Goal: Transaction & Acquisition: Purchase product/service

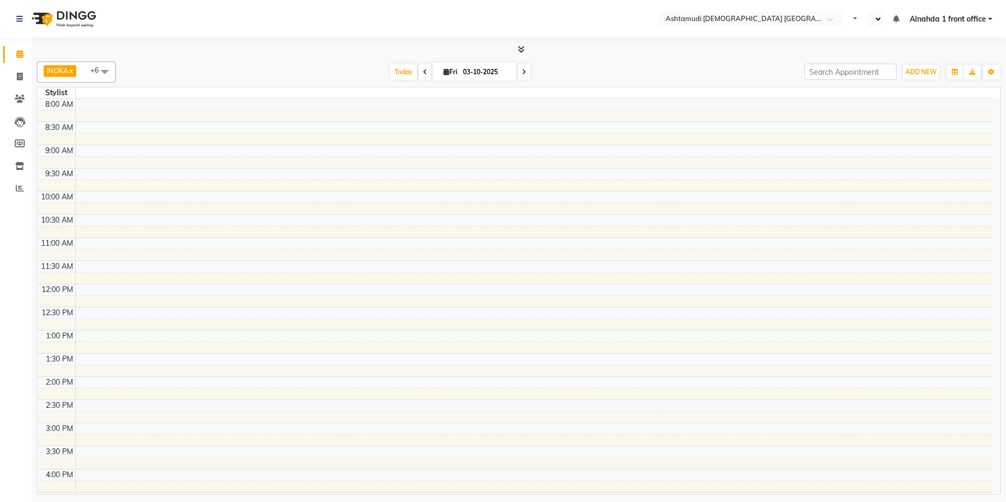
select select "en"
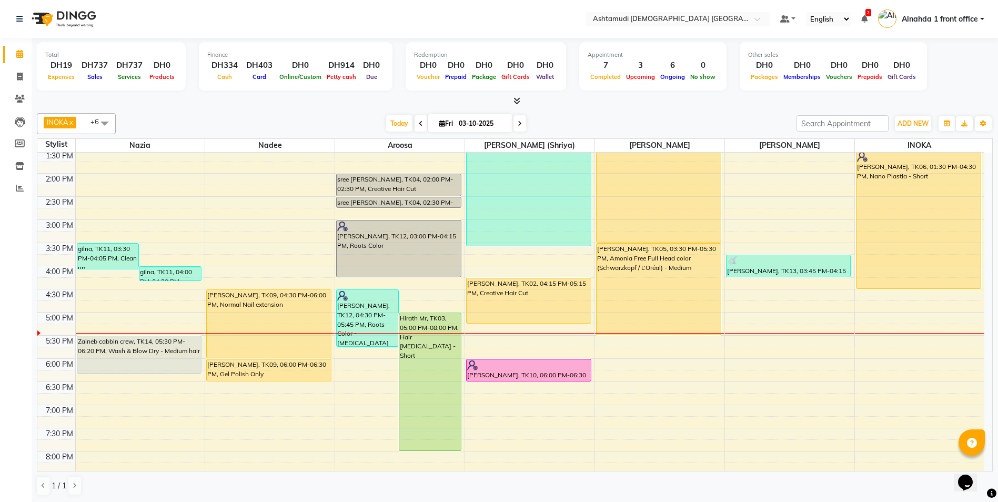
scroll to position [158, 0]
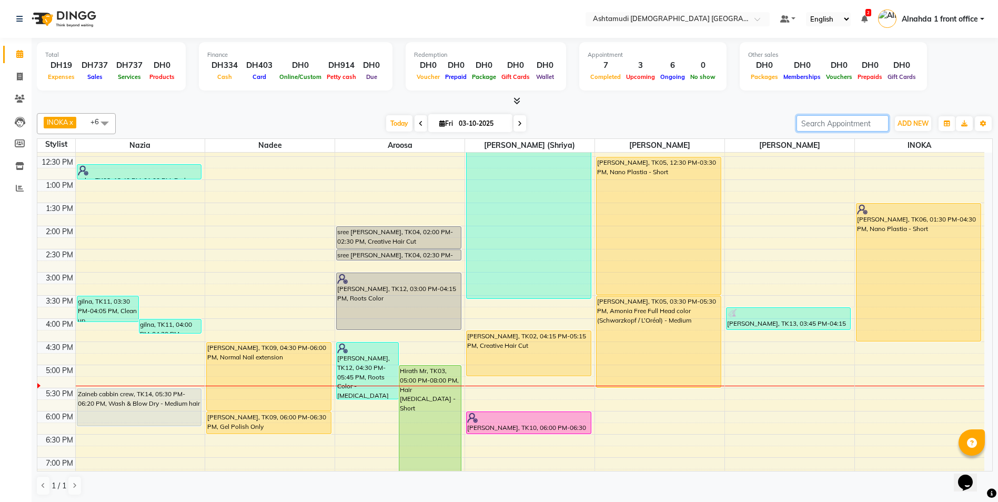
click at [811, 120] on input "search" at bounding box center [843, 123] width 92 height 16
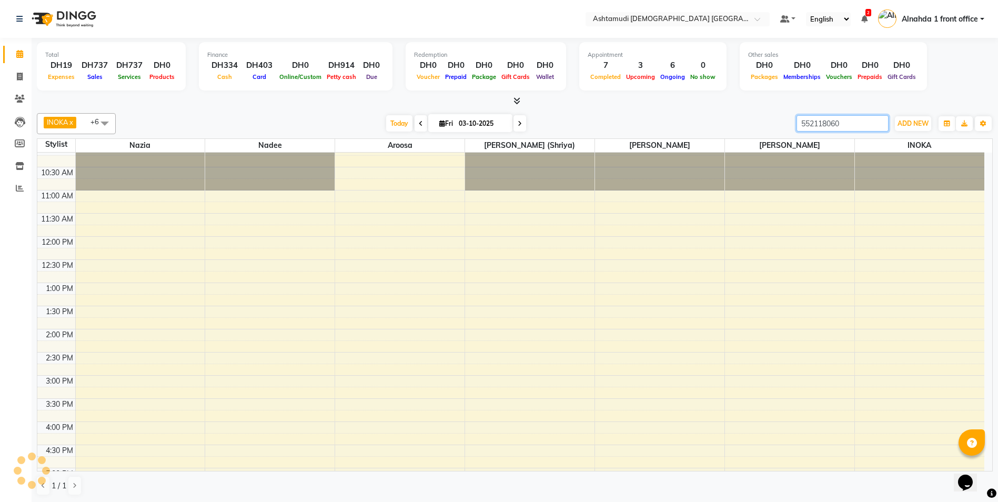
scroll to position [0, 0]
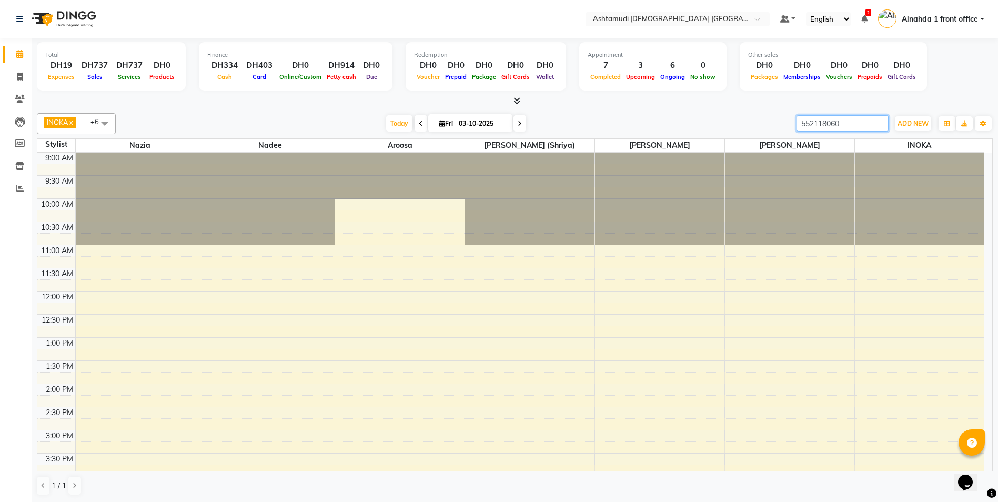
drag, startPoint x: 842, startPoint y: 122, endPoint x: 745, endPoint y: 123, distance: 97.3
click at [745, 123] on div "INOKA x Jyothi Kumari (Shriya) x Nazia x Deepika Rani x Aroosa x Theresa x Nade…" at bounding box center [515, 123] width 956 height 21
type input "552118060"
click at [394, 126] on span "Today" at bounding box center [399, 123] width 26 height 16
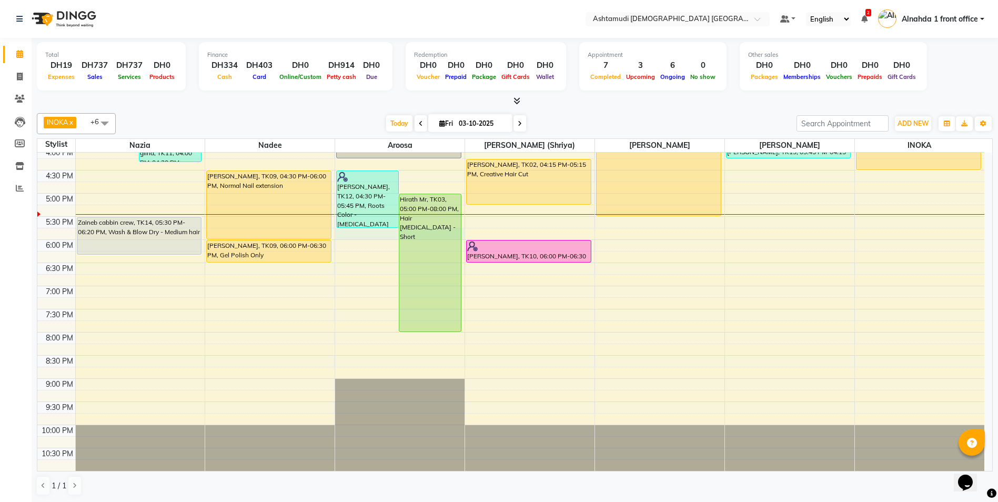
click at [365, 236] on div "9:00 AM 9:30 AM 10:00 AM 10:30 AM 11:00 AM 11:30 AM 12:00 PM 12:30 PM 1:00 PM 1…" at bounding box center [510, 147] width 947 height 648
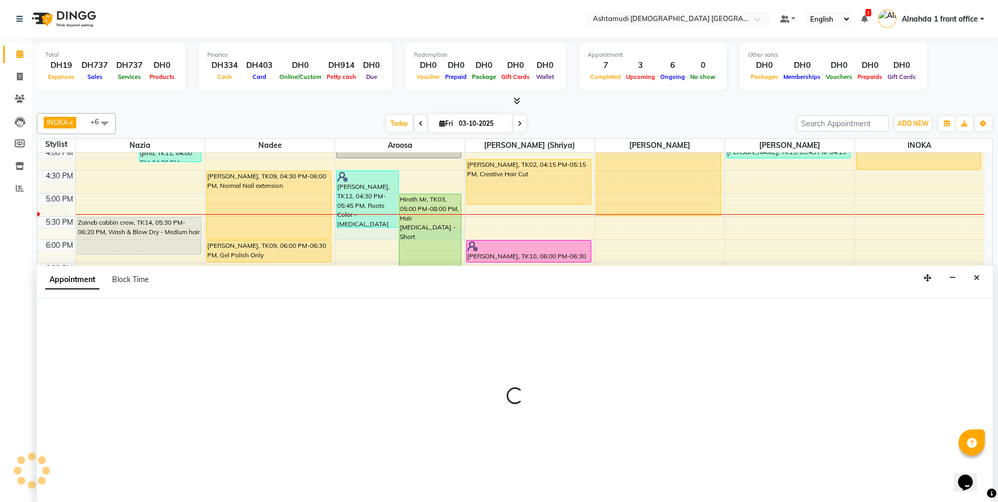
scroll to position [1, 0]
select select "85875"
select select "tentative"
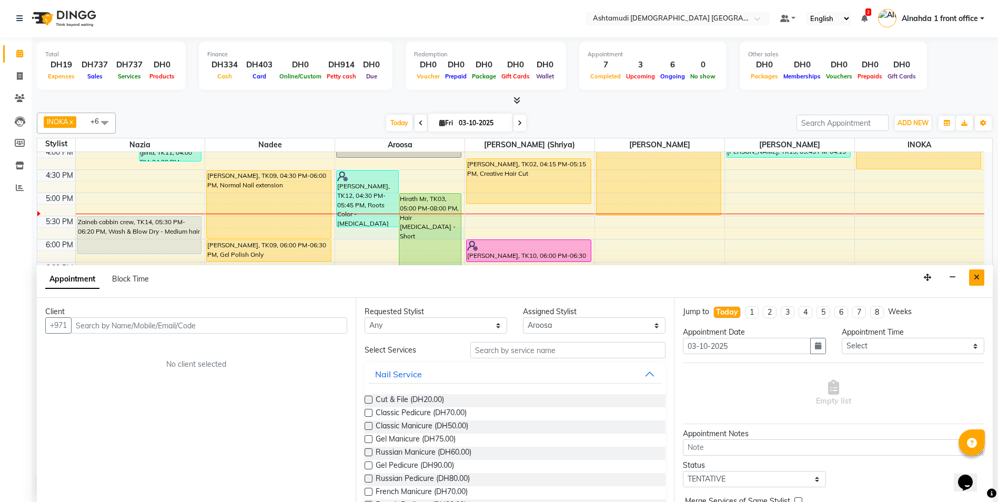
click at [979, 280] on icon "Close" at bounding box center [977, 277] width 6 height 7
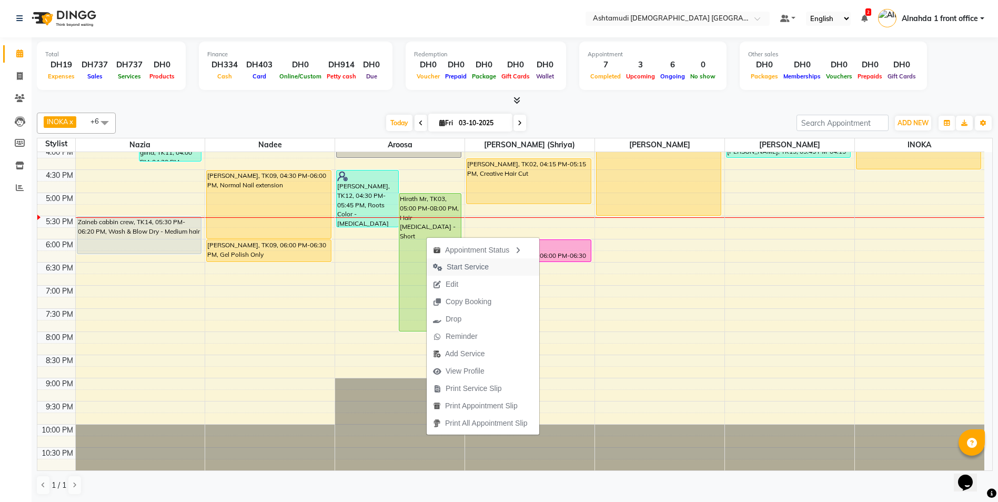
click at [462, 266] on span "Start Service" at bounding box center [468, 266] width 42 height 11
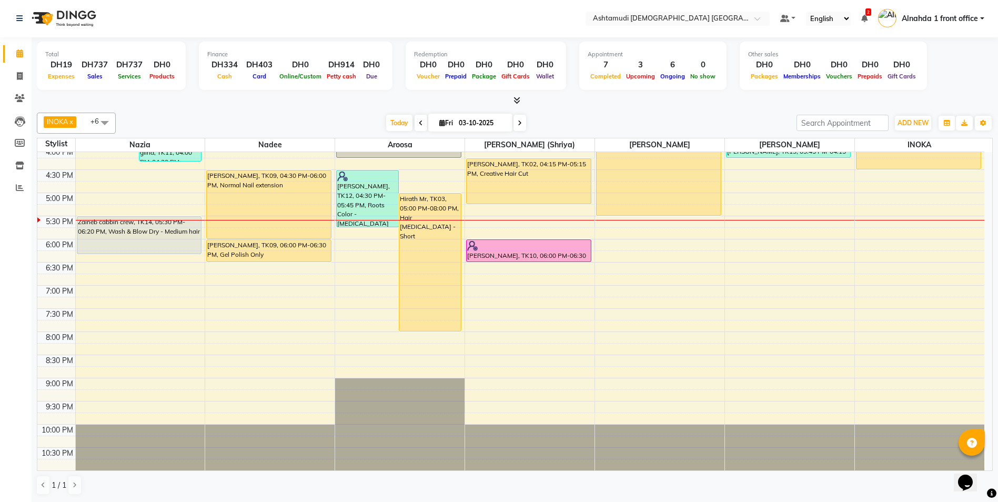
click at [521, 212] on div "9:00 AM 9:30 AM 10:00 AM 10:30 AM 11:00 AM 11:30 AM 12:00 PM 12:30 PM 1:00 PM 1…" at bounding box center [510, 147] width 947 height 648
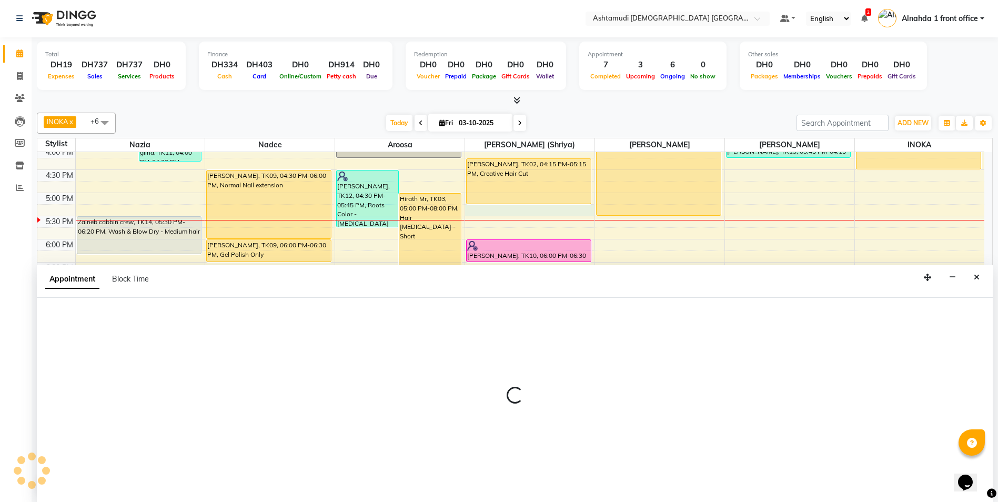
select select "86641"
select select "tentative"
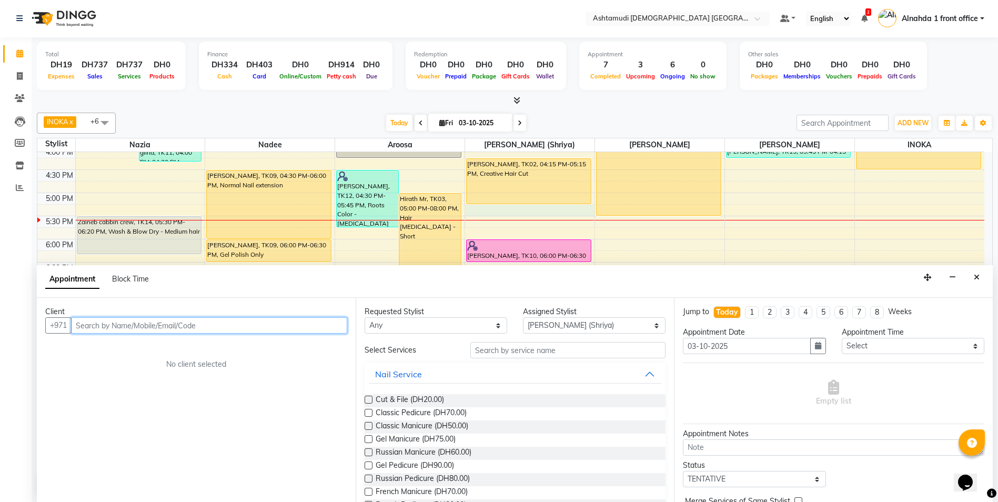
click at [105, 319] on input "text" at bounding box center [209, 325] width 276 height 16
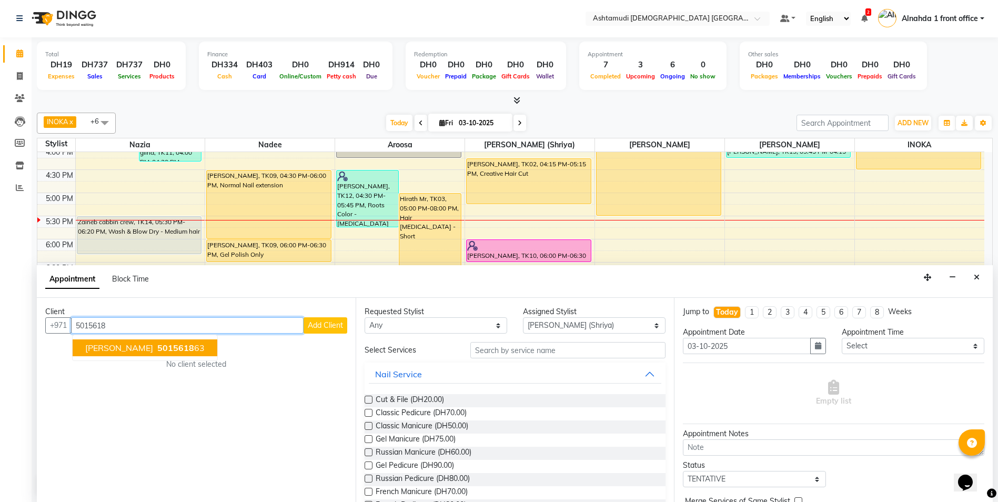
click at [157, 343] on span "5015618" at bounding box center [175, 348] width 37 height 11
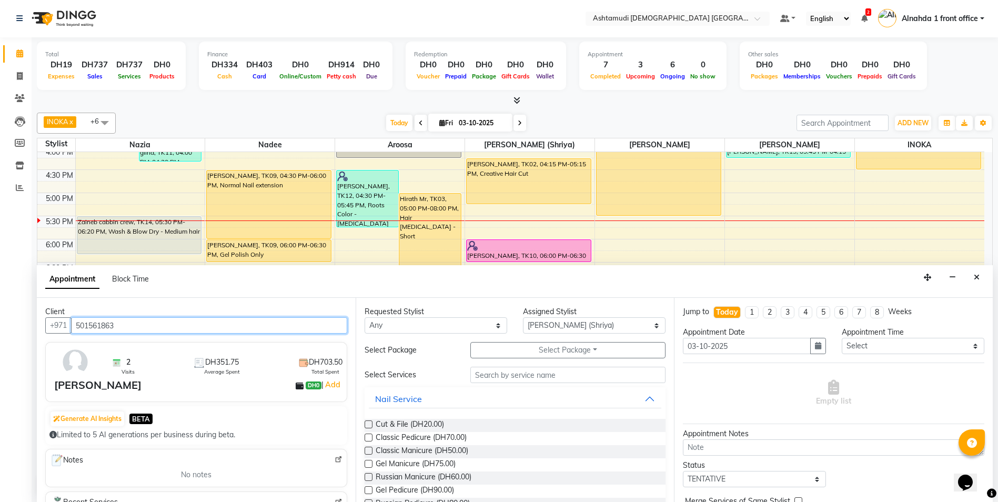
type input "501561863"
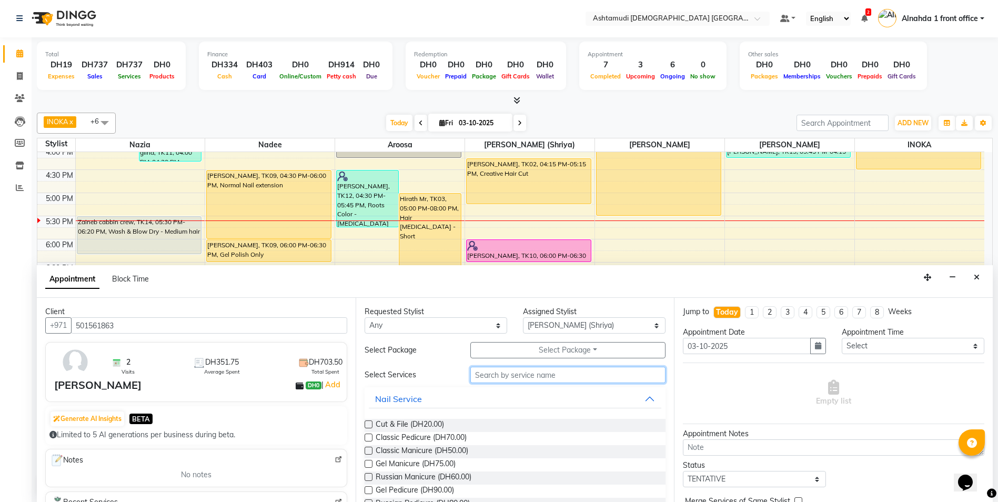
click at [482, 375] on input "text" at bounding box center [568, 375] width 196 height 16
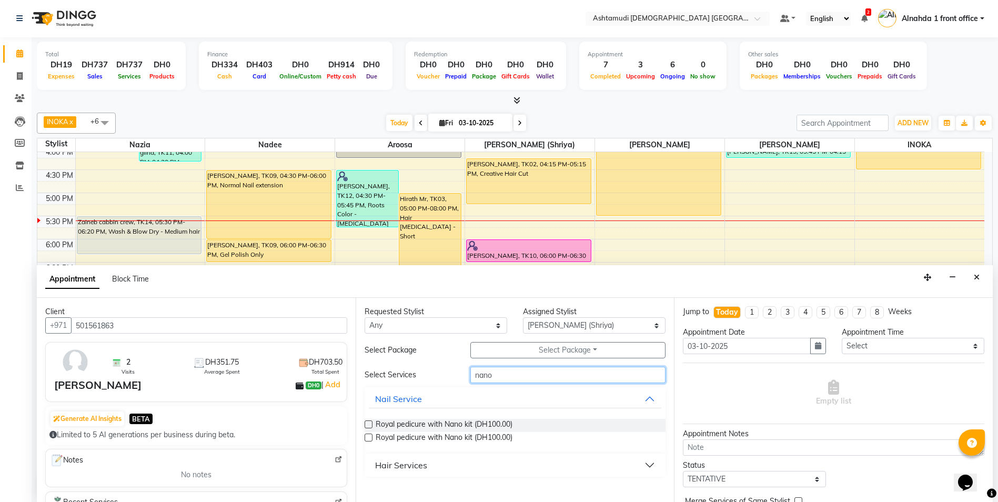
type input "nano"
click at [394, 468] on div "Hair Services" at bounding box center [401, 465] width 52 height 13
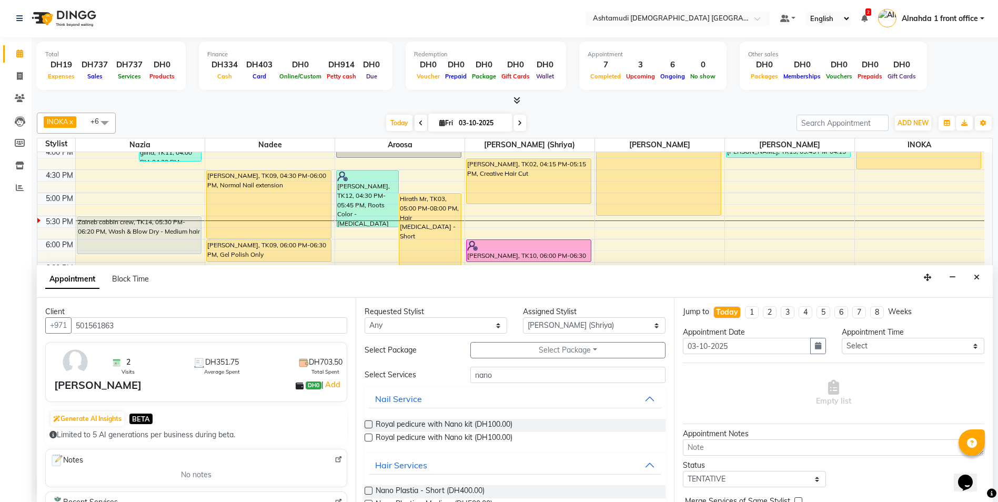
drag, startPoint x: 366, startPoint y: 489, endPoint x: 599, endPoint y: 431, distance: 240.8
click at [370, 488] on label at bounding box center [369, 491] width 8 height 8
click at [370, 488] on input "checkbox" at bounding box center [368, 491] width 7 height 7
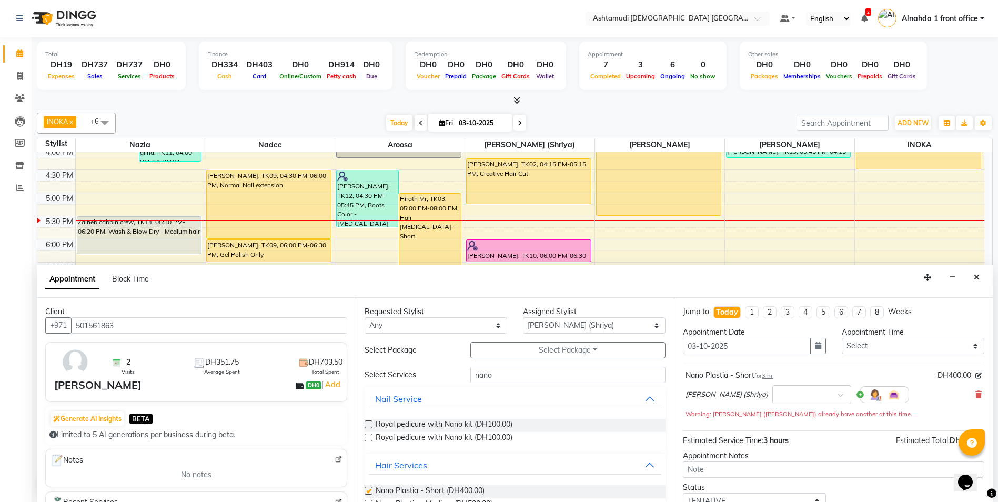
checkbox input "false"
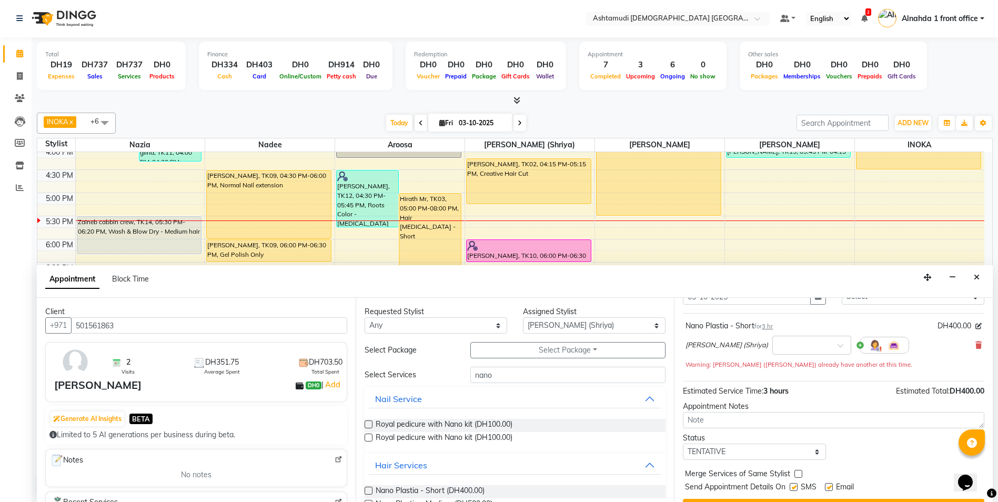
scroll to position [74, 0]
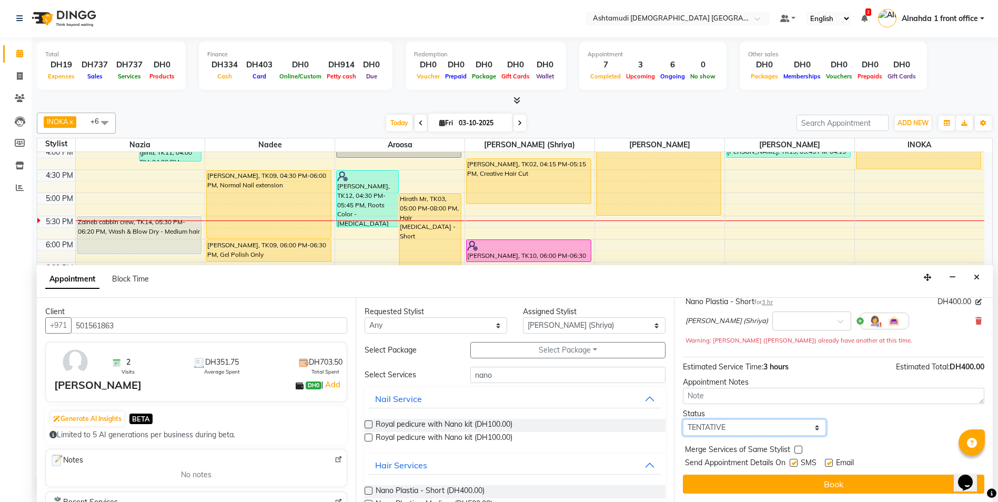
click at [737, 430] on select "Select TENTATIVE CONFIRM CHECK-IN UPCOMING" at bounding box center [754, 427] width 143 height 16
select select "confirm booking"
click at [683, 419] on select "Select TENTATIVE CONFIRM CHECK-IN UPCOMING" at bounding box center [754, 427] width 143 height 16
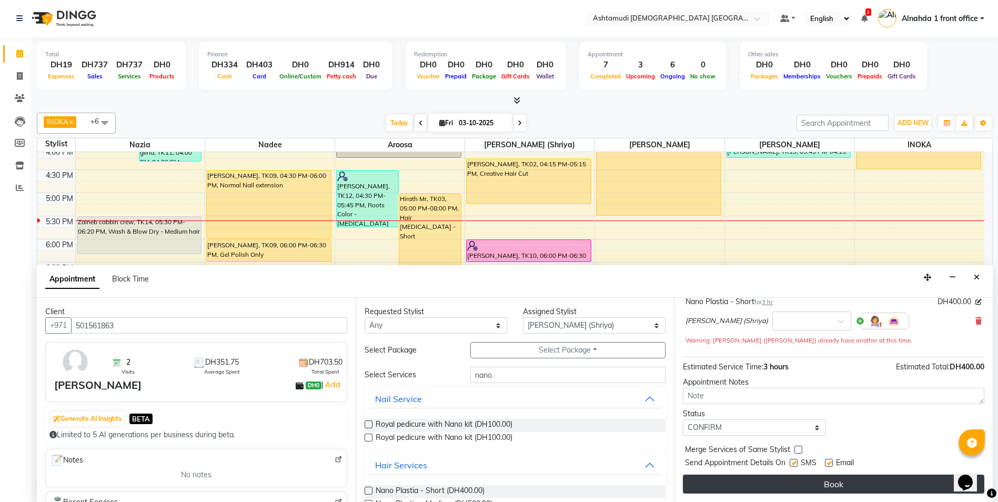
click at [752, 486] on button "Book" at bounding box center [833, 484] width 301 height 19
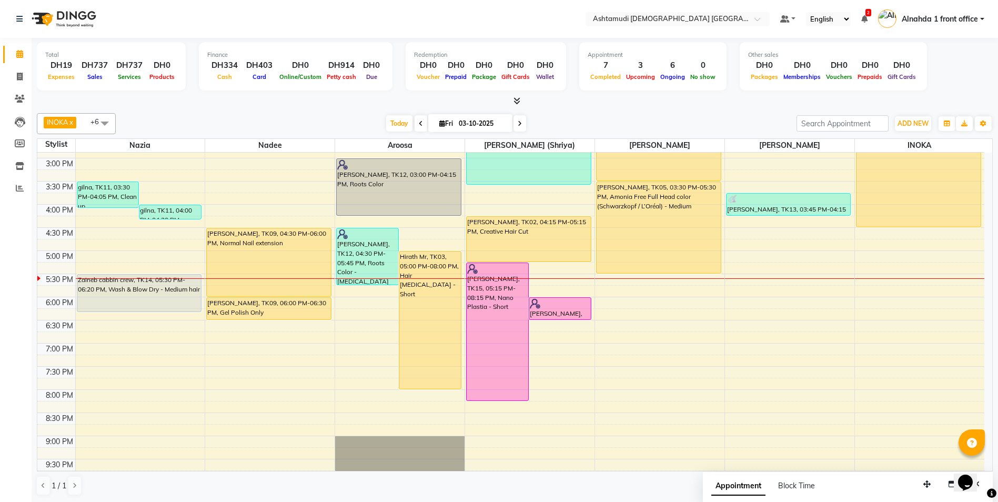
scroll to position [277, 0]
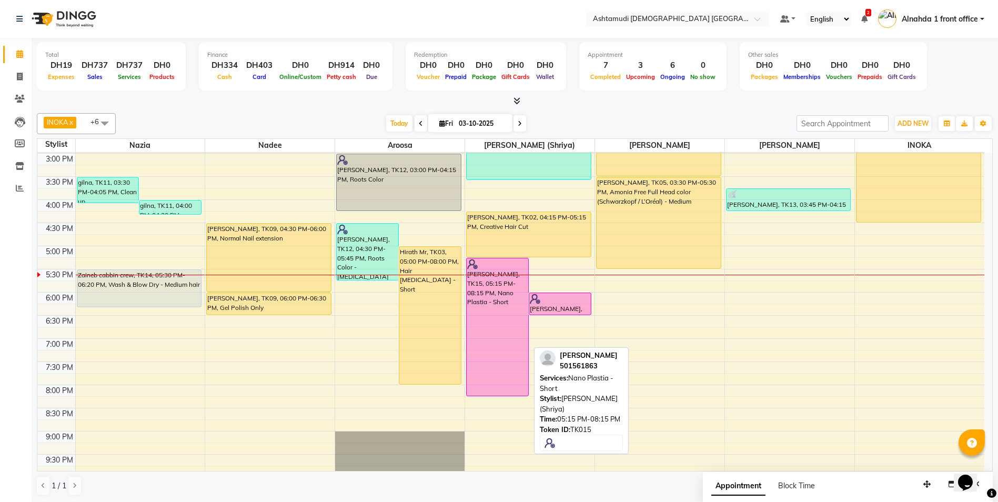
click at [495, 315] on div "[PERSON_NAME], TK15, 05:15 PM-08:15 PM, Nano Plastia - Short" at bounding box center [498, 326] width 62 height 137
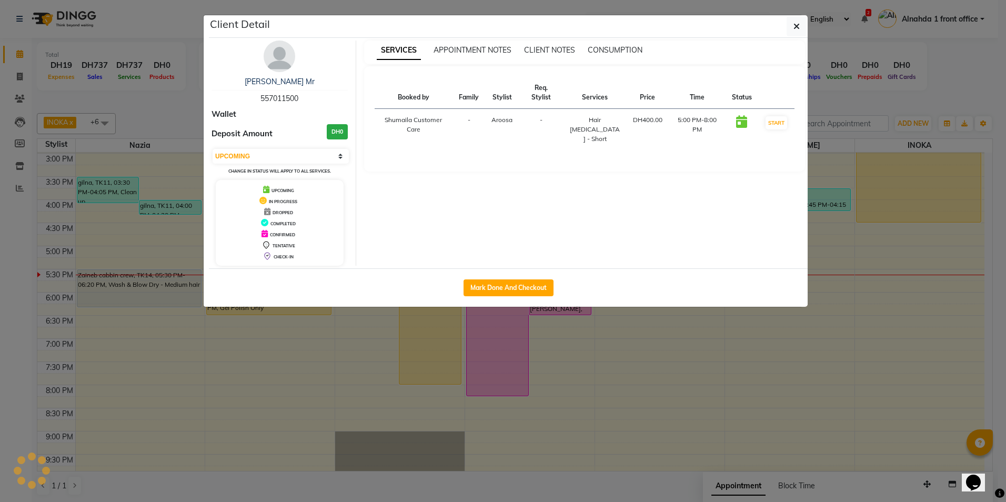
select select "6"
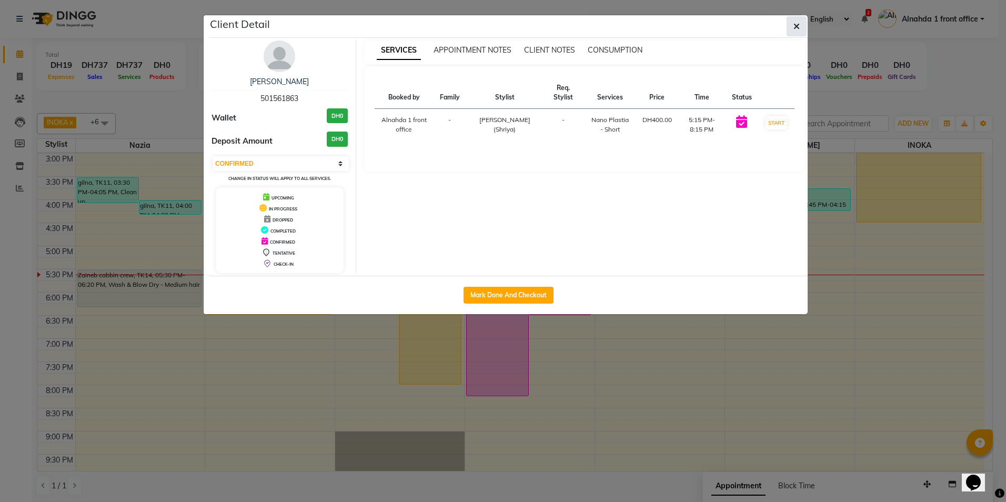
click at [797, 27] on icon "button" at bounding box center [796, 26] width 6 height 8
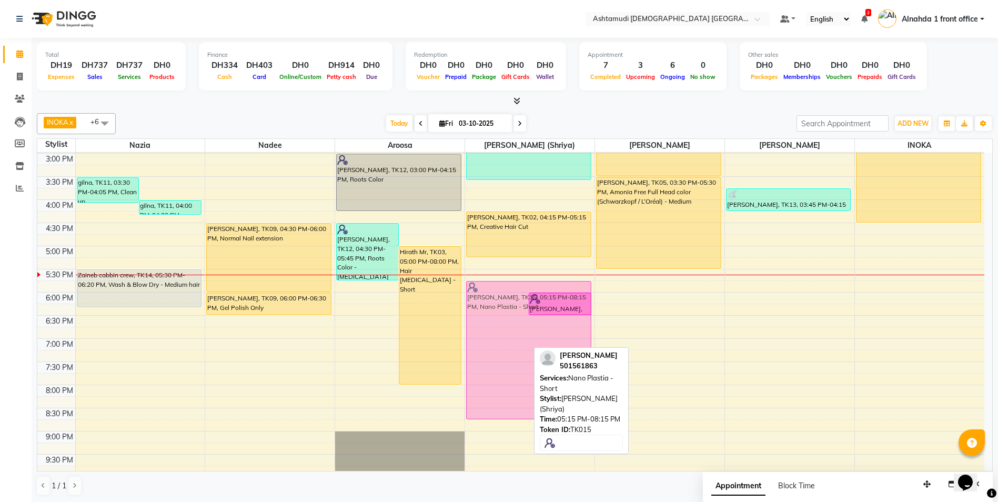
drag, startPoint x: 502, startPoint y: 310, endPoint x: 504, endPoint y: 326, distance: 15.9
click at [504, 326] on div "aneetta, TK15, 05:15 PM-08:15 PM, Nano Plastia - Short susmita, TK10, 06:00 PM-…" at bounding box center [529, 200] width 129 height 648
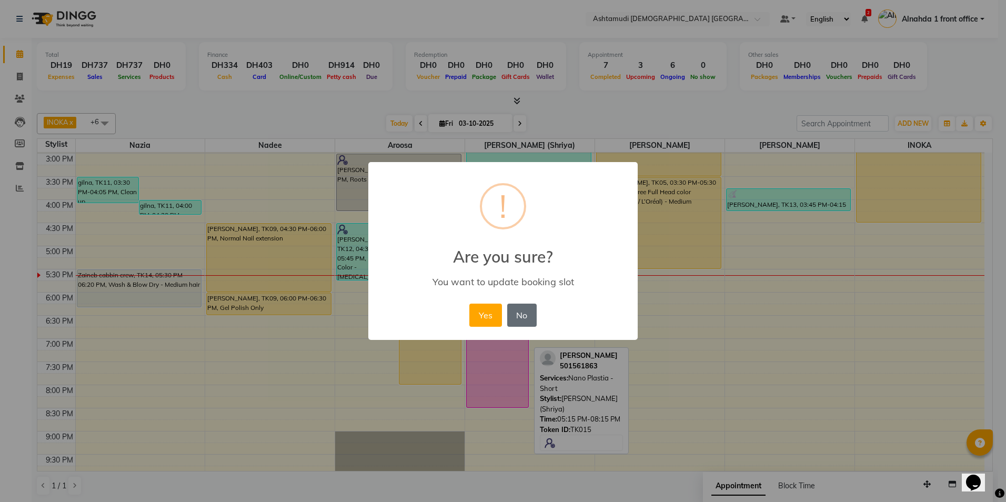
click at [518, 312] on button "No" at bounding box center [521, 315] width 29 height 23
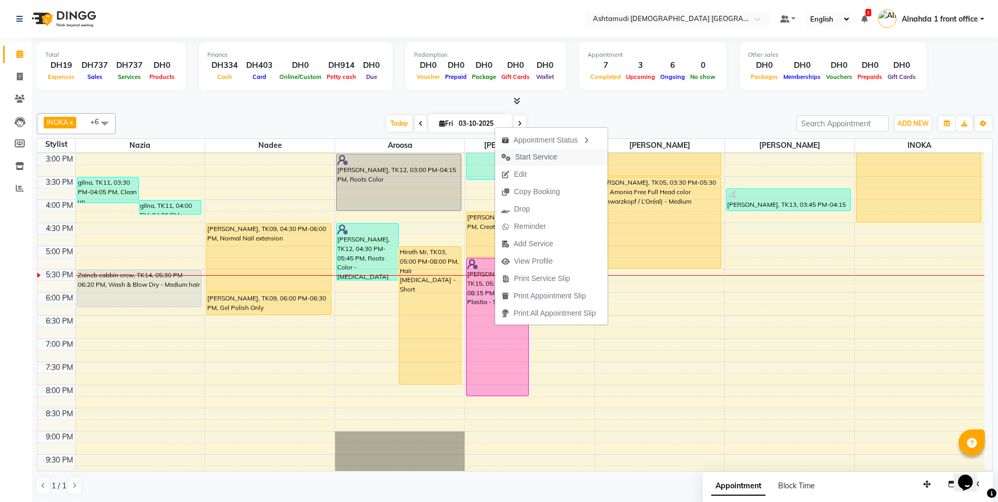
click at [542, 155] on span "Start Service" at bounding box center [536, 157] width 42 height 11
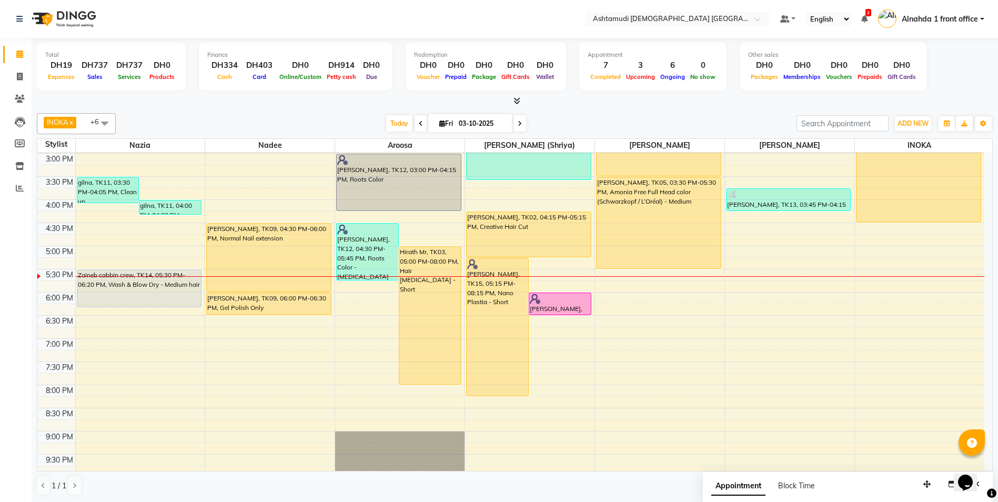
click at [653, 116] on div "Today Fri 03-10-2025" at bounding box center [456, 124] width 670 height 16
click at [19, 74] on icon at bounding box center [20, 77] width 6 height 8
select select "service"
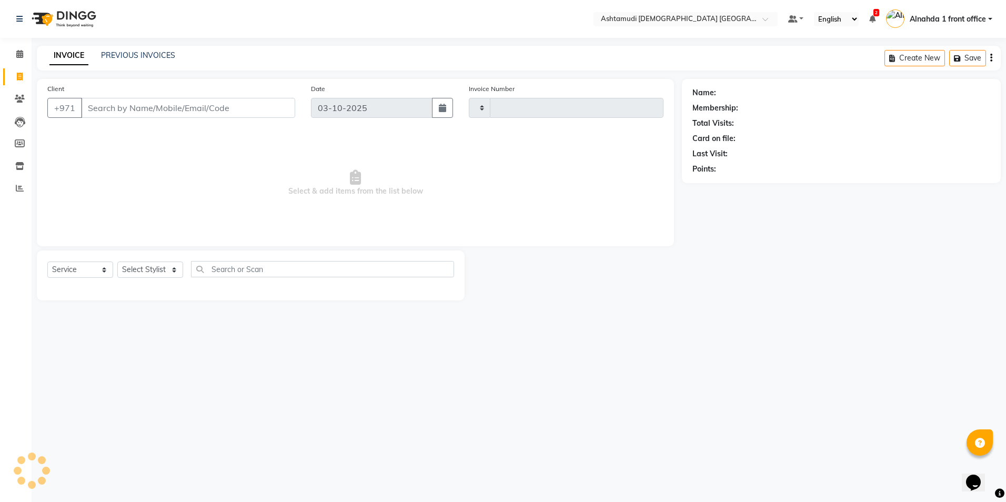
type input "3075"
select select "7242"
click at [176, 269] on select "Select Stylist" at bounding box center [150, 269] width 66 height 16
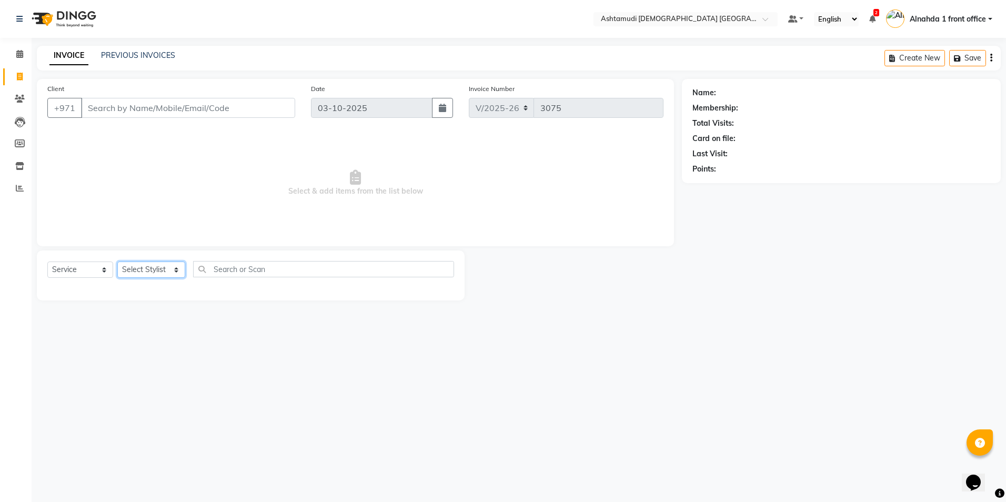
select select "62799"
click at [117, 261] on select "Select Stylist Alnahda 1 front office [PERSON_NAME] [PERSON_NAME] DINGG TAB USE…" at bounding box center [151, 269] width 68 height 16
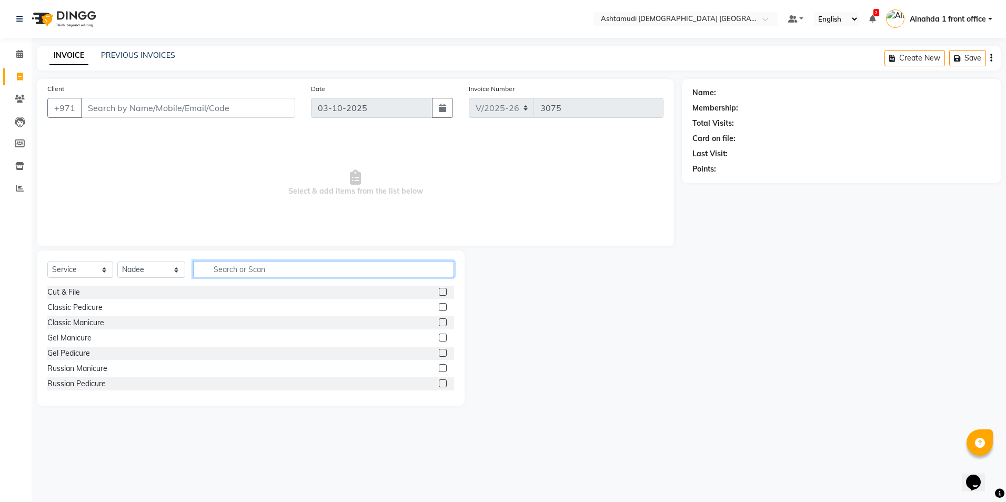
click at [232, 271] on input "text" at bounding box center [323, 269] width 260 height 16
type input "pedi"
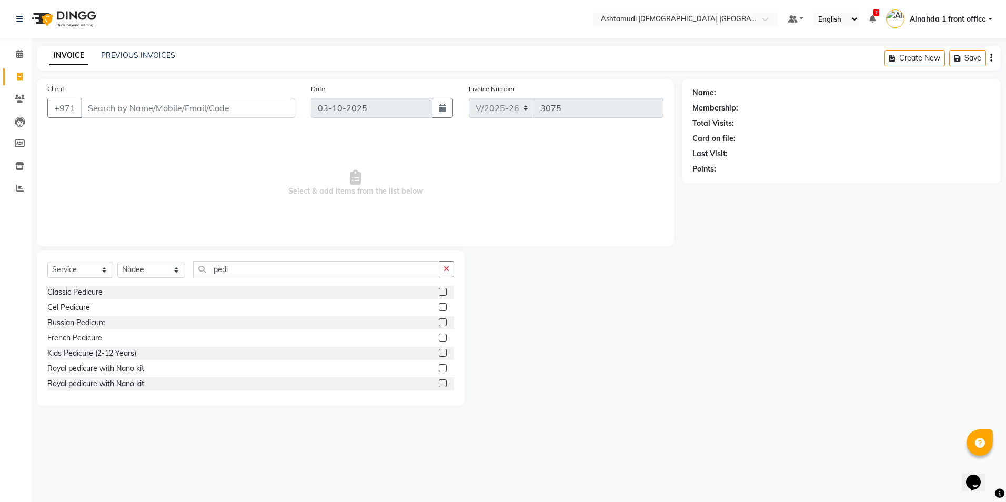
click at [439, 293] on label at bounding box center [443, 292] width 8 height 8
click at [439, 293] on input "checkbox" at bounding box center [442, 292] width 7 height 7
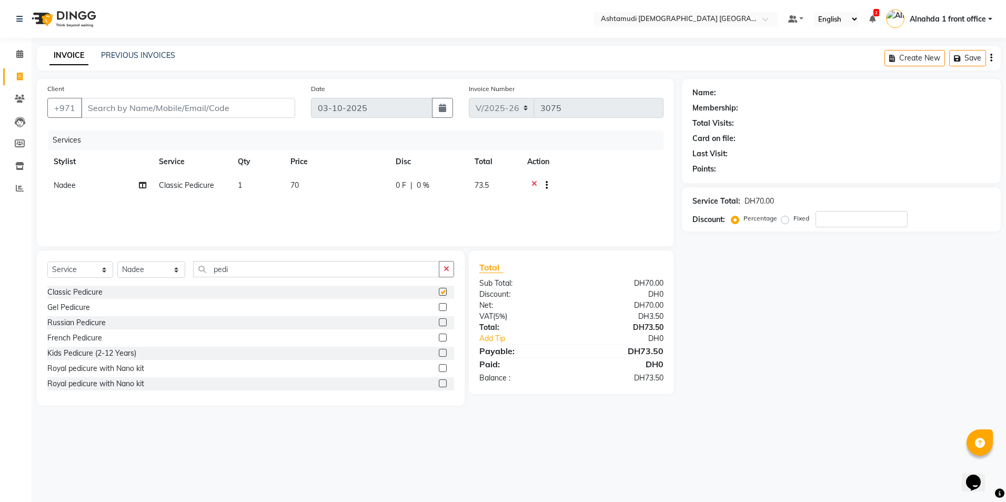
checkbox input "false"
drag, startPoint x: 250, startPoint y: 269, endPoint x: 16, endPoint y: 274, distance: 234.2
click at [16, 274] on app-home "Select Location × Ashtamudi Ladies Salon Sahara Center, Dubai Default Panel My …" at bounding box center [503, 210] width 1006 height 421
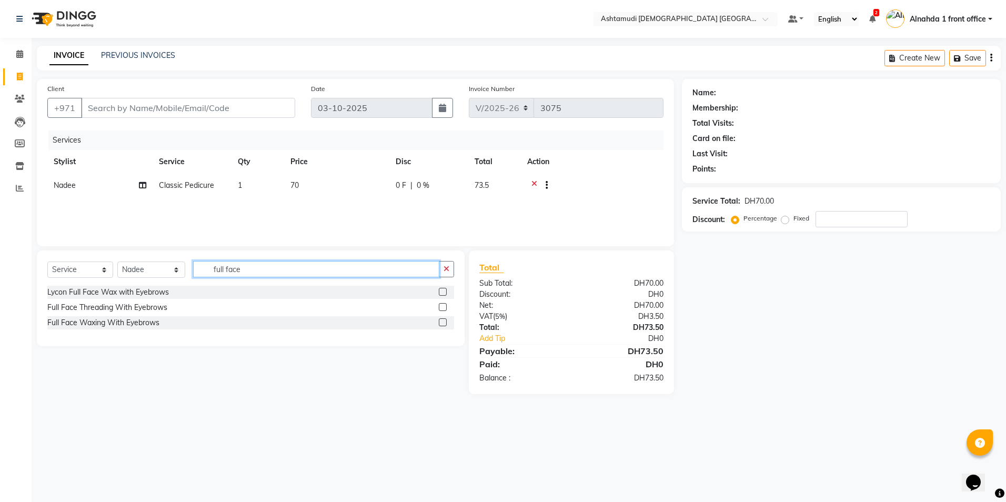
type input "full face"
click at [441, 308] on label at bounding box center [443, 307] width 8 height 8
click at [441, 308] on input "checkbox" at bounding box center [442, 307] width 7 height 7
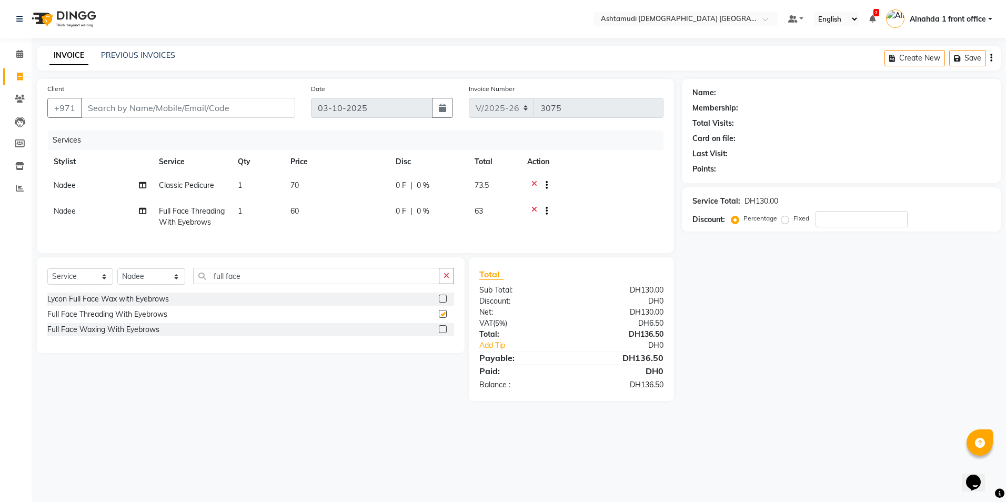
checkbox input "false"
click at [849, 226] on input "number" at bounding box center [861, 219] width 92 height 16
type input "15"
click at [536, 186] on icon at bounding box center [534, 186] width 6 height 13
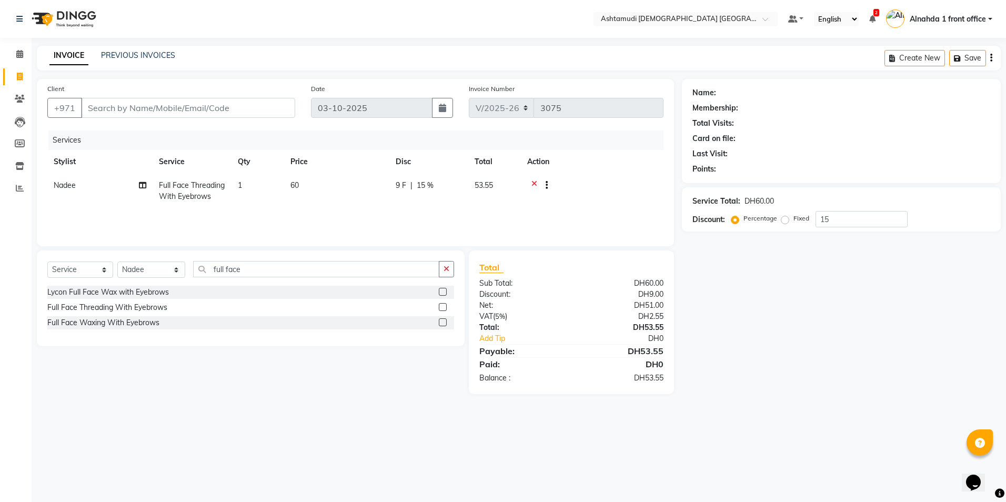
click at [535, 184] on icon at bounding box center [534, 186] width 6 height 13
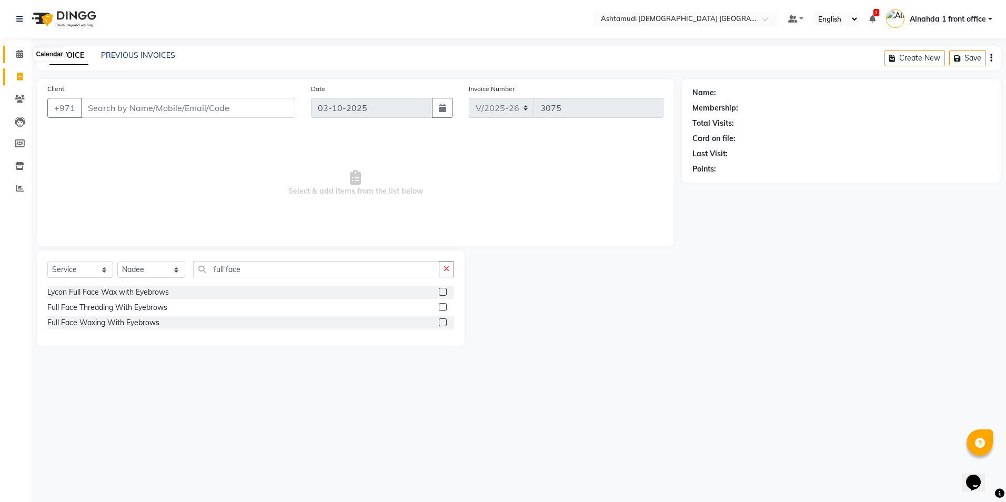
click at [16, 55] on icon at bounding box center [19, 54] width 7 height 8
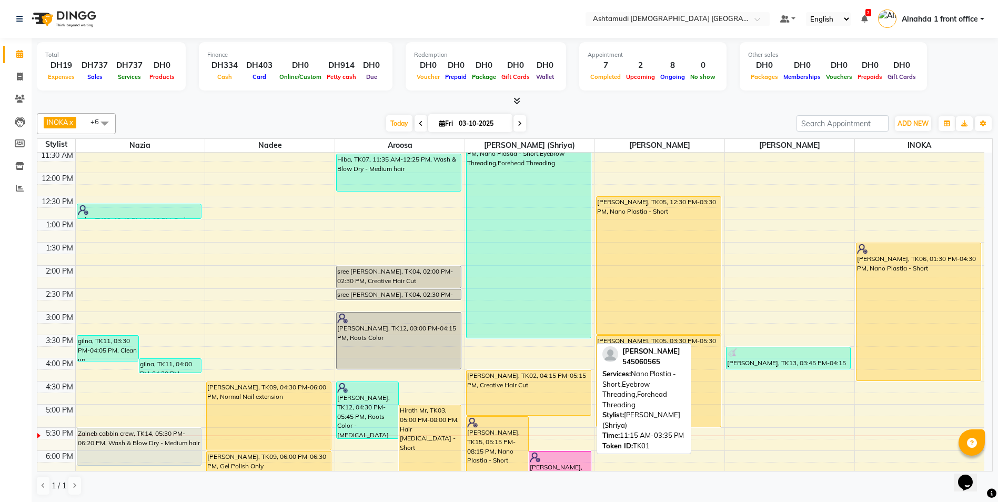
scroll to position [263, 0]
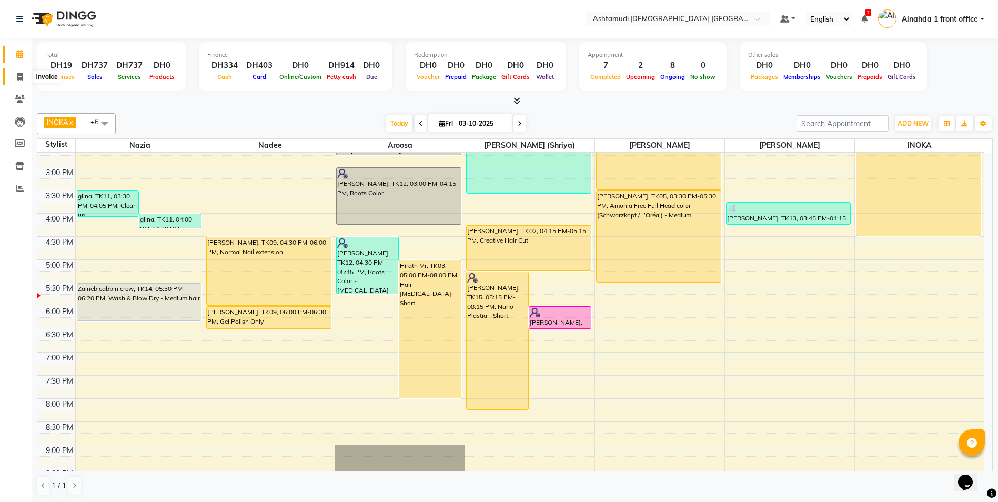
click at [20, 74] on icon at bounding box center [20, 77] width 6 height 8
select select "service"
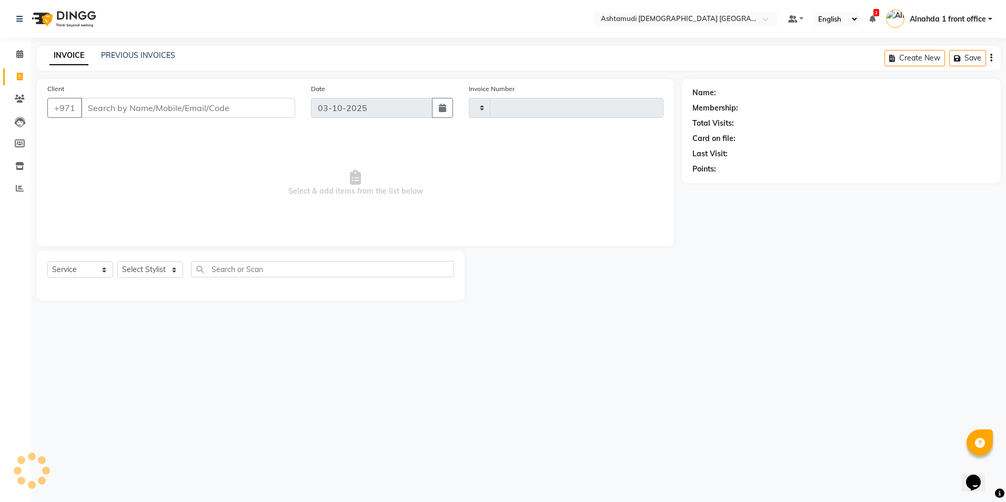
type input "3075"
select select "7242"
click at [173, 268] on select "Select Stylist Alnahda 1 front office [PERSON_NAME] [PERSON_NAME] DINGG TAB USE…" at bounding box center [151, 269] width 68 height 16
select select "86438"
click at [117, 261] on select "Select Stylist Alnahda 1 front office [PERSON_NAME] [PERSON_NAME] DINGG TAB USE…" at bounding box center [151, 269] width 68 height 16
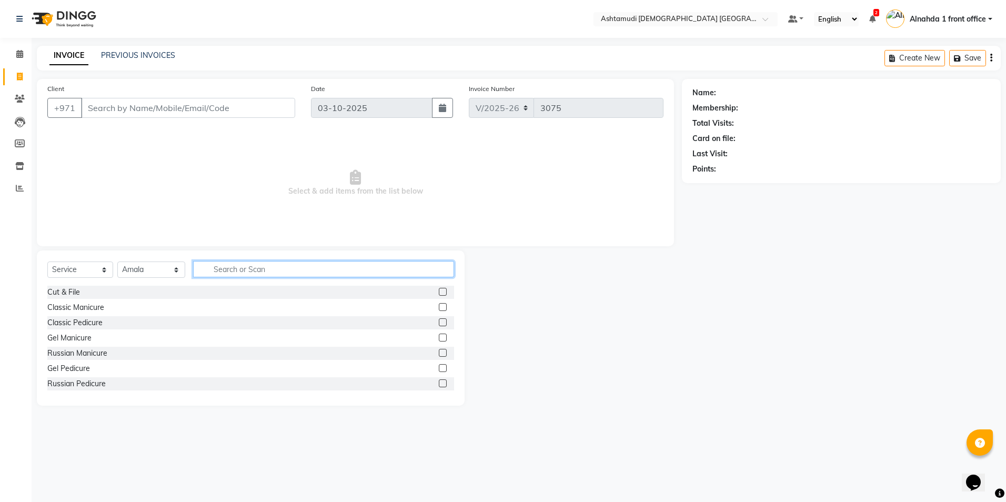
click at [230, 272] on input "text" at bounding box center [323, 269] width 260 height 16
click at [230, 273] on input "text" at bounding box center [323, 269] width 260 height 16
type input "acry"
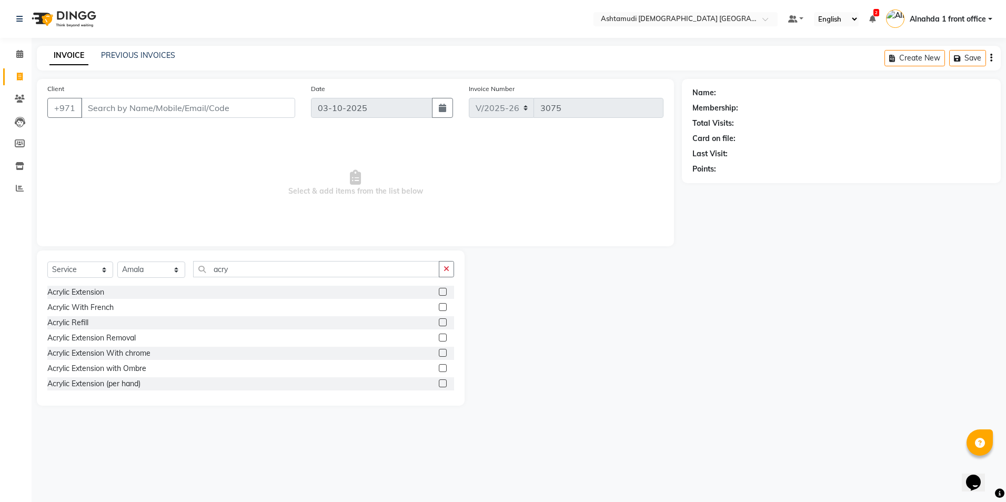
click at [439, 290] on label at bounding box center [443, 292] width 8 height 8
click at [439, 290] on input "checkbox" at bounding box center [442, 292] width 7 height 7
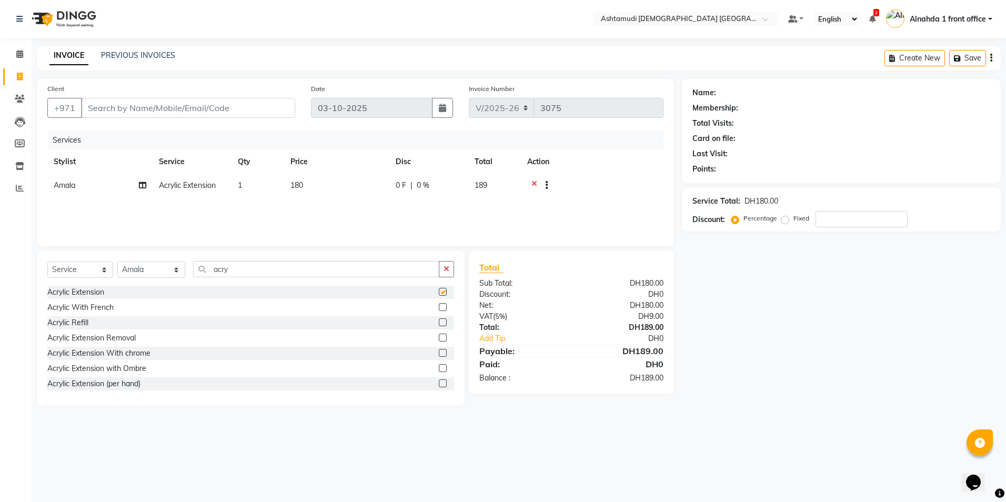
checkbox input "false"
click at [827, 219] on input "number" at bounding box center [861, 219] width 92 height 16
type input "15"
click at [537, 184] on div at bounding box center [542, 186] width 11 height 13
click at [531, 183] on icon at bounding box center [534, 186] width 6 height 13
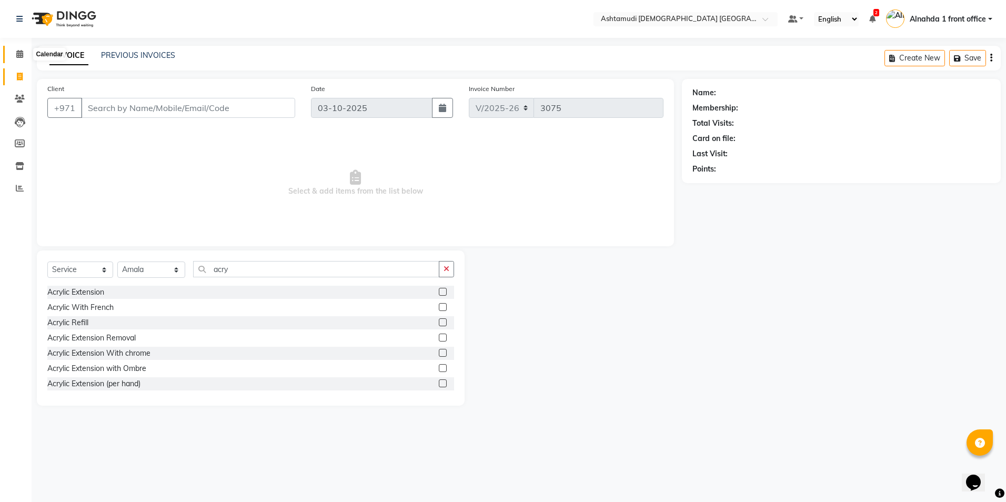
click at [19, 54] on icon at bounding box center [19, 54] width 7 height 8
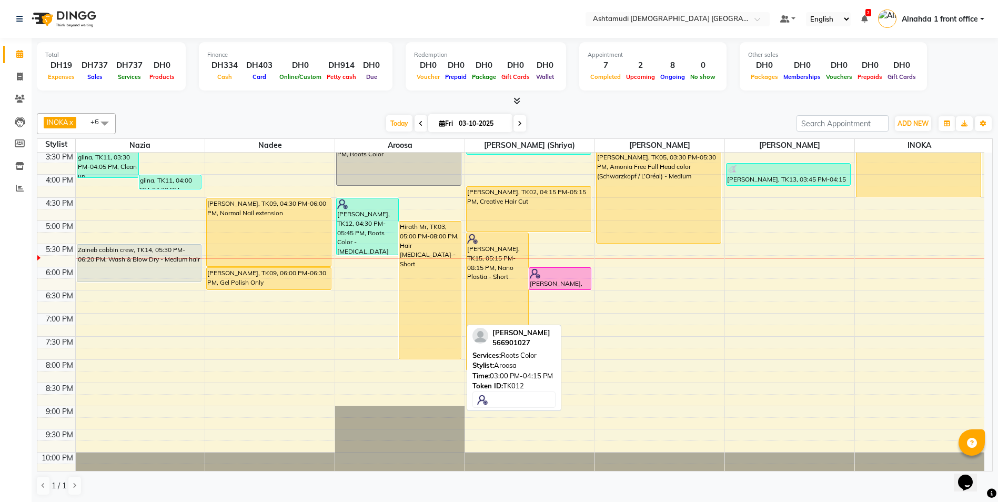
scroll to position [316, 0]
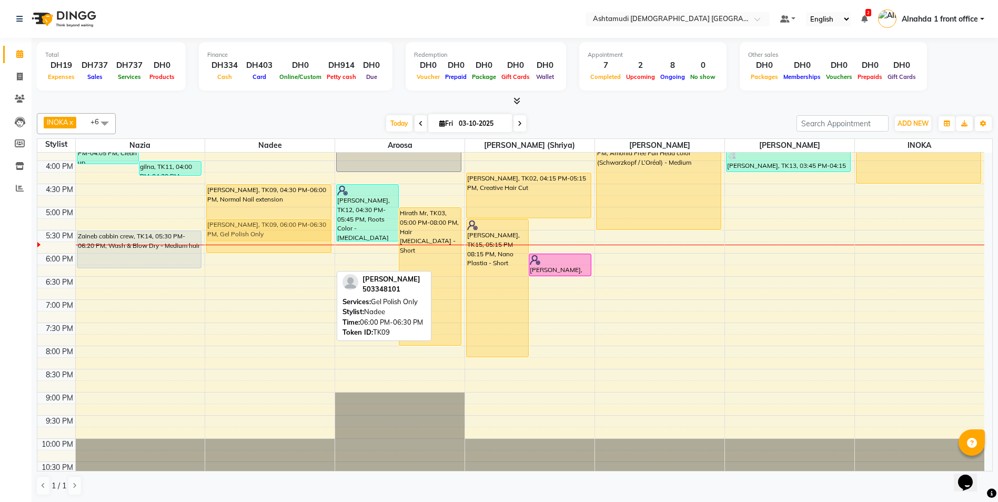
drag, startPoint x: 259, startPoint y: 266, endPoint x: 269, endPoint y: 227, distance: 40.1
click at [269, 227] on div "Soumya Sharin, TK09, 04:30 PM-06:00 PM, Normal Nail extension Soumya Sharin, TK…" at bounding box center [269, 161] width 129 height 648
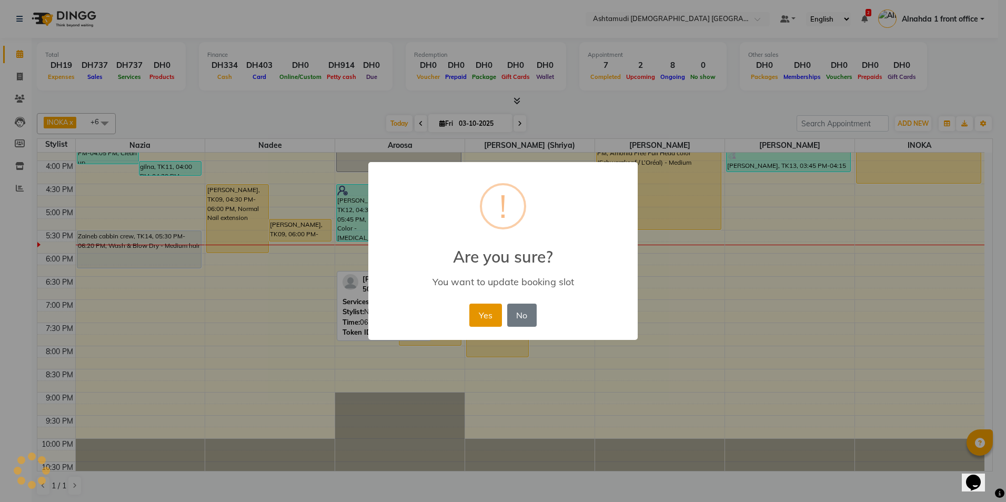
click at [479, 319] on button "Yes" at bounding box center [485, 315] width 32 height 23
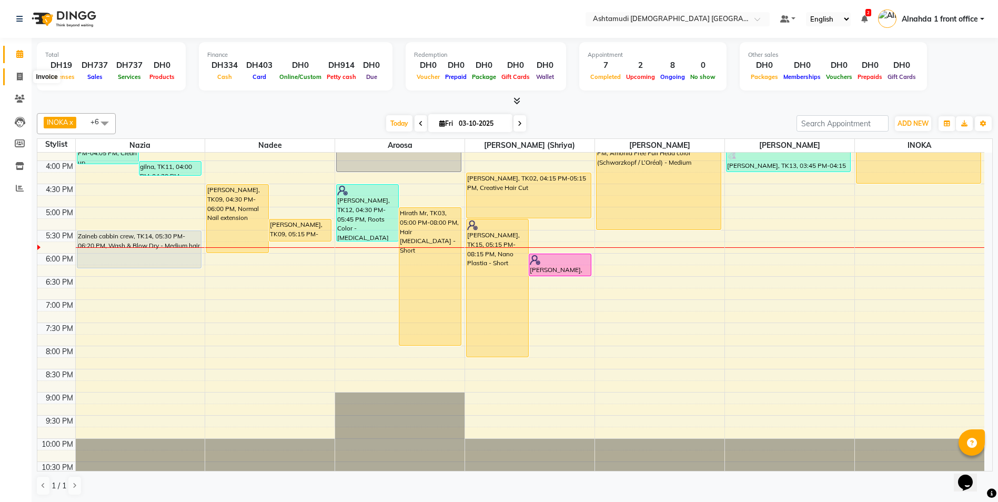
click at [17, 76] on icon at bounding box center [20, 77] width 6 height 8
select select "service"
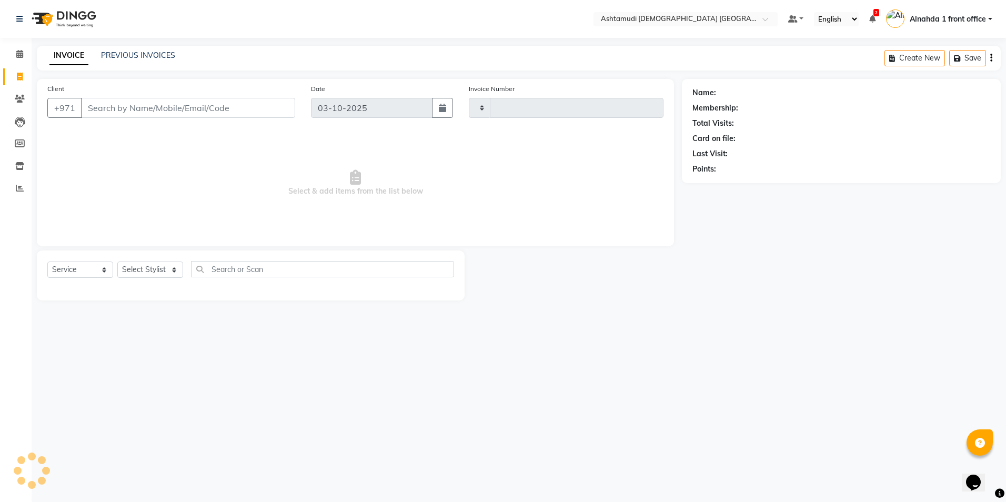
type input "3075"
select select "7242"
click at [172, 267] on select "Select Stylist Alnahda 1 front office [PERSON_NAME] [PERSON_NAME] DINGG TAB USE…" at bounding box center [151, 269] width 68 height 16
select select "85875"
click at [117, 261] on select "Select Stylist Alnahda 1 front office [PERSON_NAME] [PERSON_NAME] DINGG TAB USE…" at bounding box center [151, 269] width 68 height 16
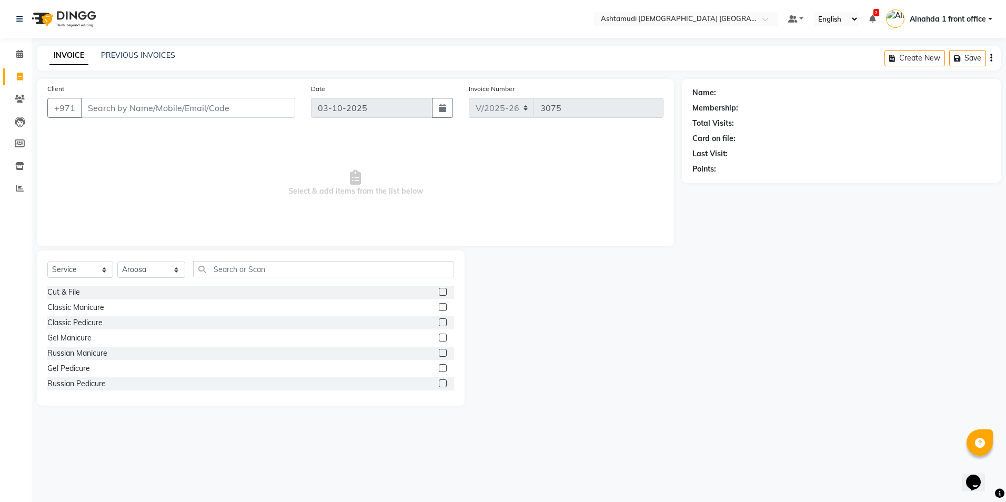
click at [224, 278] on div "Select Service Product Membership Package Voucher Prepaid Gift Card Select Styl…" at bounding box center [250, 273] width 407 height 25
drag, startPoint x: 240, startPoint y: 265, endPoint x: 244, endPoint y: 276, distance: 11.6
click at [240, 268] on input "text" at bounding box center [323, 269] width 260 height 16
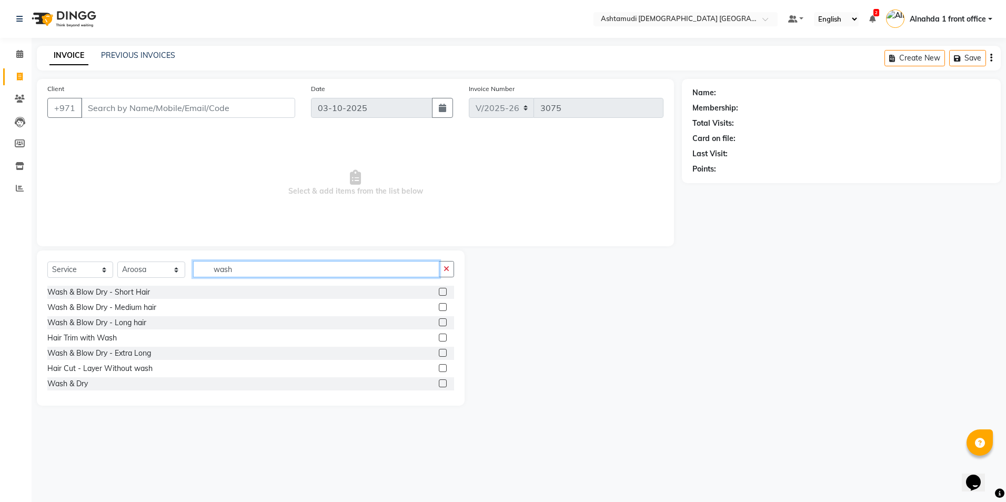
type input "wash"
click at [439, 309] on label at bounding box center [443, 307] width 8 height 8
click at [439, 309] on input "checkbox" at bounding box center [442, 307] width 7 height 7
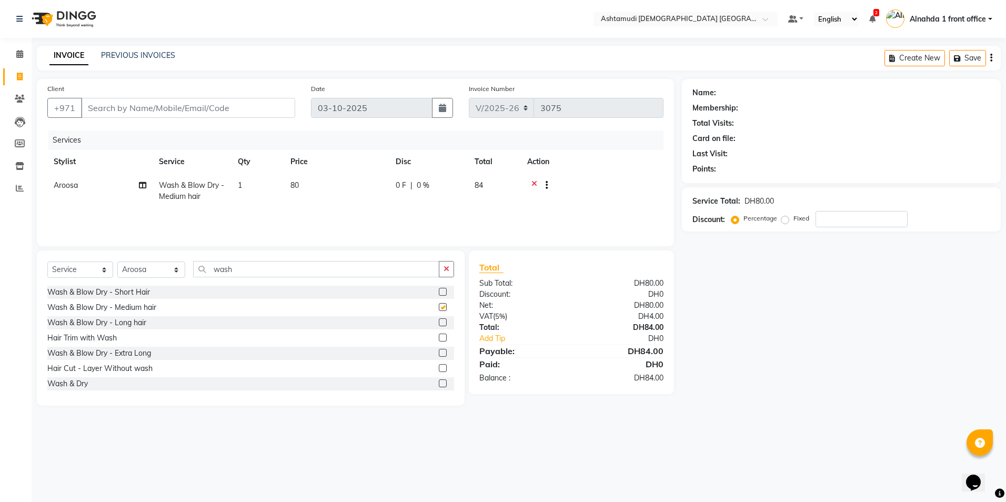
checkbox input "false"
drag, startPoint x: 243, startPoint y: 267, endPoint x: 536, endPoint y: 229, distance: 295.0
click at [23, 257] on app-home "Select Location × Ashtamudi Ladies Salon Sahara Center, Dubai Default Panel My …" at bounding box center [503, 210] width 1006 height 421
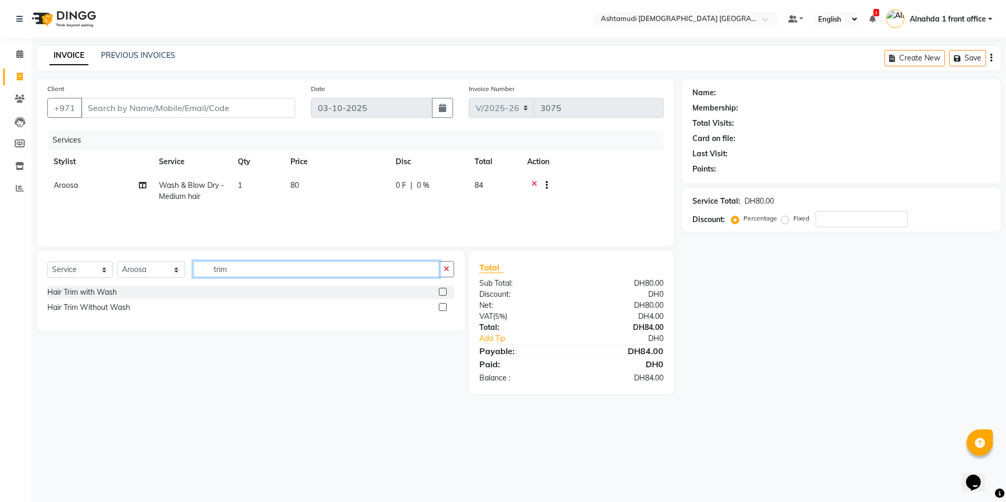
type input "trim"
click at [443, 307] on label at bounding box center [443, 307] width 8 height 8
click at [443, 307] on input "checkbox" at bounding box center [442, 307] width 7 height 7
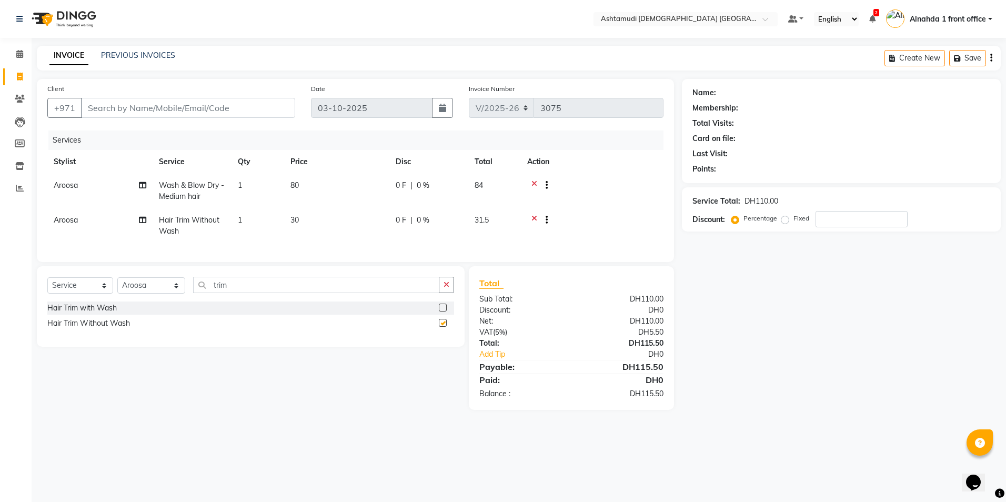
checkbox input "false"
click at [849, 217] on input "number" at bounding box center [861, 219] width 92 height 16
type input "15"
click at [19, 54] on icon at bounding box center [19, 54] width 7 height 8
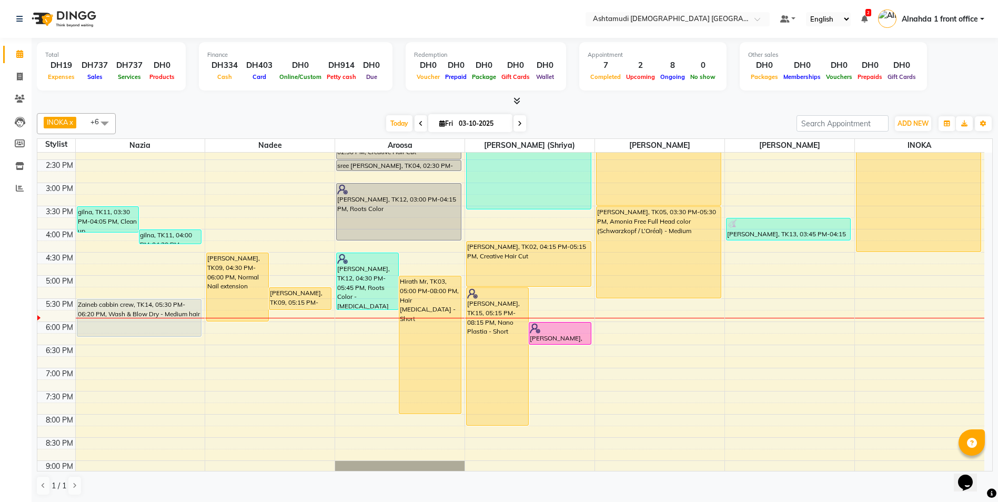
scroll to position [329, 0]
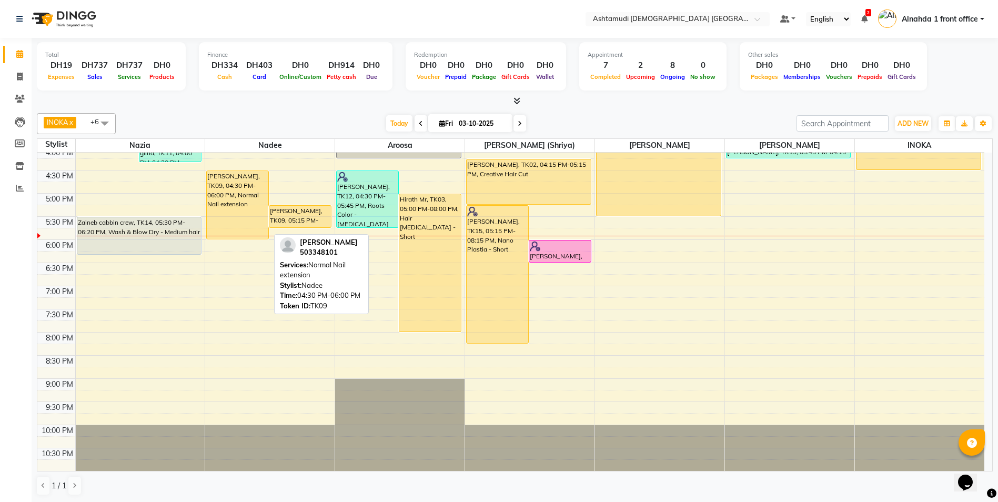
click at [244, 203] on div "Soumya Sharin, TK09, 04:30 PM-06:00 PM, Normal Nail extension" at bounding box center [238, 205] width 62 height 68
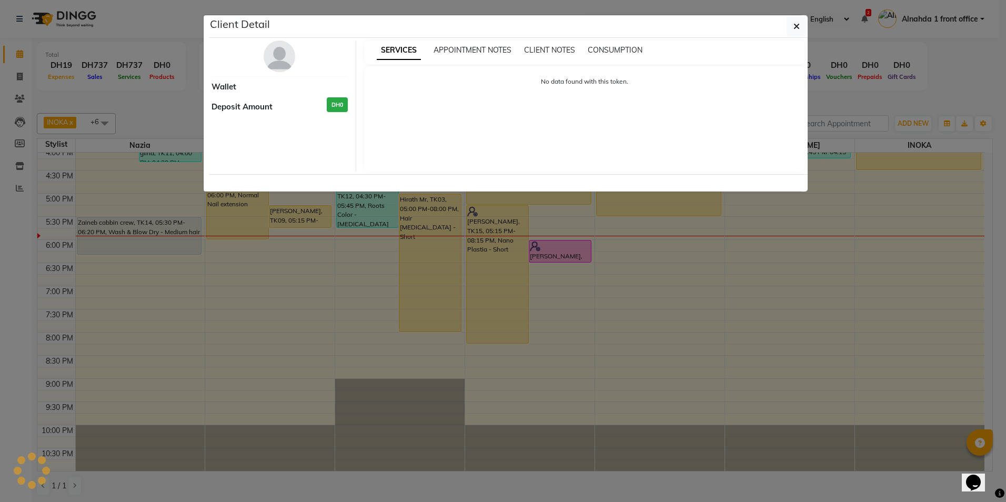
select select "1"
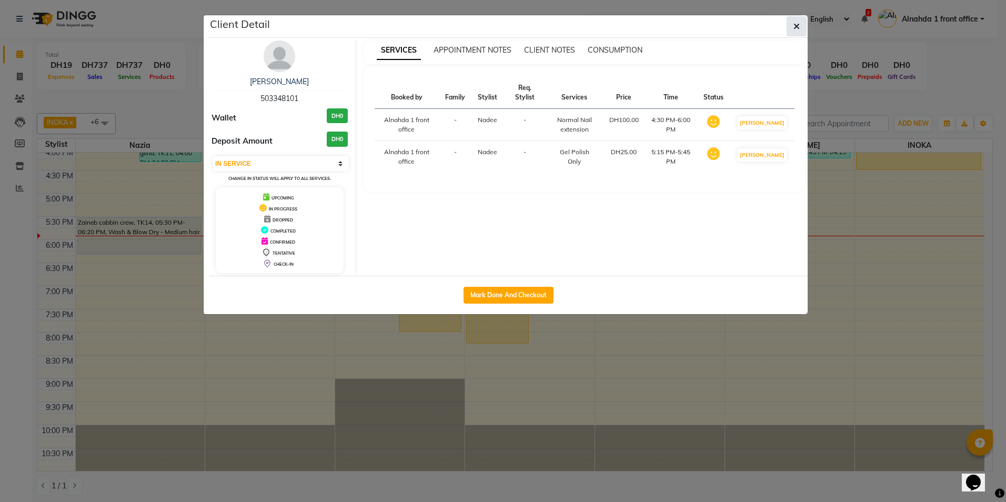
click at [794, 25] on icon "button" at bounding box center [796, 26] width 6 height 8
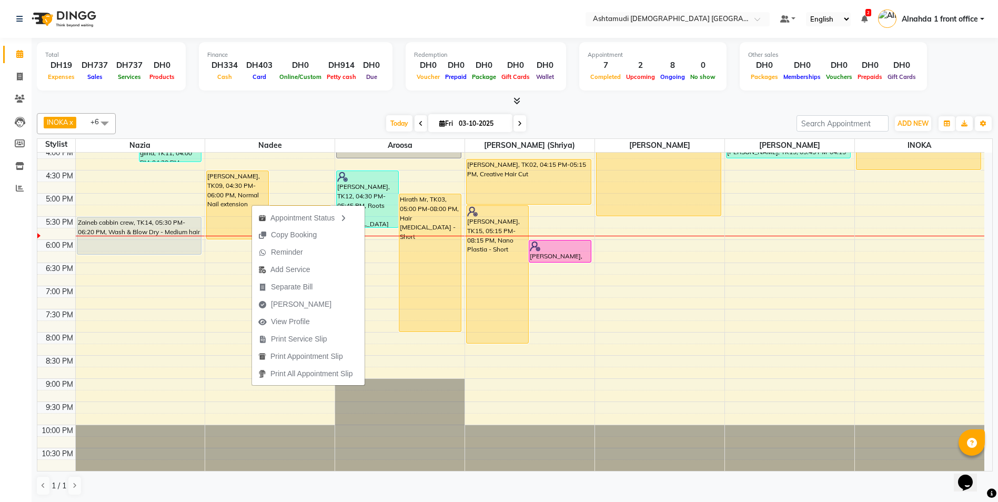
click at [511, 27] on nav "Select Location × Ashtamudi Ladies Salon Sahara Center, Dubai Default Panel My …" at bounding box center [499, 19] width 998 height 38
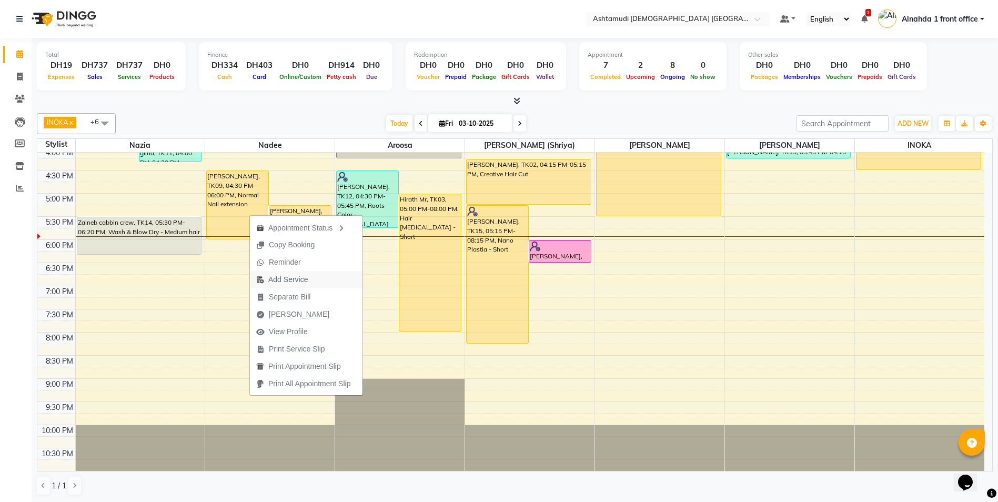
click at [279, 277] on span "Add Service" at bounding box center [287, 279] width 39 height 11
select select "62799"
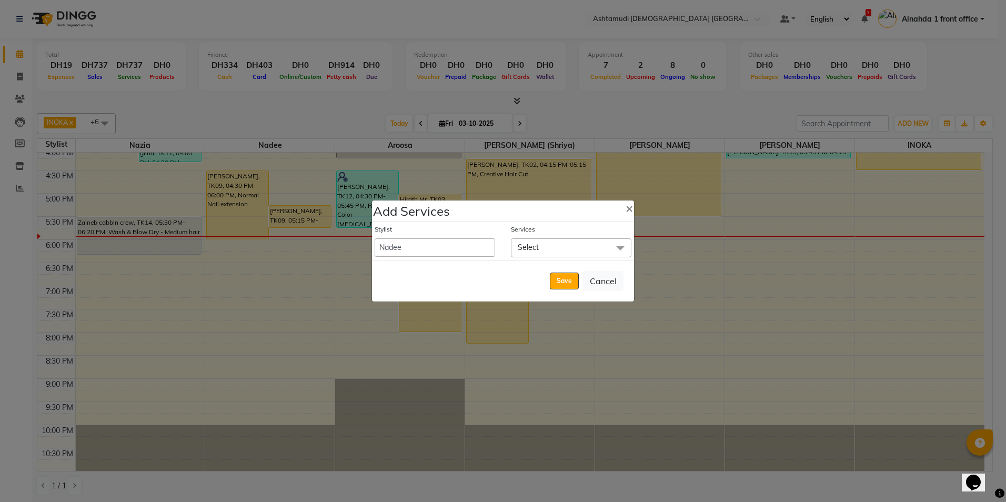
click at [576, 248] on span "Select" at bounding box center [571, 247] width 120 height 18
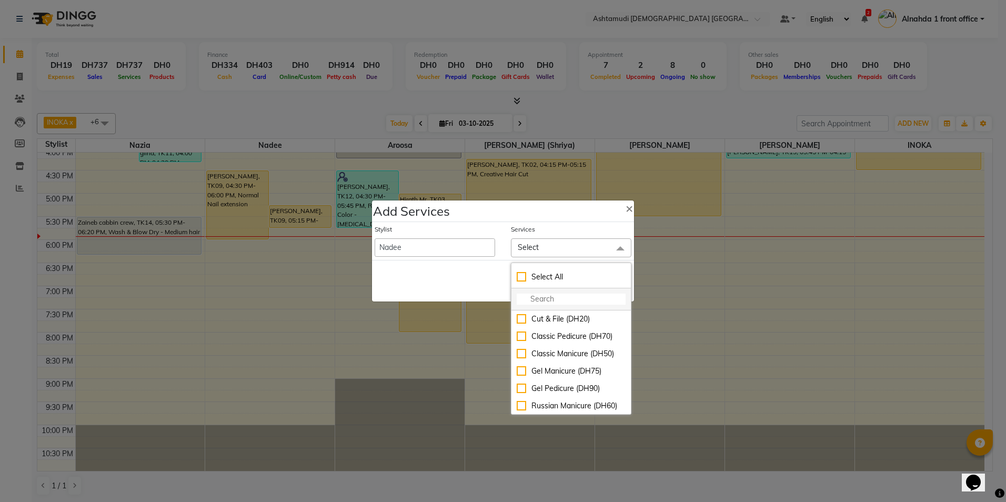
click at [538, 302] on input "multiselect-search" at bounding box center [571, 299] width 109 height 11
type input "acry"
click at [520, 399] on div "Acrylic Extension Removal (DH60)" at bounding box center [571, 388] width 109 height 22
checkbox input "true"
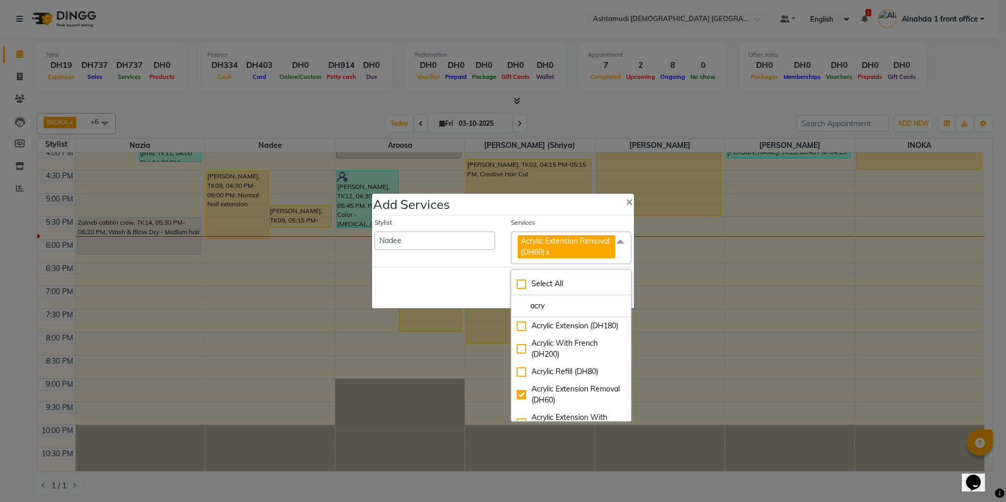
click at [461, 290] on div "Save Cancel" at bounding box center [503, 288] width 262 height 42
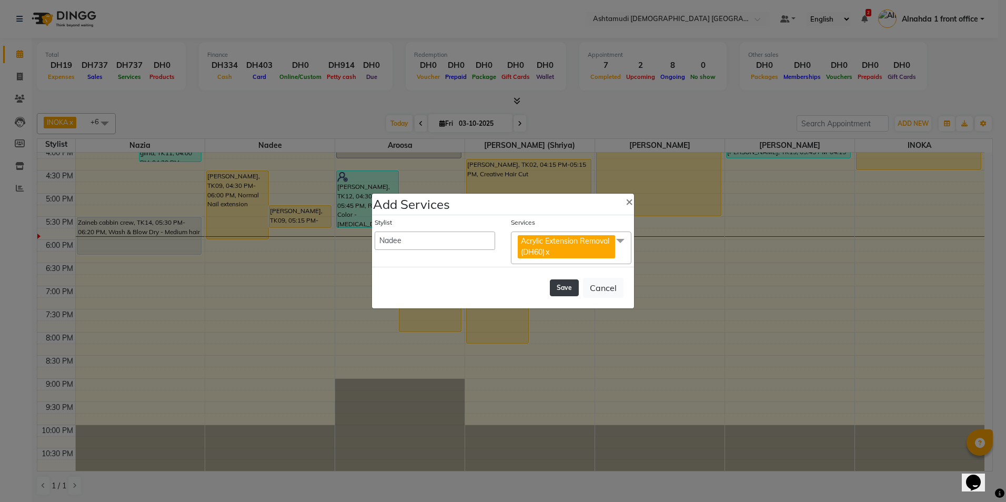
click at [568, 287] on button "Save" at bounding box center [564, 287] width 29 height 17
select select "61839"
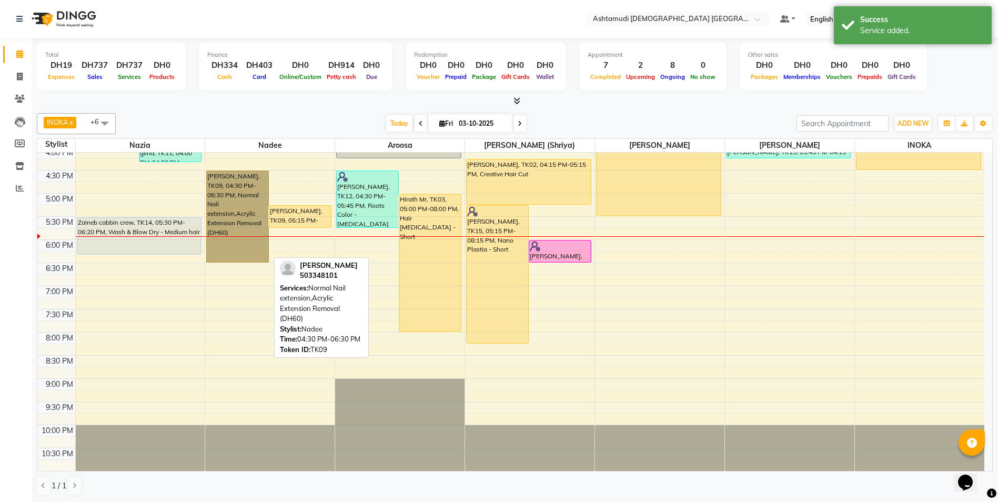
drag, startPoint x: 270, startPoint y: 190, endPoint x: 239, endPoint y: 214, distance: 38.9
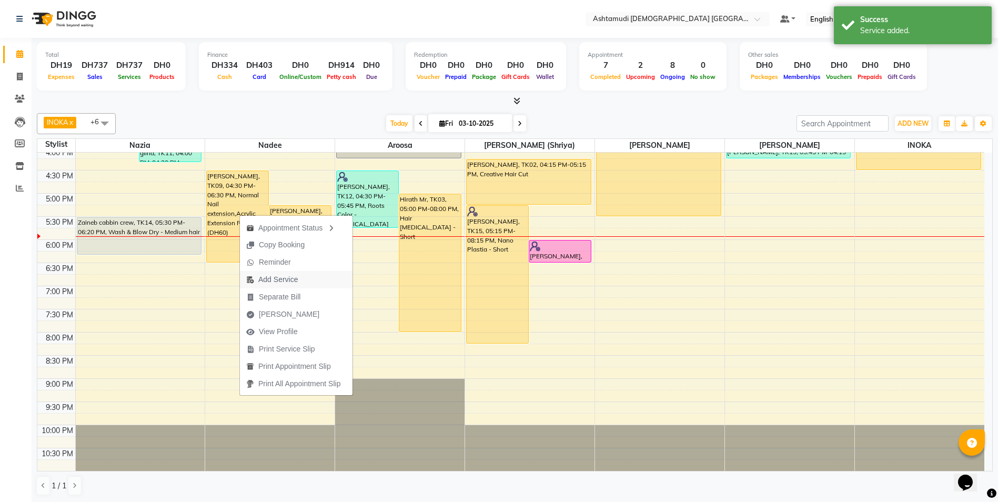
click at [274, 280] on span "Add Service" at bounding box center [277, 279] width 39 height 11
select select "62799"
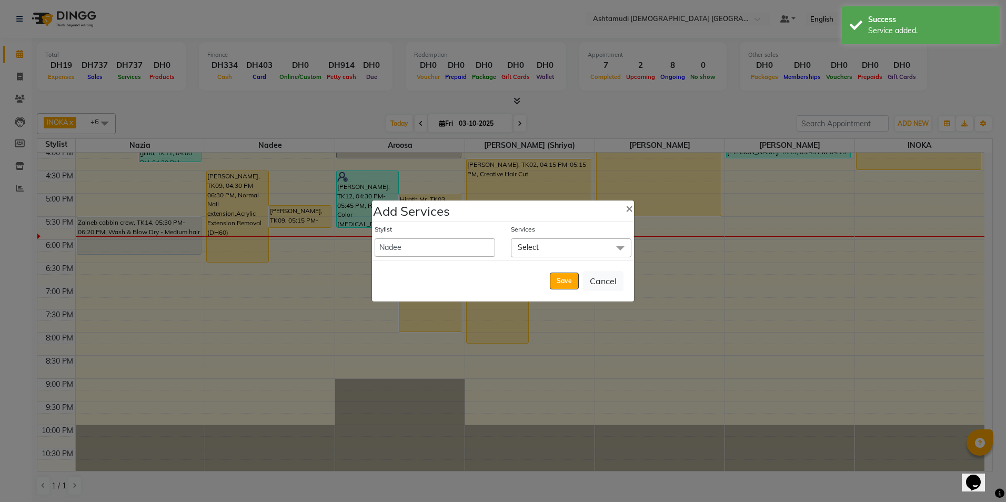
click at [539, 246] on span "Select" at bounding box center [571, 247] width 120 height 18
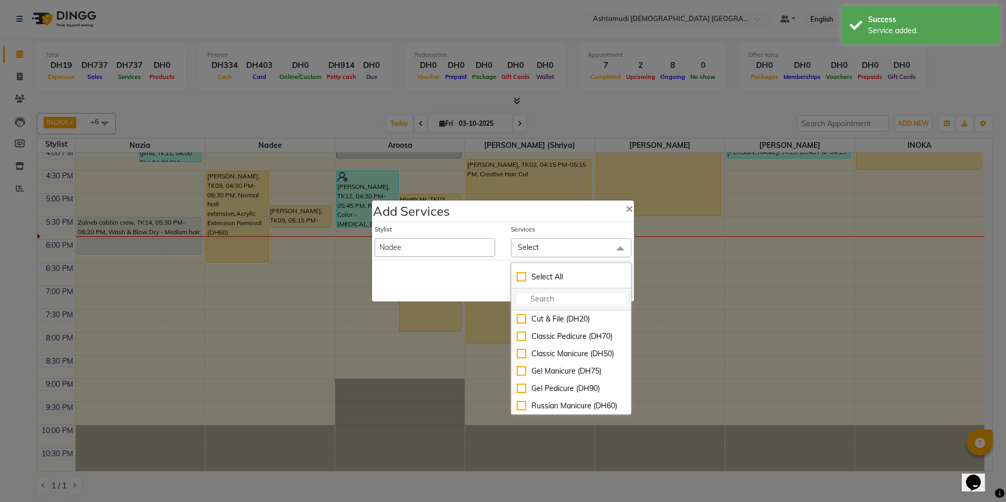
click at [538, 299] on input "multiselect-search" at bounding box center [571, 299] width 109 height 11
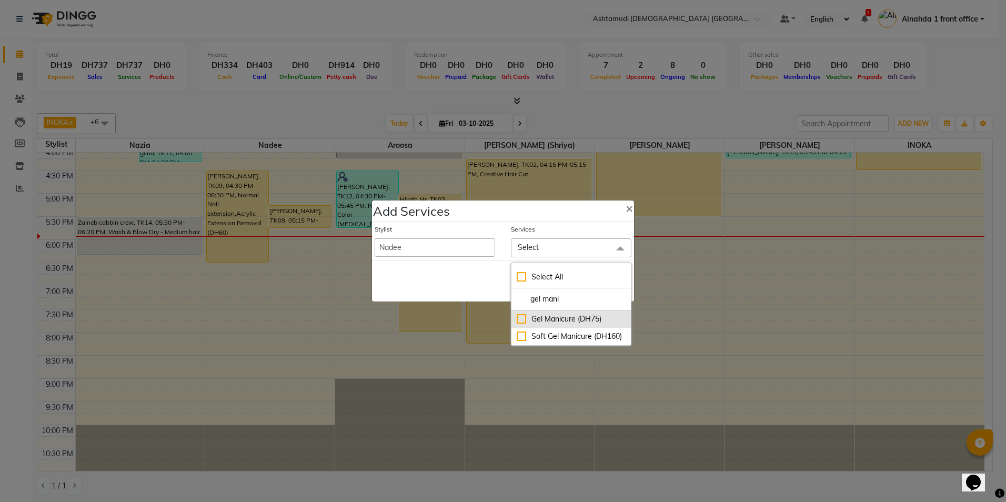
type input "gel mani"
click at [523, 317] on div "Gel Manicure (DH75)" at bounding box center [571, 319] width 109 height 11
checkbox input "true"
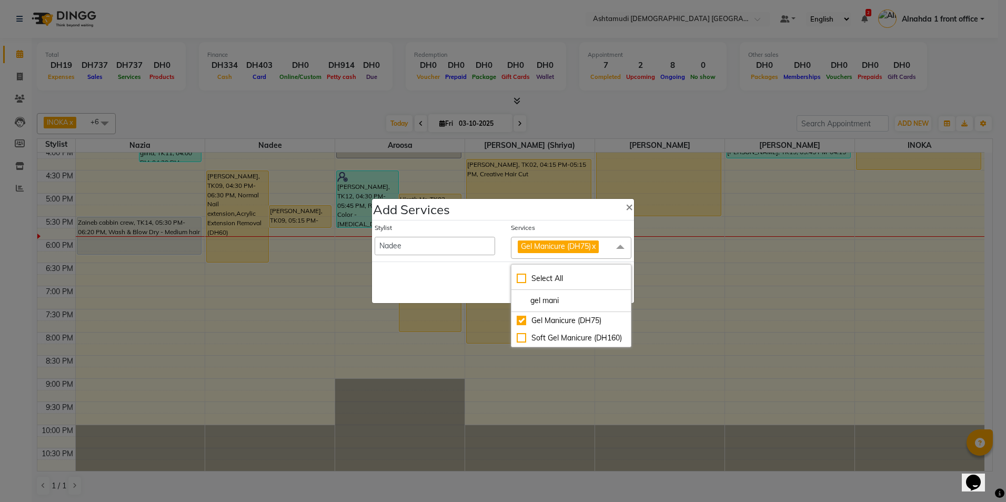
click at [458, 268] on div "Save Cancel" at bounding box center [503, 282] width 262 height 42
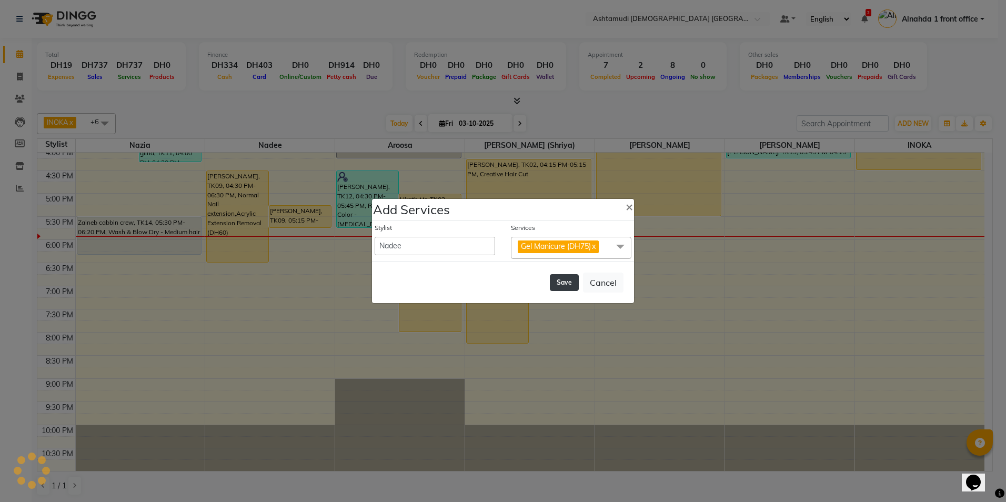
click at [573, 281] on button "Save" at bounding box center [564, 282] width 29 height 17
select select "61839"
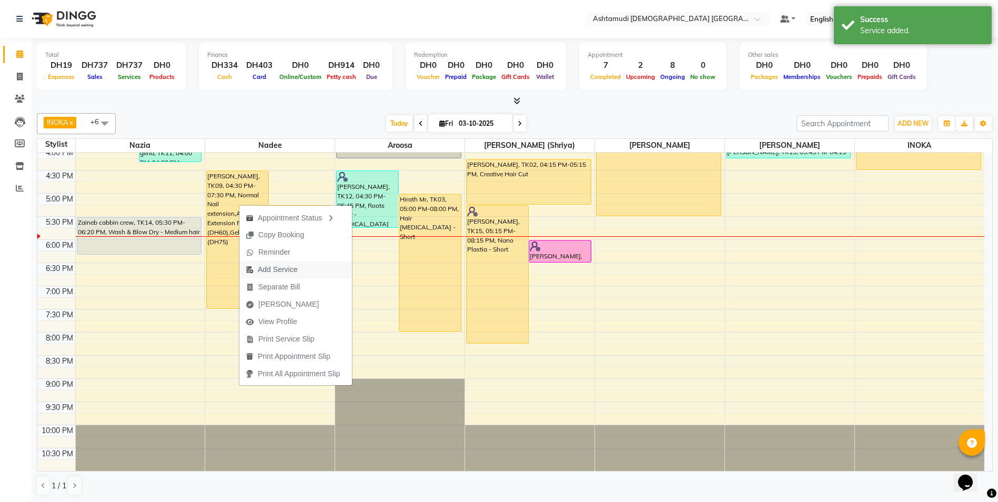
click at [278, 270] on span "Add Service" at bounding box center [277, 269] width 39 height 11
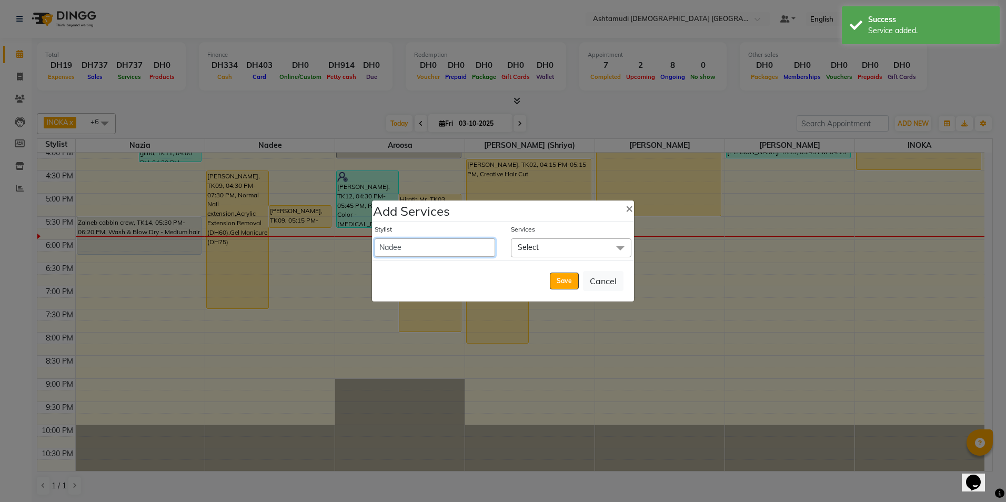
click at [439, 251] on select "Alnahda 1 front office Amala Aroosa Deepika Rani DINGG TAB USER Dummy Staff INO…" at bounding box center [435, 247] width 120 height 18
select select "86673"
click at [375, 238] on select "Alnahda 1 front office Amala Aroosa Deepika Rani DINGG TAB USER Dummy Staff INO…" at bounding box center [435, 247] width 120 height 18
select select "1080"
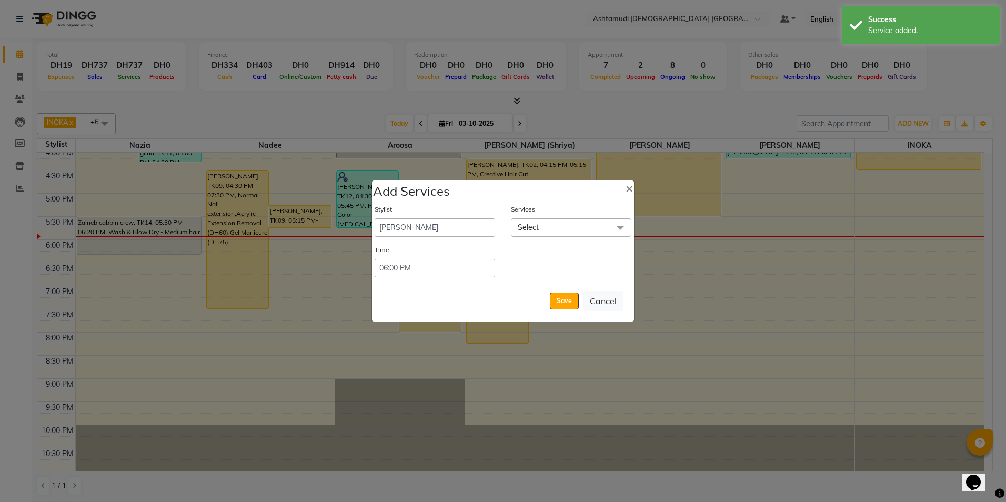
click at [538, 229] on span "Select" at bounding box center [528, 227] width 21 height 9
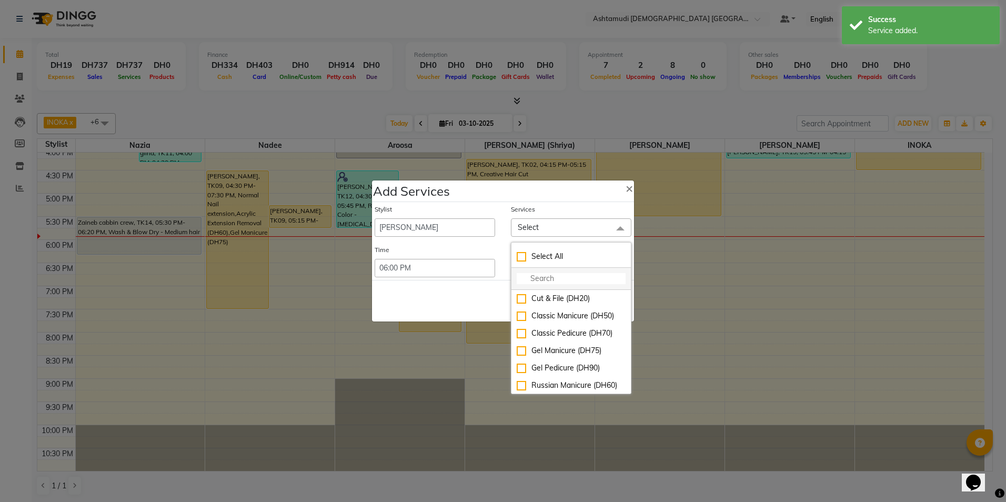
click at [539, 274] on input "multiselect-search" at bounding box center [571, 278] width 109 height 11
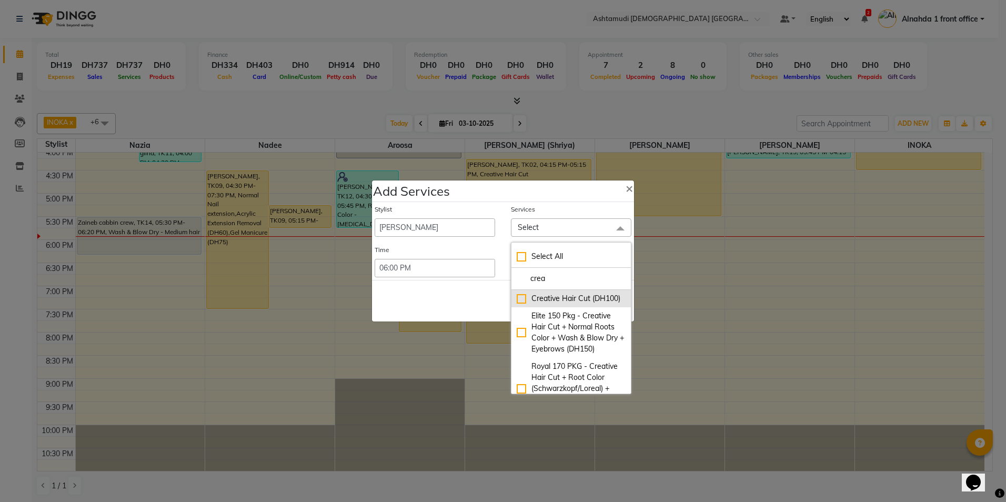
type input "crea"
click at [523, 303] on div "Creative Hair Cut (DH100)" at bounding box center [571, 298] width 109 height 11
checkbox input "true"
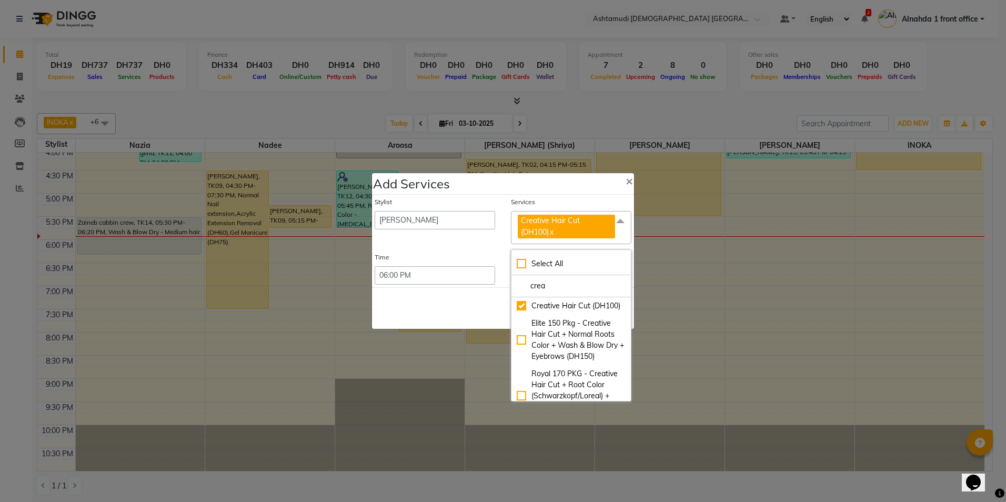
click at [473, 304] on div "Save Cancel" at bounding box center [503, 308] width 262 height 42
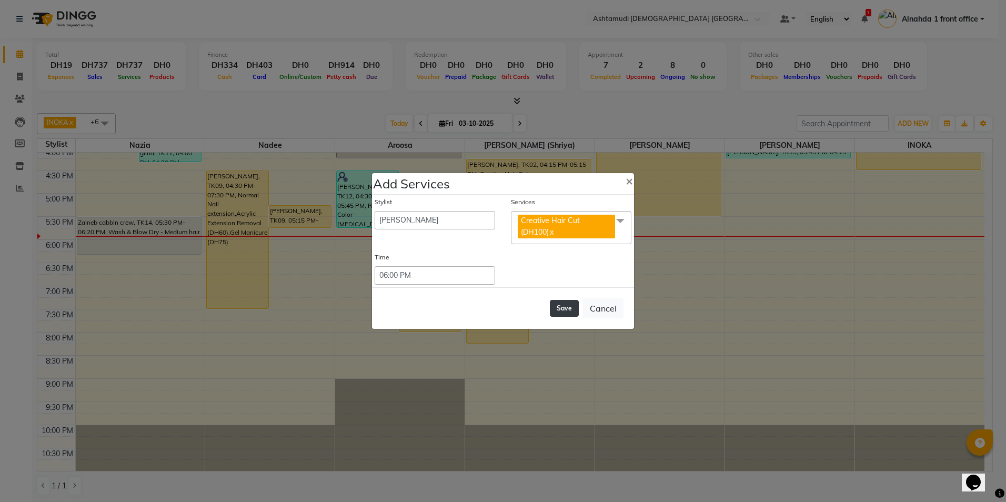
click at [561, 308] on button "Save" at bounding box center [564, 308] width 29 height 17
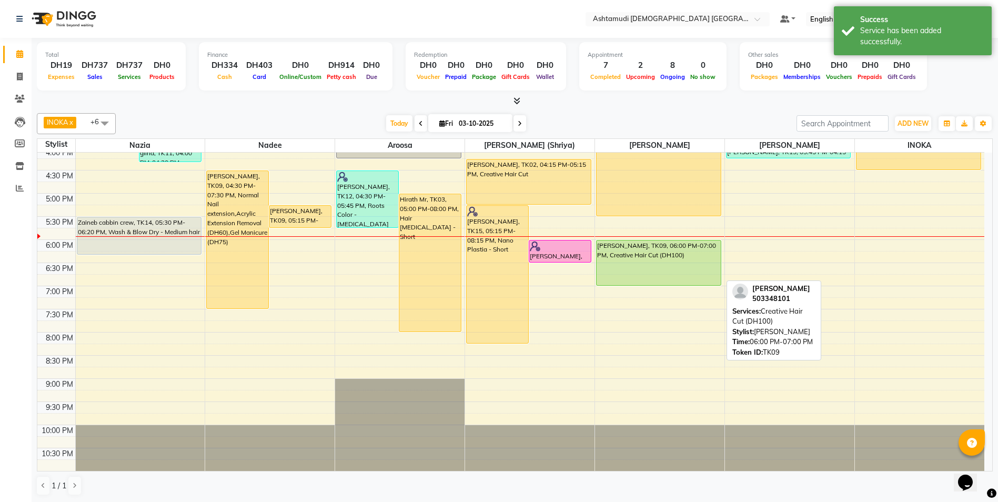
click at [691, 256] on div "[PERSON_NAME], TK09, 06:00 PM-07:00 PM, Creative Hair Cut (DH100)" at bounding box center [659, 262] width 124 height 45
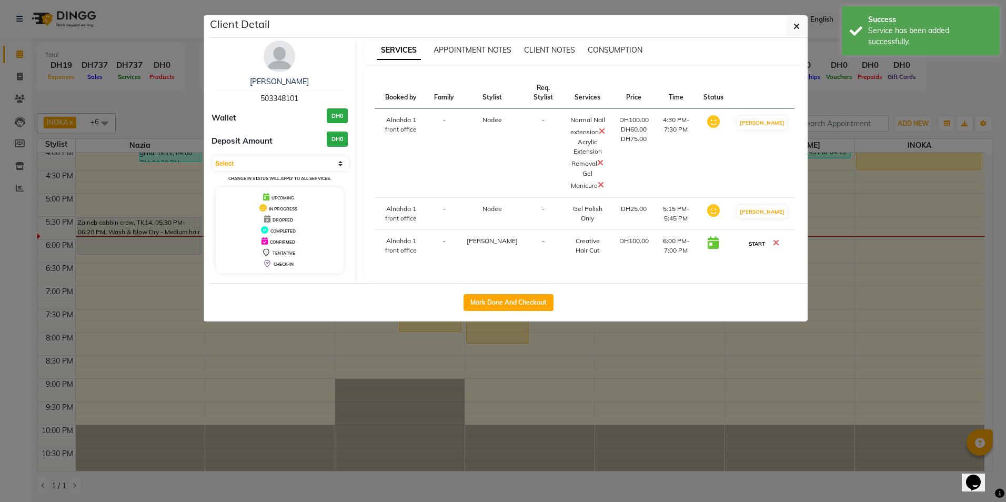
click at [766, 243] on button "START" at bounding box center [757, 243] width 22 height 13
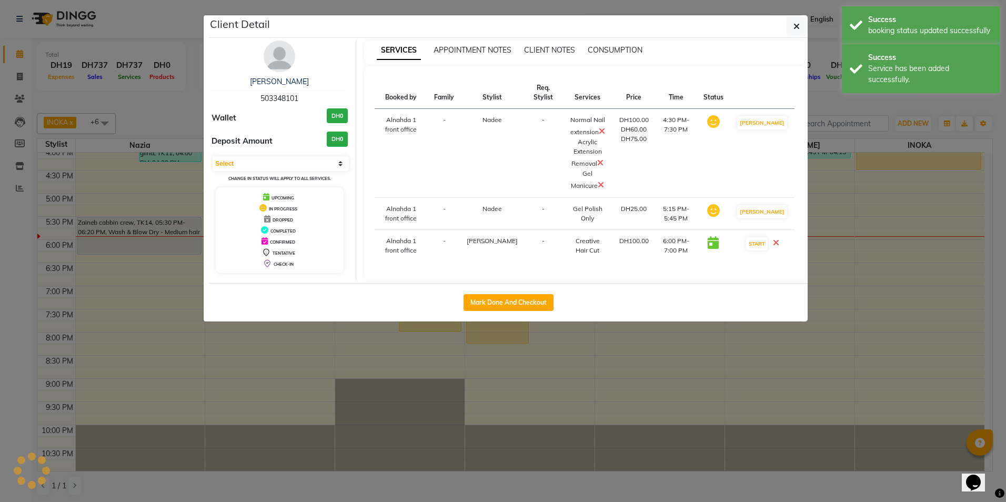
select select "1"
click at [791, 23] on button "button" at bounding box center [797, 26] width 20 height 20
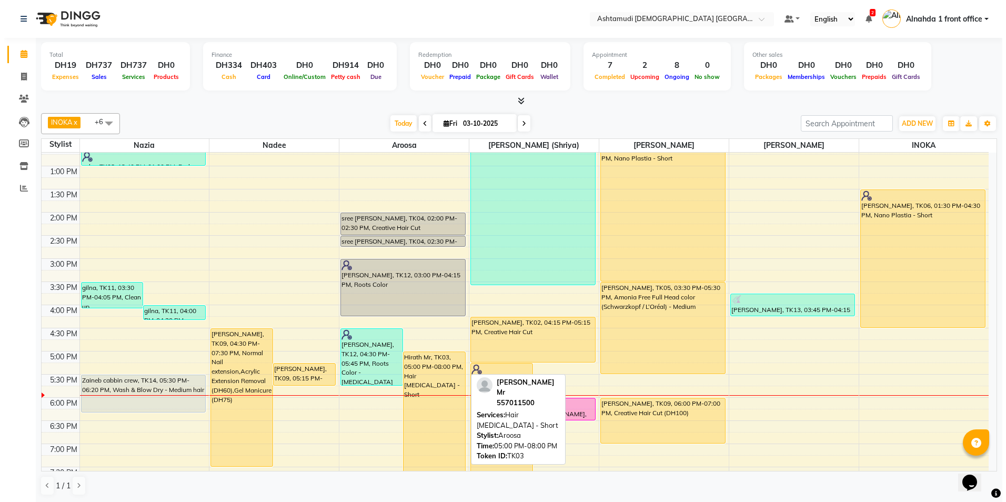
scroll to position [224, 0]
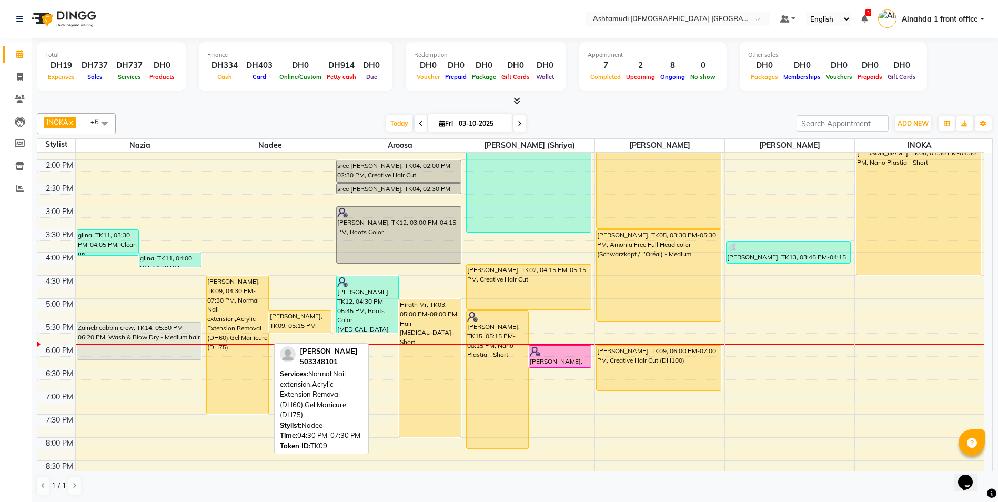
click at [227, 321] on div "Soumya Sharin, TK09, 04:30 PM-07:30 PM, Normal Nail extension,Acrylic Extension…" at bounding box center [238, 344] width 62 height 137
select select "1"
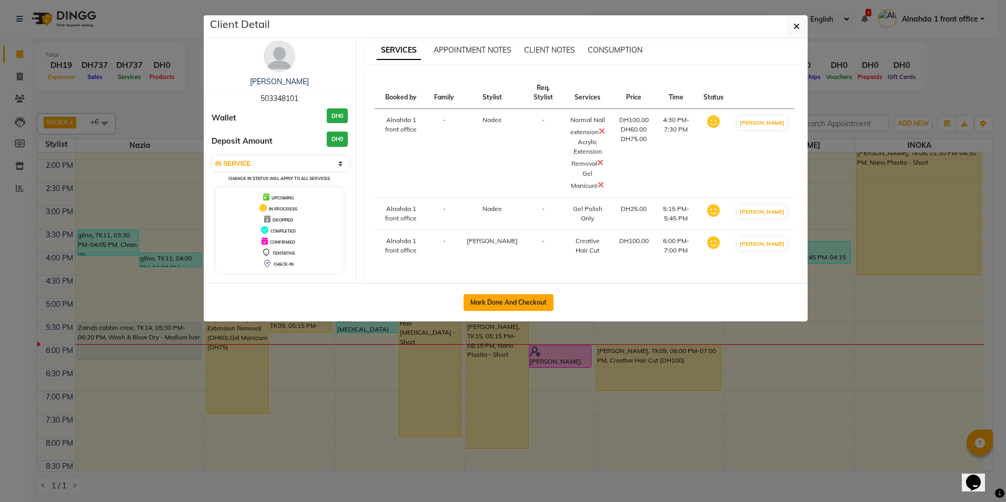
click at [514, 294] on button "Mark Done And Checkout" at bounding box center [509, 302] width 90 height 17
select select "service"
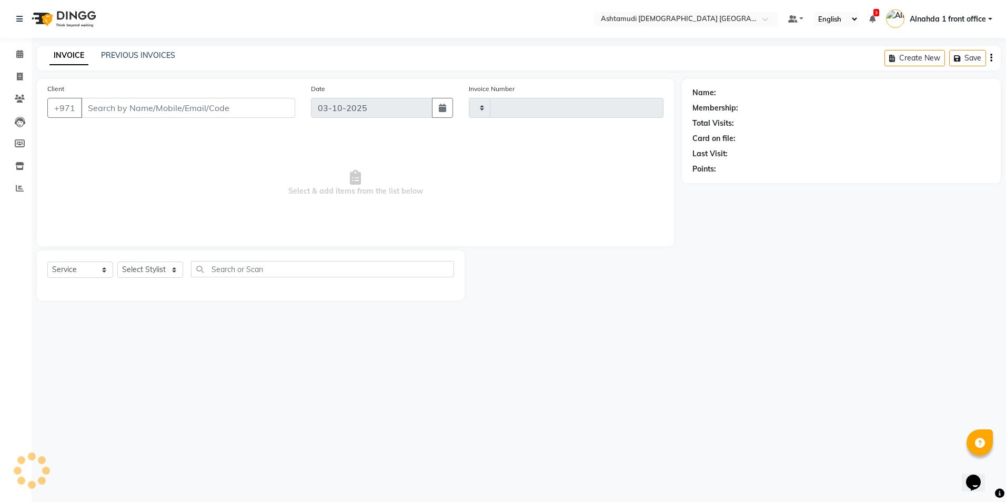
type input "3075"
select select "7242"
type input "503348101"
select select "86673"
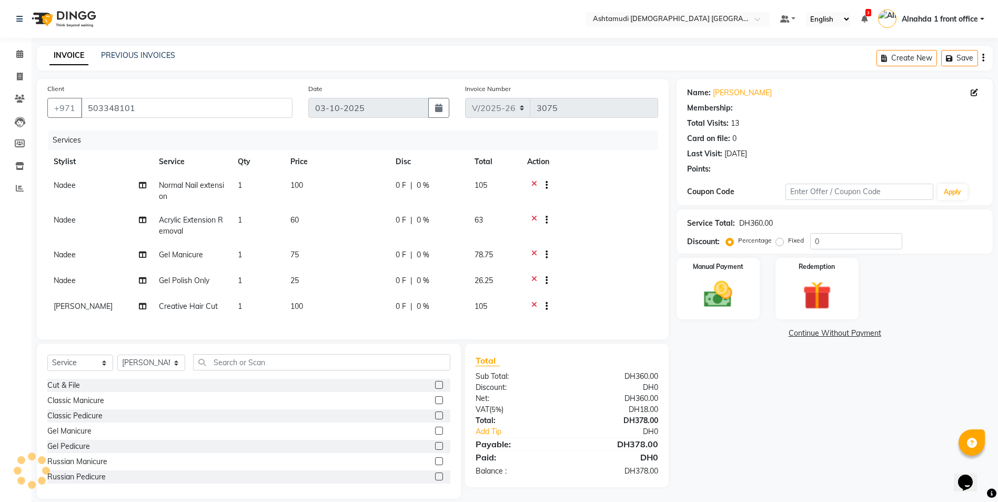
select select "1: Object"
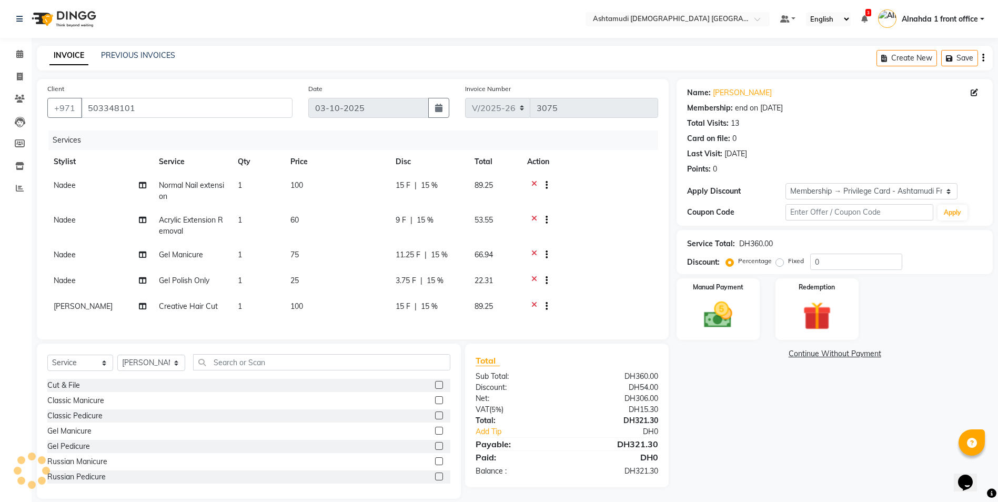
type input "15"
click at [532, 183] on icon at bounding box center [534, 186] width 6 height 13
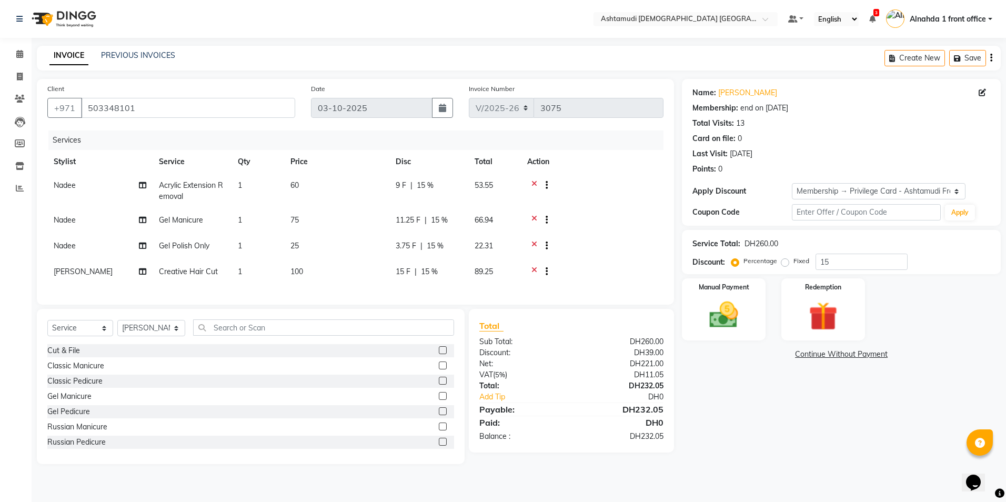
click at [534, 242] on icon at bounding box center [534, 246] width 6 height 13
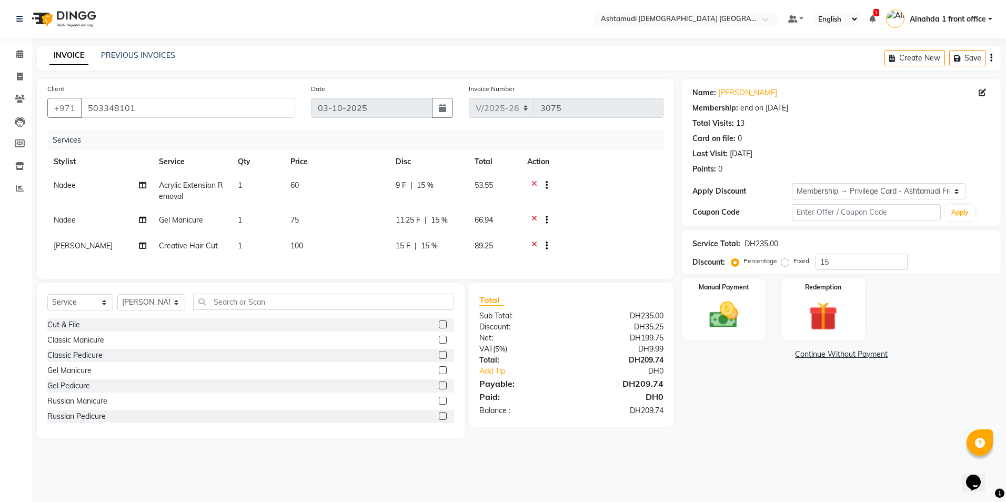
click at [532, 243] on icon at bounding box center [534, 246] width 6 height 13
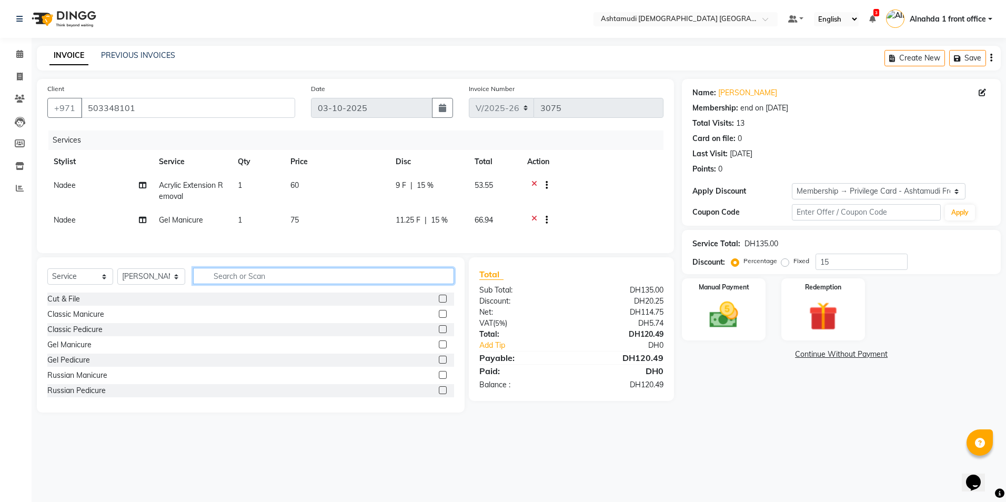
click at [231, 284] on input "text" at bounding box center [323, 276] width 260 height 16
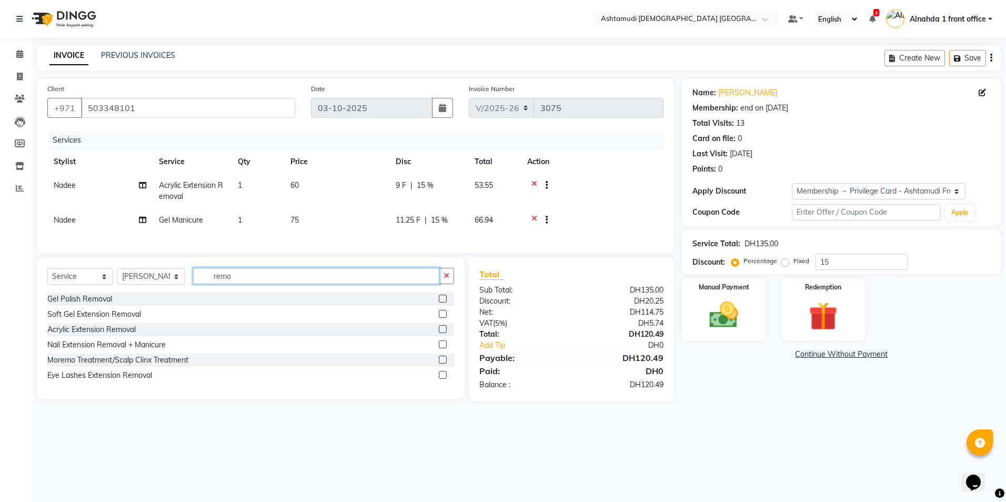
type input "remo"
click at [441, 348] on label at bounding box center [443, 344] width 8 height 8
click at [441, 348] on input "checkbox" at bounding box center [442, 344] width 7 height 7
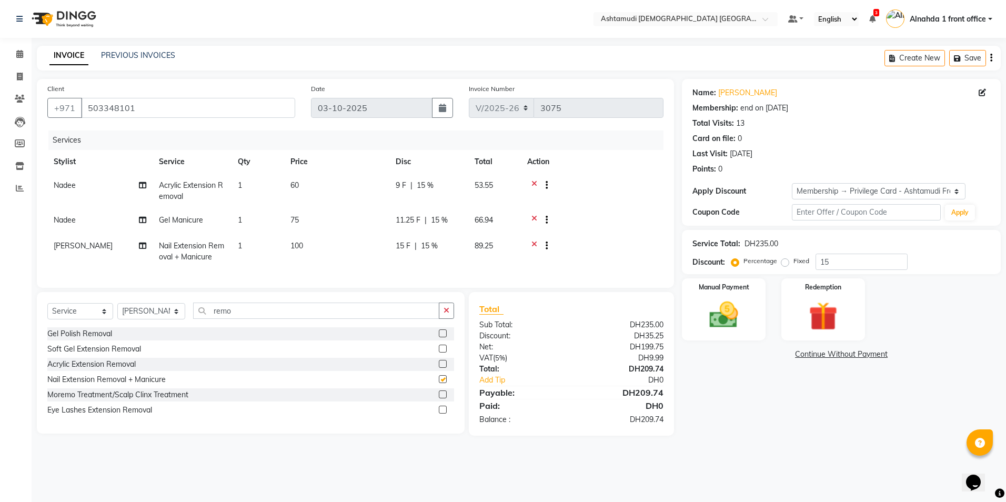
checkbox input "false"
click at [533, 245] on icon at bounding box center [534, 246] width 6 height 13
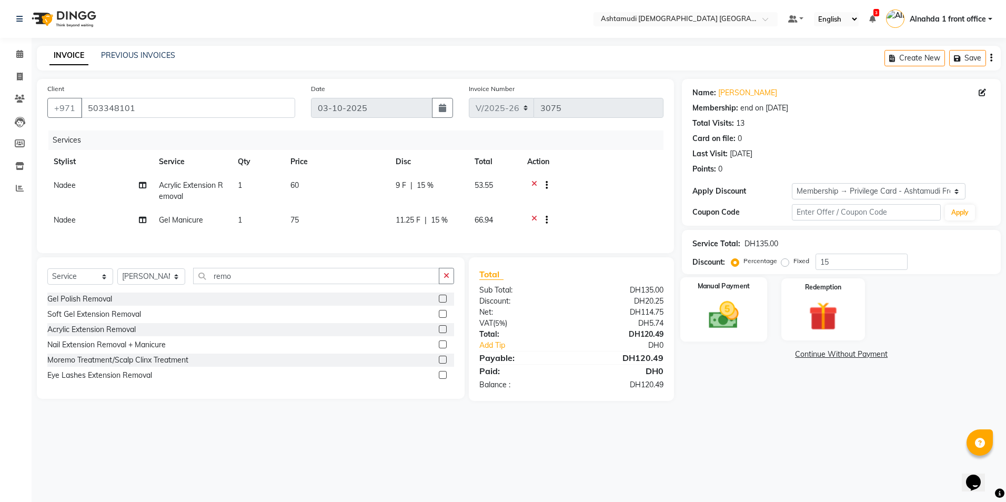
click at [720, 313] on img at bounding box center [723, 315] width 49 height 35
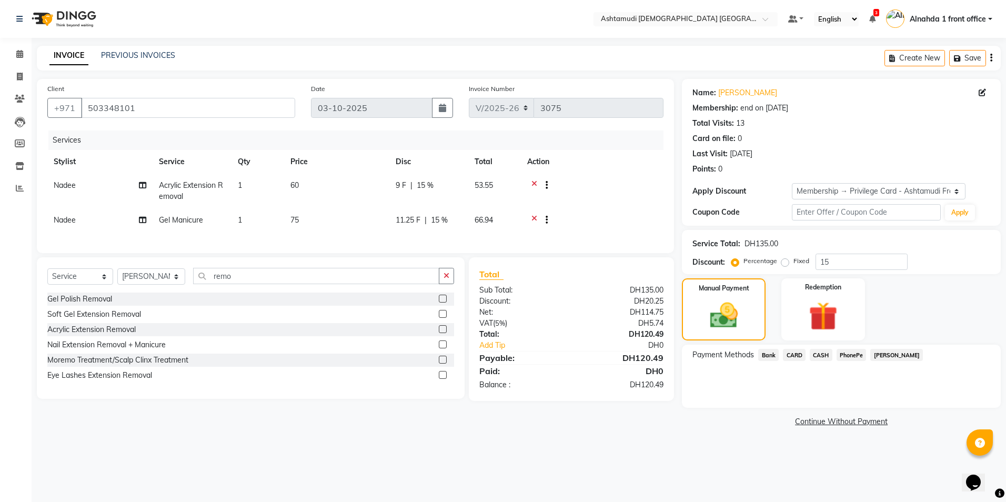
click at [794, 357] on span "CARD" at bounding box center [794, 355] width 23 height 12
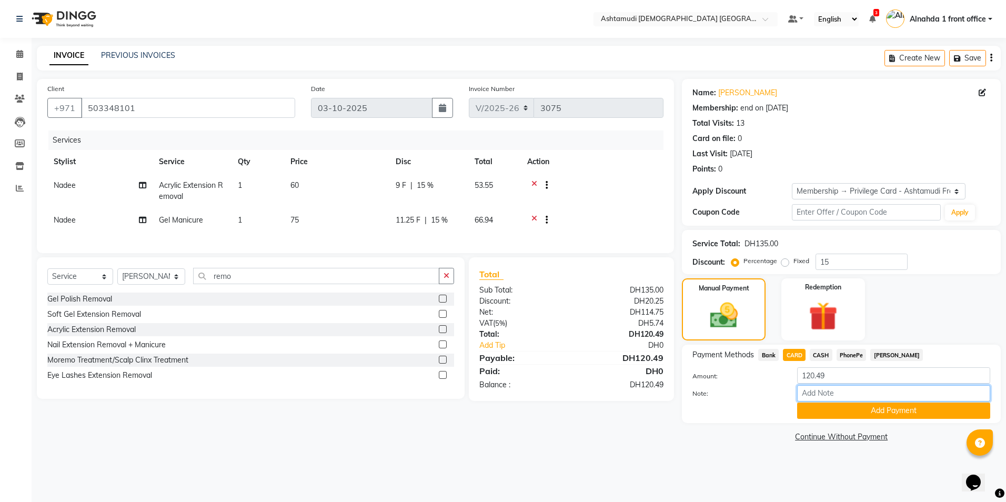
click at [813, 396] on input "Note:" at bounding box center [893, 393] width 193 height 16
type input "presila"
click at [839, 411] on button "Add Payment" at bounding box center [893, 410] width 193 height 16
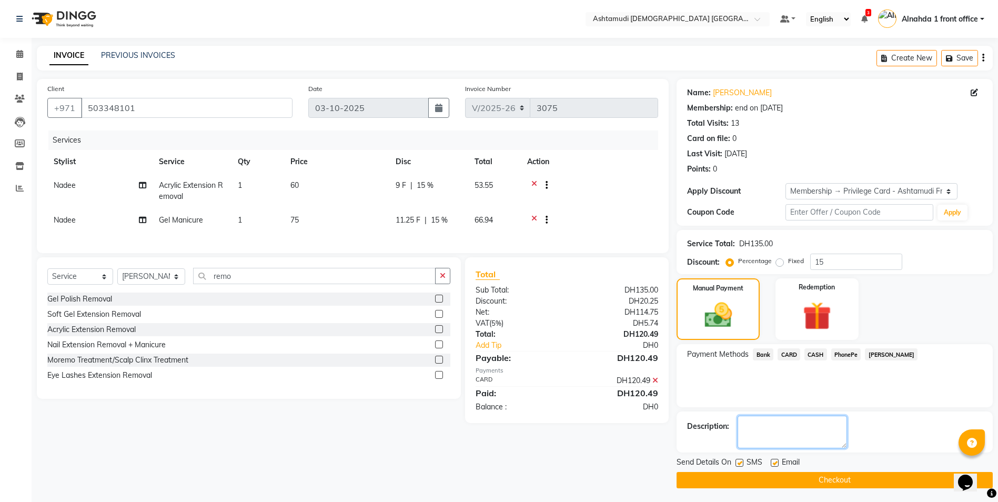
click at [768, 424] on textarea at bounding box center [792, 432] width 109 height 33
type textarea "6196"
click at [812, 480] on button "Checkout" at bounding box center [835, 480] width 316 height 16
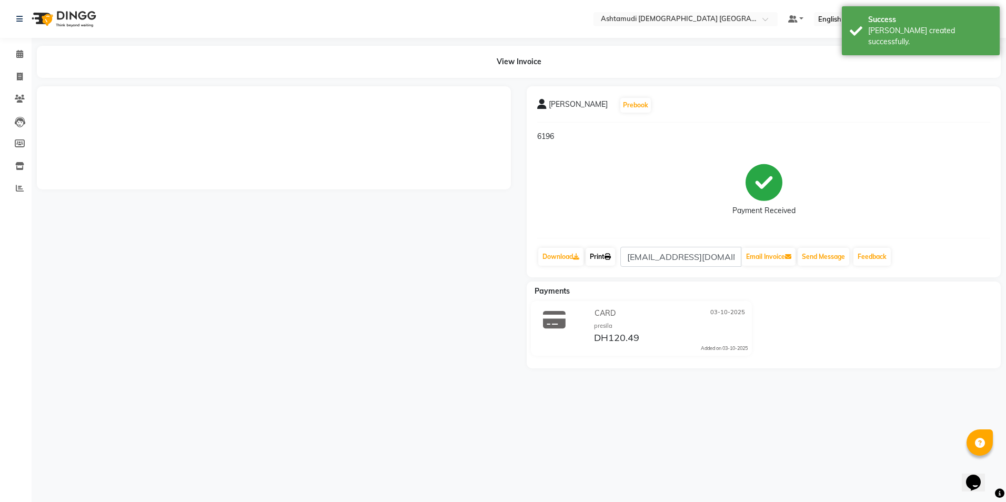
click at [599, 256] on link "Print" at bounding box center [600, 257] width 29 height 18
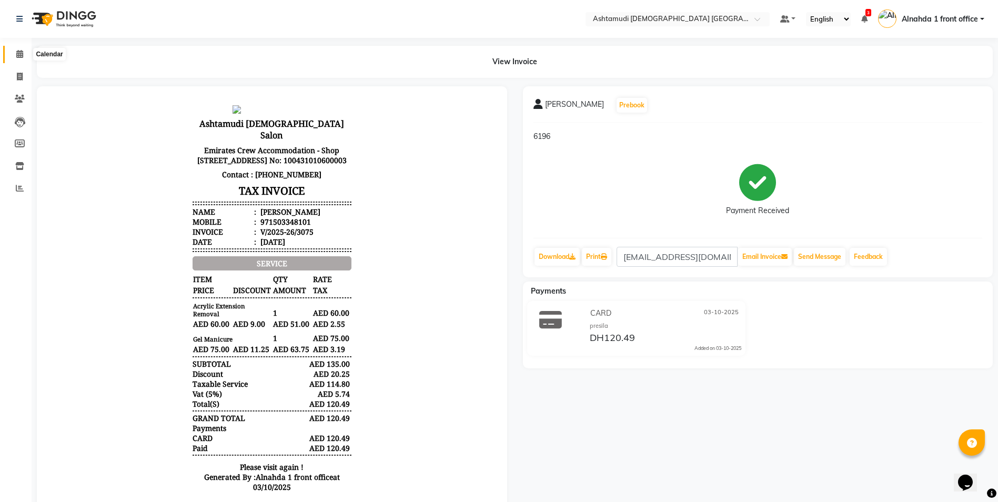
click at [18, 55] on icon at bounding box center [19, 54] width 7 height 8
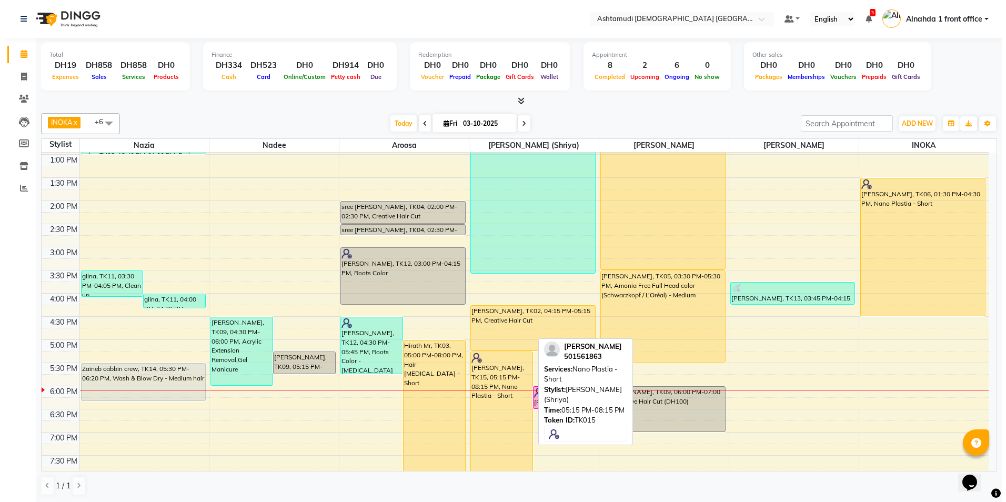
scroll to position [172, 0]
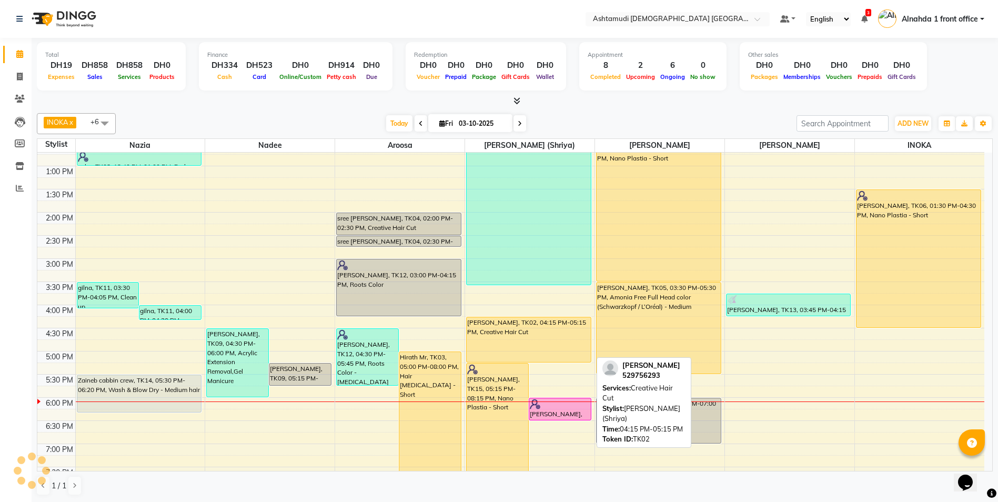
click at [521, 333] on div "gopika, TK02, 04:15 PM-05:15 PM, Creative Hair Cut" at bounding box center [529, 339] width 124 height 45
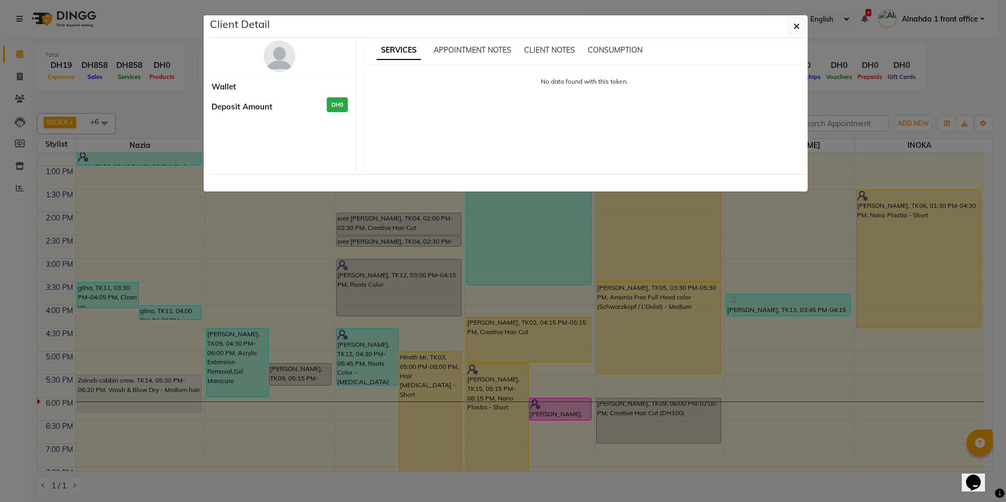
select select "1"
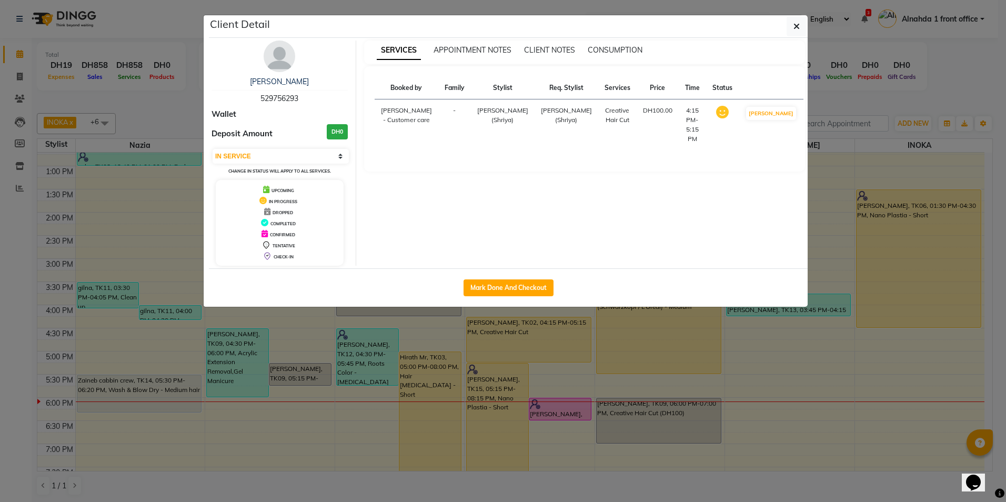
click at [526, 276] on div "Mark Done And Checkout" at bounding box center [508, 287] width 599 height 38
click at [522, 288] on button "Mark Done And Checkout" at bounding box center [509, 287] width 90 height 17
select select "7242"
select select "service"
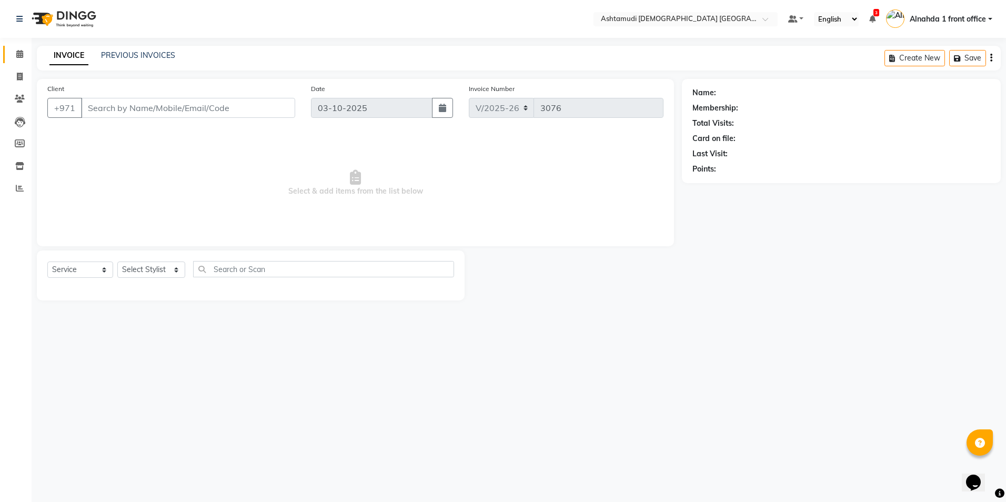
type input "529756293"
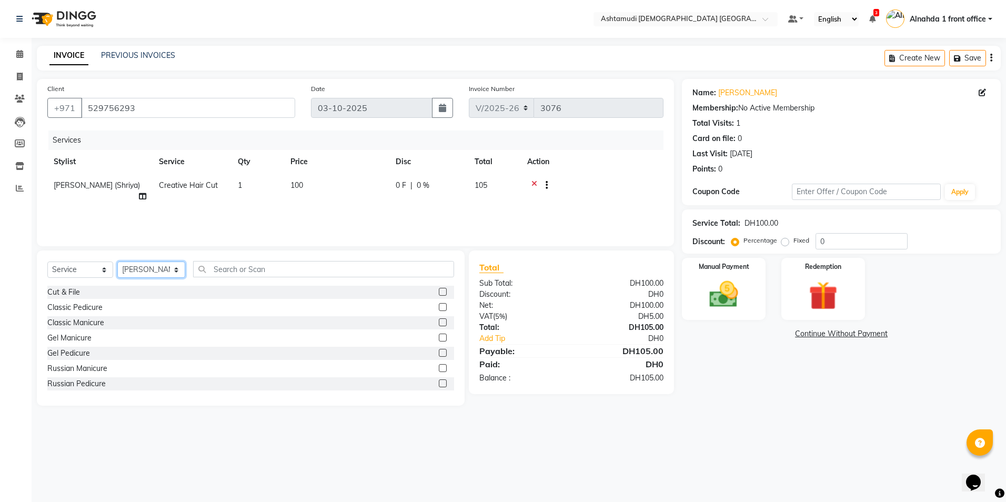
click at [172, 269] on select "Select Stylist Alnahda 1 front office Amala Aroosa Deepika Rani DINGG TAB USER …" at bounding box center [151, 269] width 68 height 16
select select "87615"
click at [117, 261] on select "Select Stylist Alnahda 1 front office Amala Aroosa Deepika Rani DINGG TAB USER …" at bounding box center [151, 269] width 68 height 16
click at [212, 271] on input "text" at bounding box center [323, 269] width 260 height 16
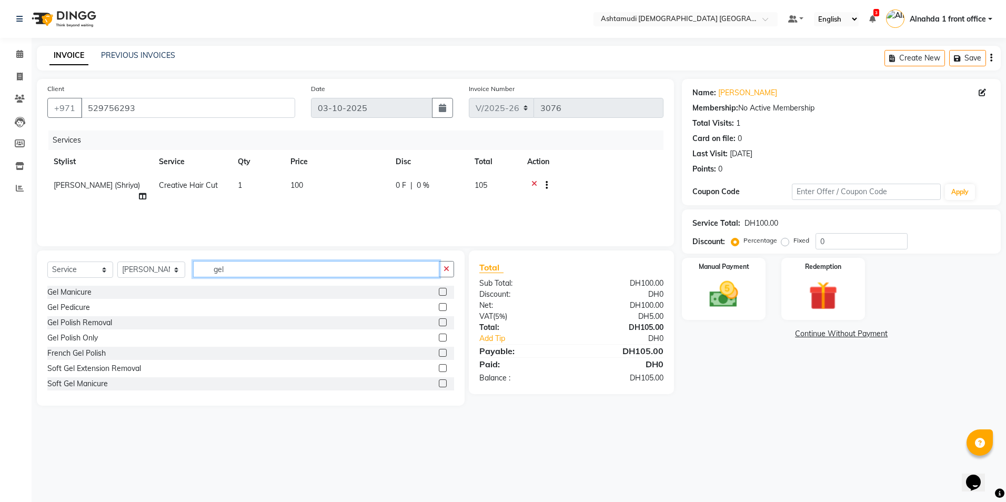
type input "gel"
click at [439, 293] on label at bounding box center [443, 292] width 8 height 8
click at [439, 293] on input "checkbox" at bounding box center [442, 292] width 7 height 7
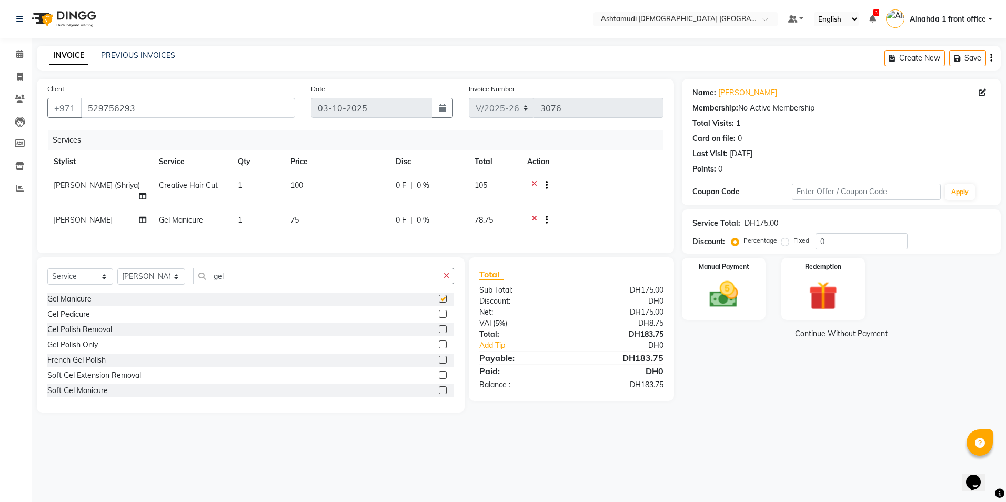
checkbox input "false"
click at [174, 274] on select "Select Stylist Alnahda 1 front office Amala Aroosa Deepika Rani DINGG TAB USER …" at bounding box center [151, 276] width 68 height 16
select select "86641"
click at [117, 268] on select "Select Stylist Alnahda 1 front office Amala Aroosa Deepika Rani DINGG TAB USER …" at bounding box center [151, 276] width 68 height 16
drag, startPoint x: 240, startPoint y: 273, endPoint x: 177, endPoint y: 284, distance: 64.1
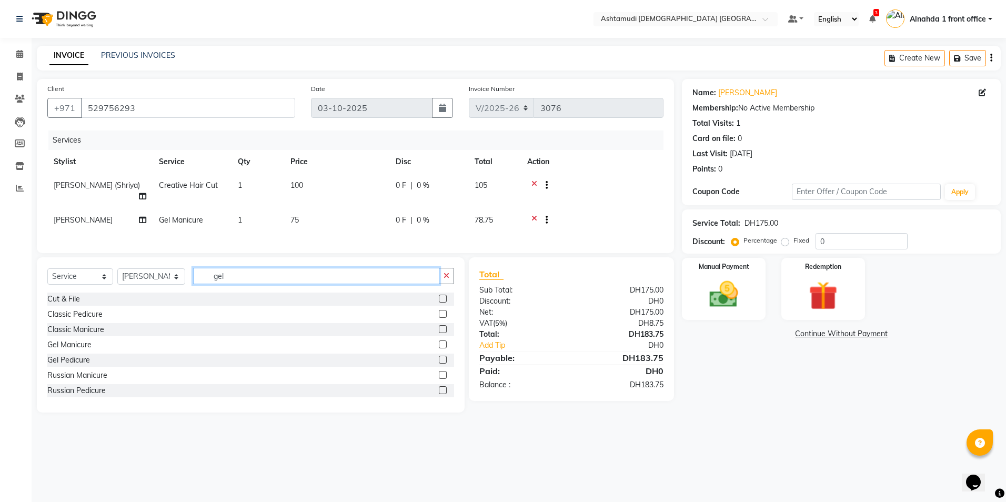
click at [179, 284] on div "Select Service Product Membership Package Voucher Prepaid Gift Card Select Styl…" at bounding box center [250, 280] width 407 height 25
type input "eye"
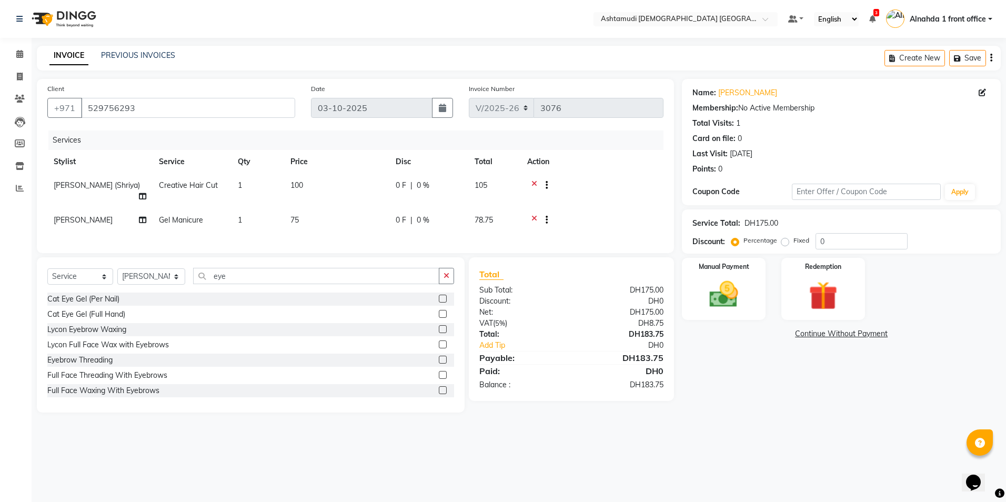
click at [439, 358] on label at bounding box center [443, 360] width 8 height 8
click at [439, 358] on input "checkbox" at bounding box center [442, 360] width 7 height 7
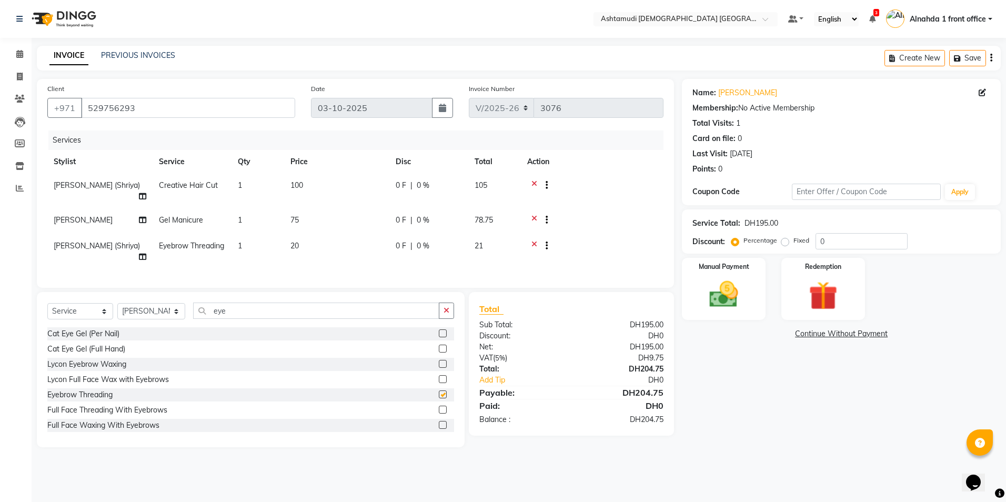
checkbox input "false"
click at [837, 235] on input "0" at bounding box center [861, 241] width 92 height 16
type input "015"
click at [726, 300] on img at bounding box center [723, 294] width 49 height 35
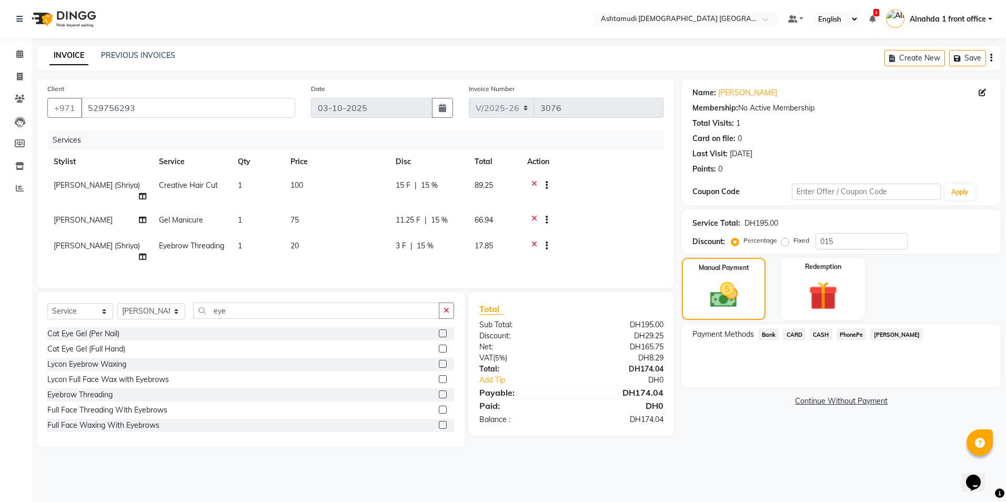
click at [797, 334] on span "CARD" at bounding box center [794, 334] width 23 height 12
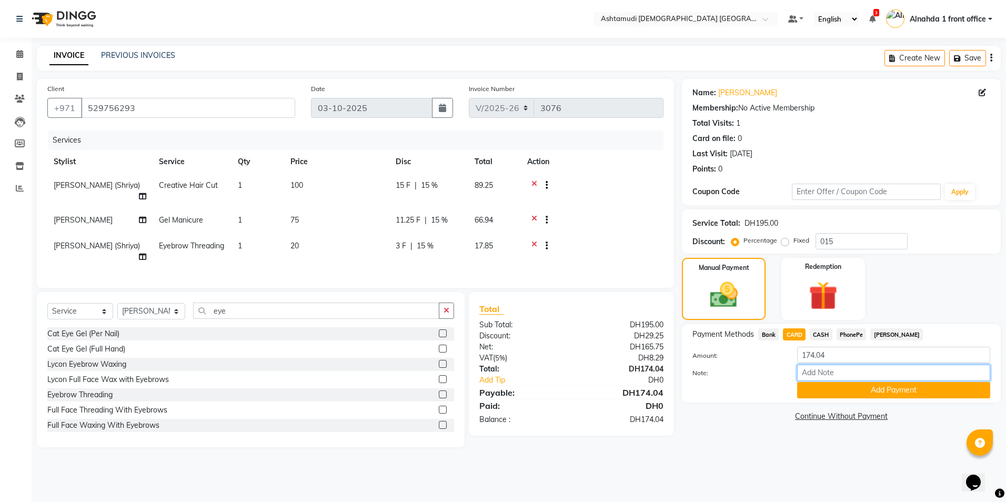
click at [818, 367] on input "Note:" at bounding box center [893, 373] width 193 height 16
type input "presila"
click at [882, 396] on button "Add Payment" at bounding box center [893, 390] width 193 height 16
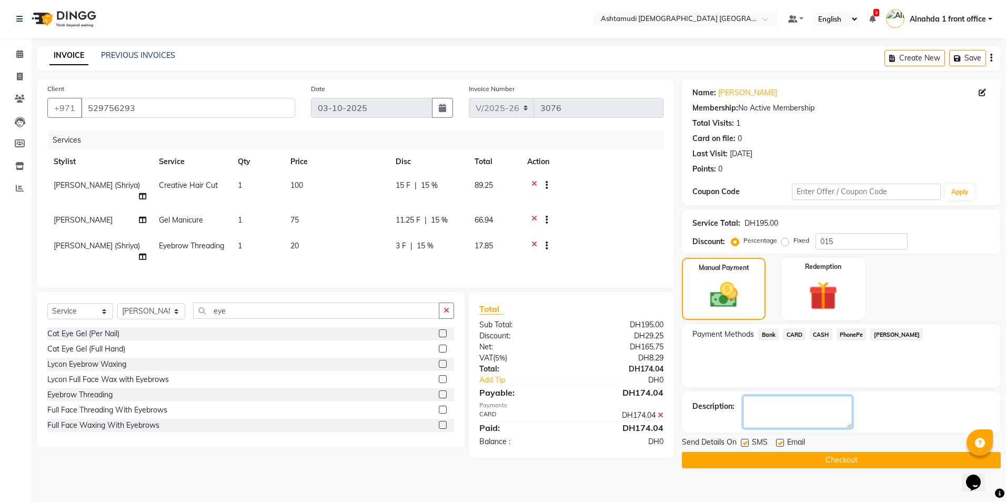
click at [789, 408] on textarea at bounding box center [797, 412] width 109 height 33
type textarea "5445"
click at [838, 457] on button "Checkout" at bounding box center [841, 460] width 319 height 16
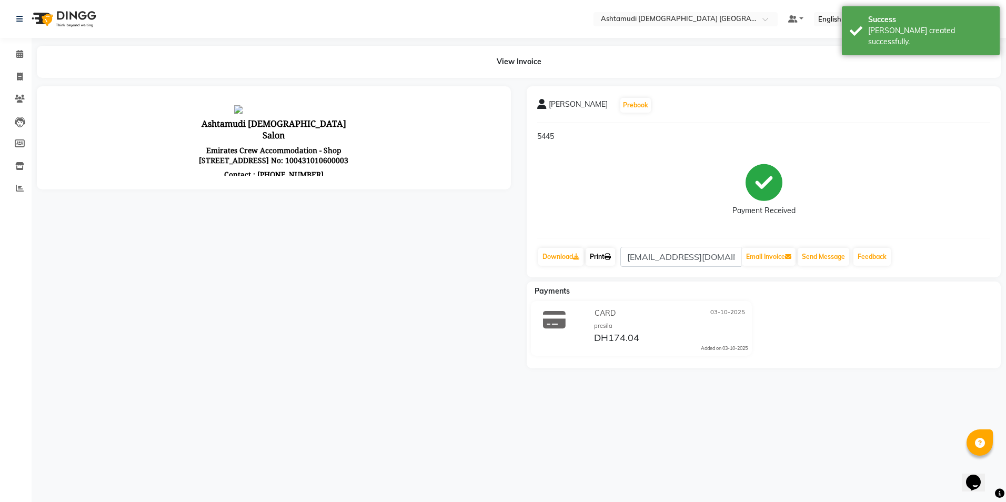
click at [613, 250] on link "Print" at bounding box center [600, 257] width 29 height 18
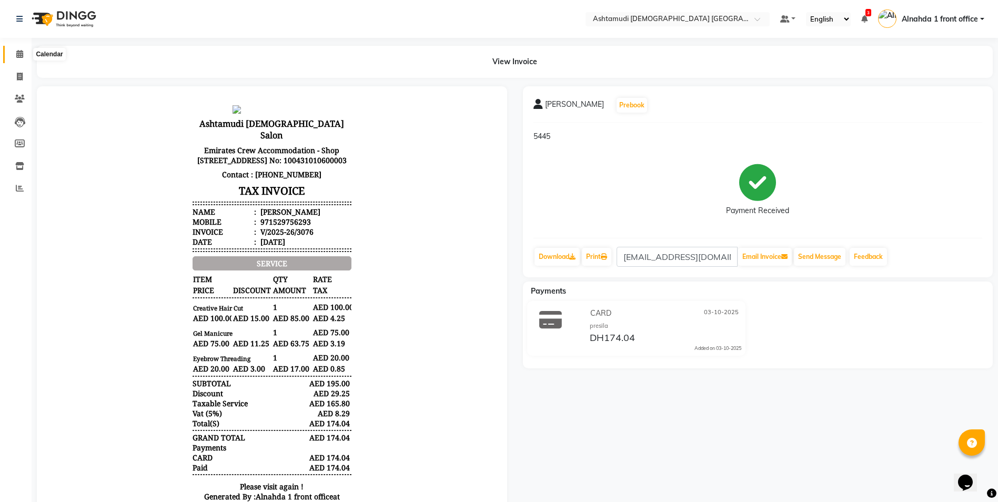
click at [18, 58] on span at bounding box center [20, 54] width 18 height 12
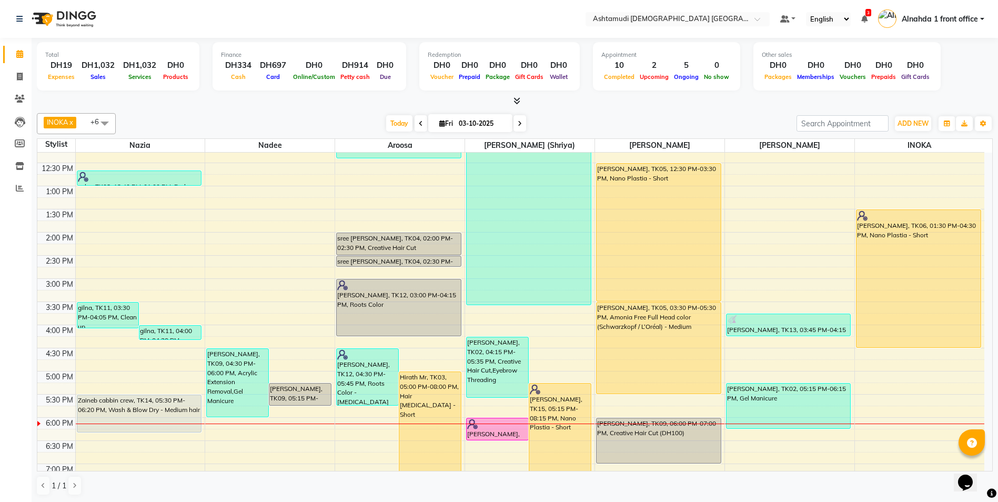
scroll to position [257, 0]
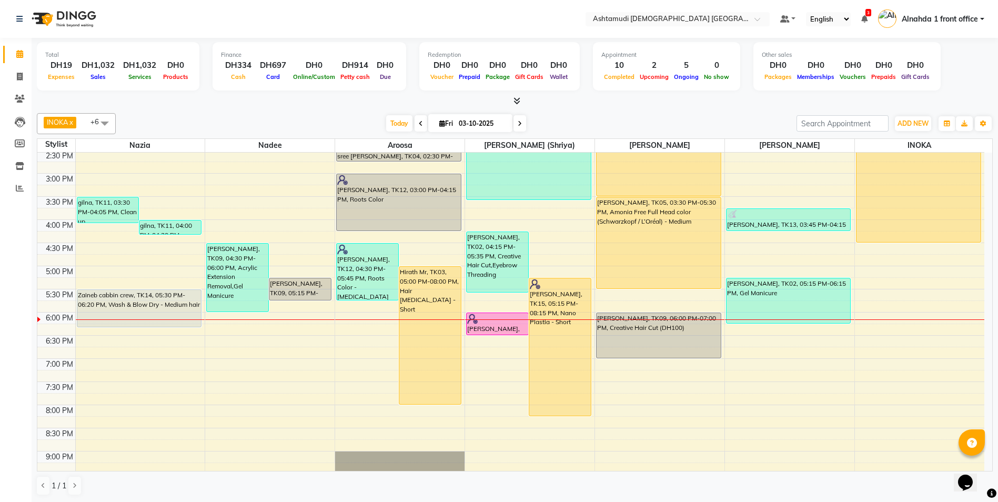
click at [762, 340] on div "9:00 AM 9:30 AM 10:00 AM 10:30 AM 11:00 AM 11:30 AM 12:00 PM 12:30 PM 1:00 PM 1…" at bounding box center [510, 220] width 947 height 648
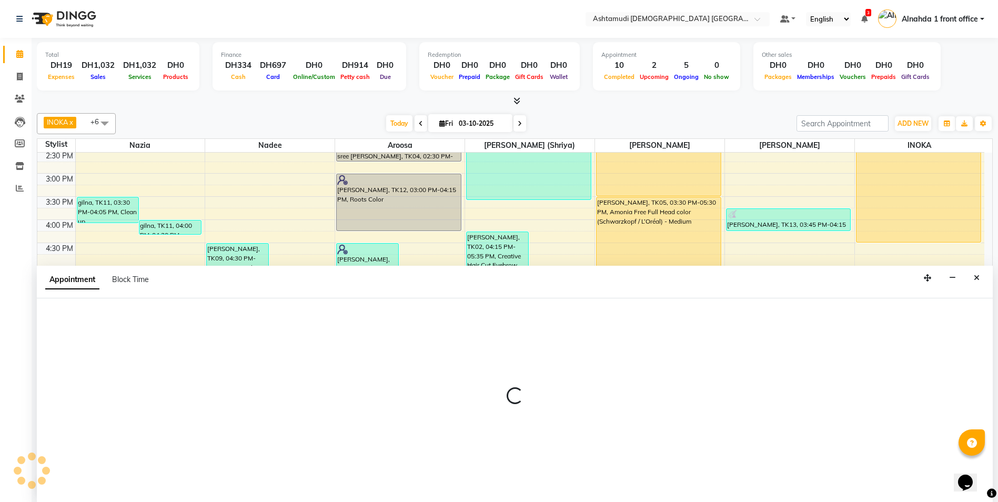
scroll to position [1, 0]
select select "87615"
select select "1110"
select select "tentative"
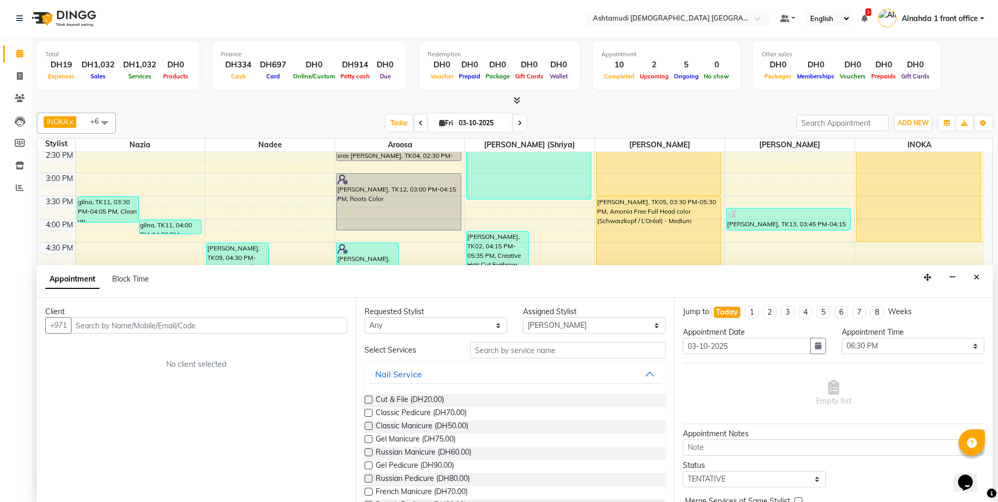
click at [100, 327] on input "text" at bounding box center [209, 325] width 276 height 16
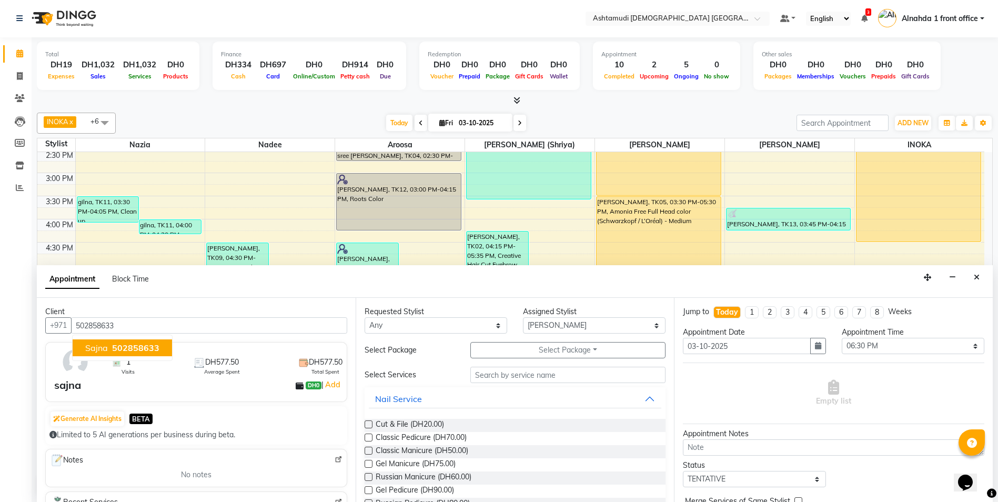
click at [122, 339] on ngb-typeahead-window "sajna 502858633" at bounding box center [122, 348] width 100 height 26
click at [143, 346] on span "502858633" at bounding box center [135, 348] width 47 height 11
type input "502858633"
click at [528, 375] on input "text" at bounding box center [568, 375] width 196 height 16
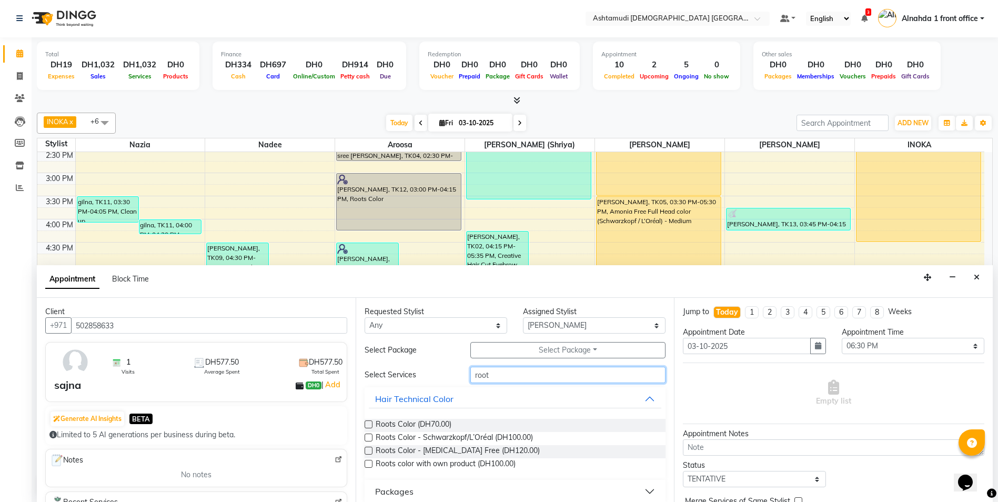
type input "root"
click at [367, 451] on label at bounding box center [369, 451] width 8 height 8
click at [367, 451] on input "checkbox" at bounding box center [368, 451] width 7 height 7
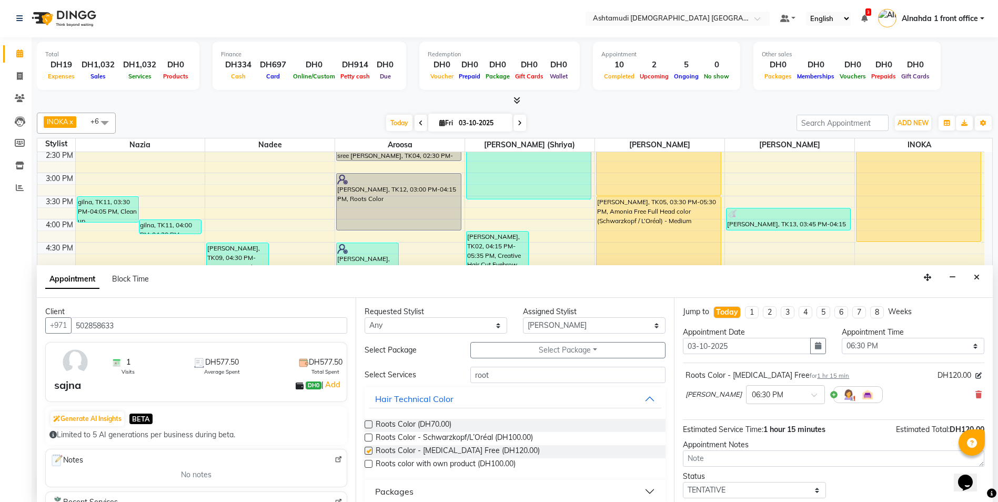
checkbox input "false"
drag, startPoint x: 496, startPoint y: 374, endPoint x: 427, endPoint y: 367, distance: 69.3
click at [427, 367] on div "Select Services root" at bounding box center [515, 375] width 317 height 16
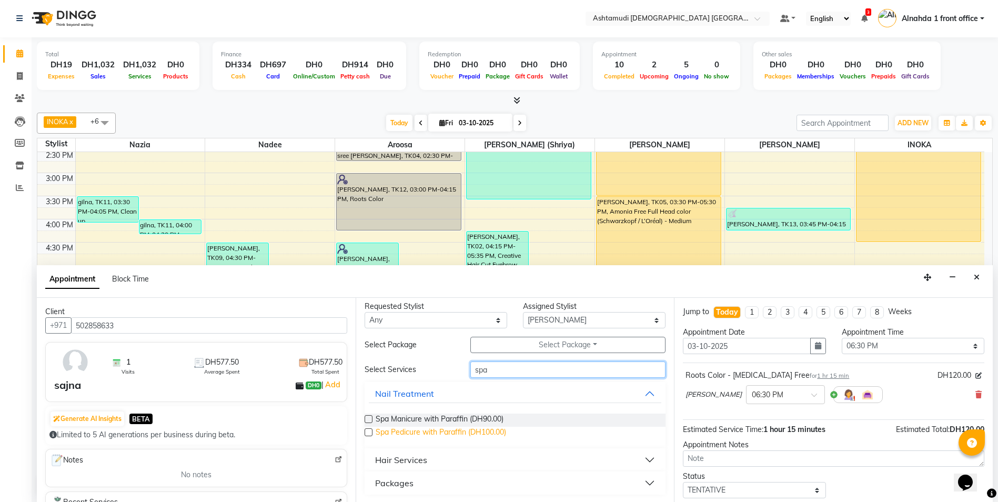
scroll to position [6, 0]
type input "spa"
click at [429, 481] on button "Packages" at bounding box center [515, 481] width 293 height 19
click at [435, 459] on button "Hair Services" at bounding box center [515, 458] width 293 height 19
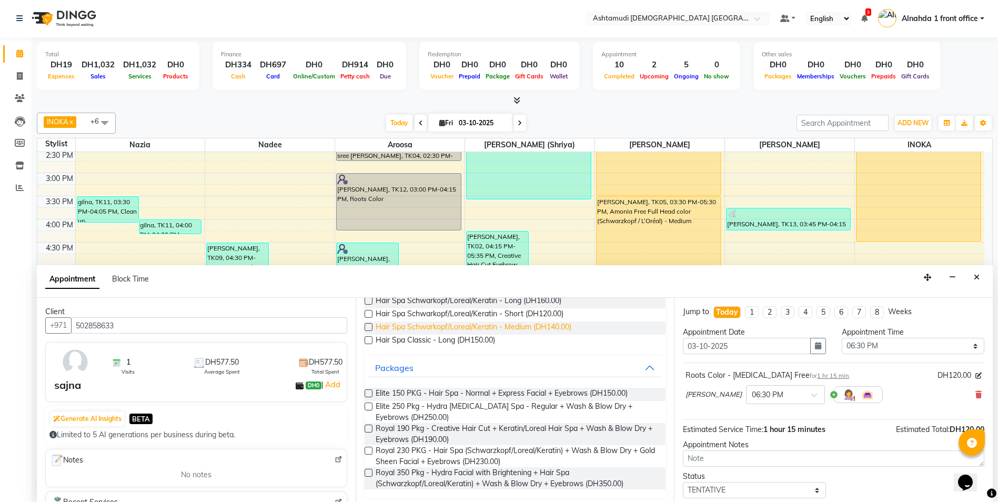
scroll to position [220, 0]
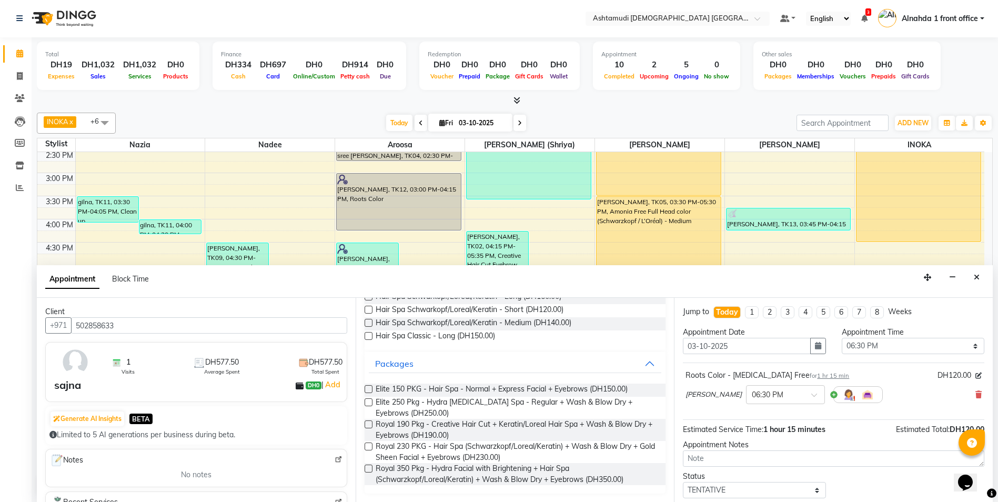
click at [365, 323] on label at bounding box center [369, 323] width 8 height 8
click at [365, 323] on input "checkbox" at bounding box center [368, 323] width 7 height 7
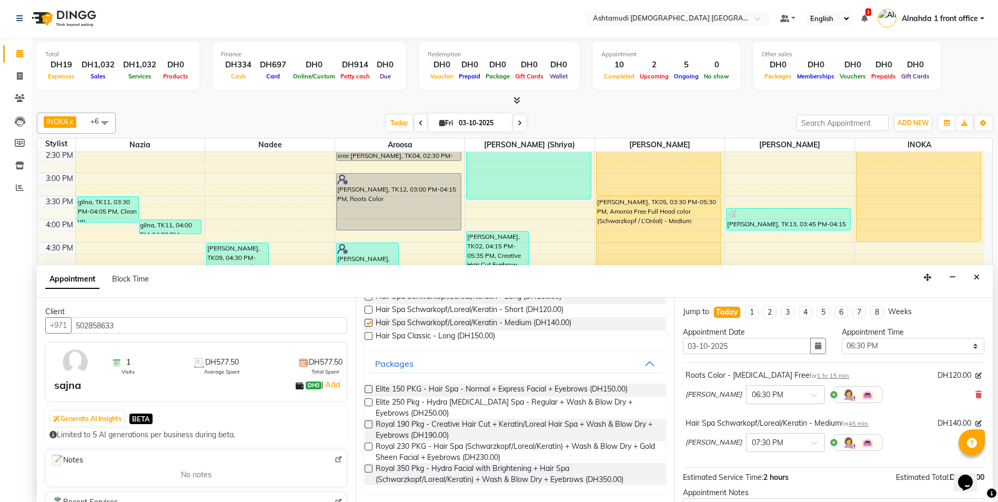
checkbox input "false"
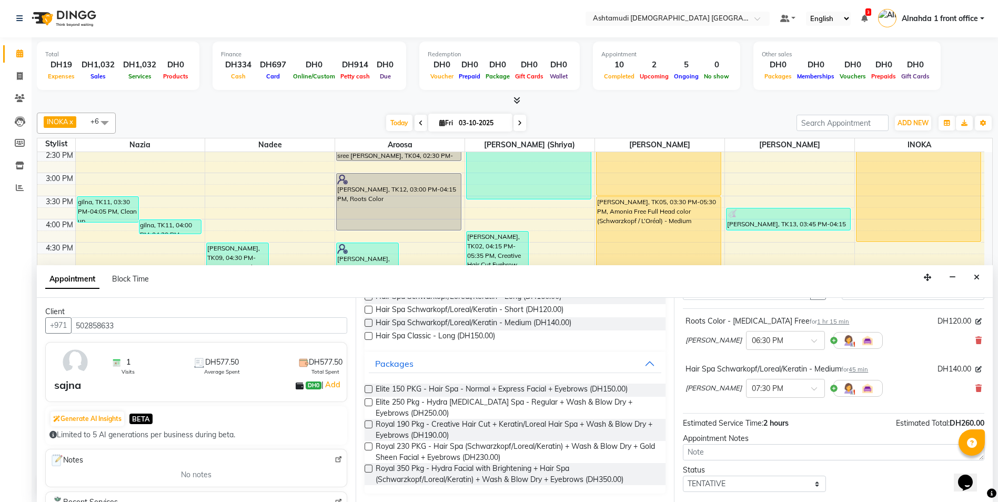
scroll to position [110, 0]
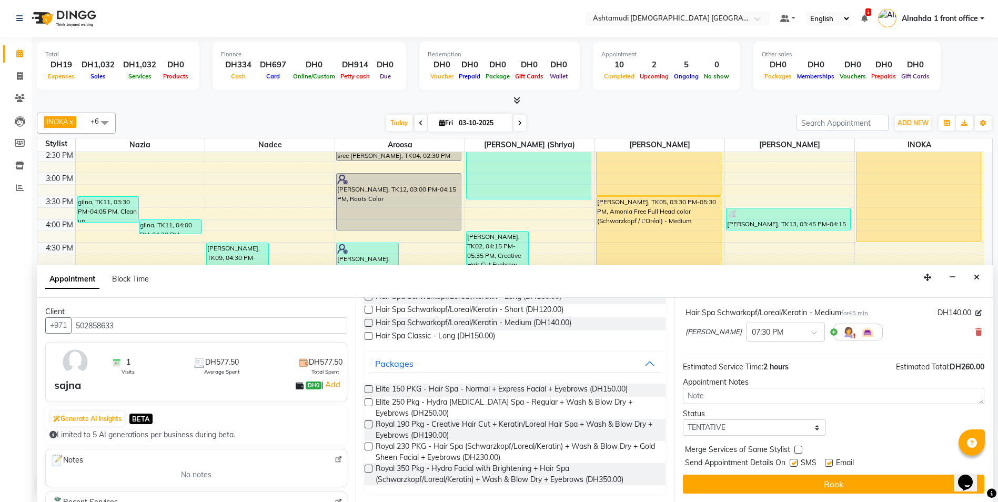
click at [837, 480] on button "Book" at bounding box center [833, 484] width 301 height 19
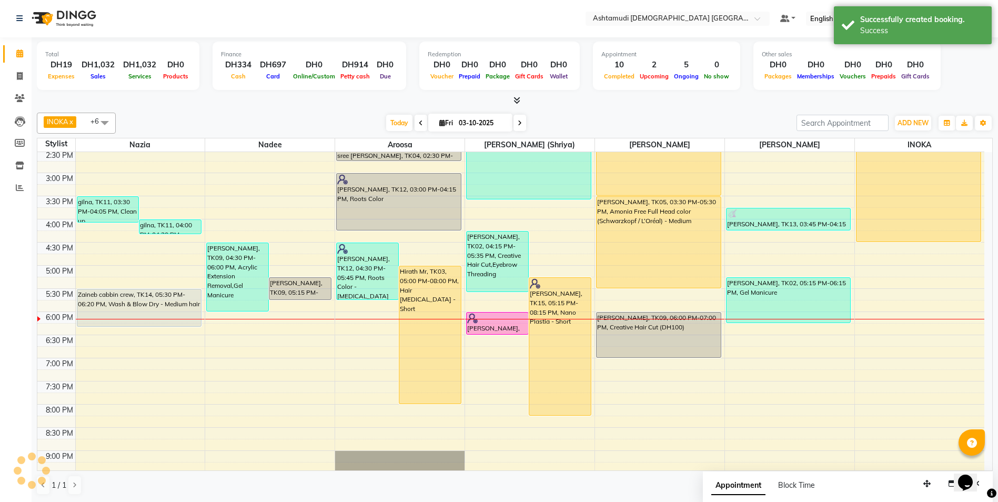
scroll to position [0, 0]
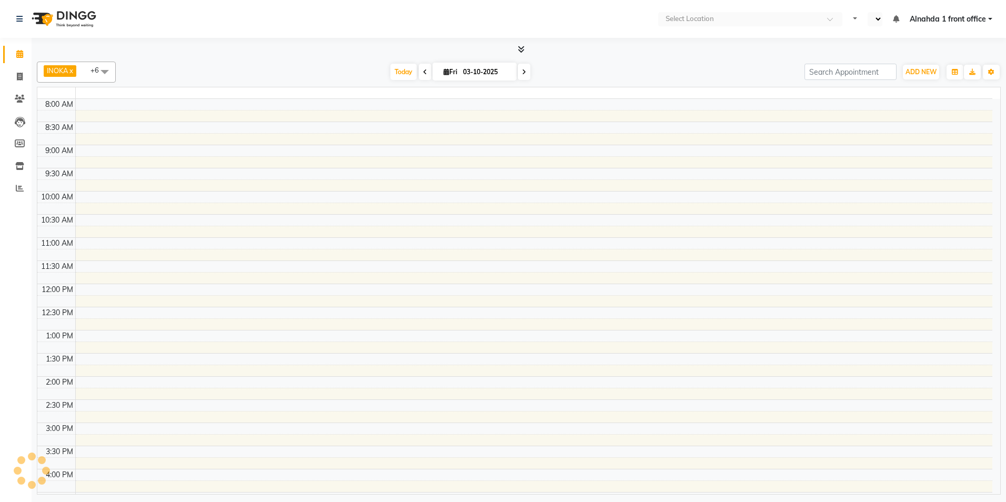
select select "en"
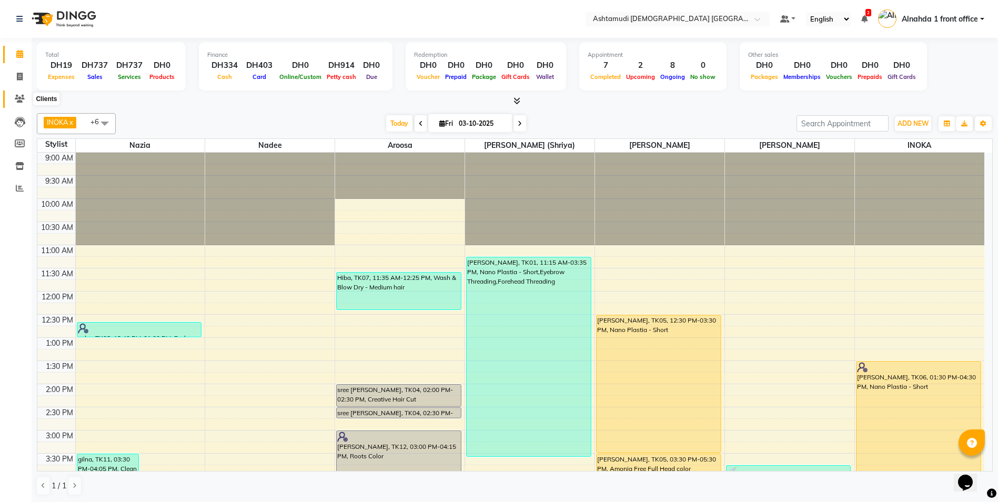
click at [17, 99] on icon at bounding box center [20, 99] width 10 height 8
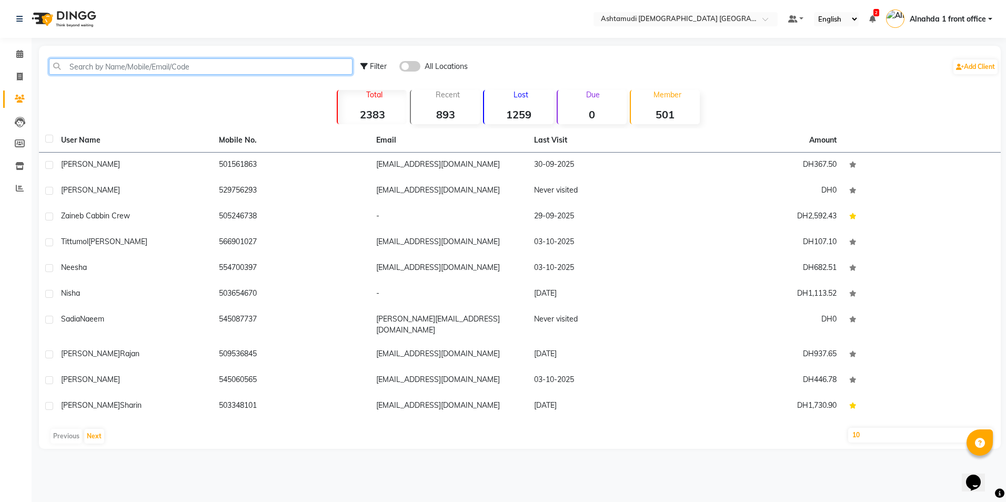
click at [131, 64] on input "text" at bounding box center [201, 66] width 304 height 16
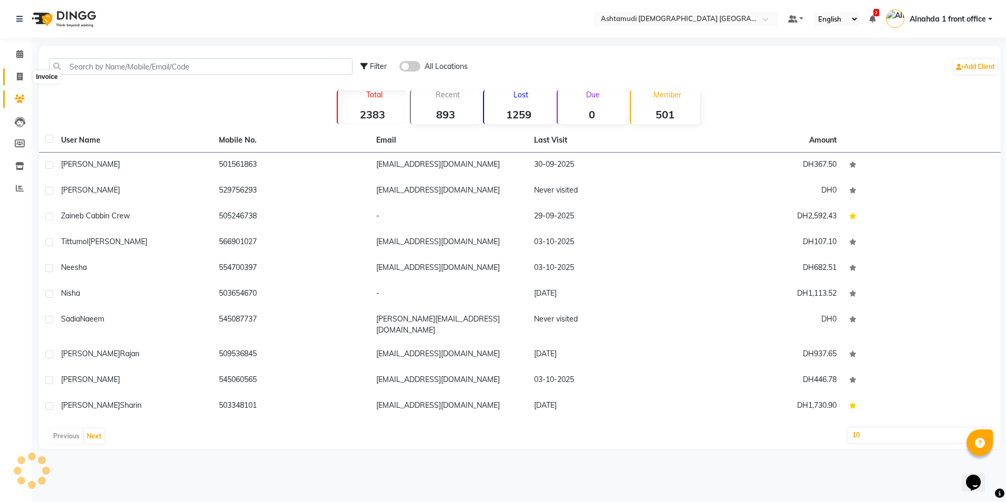
click at [21, 77] on icon at bounding box center [20, 77] width 6 height 8
select select "service"
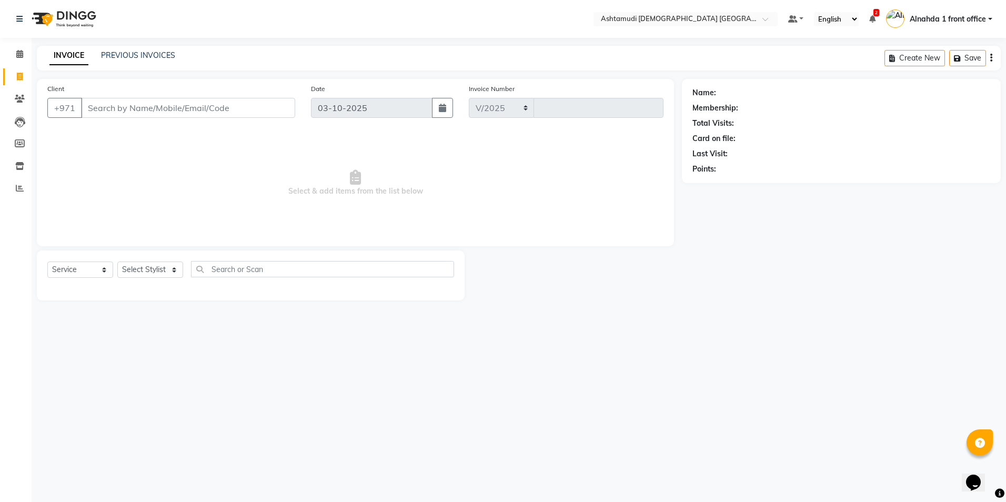
select select "7242"
type input "3075"
drag, startPoint x: 21, startPoint y: 98, endPoint x: 48, endPoint y: 91, distance: 27.8
click at [22, 98] on icon at bounding box center [20, 99] width 10 height 8
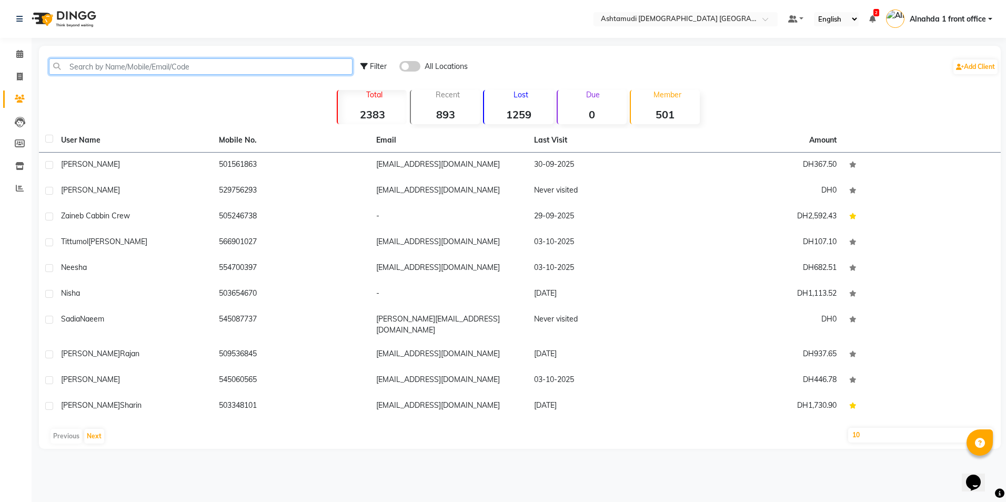
click at [132, 66] on input "text" at bounding box center [201, 66] width 304 height 16
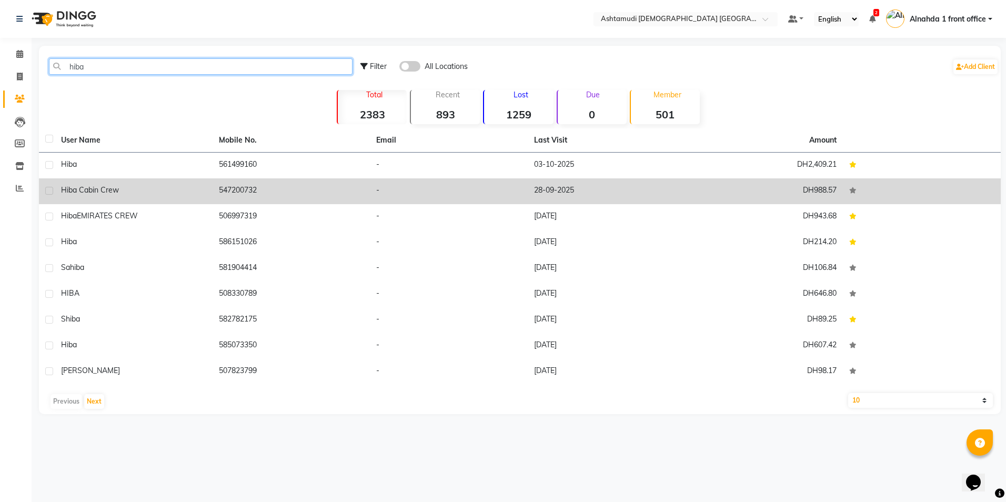
type input "hiba"
click at [140, 186] on div "Hiba cabin crew" at bounding box center [133, 190] width 145 height 11
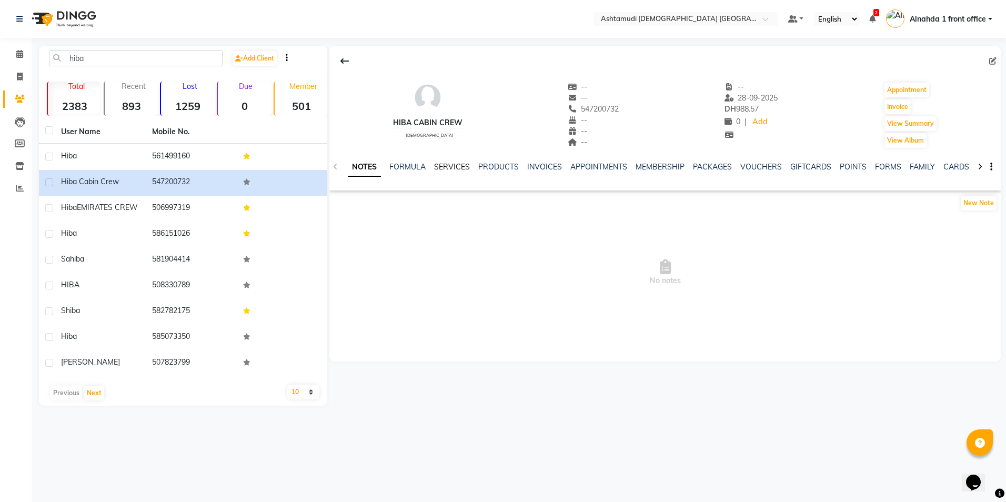
click at [451, 165] on link "SERVICES" at bounding box center [452, 166] width 36 height 9
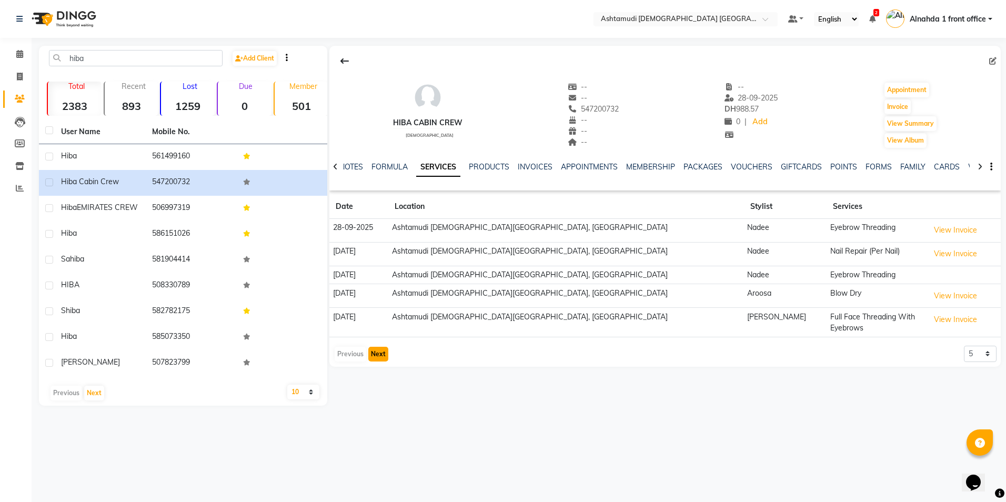
click at [369, 347] on button "Next" at bounding box center [378, 354] width 20 height 15
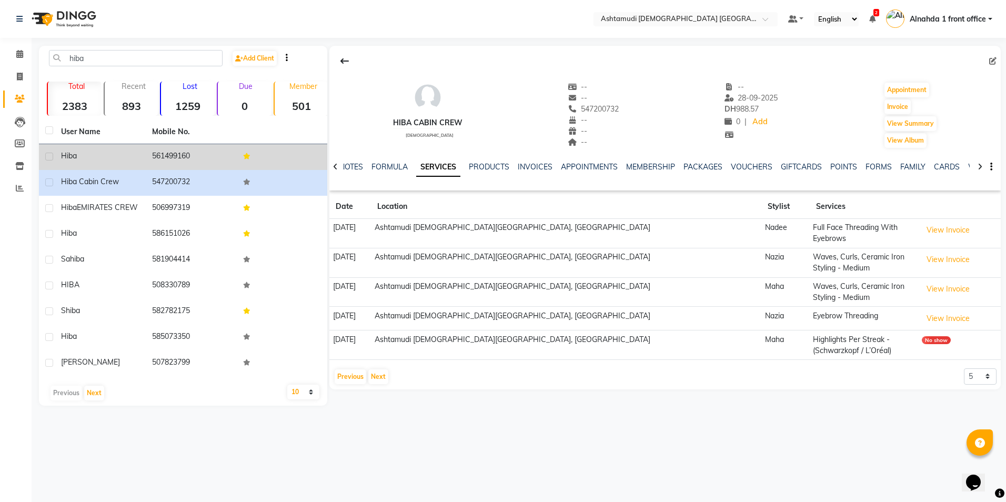
click at [154, 157] on td "561499160" at bounding box center [191, 157] width 91 height 26
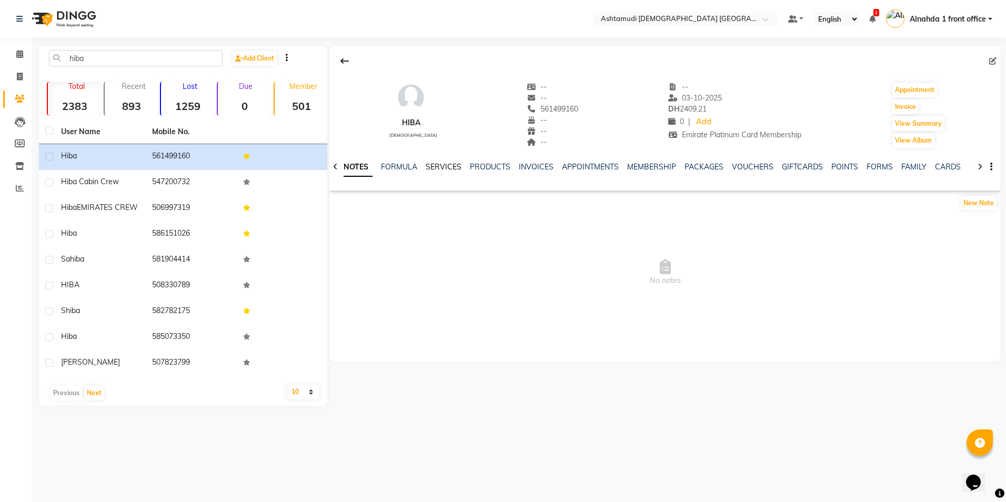
click at [446, 165] on link "SERVICES" at bounding box center [444, 166] width 36 height 9
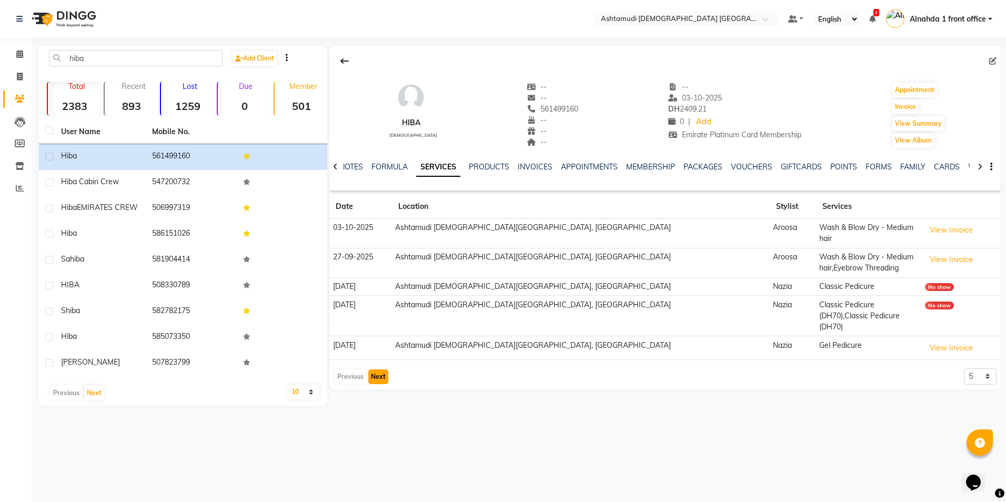
click at [375, 369] on button "Next" at bounding box center [378, 376] width 20 height 15
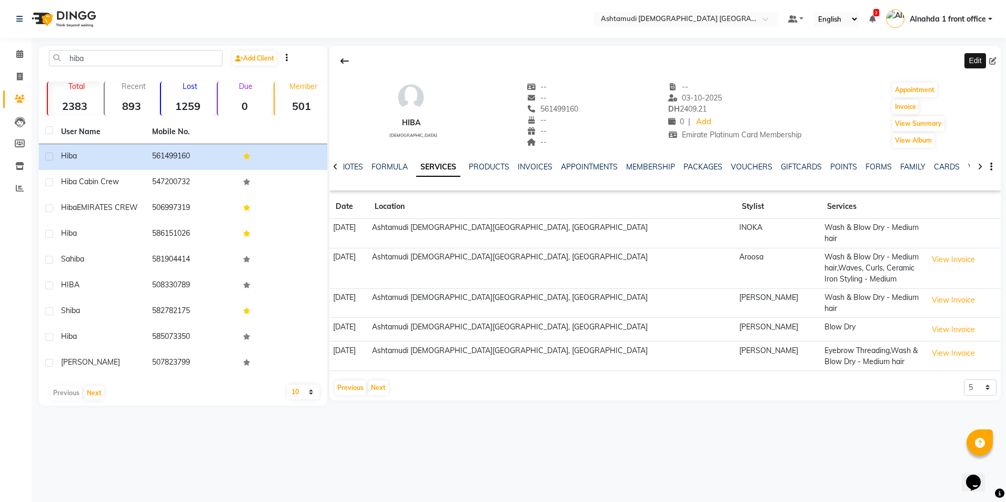
click at [993, 62] on icon at bounding box center [992, 60] width 7 height 7
select select "3798"
select select "female"
select select "49764"
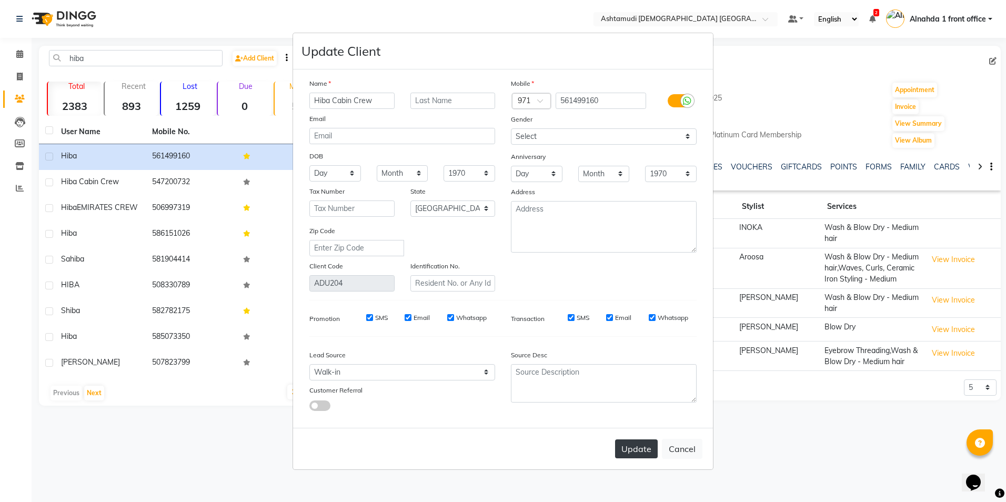
type input "Hiba Cabin Crew"
click at [636, 447] on button "Update" at bounding box center [636, 448] width 43 height 19
select select
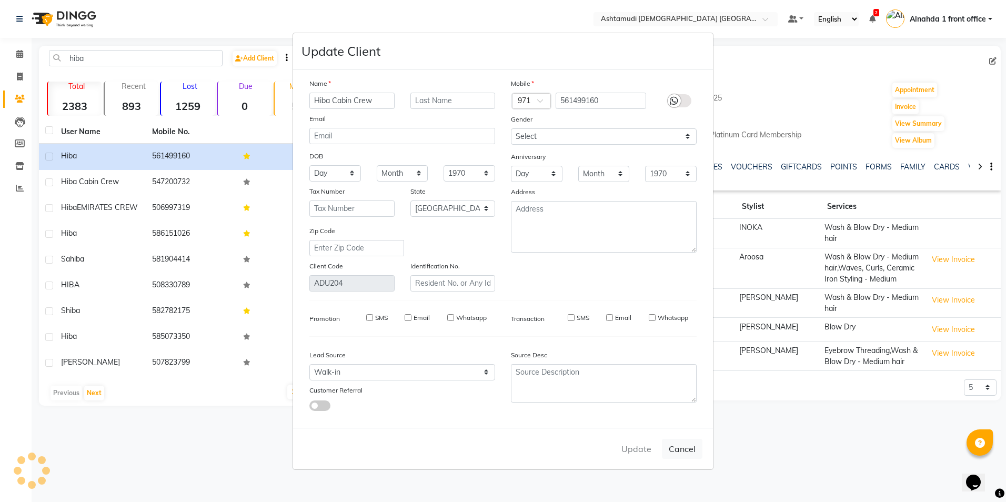
select select "null"
select select
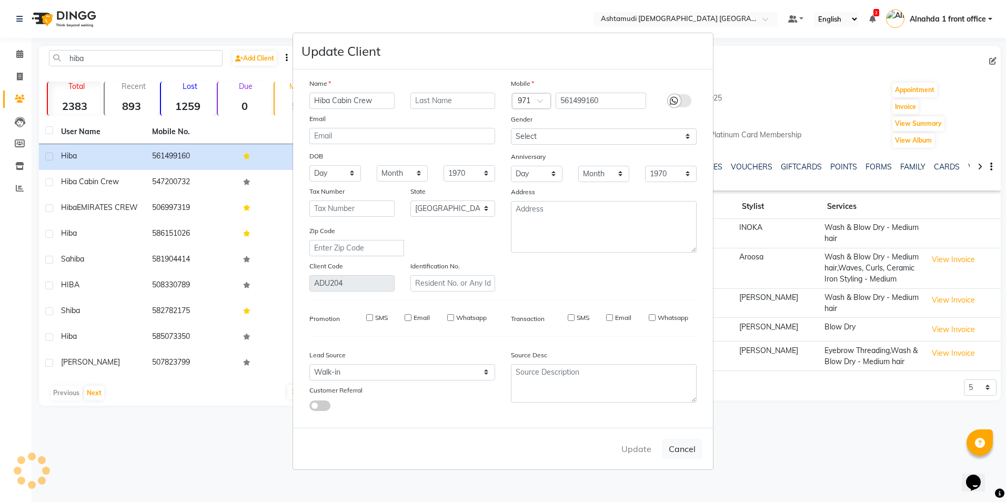
checkbox input "false"
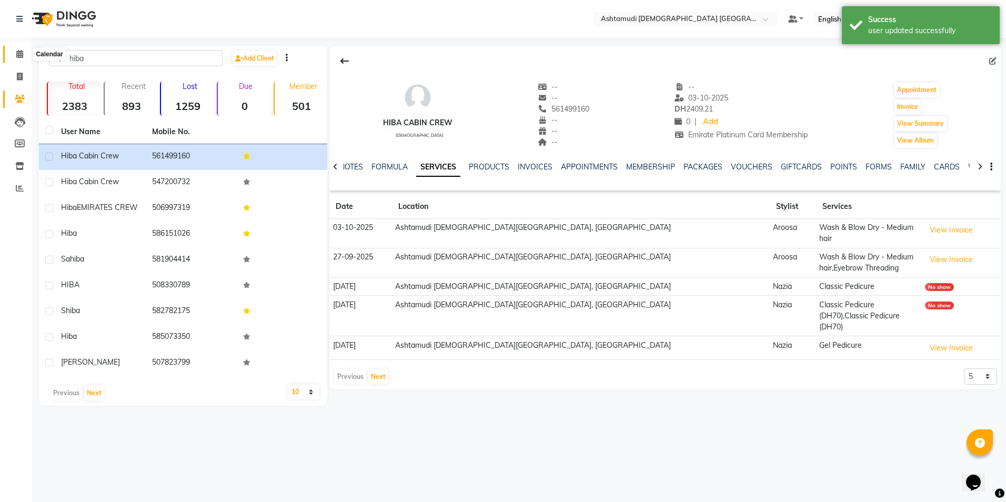
click at [19, 55] on icon at bounding box center [19, 54] width 7 height 8
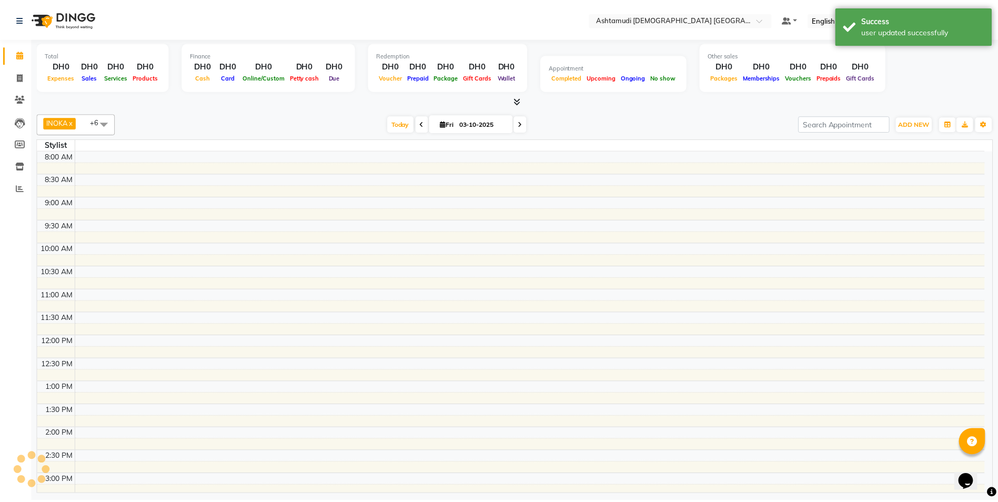
scroll to position [309, 0]
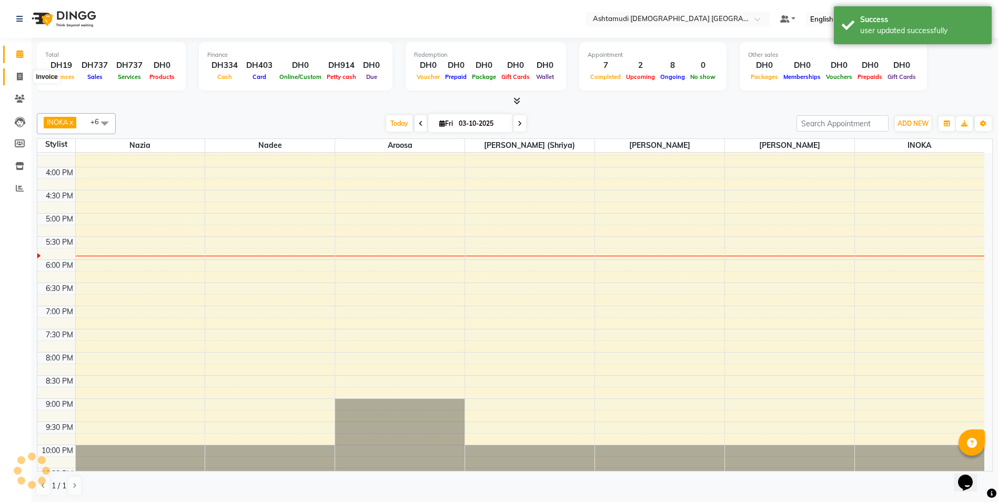
click at [26, 74] on span at bounding box center [20, 77] width 18 height 12
select select "service"
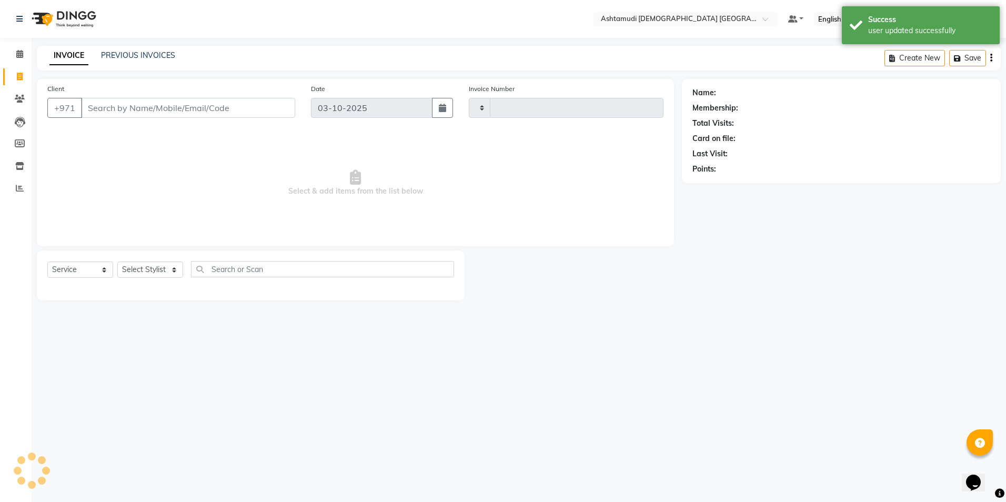
type input "3075"
select select "7242"
click at [117, 109] on input "Client" at bounding box center [188, 108] width 214 height 20
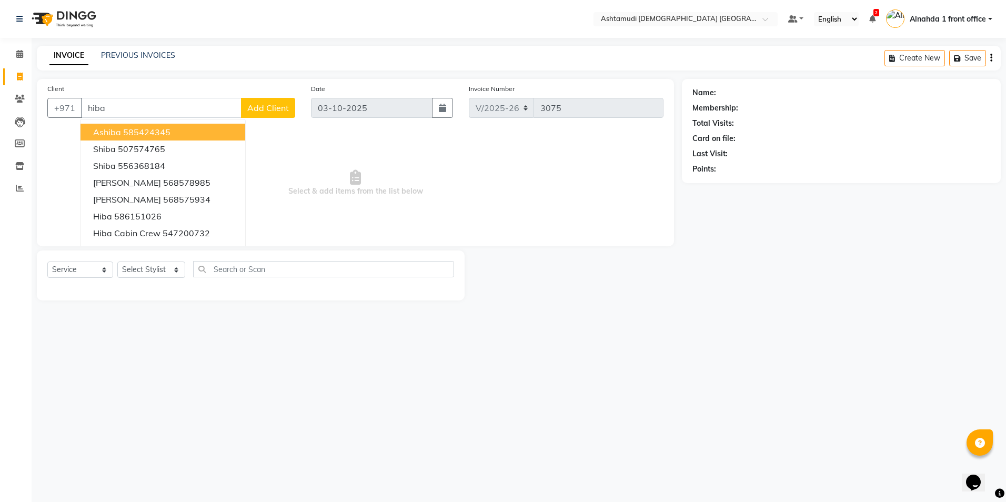
drag, startPoint x: 117, startPoint y: 104, endPoint x: -2, endPoint y: 109, distance: 119.0
click at [0, 109] on html "Select Location × Ashtamudi Ladies Salon Sahara Center, Dubai Default Panel My …" at bounding box center [503, 251] width 1006 height 502
type input "hiba"
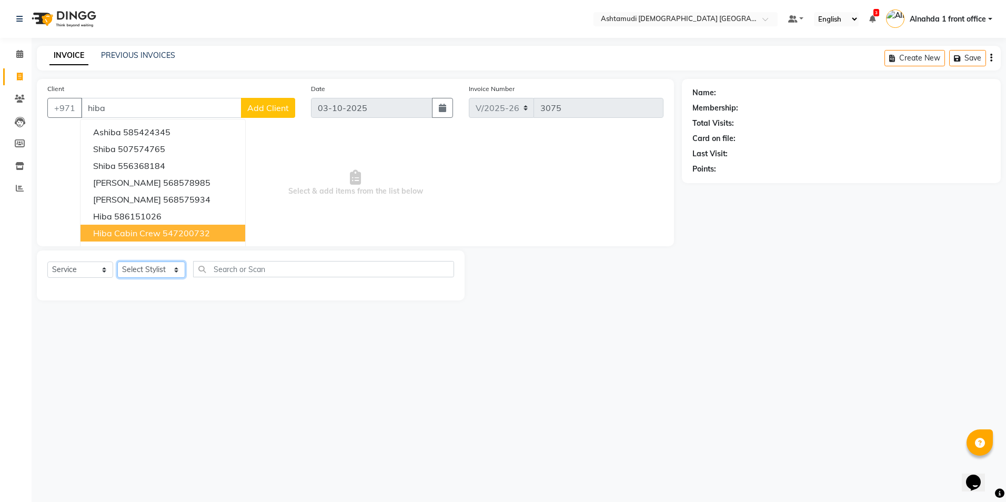
click at [171, 267] on select "Select Stylist Alnahda 1 front office [PERSON_NAME] [PERSON_NAME] DINGG TAB USE…" at bounding box center [151, 269] width 68 height 16
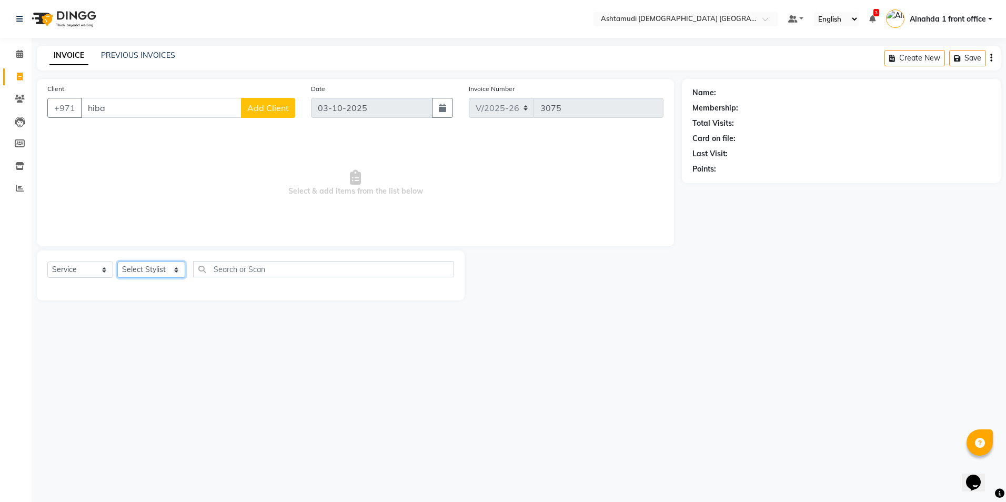
select select "85875"
click at [117, 261] on select "Select Stylist Alnahda 1 front office [PERSON_NAME] [PERSON_NAME] DINGG TAB USE…" at bounding box center [151, 269] width 68 height 16
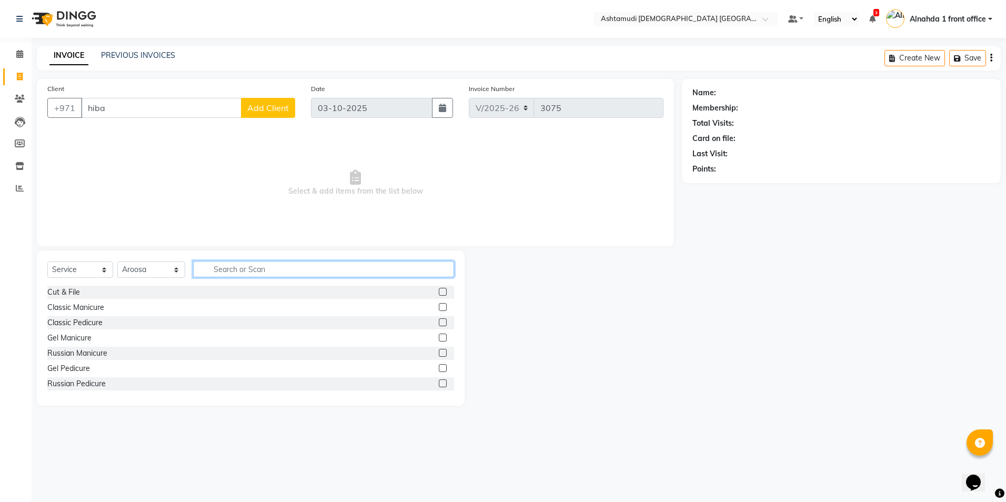
click at [234, 271] on input "text" at bounding box center [323, 269] width 260 height 16
type input "remov"
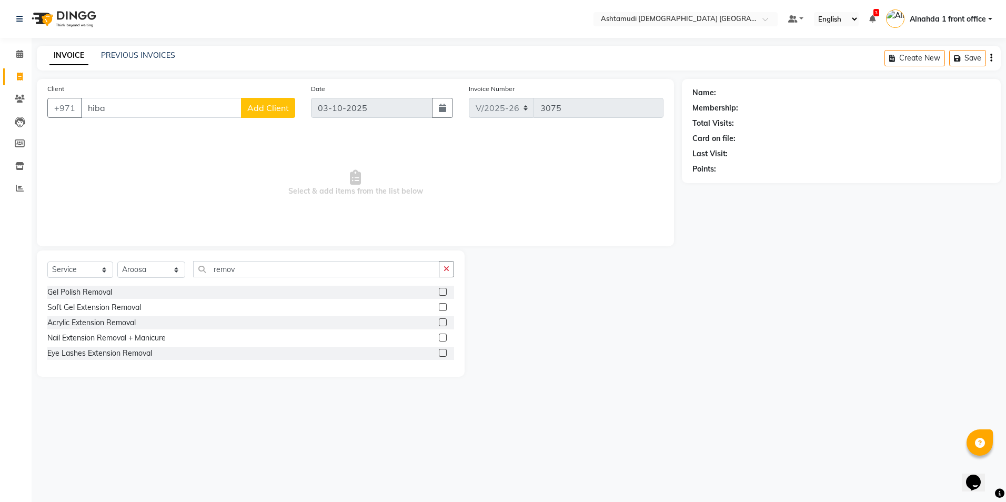
click at [441, 338] on label at bounding box center [443, 338] width 8 height 8
click at [441, 338] on input "checkbox" at bounding box center [442, 338] width 7 height 7
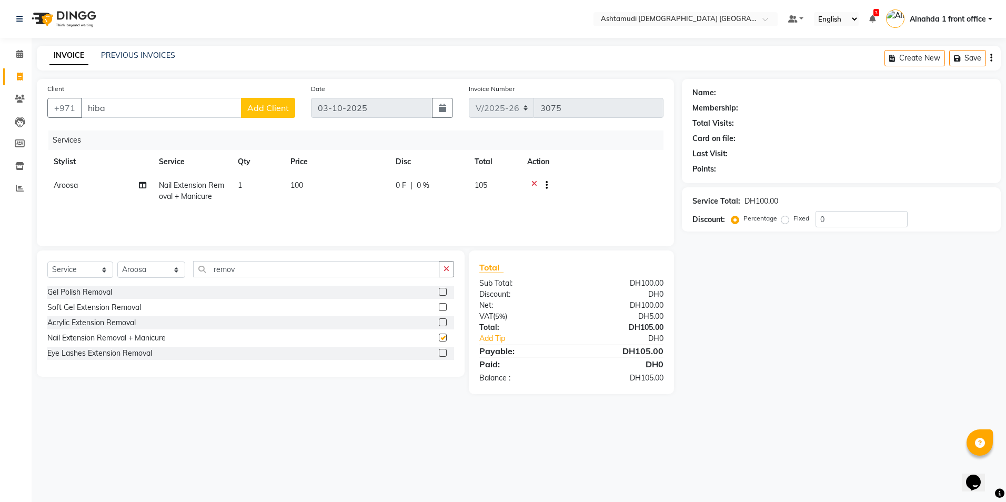
checkbox input "false"
drag, startPoint x: 246, startPoint y: 271, endPoint x: 39, endPoint y: 282, distance: 207.6
click at [39, 282] on div "Select Service Product Membership Package Voucher Prepaid Gift Card Select Styl…" at bounding box center [251, 313] width 428 height 126
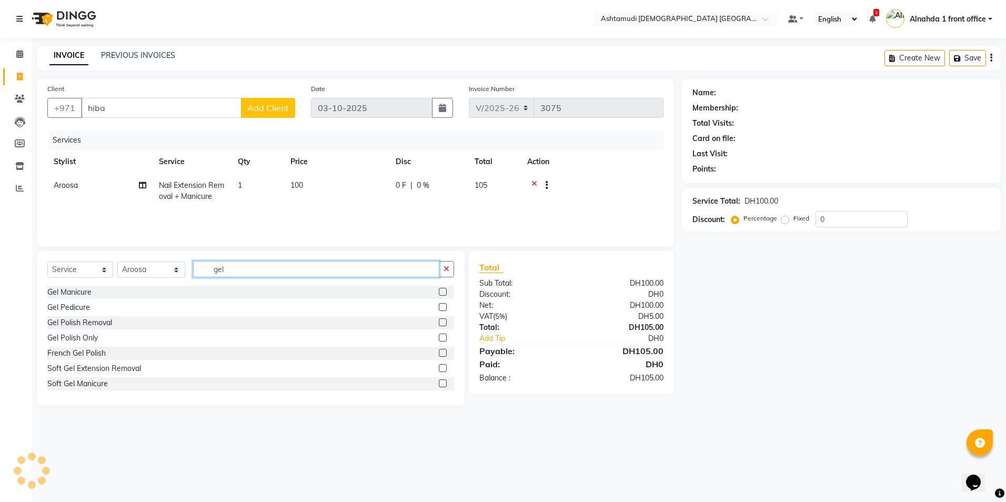
type input "gel"
click at [439, 337] on label at bounding box center [443, 338] width 8 height 8
click at [439, 337] on input "checkbox" at bounding box center [442, 338] width 7 height 7
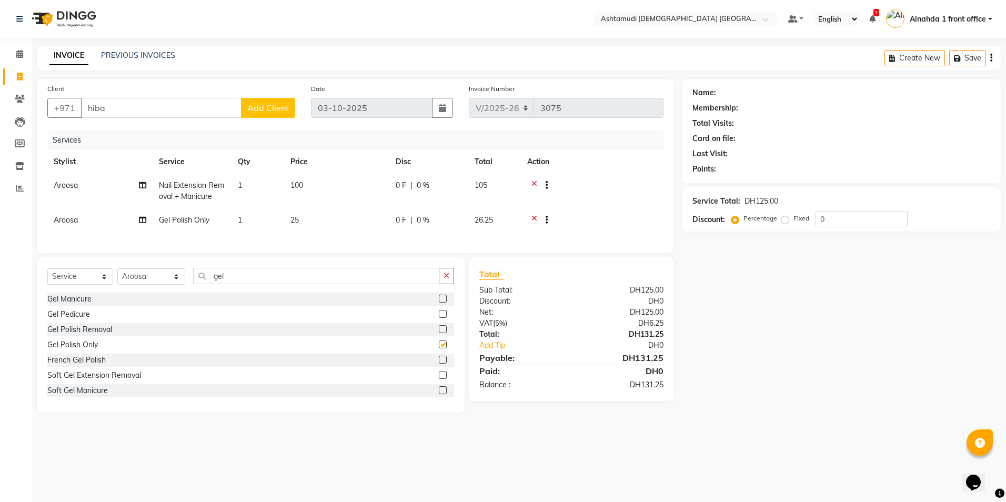
checkbox input "false"
click at [868, 209] on div "Service Total: DH125.00 Discount: Percentage Fixed 0" at bounding box center [841, 210] width 298 height 36
click at [850, 225] on input "0" at bounding box center [861, 219] width 92 height 16
type input "015"
click at [22, 54] on icon at bounding box center [19, 54] width 7 height 8
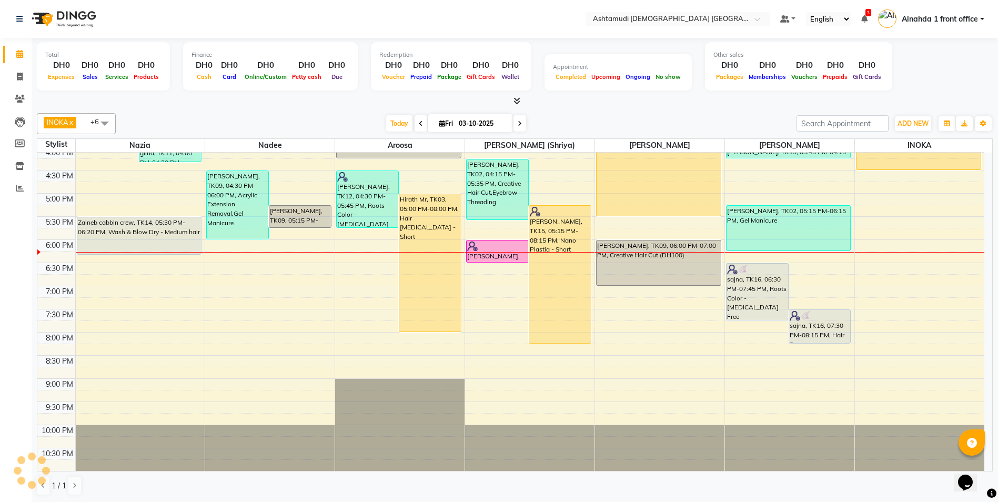
scroll to position [1, 0]
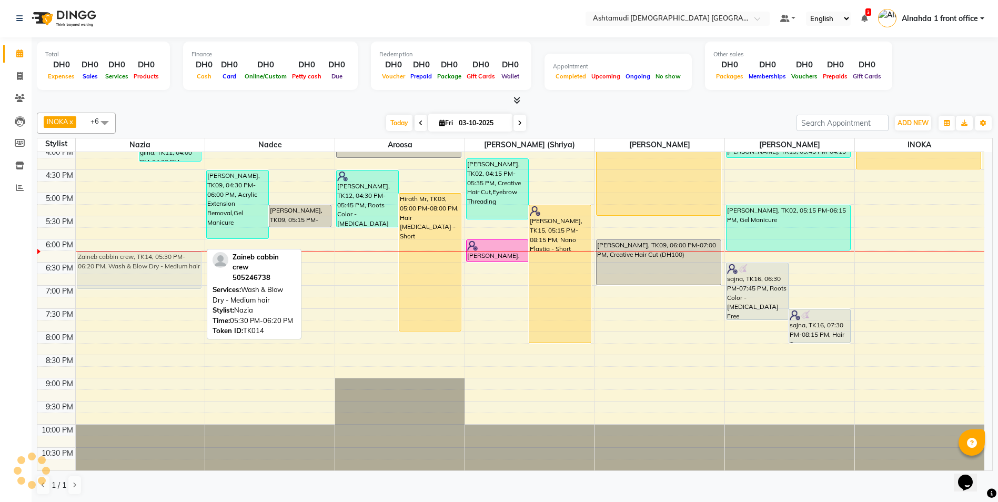
click at [114, 268] on div "gilna, TK11, 03:30 PM-04:05 PM, Clean up gilna, TK11, 04:00 PM-04:20 PM, Eyebro…" at bounding box center [140, 147] width 129 height 648
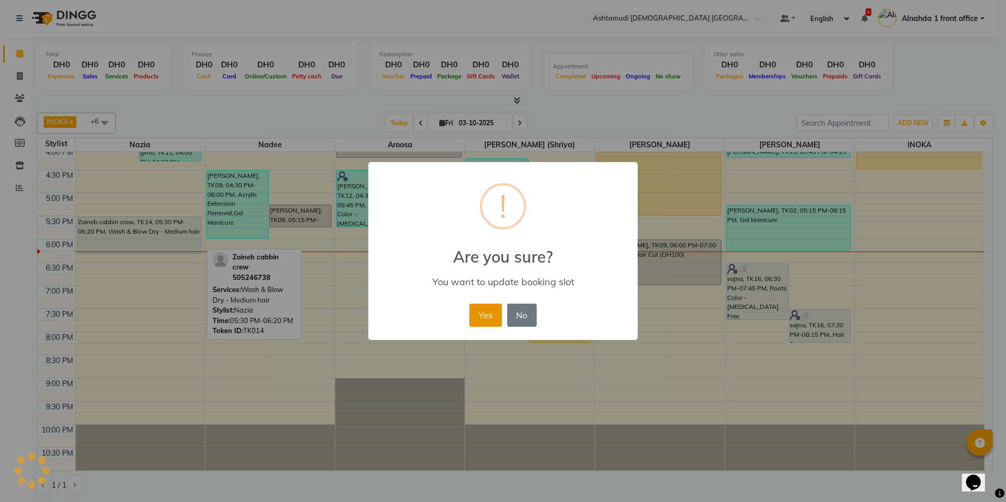
click at [480, 315] on button "Yes" at bounding box center [485, 315] width 32 height 23
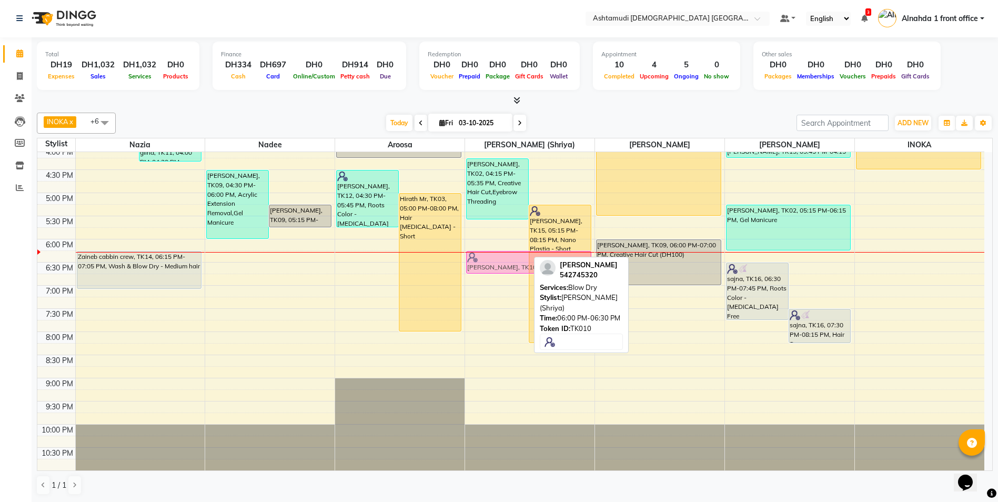
drag, startPoint x: 479, startPoint y: 250, endPoint x: 479, endPoint y: 262, distance: 12.1
click at [479, 262] on div "gopika, TK02, 04:15 PM-05:35 PM, Creative Hair Cut,Eyebrow Threading aneetta, T…" at bounding box center [529, 147] width 129 height 648
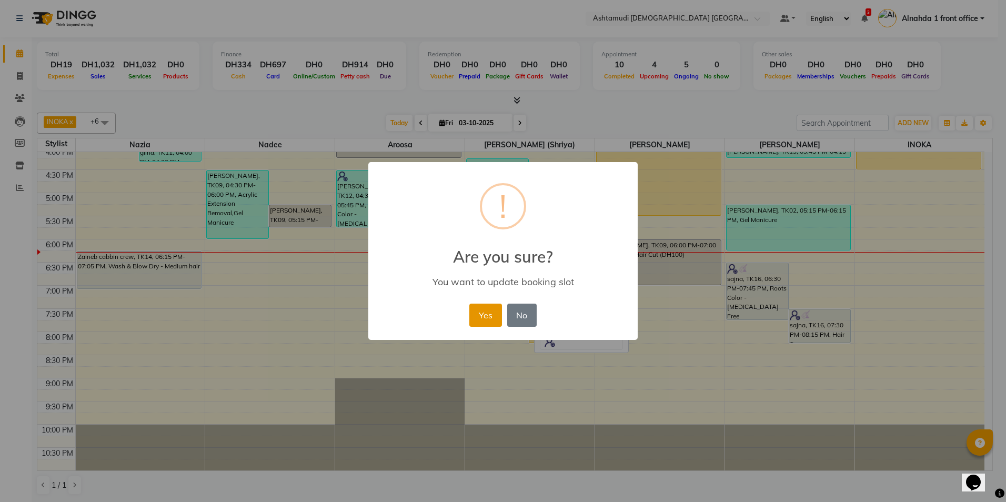
click at [490, 317] on button "Yes" at bounding box center [485, 315] width 32 height 23
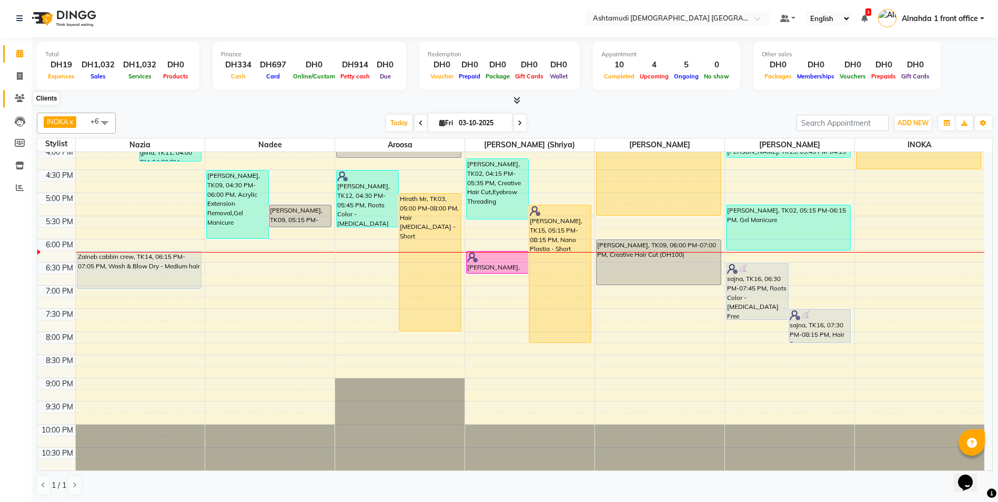
click at [18, 95] on icon at bounding box center [20, 98] width 10 height 8
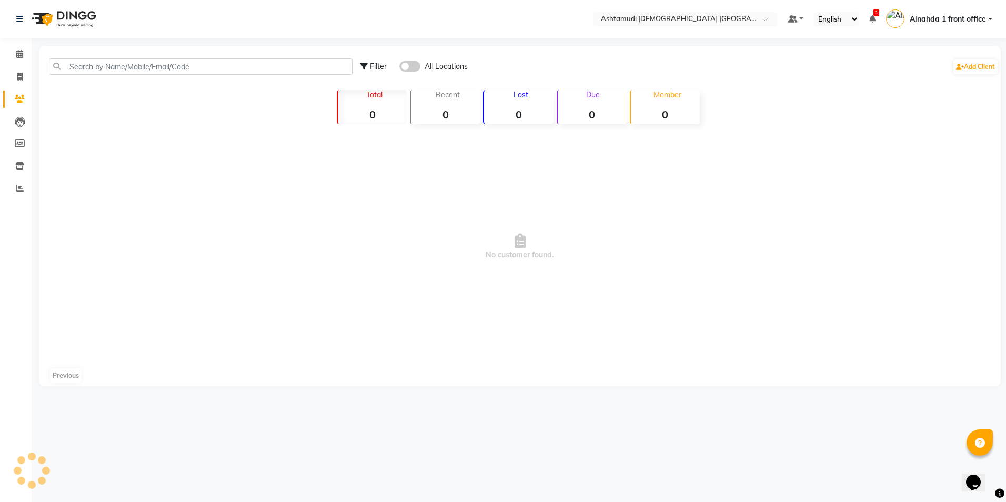
click at [167, 56] on div "Filter All Locations Add Client" at bounding box center [520, 66] width 958 height 33
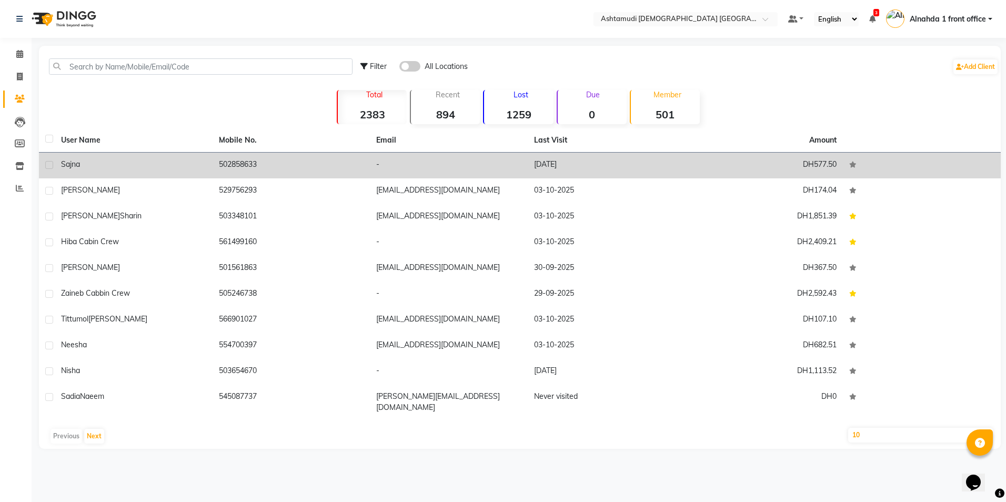
click at [188, 168] on div "sajna" at bounding box center [133, 164] width 145 height 11
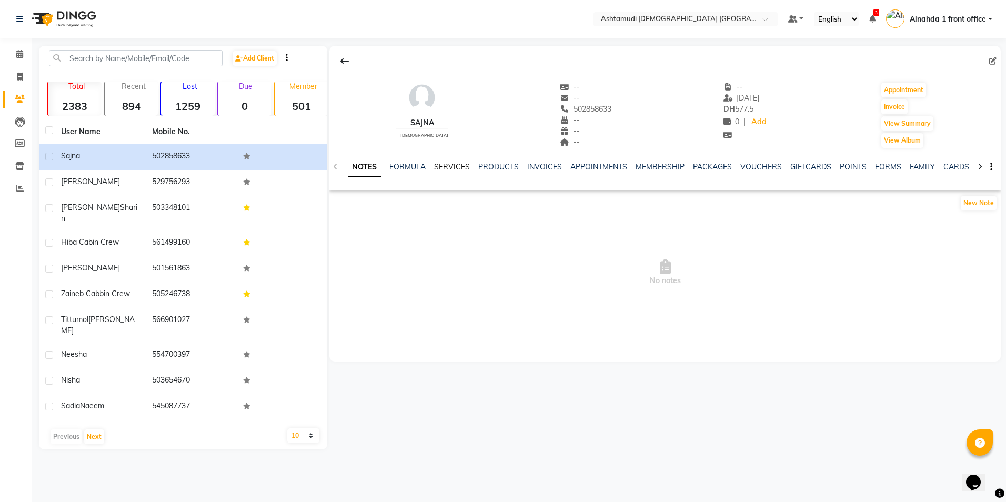
click at [448, 166] on link "SERVICES" at bounding box center [452, 166] width 36 height 9
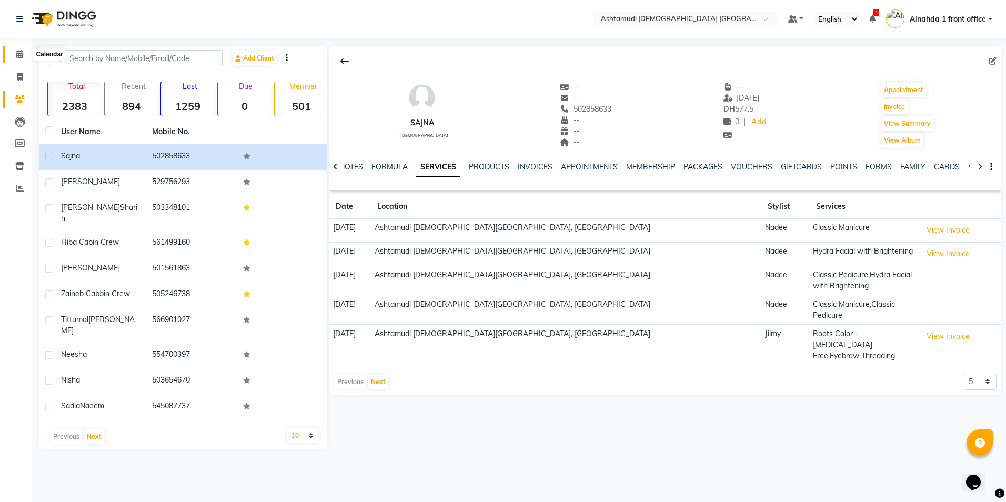
click at [17, 55] on icon at bounding box center [19, 54] width 7 height 8
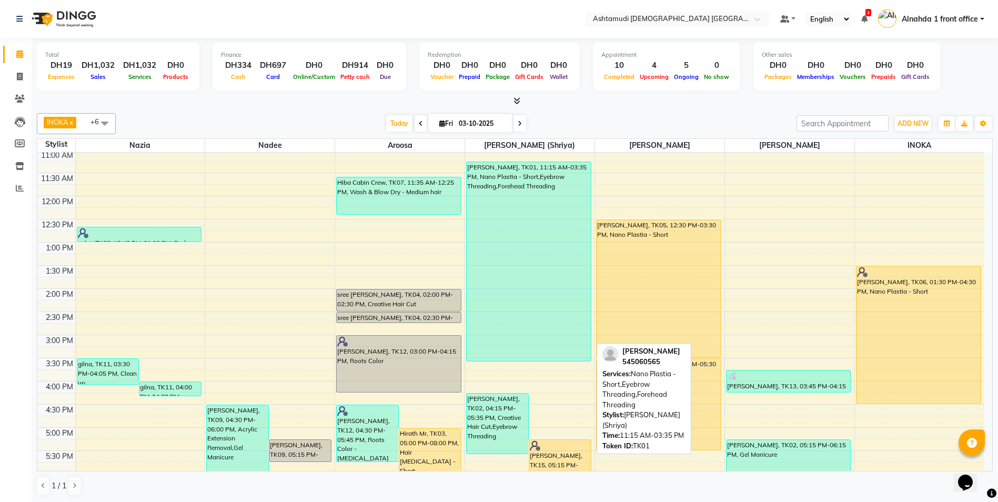
scroll to position [105, 0]
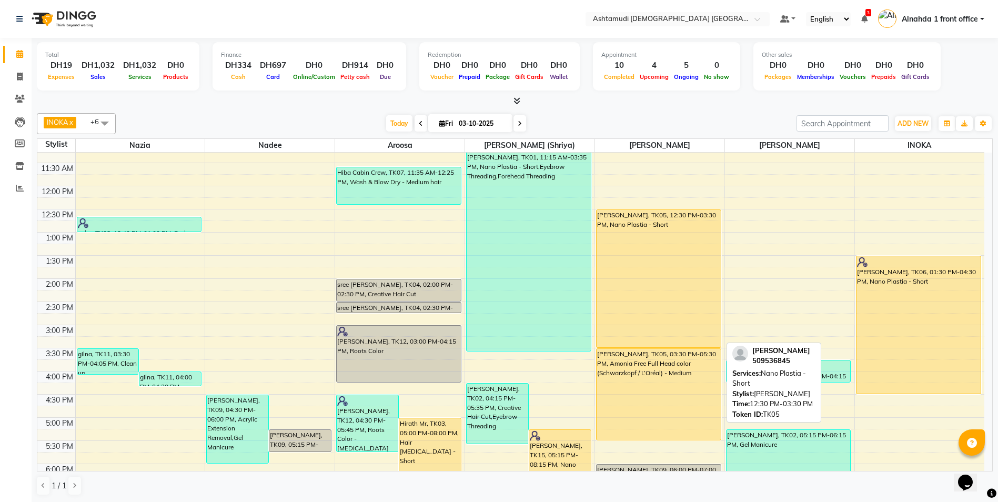
click at [676, 295] on div "[PERSON_NAME], TK05, 12:30 PM-03:30 PM, Nano Plastia - Short" at bounding box center [659, 278] width 124 height 137
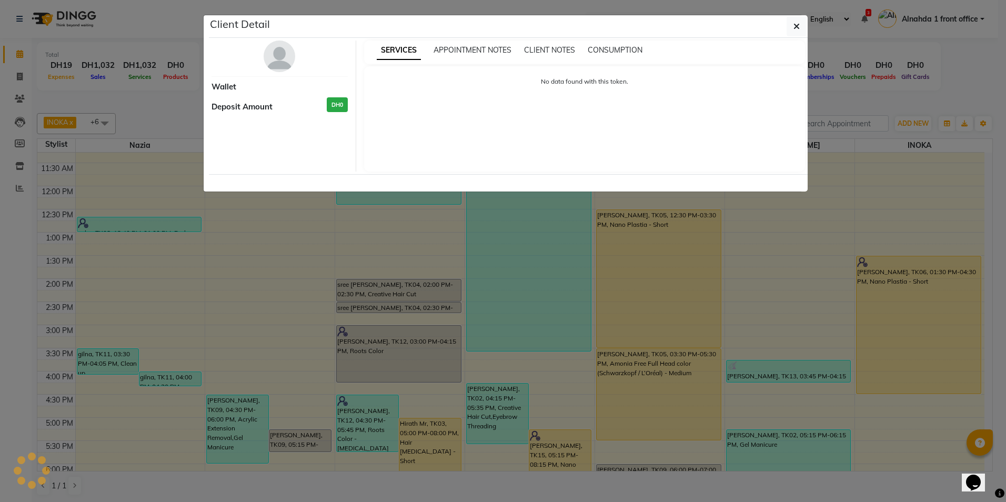
select select "1"
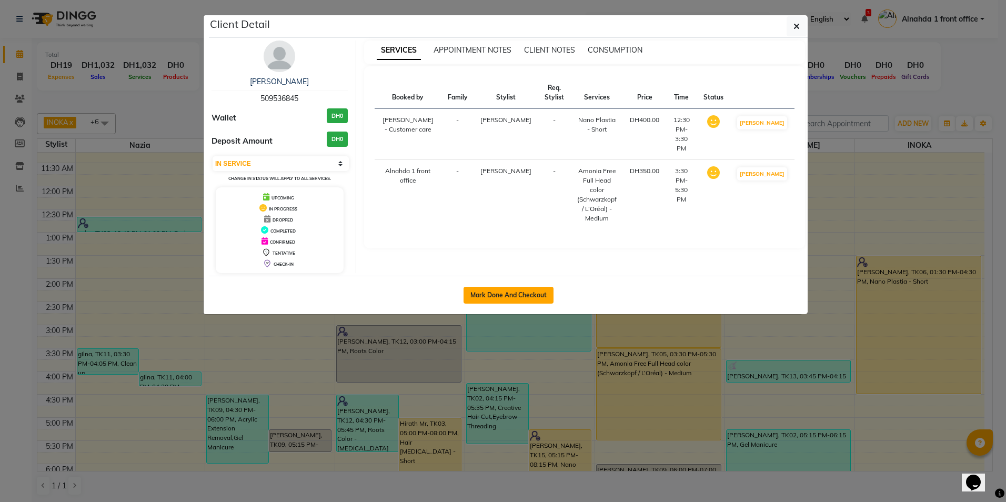
click at [516, 298] on button "Mark Done And Checkout" at bounding box center [509, 295] width 90 height 17
select select "service"
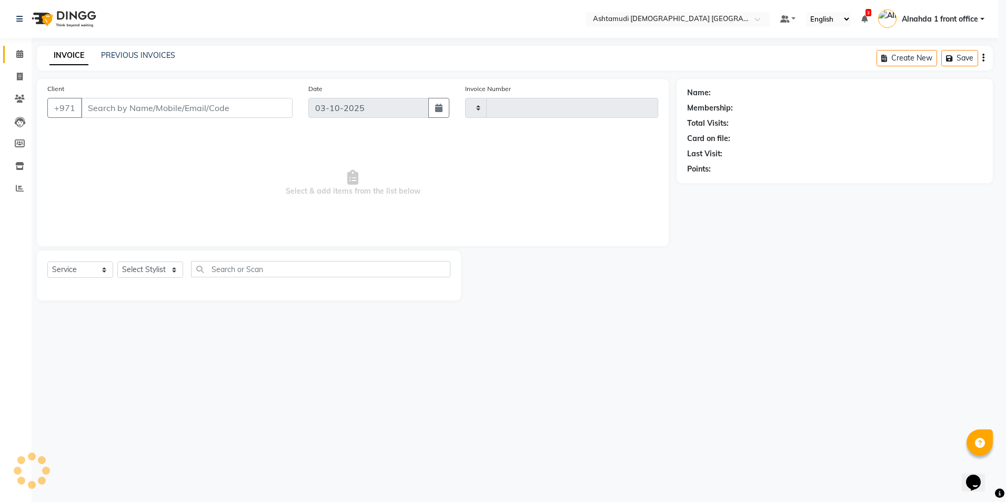
type input "3077"
select select "7242"
type input "509536845"
select select "86673"
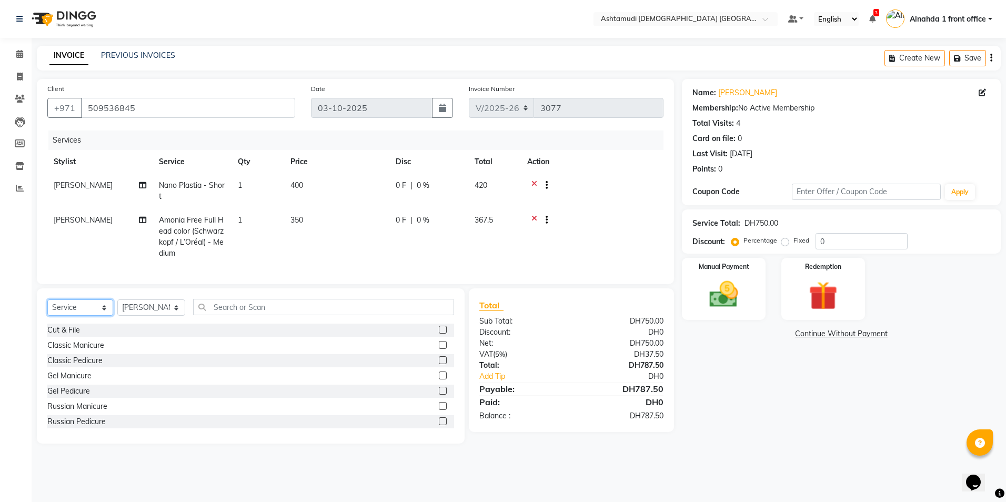
click at [80, 316] on select "Select Service Product Membership Package Voucher Prepaid Gift Card" at bounding box center [80, 307] width 66 height 16
select select "product"
click at [47, 307] on select "Select Service Product Membership Package Voucher Prepaid Gift Card" at bounding box center [80, 307] width 66 height 16
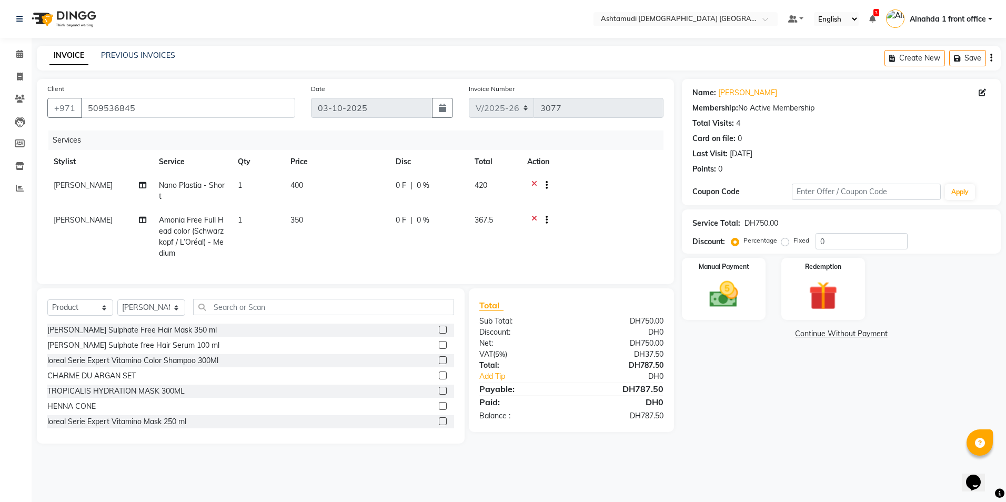
click at [439, 334] on label at bounding box center [443, 330] width 8 height 8
click at [439, 334] on input "checkbox" at bounding box center [442, 330] width 7 height 7
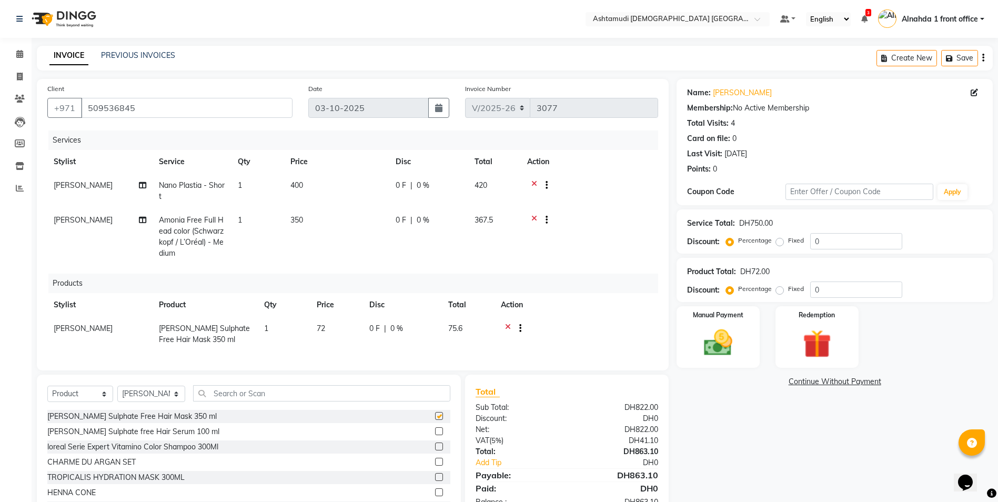
checkbox input "false"
click at [435, 435] on label at bounding box center [439, 431] width 8 height 8
click at [435, 435] on input "checkbox" at bounding box center [438, 431] width 7 height 7
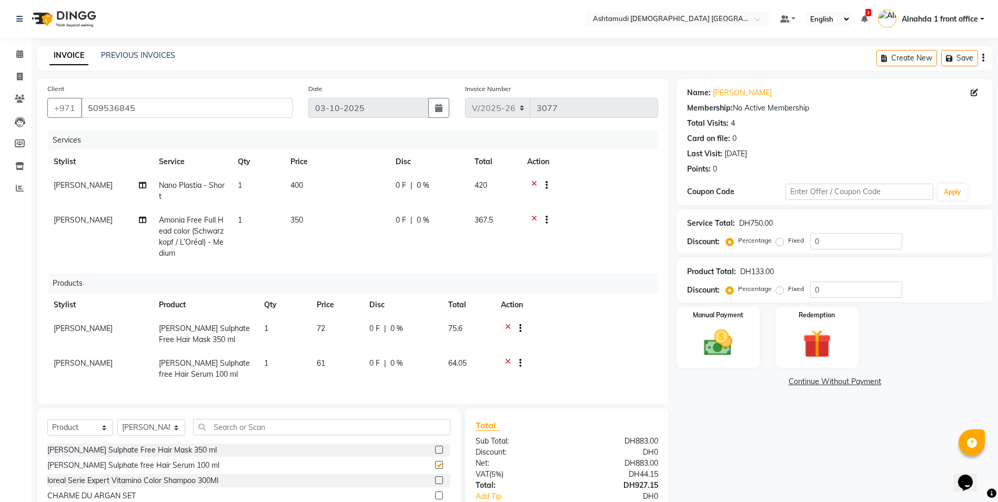
checkbox input "false"
click at [435, 481] on label at bounding box center [439, 480] width 8 height 8
click at [435, 481] on input "checkbox" at bounding box center [438, 480] width 7 height 7
checkbox input "false"
click at [835, 291] on input "0" at bounding box center [856, 289] width 92 height 16
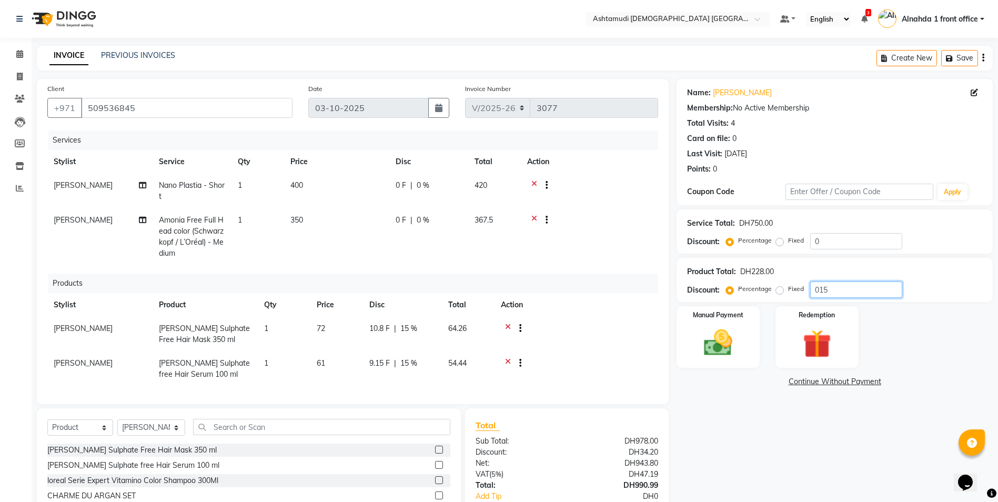
type input "015"
click at [428, 220] on span "0 %" at bounding box center [423, 220] width 13 height 11
select select "86673"
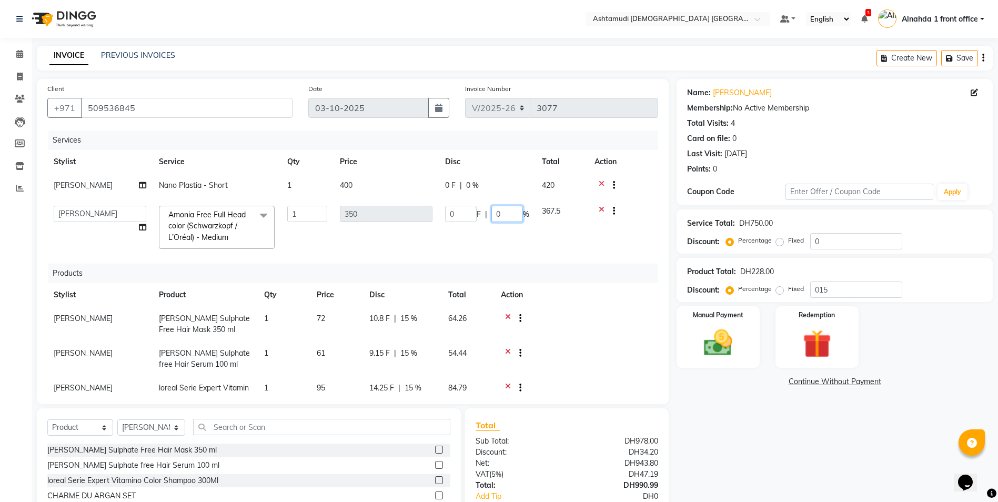
click at [512, 217] on input "0" at bounding box center [507, 214] width 32 height 16
type input "015"
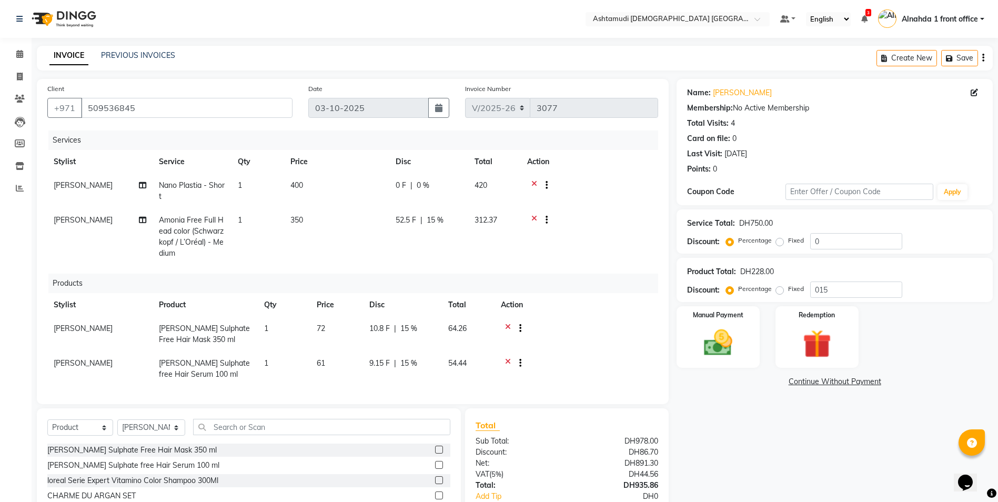
click at [479, 245] on tr "Theresa Amonia Free Full Head color (Schwarzkopf / L’Oréal) - Medium 1 350 52.5…" at bounding box center [352, 236] width 611 height 57
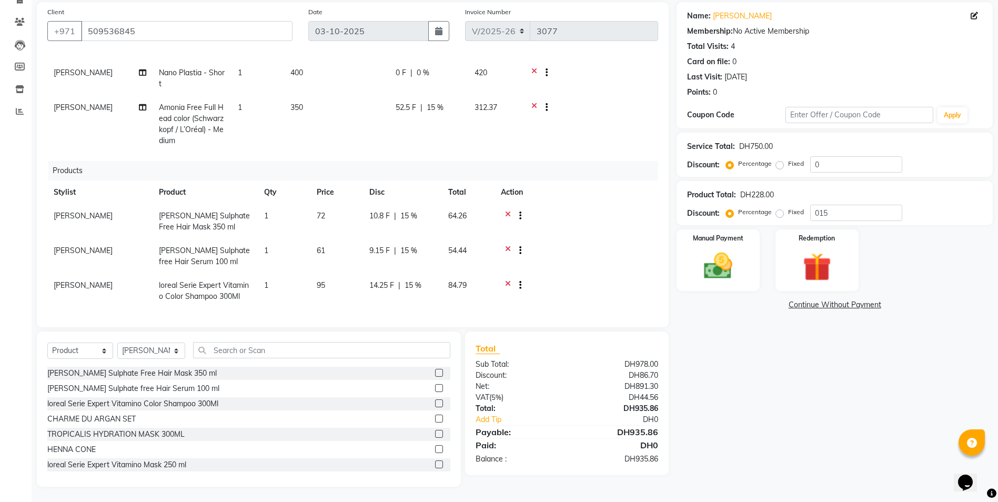
scroll to position [77, 0]
click at [751, 266] on div "Manual Payment" at bounding box center [718, 260] width 86 height 64
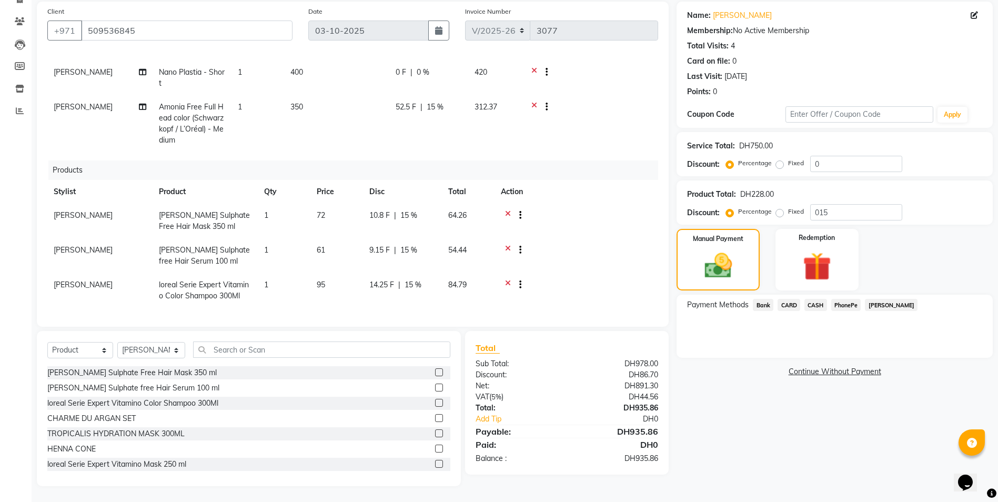
scroll to position [0, 0]
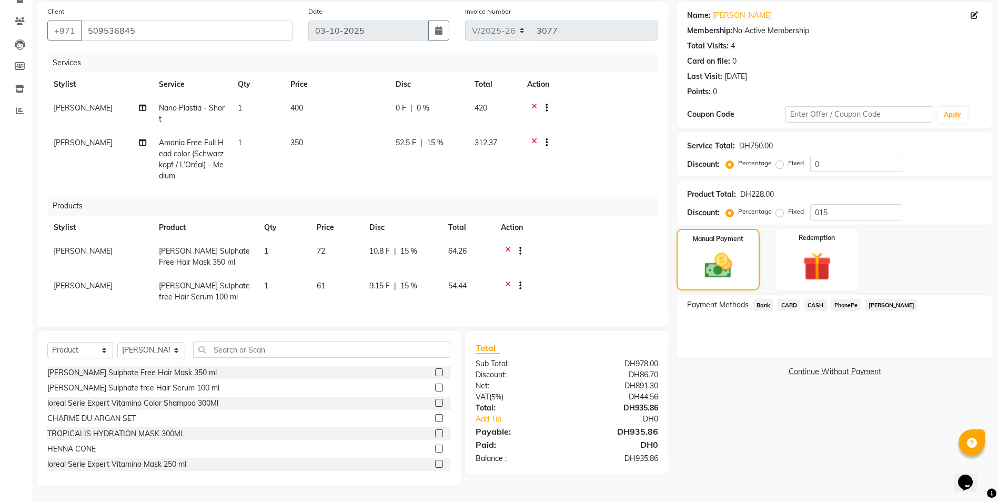
click at [791, 306] on span "CARD" at bounding box center [789, 305] width 23 height 12
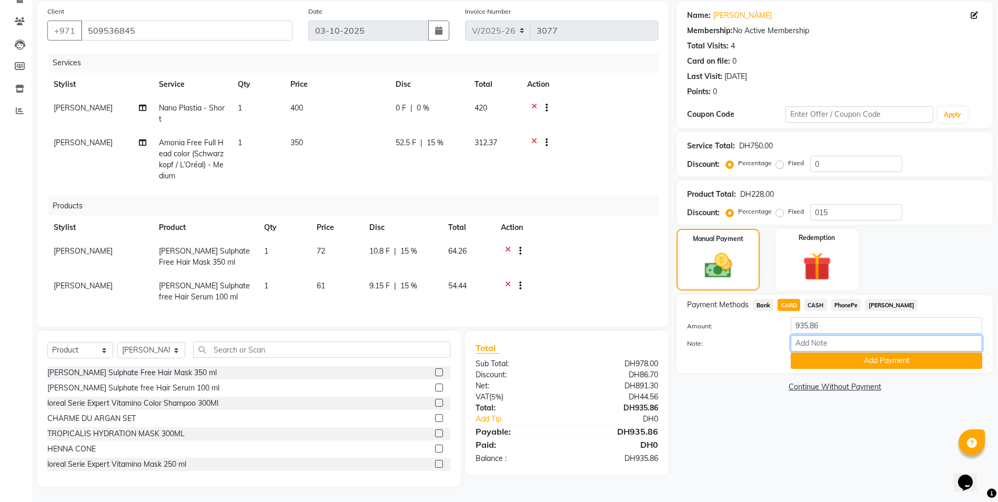
click at [813, 343] on input "Note:" at bounding box center [887, 343] width 192 height 16
type input "amala"
click at [844, 367] on button "Add Payment" at bounding box center [887, 361] width 192 height 16
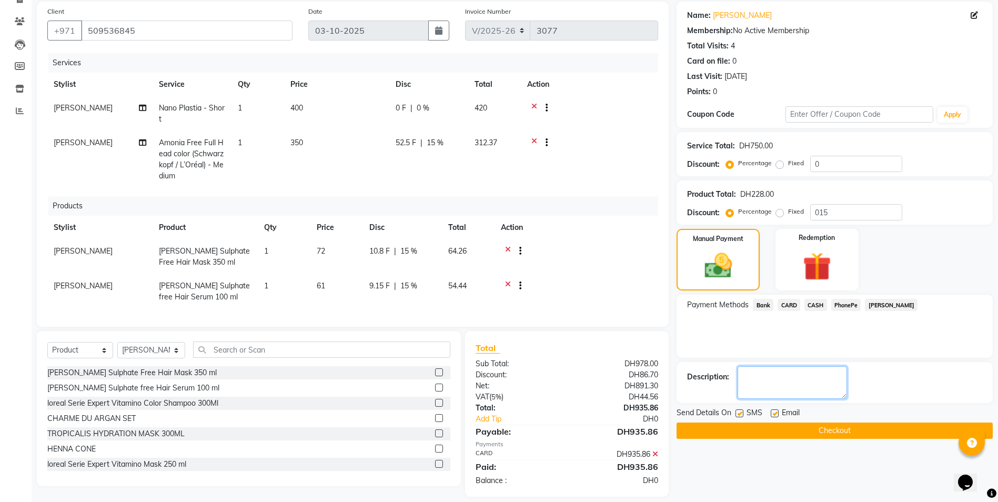
click at [801, 390] on textarea at bounding box center [792, 382] width 109 height 33
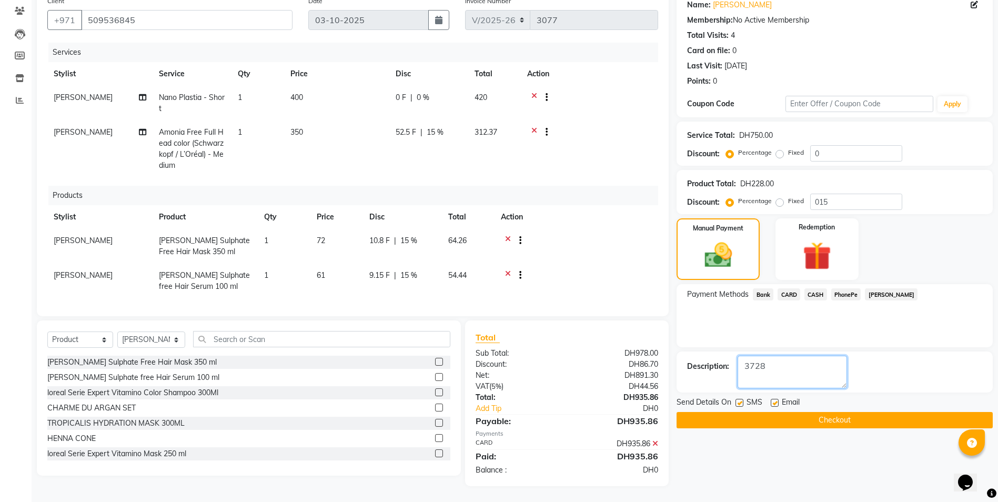
type textarea "3728"
click at [717, 420] on button "Checkout" at bounding box center [835, 420] width 316 height 16
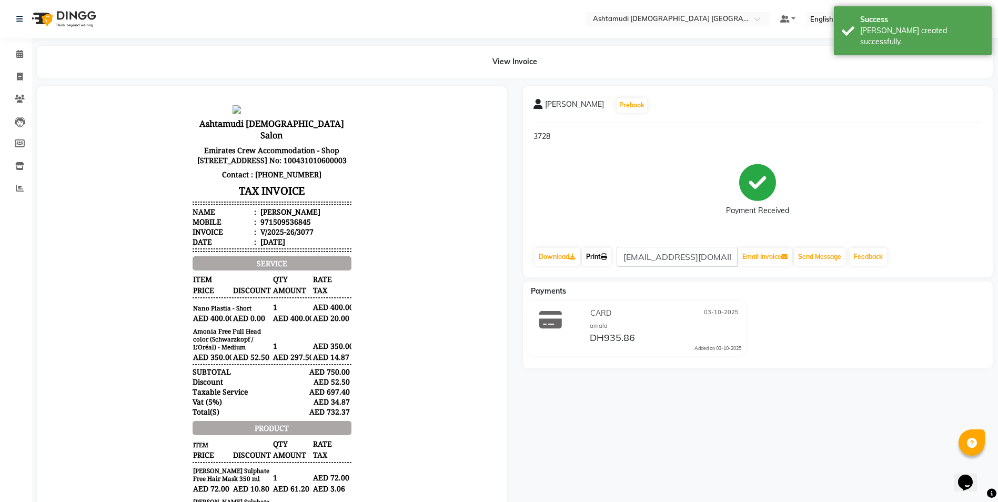
click at [606, 255] on icon at bounding box center [604, 257] width 6 height 6
click at [22, 55] on icon at bounding box center [19, 54] width 7 height 8
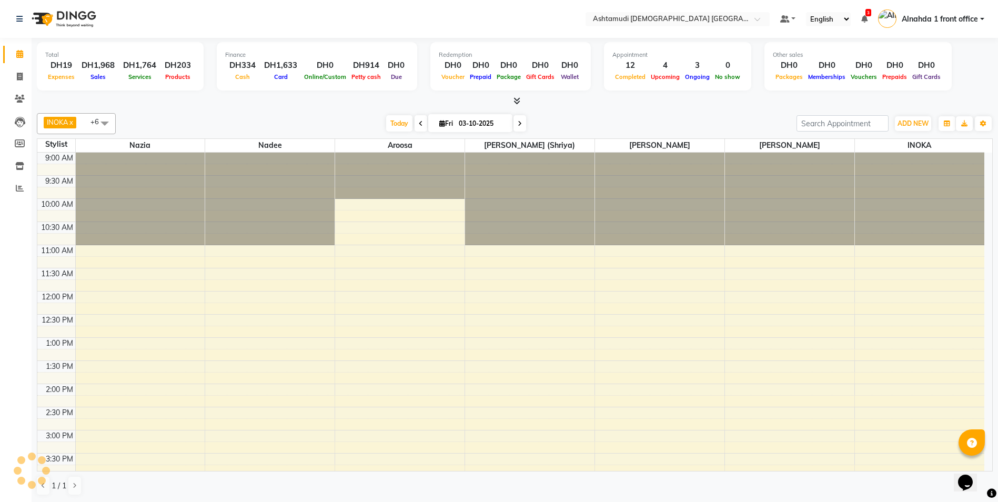
scroll to position [309, 0]
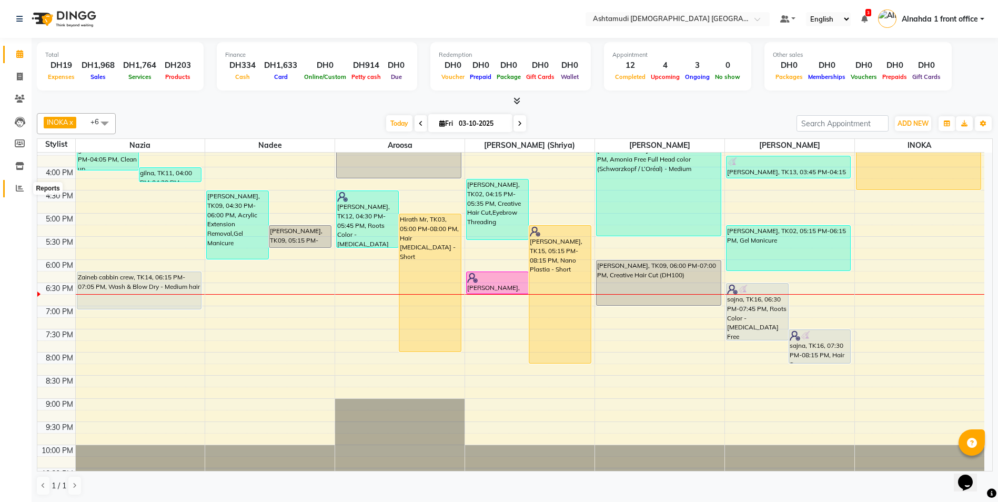
click at [16, 189] on icon at bounding box center [20, 188] width 8 height 8
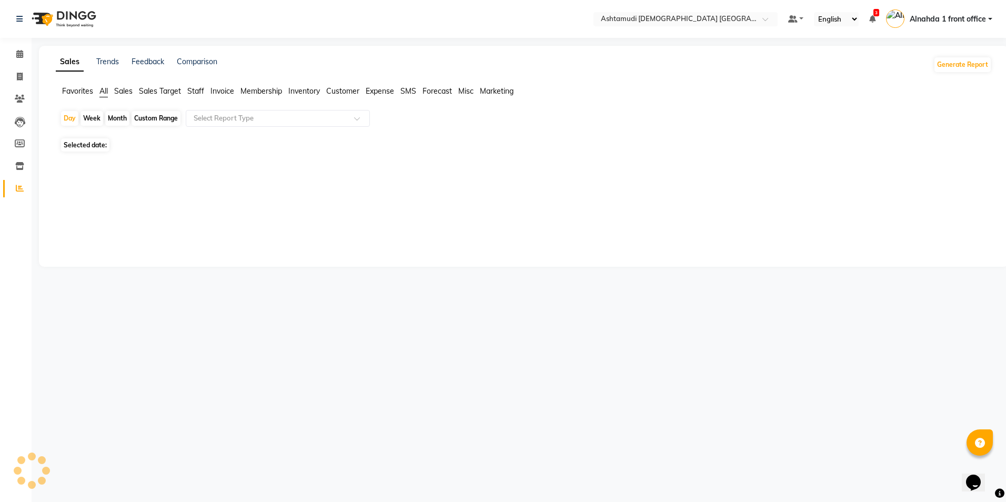
click at [116, 88] on span "Sales" at bounding box center [123, 90] width 18 height 9
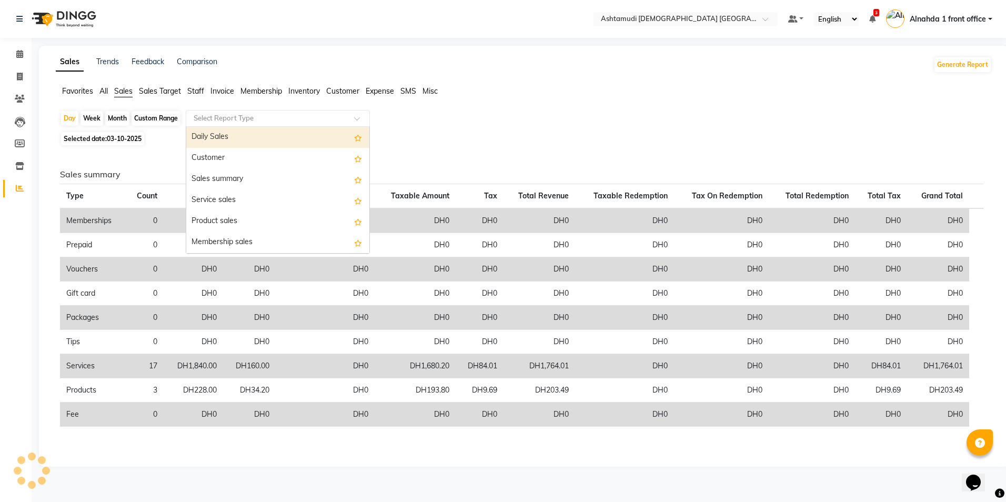
click at [206, 118] on input "text" at bounding box center [268, 118] width 152 height 11
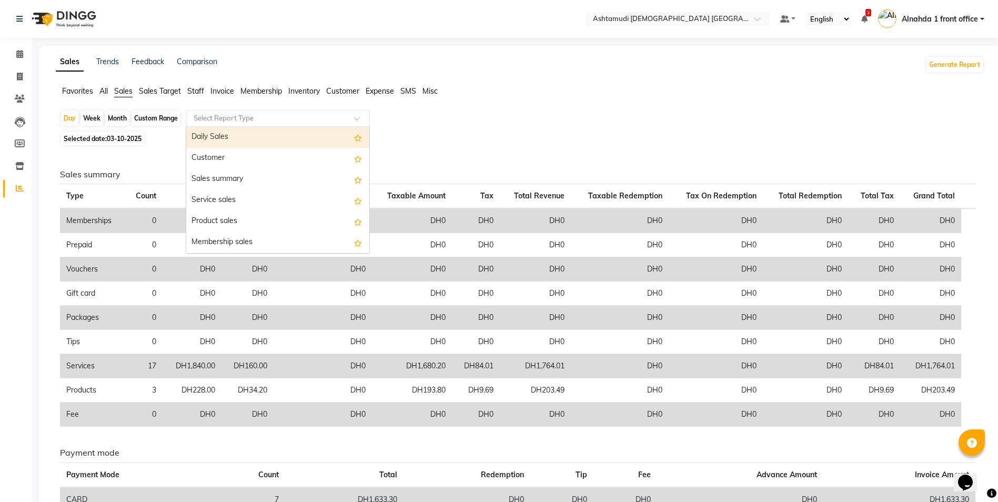
click at [209, 141] on div "Daily Sales" at bounding box center [277, 137] width 183 height 21
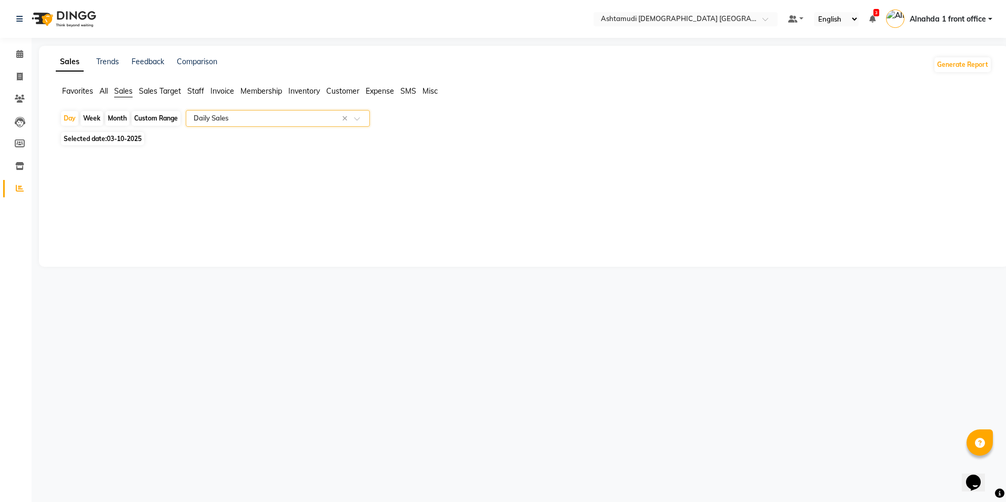
select select "full_report"
select select "csv"
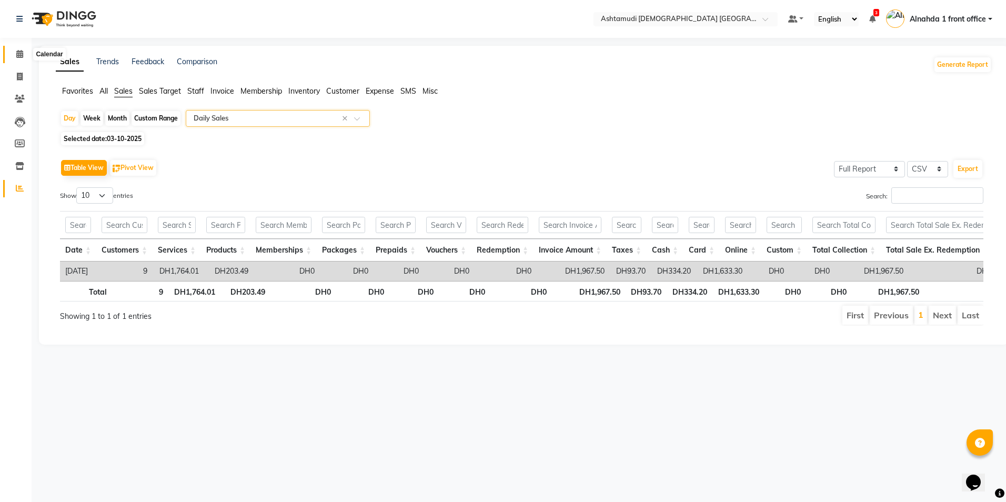
click at [21, 56] on icon at bounding box center [19, 54] width 7 height 8
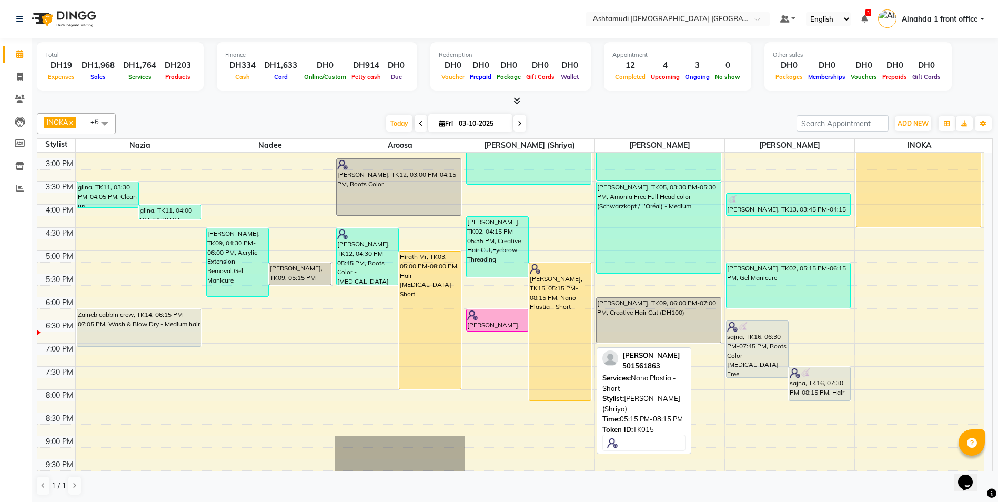
scroll to position [277, 0]
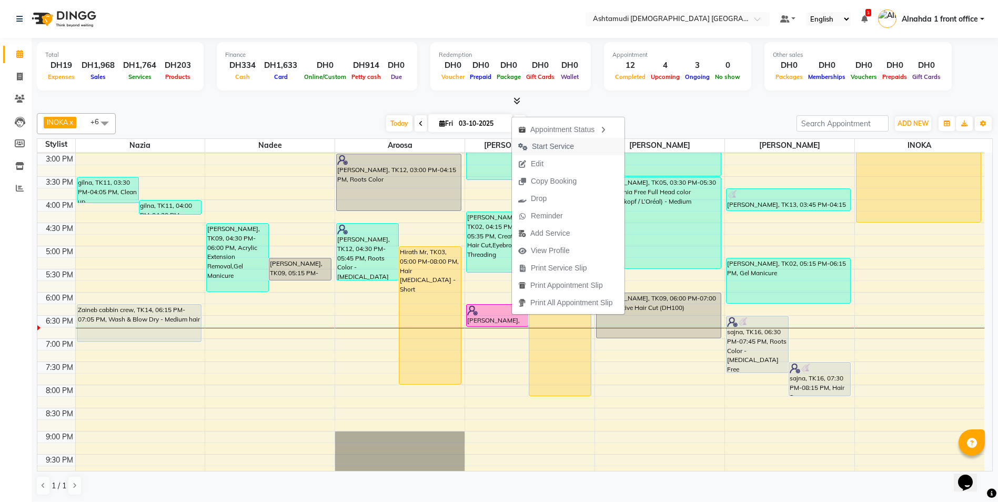
click at [542, 146] on span "Start Service" at bounding box center [553, 146] width 42 height 11
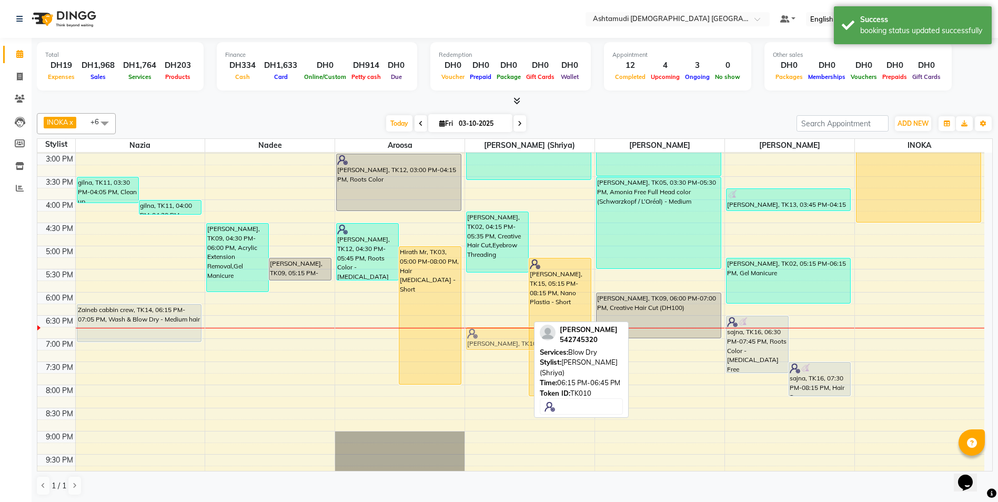
drag, startPoint x: 497, startPoint y: 320, endPoint x: 499, endPoint y: 343, distance: 22.2
click at [499, 343] on div "gopika, TK02, 04:15 PM-05:35 PM, Creative Hair Cut,Eyebrow Threading aneetta, T…" at bounding box center [529, 200] width 129 height 648
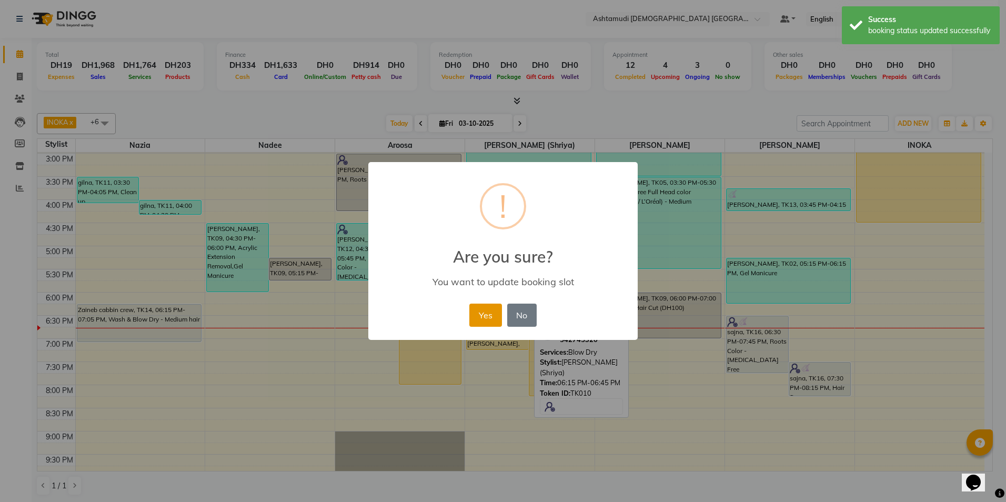
click at [492, 320] on button "Yes" at bounding box center [485, 315] width 32 height 23
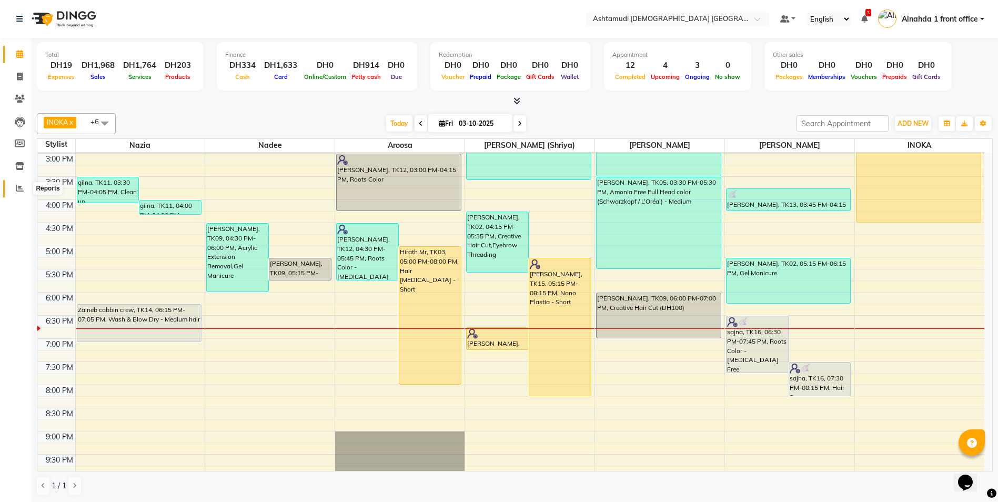
click at [22, 188] on icon at bounding box center [20, 188] width 8 height 8
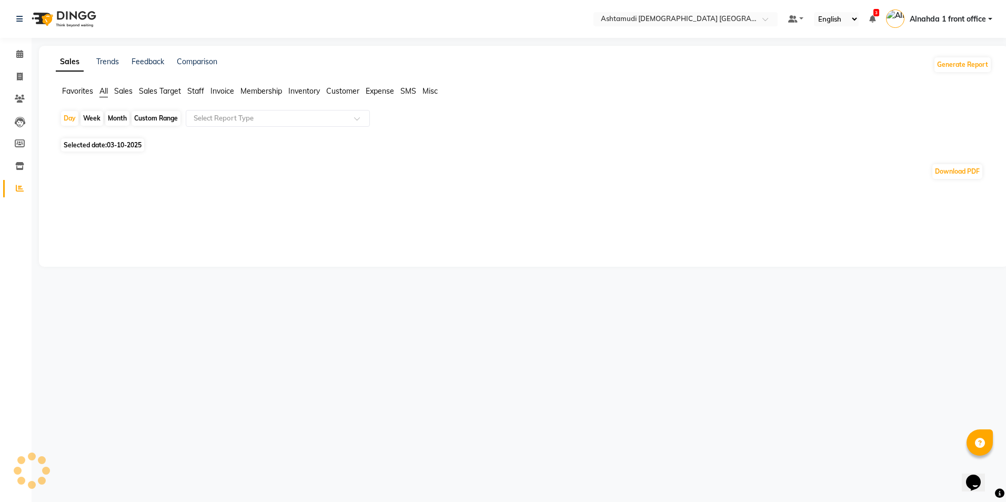
click at [125, 88] on span "Sales" at bounding box center [123, 90] width 18 height 9
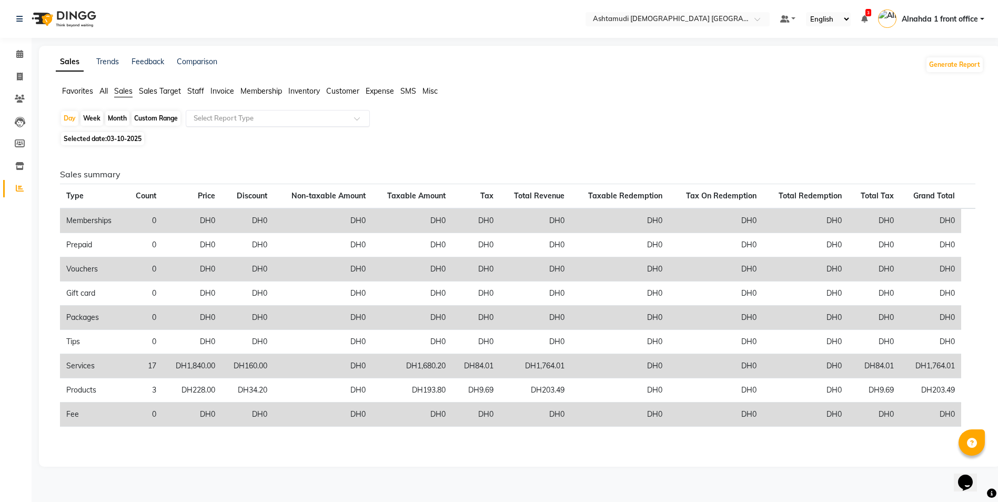
click at [225, 119] on input "text" at bounding box center [268, 118] width 152 height 11
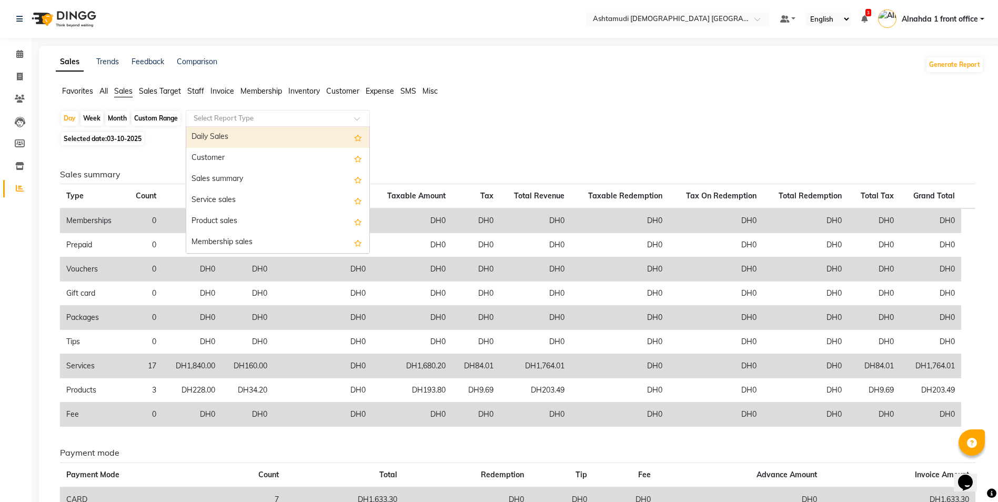
click at [226, 140] on div "Daily Sales" at bounding box center [277, 137] width 183 height 21
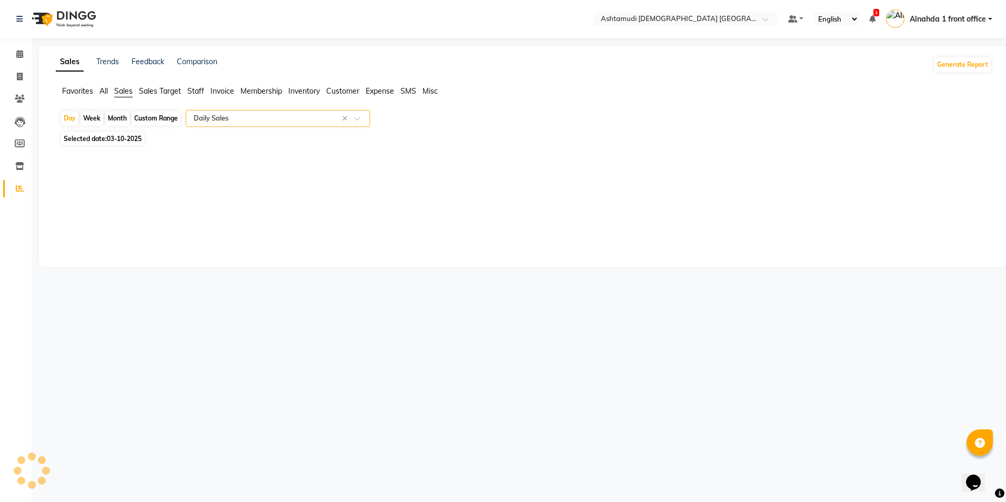
select select "full_report"
select select "csv"
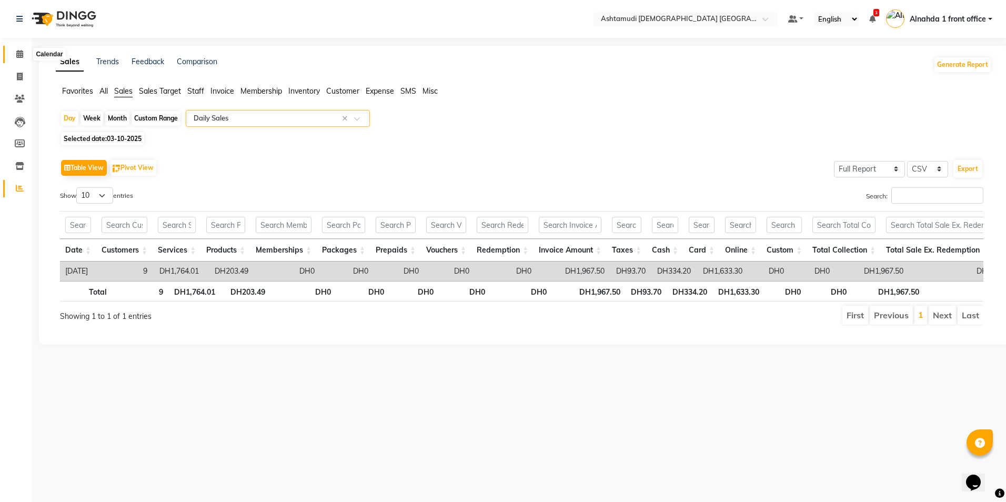
click at [15, 54] on span at bounding box center [20, 54] width 18 height 12
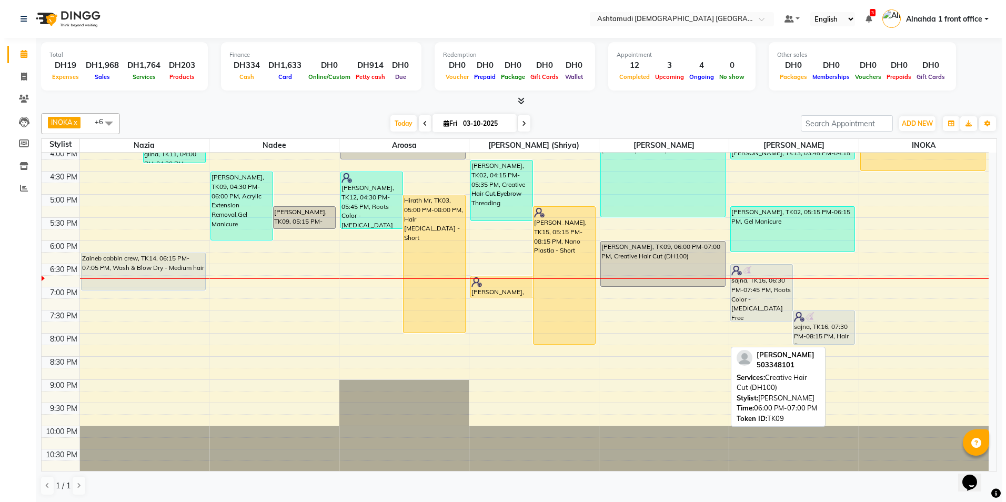
scroll to position [329, 0]
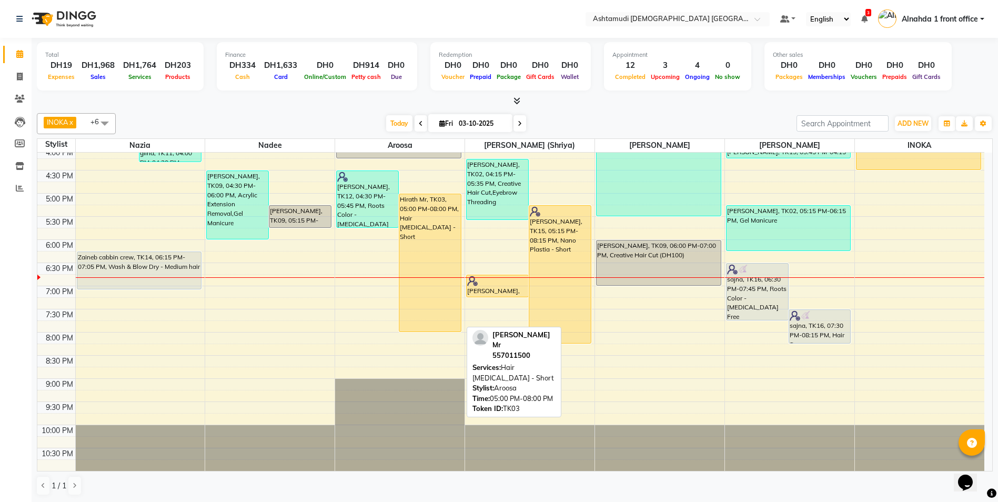
click at [432, 253] on div "Hirath Mr, TK03, 05:00 PM-08:00 PM, Hair Botox - Short" at bounding box center [430, 262] width 62 height 137
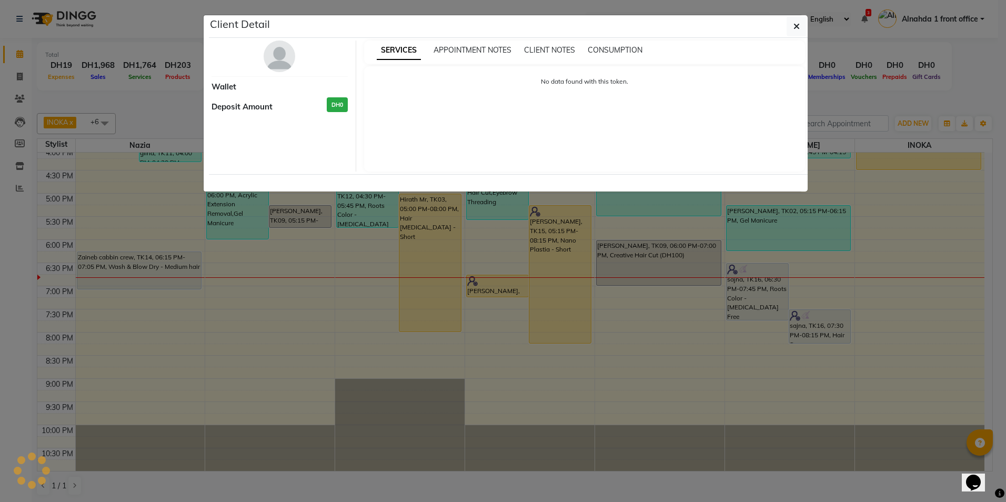
select select "1"
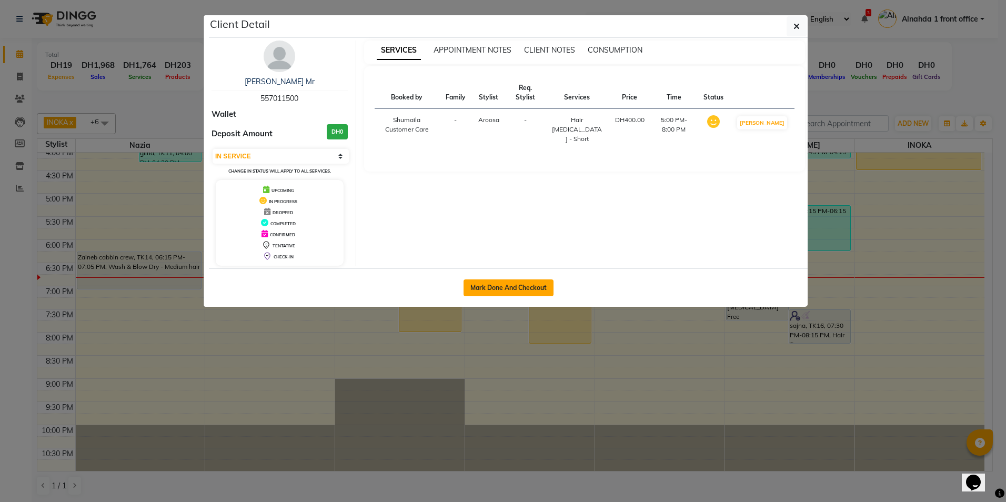
click at [518, 288] on button "Mark Done And Checkout" at bounding box center [509, 287] width 90 height 17
select select "service"
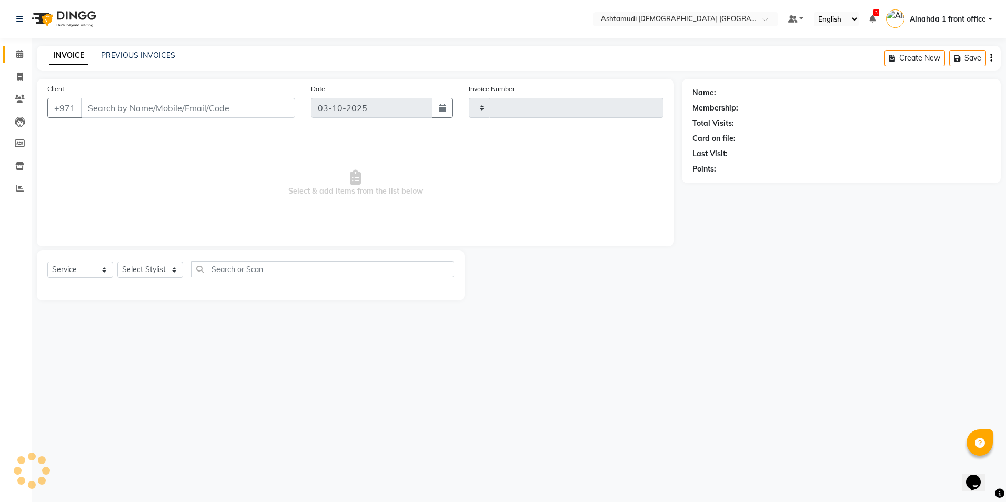
type input "3078"
select select "7242"
type input "557011500"
select select "85875"
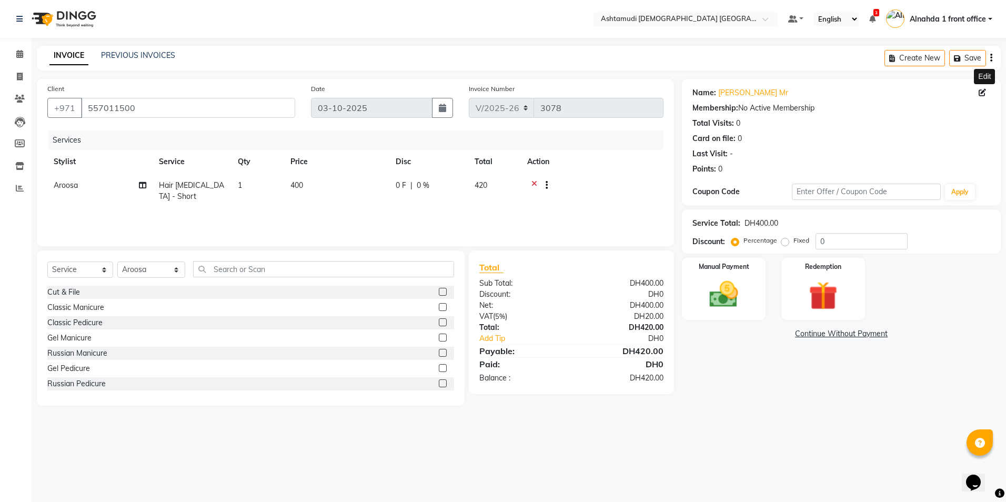
click at [982, 89] on icon at bounding box center [982, 92] width 7 height 7
select select "3798"
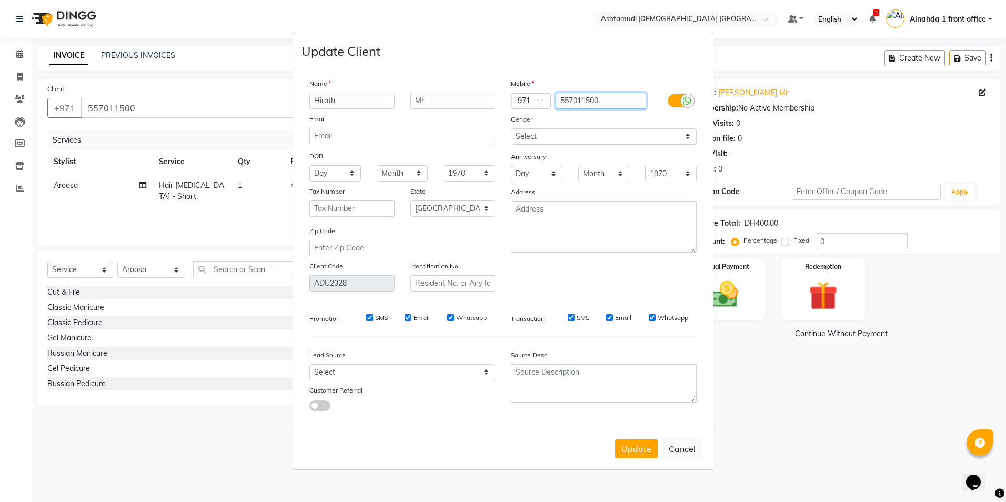
drag, startPoint x: 615, startPoint y: 97, endPoint x: 463, endPoint y: 88, distance: 152.3
click at [463, 88] on div "Name Hirath Mr Email DOB Day 01 02 03 04 05 06 07 08 09 10 11 12 13 14 15 16 17…" at bounding box center [502, 185] width 403 height 214
type input "552118060"
drag, startPoint x: 339, startPoint y: 99, endPoint x: 280, endPoint y: 96, distance: 59.0
click at [280, 96] on ngb-modal-window "Update Client Name Hirath Mr Email DOB Day 01 02 03 04 05 06 07 08 09 10 11 12 …" at bounding box center [503, 251] width 1006 height 502
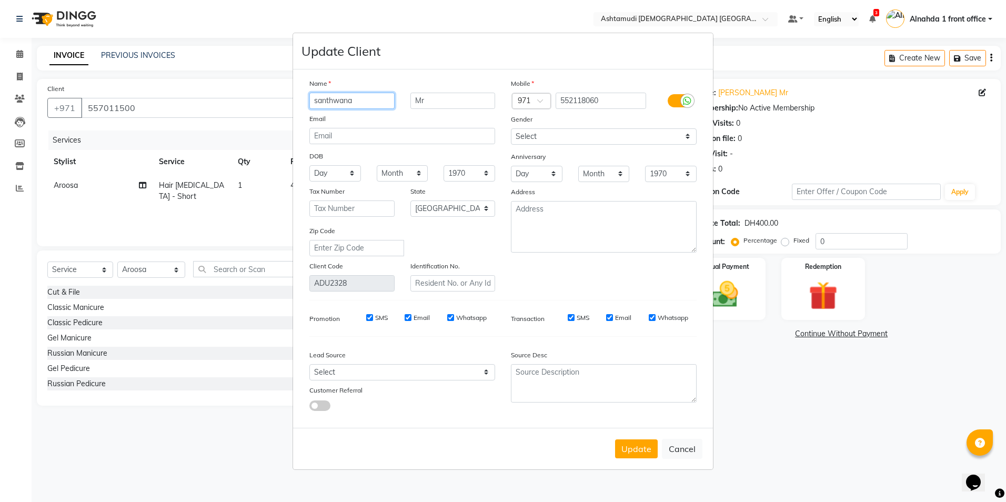
type input "santhwana"
click at [347, 135] on input "email" at bounding box center [402, 136] width 186 height 16
click at [622, 447] on button "Update" at bounding box center [636, 448] width 43 height 19
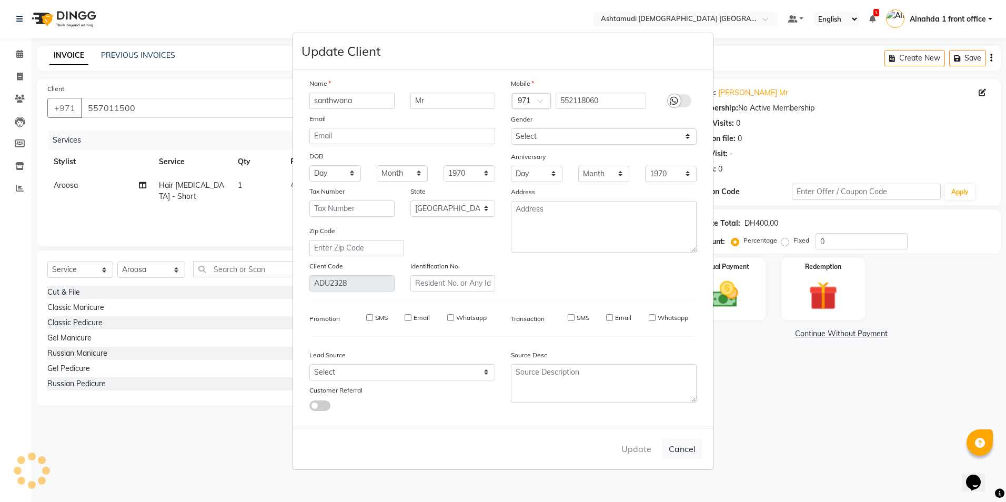
type input "552118060"
select select
select select "null"
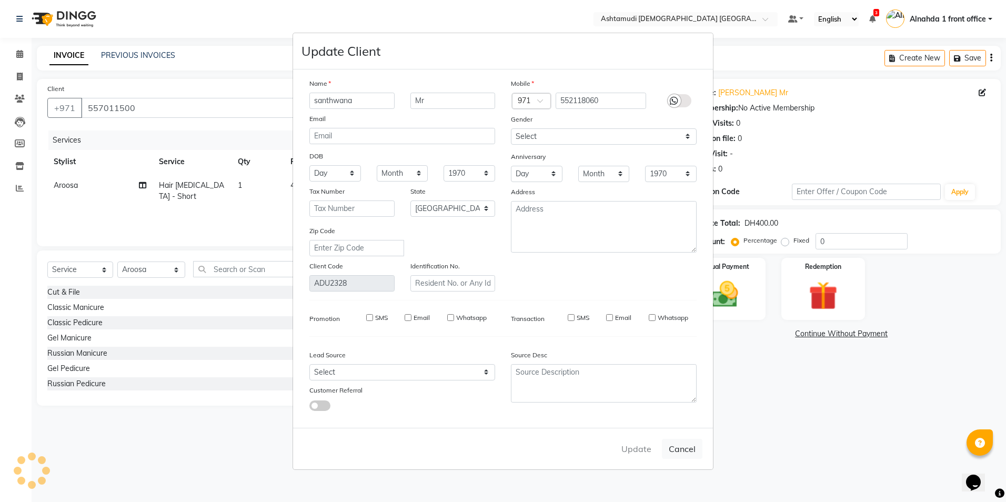
select select
checkbox input "false"
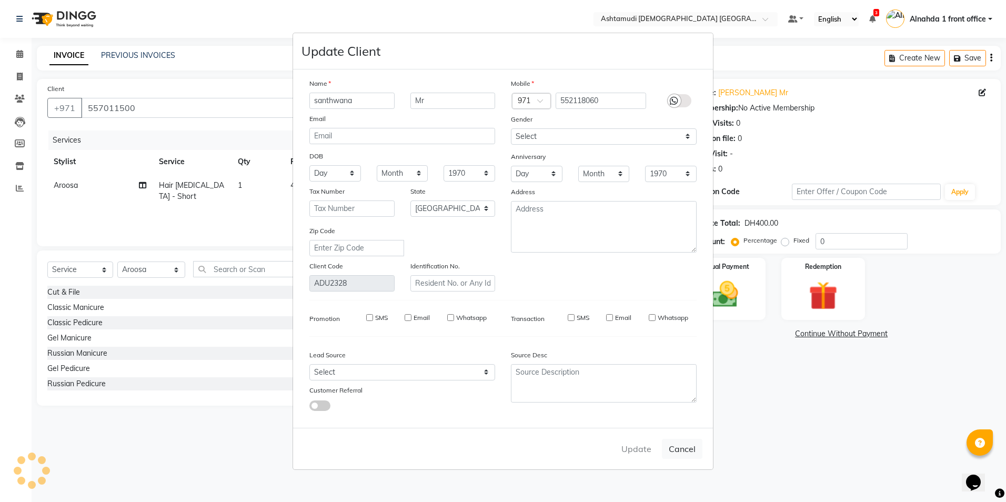
checkbox input "false"
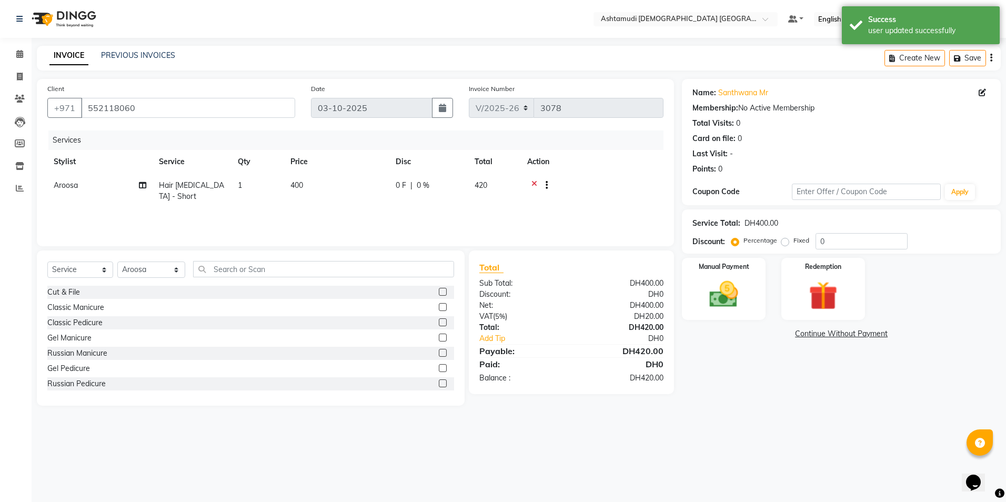
click at [533, 180] on icon at bounding box center [534, 186] width 6 height 13
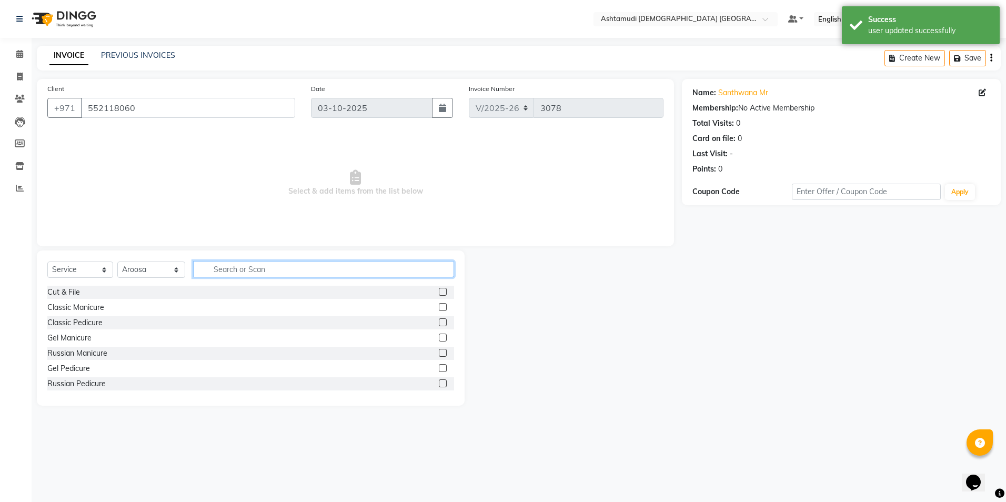
drag, startPoint x: 253, startPoint y: 274, endPoint x: 259, endPoint y: 272, distance: 6.0
click at [258, 273] on input "text" at bounding box center [323, 269] width 260 height 16
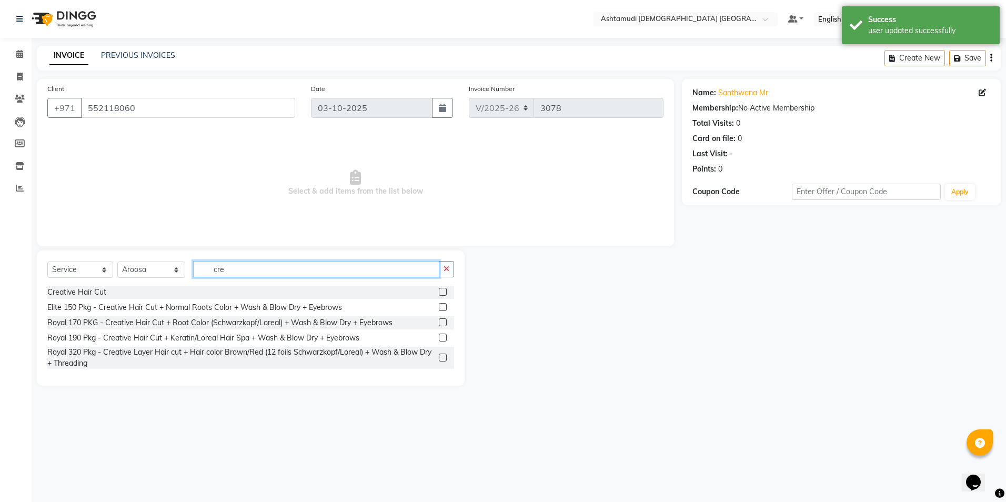
type input "cre"
click at [444, 292] on label at bounding box center [443, 292] width 8 height 8
click at [444, 292] on input "checkbox" at bounding box center [442, 292] width 7 height 7
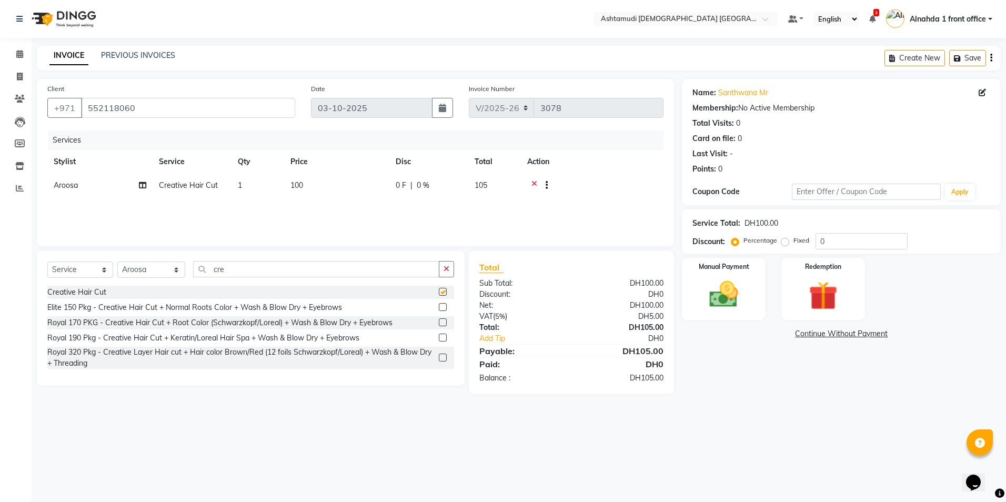
checkbox input "false"
click at [845, 243] on input "0" at bounding box center [861, 241] width 92 height 16
drag, startPoint x: 569, startPoint y: 159, endPoint x: 573, endPoint y: 185, distance: 26.6
click at [573, 185] on table "Stylist Service Qty Price Disc Total Action Aroosa Creative Hair Cut 1 100 0 F …" at bounding box center [355, 174] width 616 height 49
drag, startPoint x: 573, startPoint y: 185, endPoint x: 472, endPoint y: 206, distance: 103.2
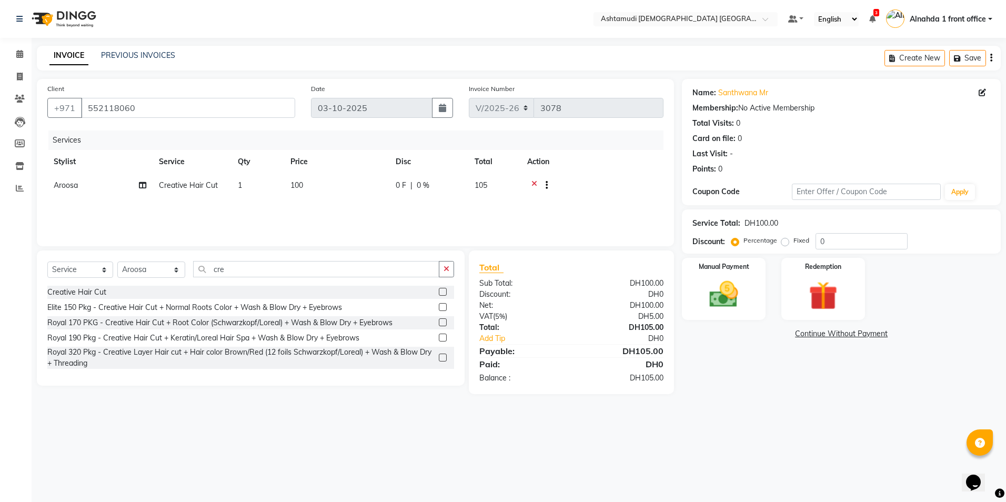
click at [472, 206] on div "Services Stylist Service Qty Price Disc Total Action Aroosa Creative Hair Cut 1…" at bounding box center [355, 182] width 616 height 105
click at [857, 247] on input "0" at bounding box center [861, 241] width 92 height 16
type input "015"
click at [761, 297] on div "Manual Payment" at bounding box center [723, 289] width 87 height 65
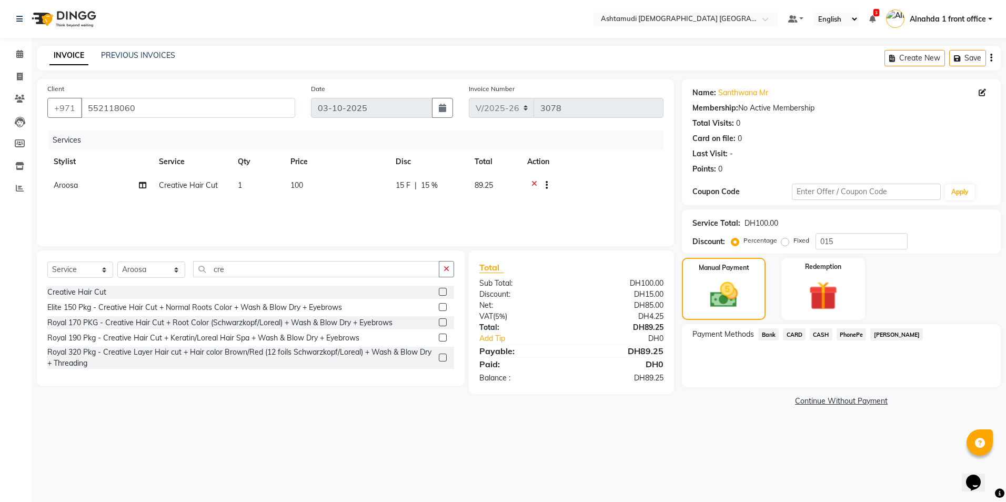
click at [794, 334] on span "CARD" at bounding box center [794, 334] width 23 height 12
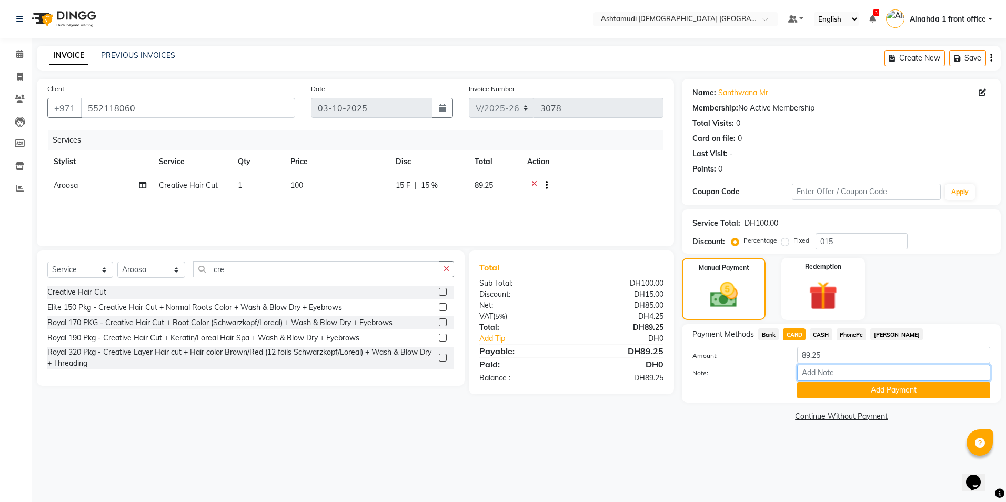
click at [817, 372] on input "Note:" at bounding box center [893, 373] width 193 height 16
type input "amala"
click at [869, 394] on button "Add Payment" at bounding box center [893, 390] width 193 height 16
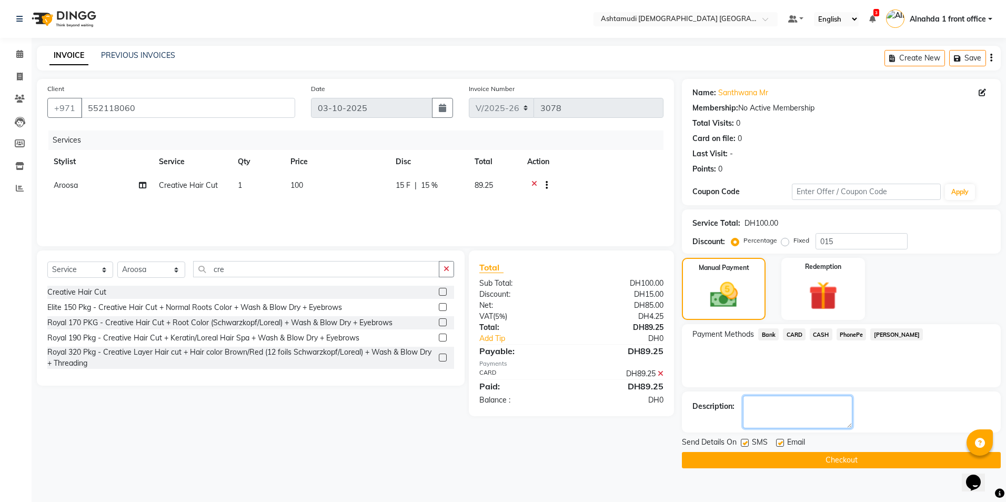
click at [808, 406] on textarea at bounding box center [797, 412] width 109 height 33
type textarea "8325"
click at [730, 464] on button "Checkout" at bounding box center [841, 460] width 319 height 16
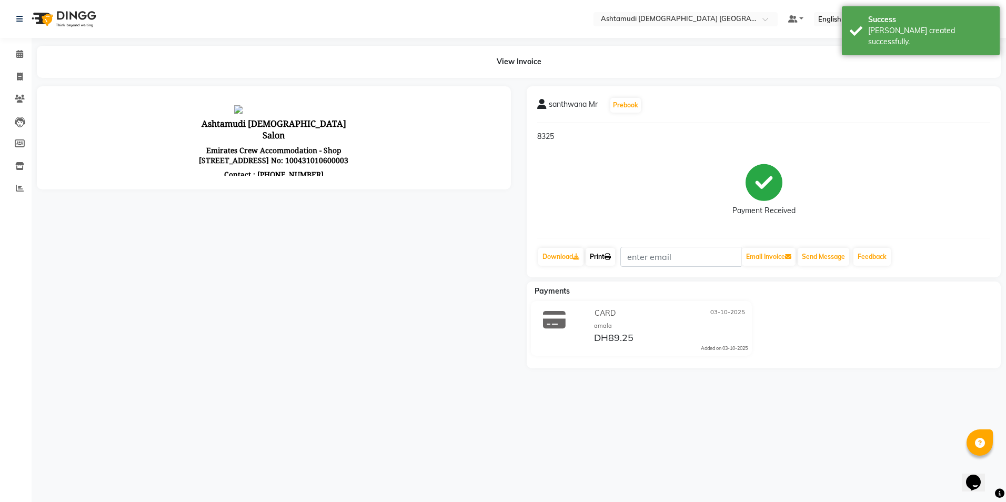
click at [608, 255] on link "Print" at bounding box center [600, 257] width 29 height 18
click at [600, 256] on link "Print" at bounding box center [600, 257] width 29 height 18
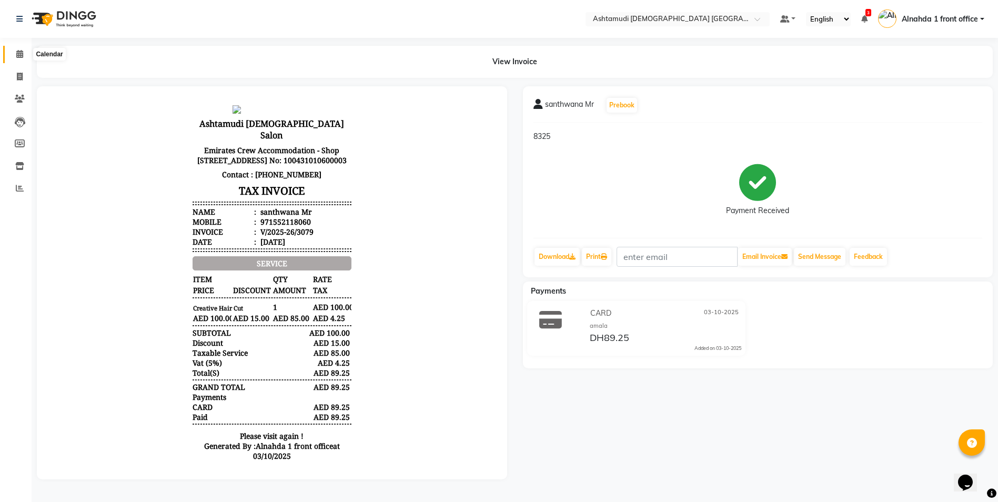
click at [17, 52] on icon at bounding box center [19, 54] width 7 height 8
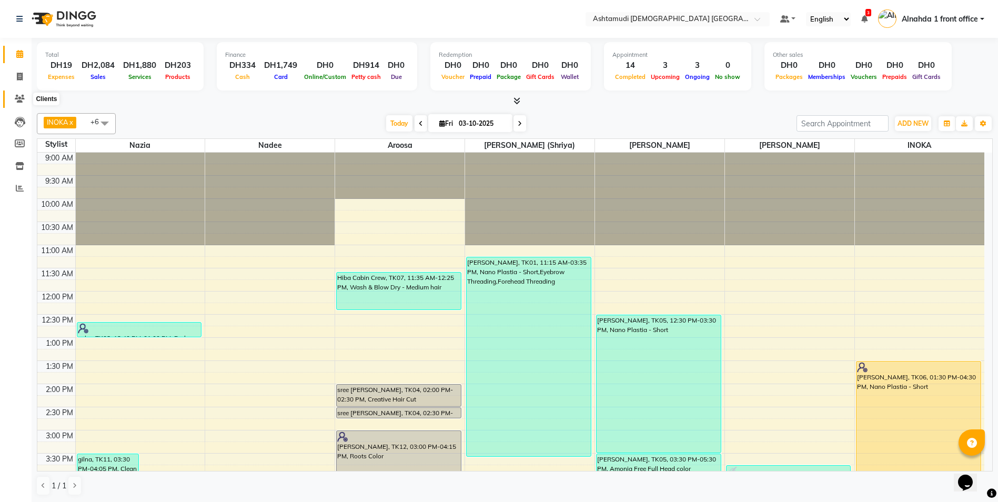
click at [19, 102] on icon at bounding box center [20, 99] width 10 height 8
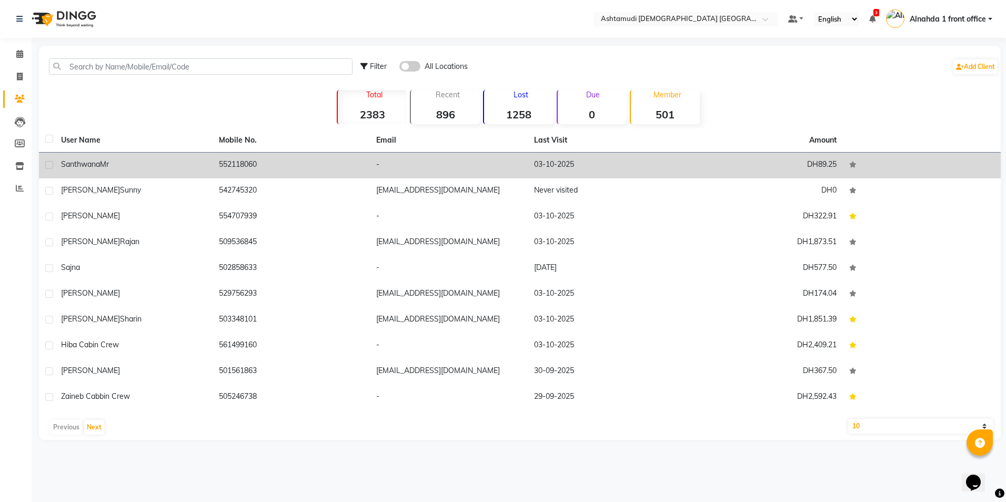
click at [161, 164] on div "santhwana Mr" at bounding box center [133, 164] width 145 height 11
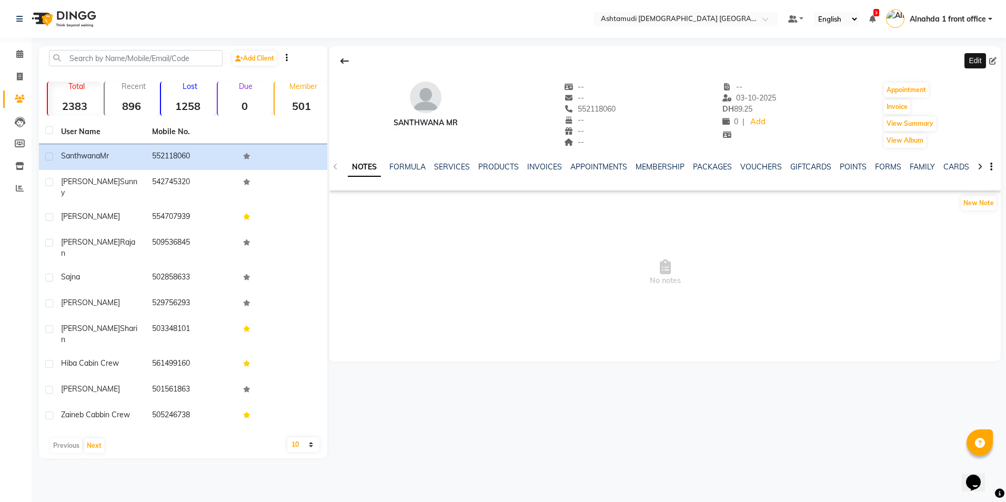
click at [993, 59] on icon at bounding box center [992, 60] width 7 height 7
select select "3798"
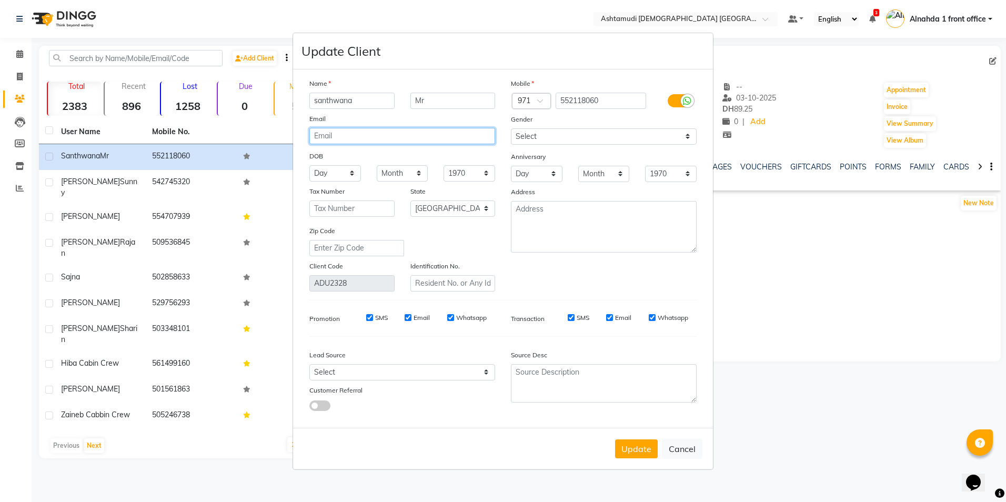
click at [384, 136] on input "email" at bounding box center [402, 136] width 186 height 16
type input "santhwanahirath369@gmail.com"
click at [348, 173] on select "Day 01 02 03 04 05 06 07 08 09 10 11 12 13 14 15 16 17 18 19 20 21 22 23 24 25 …" at bounding box center [335, 173] width 52 height 16
select select "07"
click at [309, 165] on select "Day 01 02 03 04 05 06 07 08 09 10 11 12 13 14 15 16 17 18 19 20 21 22 23 24 25 …" at bounding box center [335, 173] width 52 height 16
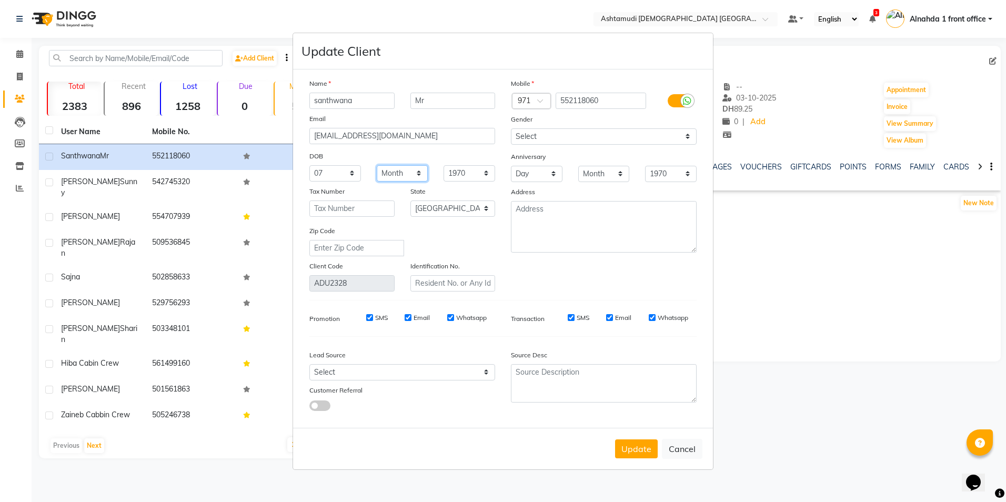
drag, startPoint x: 400, startPoint y: 171, endPoint x: 400, endPoint y: 178, distance: 6.8
click at [400, 171] on select "Month January February March April May June July August September October Novem…" at bounding box center [403, 173] width 52 height 16
select select "03"
click at [377, 165] on select "Month January February March April May June July August September October Novem…" at bounding box center [403, 173] width 52 height 16
click at [473, 177] on select "1940 1941 1942 1943 1944 1945 1946 1947 1948 1949 1950 1951 1952 1953 1954 1955…" at bounding box center [470, 173] width 52 height 16
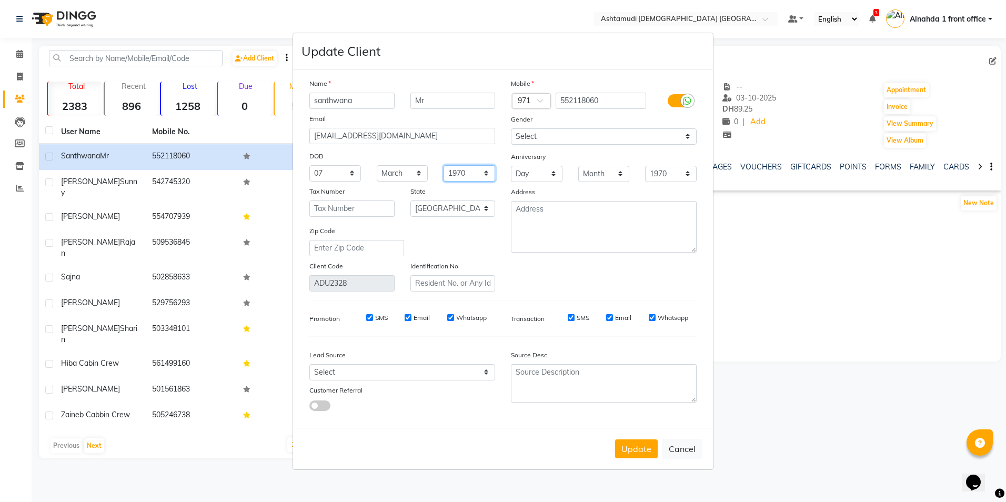
select select "1996"
click at [444, 165] on select "1940 1941 1942 1943 1944 1945 1946 1947 1948 1949 1950 1951 1952 1953 1954 1955…" at bounding box center [470, 173] width 52 height 16
click at [528, 168] on select "Day 01 02 03 04 05 06 07 08 09 10 11 12 13 14 15 16 17 18 19 20 21 22 23 24 25 …" at bounding box center [537, 174] width 52 height 16
select select "02"
click at [511, 166] on select "Day 01 02 03 04 05 06 07 08 09 10 11 12 13 14 15 16 17 18 19 20 21 22 23 24 25 …" at bounding box center [537, 174] width 52 height 16
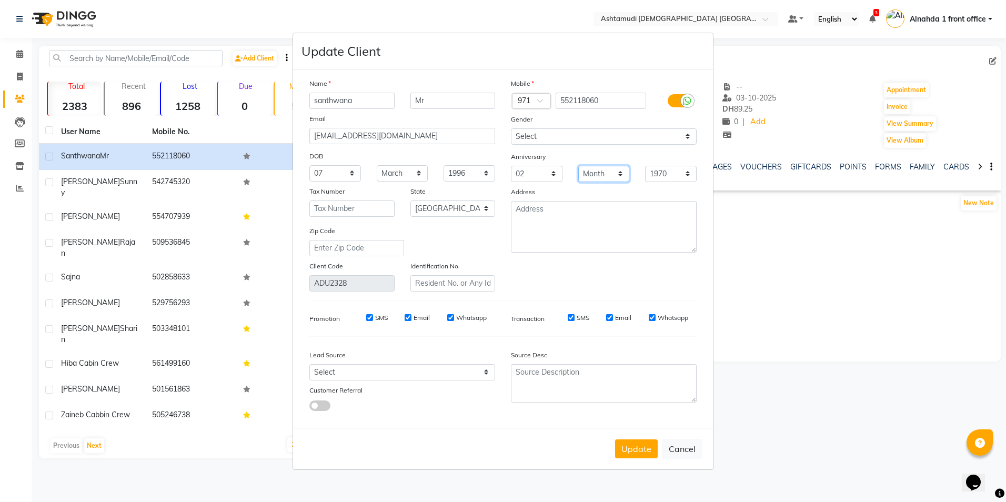
click at [588, 174] on select "Month January February March April May June July August September October Novem…" at bounding box center [604, 174] width 52 height 16
select select "02"
click at [578, 166] on select "Month January February March April May June July August September October Novem…" at bounding box center [604, 174] width 52 height 16
click at [658, 177] on select "1970 1971 1972 1973 1974 1975 1976 1977 1978 1979 1980 1981 1982 1983 1984 1985…" at bounding box center [671, 174] width 52 height 16
select select "2019"
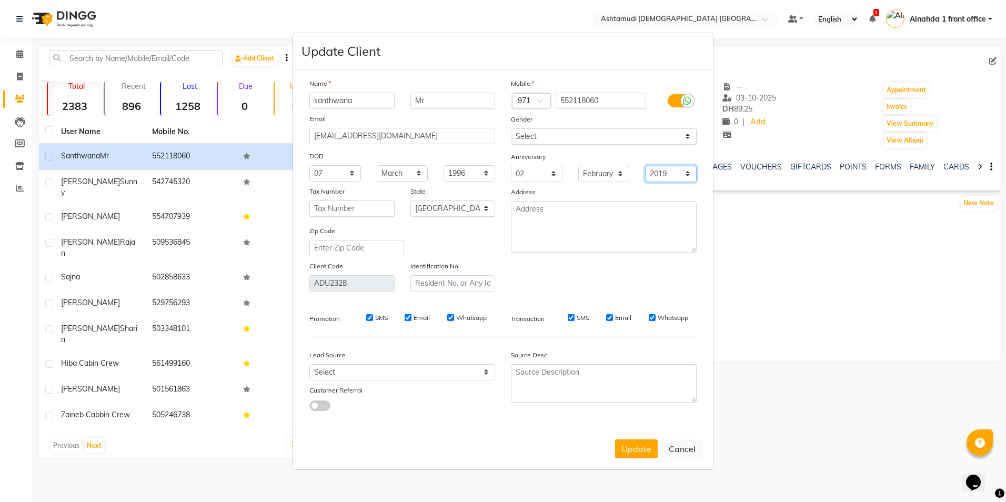
click at [645, 166] on select "1970 1971 1972 1973 1974 1975 1976 1977 1978 1979 1980 1981 1982 1983 1984 1985…" at bounding box center [671, 174] width 52 height 16
click at [631, 446] on button "Update" at bounding box center [636, 448] width 43 height 19
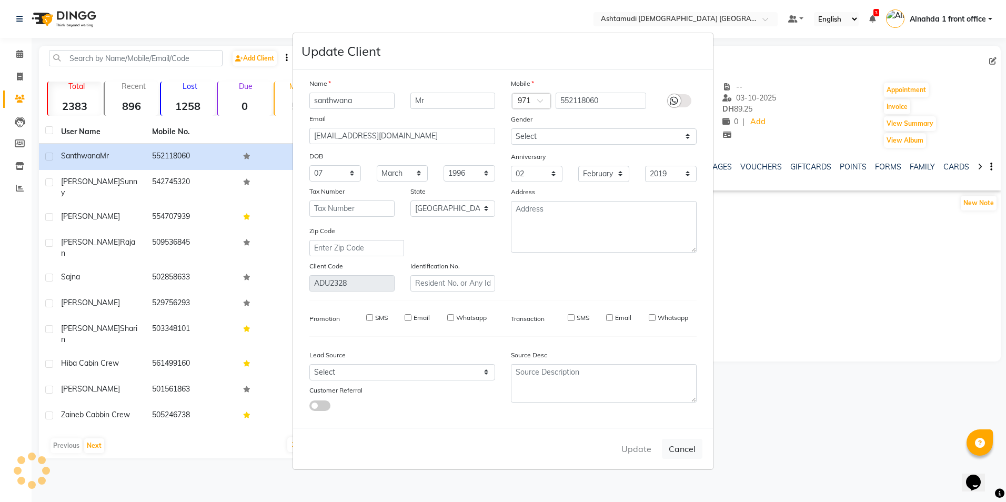
select select
select select "null"
select select
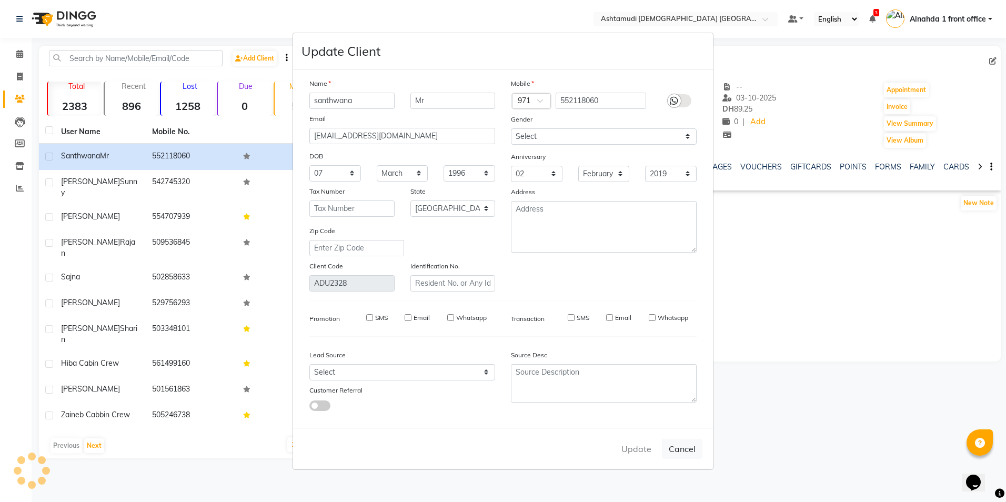
select select
checkbox input "false"
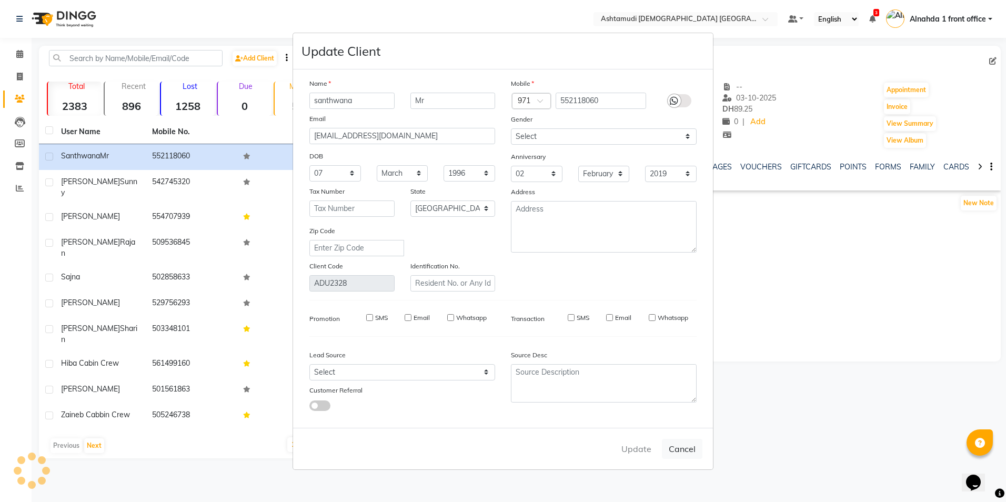
checkbox input "false"
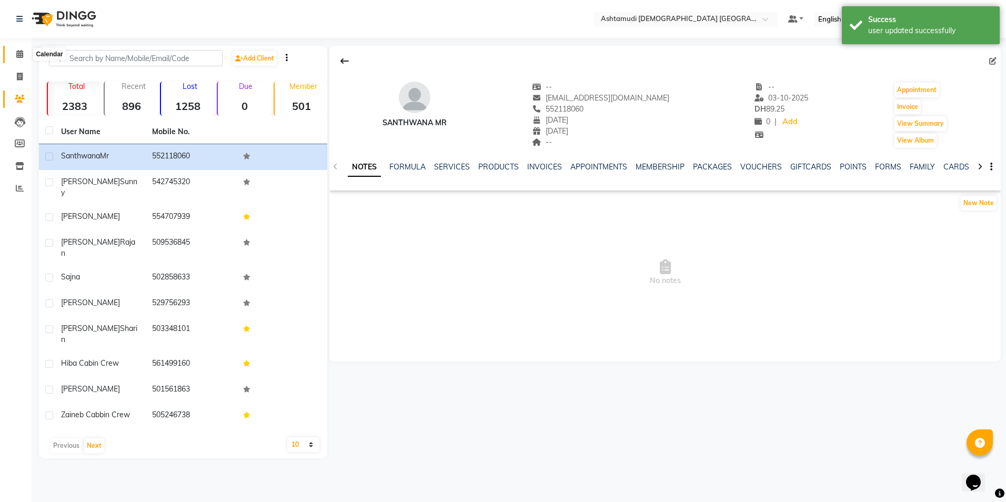
click at [20, 56] on icon at bounding box center [19, 54] width 7 height 8
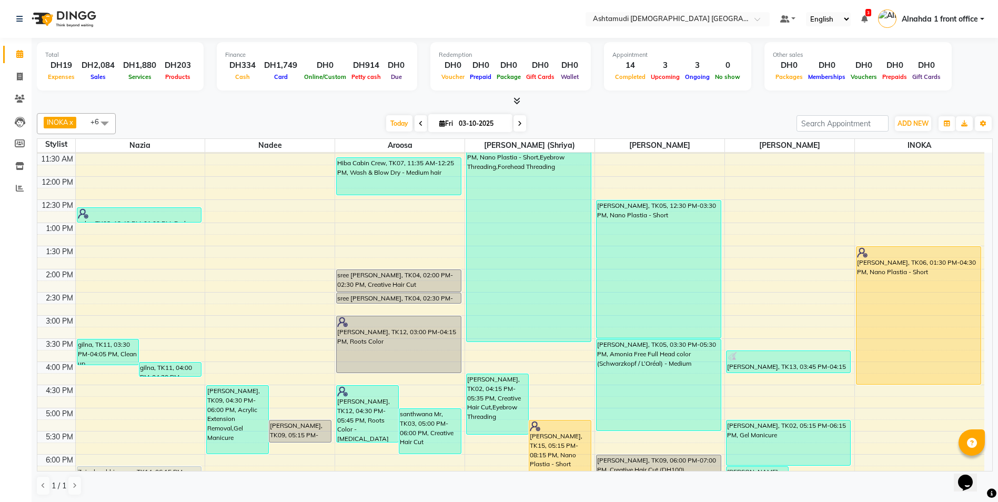
scroll to position [105, 0]
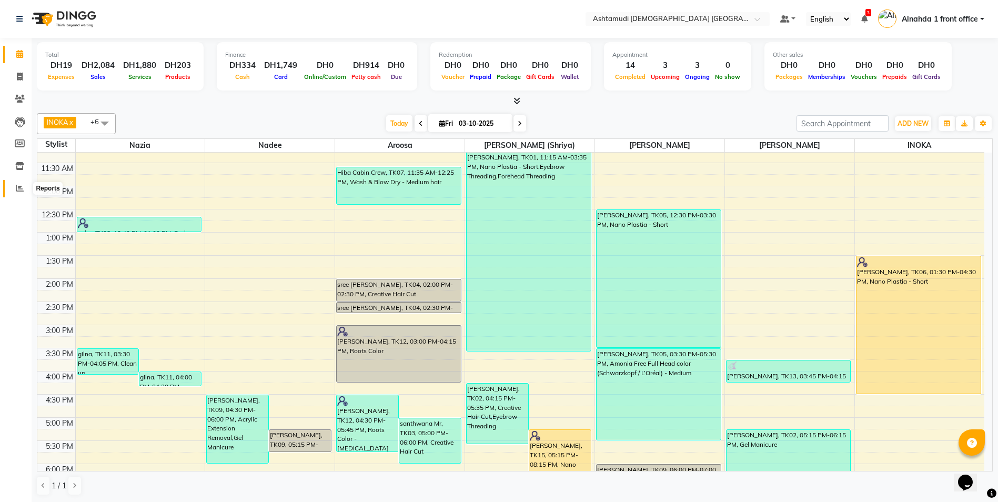
click at [19, 187] on icon at bounding box center [20, 188] width 8 height 8
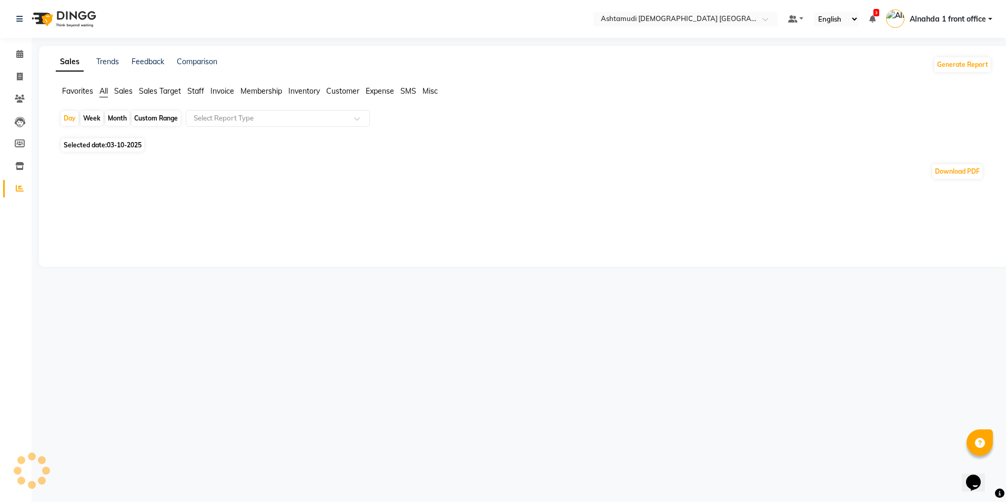
click at [128, 86] on li "Sales" at bounding box center [123, 91] width 18 height 11
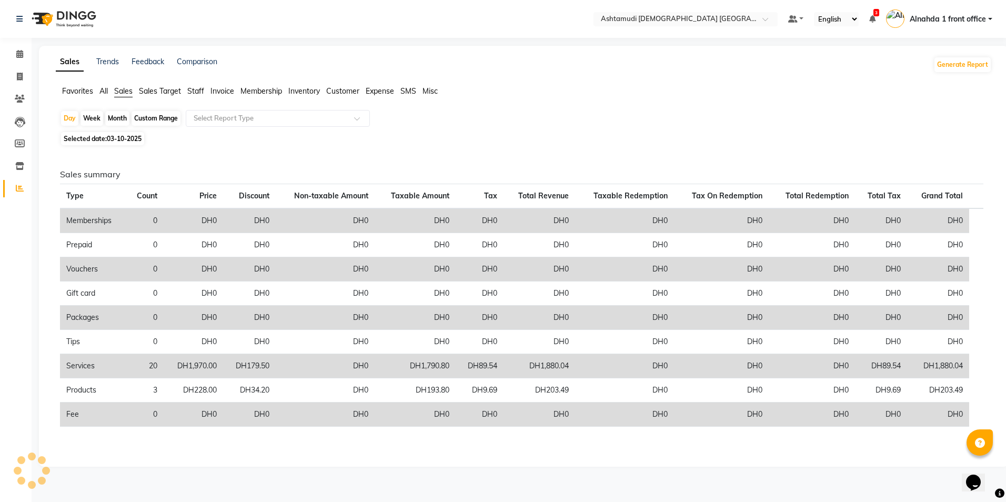
click at [128, 92] on span "Sales" at bounding box center [123, 90] width 18 height 9
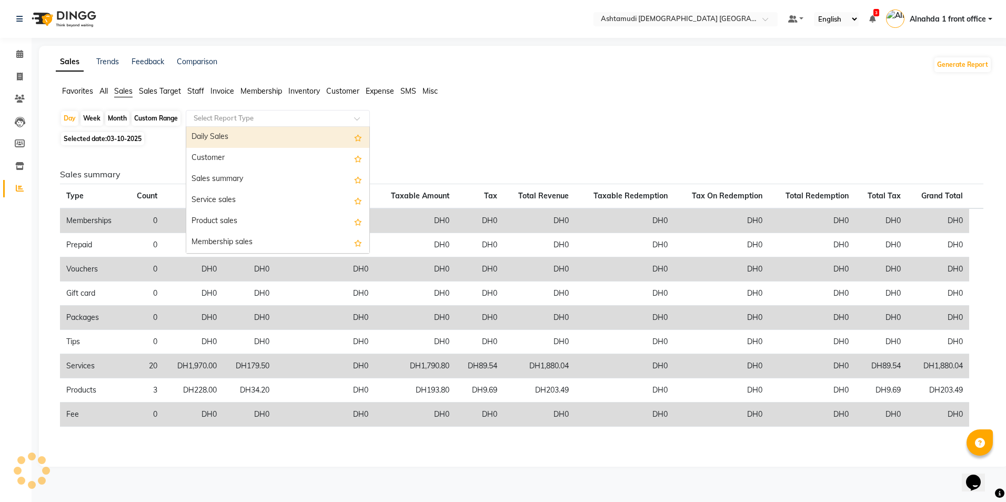
drag, startPoint x: 221, startPoint y: 116, endPoint x: 236, endPoint y: 157, distance: 43.1
click at [221, 117] on input "text" at bounding box center [268, 118] width 152 height 11
click at [235, 143] on div "Daily Sales" at bounding box center [277, 137] width 183 height 21
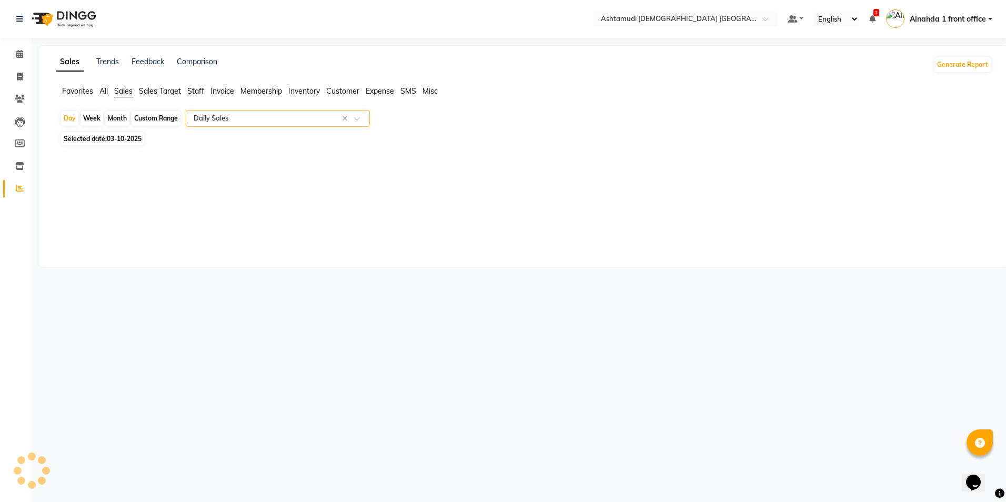
select select "full_report"
select select "csv"
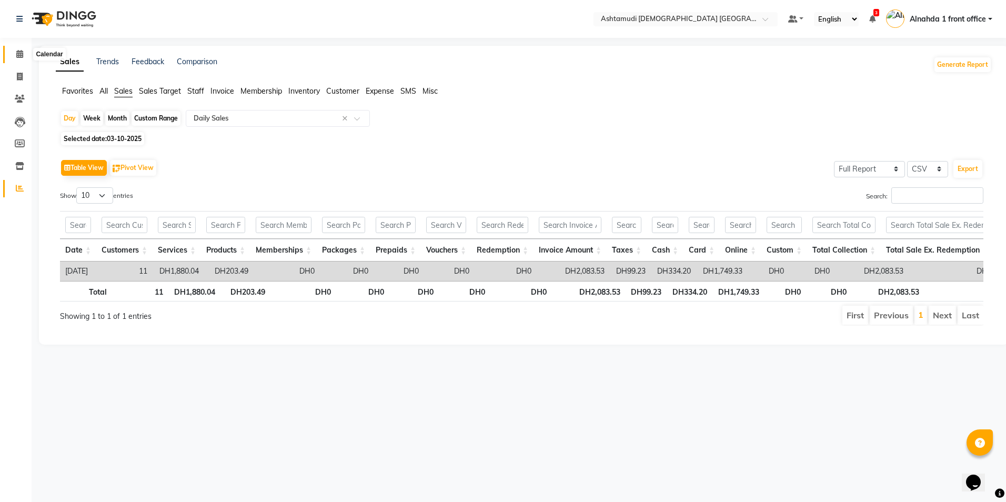
click at [20, 52] on icon at bounding box center [19, 54] width 7 height 8
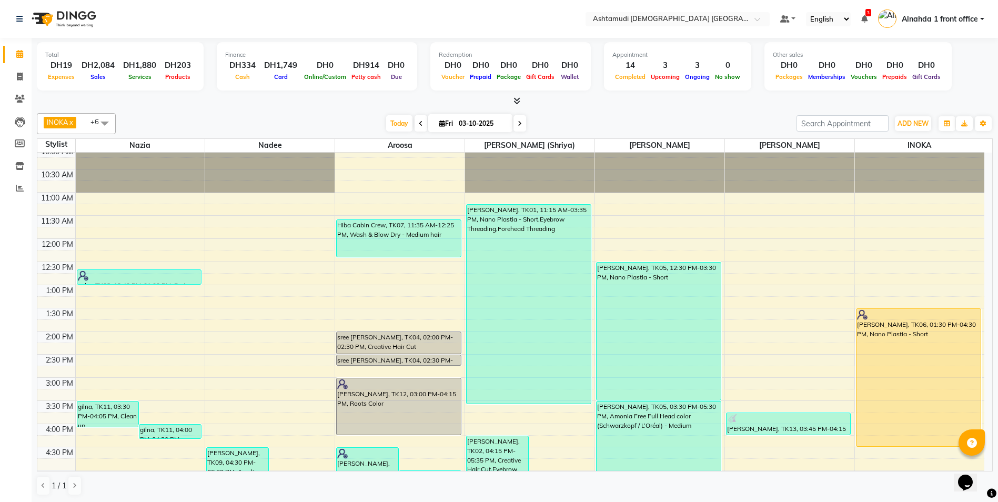
scroll to position [316, 0]
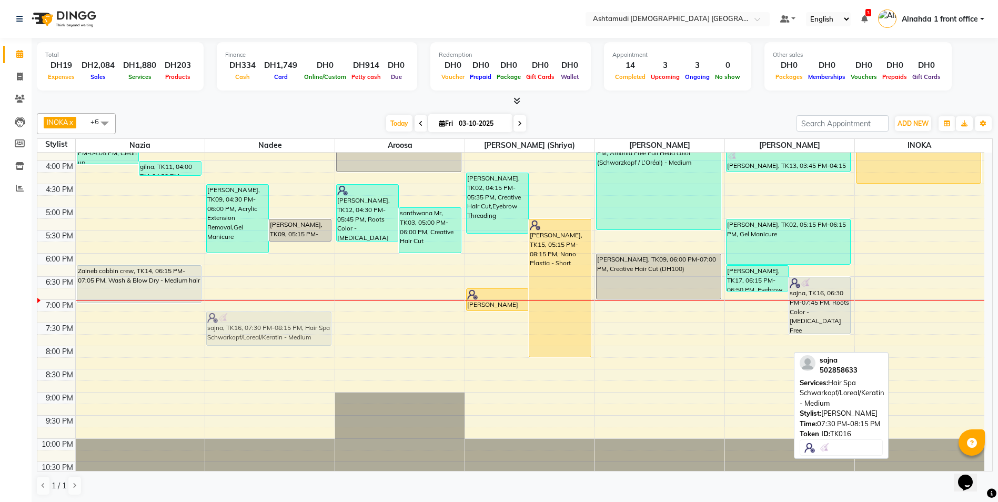
drag, startPoint x: 767, startPoint y: 341, endPoint x: 276, endPoint y: 326, distance: 491.1
click at [276, 326] on tr "gilna, TK11, 03:30 PM-04:05 PM, Clean up gilna, TK11, 04:00 PM-04:20 PM, Eyebro…" at bounding box center [510, 161] width 947 height 648
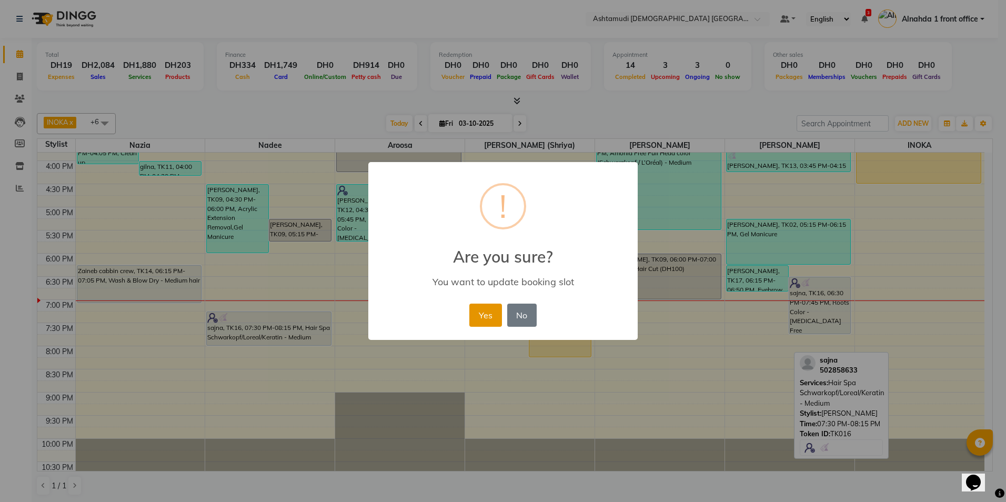
click at [488, 314] on button "Yes" at bounding box center [485, 315] width 32 height 23
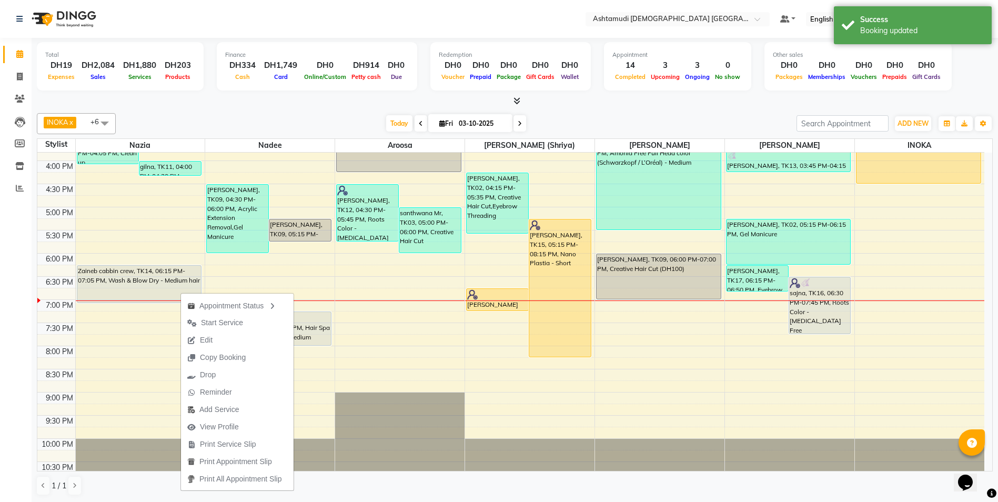
click at [215, 319] on span "Start Service" at bounding box center [222, 322] width 42 height 11
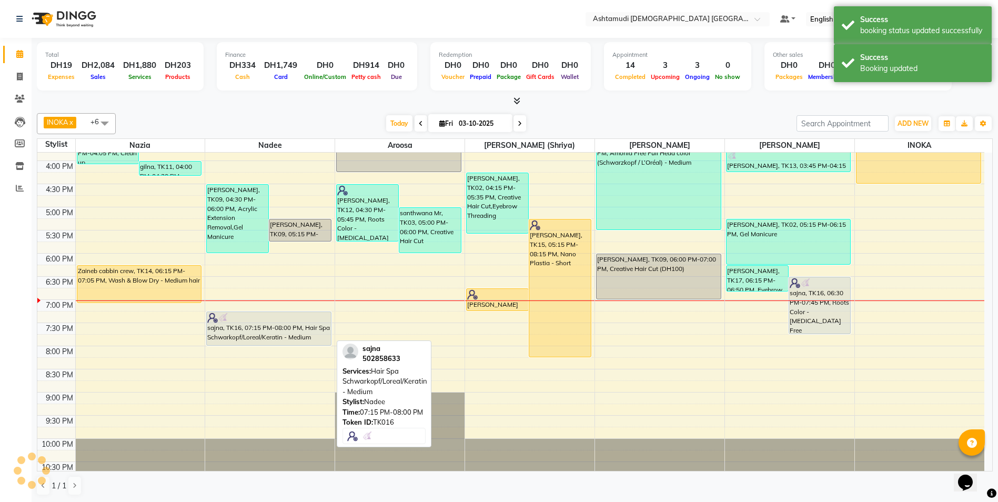
click at [261, 330] on div "sajna, TK16, 07:15 PM-08:00 PM, Hair Spa Schwarkopf/Loreal/Keratin - Medium" at bounding box center [269, 328] width 124 height 33
click at [281, 341] on div "sajna, TK16, 07:15 PM-08:00 PM, Hair Spa Schwarkopf/Loreal/Keratin - Medium" at bounding box center [269, 328] width 124 height 33
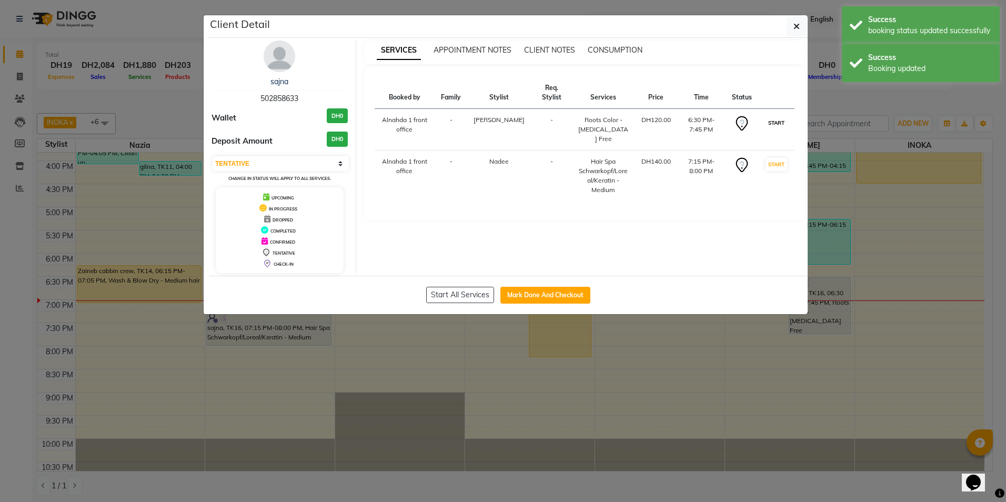
click at [775, 122] on button "START" at bounding box center [777, 122] width 22 height 13
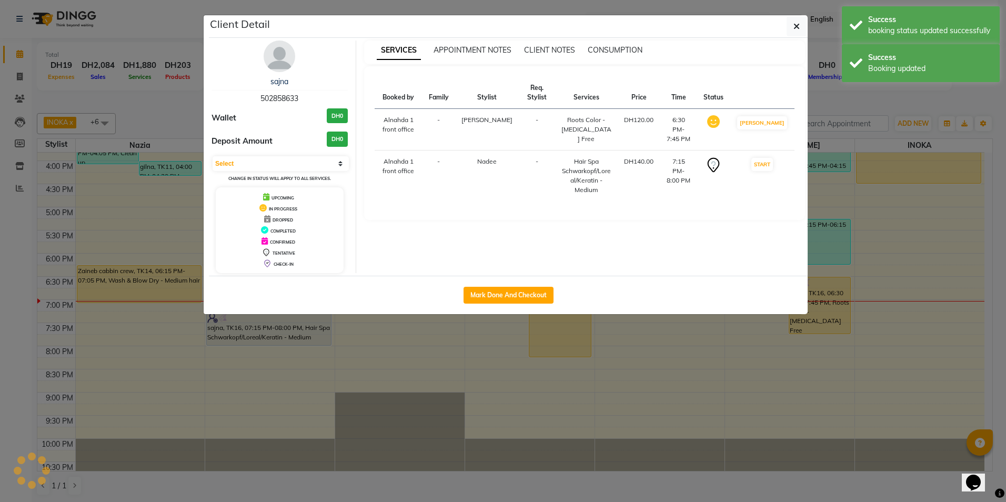
click at [773, 158] on button "START" at bounding box center [762, 164] width 22 height 13
select select "1"
click at [790, 29] on button "button" at bounding box center [797, 26] width 20 height 20
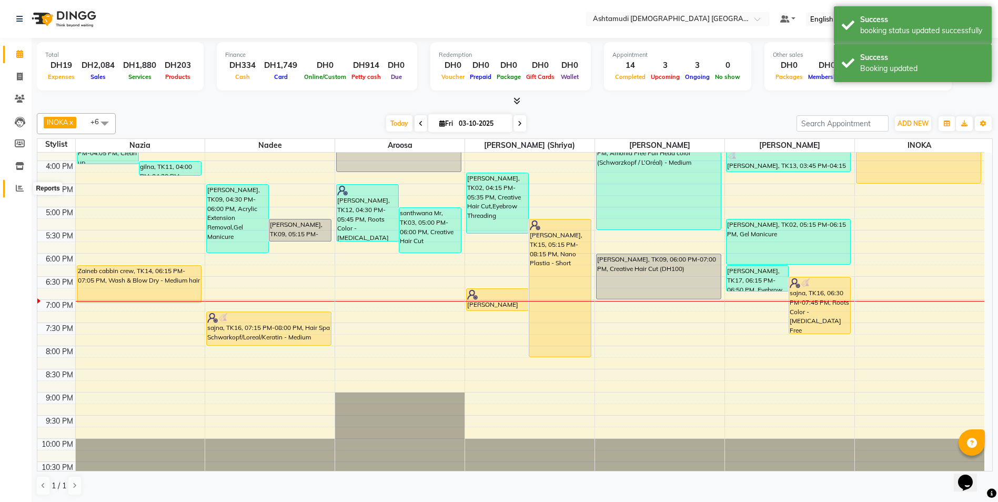
click at [17, 188] on icon at bounding box center [20, 188] width 8 height 8
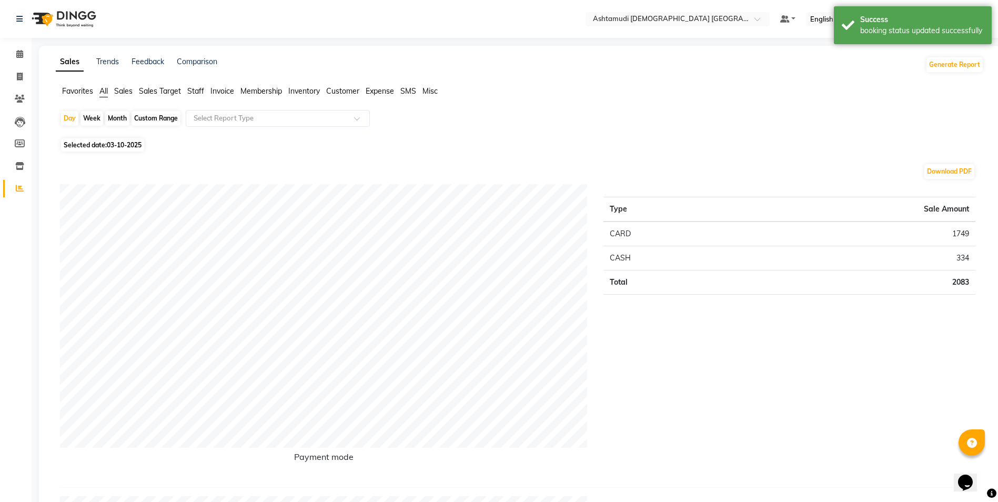
click at [194, 91] on span "Staff" at bounding box center [195, 90] width 17 height 9
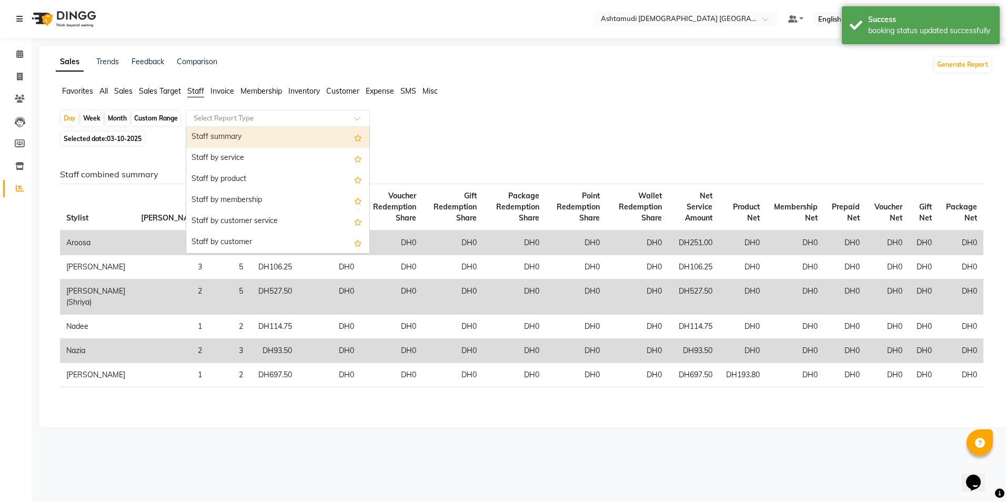
drag, startPoint x: 209, startPoint y: 113, endPoint x: 207, endPoint y: 134, distance: 21.2
click at [209, 115] on div "Select Report Type" at bounding box center [278, 118] width 184 height 17
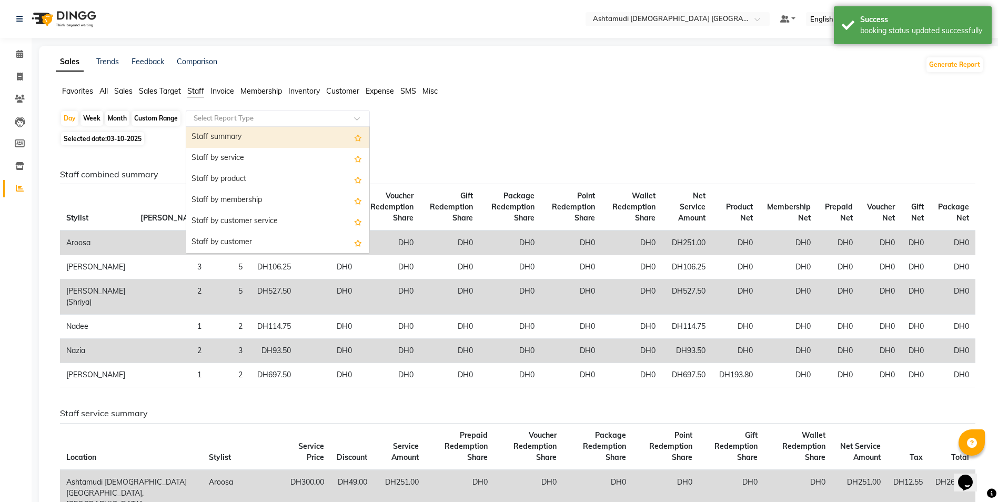
click at [206, 138] on div "Staff summary" at bounding box center [277, 137] width 183 height 21
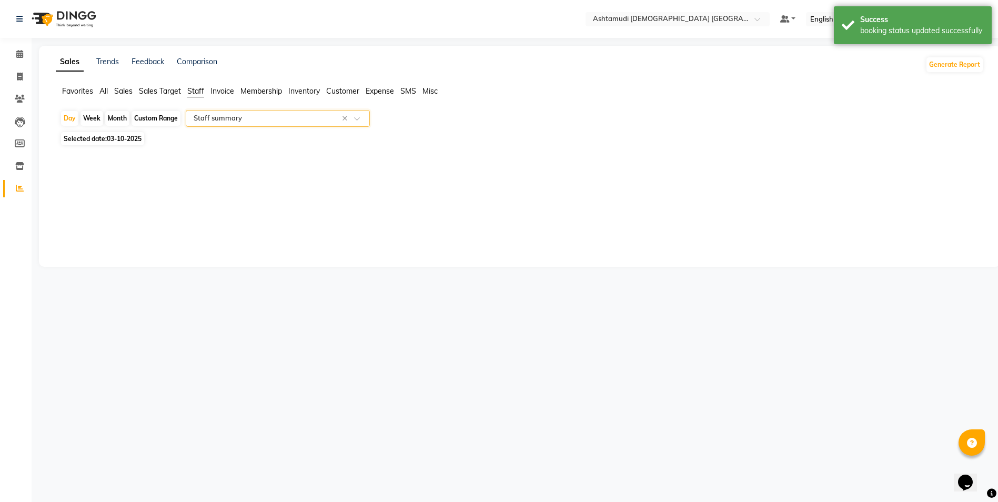
select select "full_report"
select select "csv"
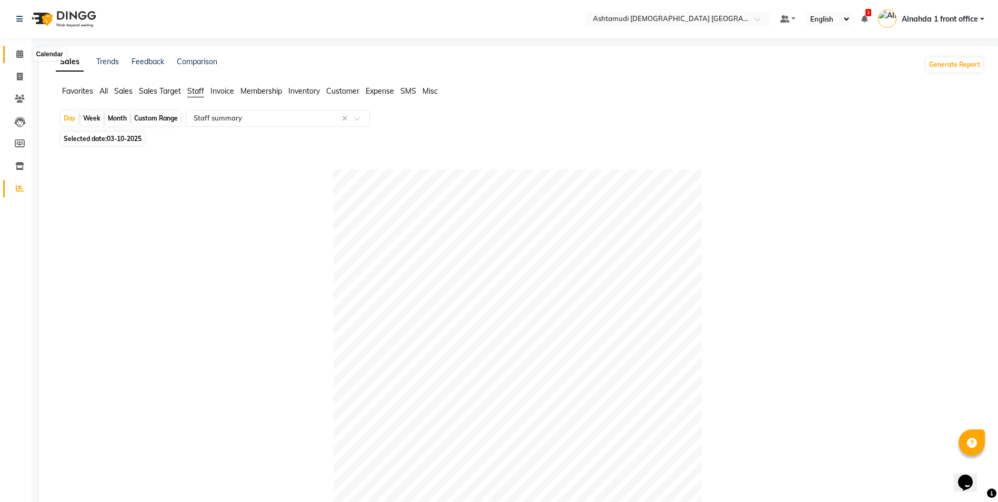
click at [23, 53] on icon at bounding box center [19, 54] width 7 height 8
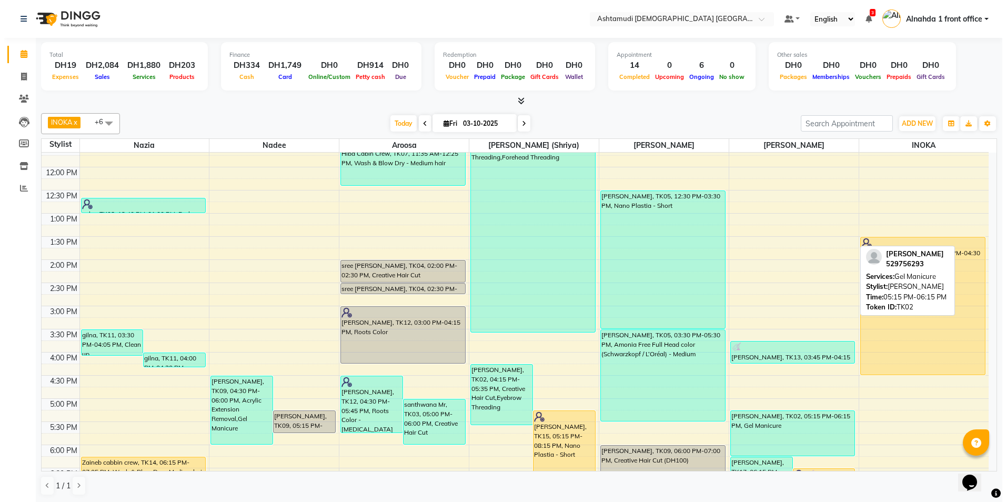
scroll to position [119, 0]
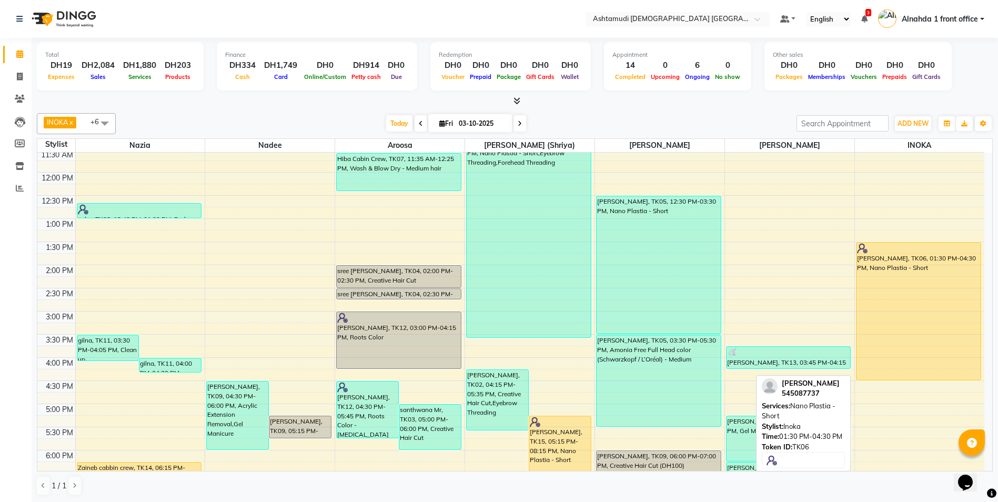
click at [900, 291] on div "[PERSON_NAME], TK06, 01:30 PM-04:30 PM, Nano Plastia - Short" at bounding box center [919, 311] width 124 height 137
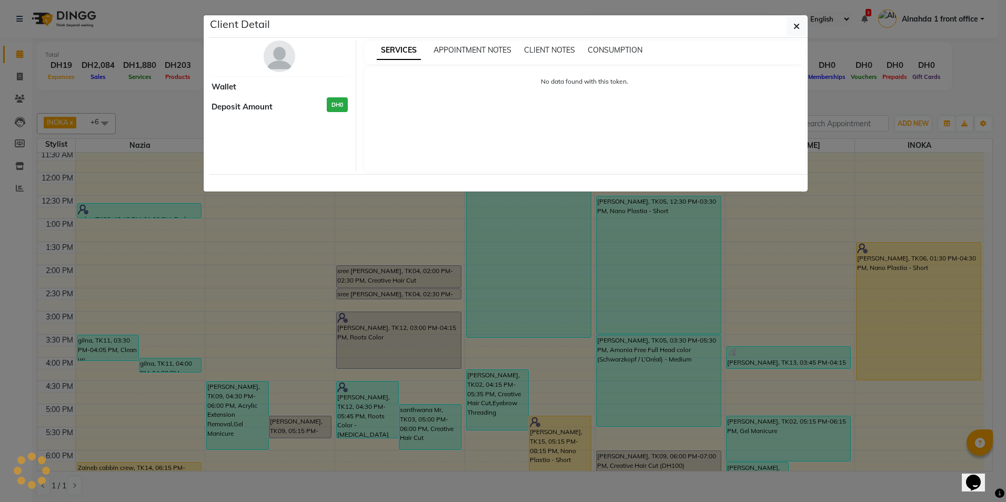
select select "1"
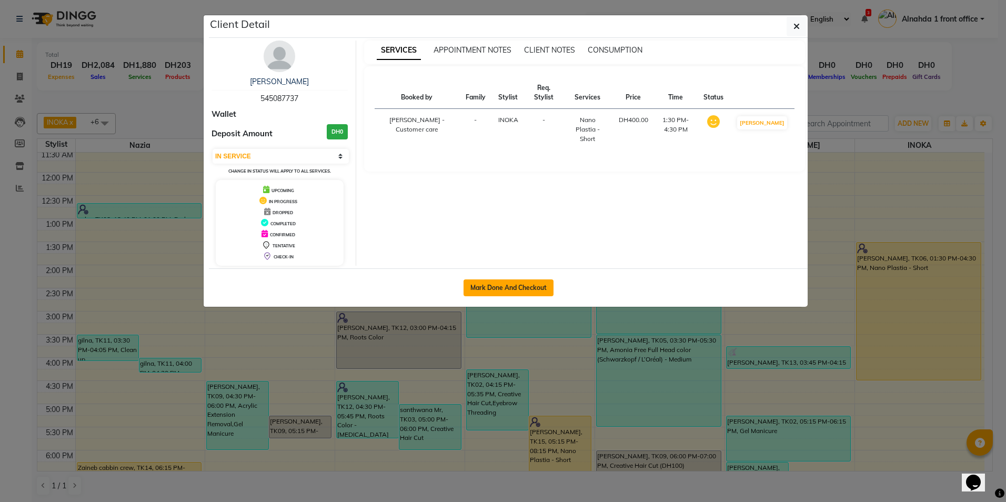
click at [521, 284] on button "Mark Done And Checkout" at bounding box center [509, 287] width 90 height 17
select select "service"
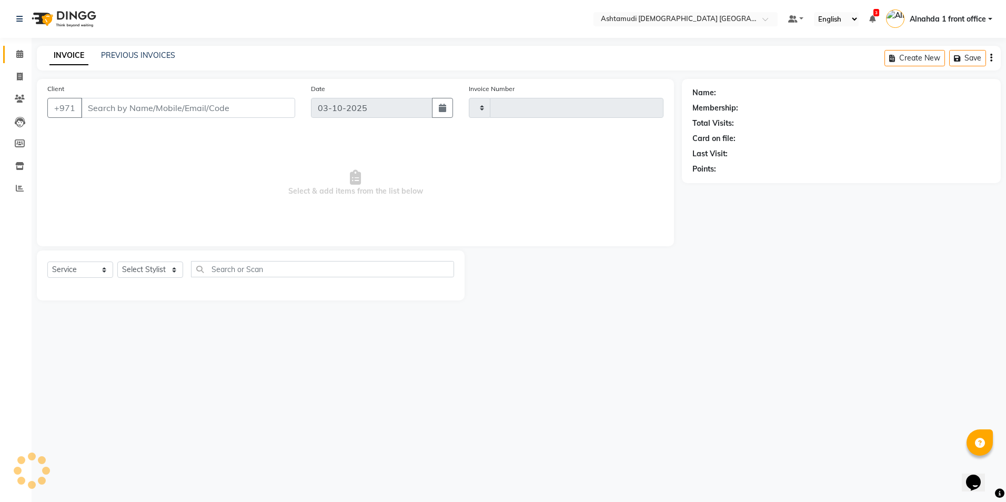
type input "3081"
select select "7242"
type input "545087737"
select select "90019"
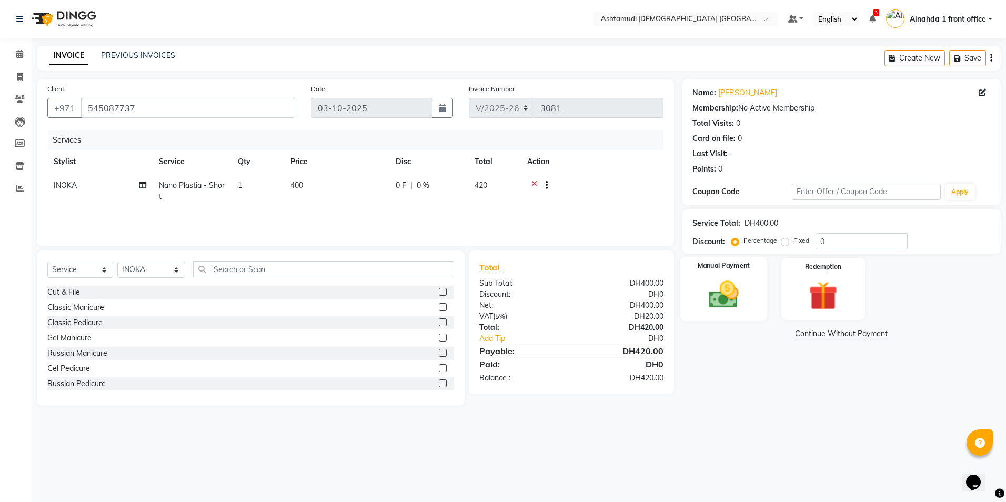
click at [732, 298] on img at bounding box center [723, 294] width 49 height 35
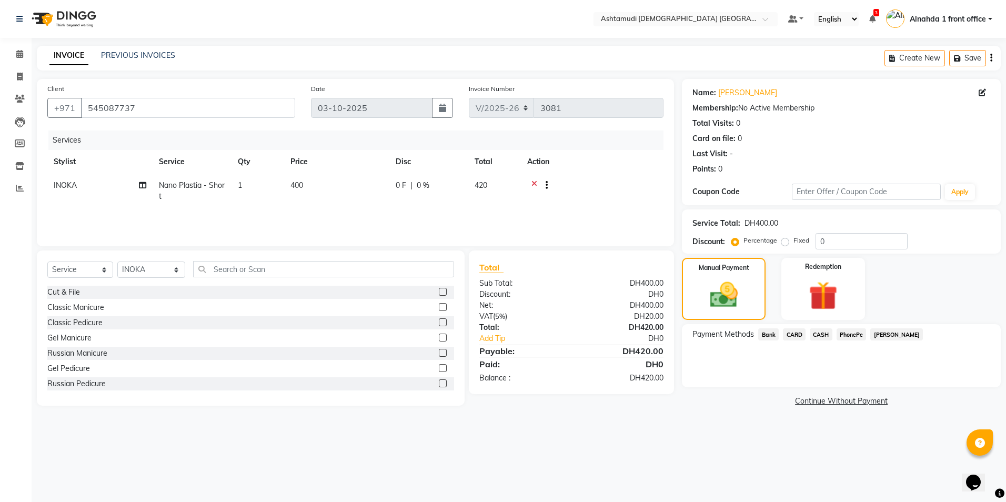
click at [794, 334] on span "CARD" at bounding box center [794, 334] width 23 height 12
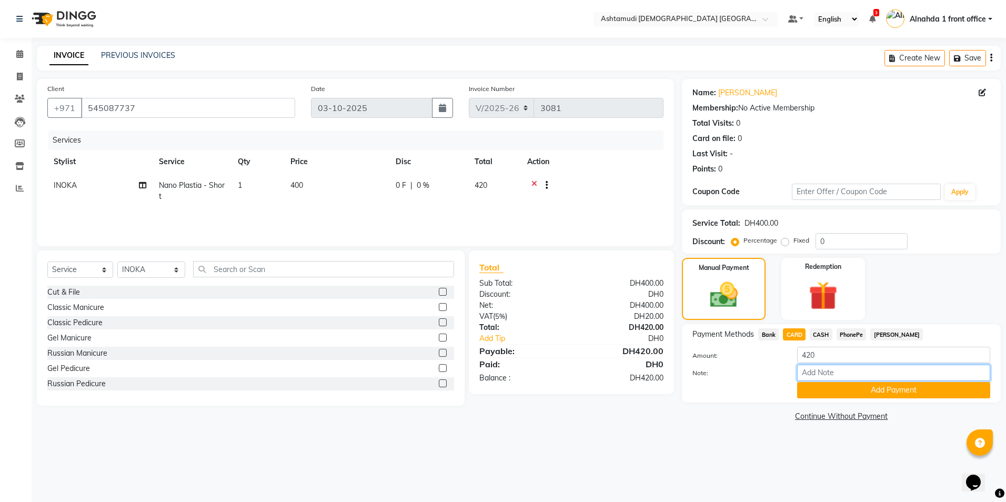
click at [813, 368] on input "Note:" at bounding box center [893, 373] width 193 height 16
type input "presila"
click at [810, 392] on button "Add Payment" at bounding box center [893, 390] width 193 height 16
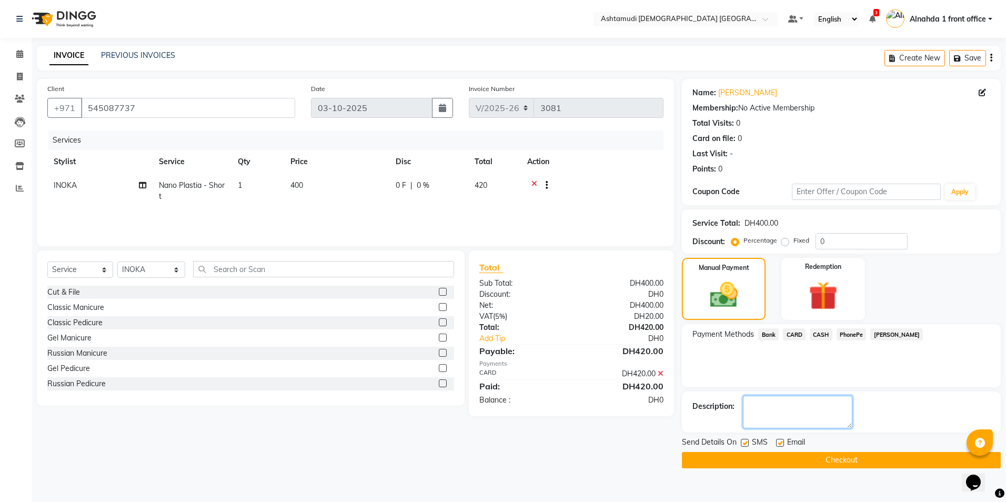
click at [756, 414] on textarea at bounding box center [797, 412] width 109 height 33
type textarea "6332"
click at [827, 456] on button "Checkout" at bounding box center [841, 460] width 319 height 16
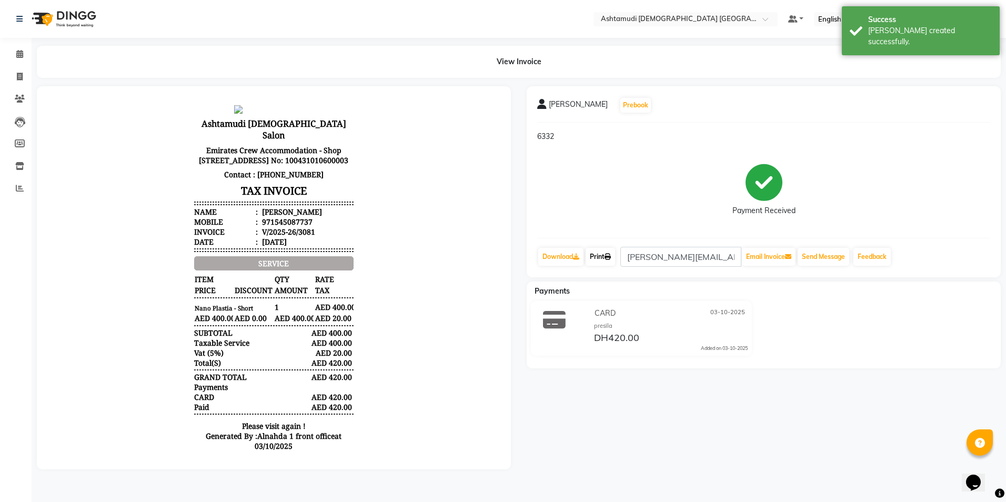
click at [599, 258] on link "Print" at bounding box center [600, 257] width 29 height 18
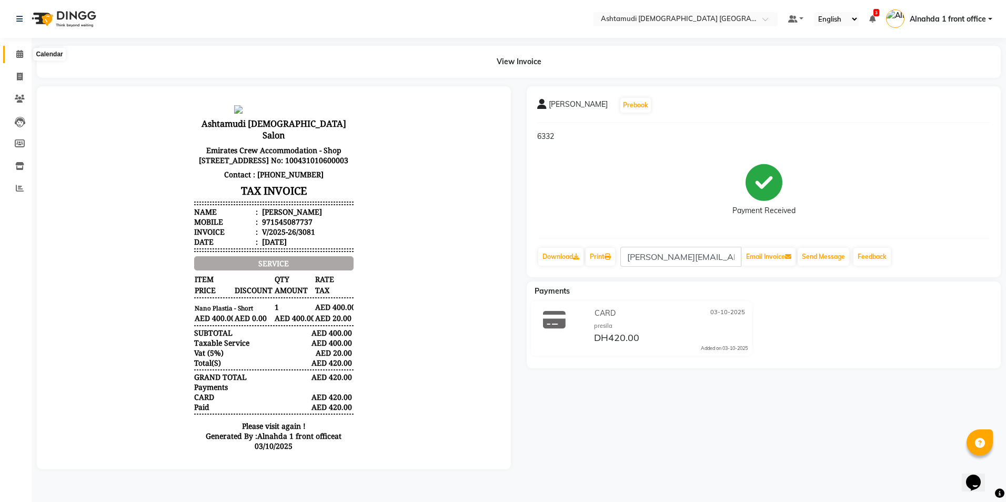
click at [25, 56] on span at bounding box center [20, 54] width 18 height 12
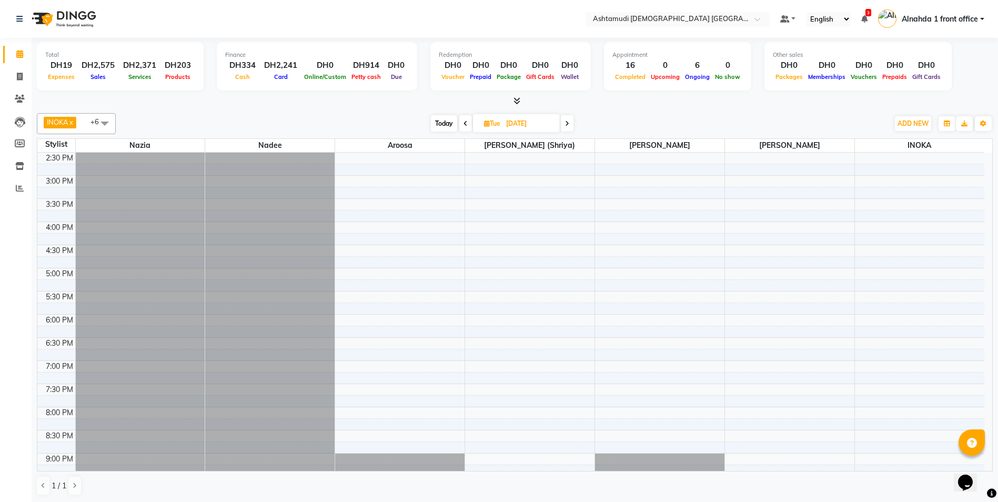
scroll to position [152, 0]
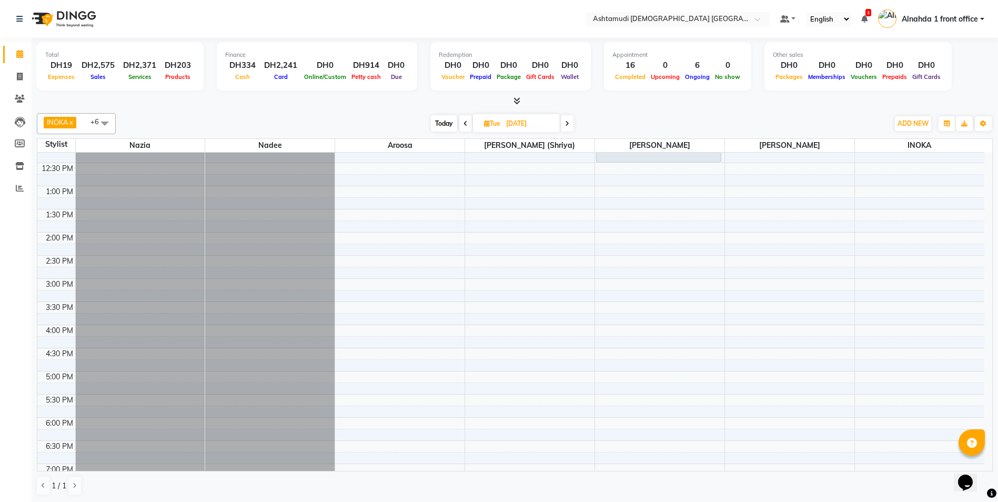
click at [444, 122] on span "Today" at bounding box center [444, 123] width 26 height 16
type input "03-10-2025"
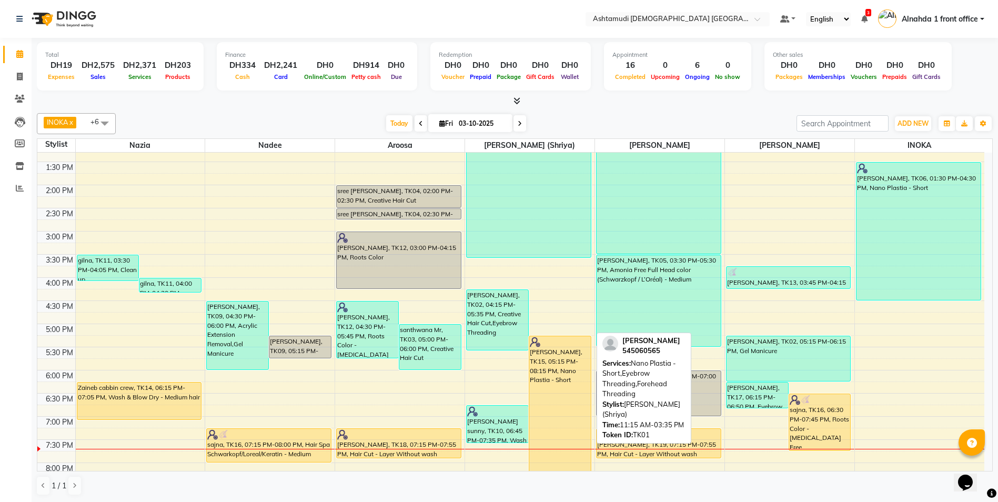
scroll to position [277, 0]
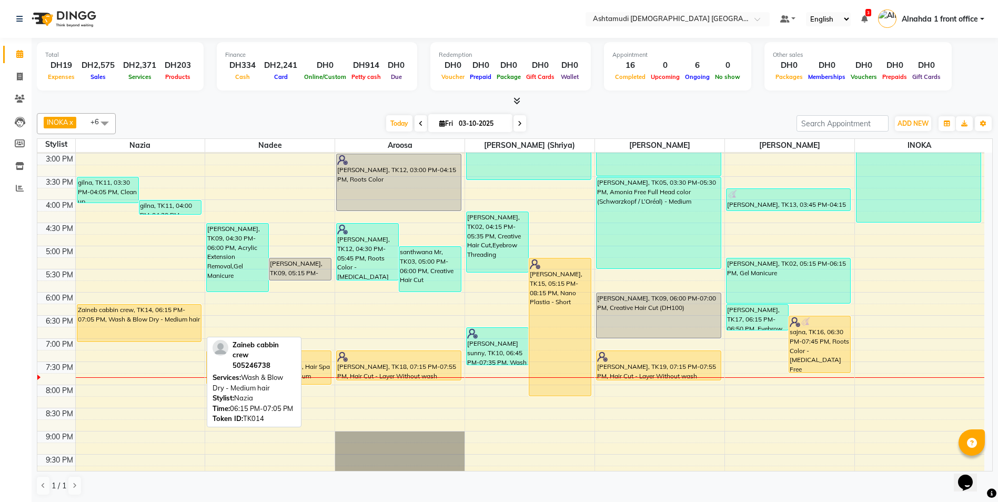
click at [154, 323] on div "Zaineb cabbin crew, TK14, 06:15 PM-07:05 PM, Wash & Blow Dry - Medium hair" at bounding box center [139, 323] width 124 height 37
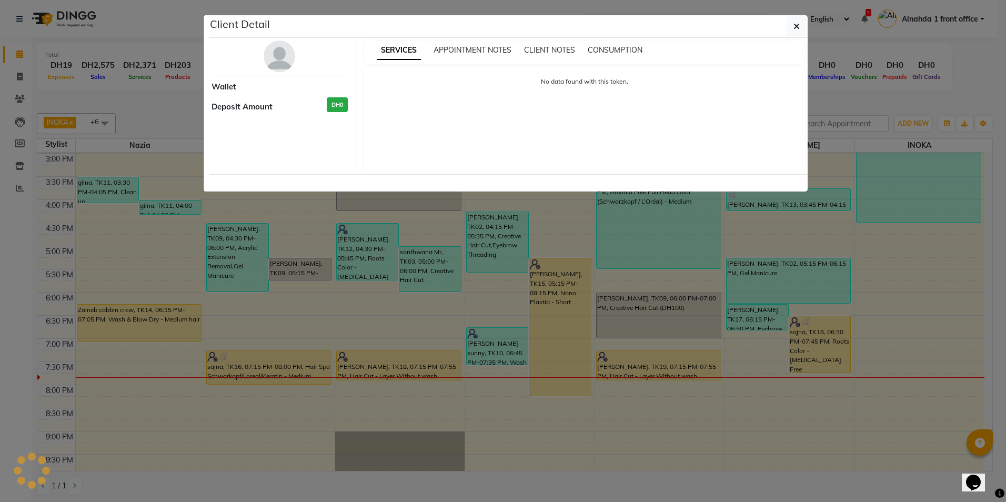
select select "1"
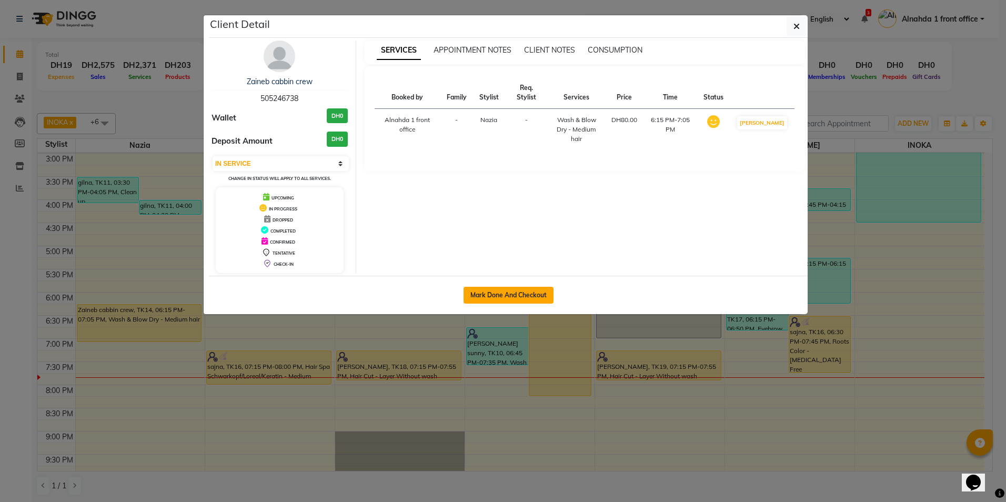
click at [517, 291] on button "Mark Done And Checkout" at bounding box center [509, 295] width 90 height 17
select select "service"
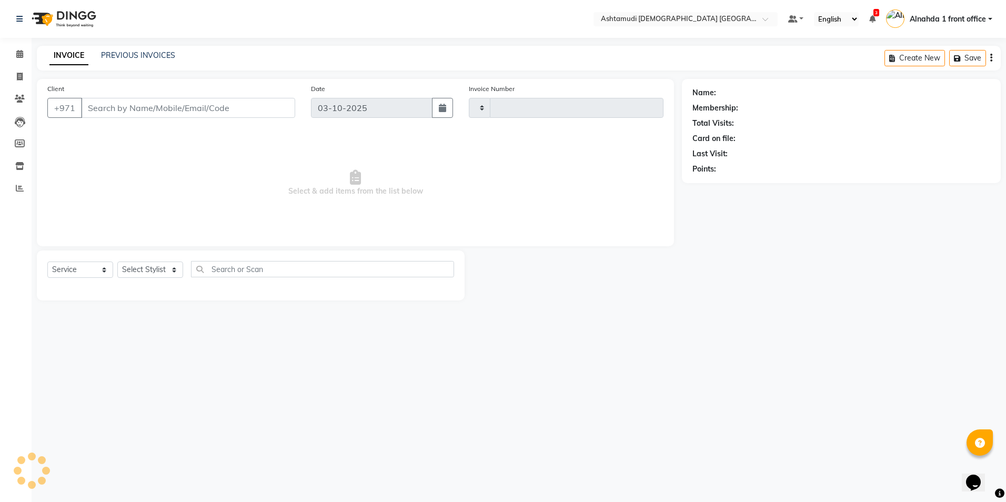
type input "3082"
select select "7242"
type input "505246738"
select select "61833"
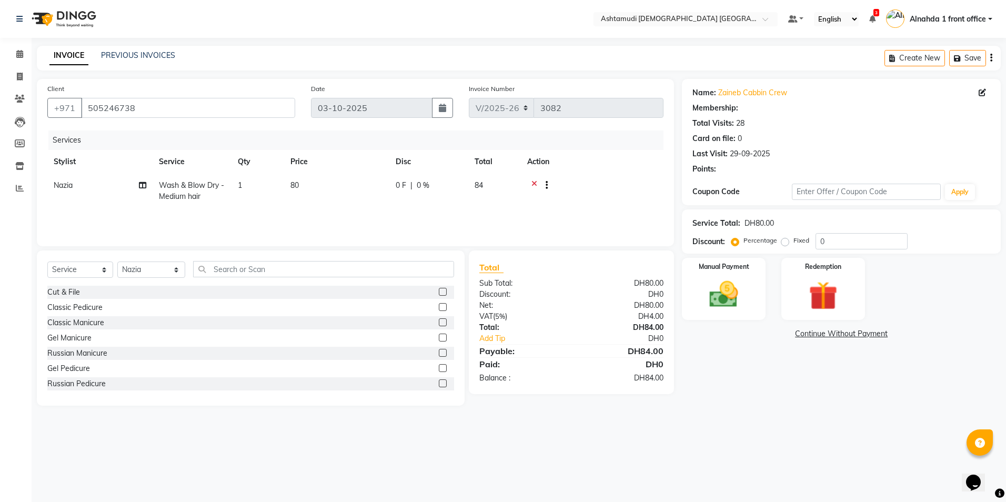
select select "1: Object"
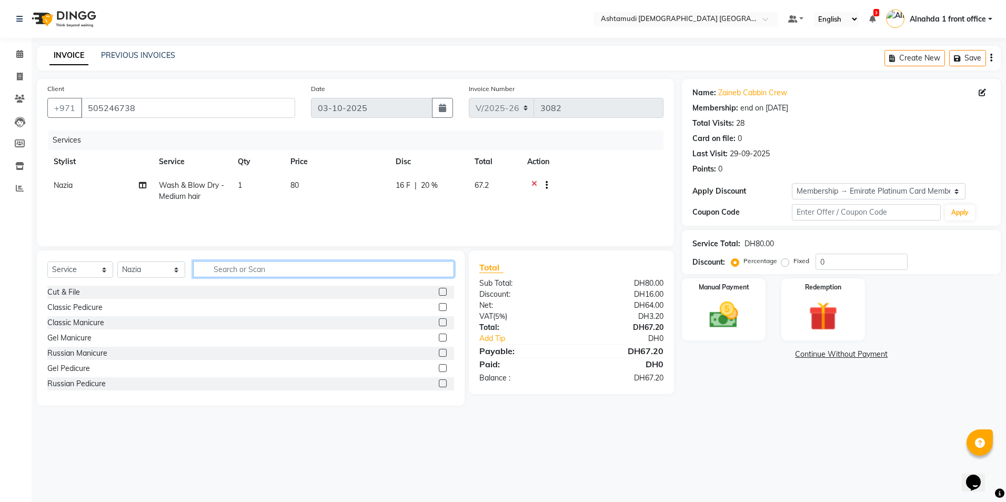
type input "20"
click at [220, 270] on input "text" at bounding box center [323, 269] width 260 height 16
type input "full face"
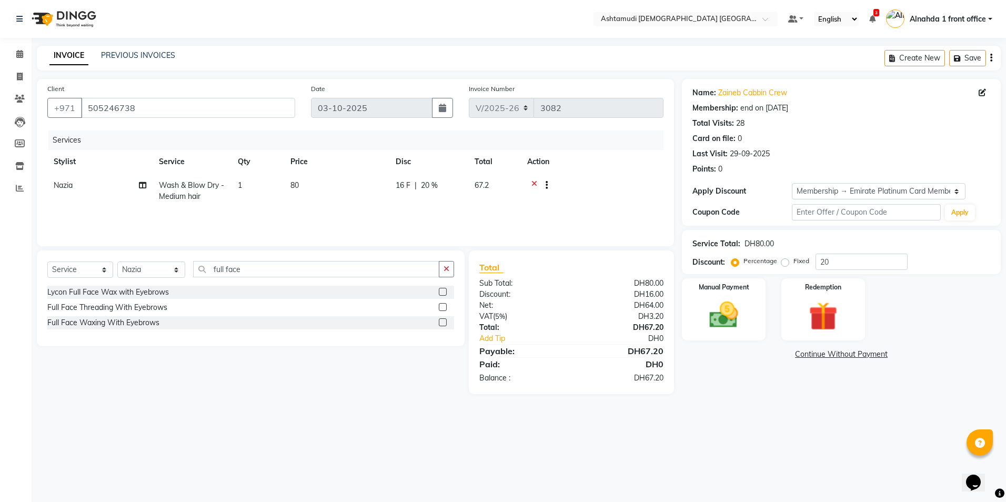
click at [439, 306] on label at bounding box center [443, 307] width 8 height 8
click at [439, 306] on input "checkbox" at bounding box center [442, 307] width 7 height 7
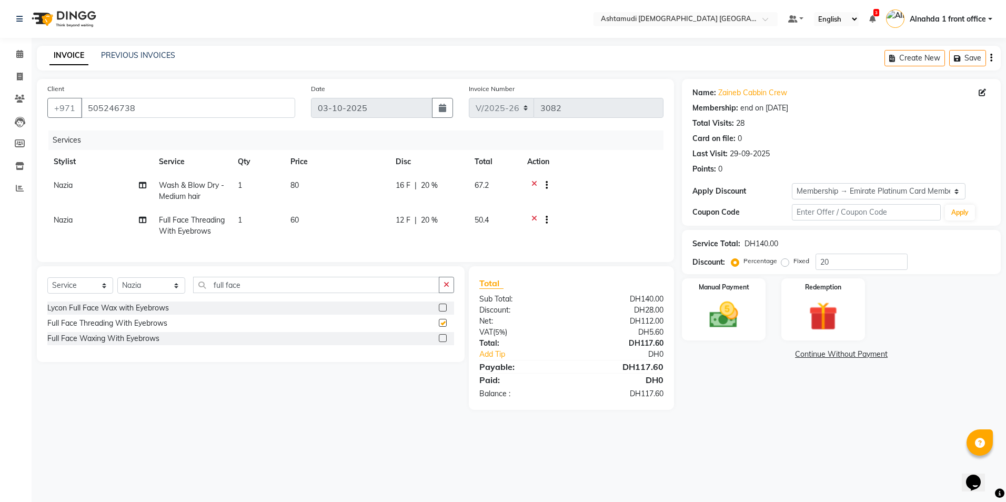
checkbox input "false"
click at [737, 319] on img at bounding box center [723, 315] width 49 height 35
click at [791, 355] on span "CARD" at bounding box center [794, 355] width 23 height 12
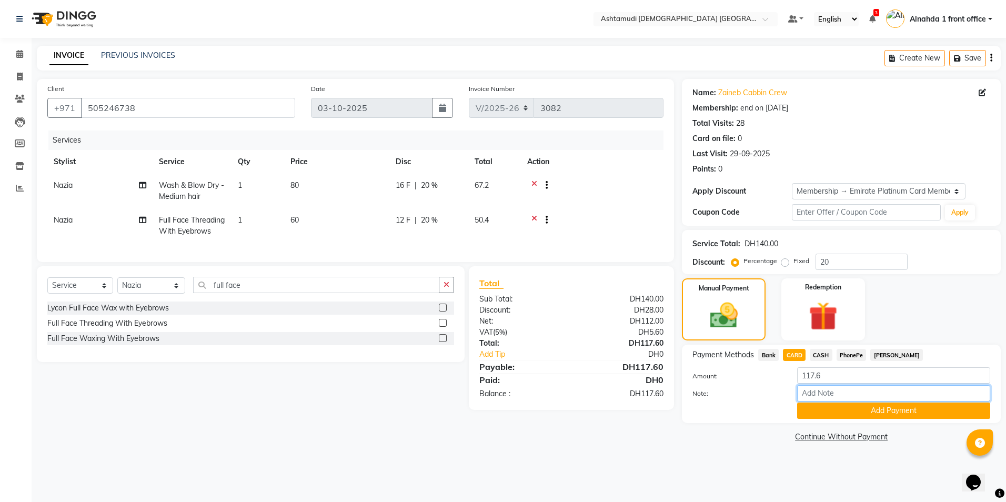
click at [812, 395] on input "Note:" at bounding box center [893, 393] width 193 height 16
type input "presila"
click at [834, 412] on button "Add Payment" at bounding box center [893, 410] width 193 height 16
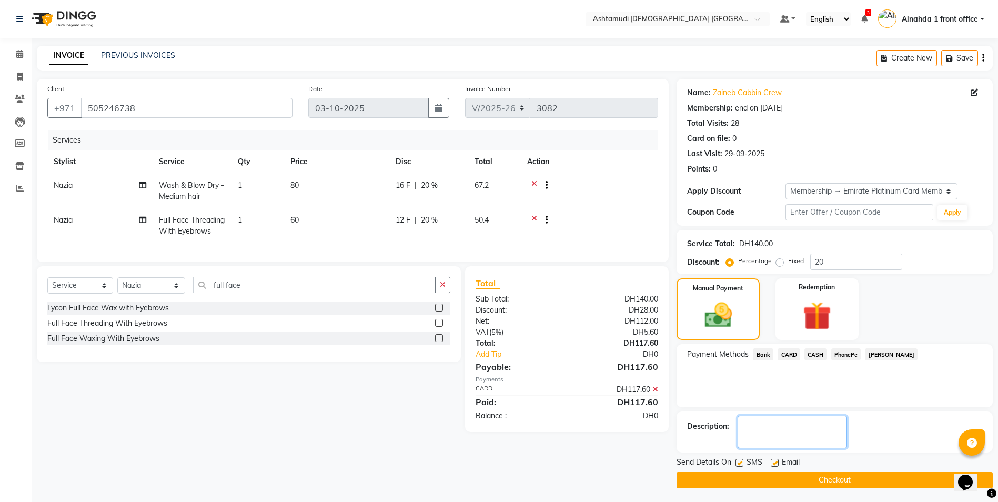
click at [797, 438] on textarea at bounding box center [792, 432] width 109 height 33
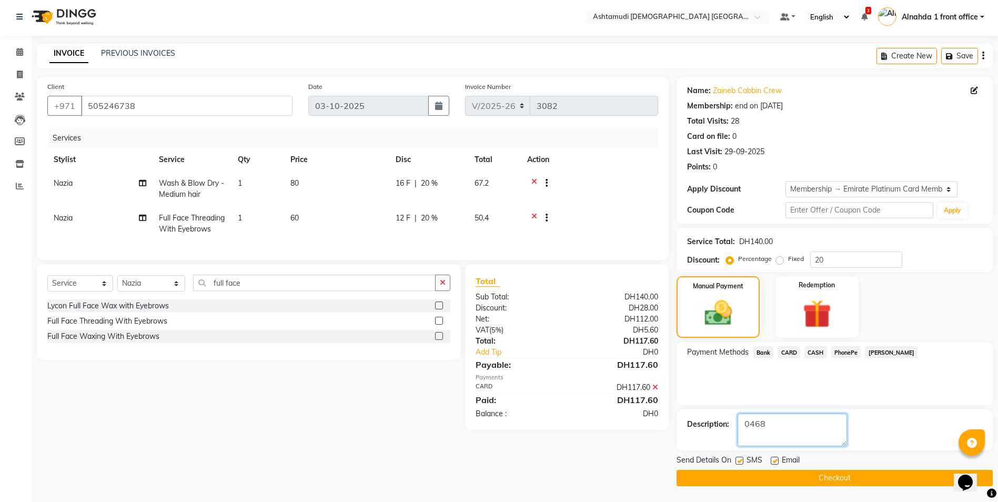
type textarea "0468"
click at [811, 478] on button "Checkout" at bounding box center [835, 478] width 316 height 16
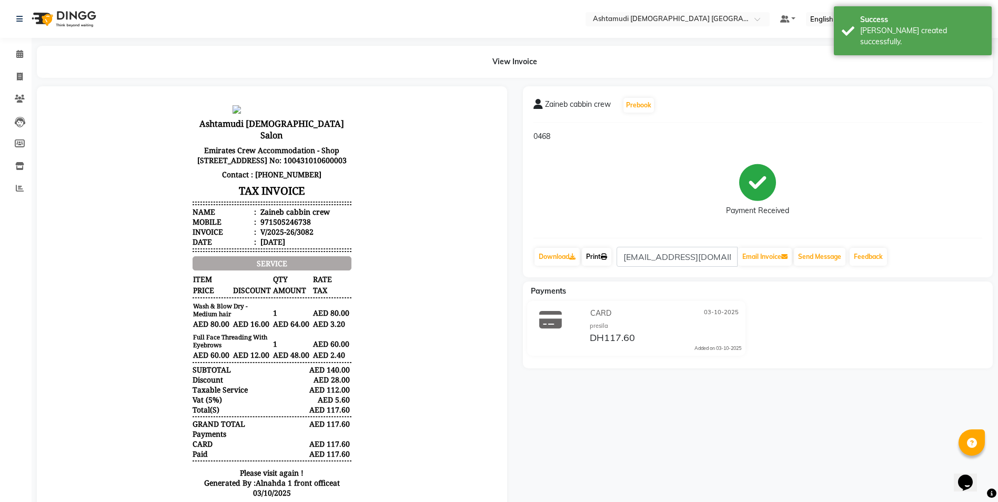
click at [600, 254] on link "Print" at bounding box center [596, 257] width 29 height 18
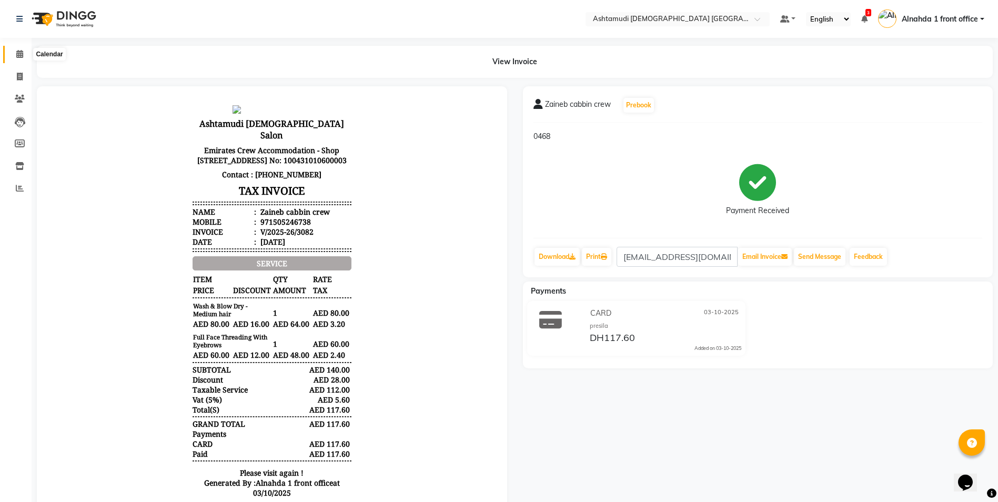
drag, startPoint x: 17, startPoint y: 54, endPoint x: 56, endPoint y: 56, distance: 39.0
click at [17, 54] on icon at bounding box center [19, 54] width 7 height 8
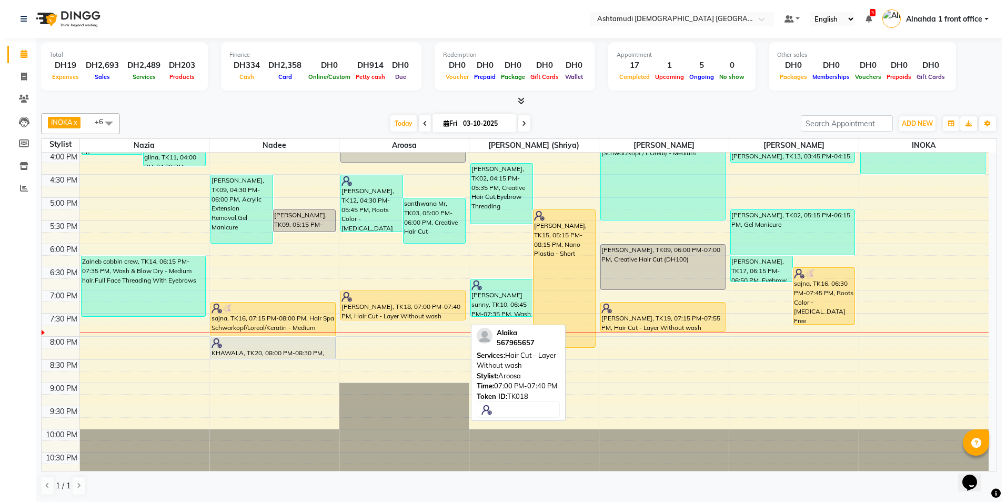
scroll to position [329, 0]
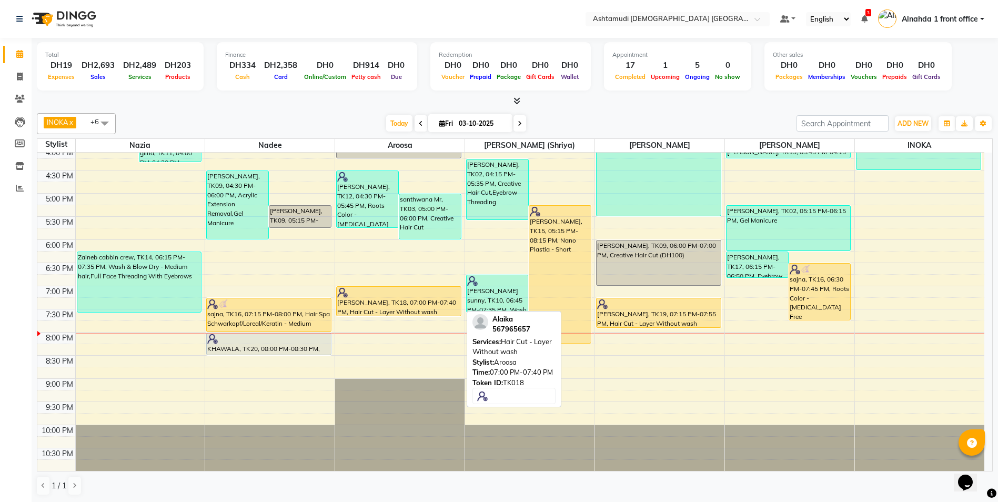
click at [400, 314] on div at bounding box center [399, 316] width 124 height 4
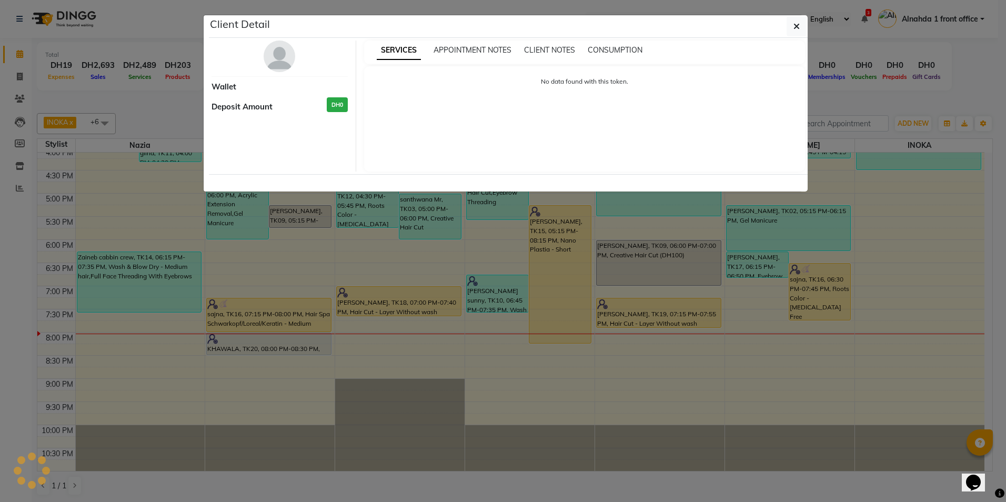
select select "1"
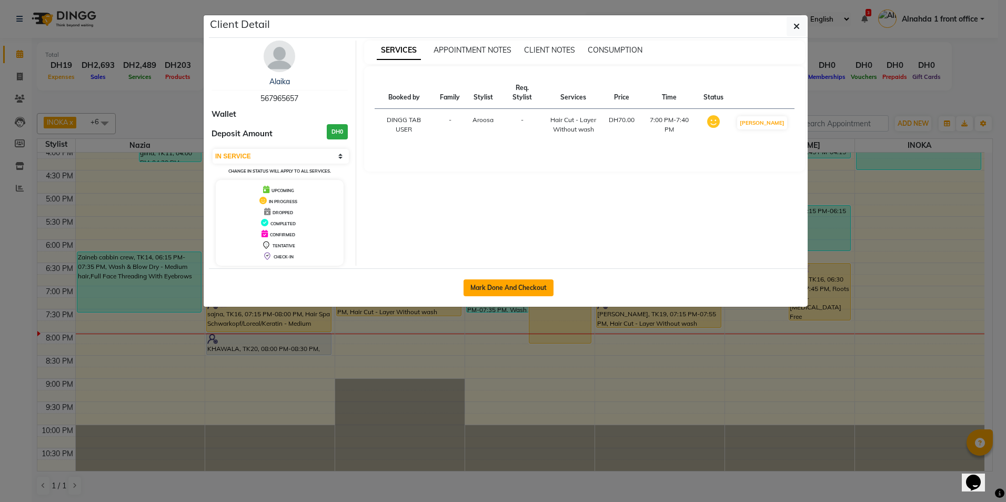
click at [515, 290] on button "Mark Done And Checkout" at bounding box center [509, 287] width 90 height 17
select select "service"
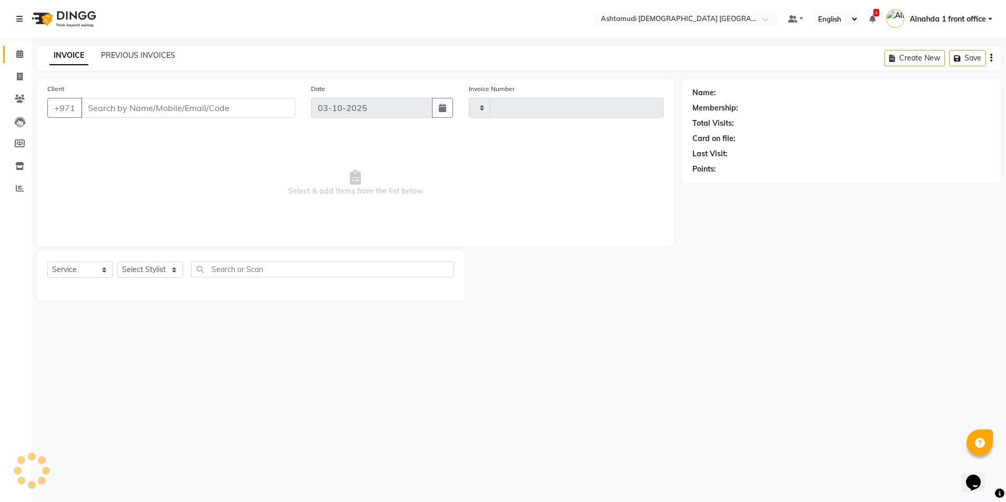
type input "3083"
select select "7242"
type input "567965657"
select select "85875"
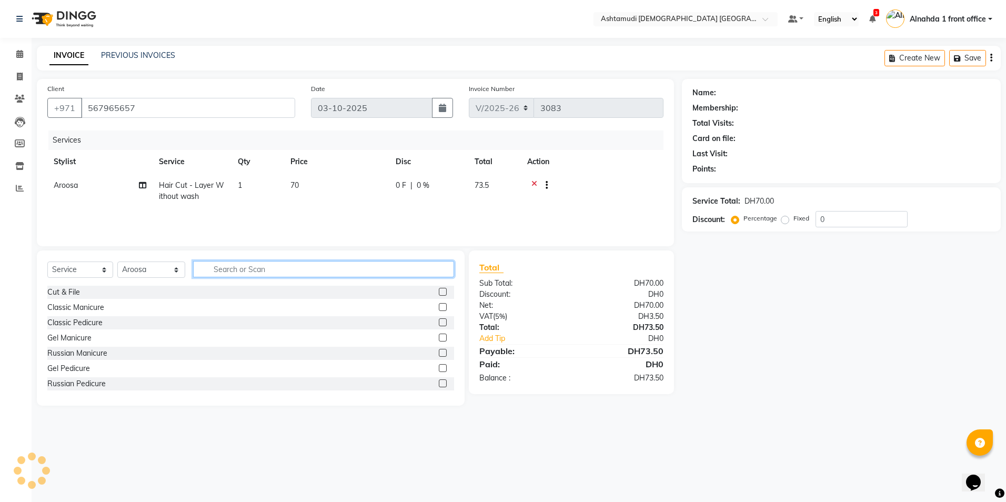
click at [227, 267] on input "text" at bounding box center [323, 269] width 260 height 16
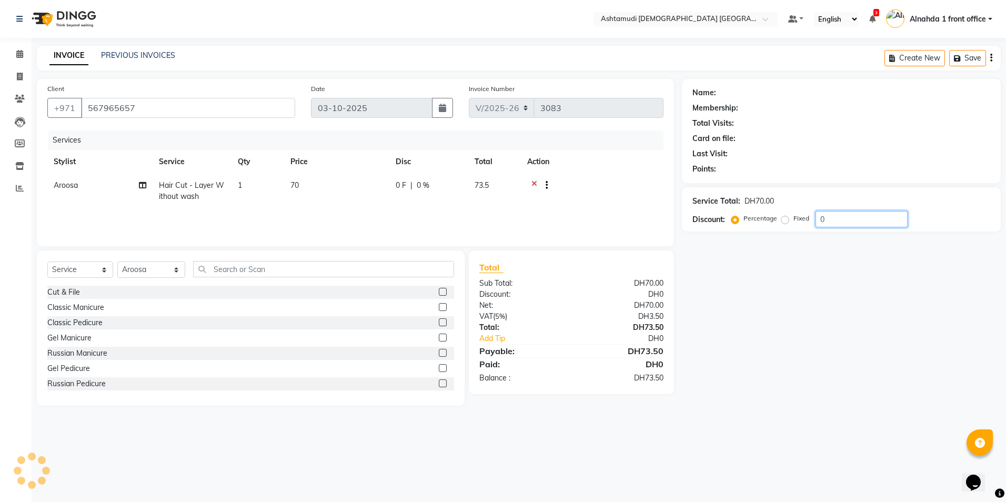
click at [861, 221] on div "Service Total: DH70.00 Discount: Percentage Fixed 0" at bounding box center [841, 210] width 298 height 36
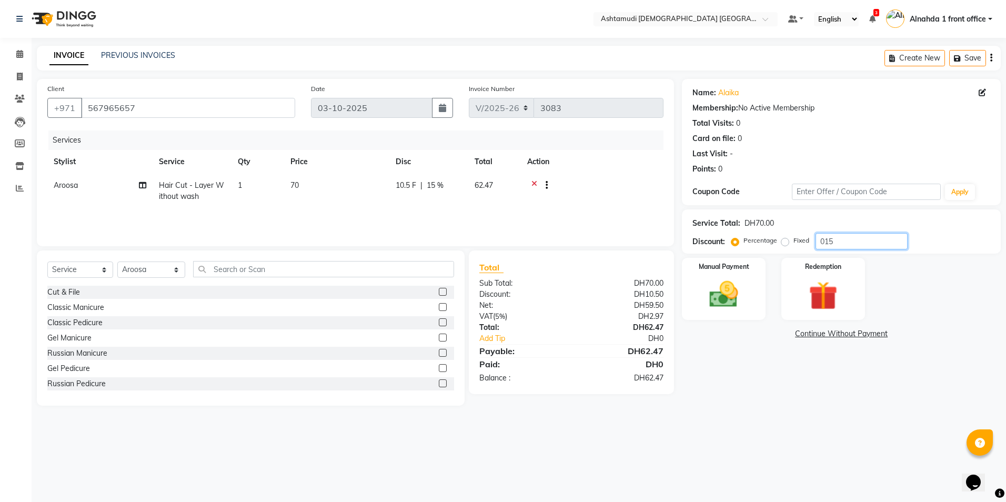
type input "015"
click at [727, 294] on img at bounding box center [723, 294] width 49 height 35
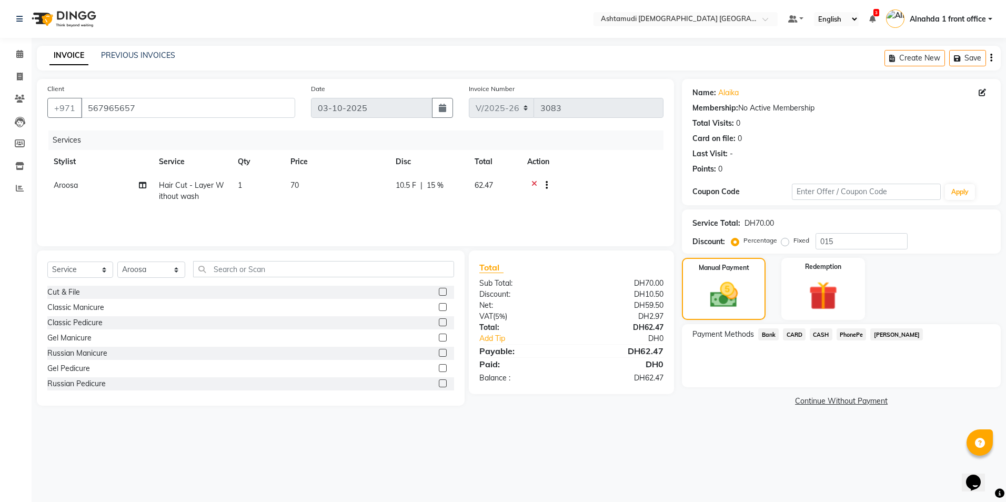
click at [792, 337] on span "CARD" at bounding box center [794, 334] width 23 height 12
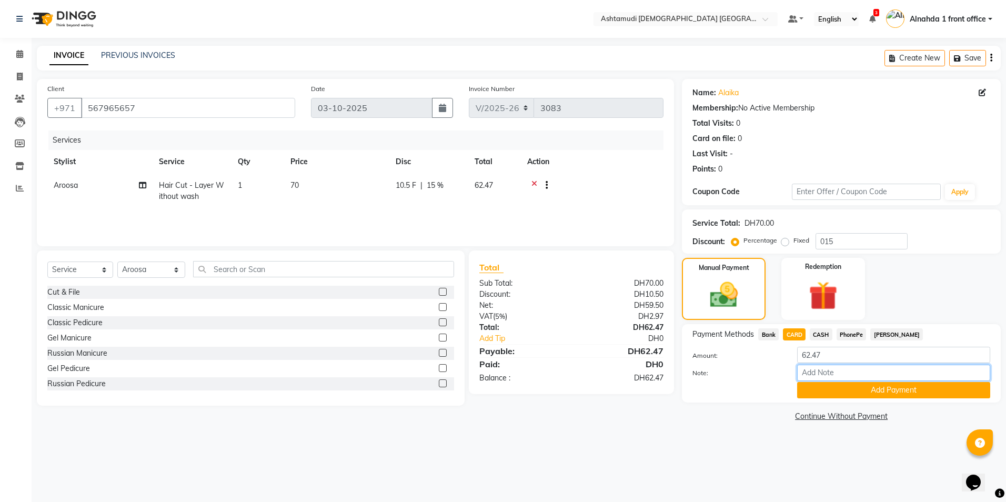
click at [819, 374] on input "Note:" at bounding box center [893, 373] width 193 height 16
type input "presila"
click at [841, 389] on button "Add Payment" at bounding box center [893, 390] width 193 height 16
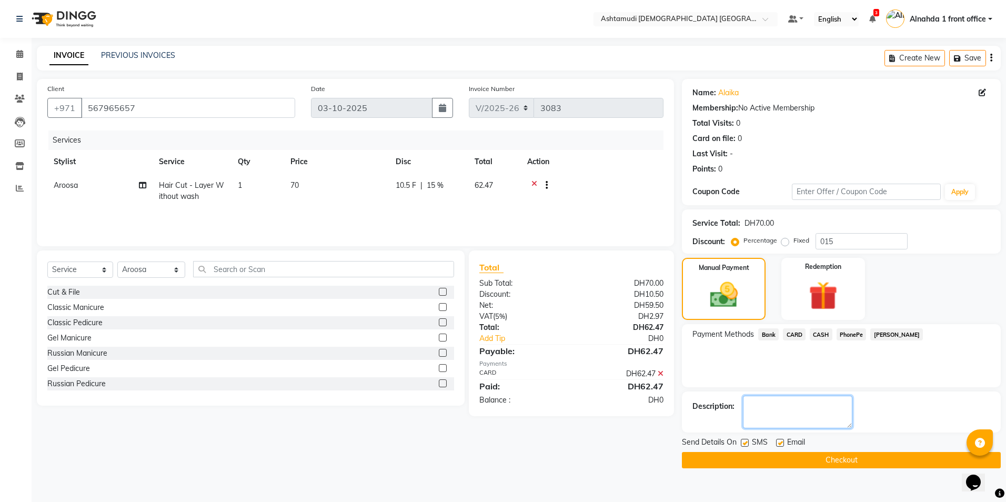
click at [767, 409] on textarea at bounding box center [797, 412] width 109 height 33
type textarea "9917"
click at [763, 456] on button "Checkout" at bounding box center [841, 460] width 319 height 16
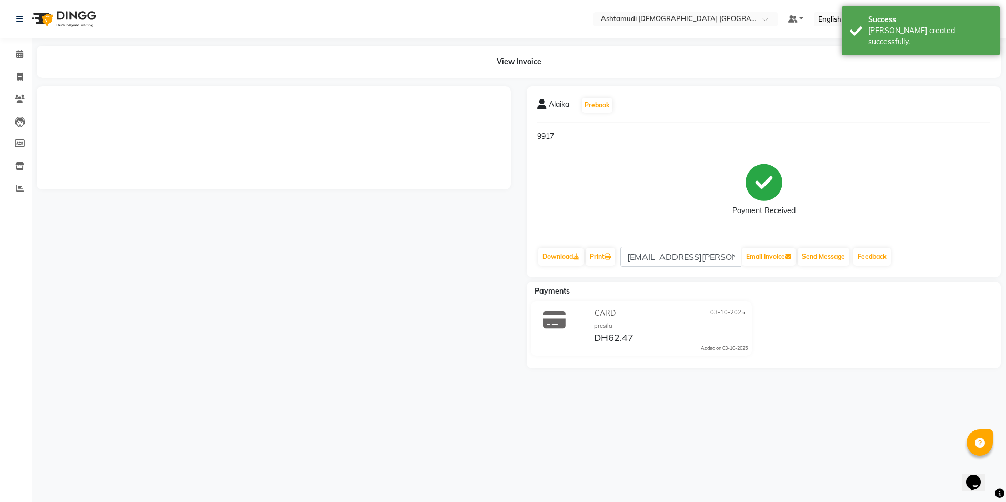
click at [602, 268] on div "Alaika Prebook 9917 Payment Received Download Print alaika.cabral@gmail.com Ema…" at bounding box center [764, 181] width 474 height 191
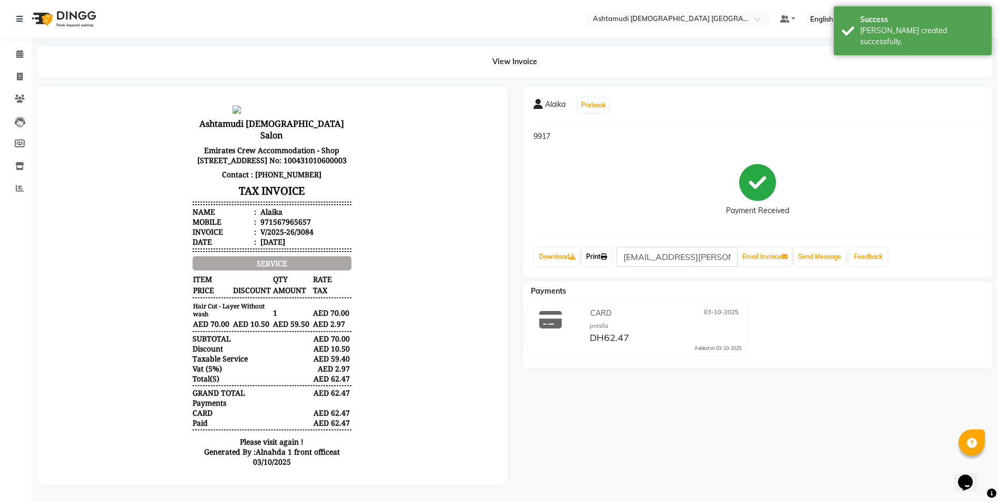
click at [603, 263] on link "Print" at bounding box center [596, 257] width 29 height 18
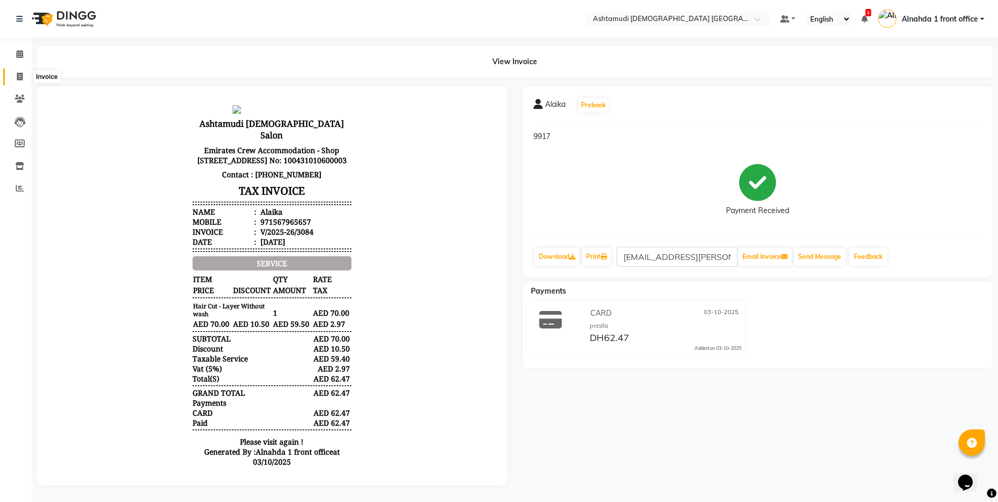
click at [19, 76] on icon at bounding box center [20, 77] width 6 height 8
select select "service"
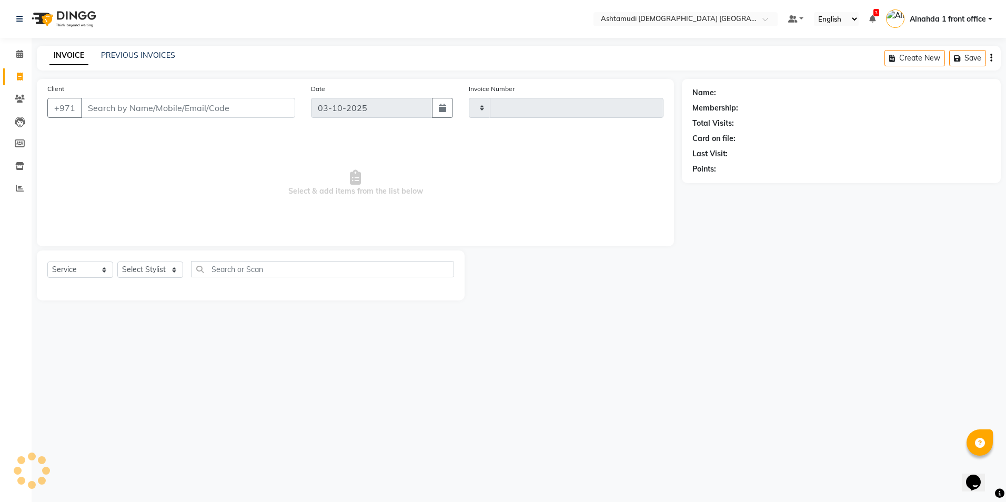
type input "3085"
select select "7242"
click at [20, 57] on icon at bounding box center [19, 54] width 7 height 8
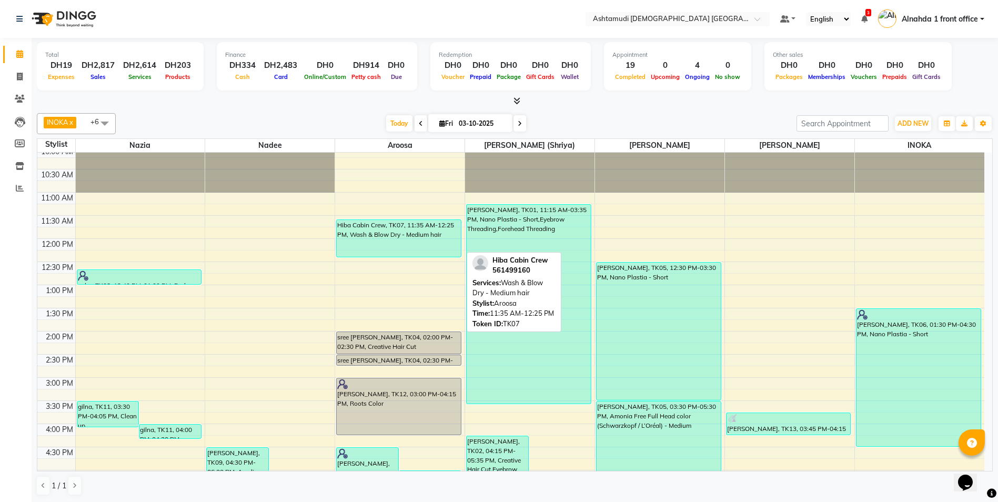
scroll to position [158, 0]
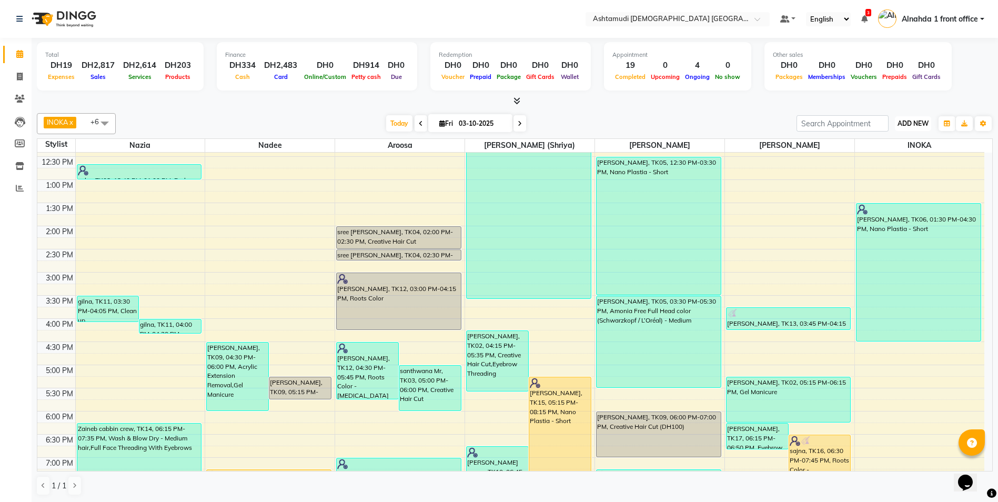
click at [918, 123] on span "ADD NEW" at bounding box center [913, 123] width 31 height 8
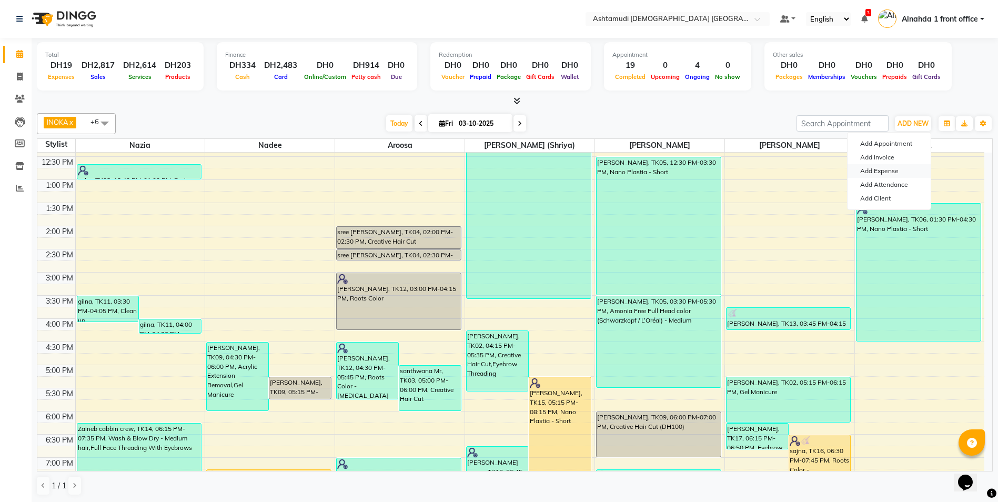
click at [887, 172] on link "Add Expense" at bounding box center [889, 171] width 83 height 14
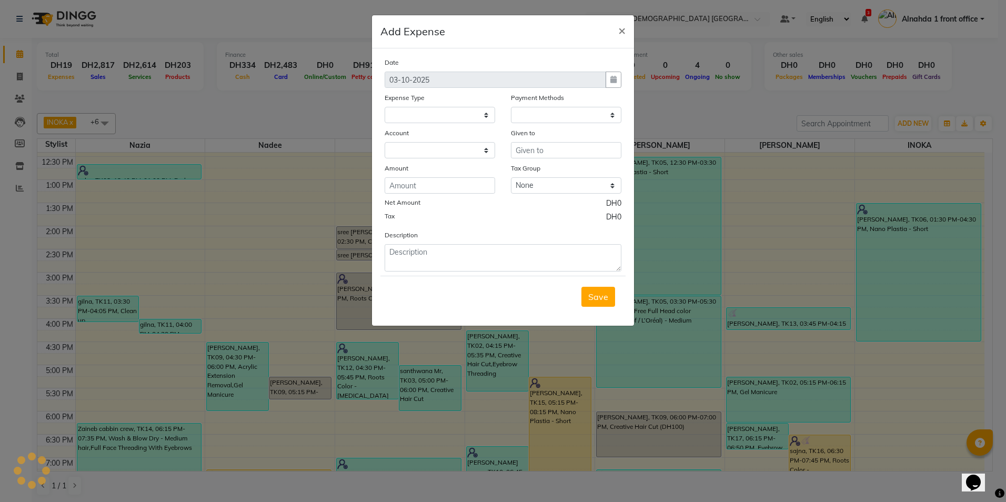
select select
select select "1"
select select "6330"
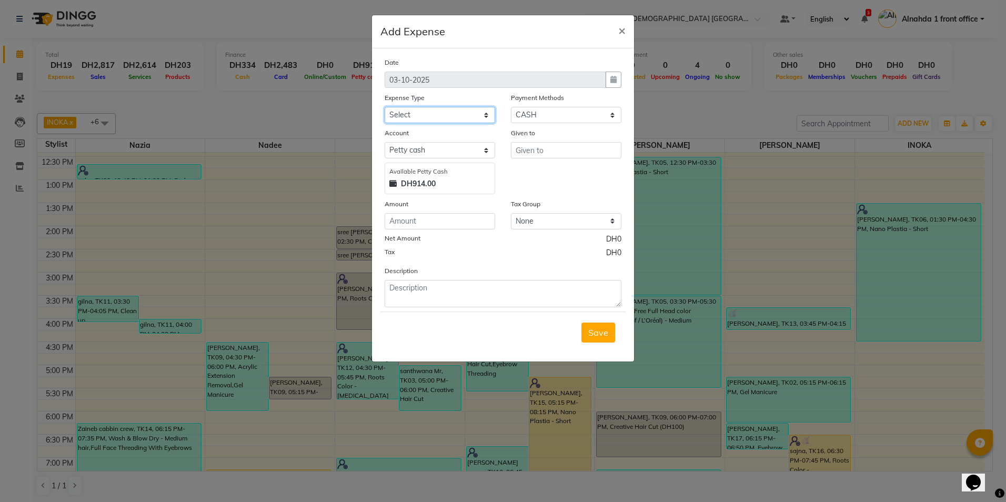
click at [412, 112] on select "Select ACCOMODATION EXPENSES ADVERTISEMENT SALES PROMOTIONAL EXPENSES Bonus BRI…" at bounding box center [440, 115] width 110 height 16
select select "6174"
click at [385, 107] on select "Select ACCOMODATION EXPENSES ADVERTISEMENT SALES PROMOTIONAL EXPENSES Bonus BRI…" at bounding box center [440, 115] width 110 height 16
click at [401, 216] on input "number" at bounding box center [440, 221] width 110 height 16
type input "52"
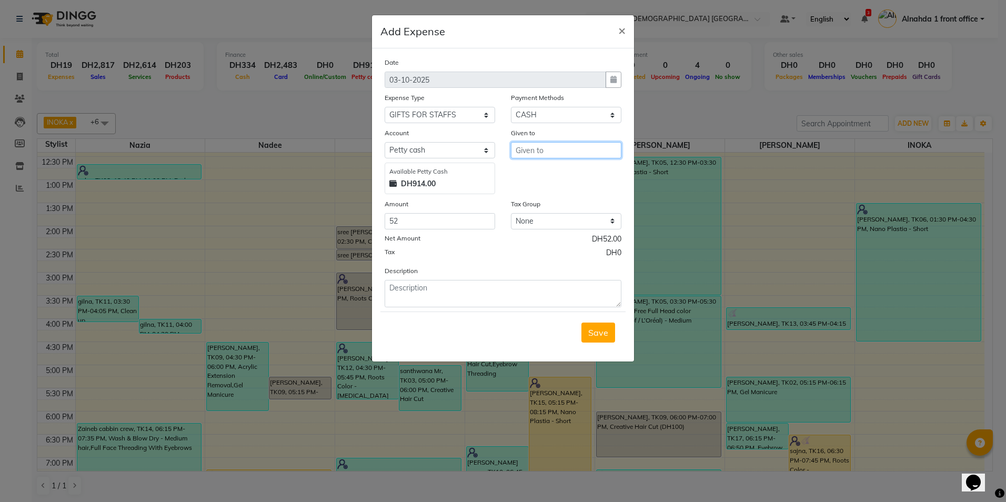
click at [538, 148] on input "text" at bounding box center [566, 150] width 110 height 16
click at [549, 169] on span "Nadee" at bounding box center [537, 172] width 26 height 11
type input "Nadee"
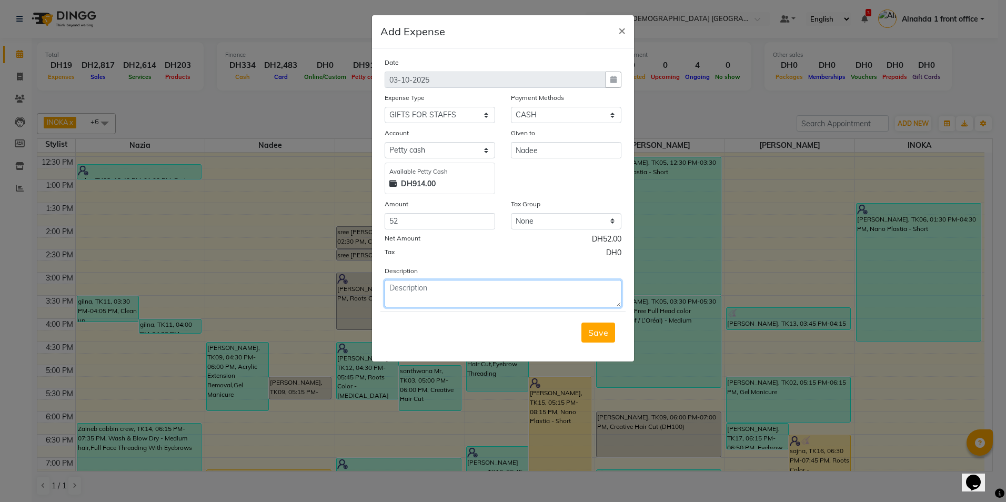
click at [406, 293] on textarea at bounding box center [503, 293] width 237 height 27
click at [392, 287] on textarea "birthday cake for" at bounding box center [503, 293] width 237 height 27
click at [455, 289] on textarea "Birthday cake for" at bounding box center [503, 293] width 237 height 27
type textarea "Birthday cake for [PERSON_NAME]"
click at [601, 330] on span "Save" at bounding box center [598, 332] width 20 height 11
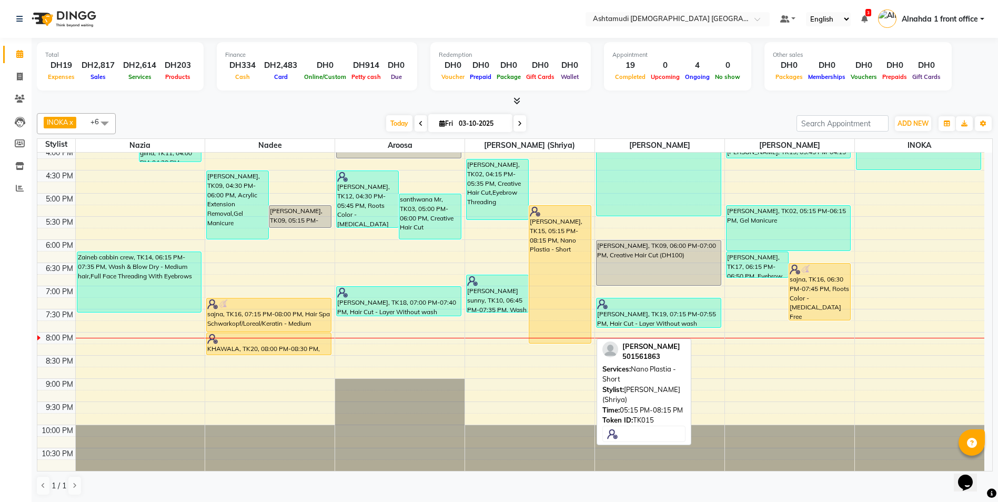
scroll to position [1, 0]
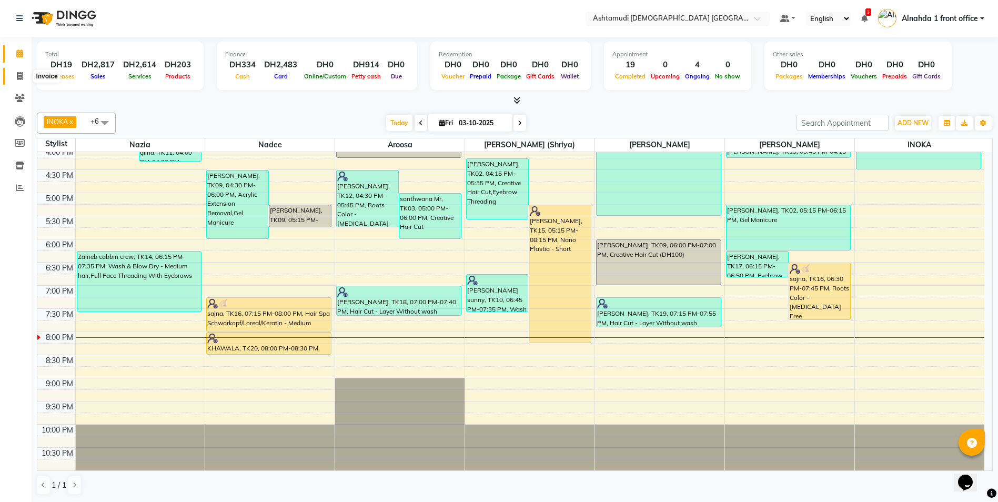
click at [18, 75] on icon at bounding box center [20, 76] width 6 height 8
select select "service"
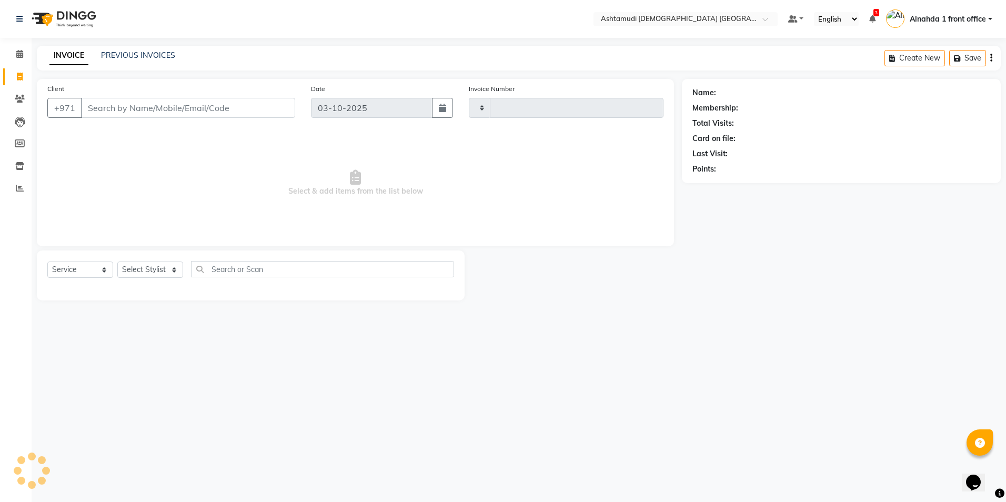
type input "3085"
select select "7242"
click at [175, 270] on select "Select Stylist Alnahda 1 front office Amala Aroosa Deepika Rani DINGG TAB USER …" at bounding box center [151, 269] width 68 height 16
select select "61833"
click at [117, 261] on select "Select Stylist Alnahda 1 front office Amala Aroosa Deepika Rani DINGG TAB USER …" at bounding box center [151, 269] width 68 height 16
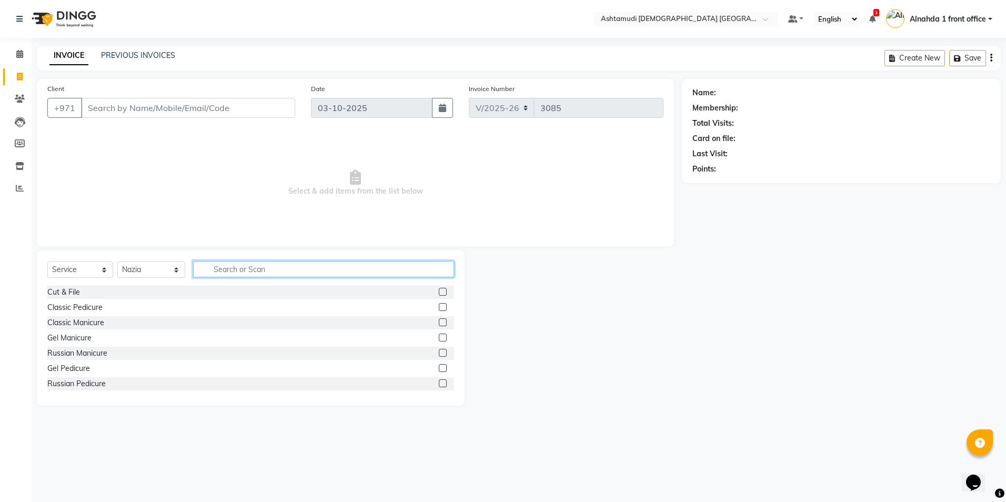
click at [223, 270] on input "text" at bounding box center [323, 269] width 260 height 16
type input "eyebrow"
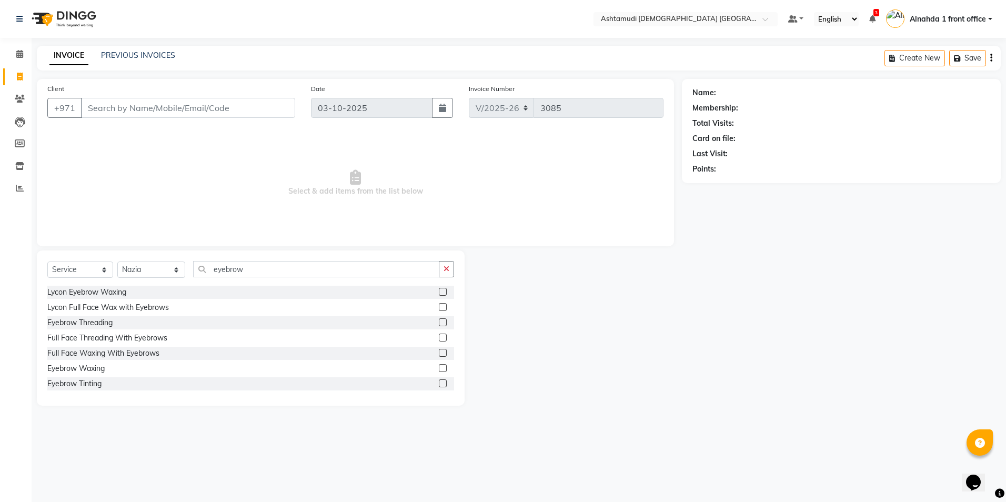
click at [439, 324] on label at bounding box center [443, 322] width 8 height 8
click at [439, 324] on input "checkbox" at bounding box center [442, 322] width 7 height 7
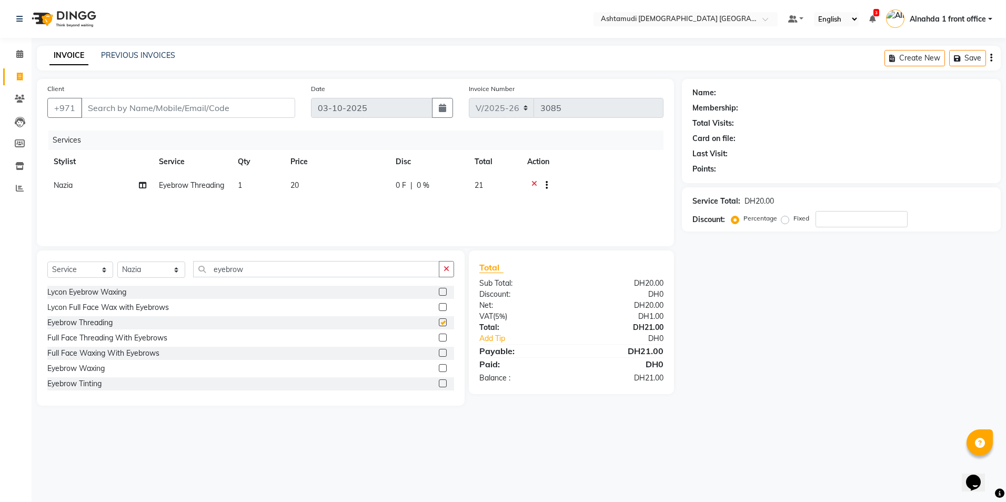
checkbox input "false"
click at [837, 223] on input "number" at bounding box center [861, 219] width 92 height 16
type input "15"
click at [114, 110] on input "Client" at bounding box center [188, 108] width 214 height 20
type input "5"
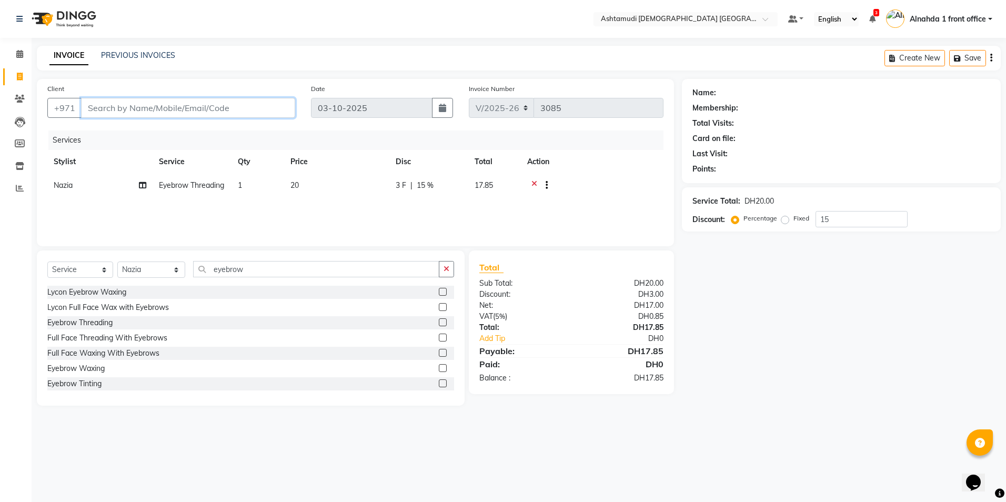
type input "0"
type input "559967136"
click at [275, 106] on span "Add Client" at bounding box center [268, 108] width 42 height 11
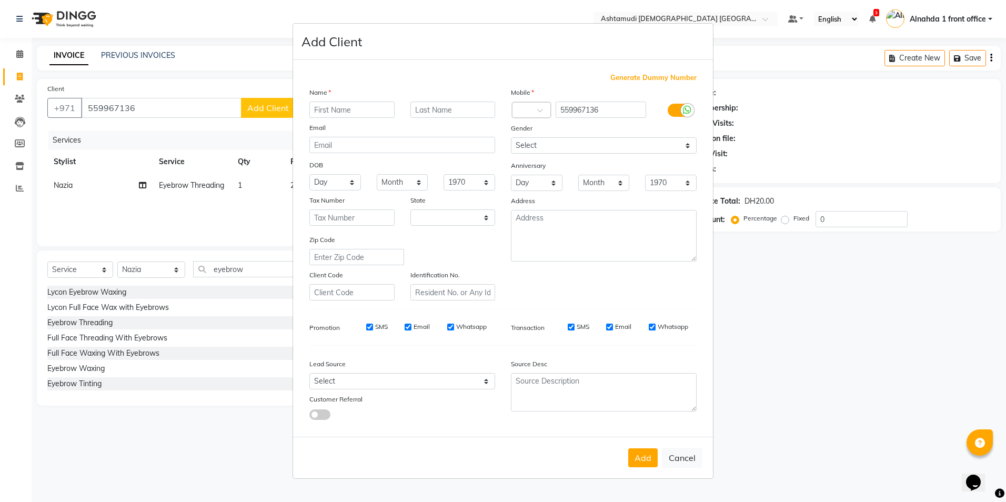
select select "3798"
click at [326, 111] on input "text" at bounding box center [351, 110] width 85 height 16
type input "[PERSON_NAME]"
click at [562, 144] on select "Select Male Female Other Prefer Not To Say" at bounding box center [604, 145] width 186 height 16
select select "[DEMOGRAPHIC_DATA]"
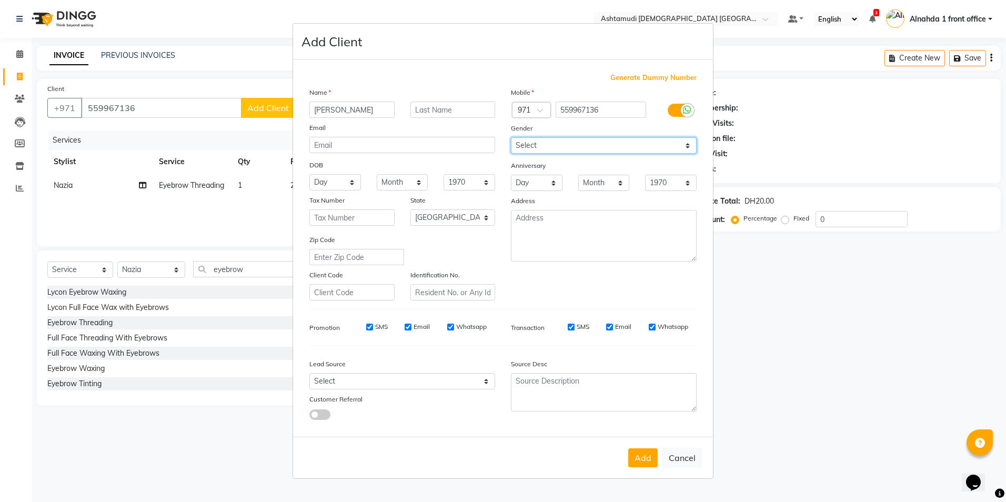
click at [511, 137] on select "Select Male Female Other Prefer Not To Say" at bounding box center [604, 145] width 186 height 16
click at [346, 380] on select "Select Walk-in Referral Internet Friend Word of Mouth Advertisement Facebook Ju…" at bounding box center [402, 381] width 186 height 16
select select "49764"
click at [309, 373] on select "Select Walk-in Referral Internet Friend Word of Mouth Advertisement Facebook Ju…" at bounding box center [402, 381] width 186 height 16
click at [344, 145] on input "email" at bounding box center [402, 145] width 186 height 16
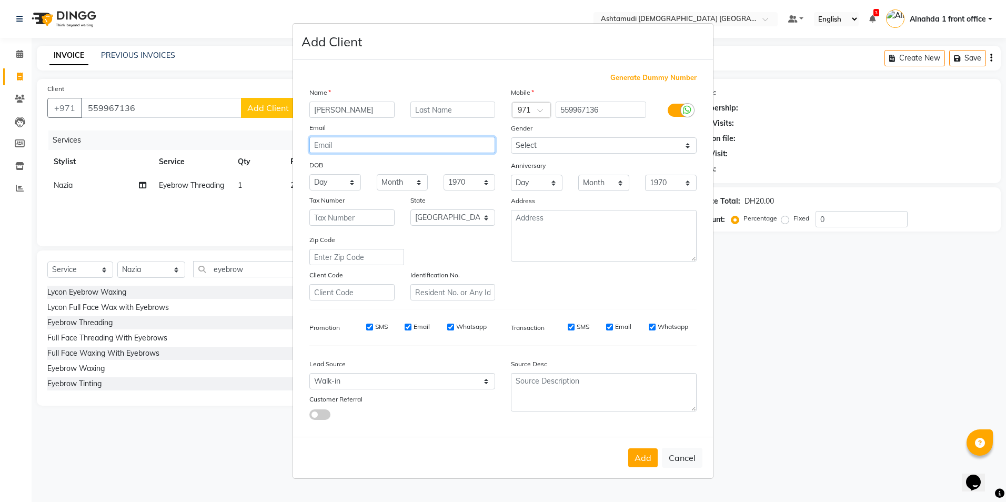
click at [332, 141] on input "email" at bounding box center [402, 145] width 186 height 16
type input "christinapalex1995@gmail.com"
click at [349, 179] on select "Day 01 02 03 04 05 06 07 08 09 10 11 12 13 14 15 16 17 18 19 20 21 22 23 24 25 …" at bounding box center [335, 182] width 52 height 16
select select "12"
click at [309, 174] on select "Day 01 02 03 04 05 06 07 08 09 10 11 12 13 14 15 16 17 18 19 20 21 22 23 24 25 …" at bounding box center [335, 182] width 52 height 16
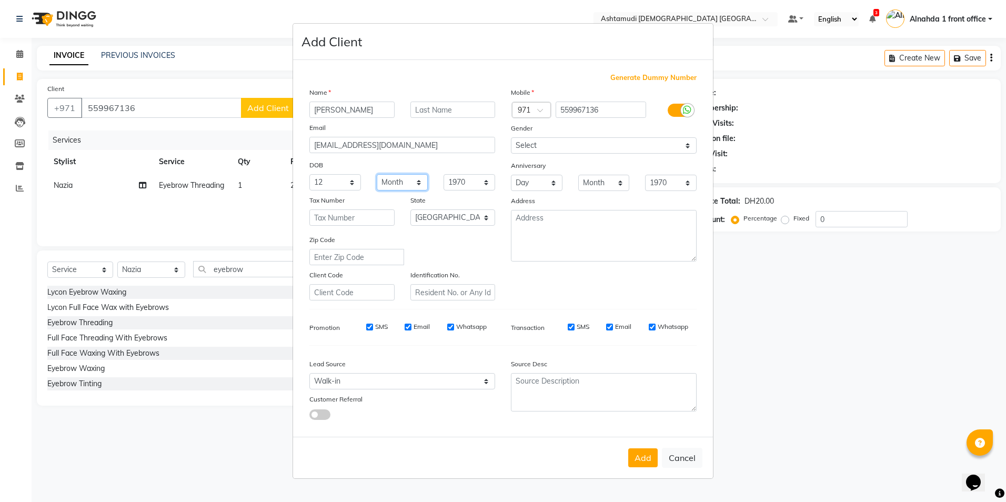
click at [416, 179] on select "Month January February March April May June July August September October Novem…" at bounding box center [403, 182] width 52 height 16
select select "01"
click at [377, 174] on select "Month January February March April May June July August September October Novem…" at bounding box center [403, 182] width 52 height 16
click at [470, 184] on select "1940 1941 1942 1943 1944 1945 1946 1947 1948 1949 1950 1951 1952 1953 1954 1955…" at bounding box center [470, 182] width 52 height 16
select select "1995"
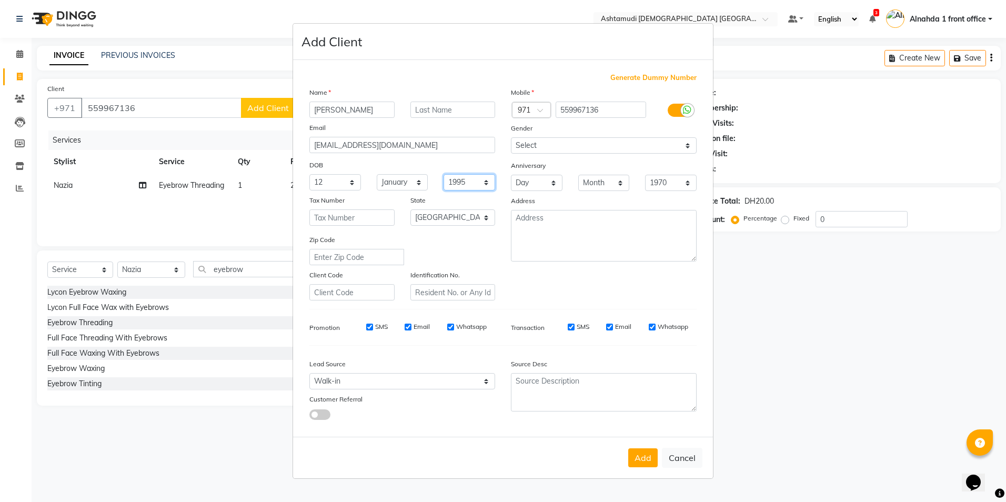
click at [444, 174] on select "1940 1941 1942 1943 1944 1945 1946 1947 1948 1949 1950 1951 1952 1953 1954 1955…" at bounding box center [470, 182] width 52 height 16
click at [553, 183] on select "Day 01 02 03 04 05 06 07 08 09 10 11 12 13 14 15 16 17 18 19 20 21 22 23 24 25 …" at bounding box center [537, 183] width 52 height 16
select select "08"
click at [511, 175] on select "Day 01 02 03 04 05 06 07 08 09 10 11 12 13 14 15 16 17 18 19 20 21 22 23 24 25 …" at bounding box center [537, 183] width 52 height 16
click at [615, 184] on select "Month January February March April May June July August September October Novem…" at bounding box center [604, 183] width 52 height 16
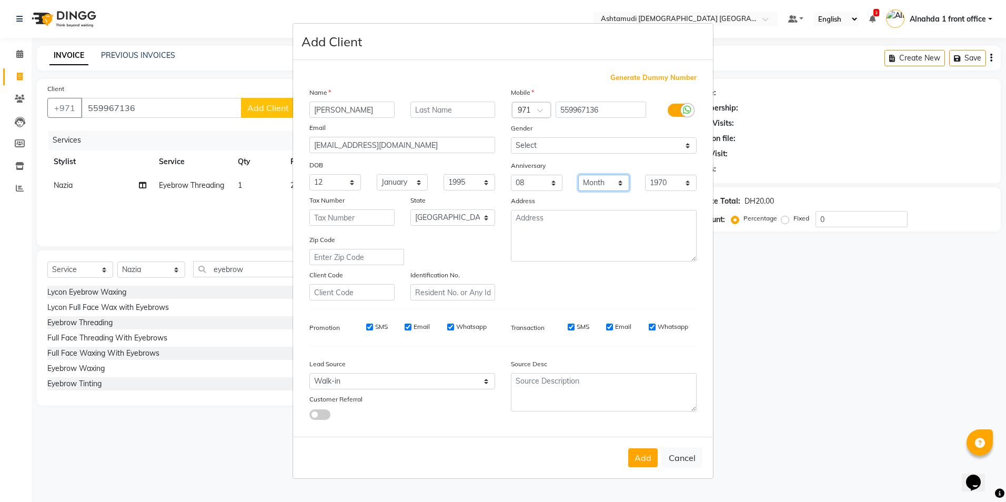
select select "07"
click at [578, 175] on select "Month January February March April May June July August September October Novem…" at bounding box center [604, 183] width 52 height 16
click at [670, 181] on select "1970 1971 1972 1973 1974 1975 1976 1977 1978 1979 1980 1981 1982 1983 1984 1985…" at bounding box center [671, 183] width 52 height 16
click at [537, 382] on textarea at bounding box center [604, 392] width 186 height 38
click at [647, 459] on button "Add" at bounding box center [642, 457] width 29 height 19
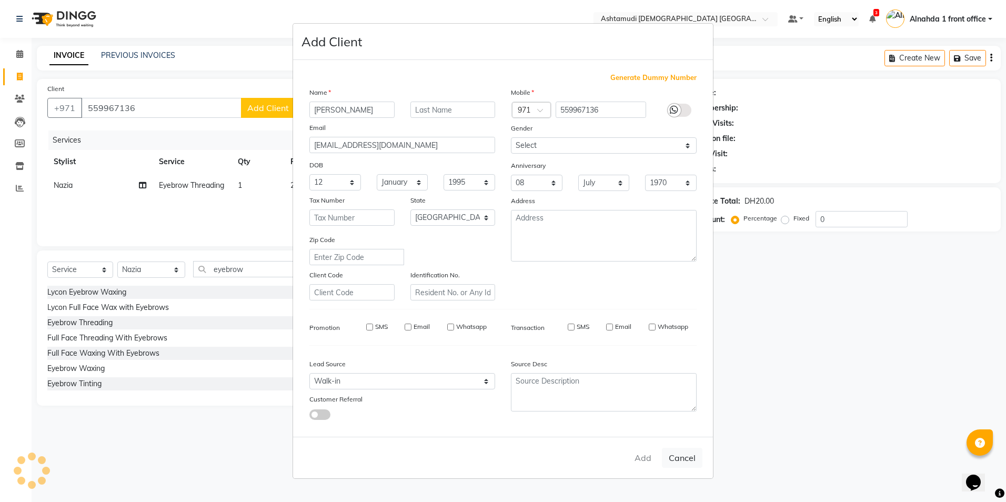
select select
select select "null"
select select
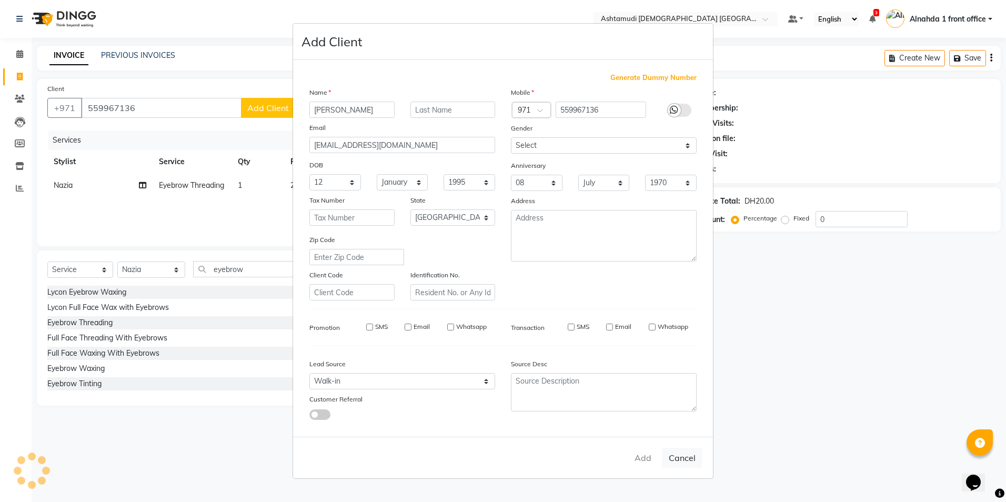
select select
checkbox input "false"
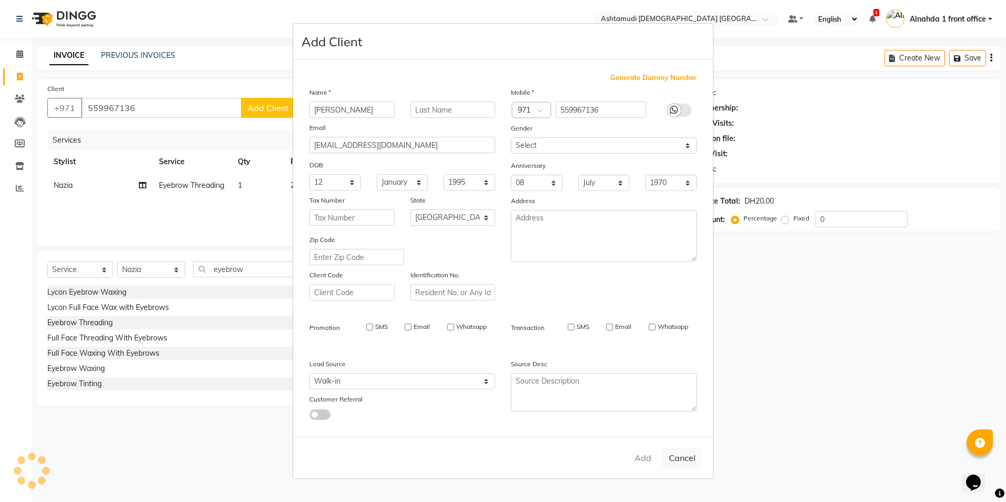
checkbox input "false"
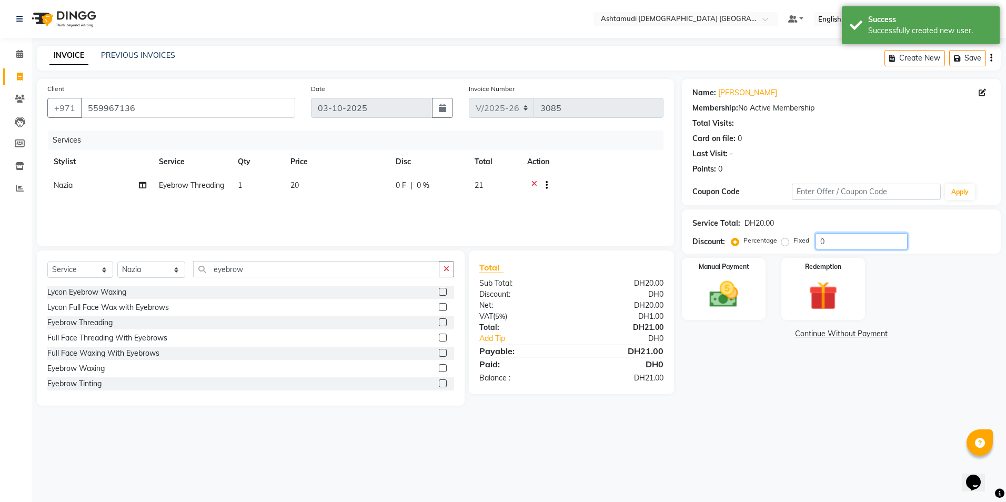
click at [844, 239] on input "0" at bounding box center [861, 241] width 92 height 16
type input "015"
click at [724, 288] on img at bounding box center [723, 294] width 49 height 35
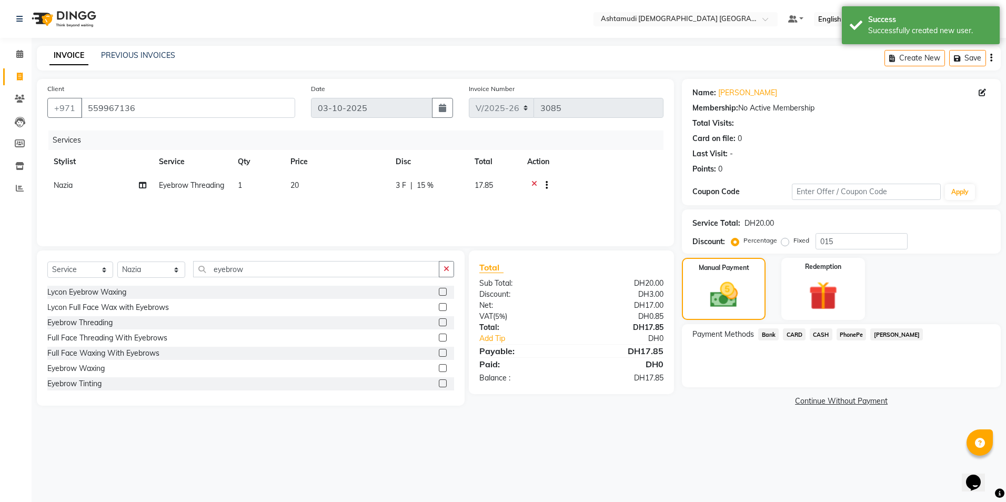
click at [797, 333] on span "CARD" at bounding box center [794, 334] width 23 height 12
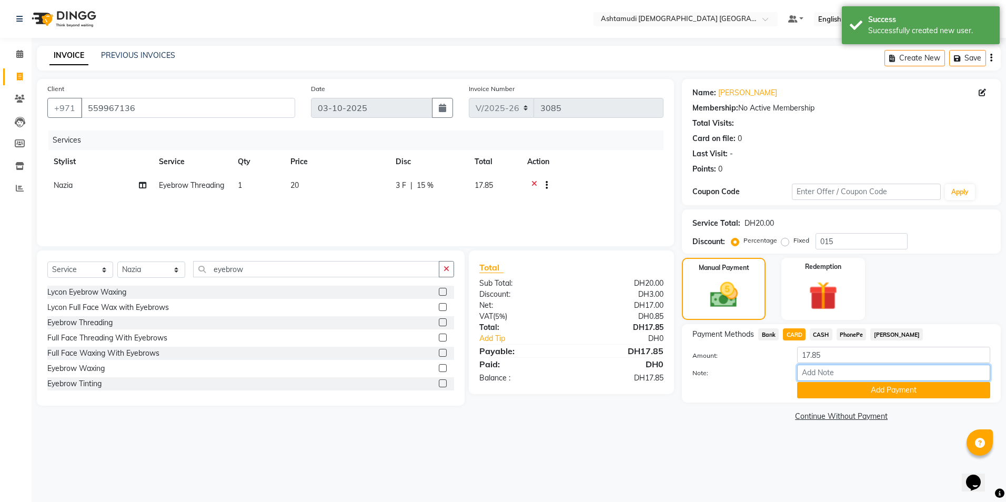
click at [812, 376] on input "Note:" at bounding box center [893, 373] width 193 height 16
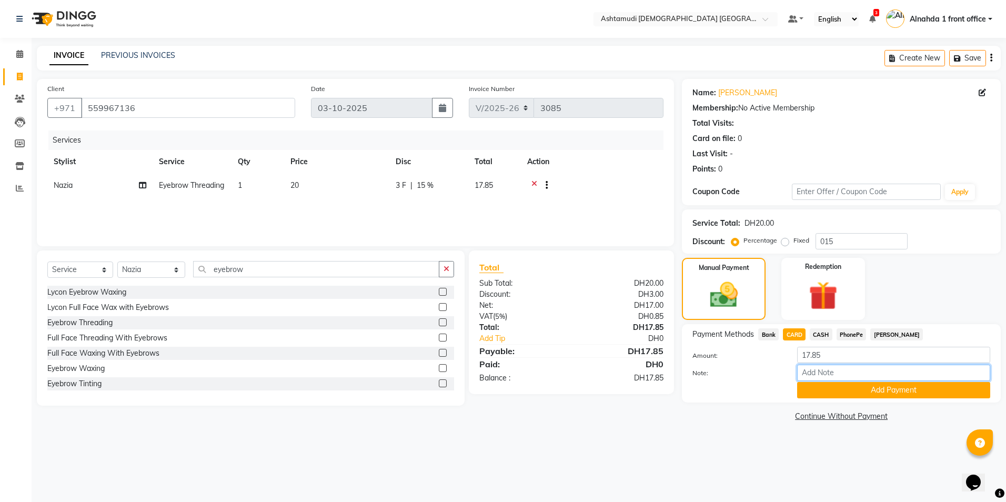
type input "presila"
click at [829, 387] on button "Add Payment" at bounding box center [893, 390] width 193 height 16
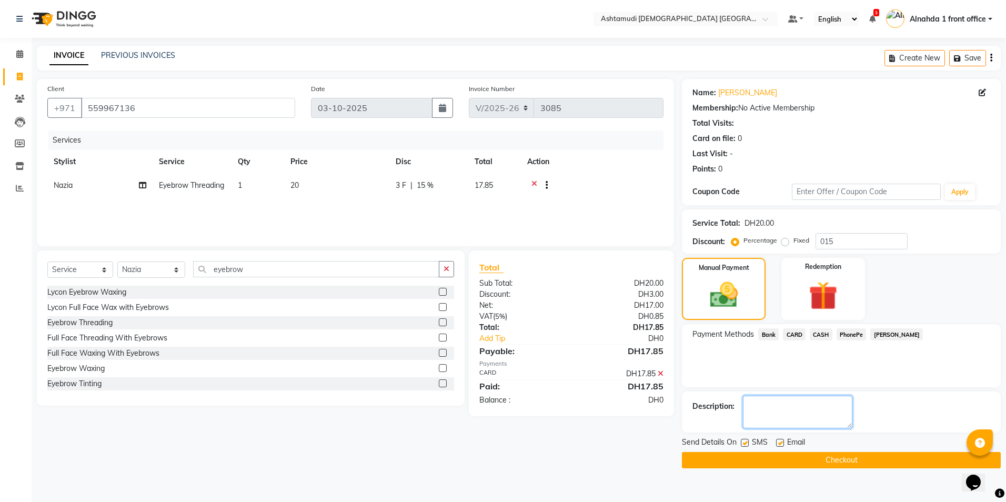
click at [780, 415] on textarea at bounding box center [797, 412] width 109 height 33
type textarea "5568"
click at [824, 456] on button "Checkout" at bounding box center [841, 460] width 319 height 16
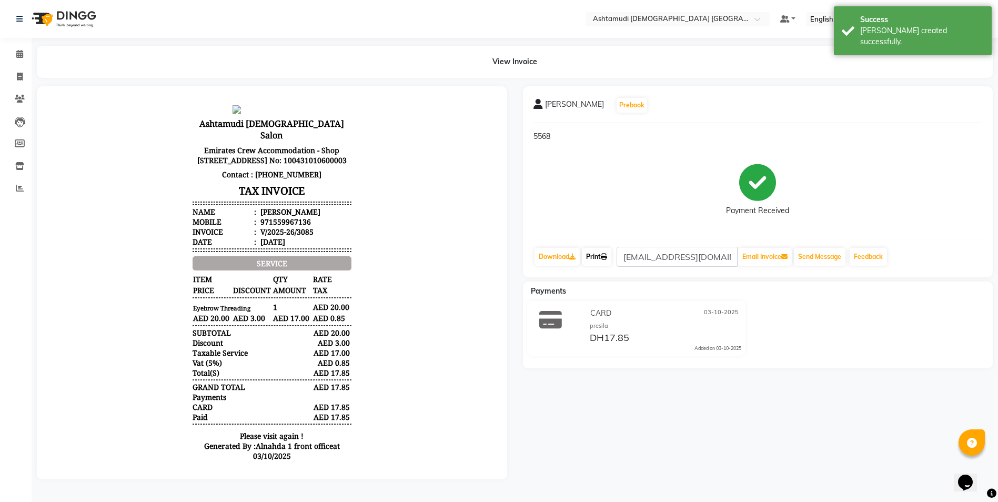
click at [602, 257] on link "Print" at bounding box center [596, 257] width 29 height 18
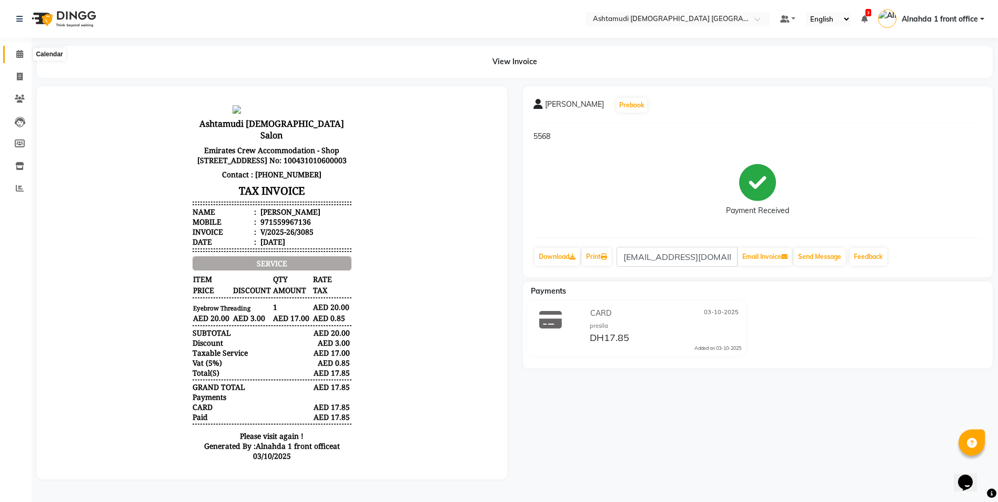
click at [22, 52] on icon at bounding box center [19, 54] width 7 height 8
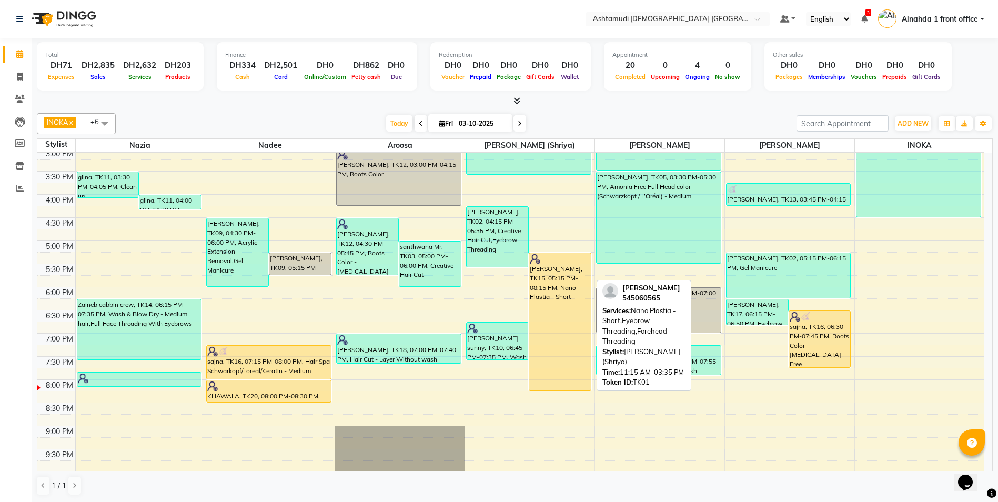
scroll to position [329, 0]
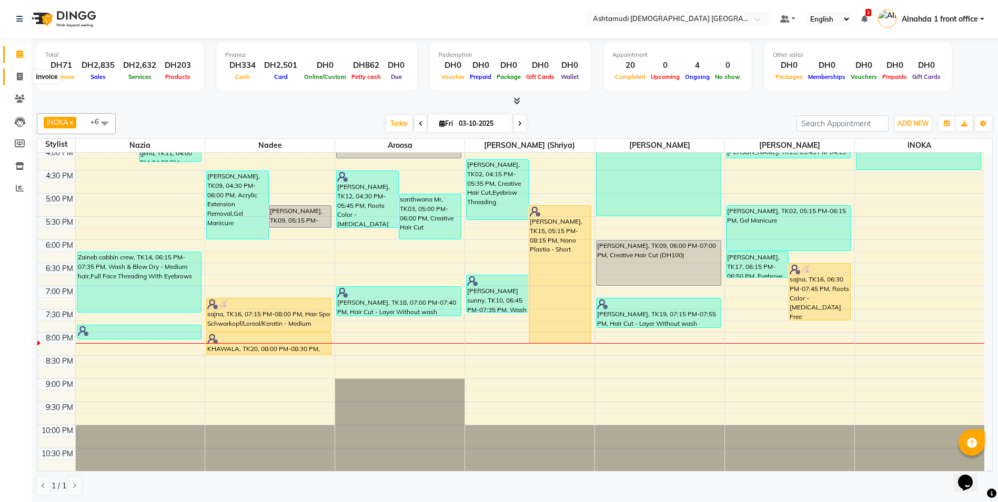
click at [20, 74] on icon at bounding box center [20, 77] width 6 height 8
select select "service"
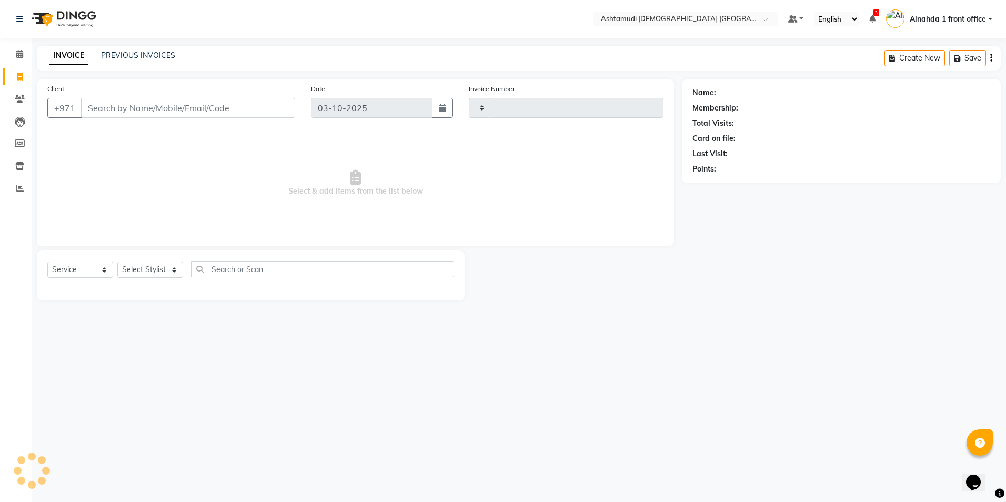
type input "3086"
select select "7242"
click at [113, 104] on input "Client" at bounding box center [188, 108] width 214 height 20
type input "504693566"
click at [283, 107] on span "Add Client" at bounding box center [268, 108] width 42 height 11
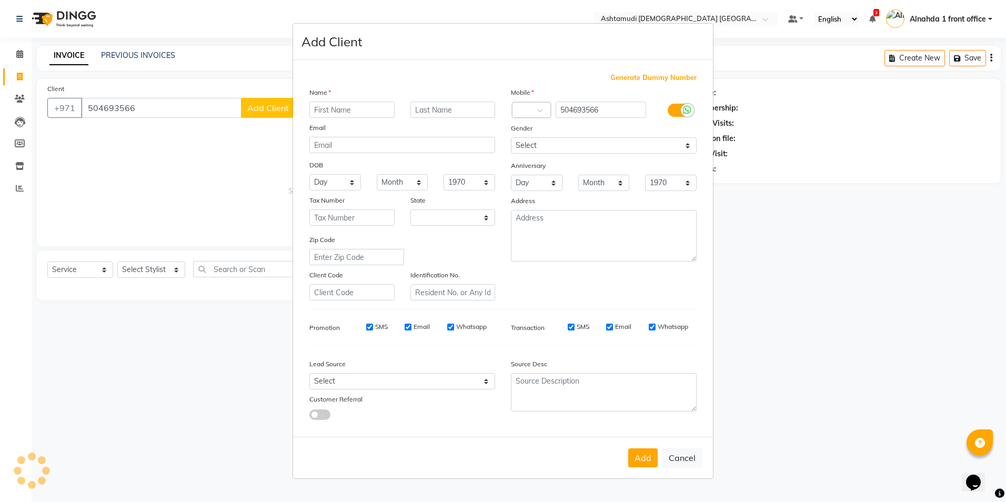
select select "3798"
click at [334, 109] on input "text" at bounding box center [351, 110] width 85 height 16
type input "pavithra"
click at [645, 459] on button "Add" at bounding box center [642, 457] width 29 height 19
select select
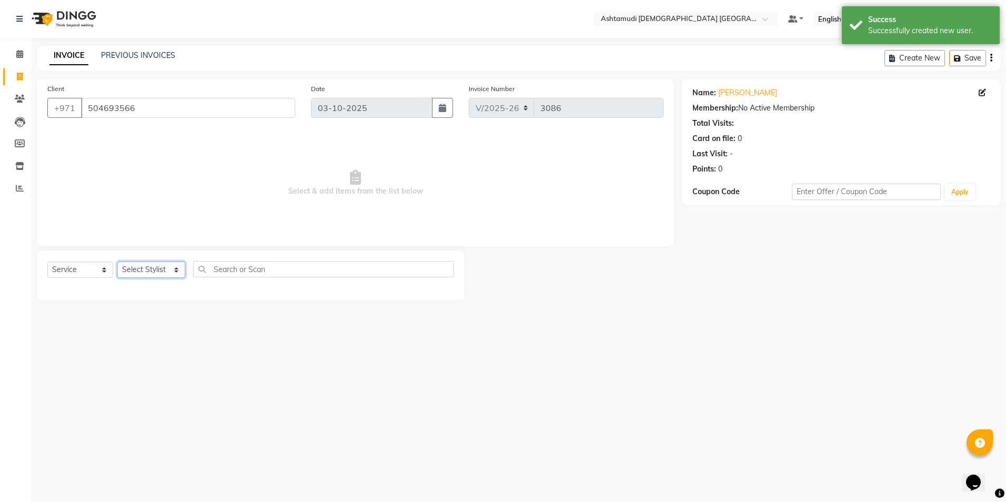
click at [144, 277] on select "Select Stylist Alnahda 1 front office [PERSON_NAME] [PERSON_NAME] DINGG TAB USE…" at bounding box center [151, 269] width 68 height 16
click at [117, 261] on select "Select Stylist Alnahda 1 front office [PERSON_NAME] [PERSON_NAME] DINGG TAB USE…" at bounding box center [151, 269] width 68 height 16
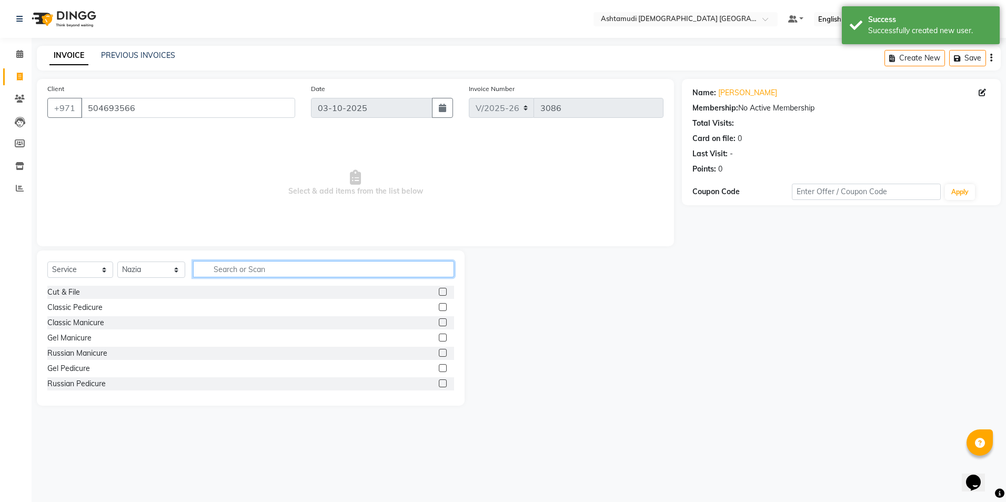
click at [261, 266] on input "text" at bounding box center [323, 269] width 260 height 16
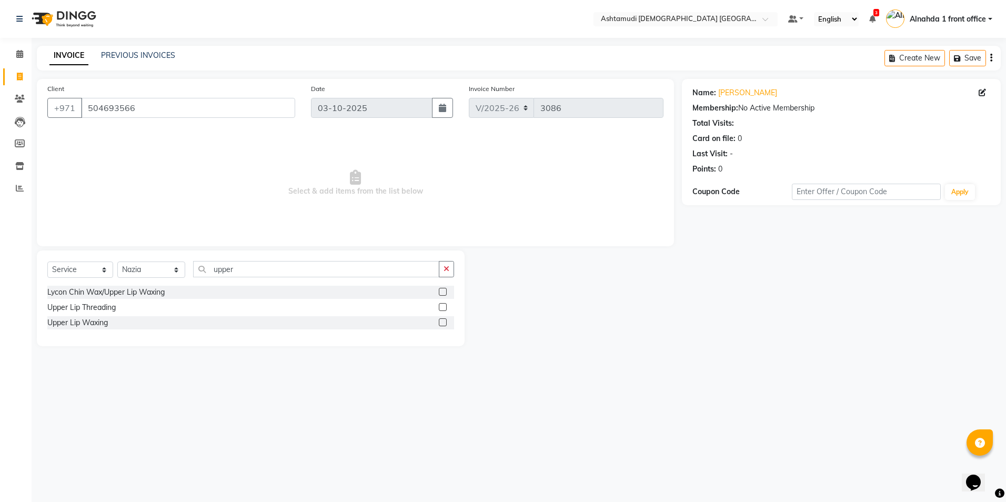
click at [439, 324] on label at bounding box center [443, 322] width 8 height 8
click at [439, 324] on input "checkbox" at bounding box center [442, 322] width 7 height 7
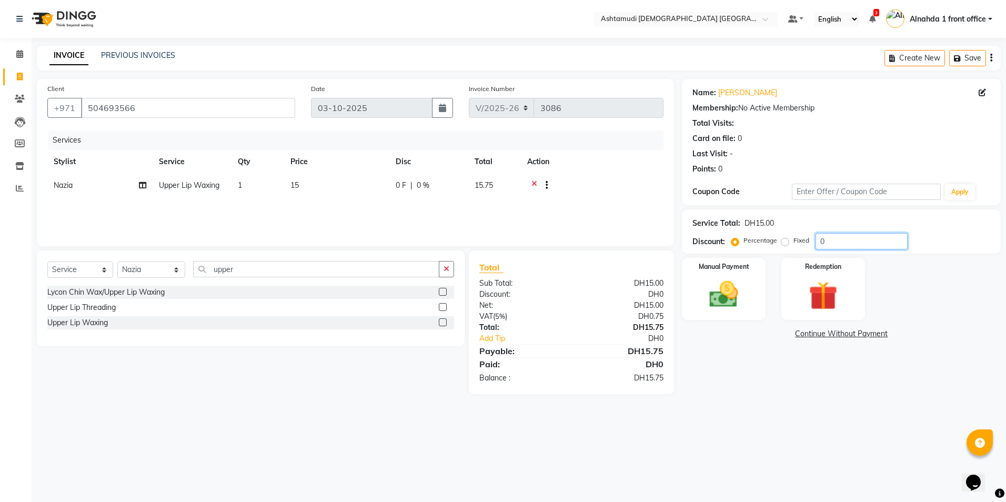
click at [829, 241] on input "0" at bounding box center [861, 241] width 92 height 16
click at [717, 288] on img at bounding box center [723, 294] width 49 height 35
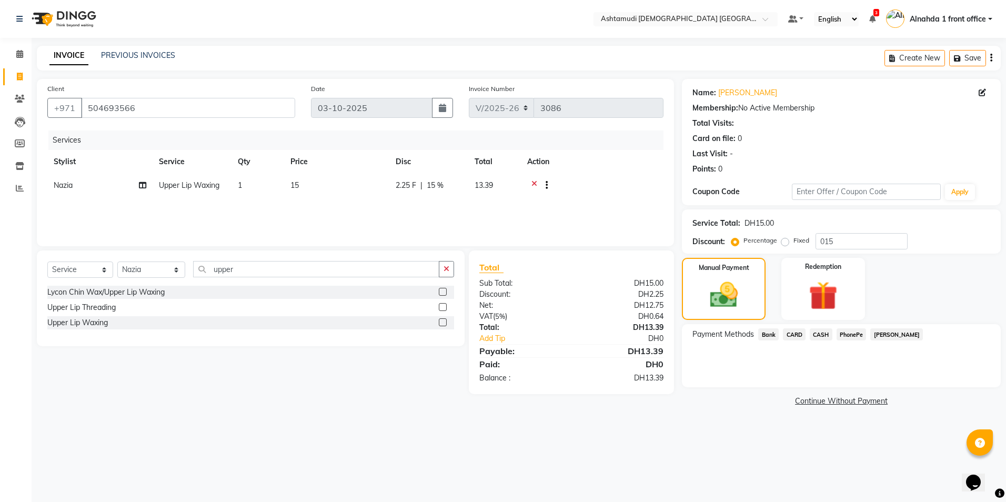
click at [824, 335] on span "CASH" at bounding box center [821, 334] width 23 height 12
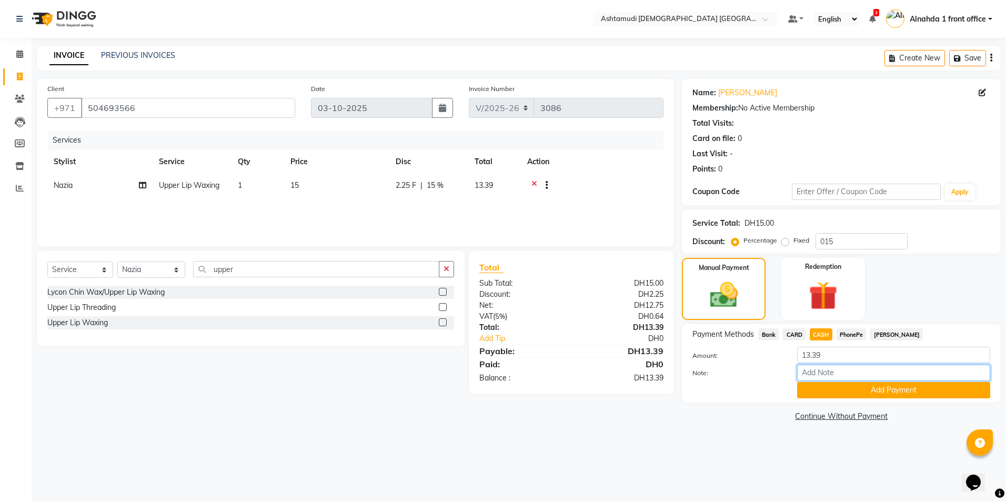
click at [840, 370] on input "Note:" at bounding box center [893, 373] width 193 height 16
click at [850, 388] on button "Add Payment" at bounding box center [893, 390] width 193 height 16
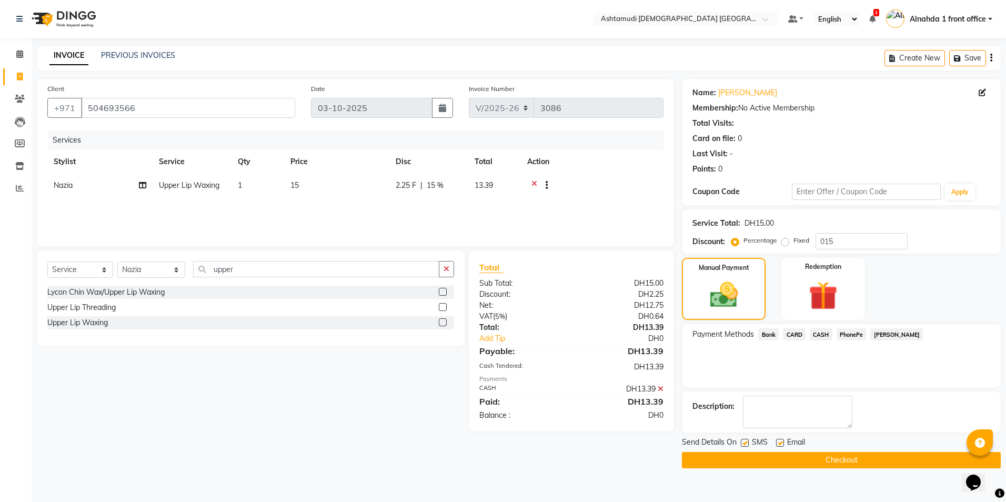
click at [755, 464] on button "Checkout" at bounding box center [841, 460] width 319 height 16
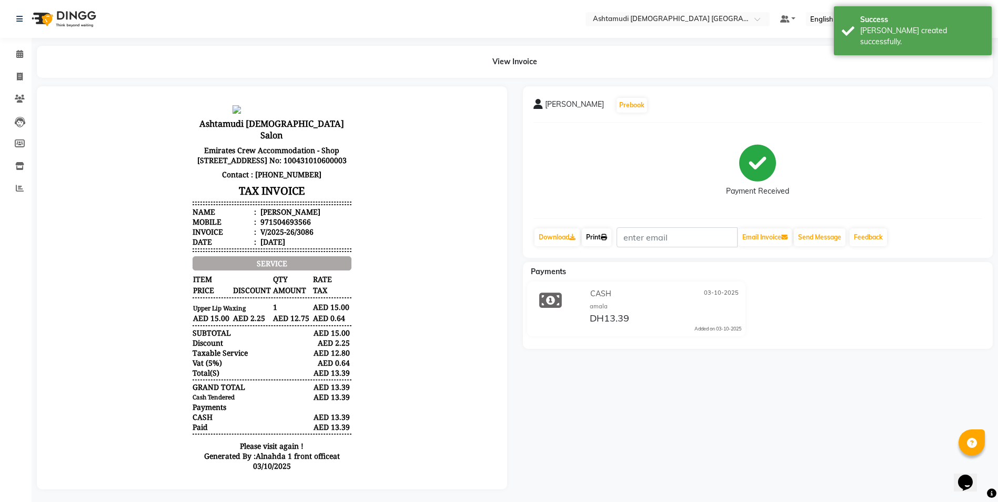
click at [592, 238] on link "Print" at bounding box center [596, 237] width 29 height 18
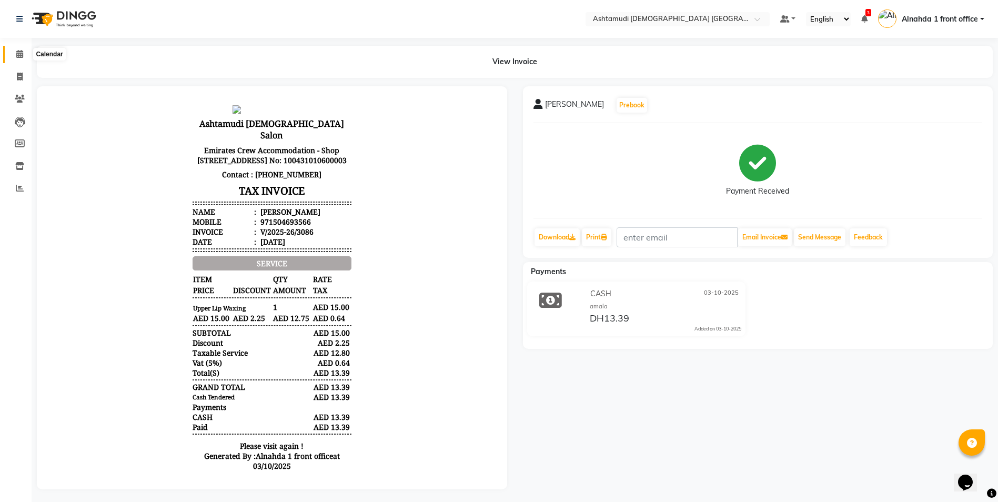
click at [21, 53] on icon at bounding box center [19, 54] width 7 height 8
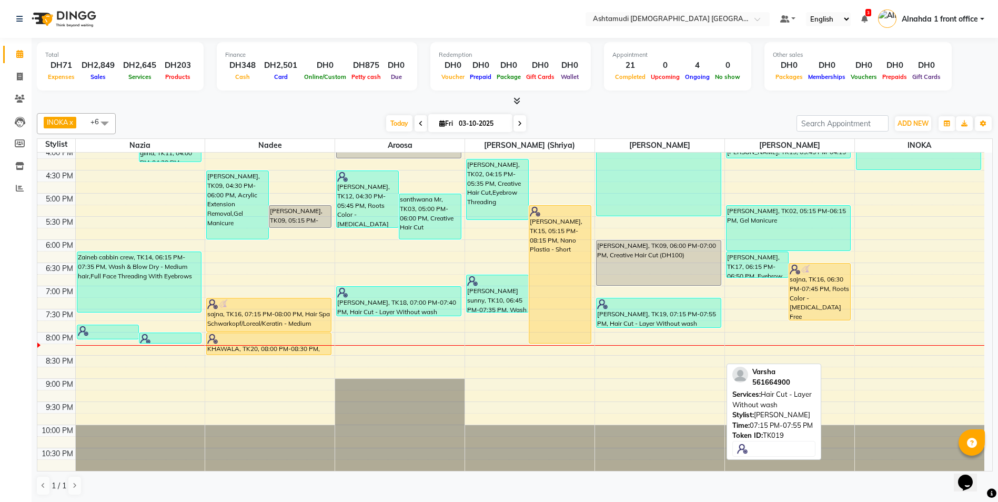
scroll to position [1, 0]
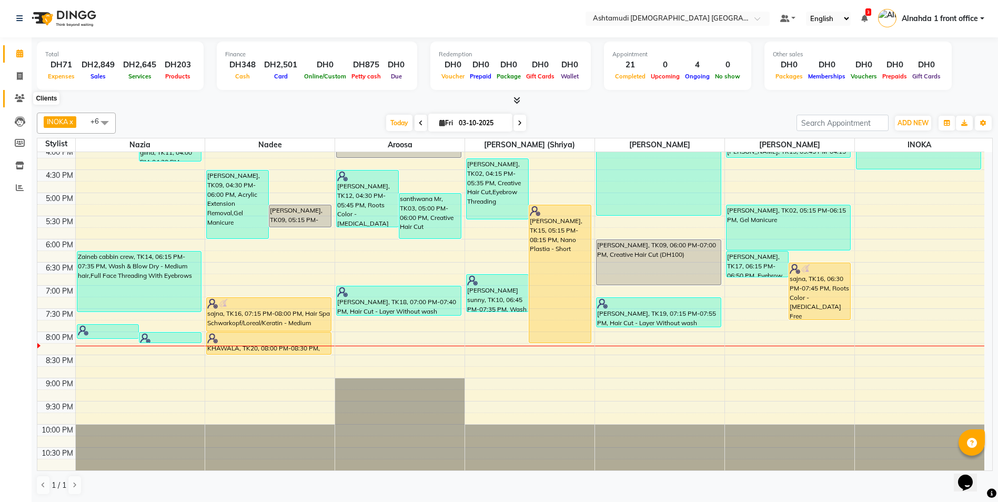
click at [13, 99] on span at bounding box center [20, 99] width 18 height 12
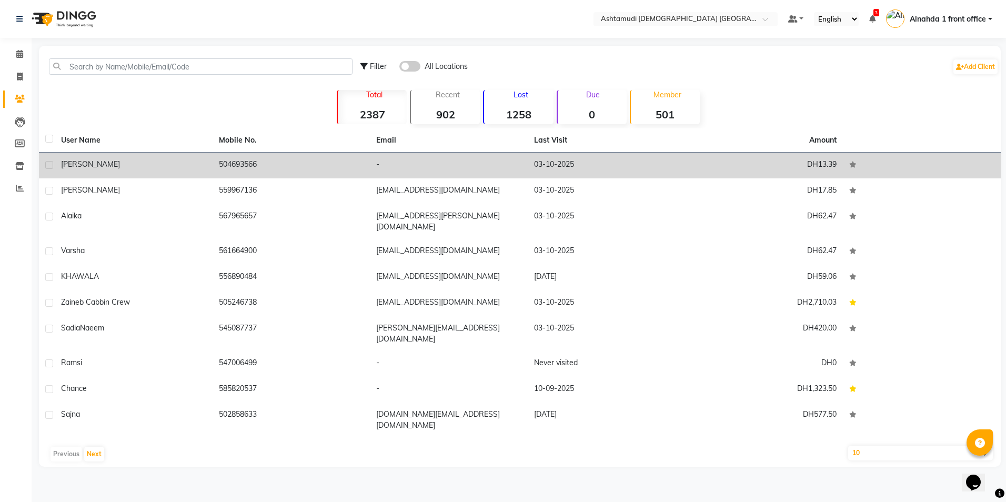
click at [142, 168] on div "pavithra" at bounding box center [133, 164] width 145 height 11
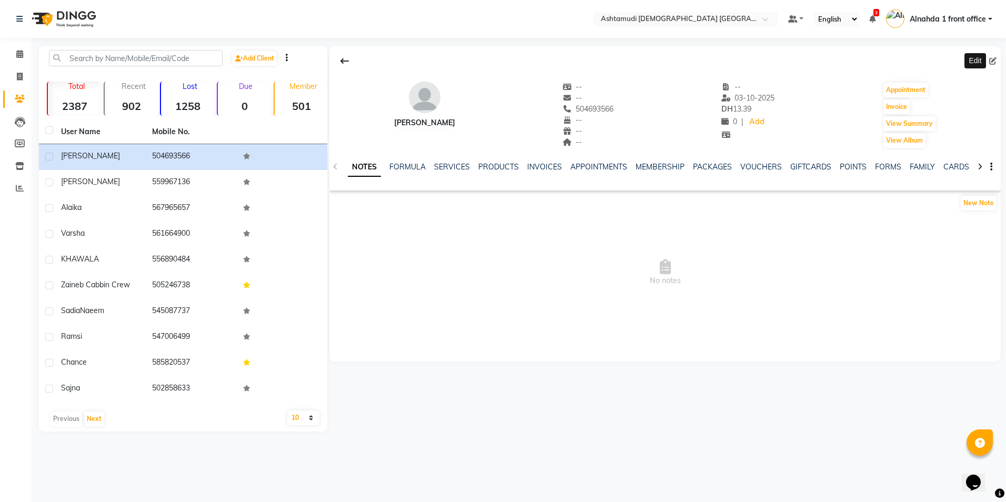
click at [993, 61] on icon at bounding box center [992, 60] width 7 height 7
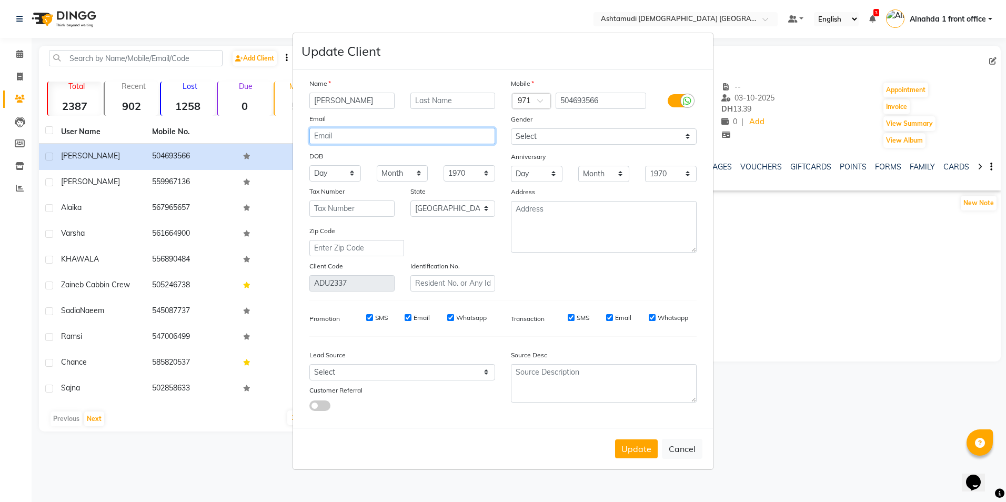
click at [406, 137] on input "email" at bounding box center [402, 136] width 186 height 16
click at [332, 173] on select "Day 01 02 03 04 05 06 07 08 09 10 11 12 13 14 15 16 17 18 19 20 21 22 23 24 25 …" at bounding box center [335, 173] width 52 height 16
click at [309, 165] on select "Day 01 02 03 04 05 06 07 08 09 10 11 12 13 14 15 16 17 18 19 20 21 22 23 24 25 …" at bounding box center [335, 173] width 52 height 16
click at [404, 175] on select "Month January February March April May June July August September October Novem…" at bounding box center [403, 173] width 52 height 16
click at [377, 165] on select "Month January February March April May June July August September October Novem…" at bounding box center [403, 173] width 52 height 16
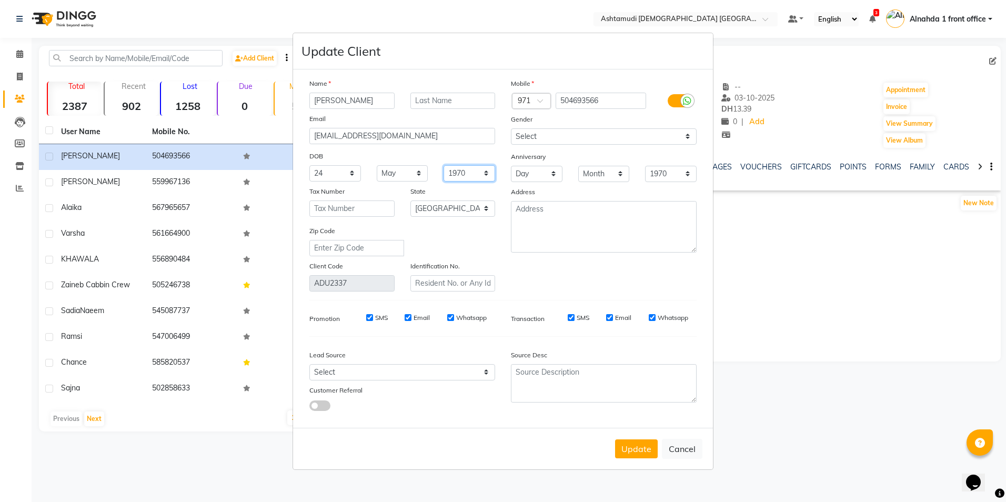
click at [461, 170] on select "1940 1941 1942 1943 1944 1945 1946 1947 1948 1949 1950 1951 1952 1953 1954 1955…" at bounding box center [470, 173] width 52 height 16
click at [444, 165] on select "1940 1941 1942 1943 1944 1945 1946 1947 1948 1949 1950 1951 1952 1953 1954 1955…" at bounding box center [470, 173] width 52 height 16
click at [630, 445] on button "Update" at bounding box center [636, 448] width 43 height 19
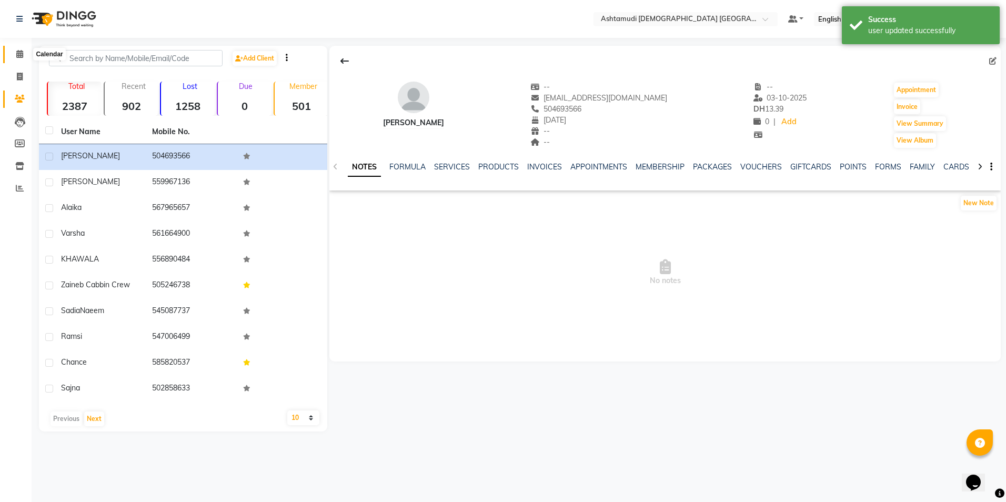
click at [23, 57] on span at bounding box center [20, 54] width 18 height 12
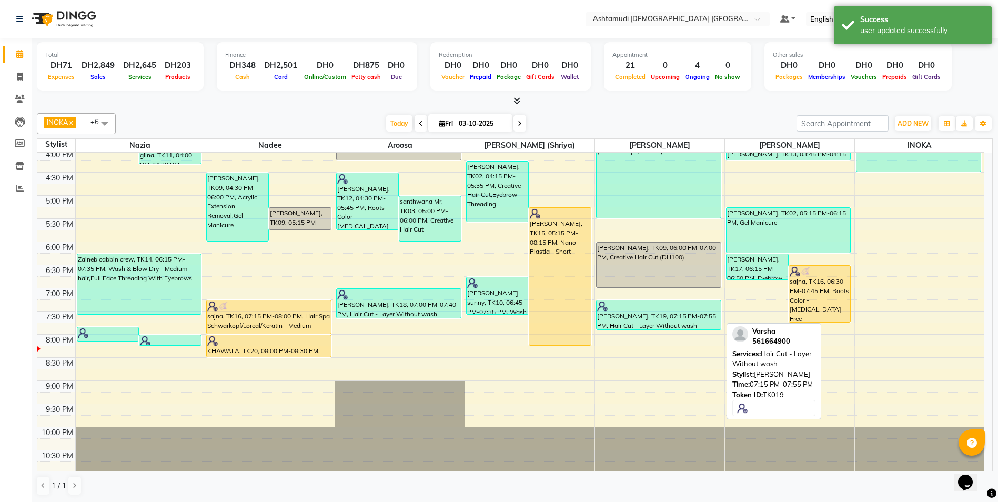
scroll to position [329, 0]
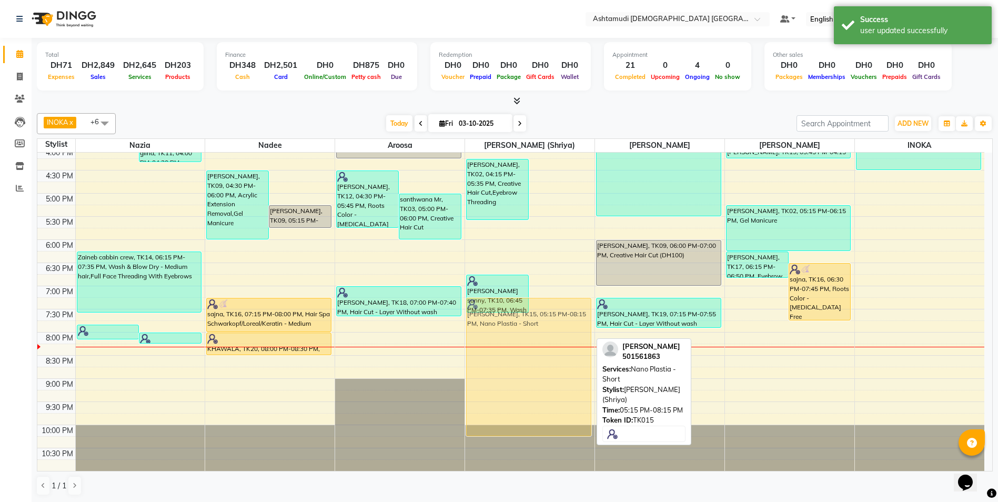
drag, startPoint x: 545, startPoint y: 259, endPoint x: 525, endPoint y: 349, distance: 92.6
click at [525, 349] on div "gopika, TK02, 04:15 PM-05:35 PM, Creative Hair Cut,Eyebrow Threading aneetta, T…" at bounding box center [529, 147] width 129 height 648
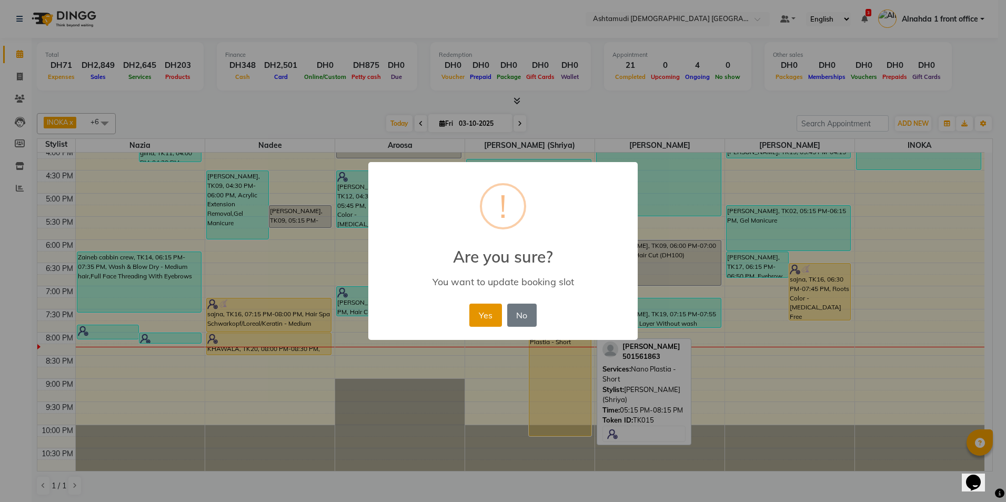
click at [489, 324] on button "Yes" at bounding box center [485, 315] width 32 height 23
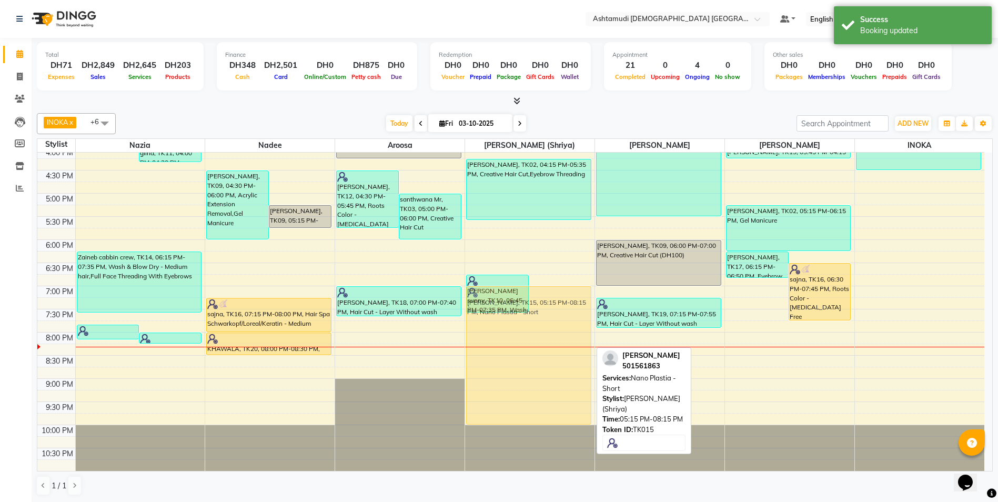
drag, startPoint x: 556, startPoint y: 361, endPoint x: 555, endPoint y: 350, distance: 11.1
click at [555, 350] on div "susmita sunny, TK10, 06:45 PM-07:35 PM, Wash & Blow Dry - Medium hair aneetta, …" at bounding box center [529, 147] width 129 height 648
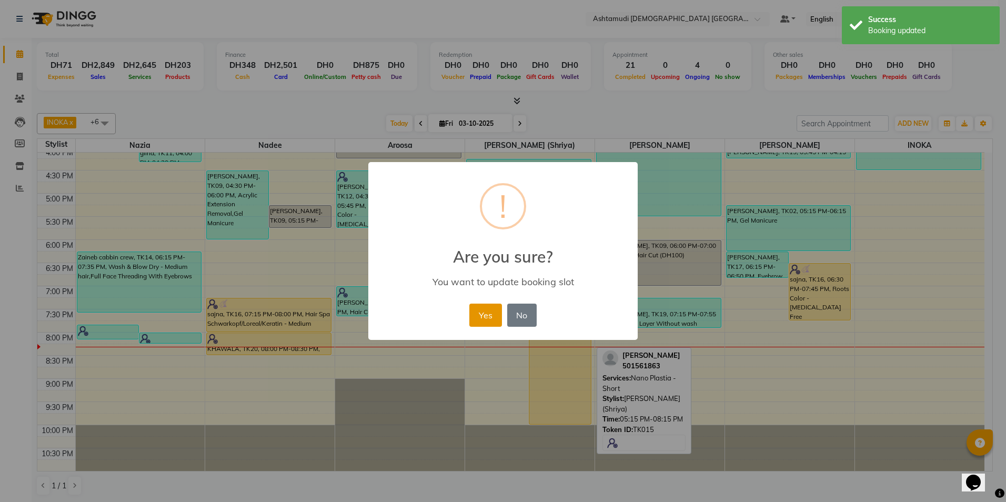
click at [492, 318] on button "Yes" at bounding box center [485, 315] width 32 height 23
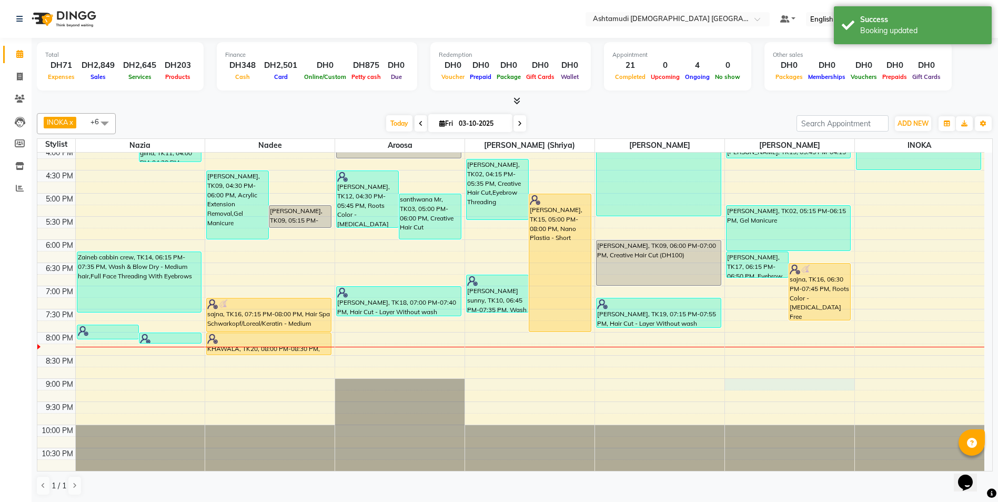
click at [746, 387] on div "9:00 AM 9:30 AM 10:00 AM 10:30 AM 11:00 AM 11:30 AM 12:00 PM 12:30 PM 1:00 PM 1…" at bounding box center [510, 147] width 947 height 648
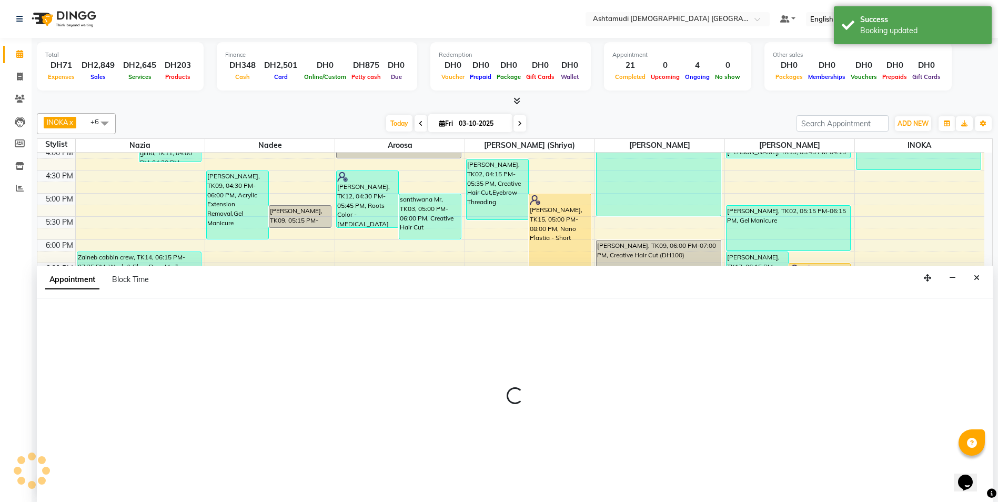
scroll to position [1, 0]
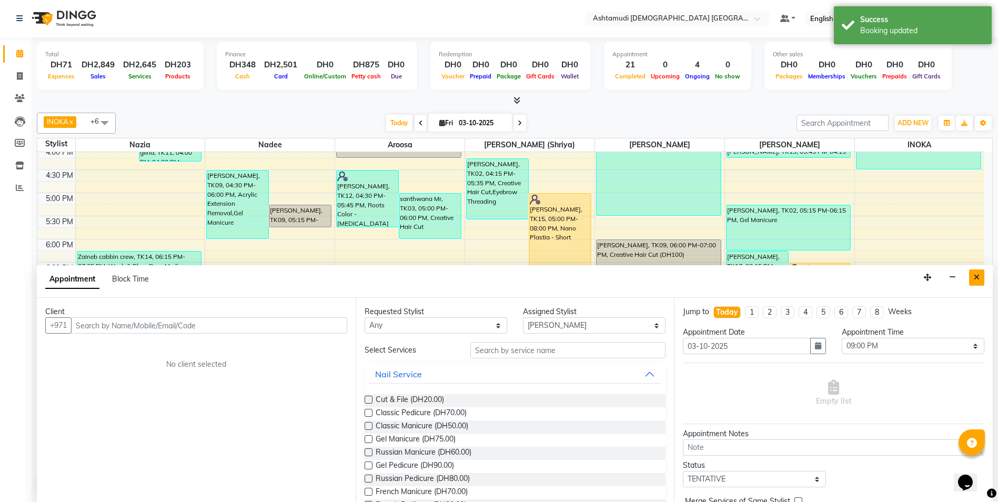
click at [973, 273] on button "Close" at bounding box center [976, 277] width 15 height 16
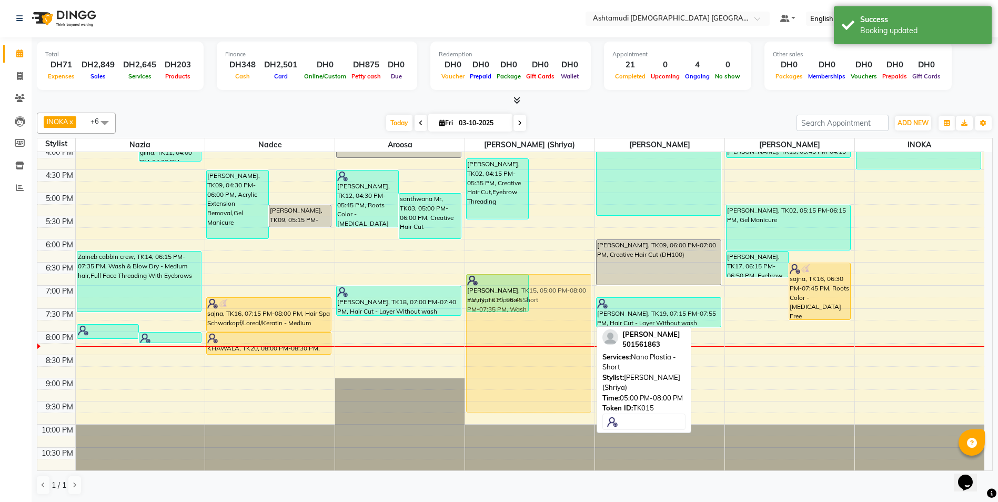
drag, startPoint x: 557, startPoint y: 250, endPoint x: 555, endPoint y: 333, distance: 82.1
click at [555, 333] on div "gopika, TK02, 04:15 PM-05:35 PM, Creative Hair Cut,Eyebrow Threading aneetta, T…" at bounding box center [529, 147] width 129 height 648
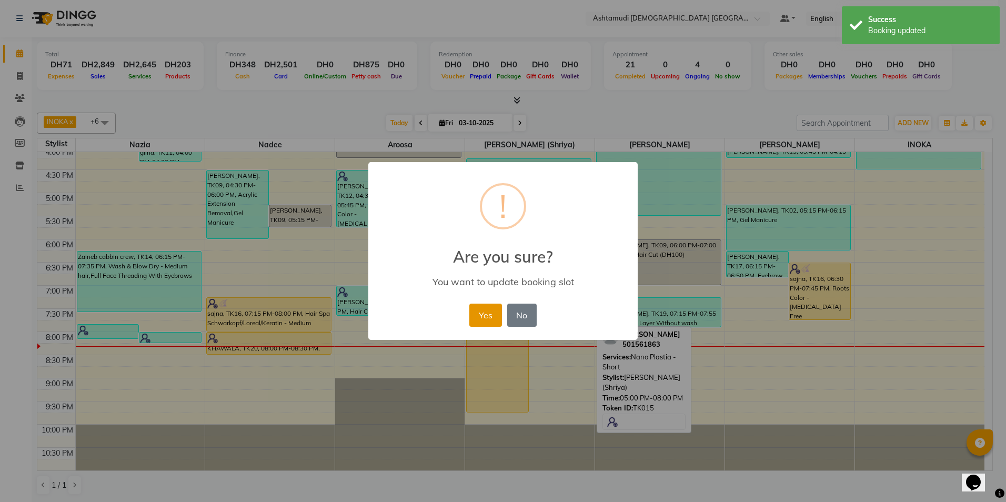
click at [487, 311] on button "Yes" at bounding box center [485, 315] width 32 height 23
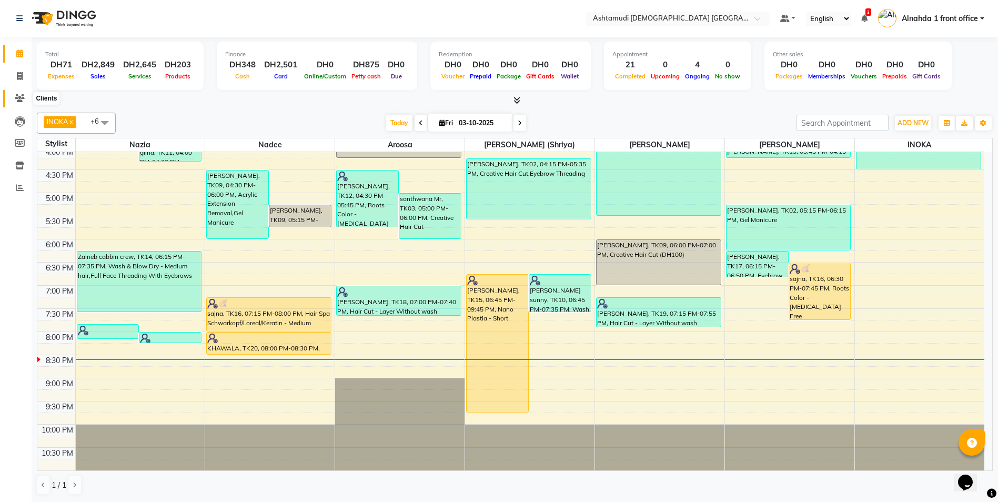
click at [19, 97] on icon at bounding box center [20, 98] width 10 height 8
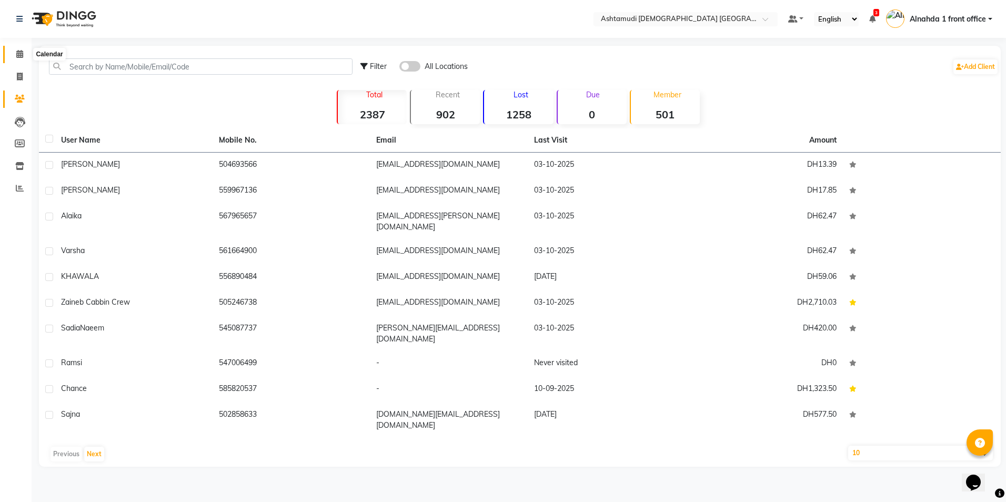
click at [20, 53] on icon at bounding box center [19, 54] width 7 height 8
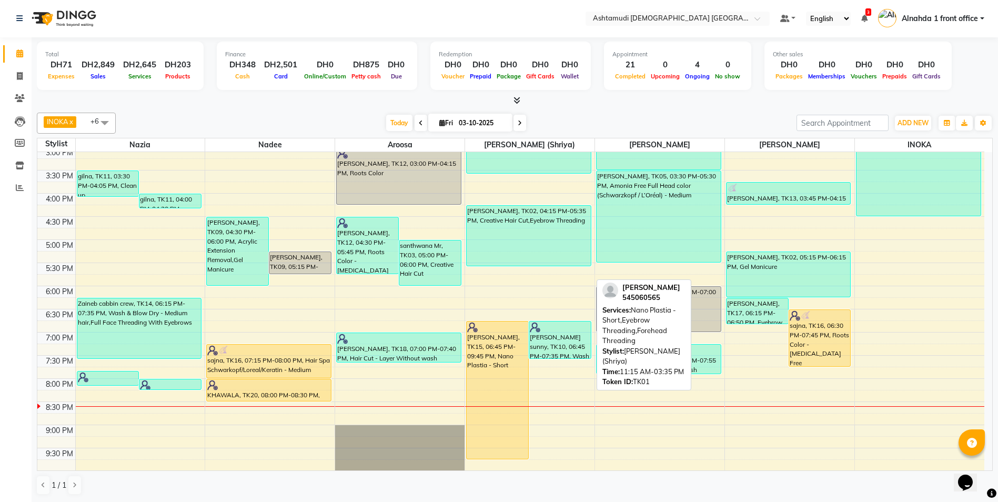
scroll to position [329, 0]
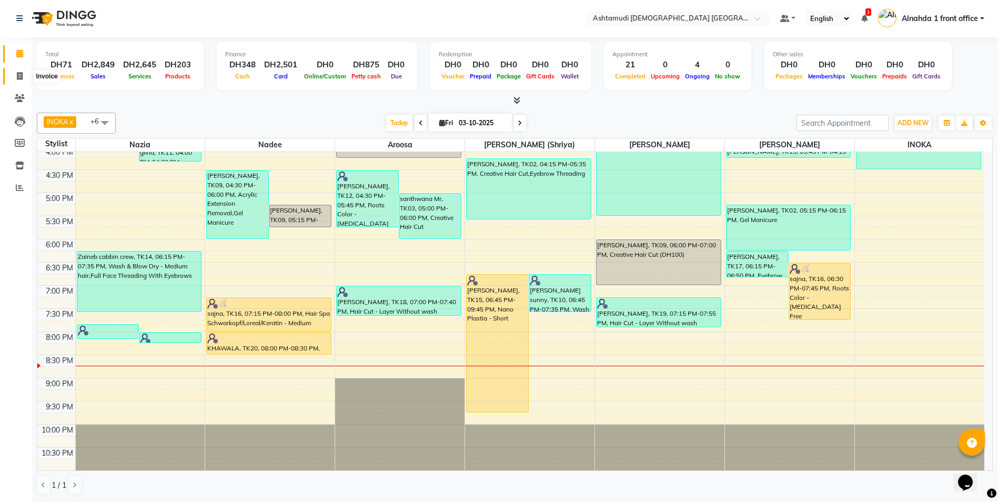
click at [14, 73] on span at bounding box center [20, 77] width 18 height 12
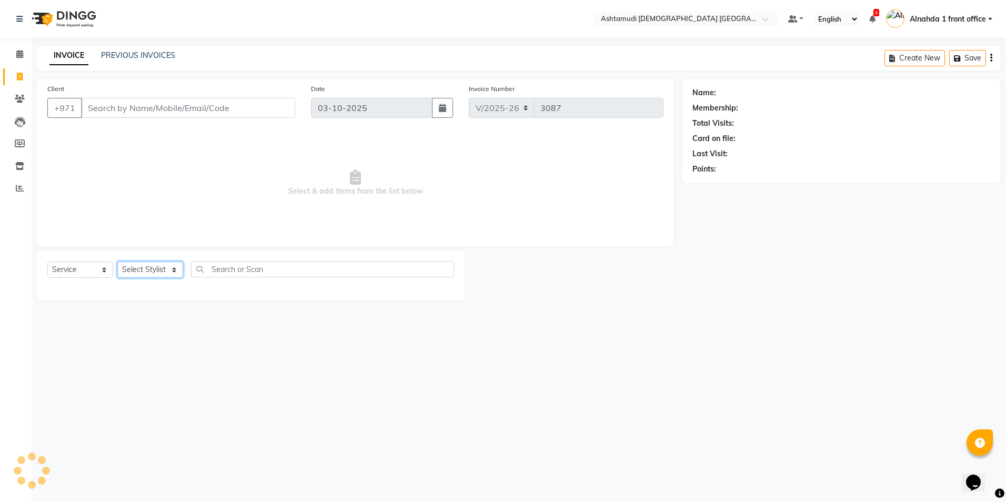
click at [171, 273] on select "Select Stylist" at bounding box center [150, 269] width 66 height 16
click at [174, 267] on select "Select Stylist" at bounding box center [150, 269] width 66 height 16
click at [177, 270] on select "Select Stylist" at bounding box center [150, 269] width 66 height 16
click at [174, 265] on select "Select Stylist" at bounding box center [150, 269] width 66 height 16
click at [174, 268] on select "Select Stylist Alnahda 1 front office [PERSON_NAME] [PERSON_NAME] DINGG TAB USE…" at bounding box center [151, 269] width 68 height 16
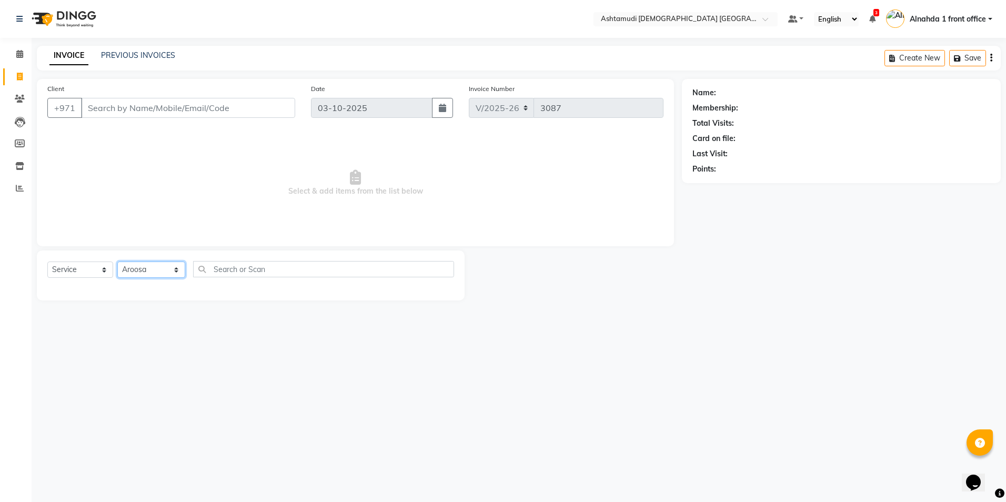
click at [117, 261] on select "Select Stylist Alnahda 1 front office [PERSON_NAME] [PERSON_NAME] DINGG TAB USE…" at bounding box center [151, 269] width 68 height 16
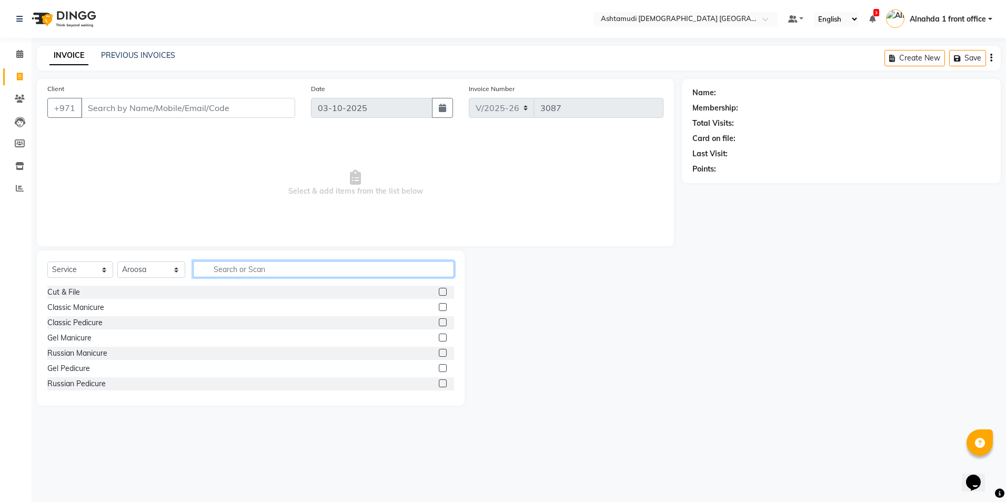
click at [224, 271] on input "text" at bounding box center [323, 269] width 260 height 16
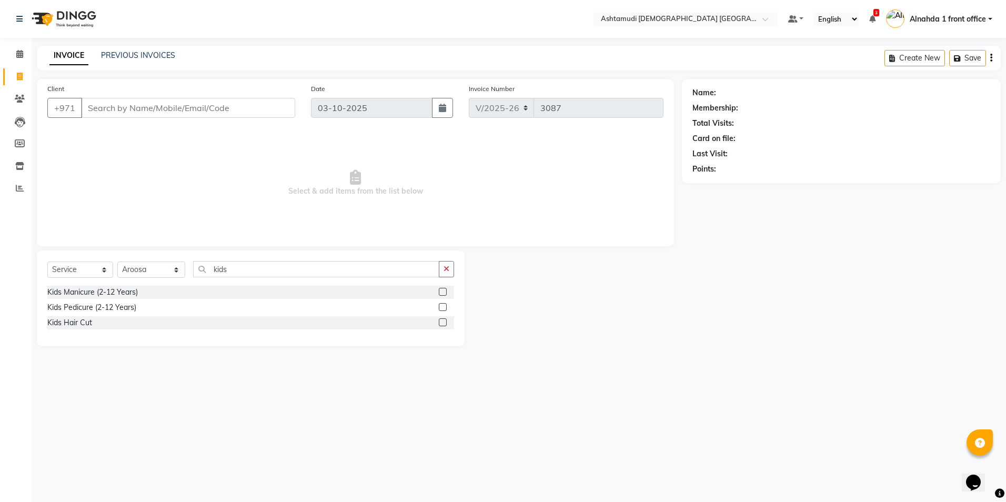
click at [442, 321] on label at bounding box center [443, 322] width 8 height 8
click at [442, 321] on input "checkbox" at bounding box center [442, 322] width 7 height 7
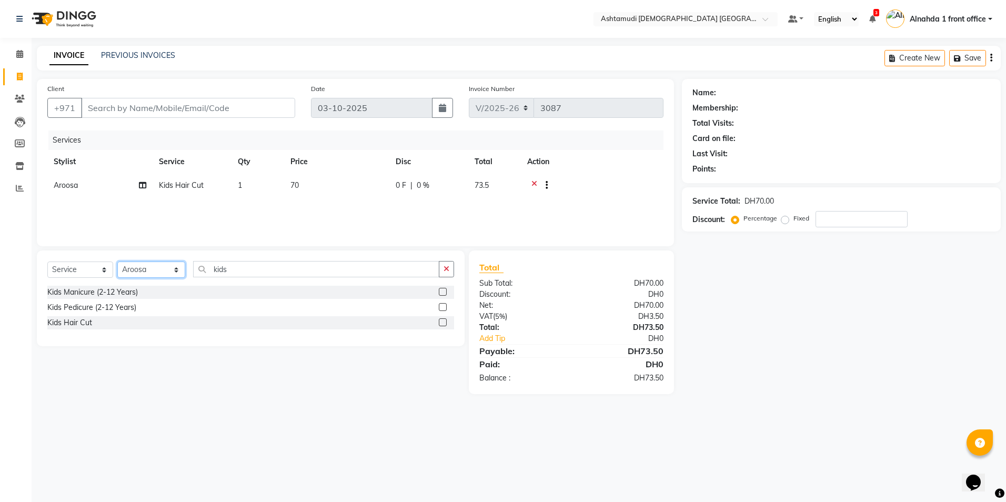
click at [172, 268] on select "Select Stylist Alnahda 1 front office [PERSON_NAME] [PERSON_NAME] DINGG TAB USE…" at bounding box center [151, 269] width 68 height 16
click at [117, 261] on select "Select Stylist Alnahda 1 front office [PERSON_NAME] [PERSON_NAME] DINGG TAB USE…" at bounding box center [151, 269] width 68 height 16
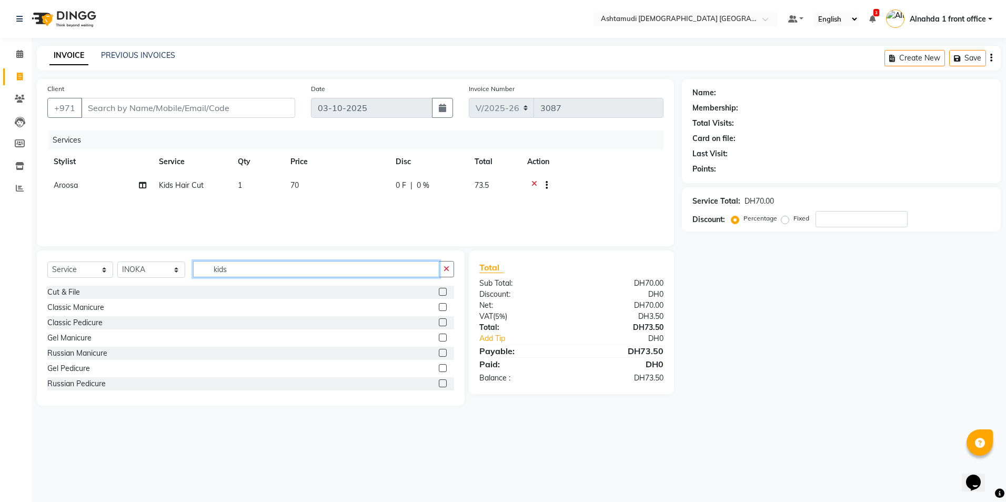
drag, startPoint x: 238, startPoint y: 266, endPoint x: 159, endPoint y: 278, distance: 80.4
click at [159, 278] on div "Select Service Product Membership Package Voucher Prepaid Gift Card Select Styl…" at bounding box center [250, 273] width 407 height 25
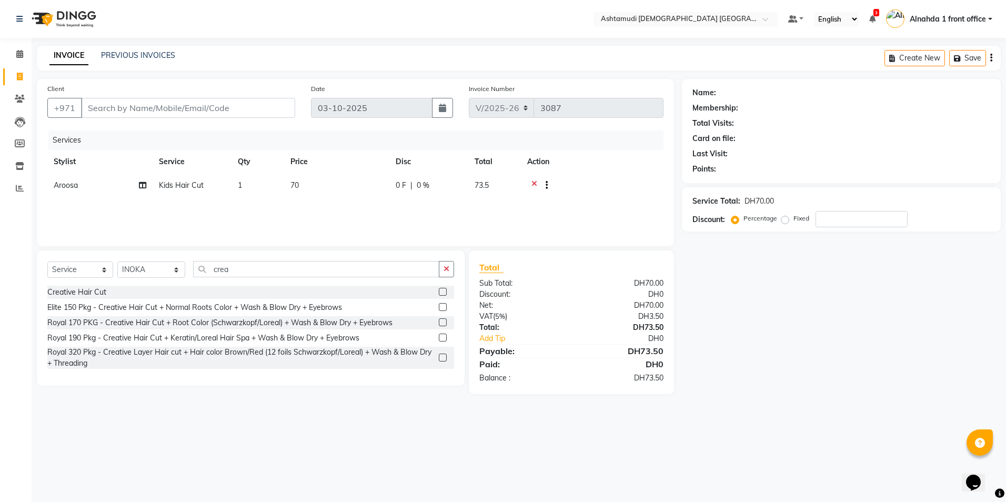
click at [536, 182] on icon at bounding box center [534, 186] width 6 height 13
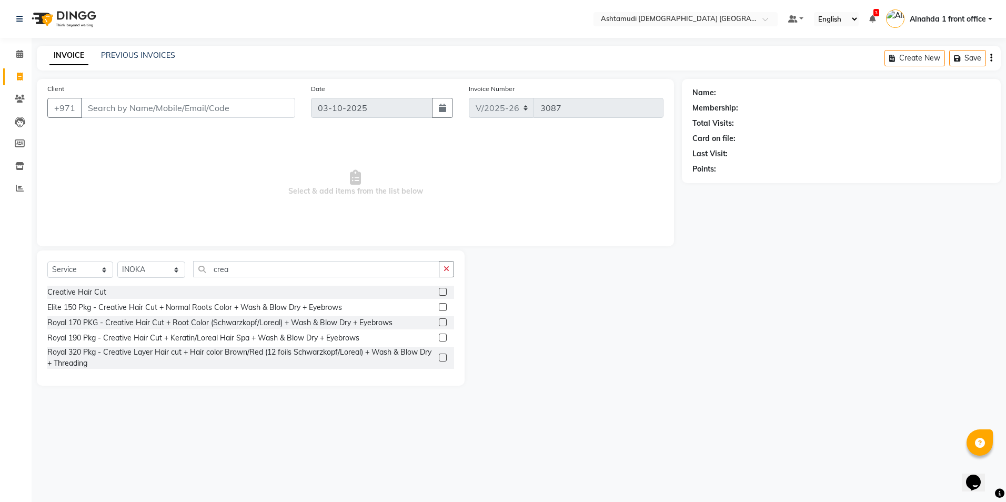
click at [441, 292] on label at bounding box center [443, 292] width 8 height 8
click at [441, 292] on input "checkbox" at bounding box center [442, 292] width 7 height 7
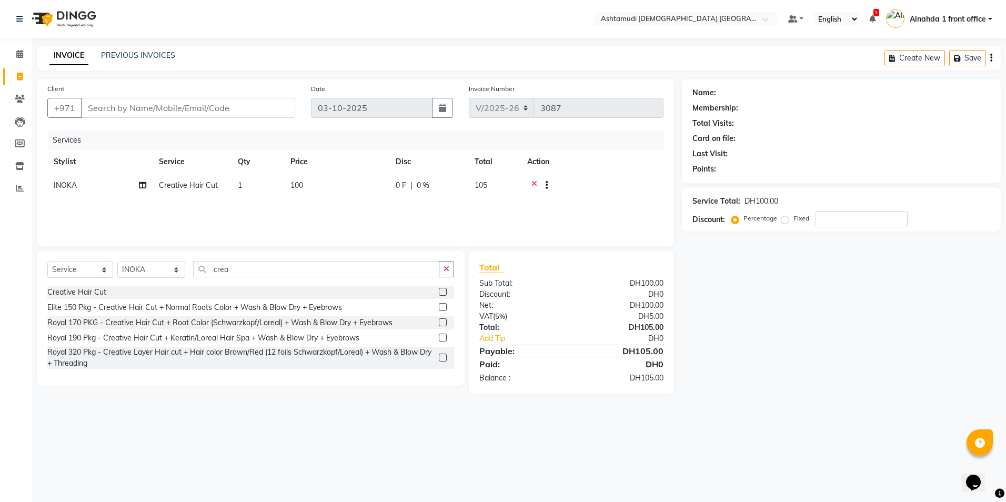
click at [441, 292] on label at bounding box center [443, 292] width 8 height 8
click at [441, 292] on input "checkbox" at bounding box center [442, 292] width 7 height 7
click at [838, 219] on input "number" at bounding box center [861, 219] width 92 height 16
click at [62, 211] on span "INOKA" at bounding box center [65, 210] width 23 height 9
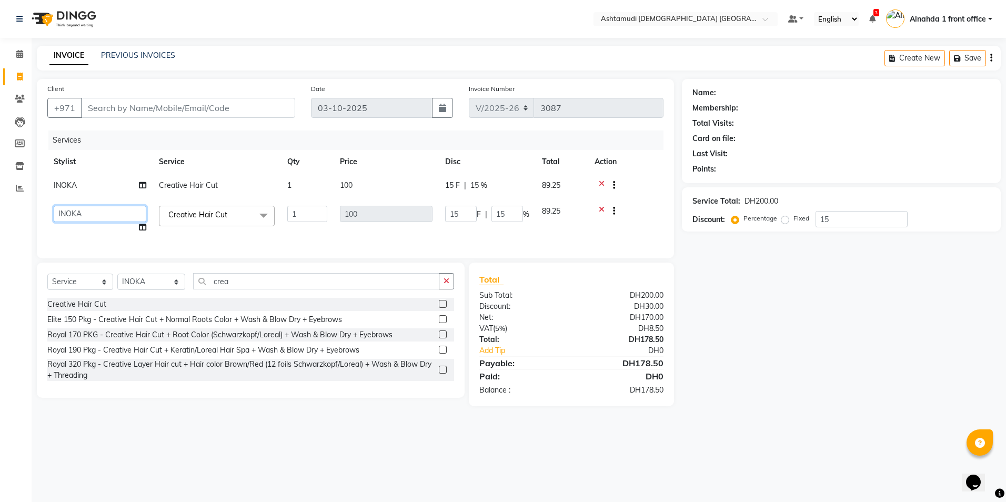
click at [71, 215] on select "Alnahda 1 front office Amala Aroosa Deepika Rani DINGG TAB USER Dummy Staff INO…" at bounding box center [100, 214] width 93 height 16
click at [132, 104] on input "Client" at bounding box center [188, 108] width 214 height 20
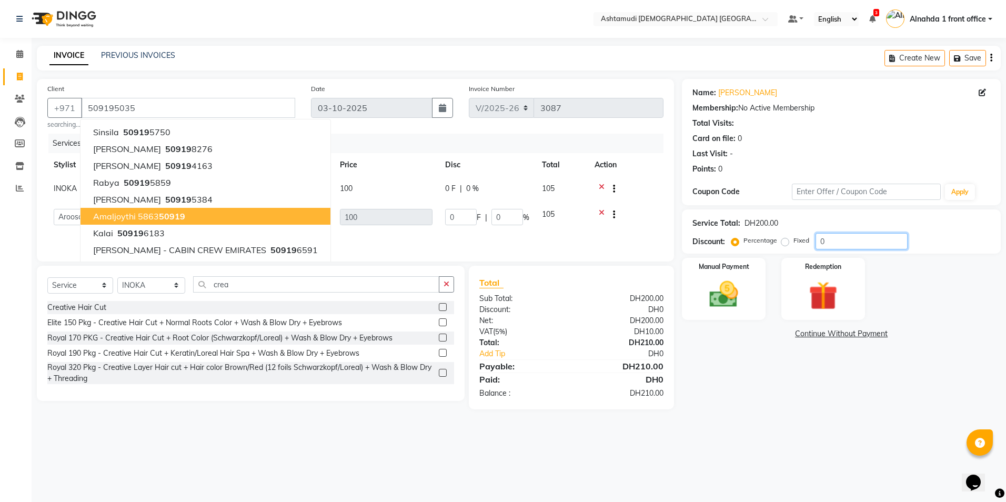
click at [840, 240] on input "0" at bounding box center [861, 241] width 92 height 16
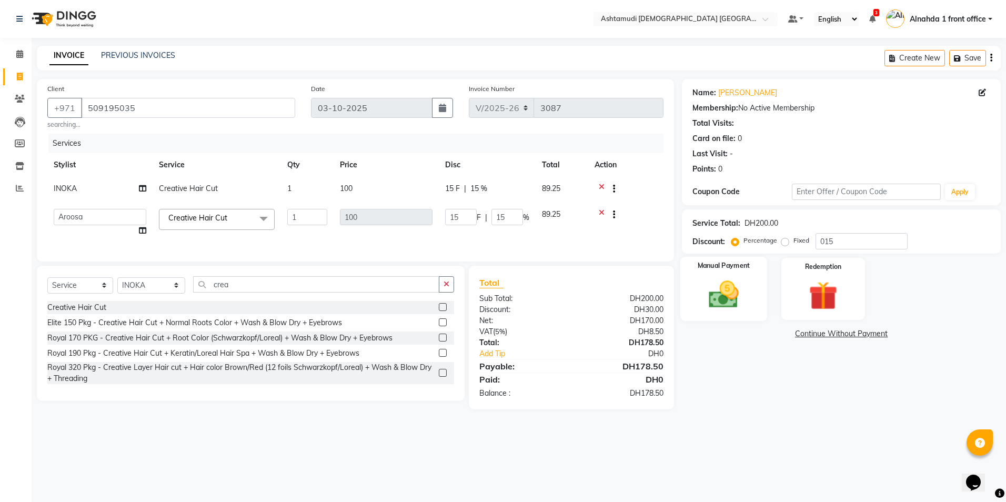
click at [733, 291] on img at bounding box center [723, 294] width 49 height 35
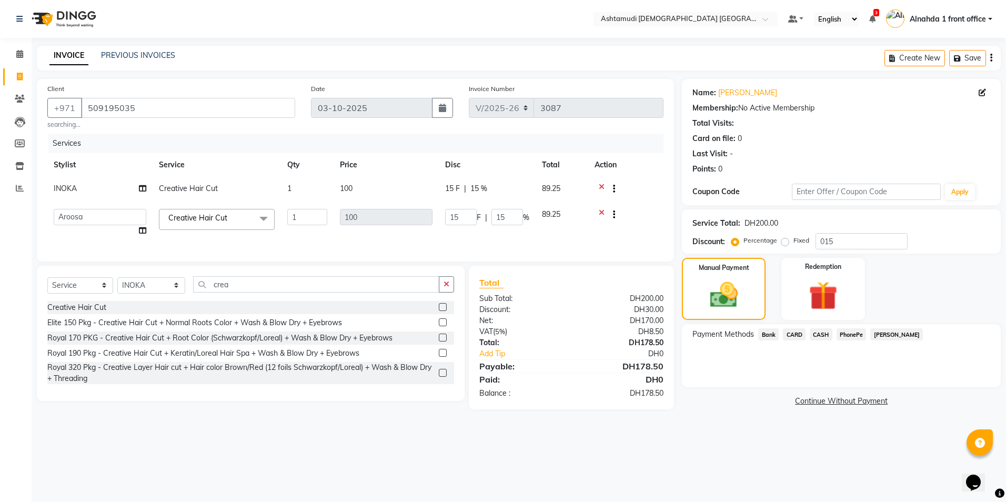
click at [791, 337] on span "CARD" at bounding box center [794, 334] width 23 height 12
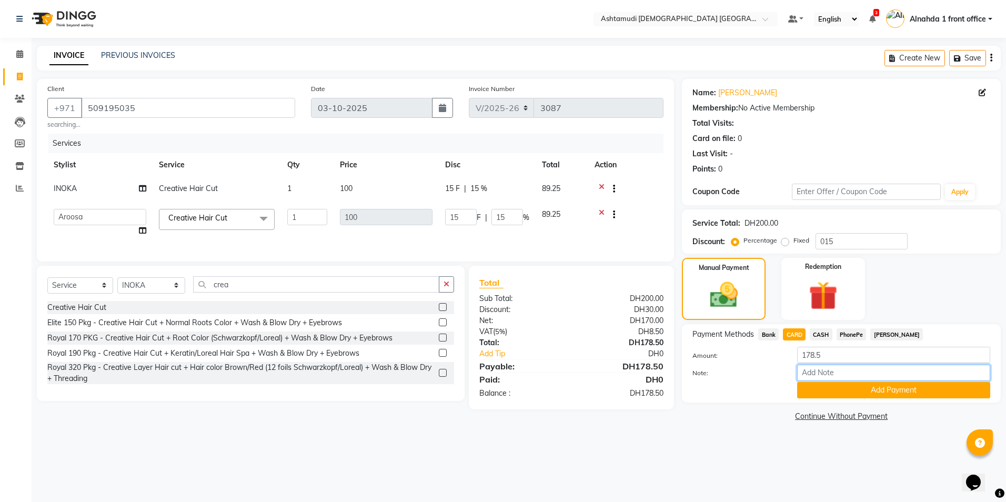
click at [812, 370] on input "Note:" at bounding box center [893, 373] width 193 height 16
click at [829, 387] on button "Add Payment" at bounding box center [893, 390] width 193 height 16
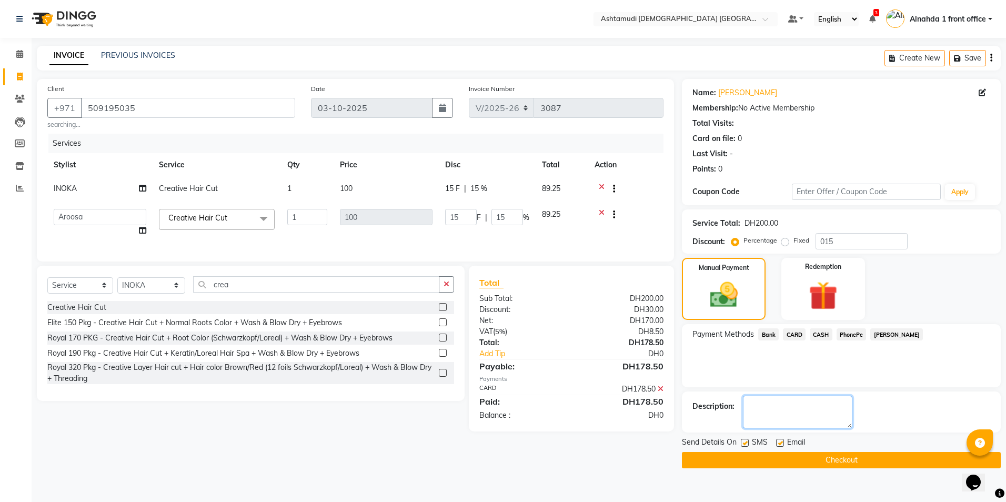
click at [804, 415] on textarea at bounding box center [797, 412] width 109 height 33
click at [802, 457] on button "Checkout" at bounding box center [841, 460] width 319 height 16
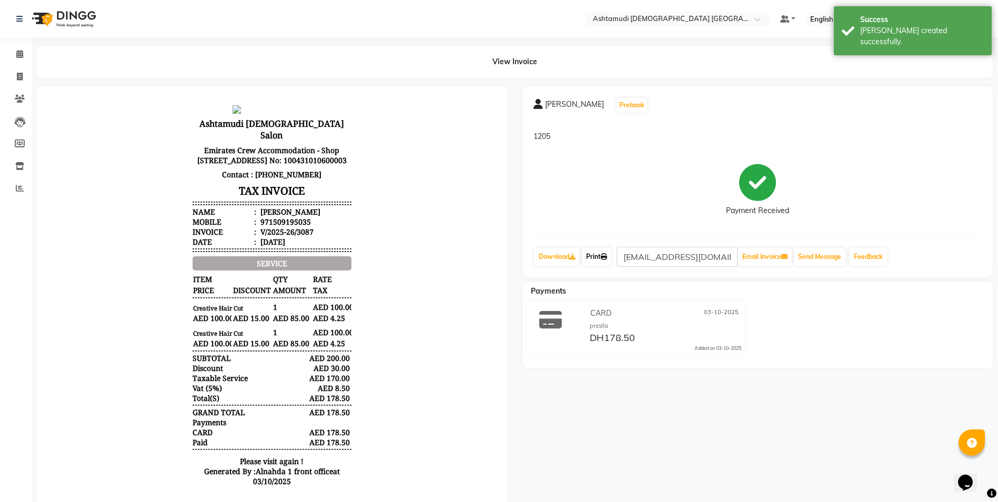
click at [594, 256] on link "Print" at bounding box center [596, 257] width 29 height 18
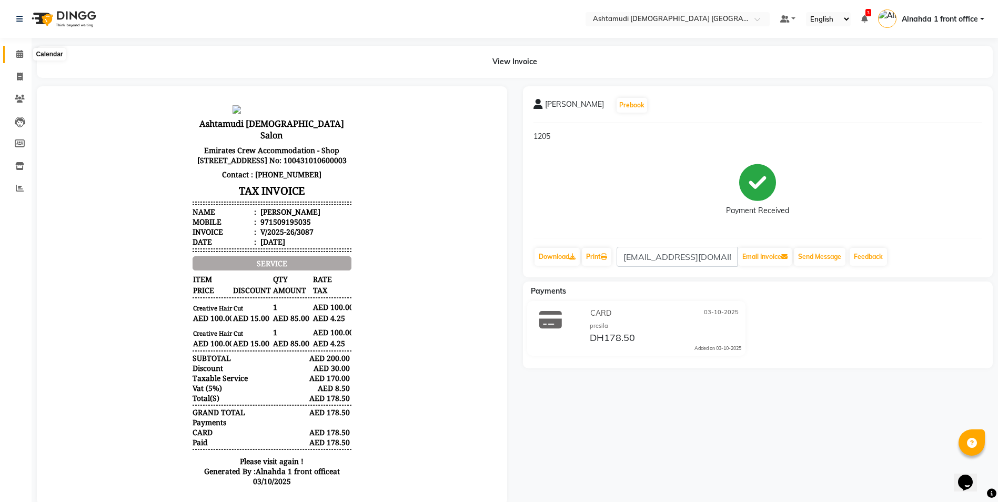
click at [23, 56] on icon at bounding box center [19, 54] width 7 height 8
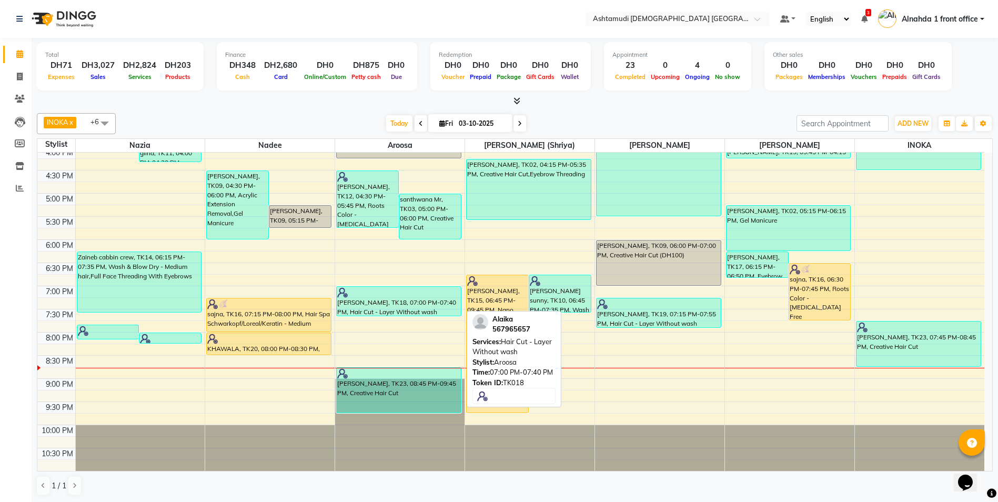
scroll to position [1, 0]
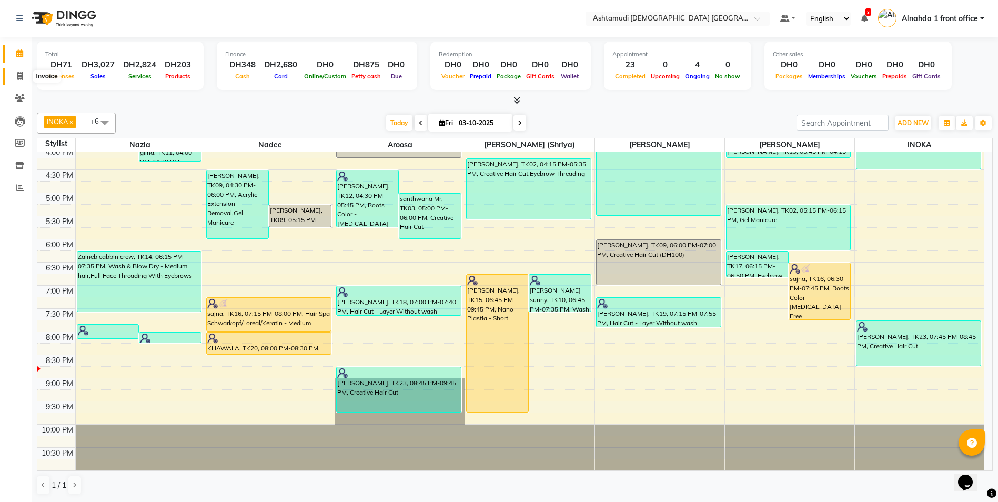
click at [19, 71] on span at bounding box center [20, 77] width 18 height 12
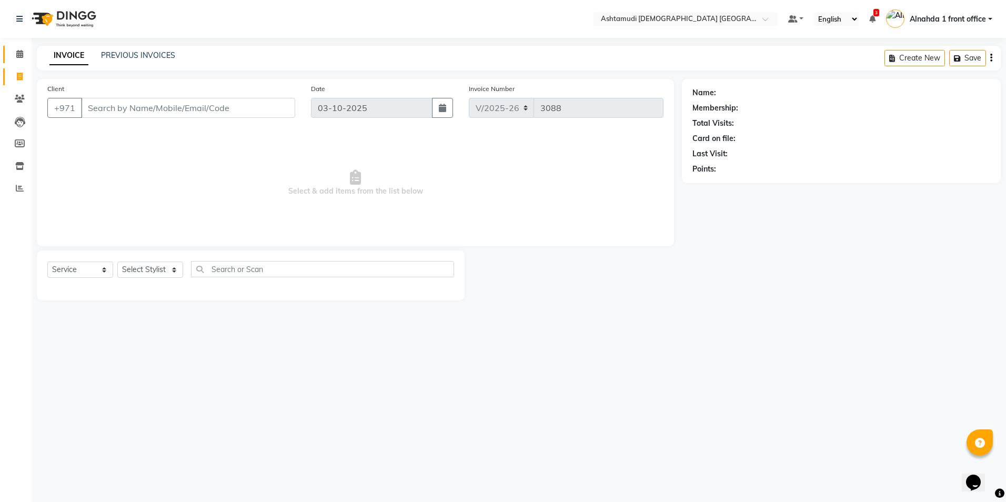
click at [22, 48] on link "Calendar" at bounding box center [15, 54] width 25 height 17
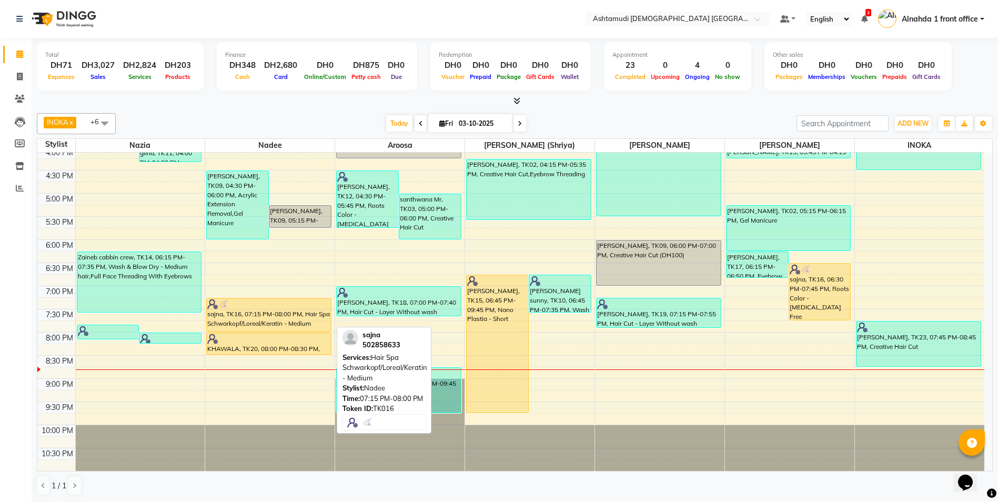
scroll to position [1, 0]
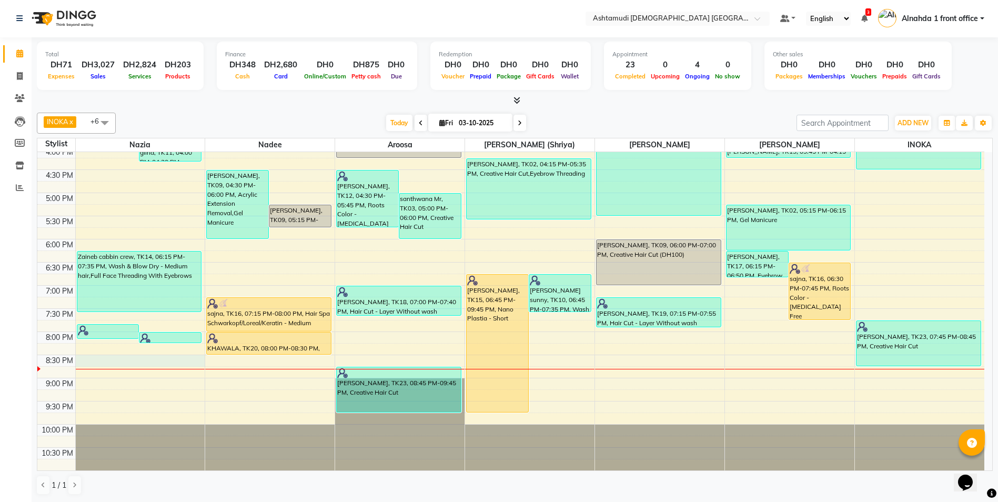
click at [100, 357] on div "9:00 AM 9:30 AM 10:00 AM 10:30 AM 11:00 AM 11:30 AM 12:00 PM 12:30 PM 1:00 PM 1…" at bounding box center [510, 147] width 947 height 648
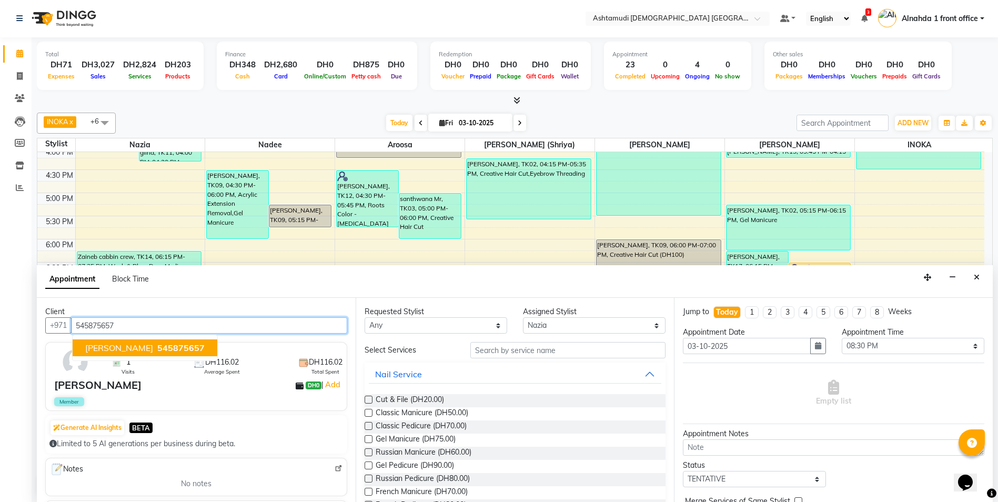
click at [157, 348] on span "545875657" at bounding box center [180, 348] width 47 height 11
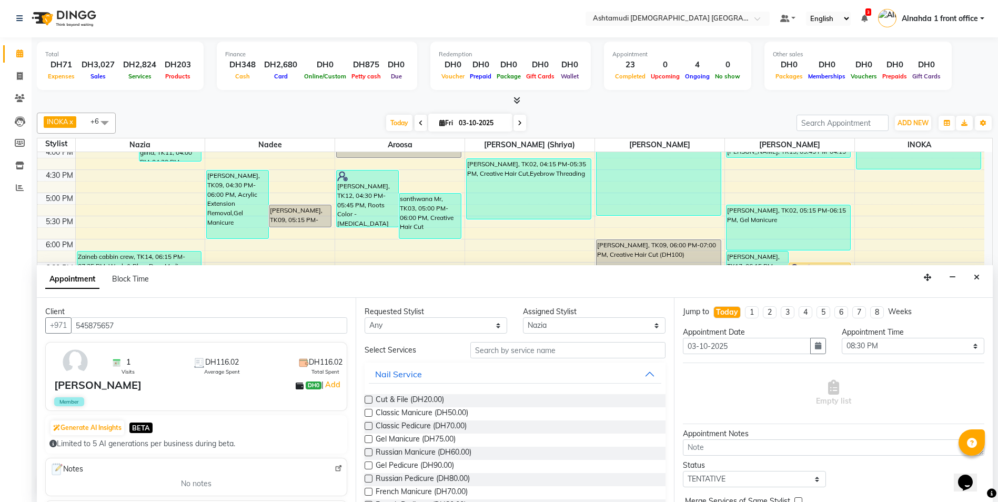
click at [368, 440] on label at bounding box center [369, 439] width 8 height 8
click at [368, 440] on input "checkbox" at bounding box center [368, 440] width 7 height 7
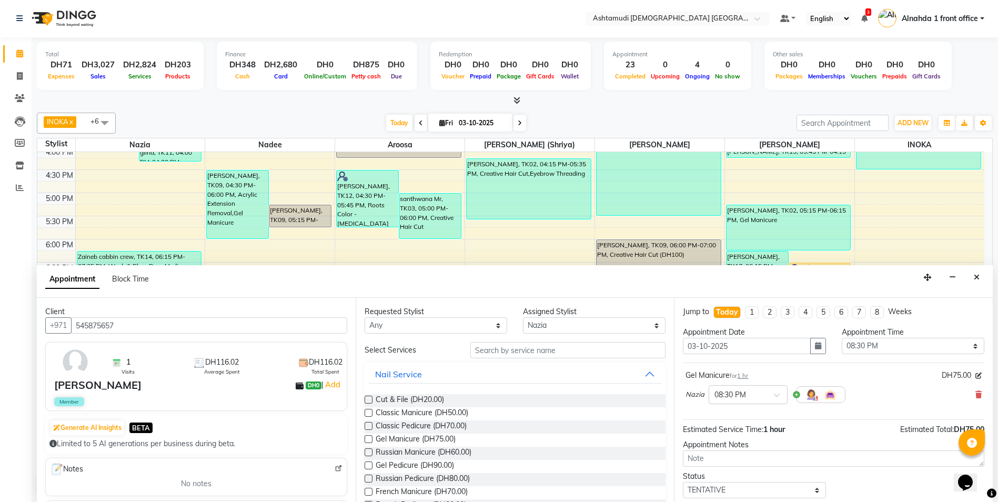
click at [369, 466] on label at bounding box center [369, 465] width 8 height 8
click at [369, 466] on input "checkbox" at bounding box center [368, 466] width 7 height 7
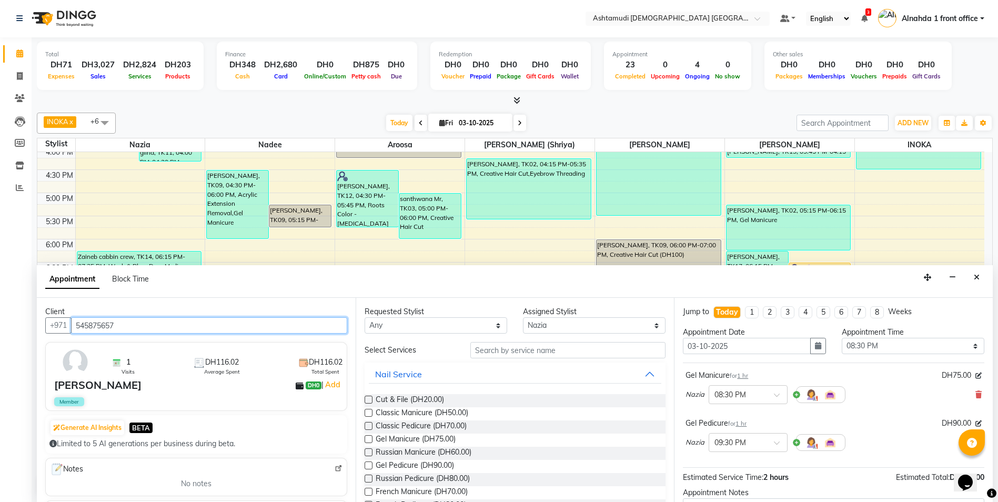
drag, startPoint x: 120, startPoint y: 325, endPoint x: 57, endPoint y: 293, distance: 70.4
click at [8, 320] on app-home "Select Location × Ashtamudi Ladies Salon Sahara Center, Dubai Default Panel My …" at bounding box center [499, 250] width 998 height 502
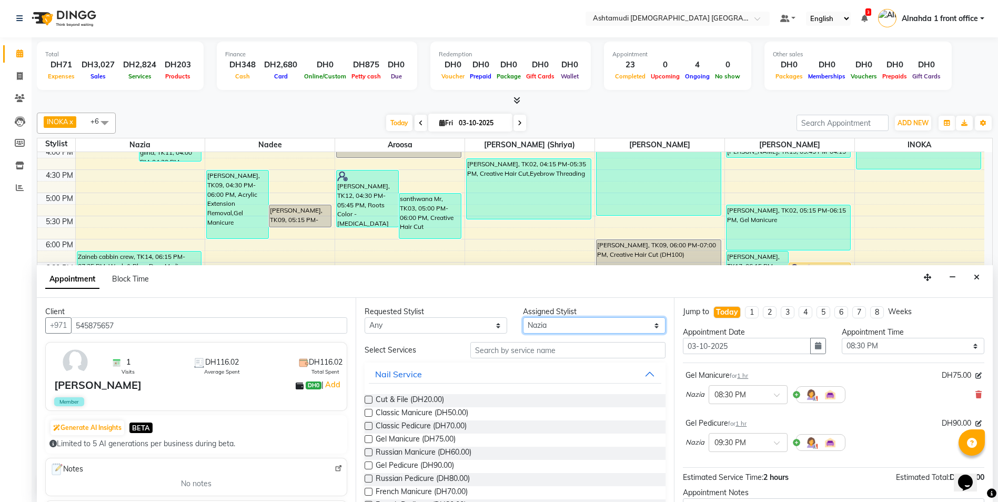
click at [555, 322] on select "Select Alnahda 1 front office Amala Aroosa Deepika Rani DINGG TAB USER Dummy St…" at bounding box center [594, 325] width 143 height 16
click at [523, 317] on select "Select Alnahda 1 front office Amala Aroosa Deepika Rani DINGG TAB USER Dummy St…" at bounding box center [594, 325] width 143 height 16
click at [494, 351] on input "text" at bounding box center [568, 350] width 196 height 16
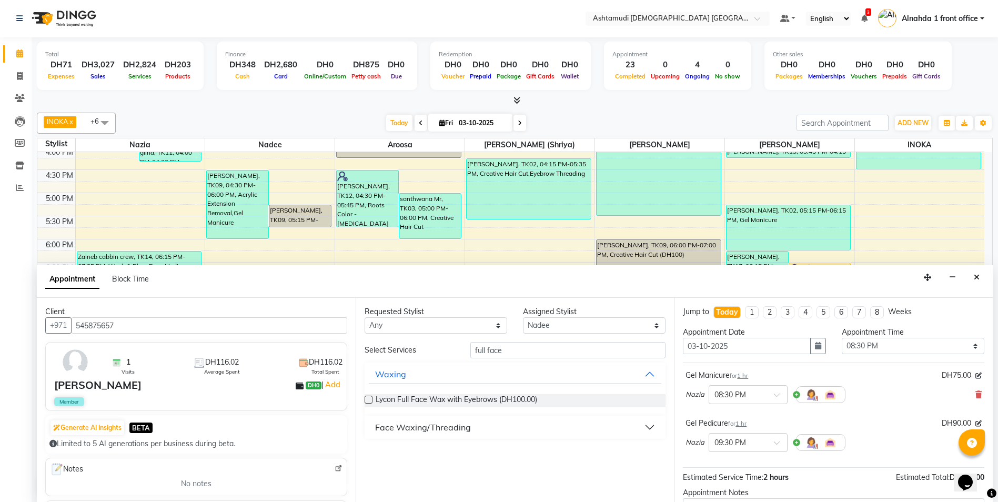
click at [430, 429] on div "Face Waxing/Threading" at bounding box center [423, 427] width 96 height 13
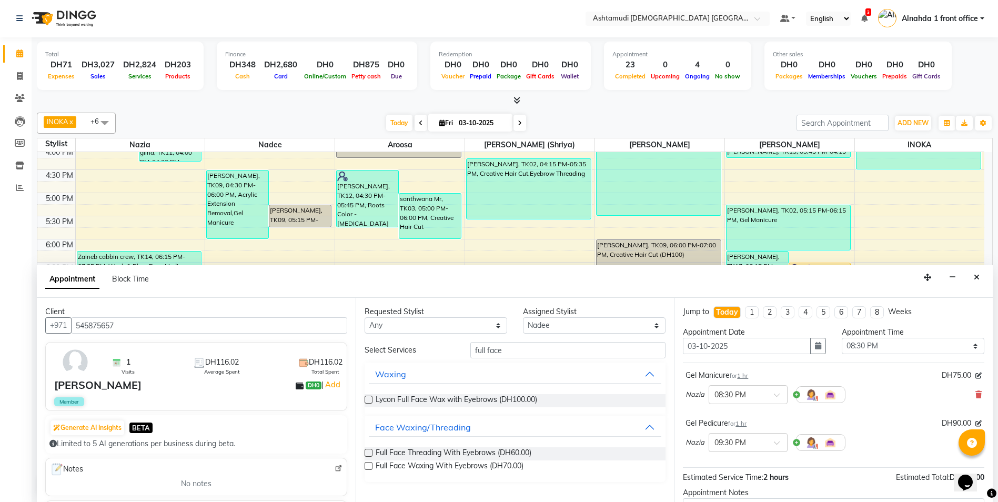
click at [369, 465] on label at bounding box center [369, 466] width 8 height 8
click at [369, 465] on input "checkbox" at bounding box center [368, 467] width 7 height 7
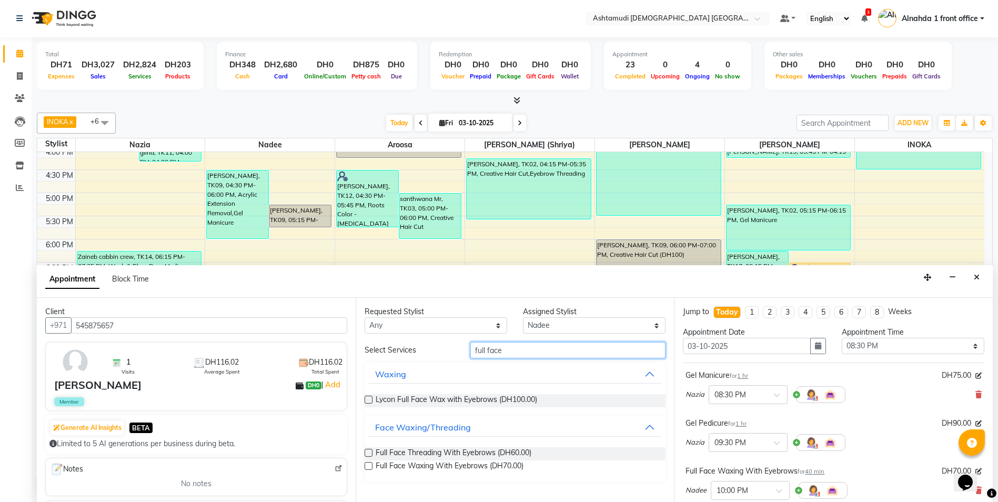
drag, startPoint x: 511, startPoint y: 353, endPoint x: 298, endPoint y: 353, distance: 213.6
click at [298, 353] on div "Client +971 545875657 1 Visits DH116.02 Average Spent DH116.02 Total Spent Zare…" at bounding box center [515, 400] width 956 height 204
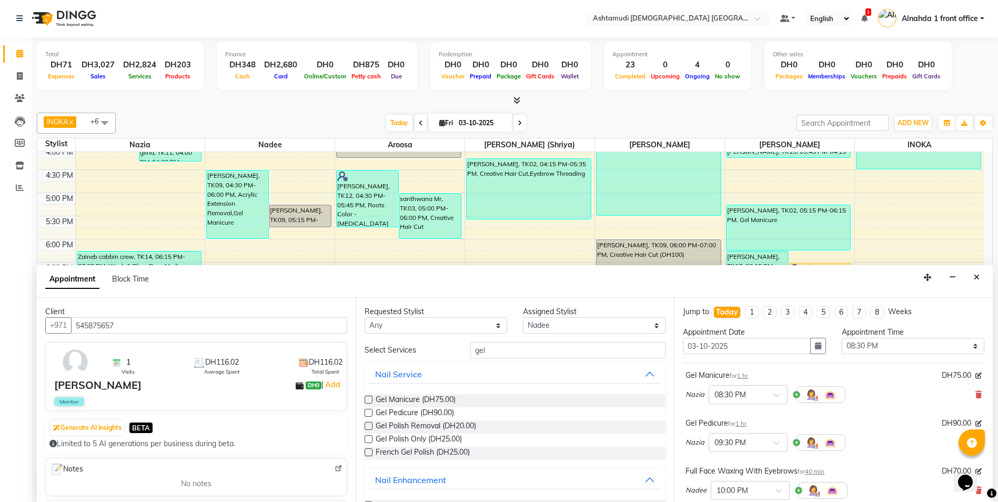
click at [369, 401] on label at bounding box center [369, 400] width 8 height 8
click at [369, 401] on input "checkbox" at bounding box center [368, 400] width 7 height 7
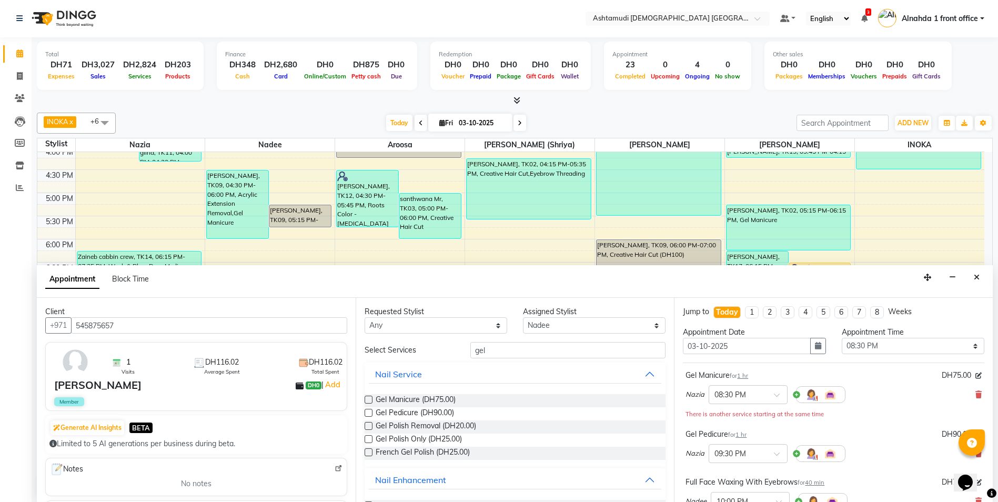
click at [367, 424] on label at bounding box center [369, 426] width 8 height 8
click at [367, 424] on input "checkbox" at bounding box center [368, 427] width 7 height 7
click at [547, 323] on select "Select Alnahda 1 front office Amala Aroosa Deepika Rani DINGG TAB USER Dummy St…" at bounding box center [594, 325] width 143 height 16
click at [523, 317] on select "Select Alnahda 1 front office Amala Aroosa Deepika Rani DINGG TAB USER Dummy St…" at bounding box center [594, 325] width 143 height 16
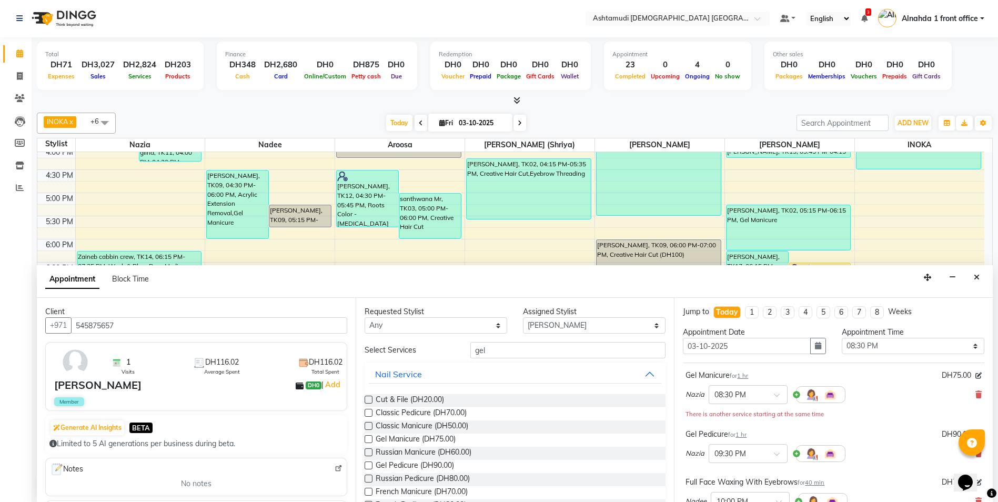
click at [370, 468] on label at bounding box center [369, 465] width 8 height 8
click at [370, 468] on input "checkbox" at bounding box center [368, 466] width 7 height 7
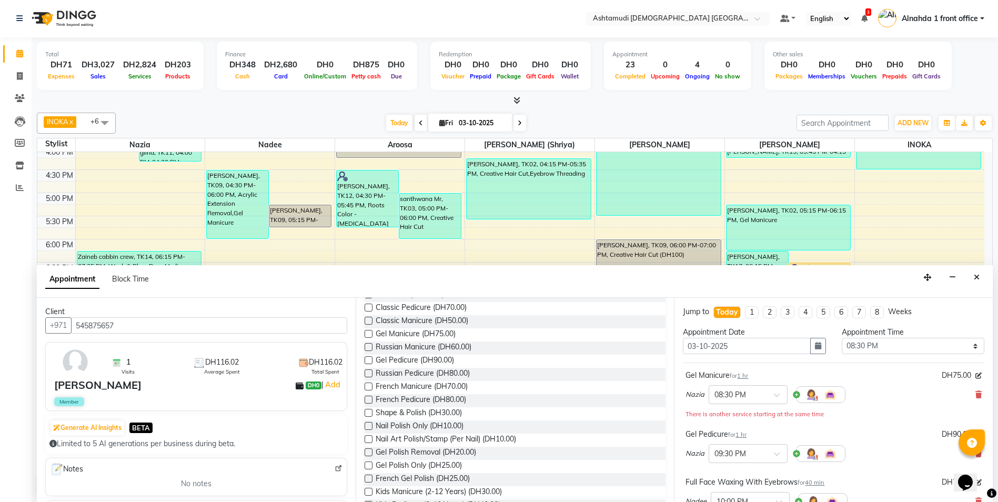
click at [366, 451] on label at bounding box center [369, 452] width 8 height 8
click at [366, 451] on input "checkbox" at bounding box center [368, 453] width 7 height 7
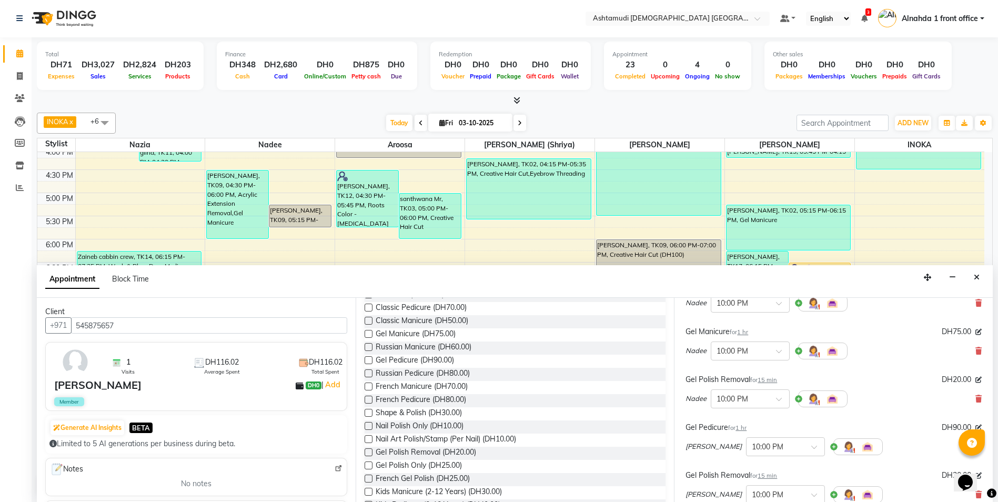
scroll to position [361, 0]
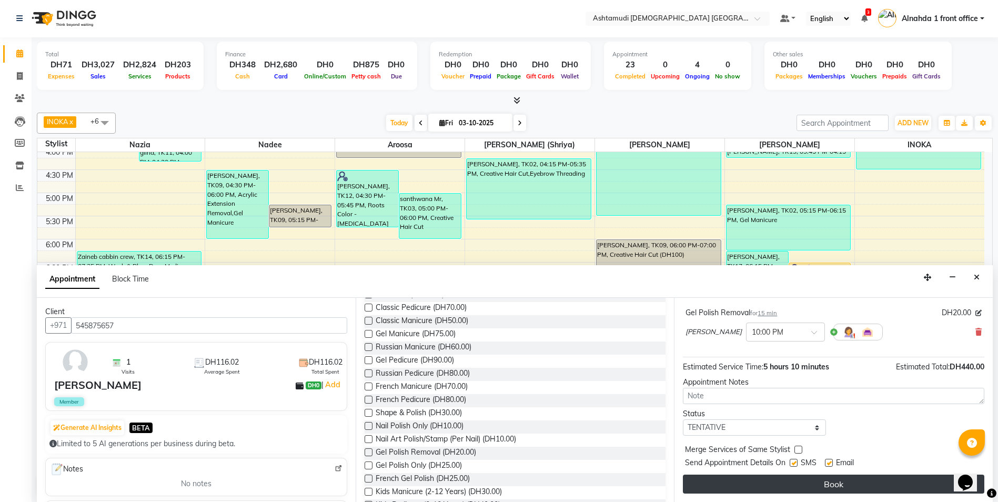
click at [834, 482] on button "Book" at bounding box center [833, 484] width 301 height 19
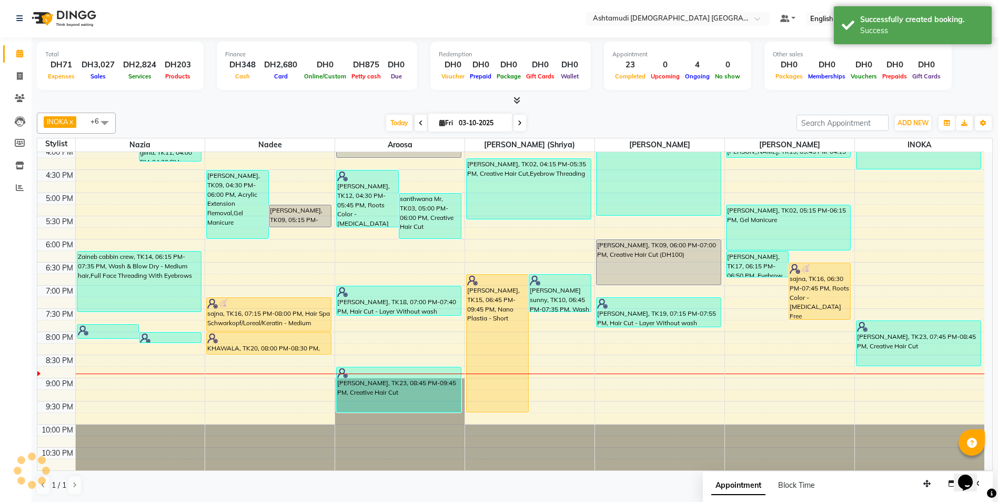
scroll to position [0, 0]
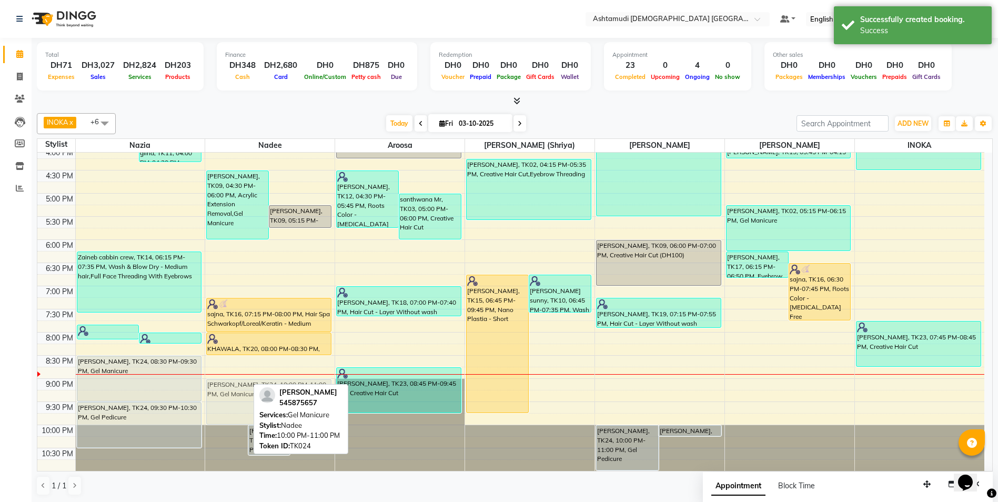
drag, startPoint x: 223, startPoint y: 441, endPoint x: 226, endPoint y: 394, distance: 47.5
click at [226, 394] on div "Zareena, TK24, 10:00 PM-11:00 PM, Gel Manicure Zareena, TK24, 10:00 PM-10:40 PM…" at bounding box center [269, 147] width 129 height 648
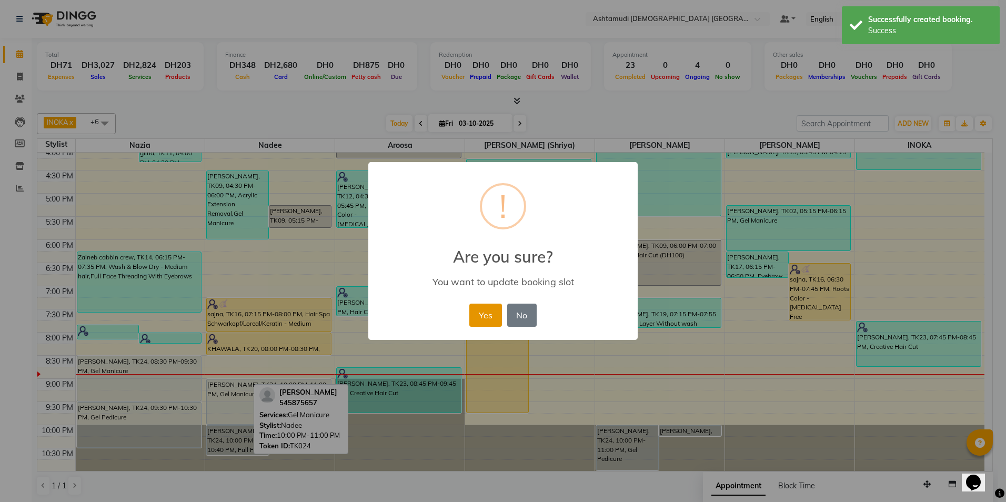
click at [488, 318] on button "Yes" at bounding box center [485, 315] width 32 height 23
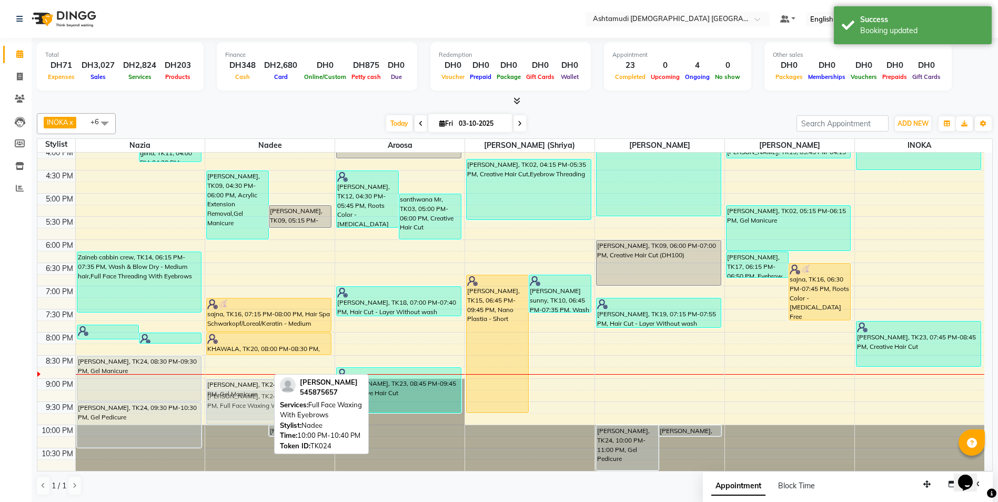
drag, startPoint x: 236, startPoint y: 438, endPoint x: 287, endPoint y: 402, distance: 62.8
click at [287, 402] on div "INOKA x Jyothi Kumari (Shriya) x Nazia x Deepika Rani x Aroosa x Theresa x Nade…" at bounding box center [515, 304] width 956 height 391
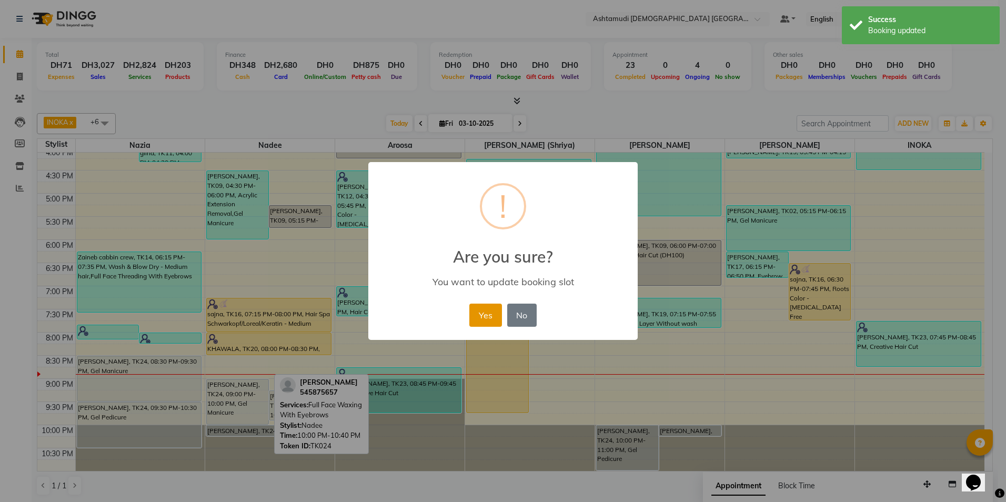
click at [495, 315] on button "Yes" at bounding box center [485, 315] width 32 height 23
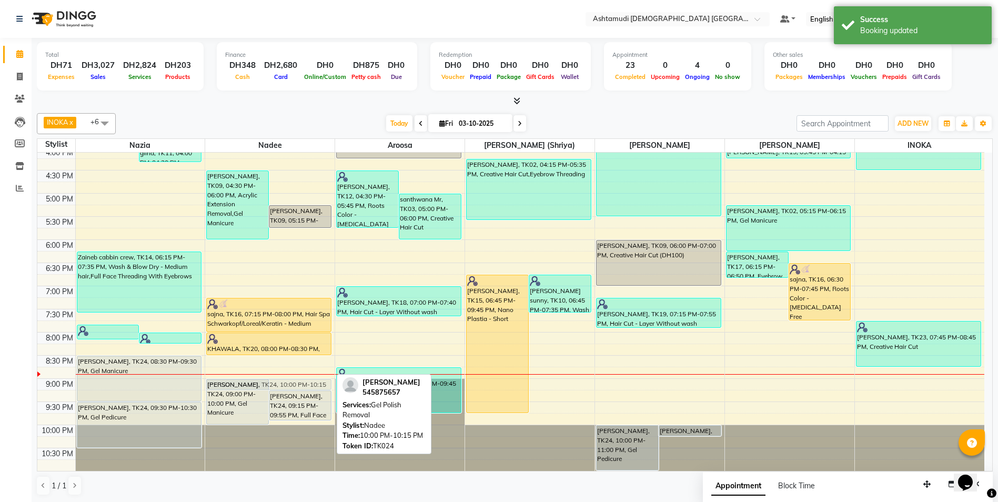
drag, startPoint x: 282, startPoint y: 428, endPoint x: 311, endPoint y: 386, distance: 50.6
click at [311, 386] on div "Soumya Sharin, TK09, 04:30 PM-06:00 PM, Acrylic Extension Removal,Gel Manicure …" at bounding box center [269, 147] width 129 height 648
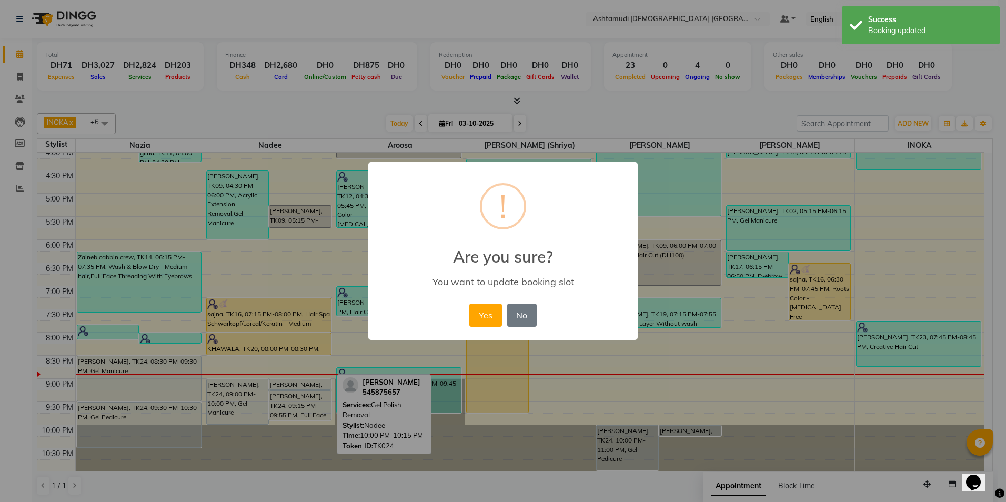
click at [475, 300] on div "× ! Are you sure? You want to update booking slot Yes No No" at bounding box center [502, 251] width 269 height 178
click at [480, 308] on button "Yes" at bounding box center [485, 315] width 32 height 23
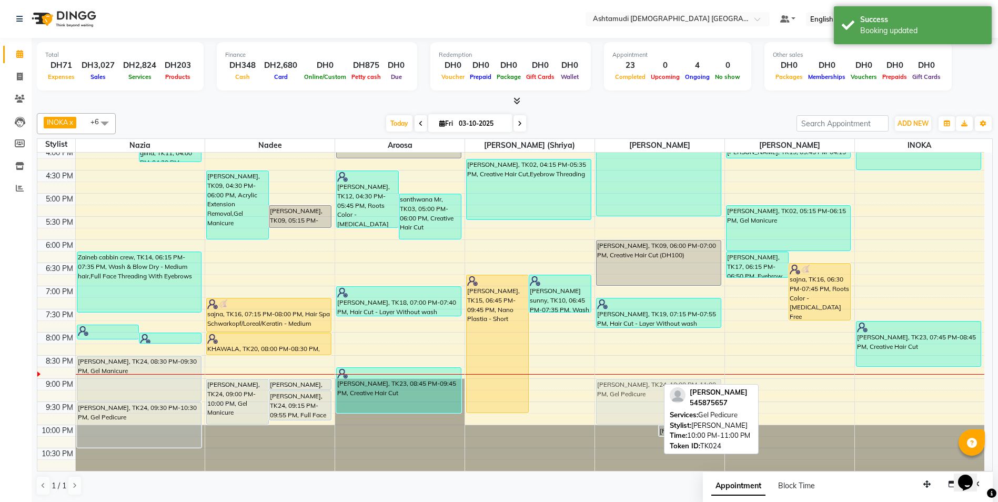
drag, startPoint x: 627, startPoint y: 425, endPoint x: 633, endPoint y: 392, distance: 33.2
click at [633, 392] on div "Zareena, TK24, 10:00 PM-11:00 PM, Gel Pedicure Zareena, TK24, 10:00 PM-10:15 PM…" at bounding box center [659, 147] width 129 height 648
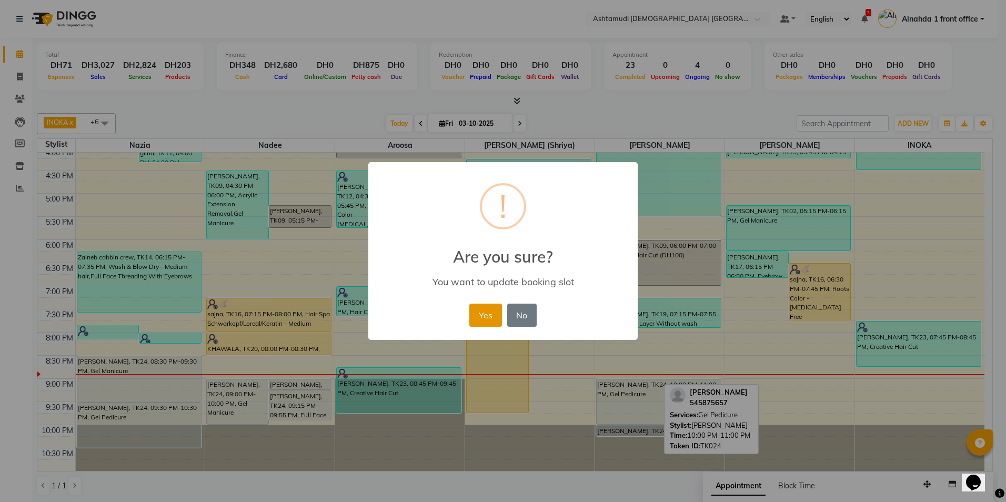
click at [484, 310] on button "Yes" at bounding box center [485, 315] width 32 height 23
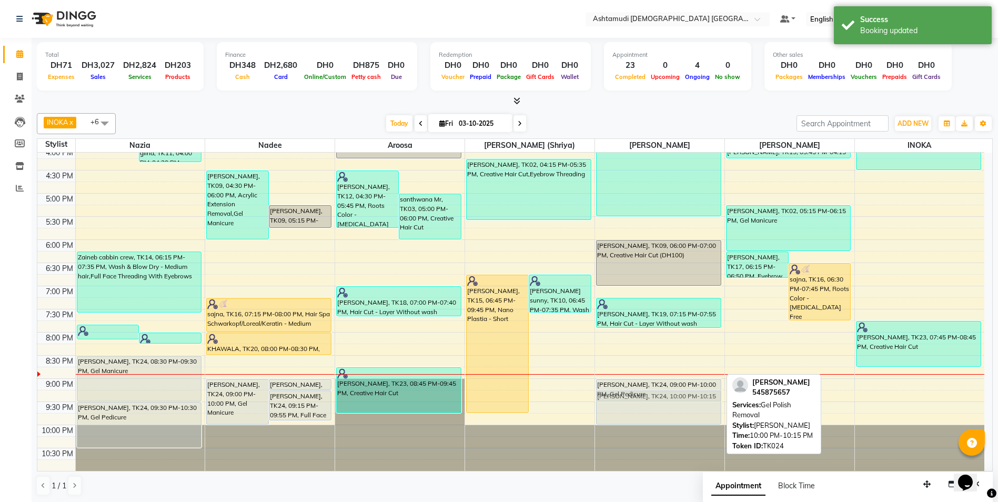
drag, startPoint x: 641, startPoint y: 430, endPoint x: 657, endPoint y: 400, distance: 33.6
click at [657, 399] on div "Aswathy Rajan, TK05, 12:30 PM-03:30 PM, Nano Plastia - Short Aswathy Rajan, TK0…" at bounding box center [659, 147] width 129 height 648
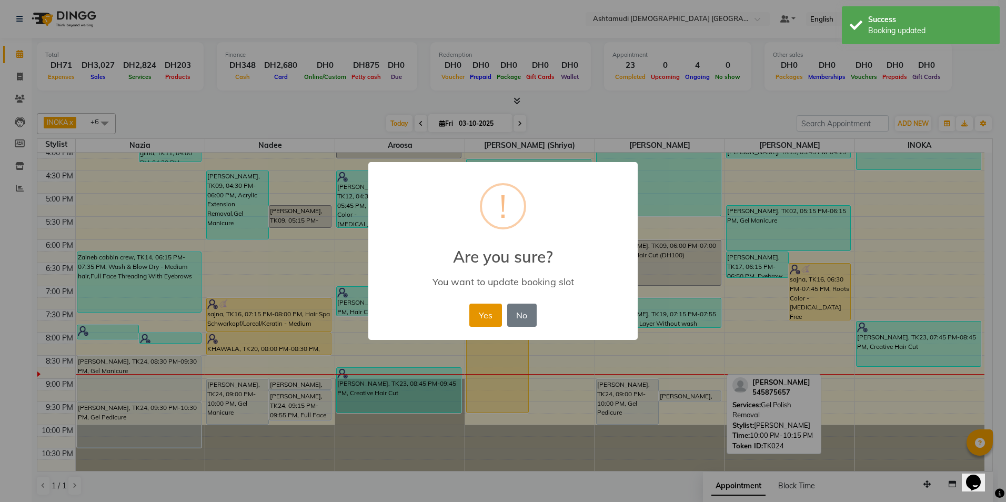
click at [491, 317] on button "Yes" at bounding box center [485, 315] width 32 height 23
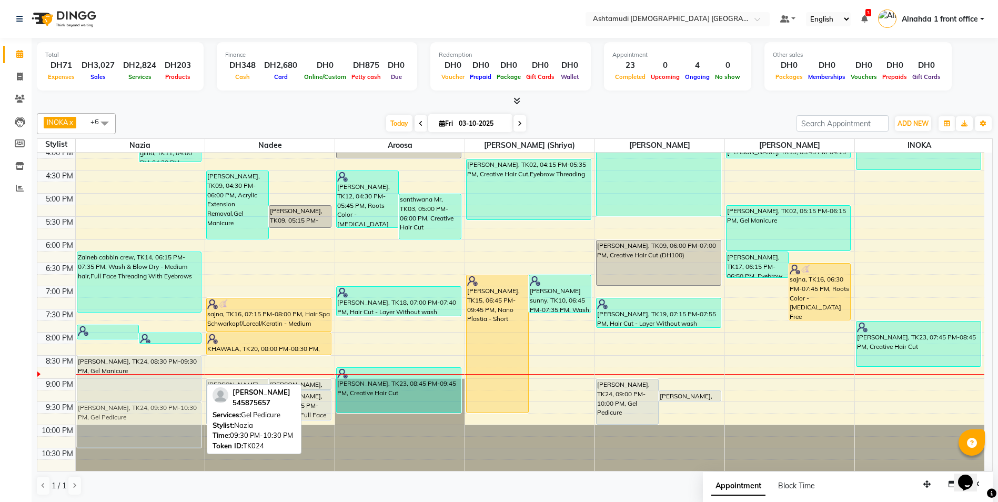
drag, startPoint x: 119, startPoint y: 415, endPoint x: 132, endPoint y: 416, distance: 13.2
click at [132, 416] on div "gilna, TK11, 03:30 PM-04:05 PM, Clean up gilna, TK11, 04:00 PM-04:20 PM, Eyebro…" at bounding box center [140, 147] width 129 height 648
drag, startPoint x: 135, startPoint y: 376, endPoint x: 136, endPoint y: 397, distance: 21.6
click at [136, 397] on div "gilna, TK11, 03:30 PM-04:05 PM, Clean up gilna, TK11, 04:00 PM-04:20 PM, Eyebro…" at bounding box center [140, 147] width 129 height 648
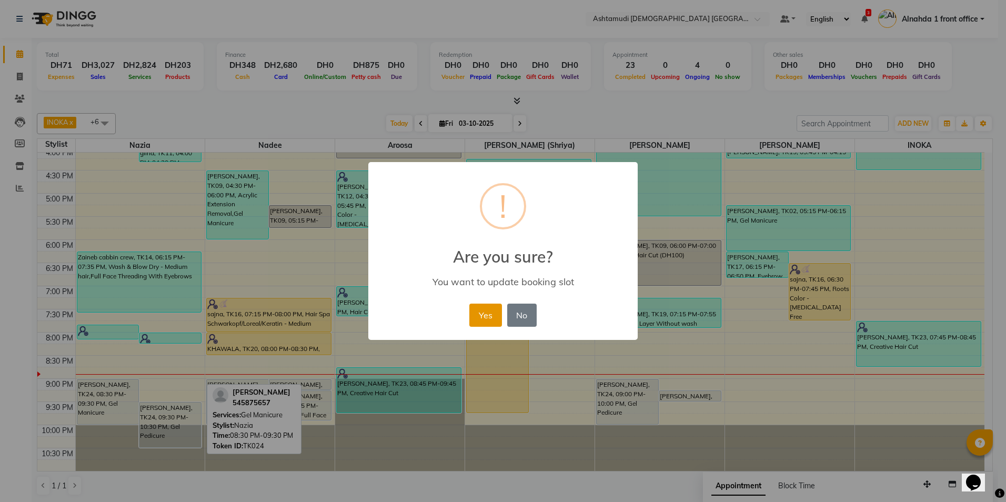
click at [482, 313] on button "Yes" at bounding box center [485, 315] width 32 height 23
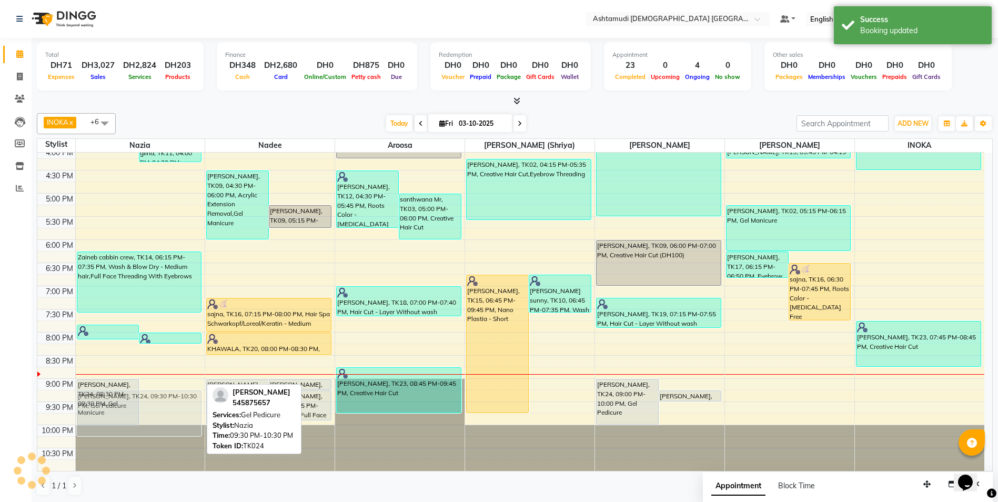
drag, startPoint x: 166, startPoint y: 424, endPoint x: 170, endPoint y: 414, distance: 11.3
click at [170, 414] on div "gilna, TK11, 03:30 PM-04:05 PM, Clean up gilna, TK11, 04:00 PM-04:20 PM, Eyebro…" at bounding box center [140, 147] width 129 height 648
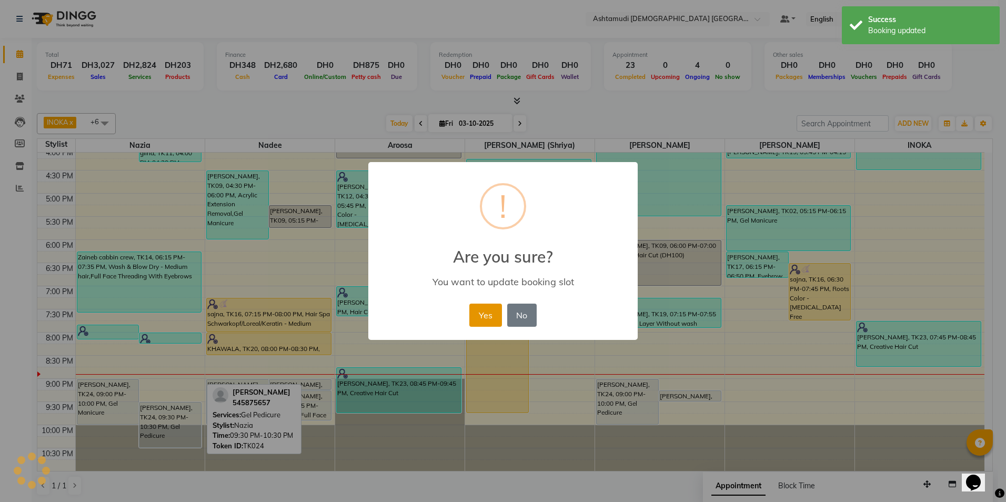
click at [488, 315] on button "Yes" at bounding box center [485, 315] width 32 height 23
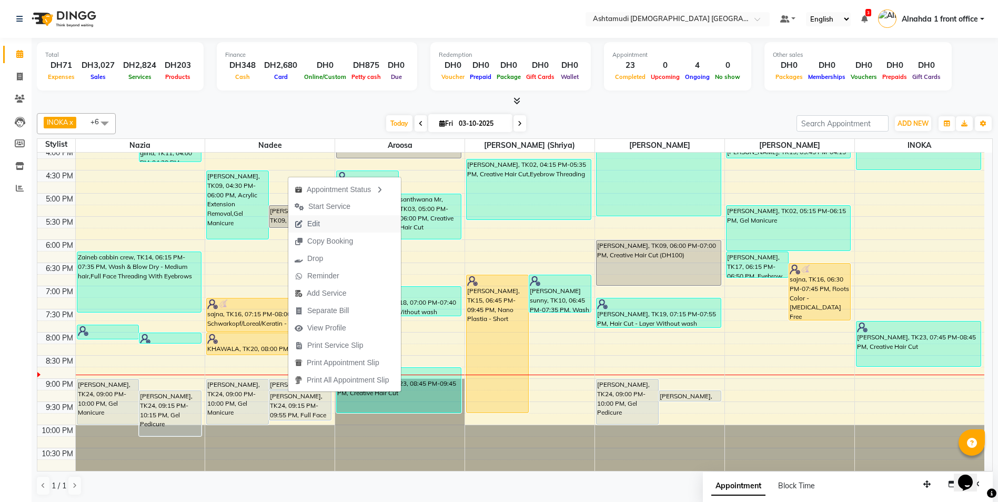
click at [315, 223] on span "Edit" at bounding box center [313, 223] width 13 height 11
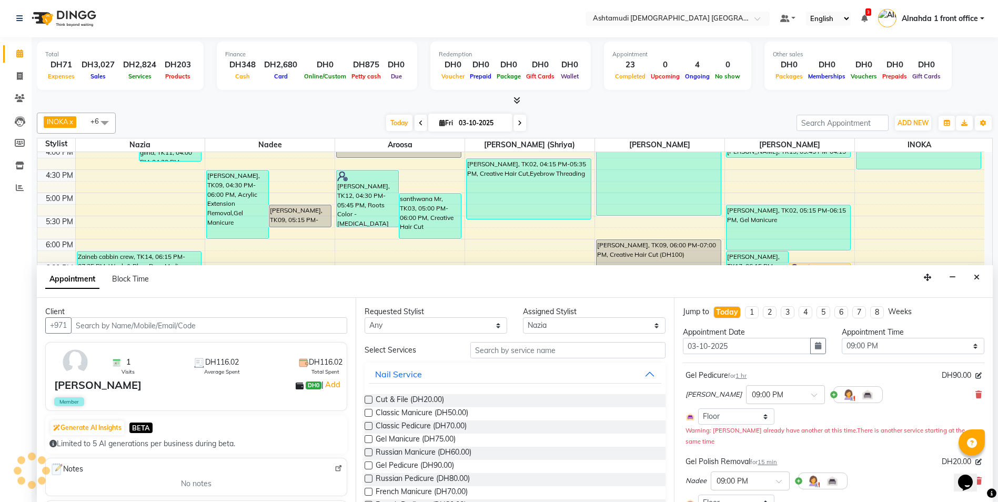
scroll to position [158, 0]
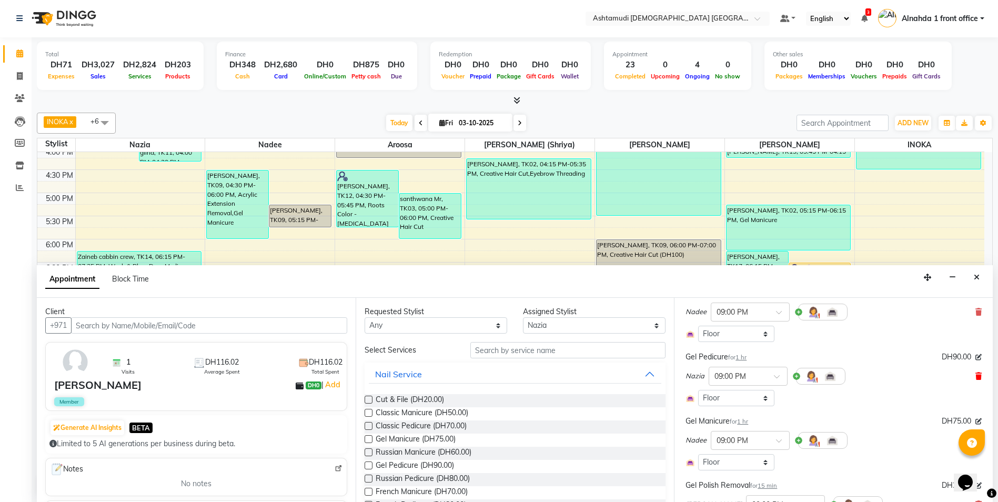
click at [975, 378] on icon at bounding box center [978, 375] width 6 height 7
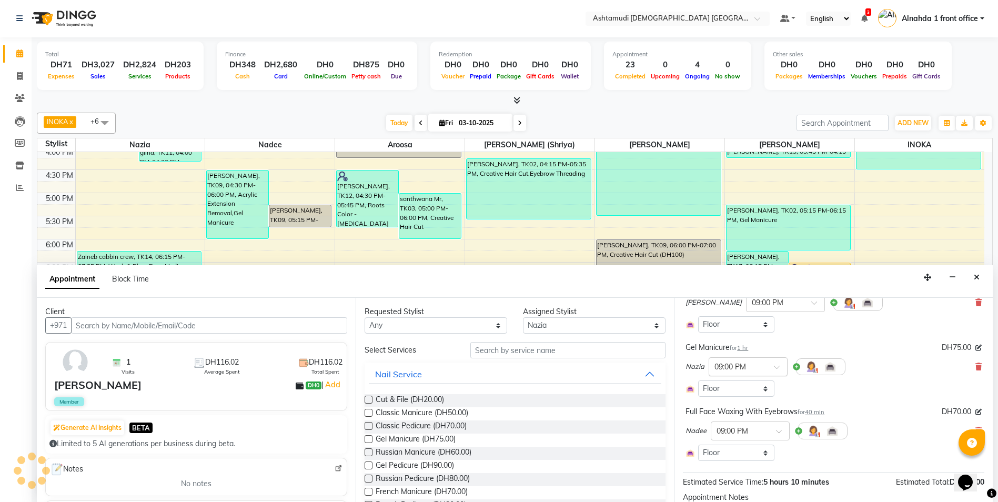
scroll to position [316, 0]
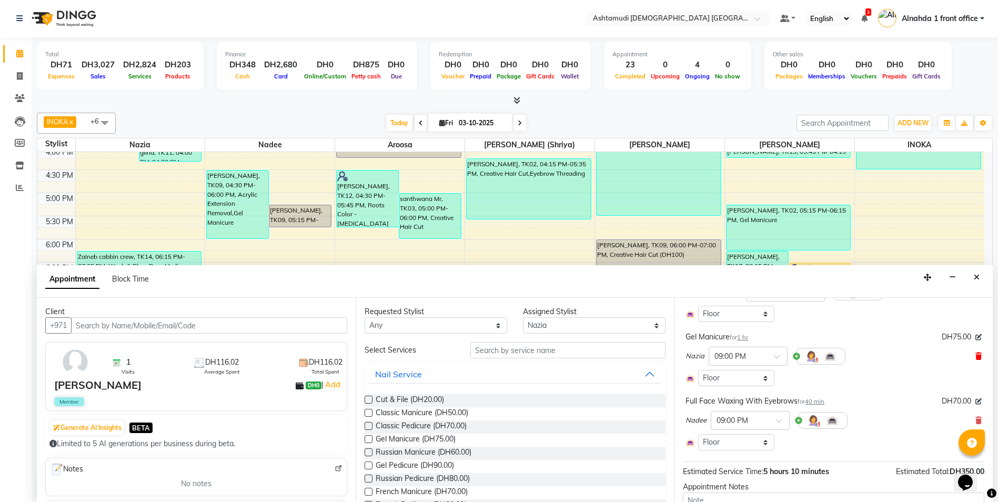
click at [975, 356] on icon at bounding box center [978, 356] width 6 height 7
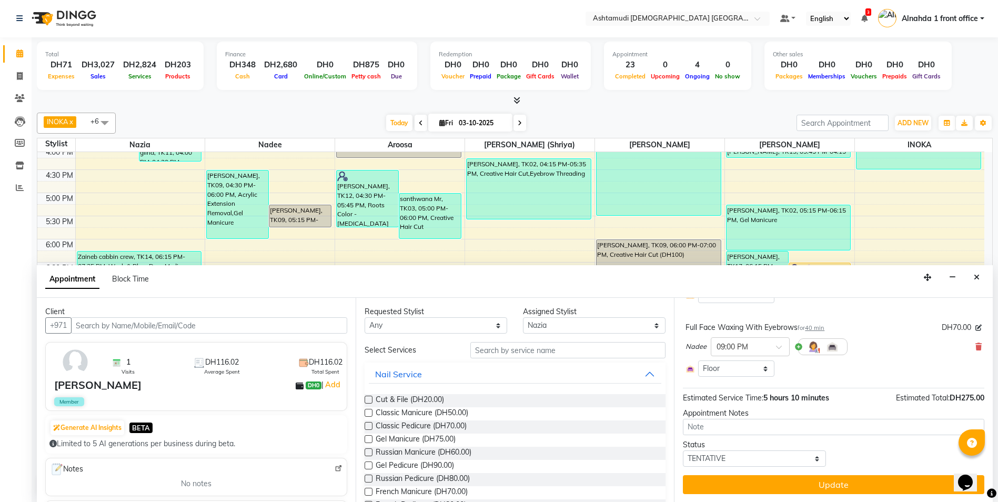
scroll to position [335, 0]
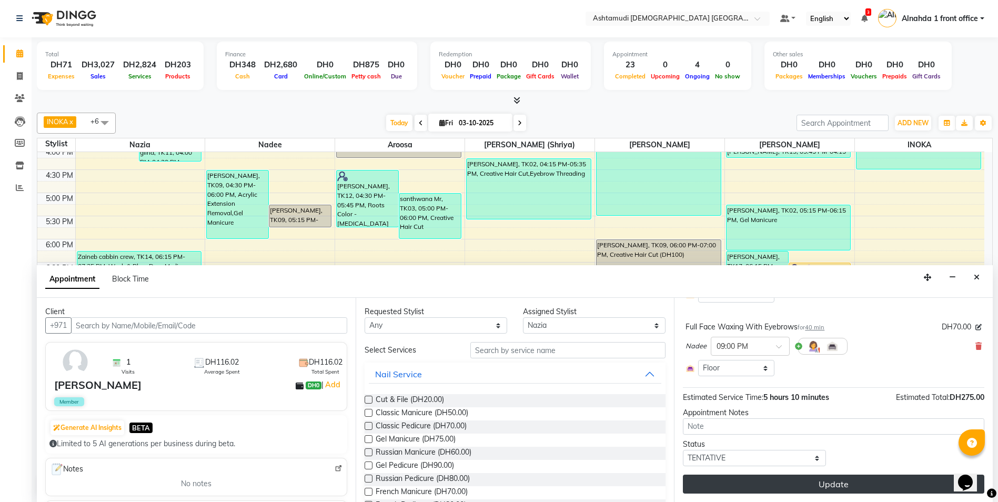
click at [789, 475] on button "Update" at bounding box center [833, 484] width 301 height 19
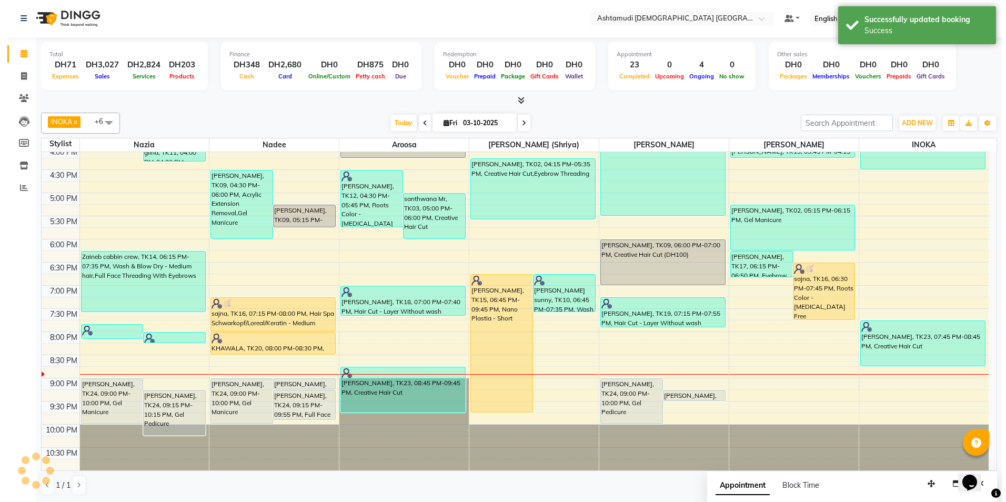
scroll to position [0, 0]
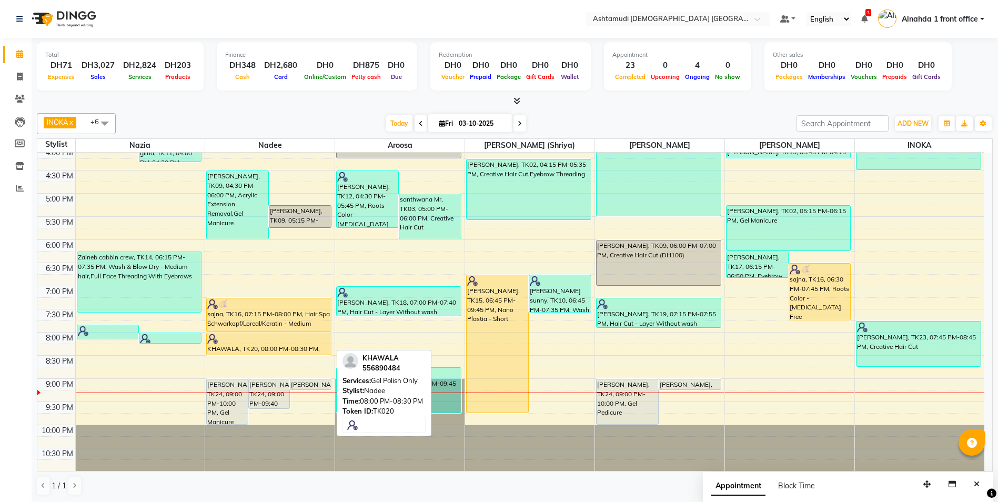
click at [296, 344] on div "KHAWALA, TK20, 08:00 PM-08:30 PM, Gel Polish Only" at bounding box center [269, 344] width 124 height 22
click at [273, 342] on div at bounding box center [268, 339] width 123 height 11
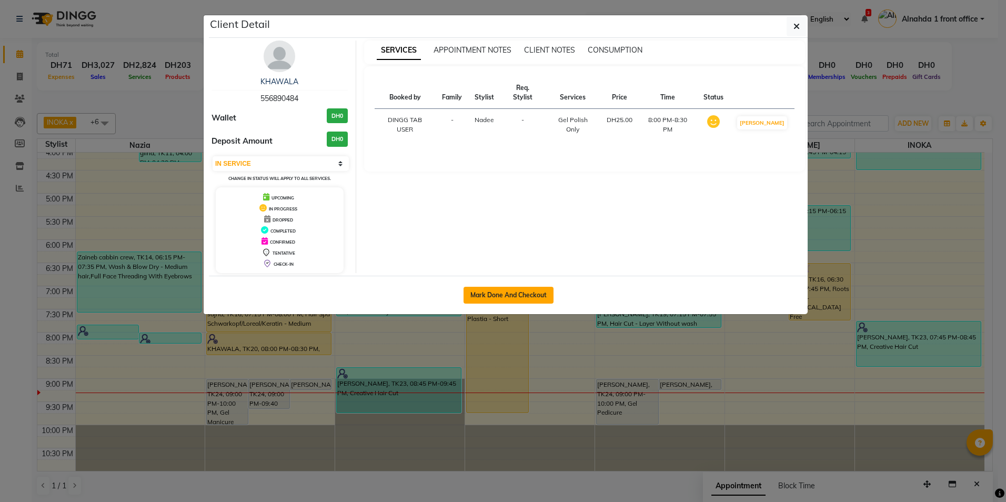
click at [500, 293] on button "Mark Done And Checkout" at bounding box center [509, 295] width 90 height 17
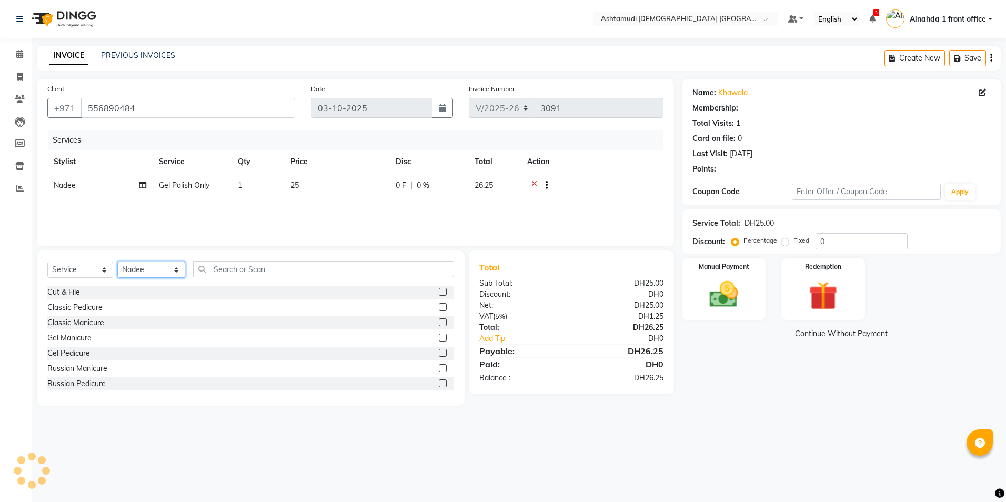
click at [172, 271] on select "Select Stylist Alnahda 1 front office [PERSON_NAME] [PERSON_NAME] DINGG TAB USE…" at bounding box center [151, 269] width 68 height 16
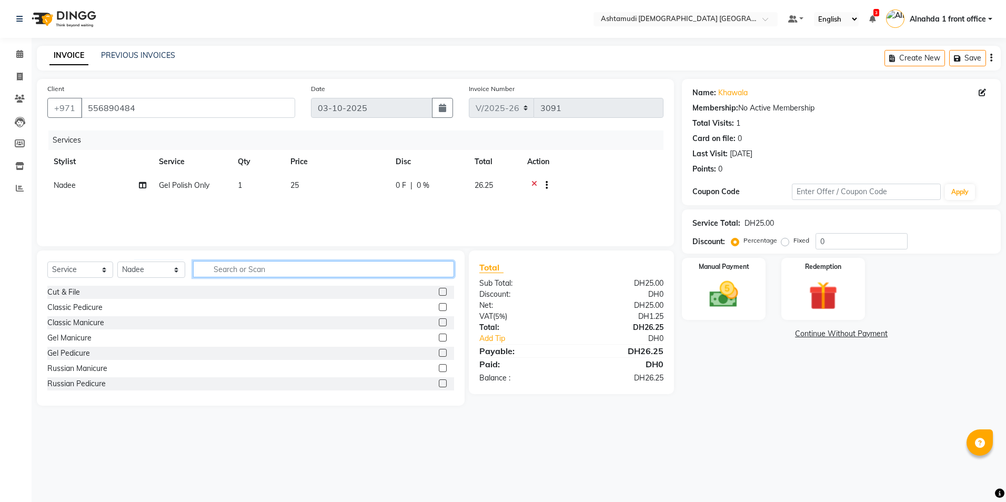
click at [251, 271] on input "text" at bounding box center [323, 269] width 260 height 16
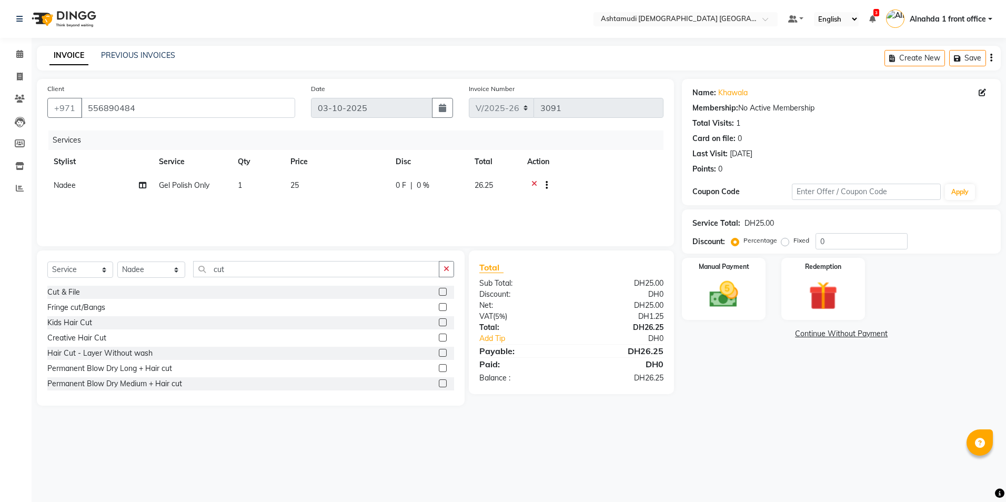
click at [439, 290] on label at bounding box center [443, 292] width 8 height 8
click at [439, 290] on input "checkbox" at bounding box center [442, 292] width 7 height 7
drag, startPoint x: 838, startPoint y: 242, endPoint x: 830, endPoint y: 243, distance: 8.0
click at [836, 242] on input "0" at bounding box center [861, 241] width 92 height 16
click at [726, 295] on img at bounding box center [723, 294] width 49 height 35
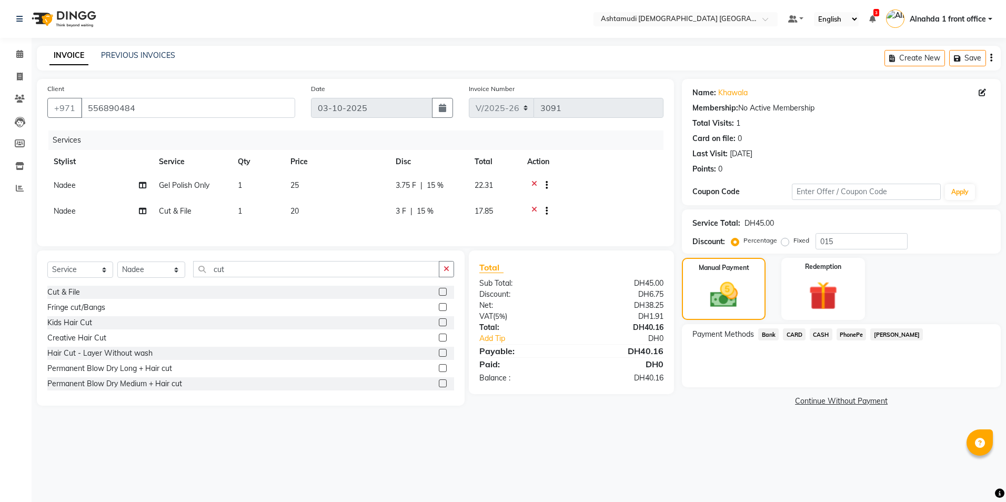
click at [797, 336] on span "CARD" at bounding box center [794, 334] width 23 height 12
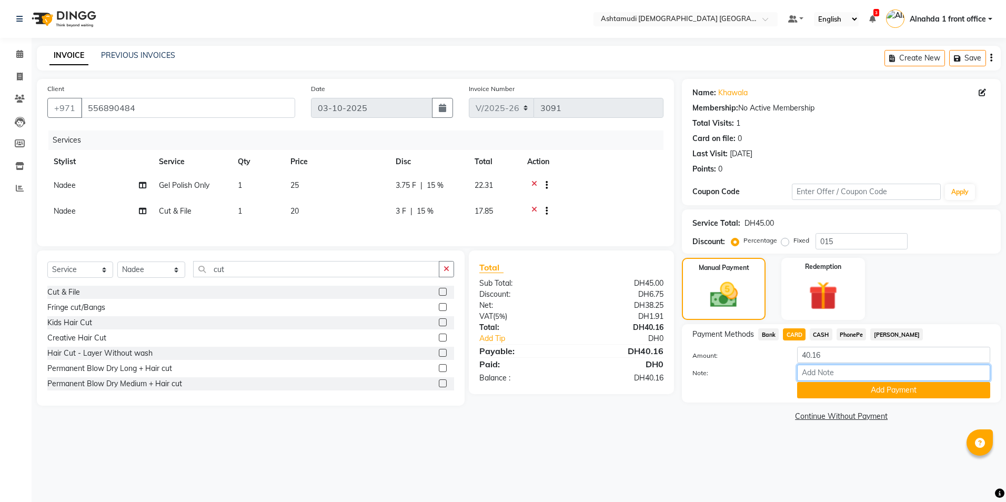
click at [805, 372] on input "Note:" at bounding box center [893, 373] width 193 height 16
click at [818, 390] on button "Add Payment" at bounding box center [893, 390] width 193 height 16
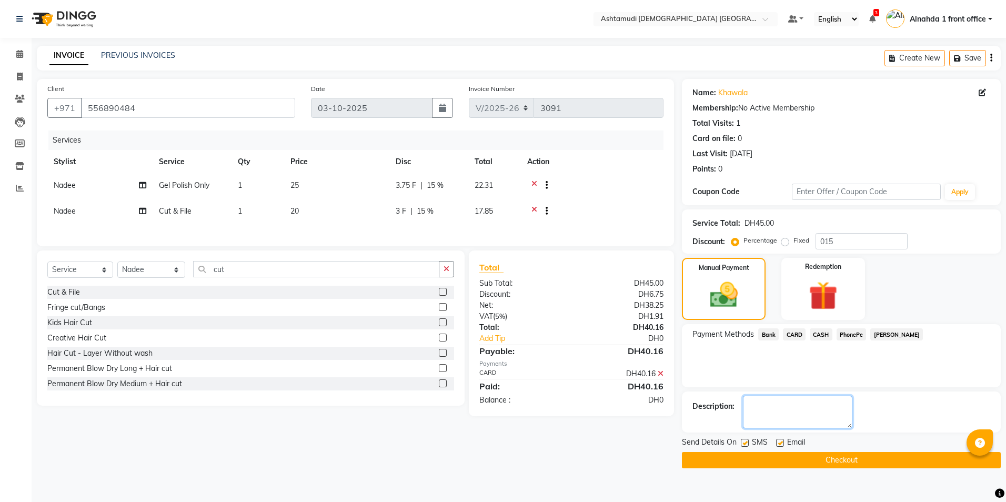
click at [773, 411] on textarea at bounding box center [797, 412] width 109 height 33
click at [823, 458] on button "Checkout" at bounding box center [841, 460] width 319 height 16
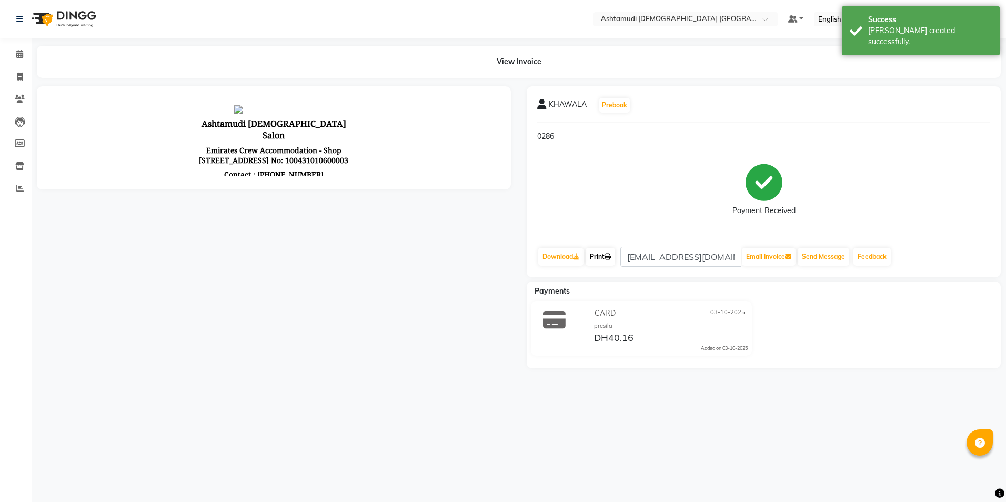
click at [600, 258] on link "Print" at bounding box center [600, 257] width 29 height 18
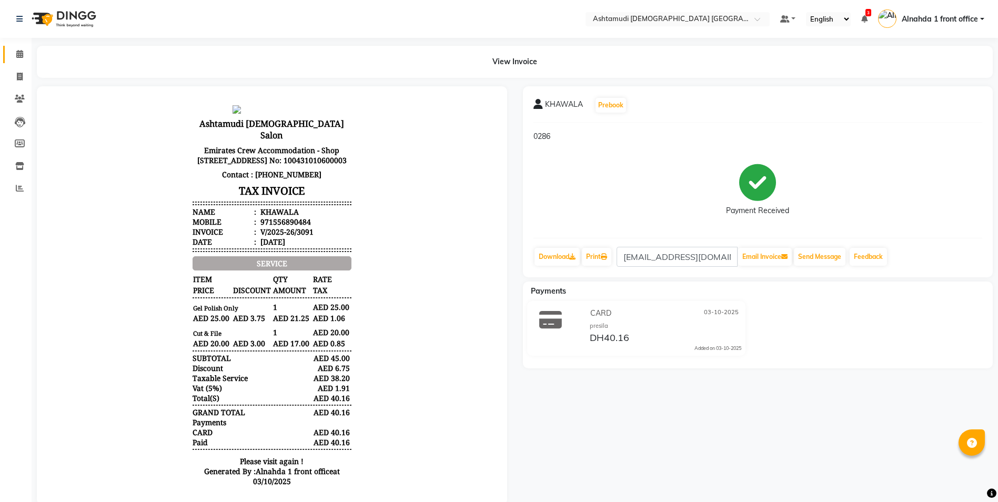
click at [19, 46] on link "Calendar" at bounding box center [15, 54] width 25 height 17
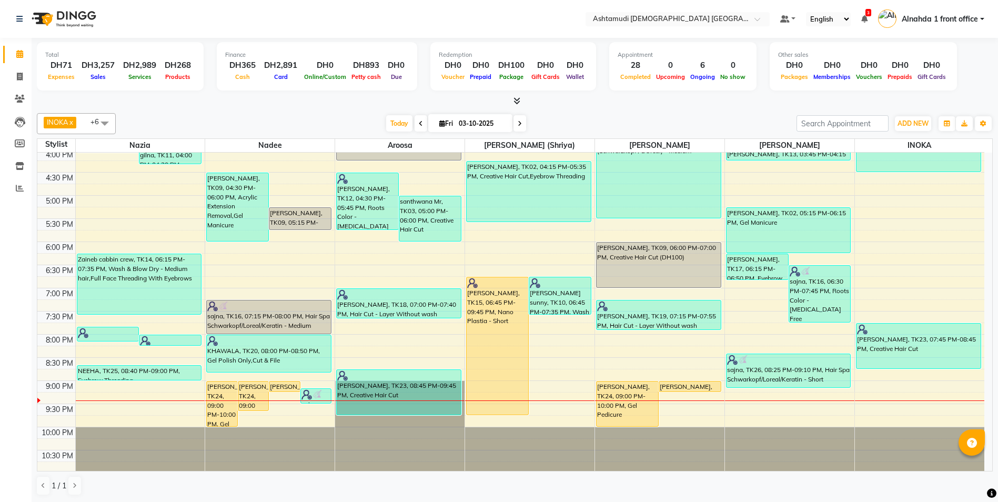
scroll to position [329, 0]
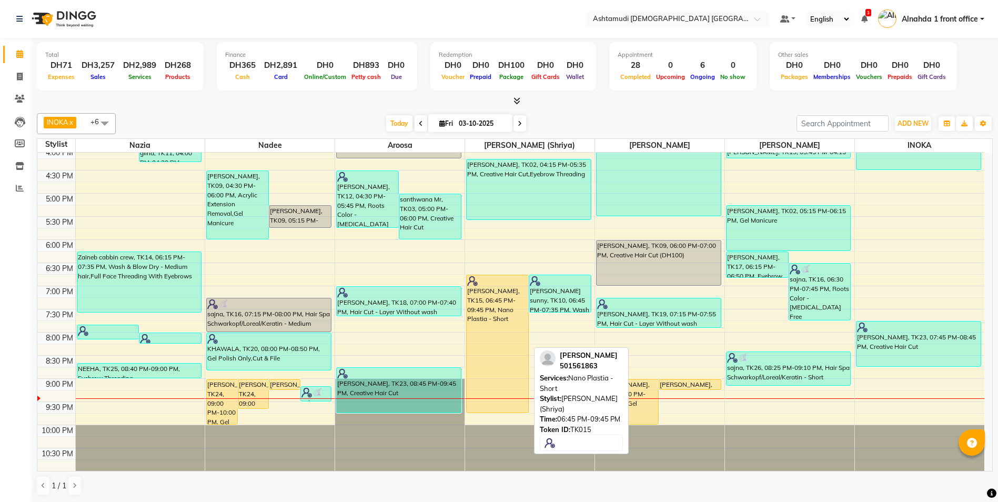
click at [485, 326] on div "[PERSON_NAME], TK15, 06:45 PM-09:45 PM, Nano Plastia - Short" at bounding box center [498, 343] width 62 height 137
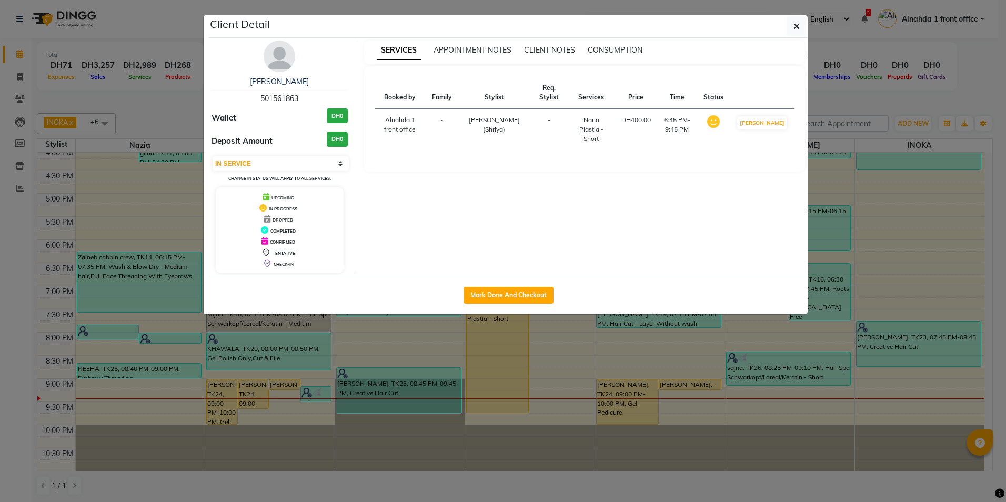
drag, startPoint x: 258, startPoint y: 97, endPoint x: 319, endPoint y: 98, distance: 60.5
click at [319, 98] on div "aneetta 501561863" at bounding box center [280, 90] width 136 height 28
copy span "501561863"
click at [804, 25] on button "button" at bounding box center [797, 26] width 20 height 20
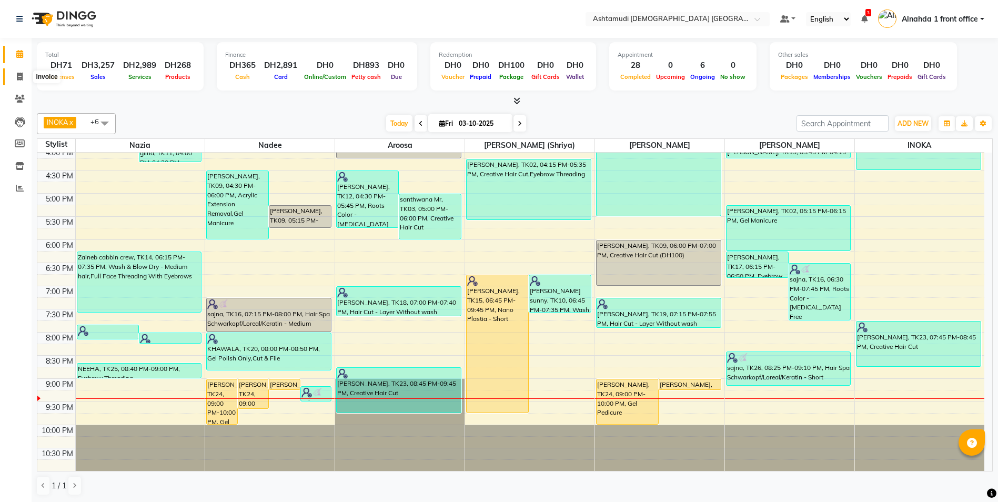
click at [17, 76] on icon at bounding box center [20, 77] width 6 height 8
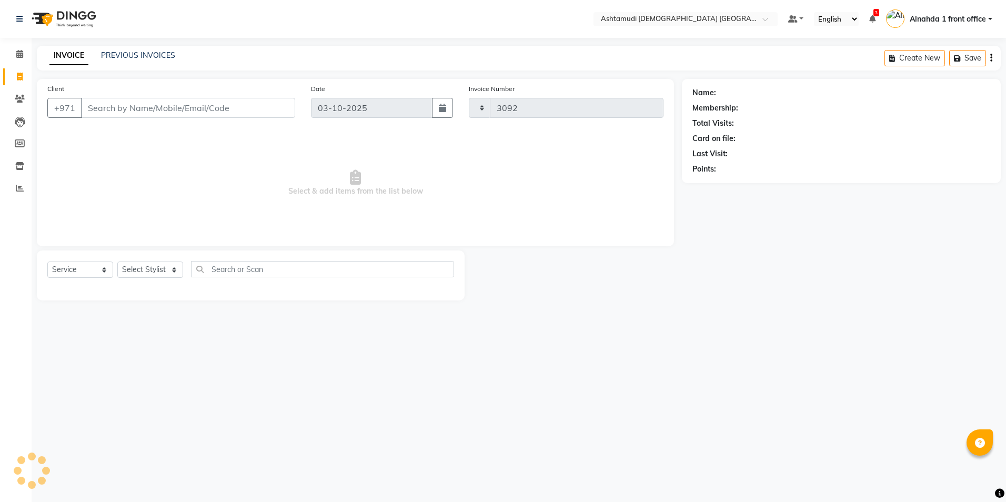
click at [124, 110] on input "Client" at bounding box center [188, 108] width 214 height 20
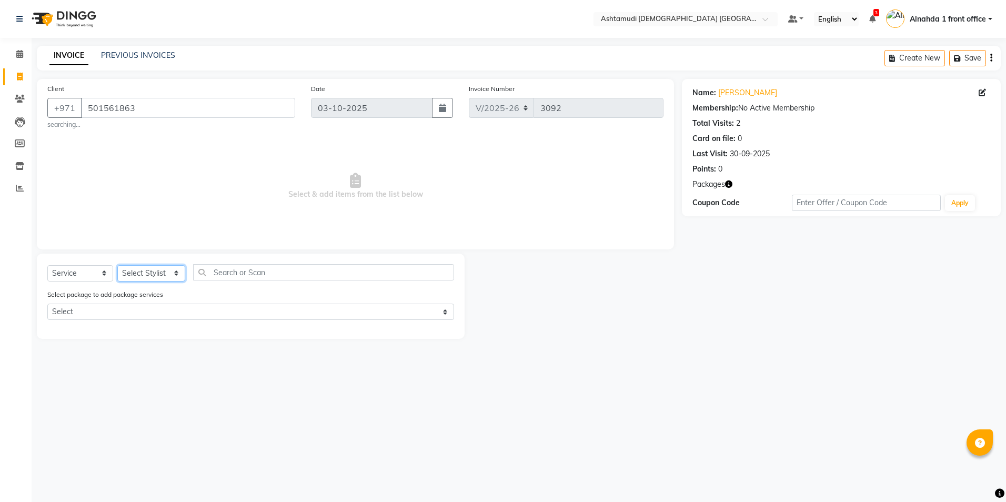
click at [173, 273] on select "Select Stylist Alnahda 1 front office [PERSON_NAME] [PERSON_NAME] DINGG TAB USE…" at bounding box center [151, 273] width 68 height 16
click at [117, 265] on select "Select Stylist Alnahda 1 front office [PERSON_NAME] [PERSON_NAME] DINGG TAB USE…" at bounding box center [151, 273] width 68 height 16
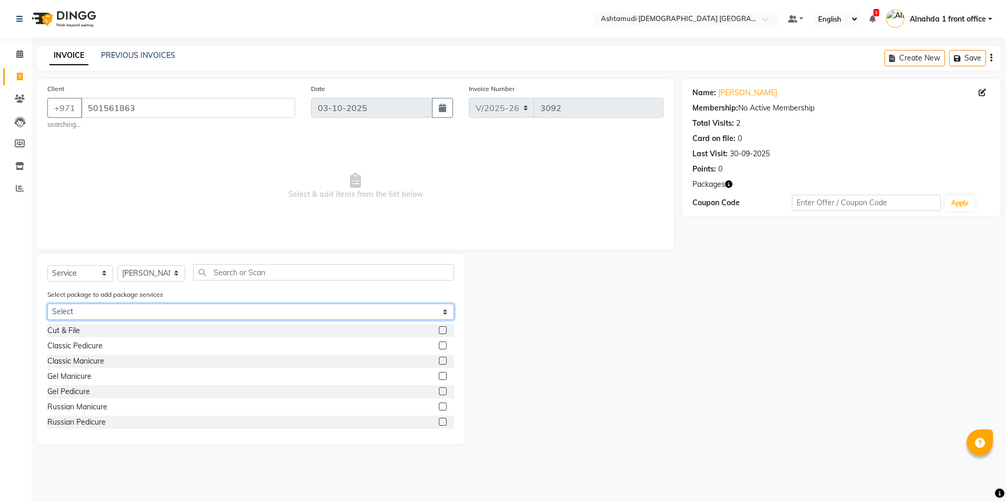
click at [144, 315] on select "Select Royal 350 Pkg Hydra Bright" at bounding box center [250, 312] width 407 height 16
click at [47, 304] on select "Select Royal 350 Pkg Hydra Bright" at bounding box center [250, 312] width 407 height 16
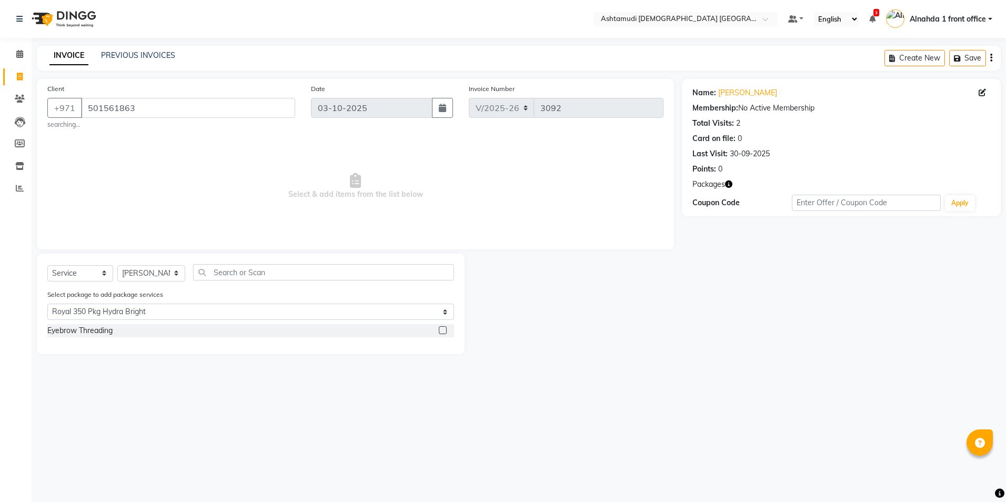
click at [441, 329] on label at bounding box center [443, 330] width 8 height 8
click at [441, 329] on input "checkbox" at bounding box center [442, 330] width 7 height 7
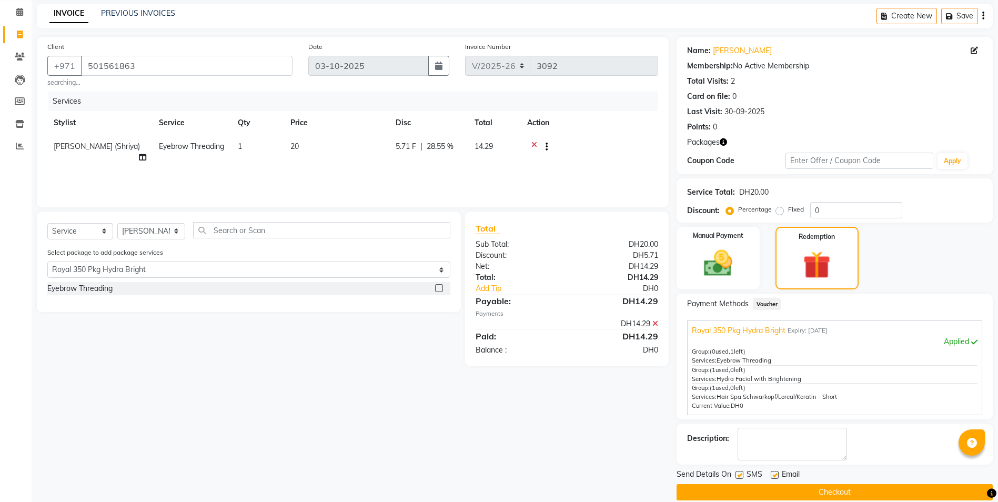
scroll to position [56, 0]
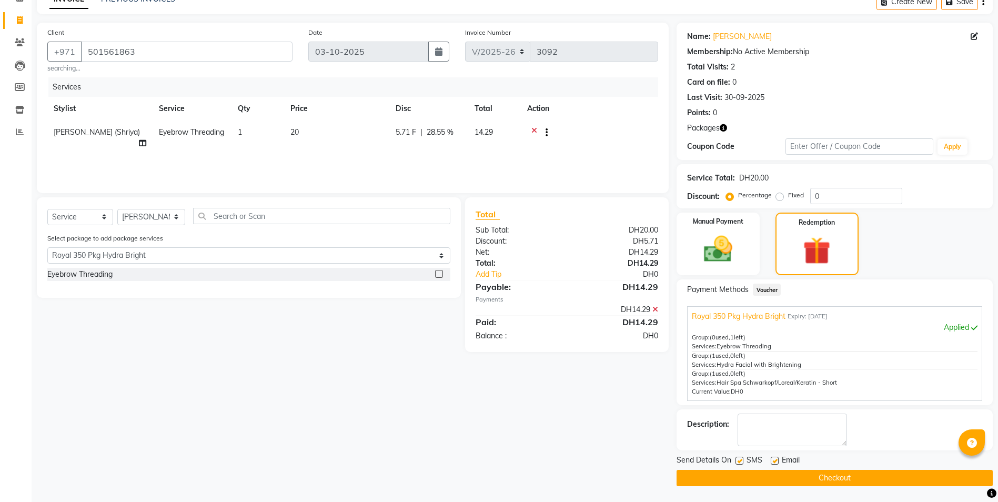
click at [839, 479] on button "Checkout" at bounding box center [835, 478] width 316 height 16
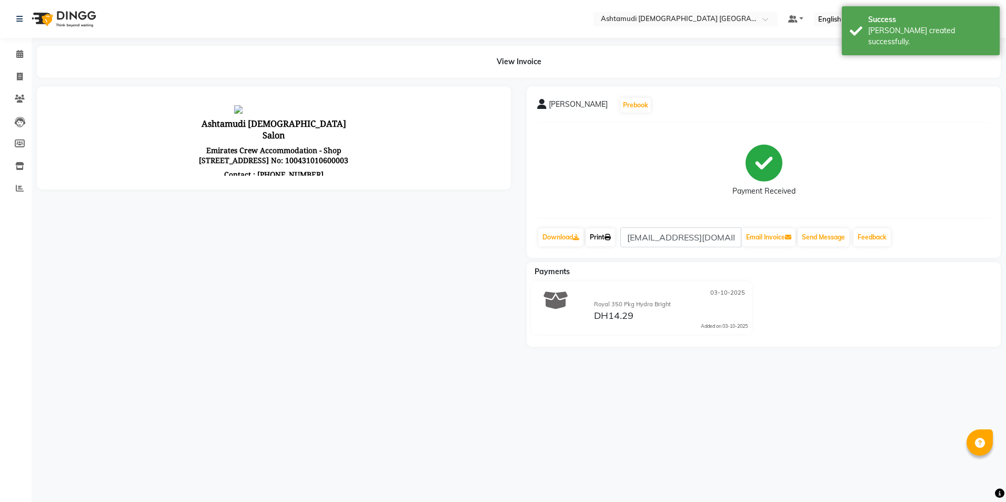
click at [607, 239] on link "Print" at bounding box center [600, 237] width 29 height 18
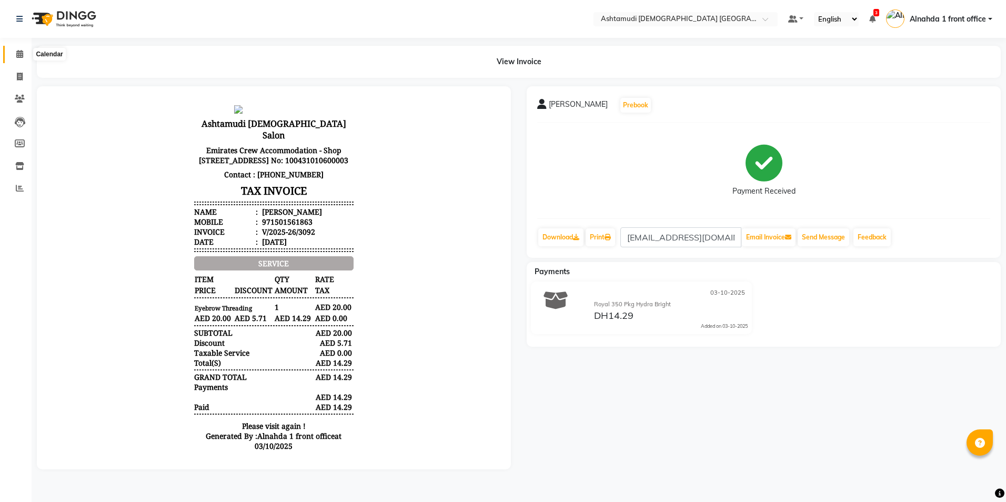
click at [19, 55] on icon at bounding box center [19, 54] width 7 height 8
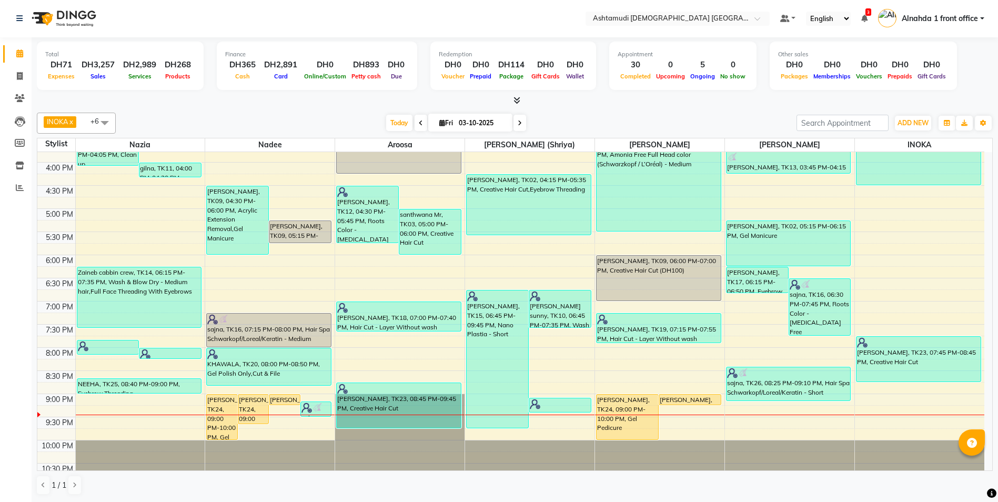
scroll to position [329, 0]
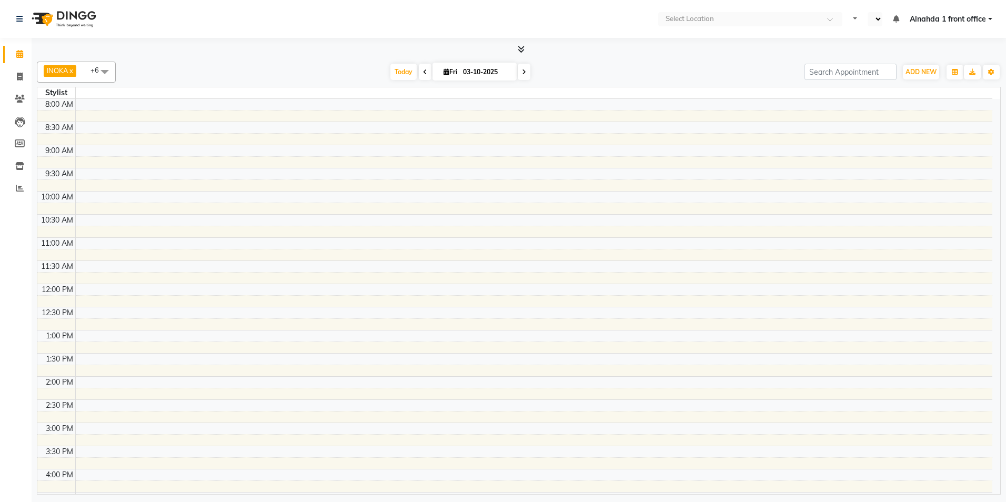
select select "en"
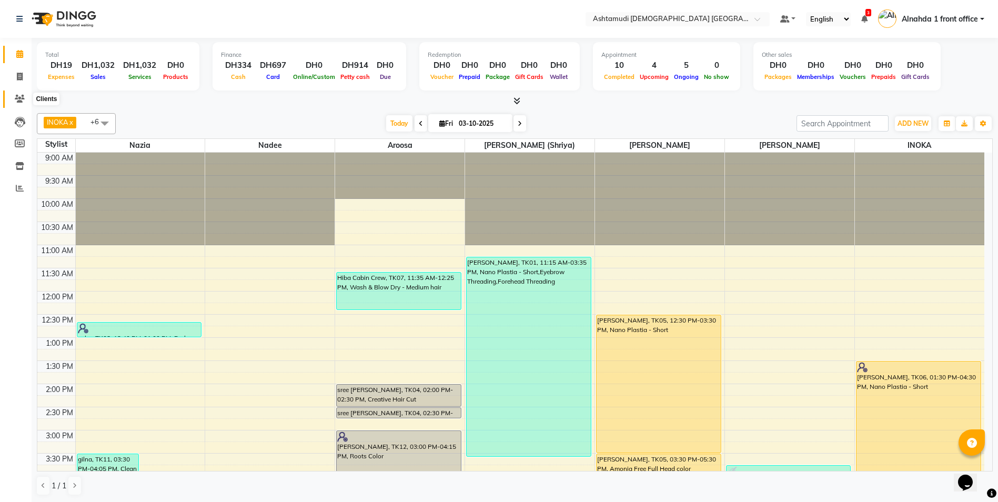
drag, startPoint x: 22, startPoint y: 102, endPoint x: 158, endPoint y: 36, distance: 151.1
click at [22, 102] on icon at bounding box center [20, 99] width 10 height 8
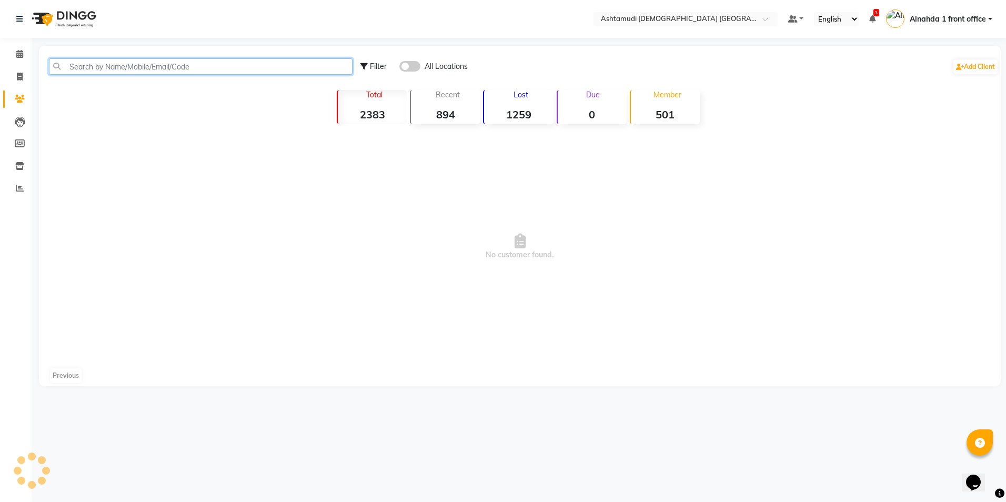
click at [84, 63] on input "text" at bounding box center [201, 66] width 304 height 16
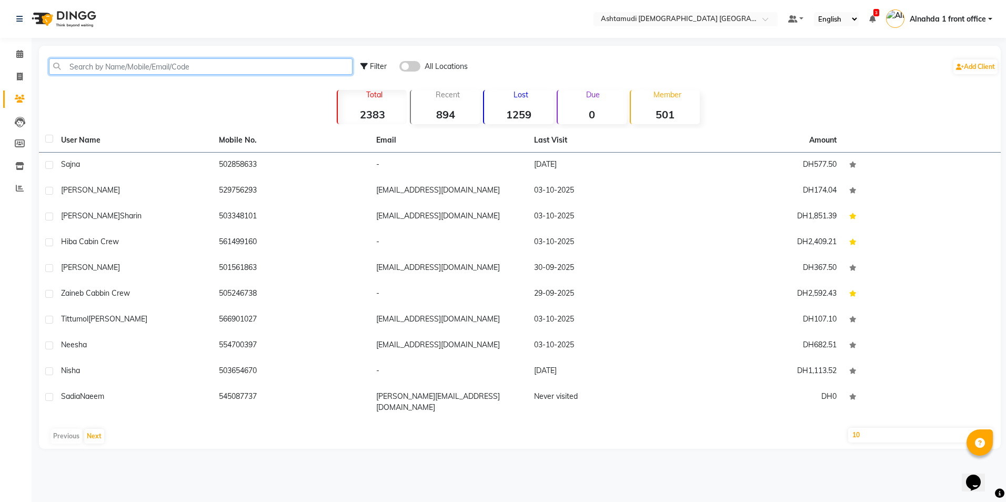
paste input "50 285 8633"
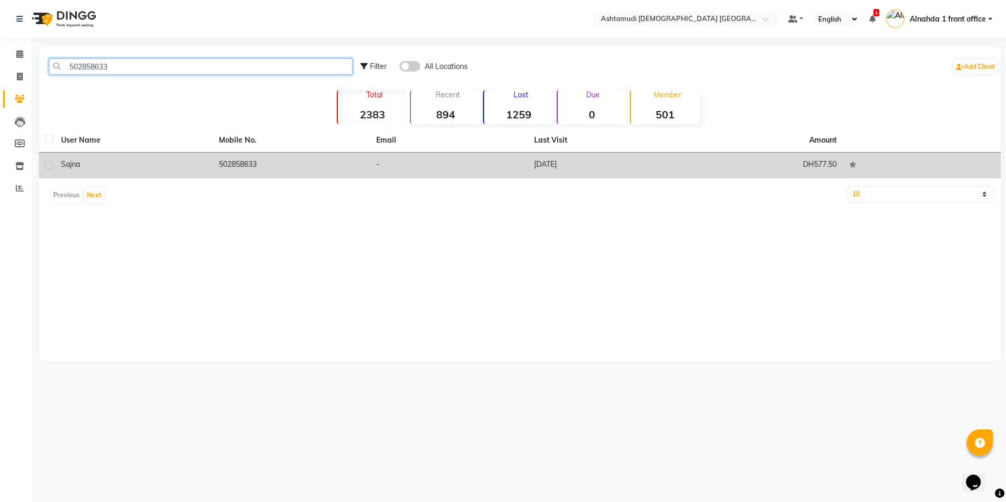
type input "502858633"
click at [406, 168] on td "-" at bounding box center [449, 166] width 158 height 26
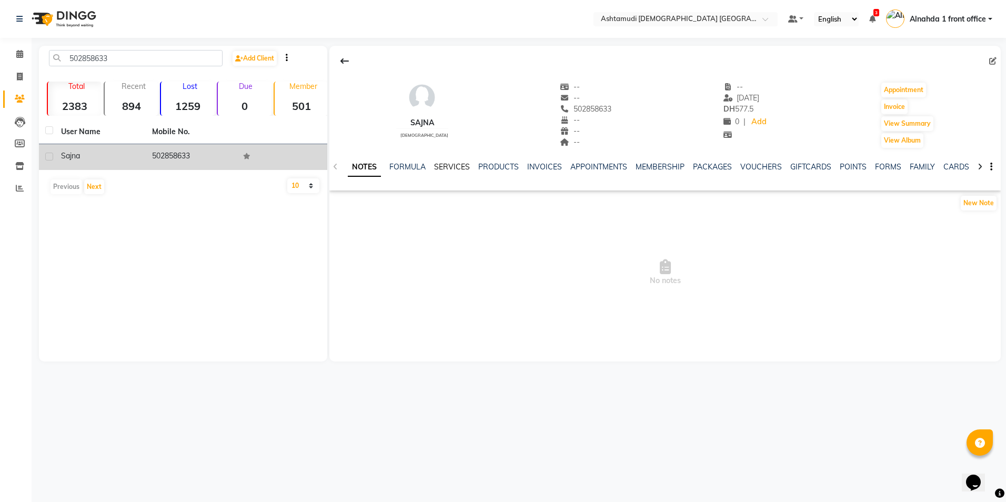
click at [446, 168] on link "SERVICES" at bounding box center [452, 166] width 36 height 9
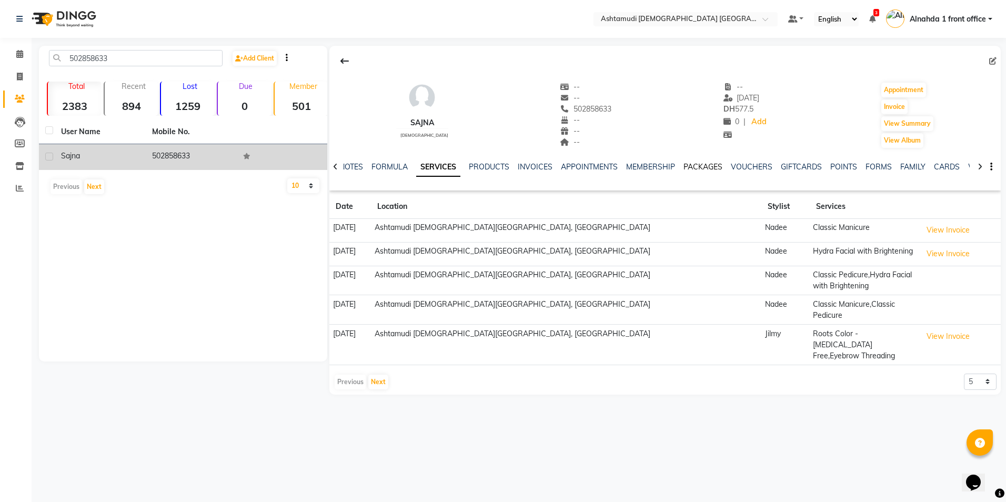
click at [687, 167] on link "PACKAGES" at bounding box center [702, 166] width 39 height 9
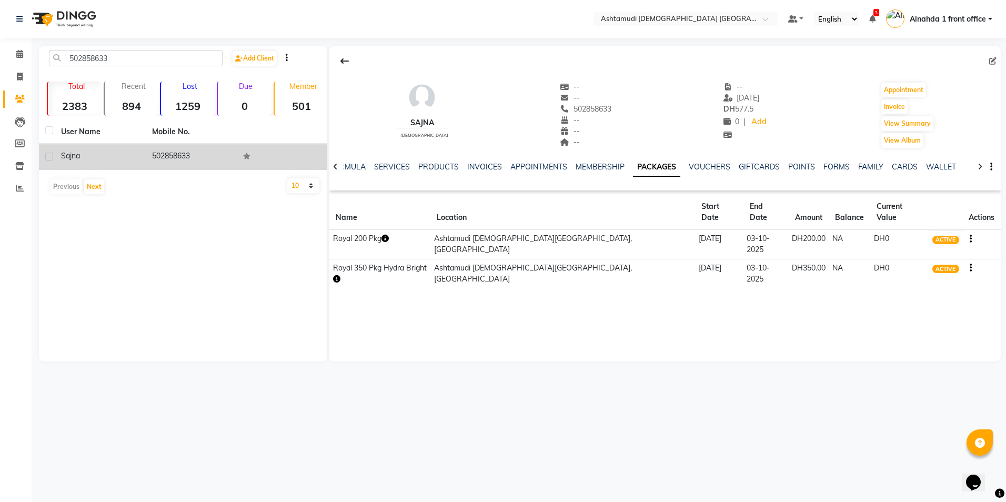
click at [388, 235] on icon "button" at bounding box center [384, 238] width 7 height 7
click at [364, 288] on div "sajna female -- -- 502858633 -- -- -- -- 03-09-2025 DH 577.5 0 | Add Appointmen…" at bounding box center [664, 204] width 671 height 316
click at [340, 275] on icon "button" at bounding box center [336, 278] width 7 height 7
drag, startPoint x: 556, startPoint y: 105, endPoint x: 600, endPoint y: 104, distance: 44.2
click at [600, 104] on div "sajna female -- -- 502858633 Mobile No. -- -- -- -- 03-09-2025 DH 577.5 0 | Add…" at bounding box center [664, 110] width 671 height 78
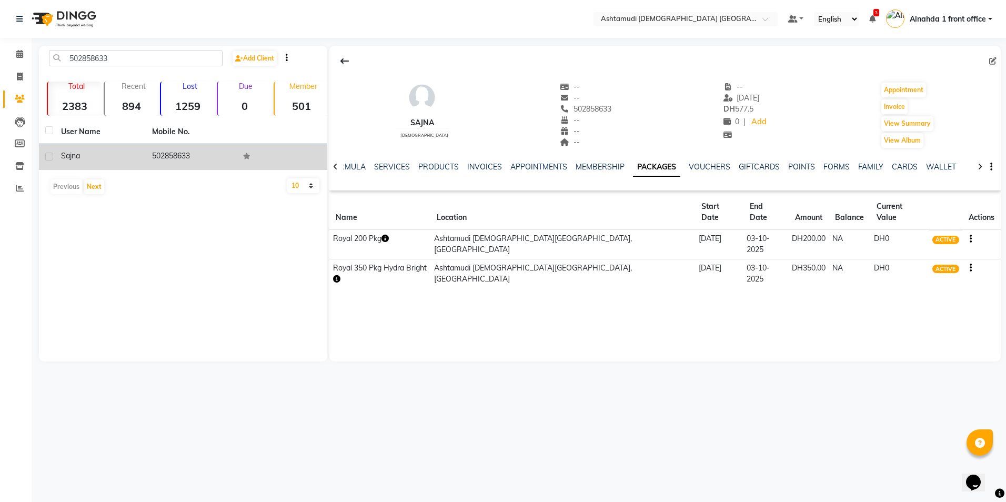
copy span "502858633"
click at [21, 76] on icon at bounding box center [20, 77] width 6 height 8
select select "service"
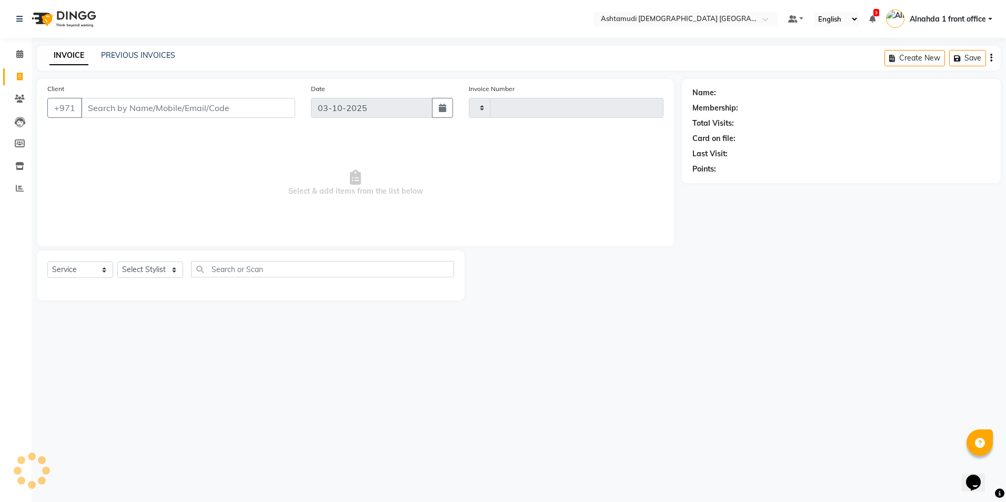
click at [116, 109] on input "Client" at bounding box center [188, 108] width 214 height 20
type input "3077"
select select "7242"
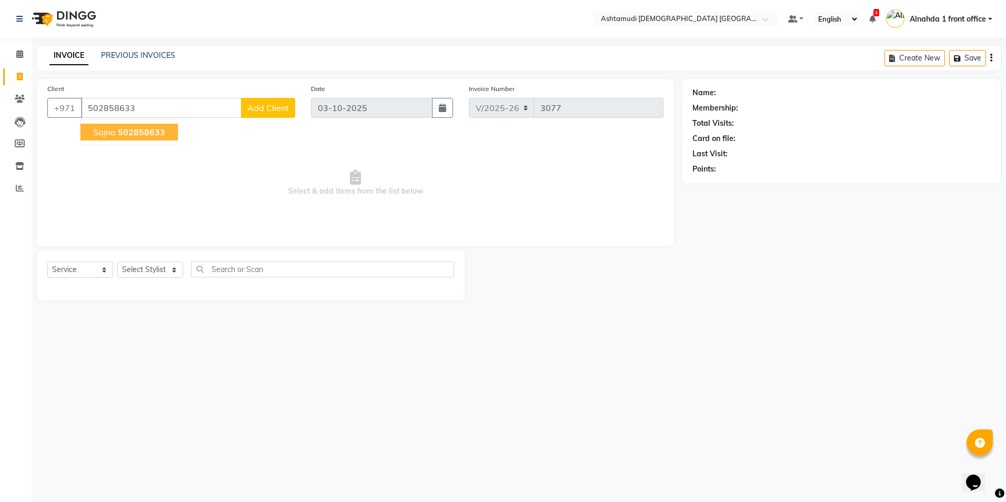
click at [151, 136] on span "502858633" at bounding box center [141, 132] width 47 height 11
type input "502858633"
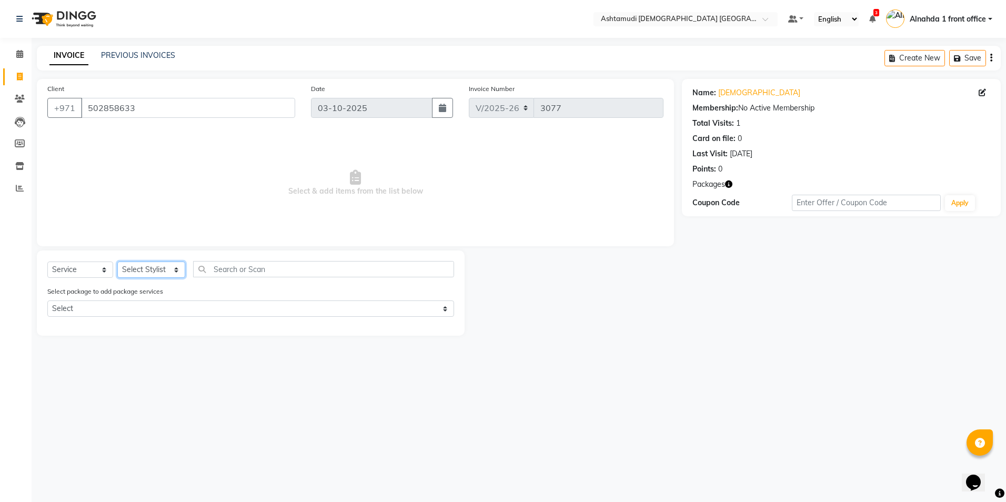
click at [161, 273] on select "Select Stylist Alnahda 1 front office Amala Aroosa Deepika Rani DINGG TAB USER …" at bounding box center [151, 269] width 68 height 16
select select "85875"
click at [117, 261] on select "Select Stylist Alnahda 1 front office Amala Aroosa Deepika Rani DINGG TAB USER …" at bounding box center [151, 269] width 68 height 16
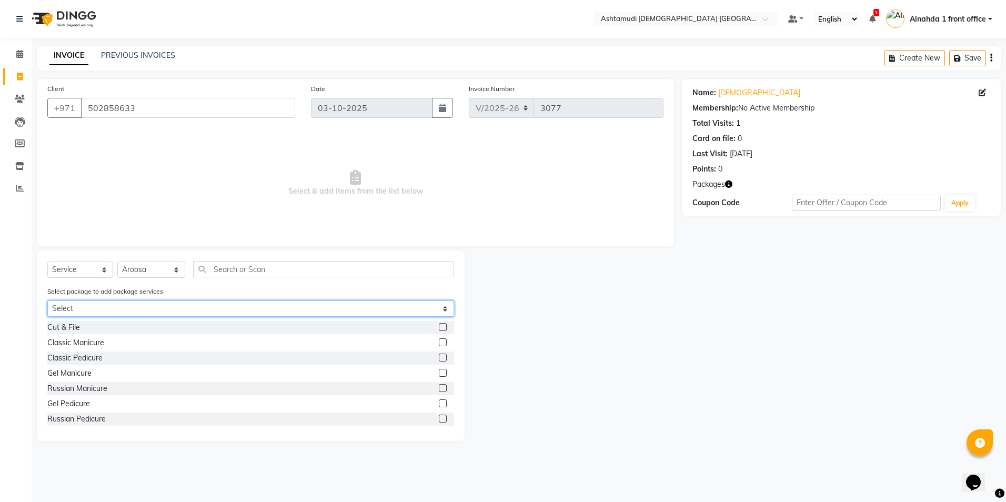
drag, startPoint x: 143, startPoint y: 303, endPoint x: 142, endPoint y: 308, distance: 5.8
click at [143, 305] on select "Select Royal 200 Pkg Royal 350 Pkg Hydra Bright" at bounding box center [250, 308] width 407 height 16
click at [47, 300] on select "Select Royal 200 Pkg Royal 350 Pkg Hydra Bright" at bounding box center [250, 308] width 407 height 16
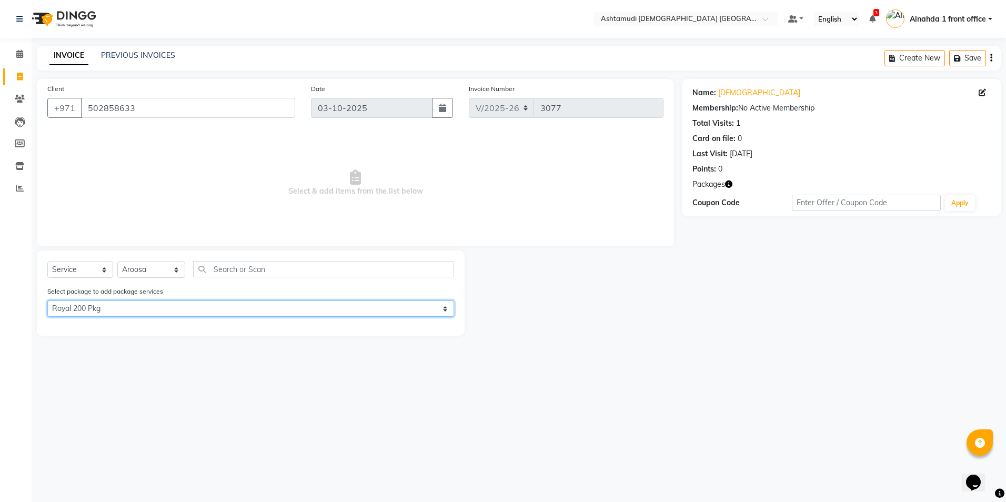
click at [180, 307] on select "Select Royal 200 Pkg Royal 350 Pkg Hydra Bright" at bounding box center [250, 308] width 407 height 16
select select "2: Object"
click at [47, 300] on select "Select Royal 200 Pkg Royal 350 Pkg Hydra Bright" at bounding box center [250, 308] width 407 height 16
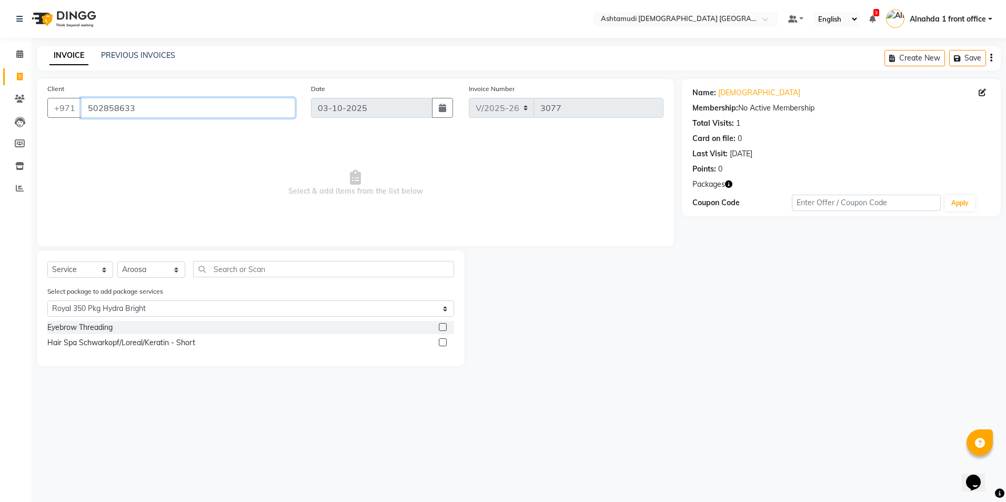
drag, startPoint x: 163, startPoint y: 103, endPoint x: 41, endPoint y: 99, distance: 121.6
click at [41, 99] on div "Client +971 502858633" at bounding box center [171, 104] width 264 height 43
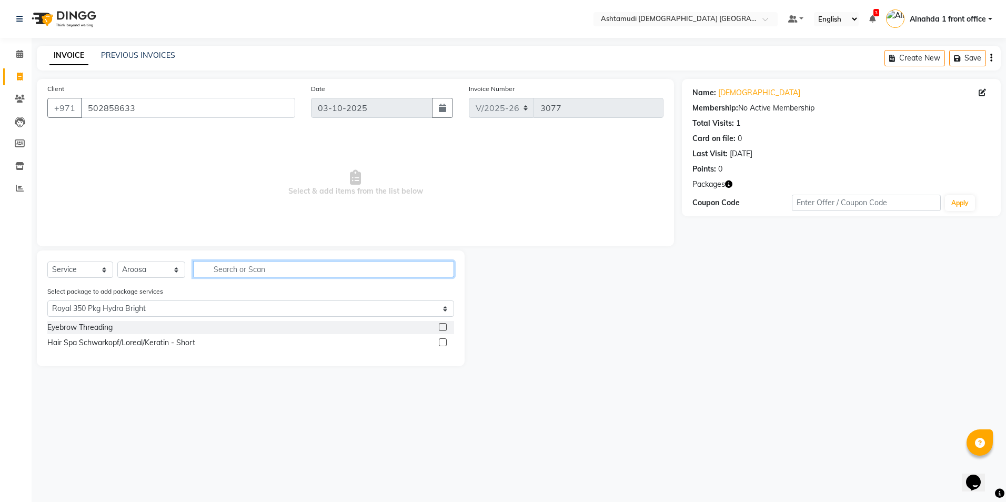
click at [210, 265] on input "text" at bounding box center [323, 269] width 260 height 16
click at [19, 54] on icon at bounding box center [19, 54] width 7 height 8
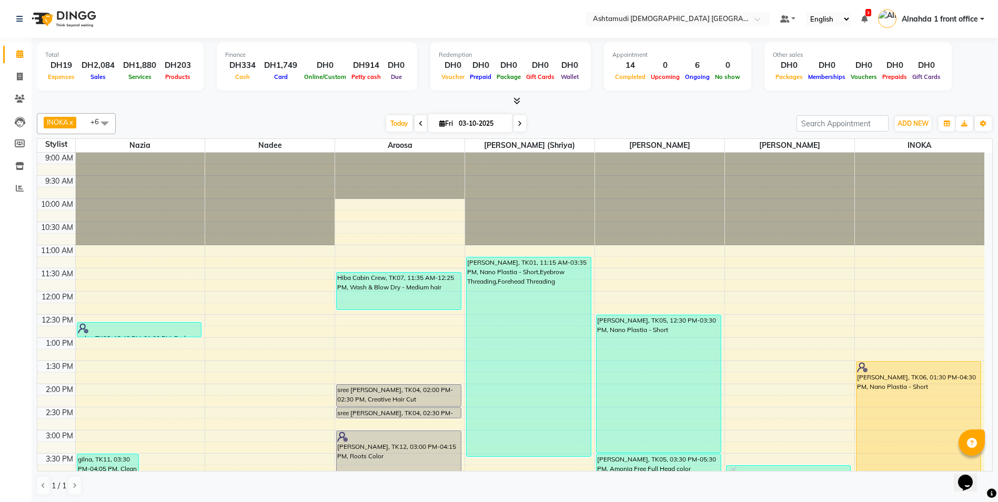
scroll to position [329, 0]
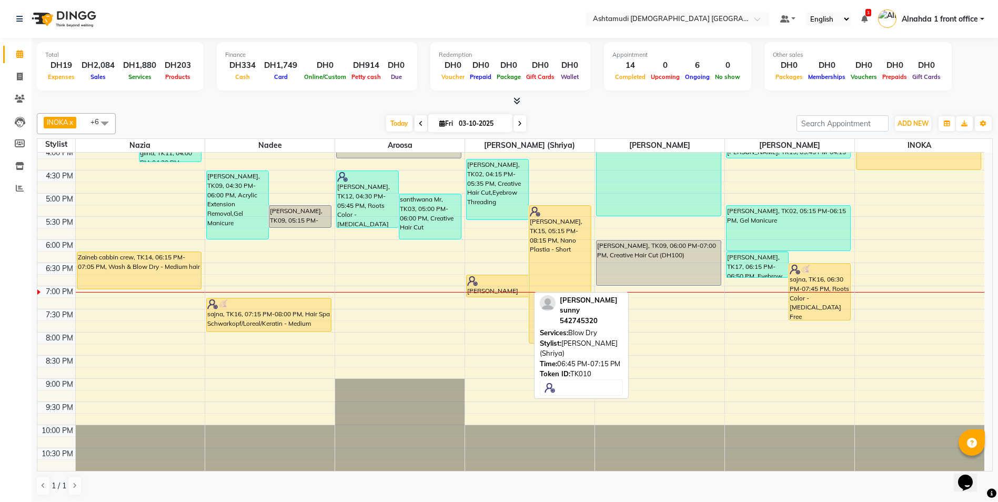
click at [483, 287] on div "susmita sunny, TK10, 06:45 PM-07:15 PM, Blow Dry" at bounding box center [498, 286] width 62 height 22
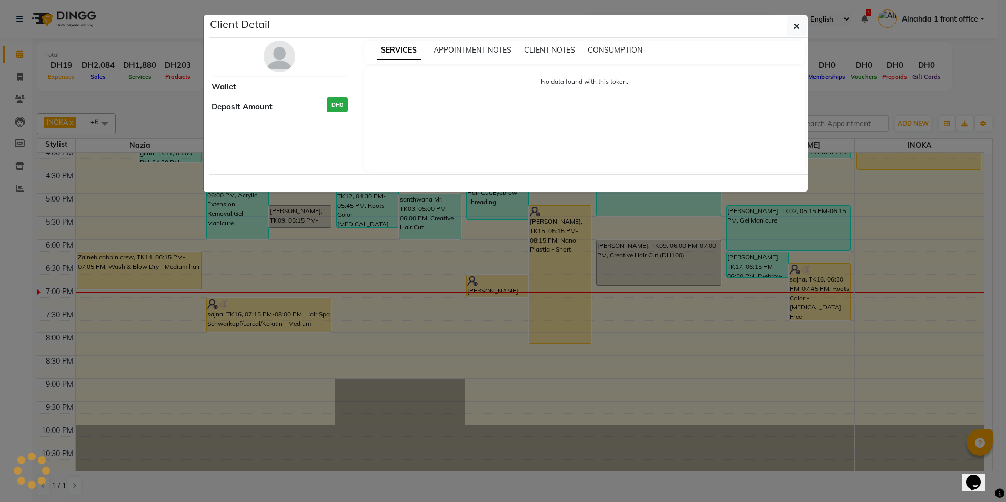
select select "1"
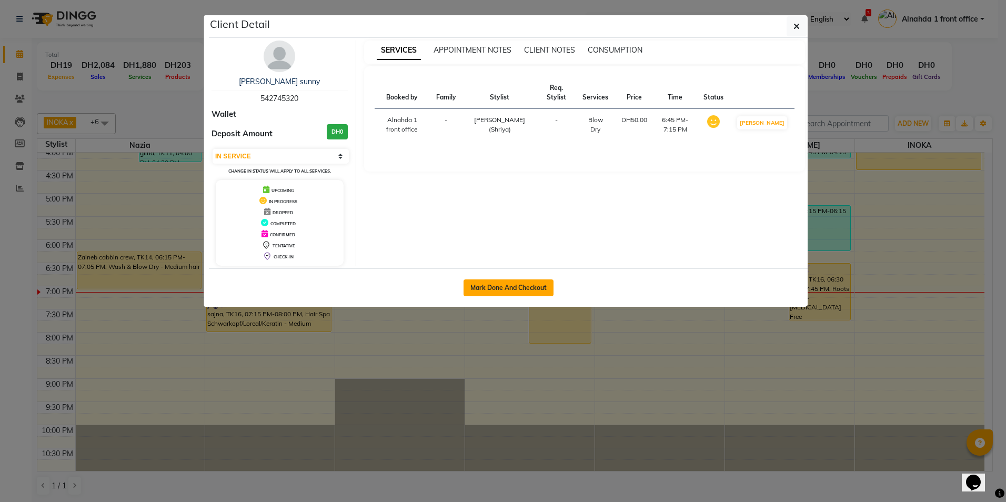
click at [518, 286] on button "Mark Done And Checkout" at bounding box center [509, 287] width 90 height 17
select select "service"
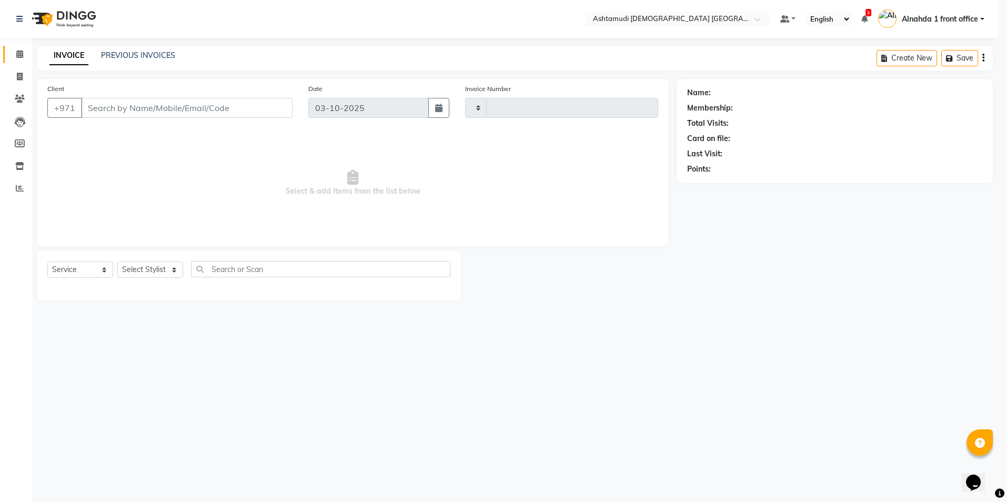
type input "3080"
select select "7242"
type input "542745320"
select select "86641"
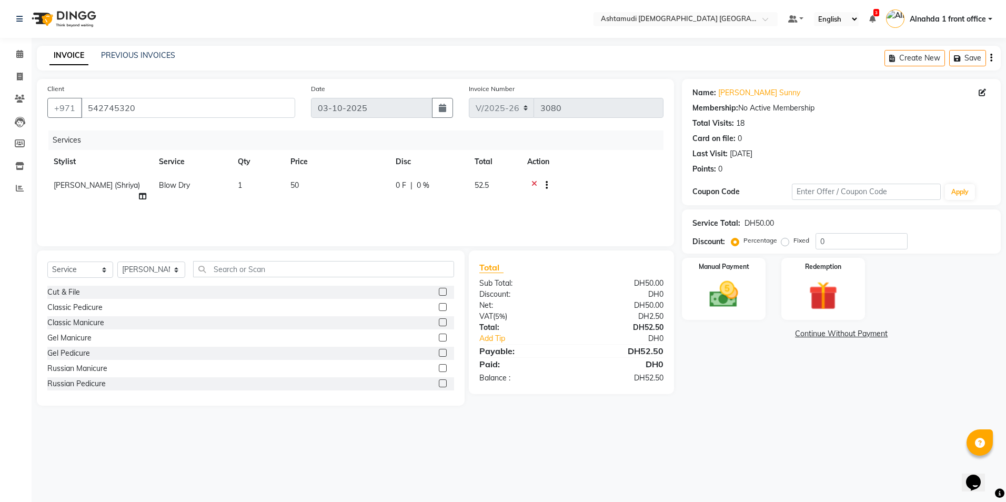
click at [533, 183] on icon at bounding box center [534, 186] width 6 height 13
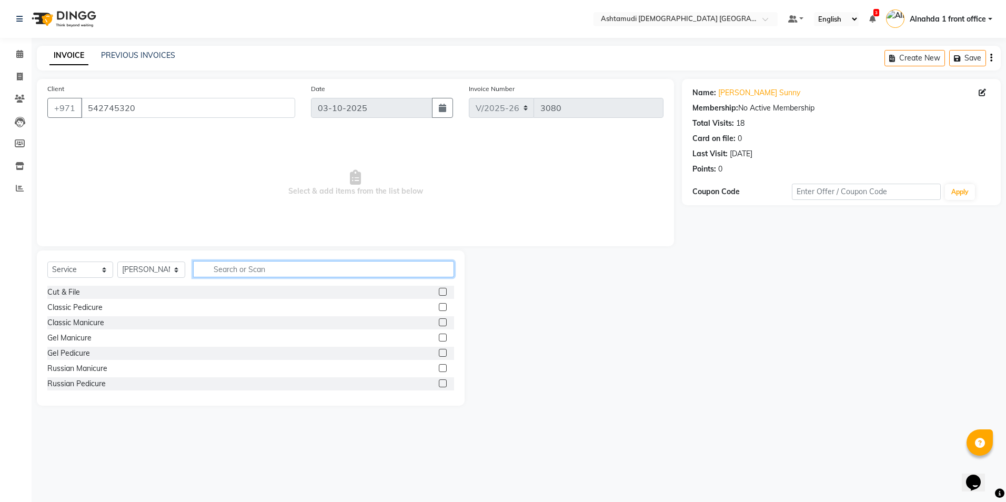
click at [288, 265] on input "text" at bounding box center [323, 269] width 260 height 16
type input "wash"
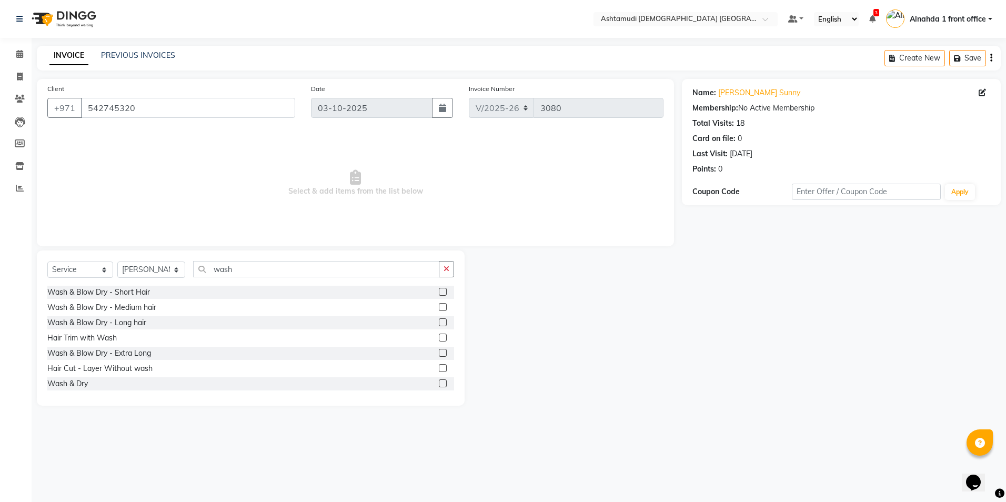
click at [439, 305] on label at bounding box center [443, 307] width 8 height 8
click at [439, 305] on input "checkbox" at bounding box center [442, 307] width 7 height 7
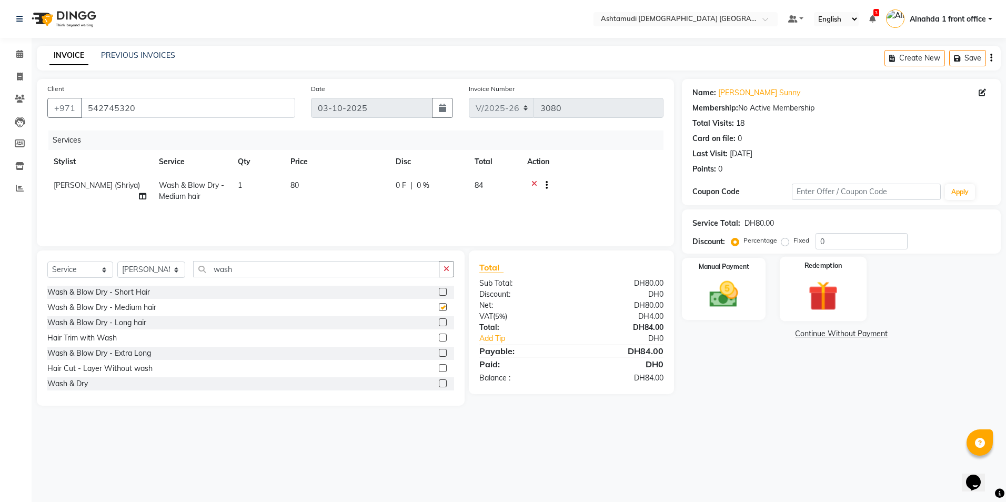
checkbox input "false"
click at [841, 237] on input "0" at bounding box center [861, 241] width 92 height 16
type input "015"
click at [736, 374] on div "Name: Susmita Sunny Membership: No Active Membership Total Visits: 18 Card on f…" at bounding box center [845, 242] width 327 height 327
click at [722, 291] on img at bounding box center [723, 294] width 49 height 35
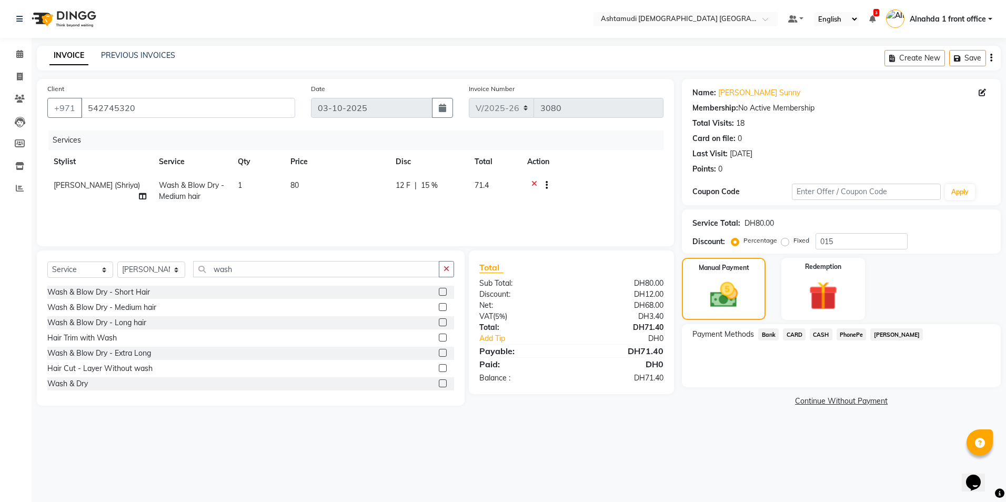
click at [792, 336] on span "CARD" at bounding box center [794, 334] width 23 height 12
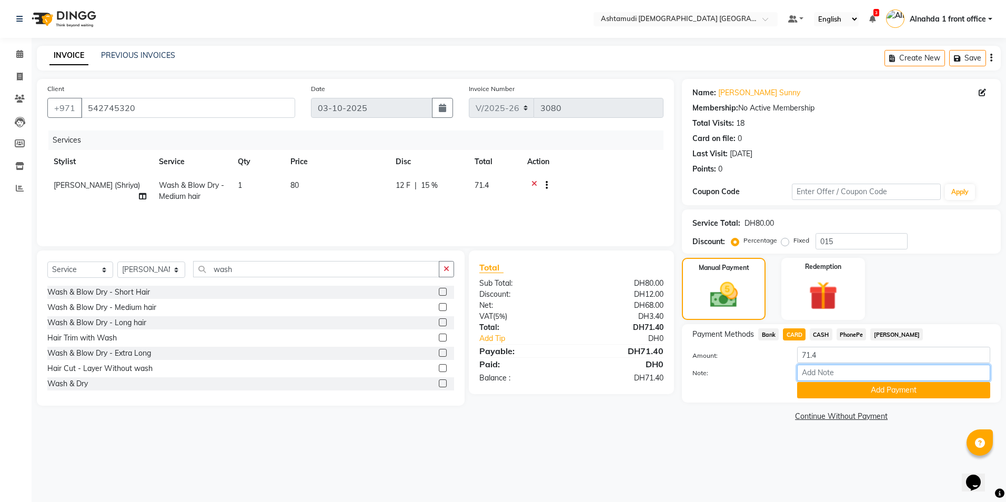
click at [810, 377] on input "Note:" at bounding box center [893, 373] width 193 height 16
type input "amala"
click at [870, 390] on button "Add Payment" at bounding box center [893, 390] width 193 height 16
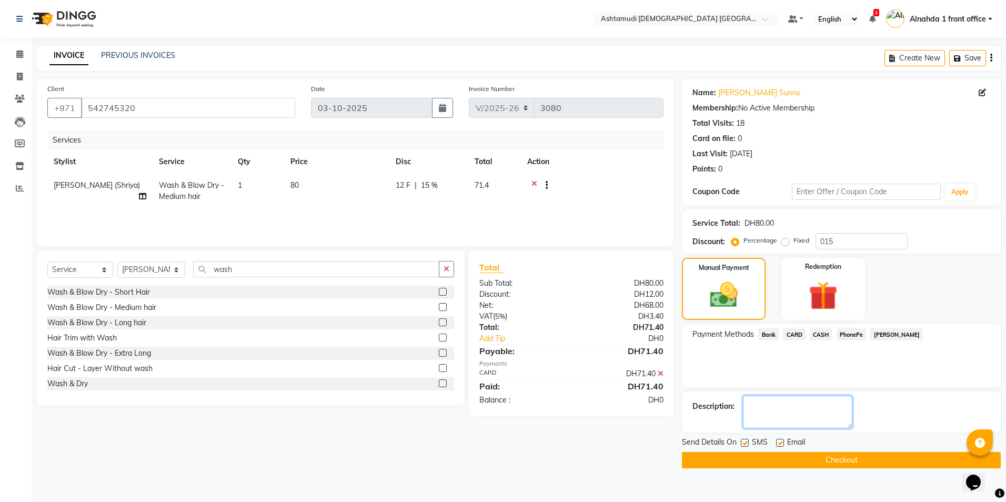
click at [764, 409] on textarea at bounding box center [797, 412] width 109 height 33
type textarea "5419"
click at [756, 459] on button "Checkout" at bounding box center [841, 460] width 319 height 16
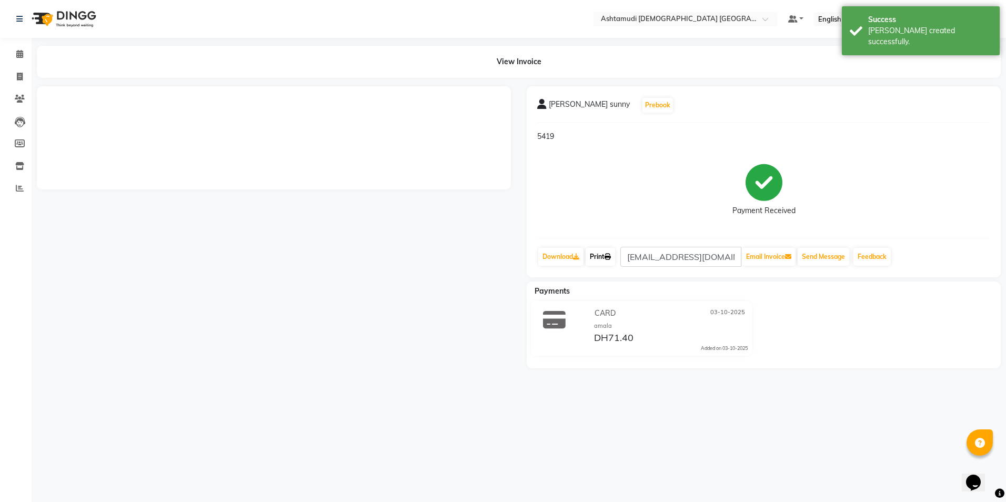
click at [597, 252] on link "Print" at bounding box center [600, 257] width 29 height 18
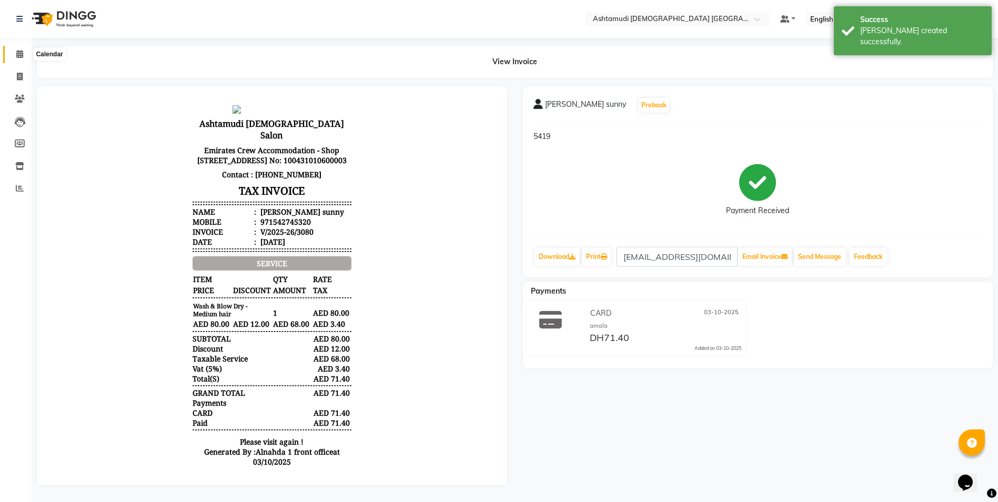
click at [18, 49] on span at bounding box center [20, 54] width 18 height 12
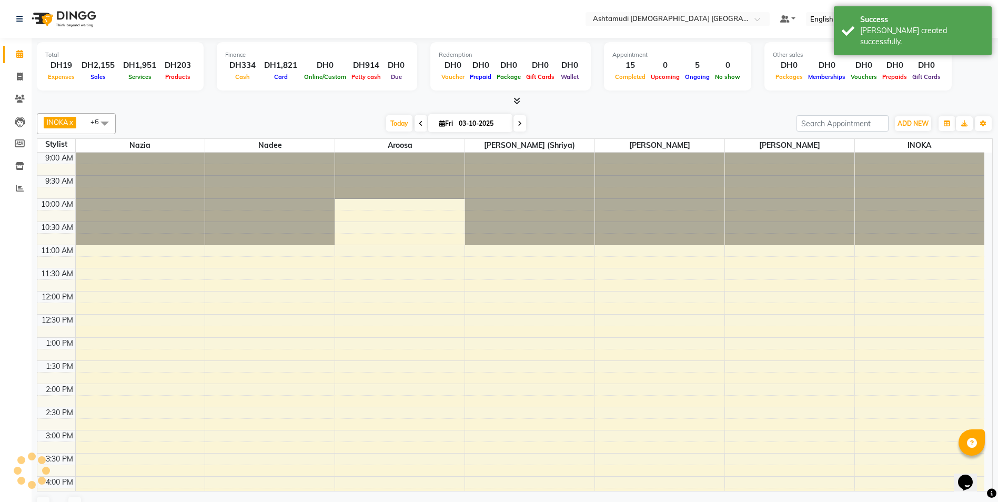
scroll to position [309, 0]
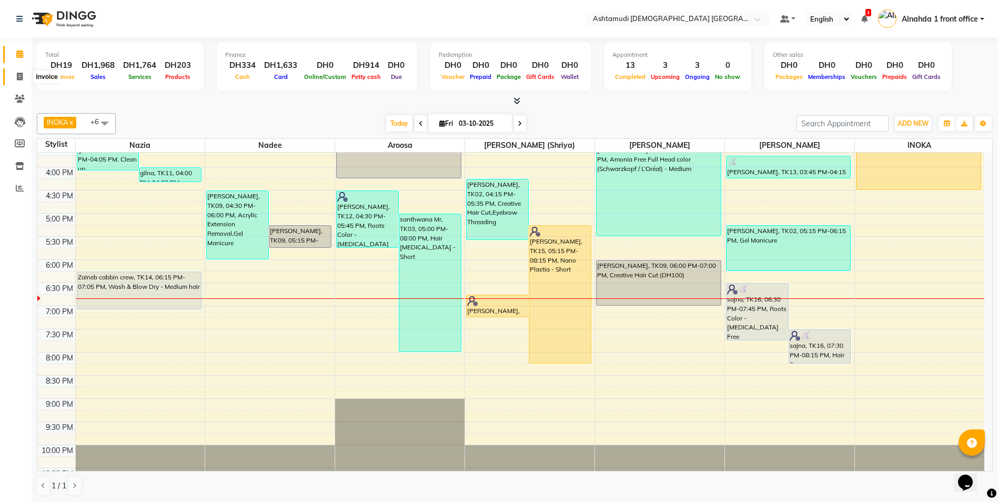
click at [21, 78] on icon at bounding box center [20, 77] width 6 height 8
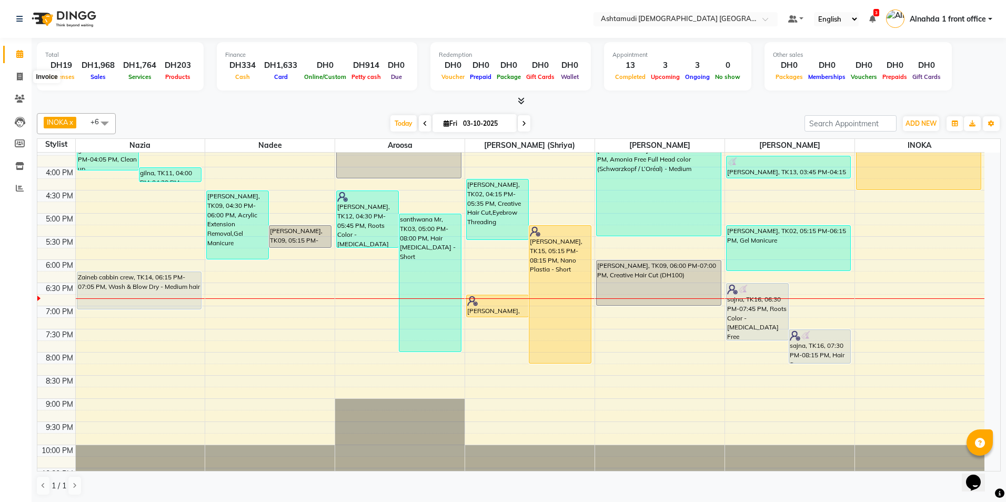
select select "service"
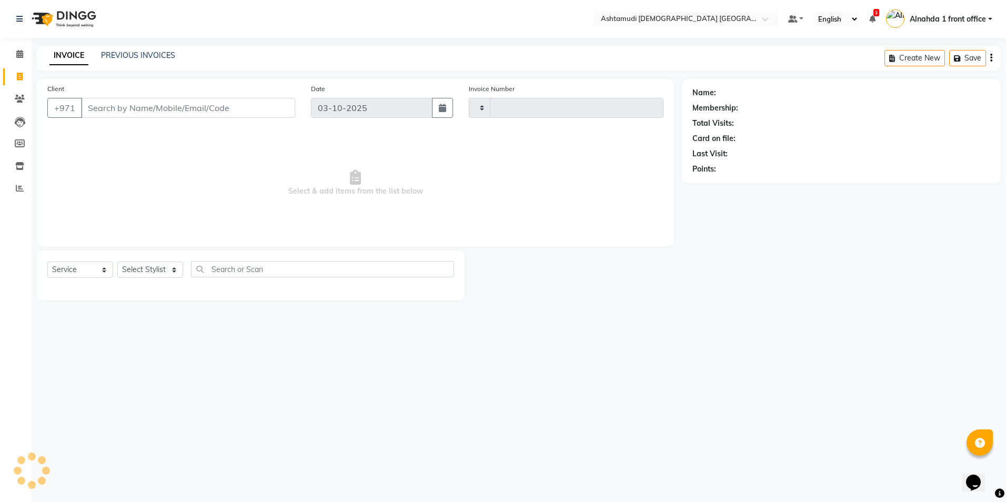
type input "3078"
select select "7242"
click at [110, 105] on input "Client" at bounding box center [188, 108] width 214 height 20
type input "554707939"
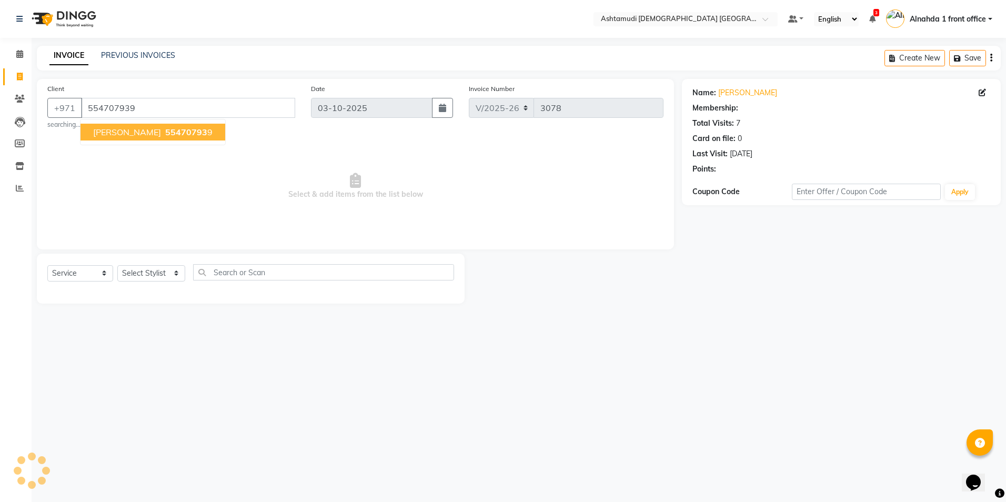
select select "1: Object"
click at [100, 133] on span "[PERSON_NAME]" at bounding box center [127, 132] width 68 height 11
select select "1: Object"
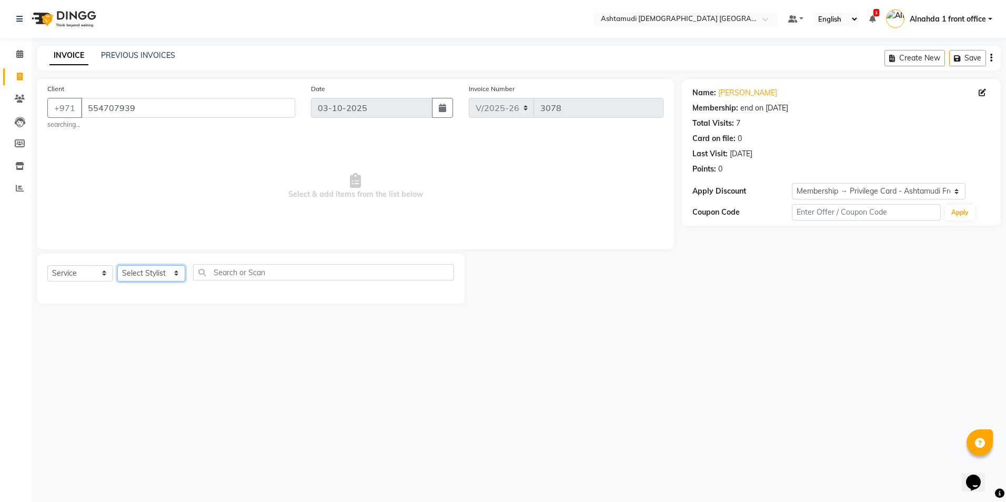
click at [152, 272] on select "Select Stylist Alnahda 1 front office [PERSON_NAME] [PERSON_NAME] DINGG TAB USE…" at bounding box center [151, 273] width 68 height 16
select select "87615"
click at [117, 265] on select "Select Stylist Alnahda 1 front office [PERSON_NAME] [PERSON_NAME] DINGG TAB USE…" at bounding box center [151, 273] width 68 height 16
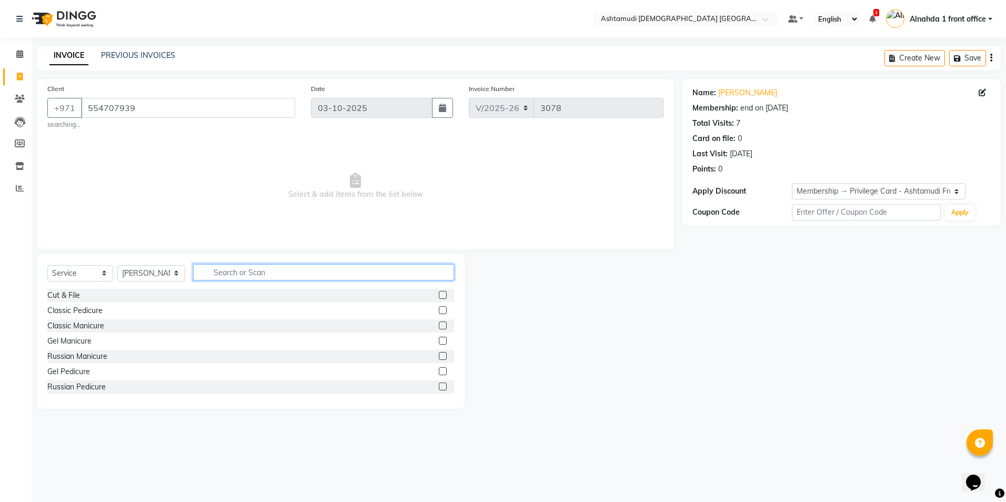
click at [253, 276] on input "text" at bounding box center [323, 272] width 260 height 16
type input "eye"
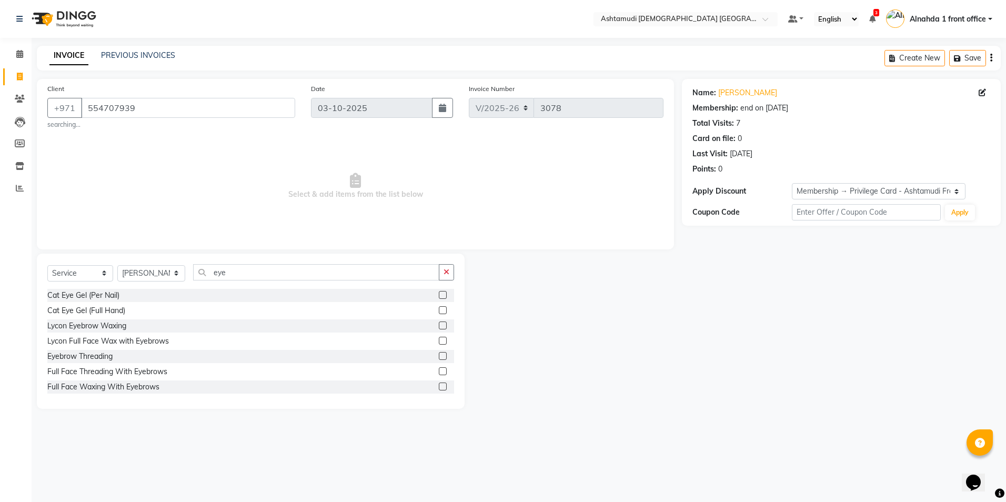
click at [439, 355] on label at bounding box center [443, 356] width 8 height 8
click at [439, 355] on input "checkbox" at bounding box center [442, 356] width 7 height 7
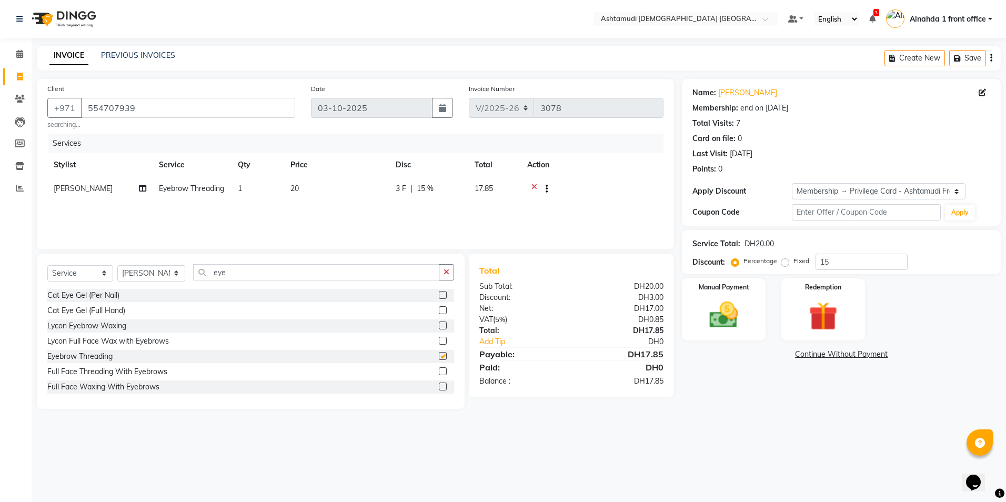
checkbox input "false"
drag, startPoint x: 241, startPoint y: 274, endPoint x: 115, endPoint y: 222, distance: 136.4
click at [129, 244] on div "Client [PHONE_NUMBER] searching... Date [DATE] Invoice Number V/2025 V/[PHONE_N…" at bounding box center [355, 244] width 653 height 330
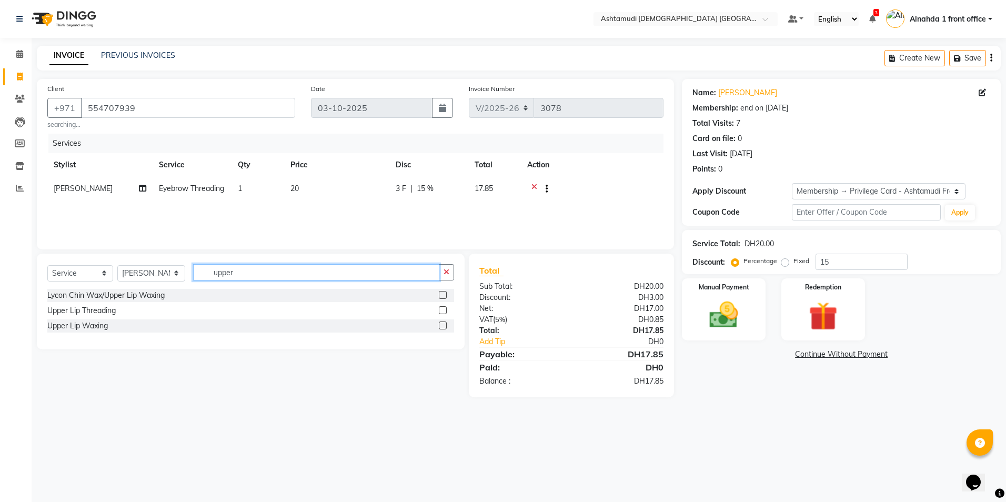
type input "upper"
click at [441, 310] on label at bounding box center [443, 310] width 8 height 8
click at [441, 310] on input "checkbox" at bounding box center [442, 310] width 7 height 7
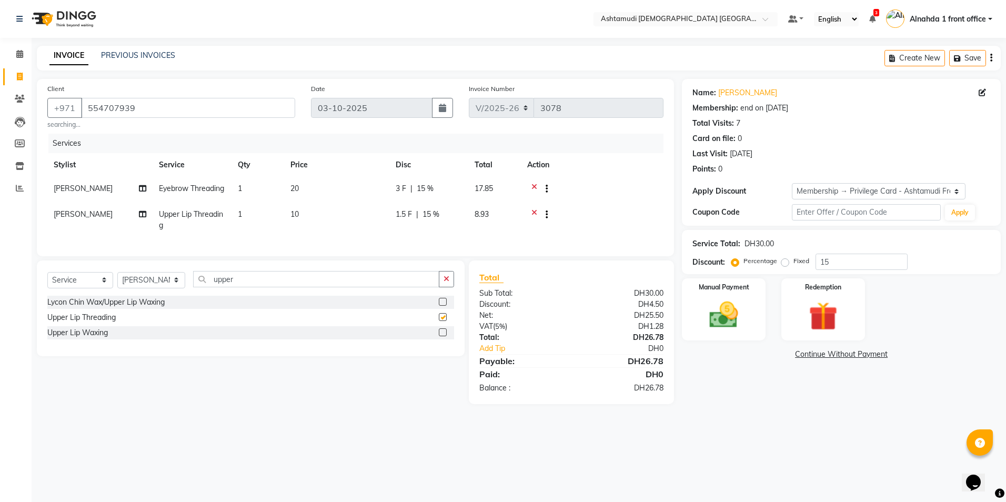
checkbox input "false"
click at [712, 333] on div "Manual Payment" at bounding box center [723, 309] width 87 height 65
click at [797, 358] on span "CARD" at bounding box center [794, 355] width 23 height 12
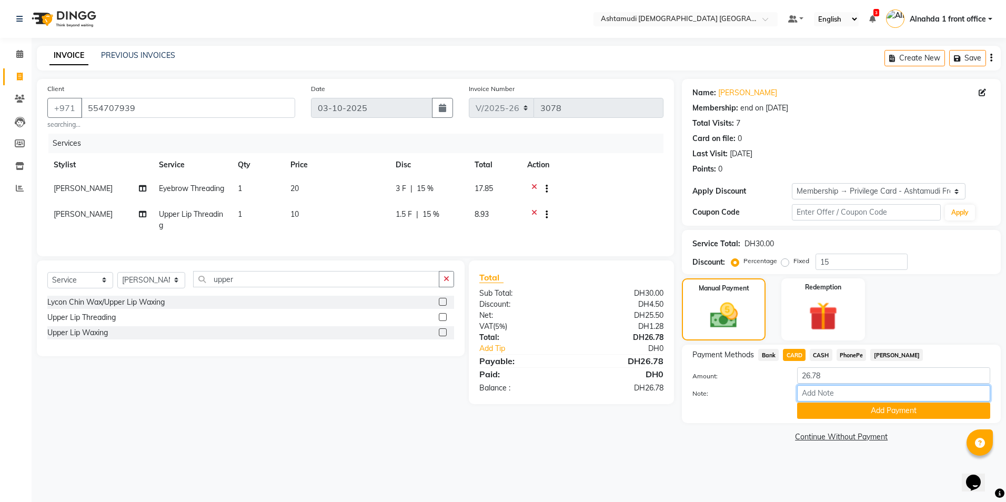
click at [812, 391] on input "Note:" at bounding box center [893, 393] width 193 height 16
type input "amala"
click at [838, 411] on button "Add Payment" at bounding box center [893, 410] width 193 height 16
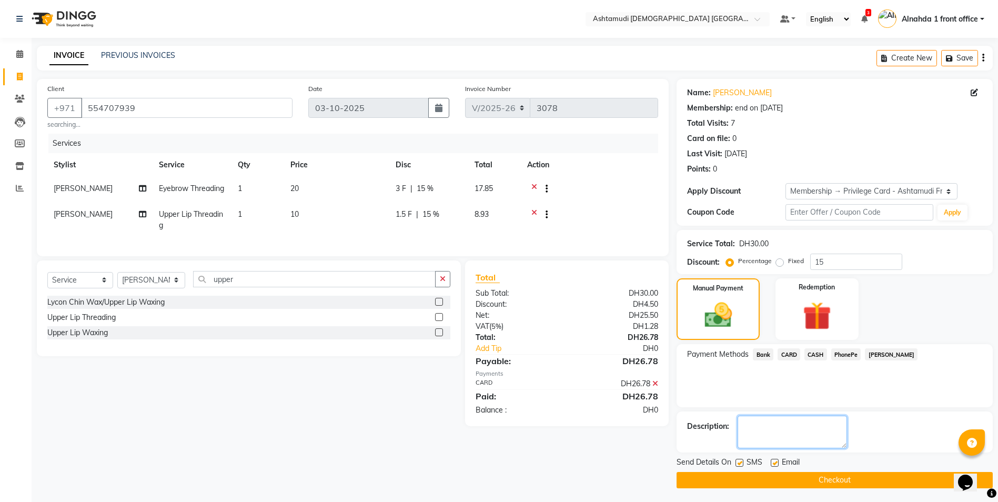
click at [811, 430] on textarea at bounding box center [792, 432] width 109 height 33
type textarea "5454"
click at [730, 481] on button "Checkout" at bounding box center [835, 480] width 316 height 16
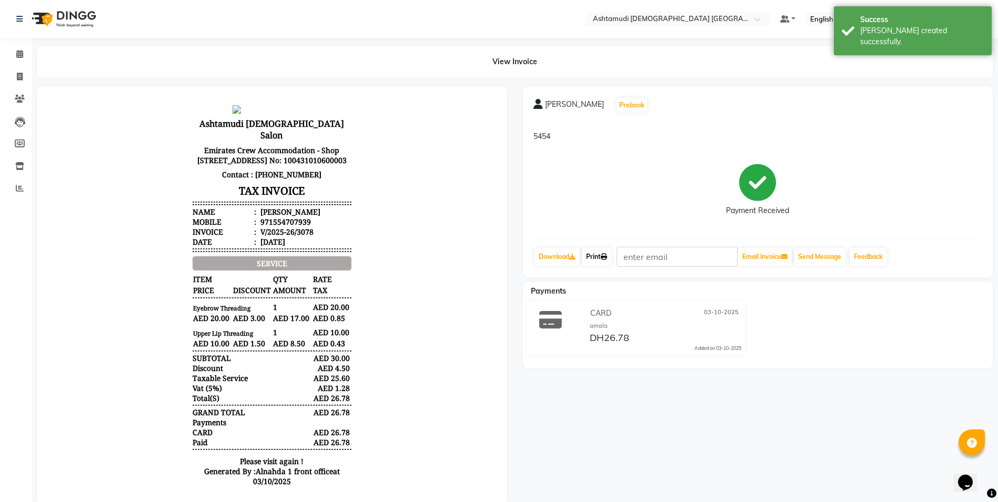
click at [598, 256] on link "Print" at bounding box center [596, 257] width 29 height 18
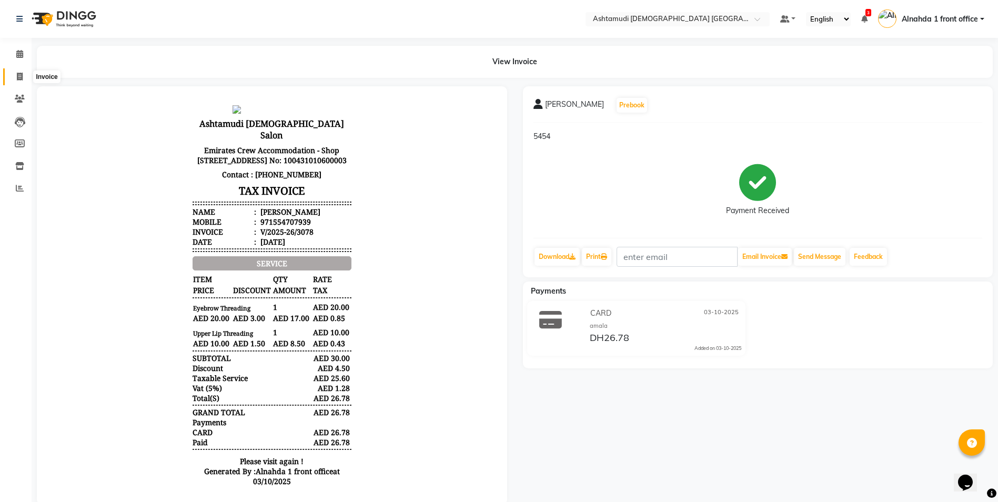
click at [18, 74] on icon at bounding box center [20, 77] width 6 height 8
select select "service"
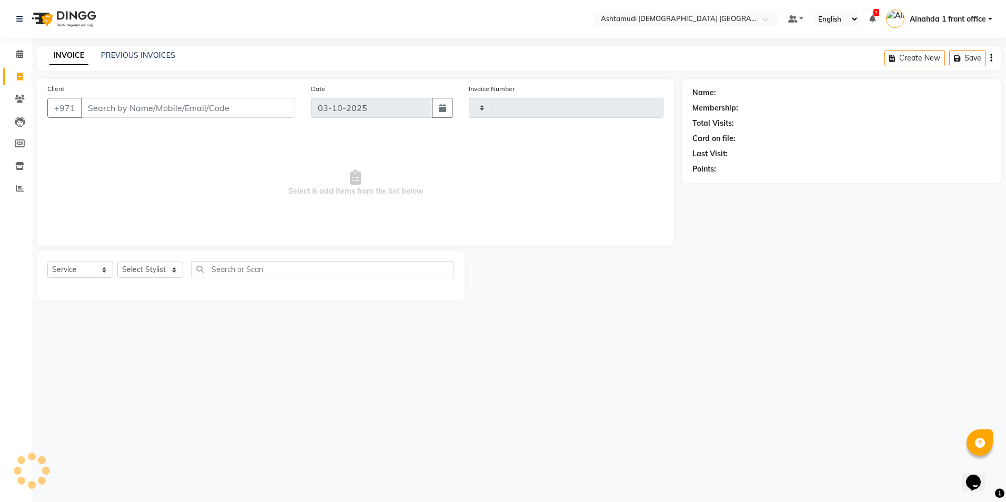
type input "3081"
select select "7242"
click at [175, 271] on select "Select Stylist" at bounding box center [150, 269] width 66 height 16
click at [171, 273] on select "Select Stylist Alnahda 1 front office [PERSON_NAME] [PERSON_NAME] DINGG TAB USE…" at bounding box center [151, 269] width 68 height 16
click at [170, 271] on select "Select Stylist Alnahda 1 front office [PERSON_NAME] [PERSON_NAME] DINGG TAB USE…" at bounding box center [151, 269] width 68 height 16
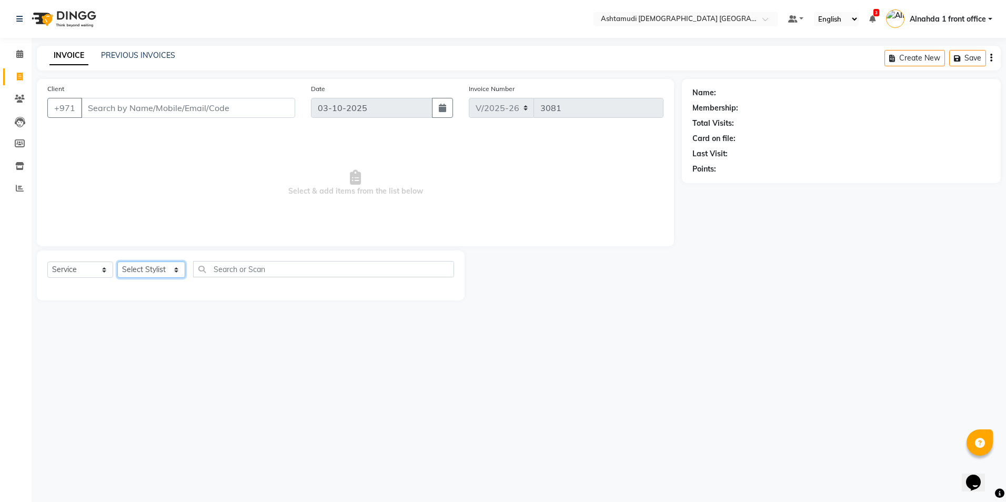
select select "61839"
click at [117, 261] on select "Select Stylist Alnahda 1 front office [PERSON_NAME] [PERSON_NAME] DINGG TAB USE…" at bounding box center [151, 269] width 68 height 16
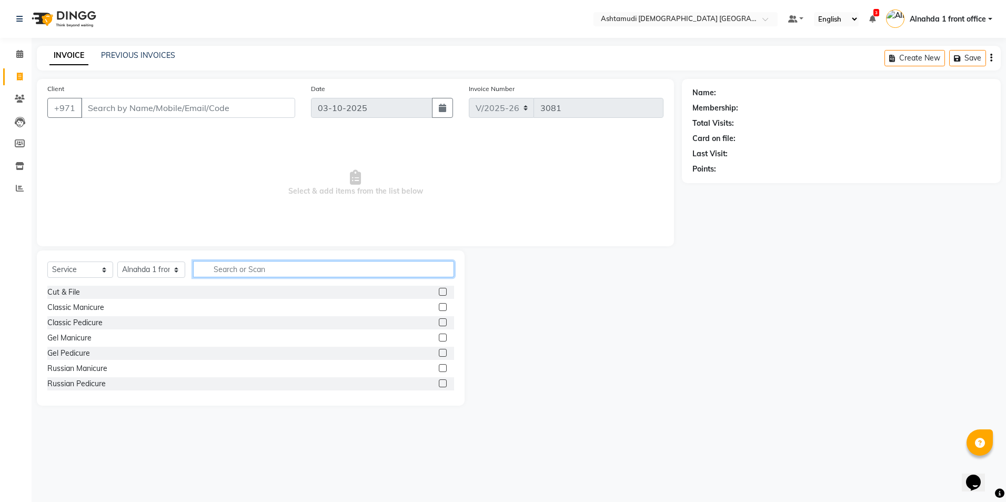
click at [254, 266] on input "text" at bounding box center [323, 269] width 260 height 16
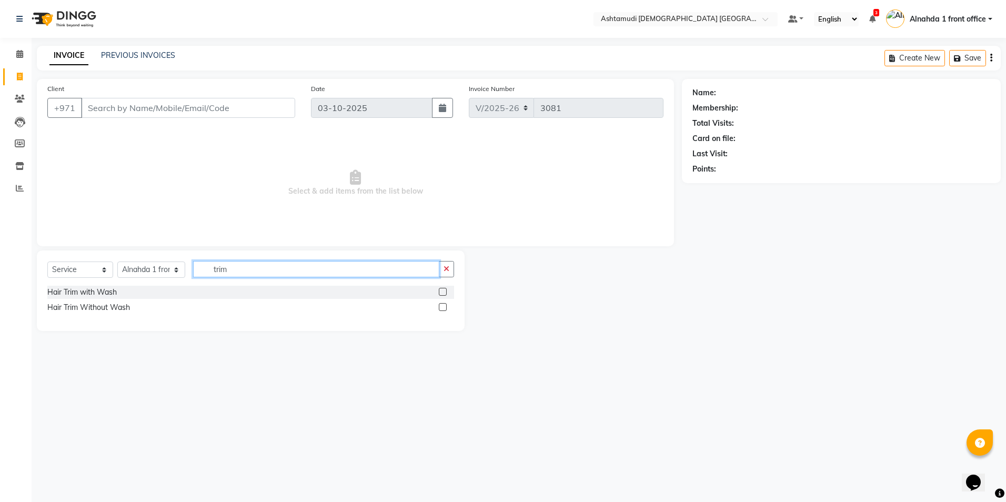
type input "trim"
click at [441, 292] on label at bounding box center [443, 292] width 8 height 8
click at [441, 292] on input "checkbox" at bounding box center [442, 292] width 7 height 7
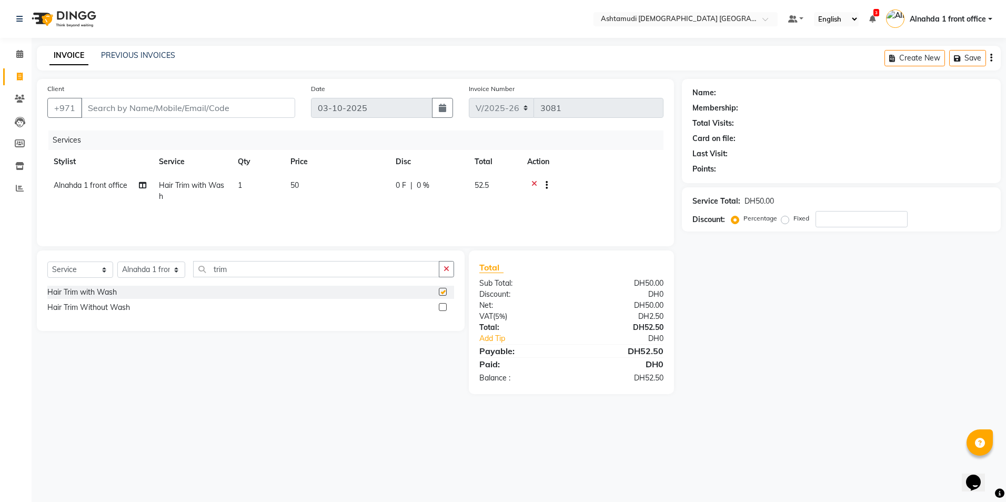
checkbox input "false"
click at [440, 308] on label at bounding box center [443, 307] width 8 height 8
click at [440, 308] on input "checkbox" at bounding box center [442, 307] width 7 height 7
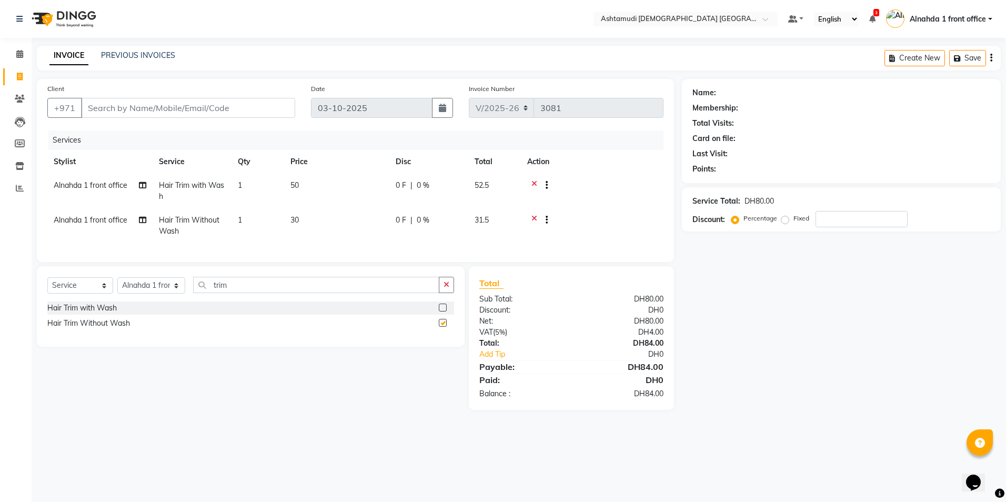
checkbox input "false"
click at [538, 184] on div at bounding box center [542, 186] width 11 height 13
click at [533, 178] on td at bounding box center [592, 191] width 143 height 35
click at [533, 184] on icon at bounding box center [534, 186] width 6 height 13
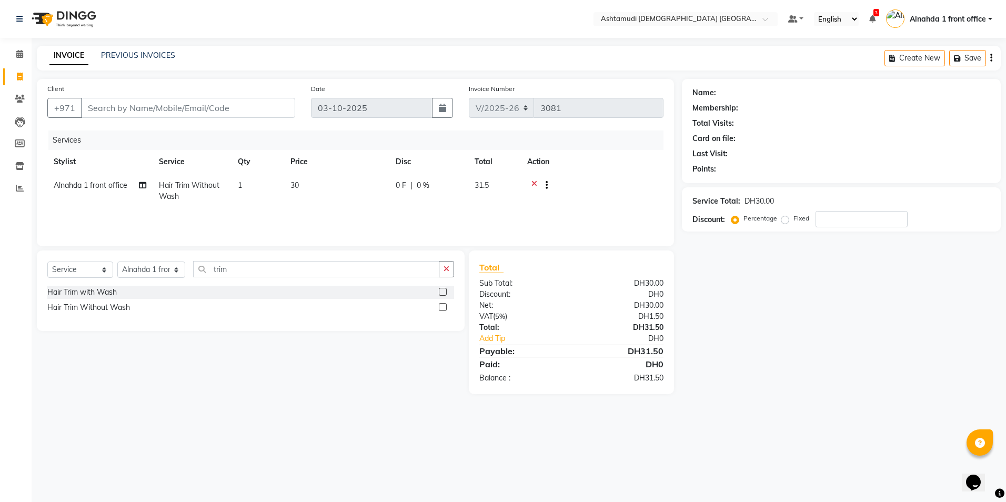
click at [533, 182] on icon at bounding box center [534, 186] width 6 height 13
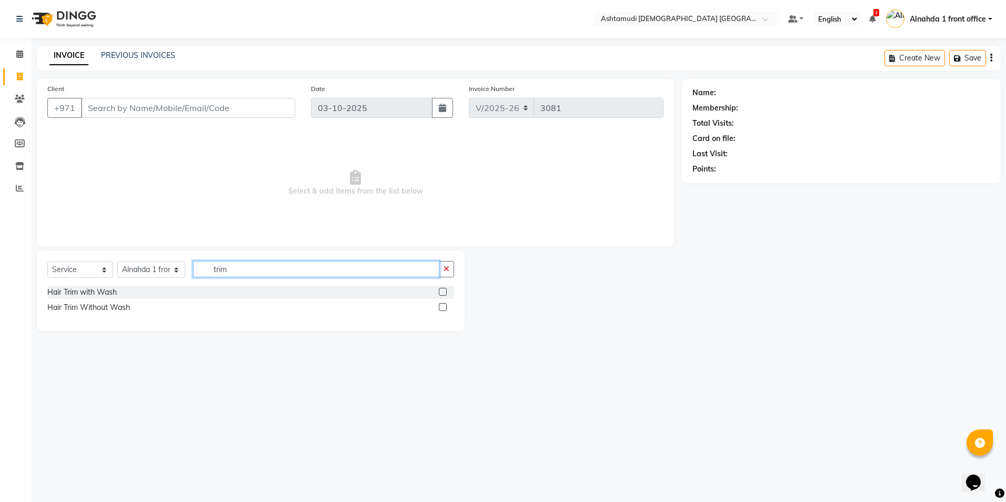
drag, startPoint x: 252, startPoint y: 269, endPoint x: 165, endPoint y: 284, distance: 88.1
click at [165, 284] on div "Select Service Product Membership Package Voucher Prepaid Gift Card Select Styl…" at bounding box center [250, 273] width 407 height 25
type input "layer"
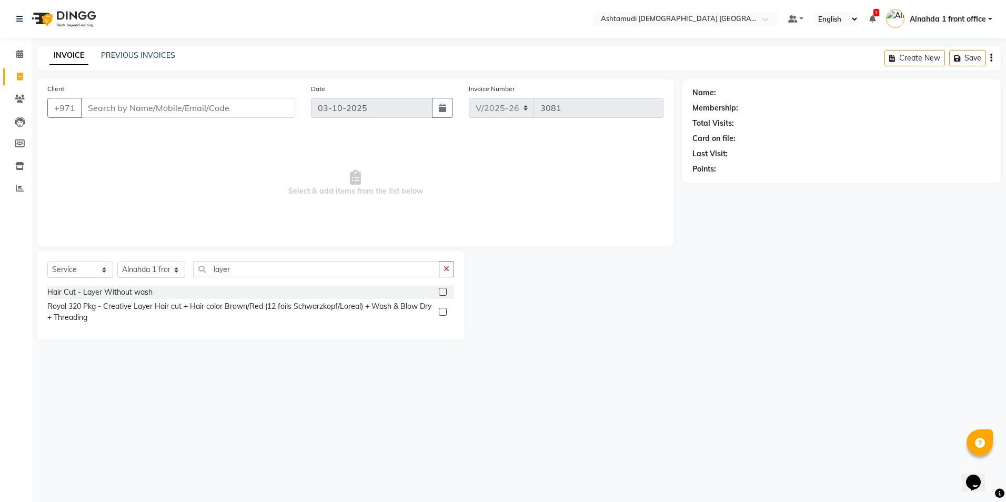
click at [440, 290] on label at bounding box center [443, 292] width 8 height 8
click at [440, 290] on input "checkbox" at bounding box center [442, 292] width 7 height 7
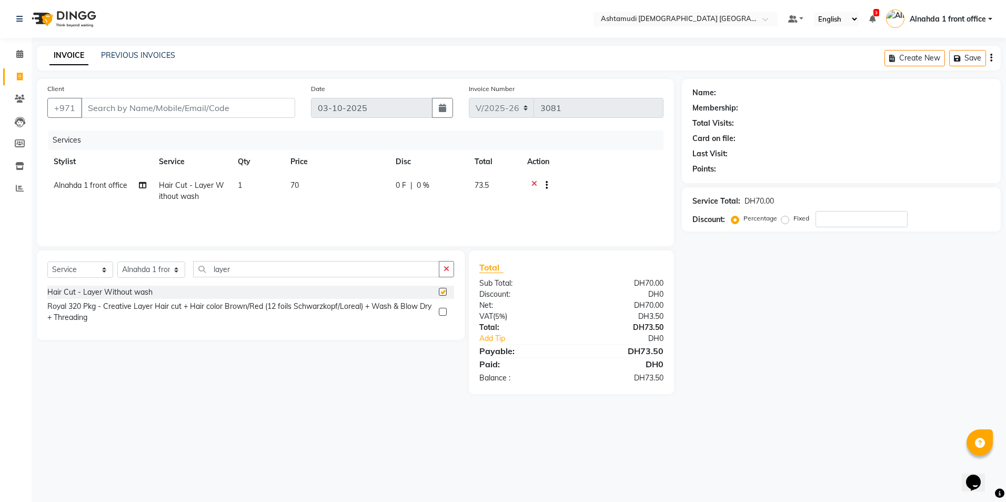
checkbox input "false"
click at [19, 187] on icon at bounding box center [20, 188] width 8 height 8
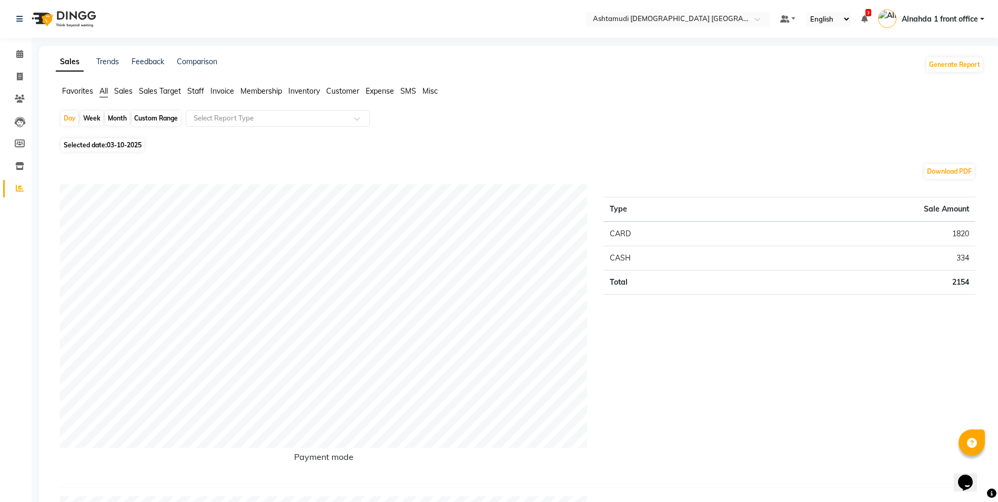
click at [128, 92] on span "Sales" at bounding box center [123, 90] width 18 height 9
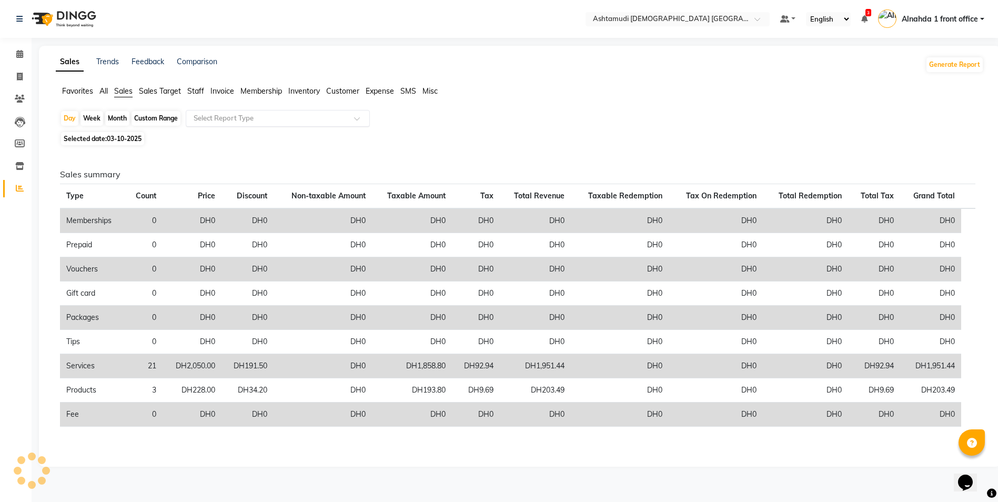
click at [214, 116] on input "text" at bounding box center [268, 118] width 152 height 11
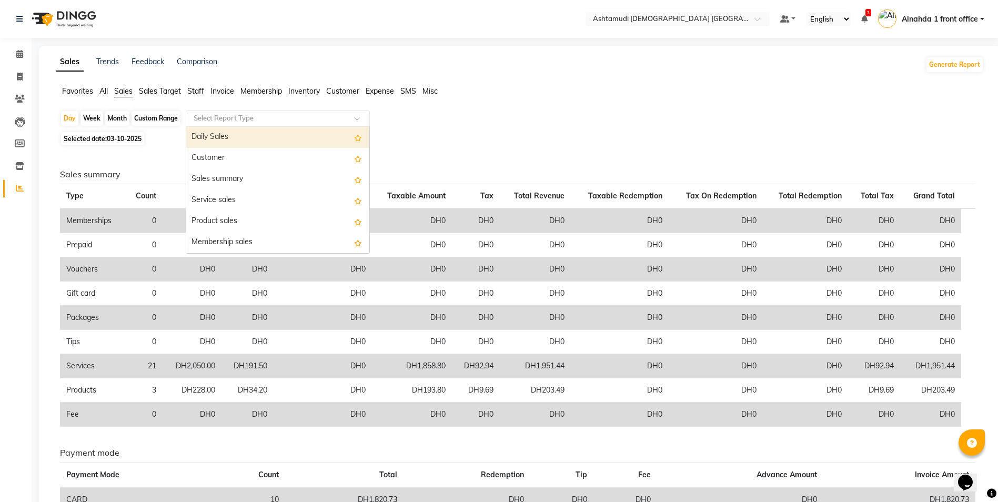
click at [218, 133] on div "Daily Sales" at bounding box center [277, 137] width 183 height 21
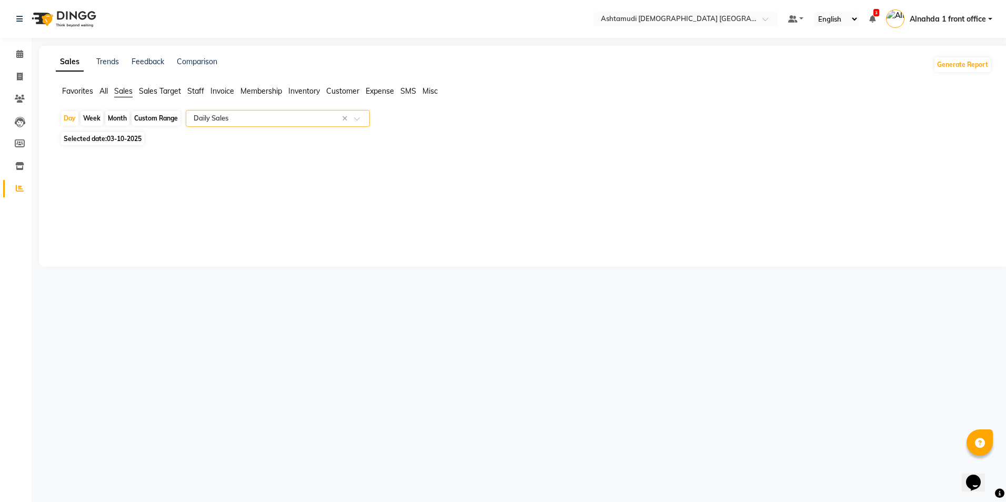
select select "full_report"
select select "csv"
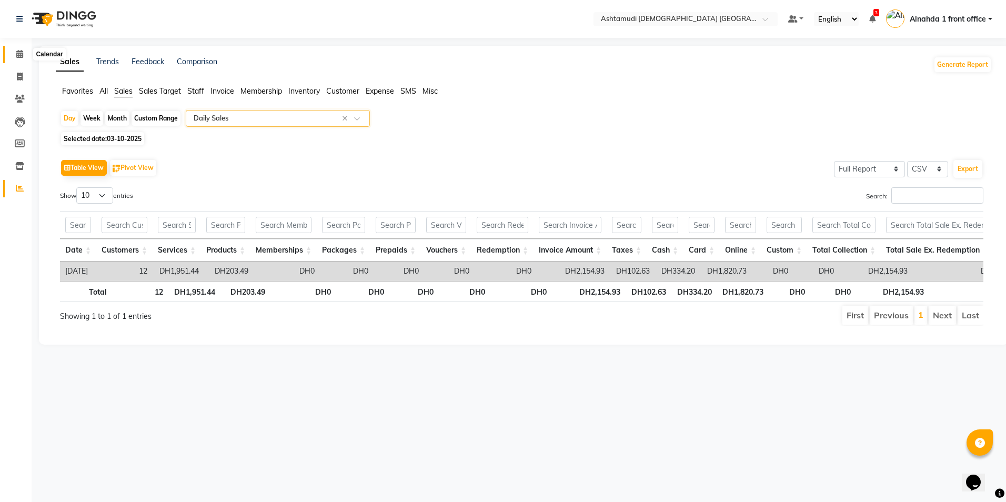
click at [22, 53] on icon at bounding box center [19, 54] width 7 height 8
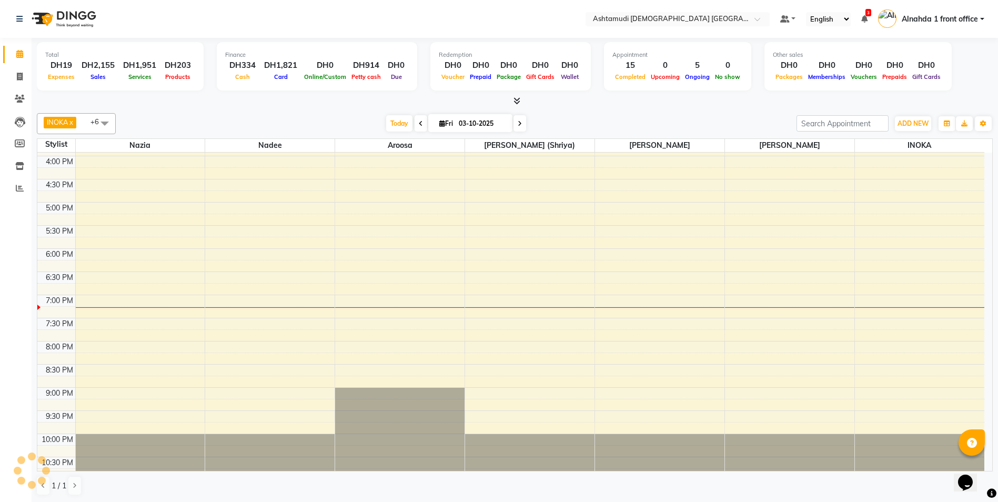
scroll to position [329, 0]
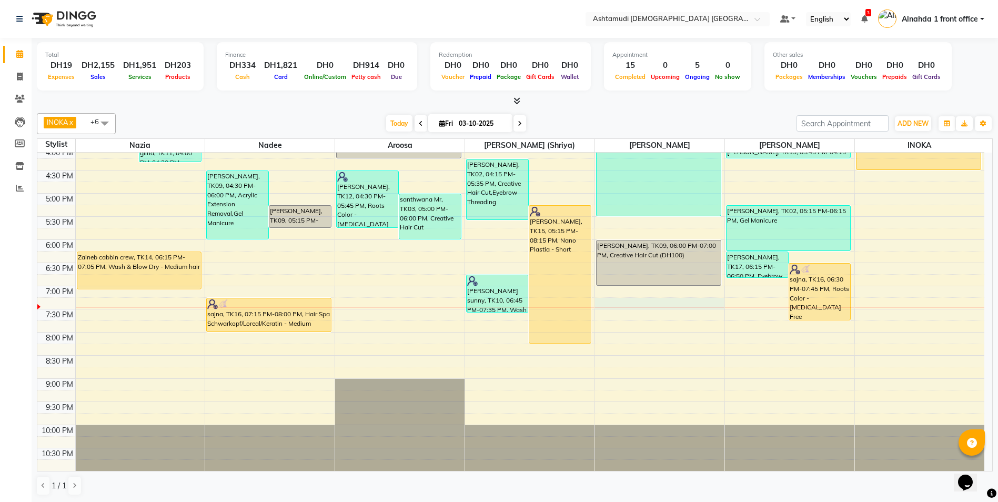
click at [632, 303] on div "9:00 AM 9:30 AM 10:00 AM 10:30 AM 11:00 AM 11:30 AM 12:00 PM 12:30 PM 1:00 PM 1…" at bounding box center [510, 147] width 947 height 648
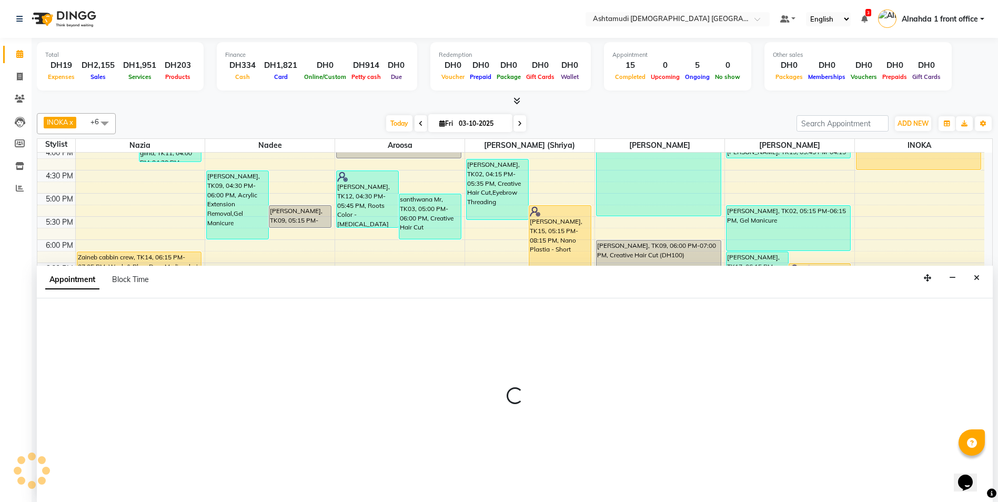
scroll to position [1, 0]
select select "86673"
select select "tentative"
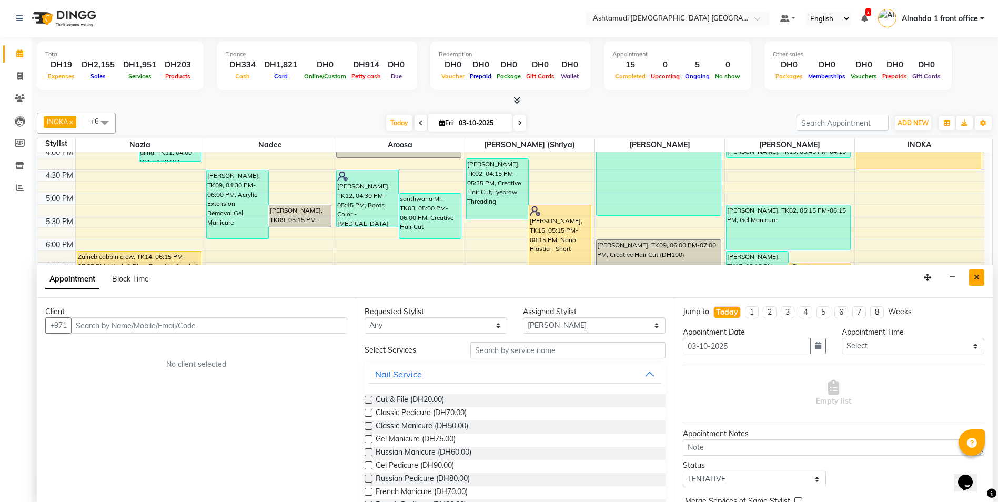
click at [977, 276] on icon "Close" at bounding box center [977, 277] width 6 height 7
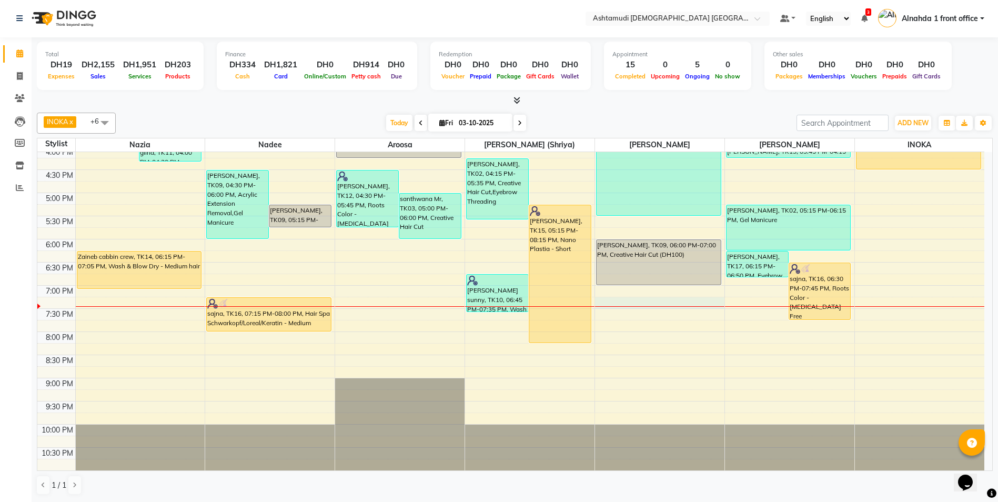
click at [644, 303] on div "9:00 AM 9:30 AM 10:00 AM 10:30 AM 11:00 AM 11:30 AM 12:00 PM 12:30 PM 1:00 PM 1…" at bounding box center [510, 147] width 947 height 648
select select "86673"
select select "tentative"
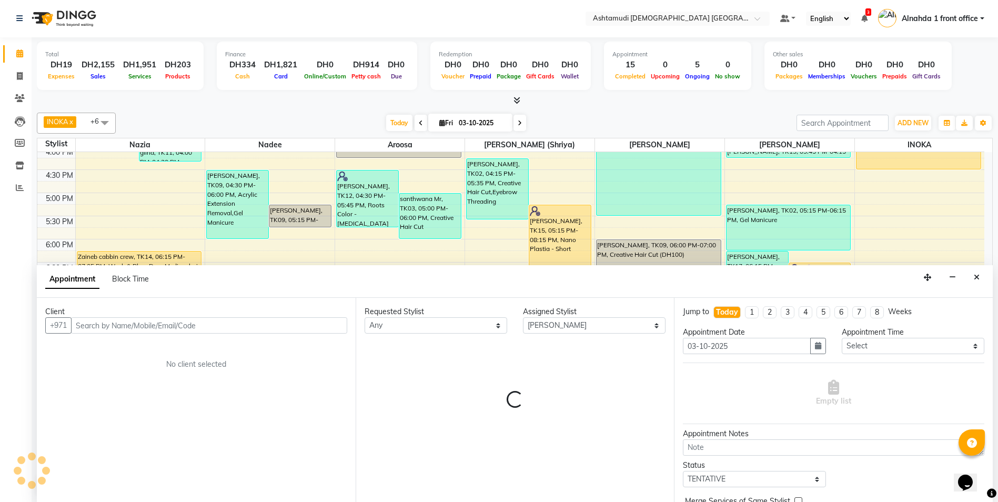
click at [110, 323] on input "text" at bounding box center [209, 325] width 276 height 16
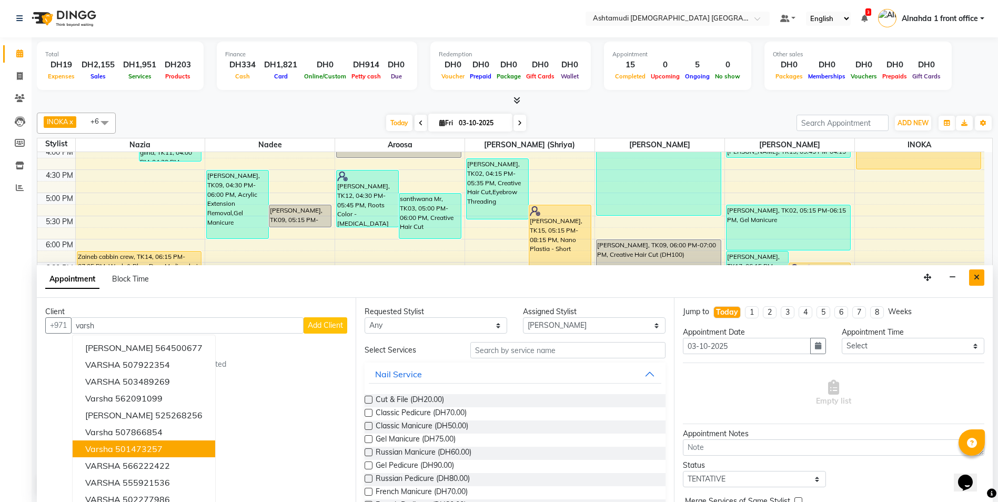
type input "varsh"
click at [978, 279] on icon "Close" at bounding box center [977, 277] width 6 height 7
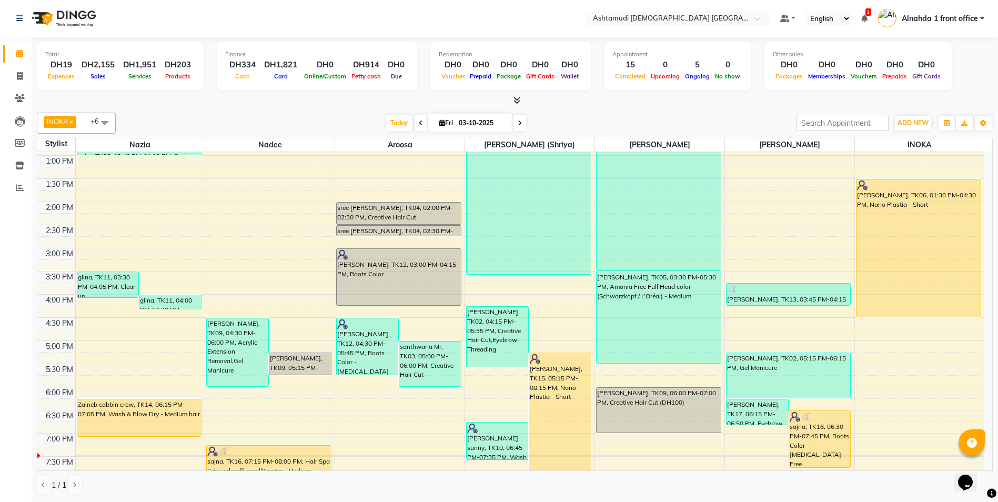
scroll to position [277, 0]
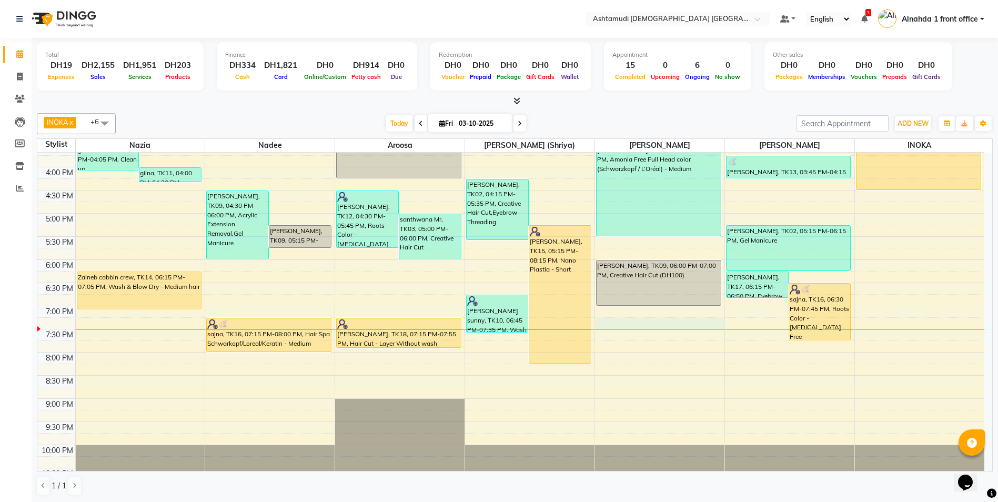
click at [623, 323] on div "9:00 AM 9:30 AM 10:00 AM 10:30 AM 11:00 AM 11:30 AM 12:00 PM 12:30 PM 1:00 PM 1…" at bounding box center [510, 167] width 947 height 648
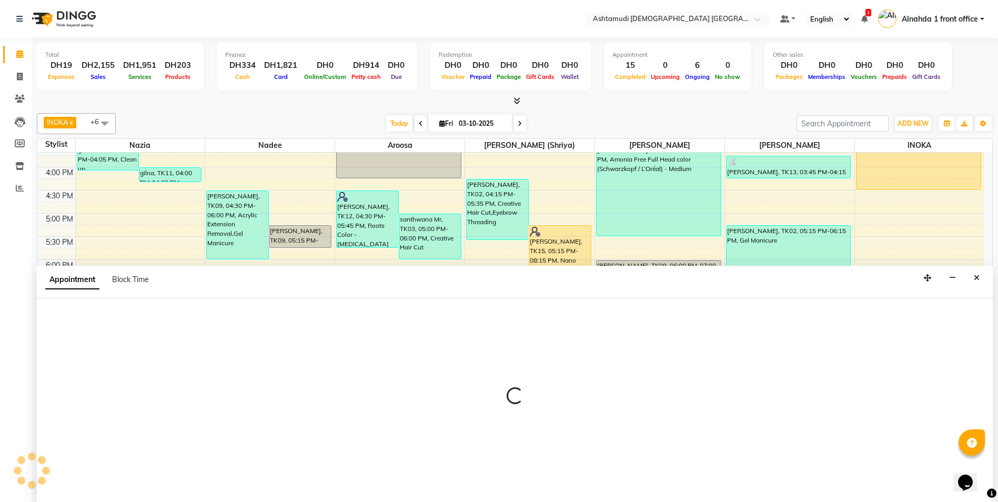
scroll to position [1, 0]
select select "86673"
select select "tentative"
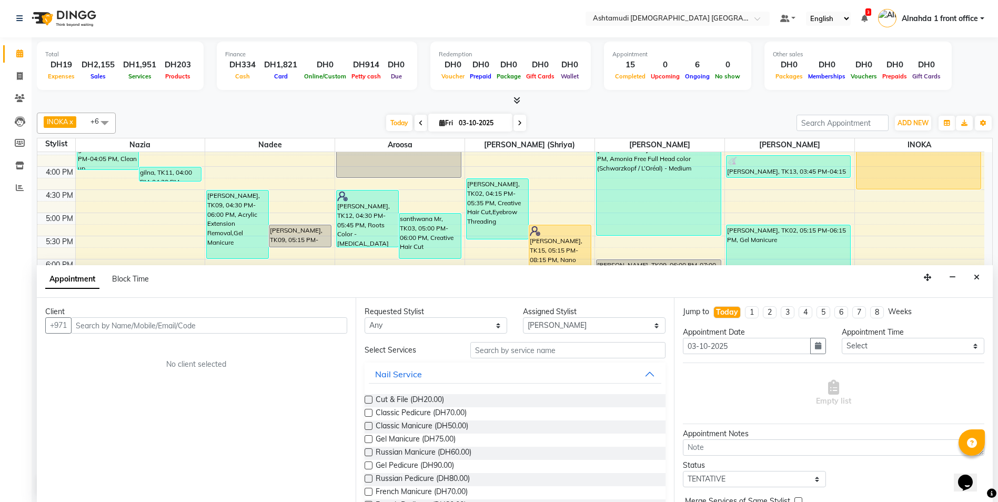
click at [112, 323] on input "text" at bounding box center [209, 325] width 276 height 16
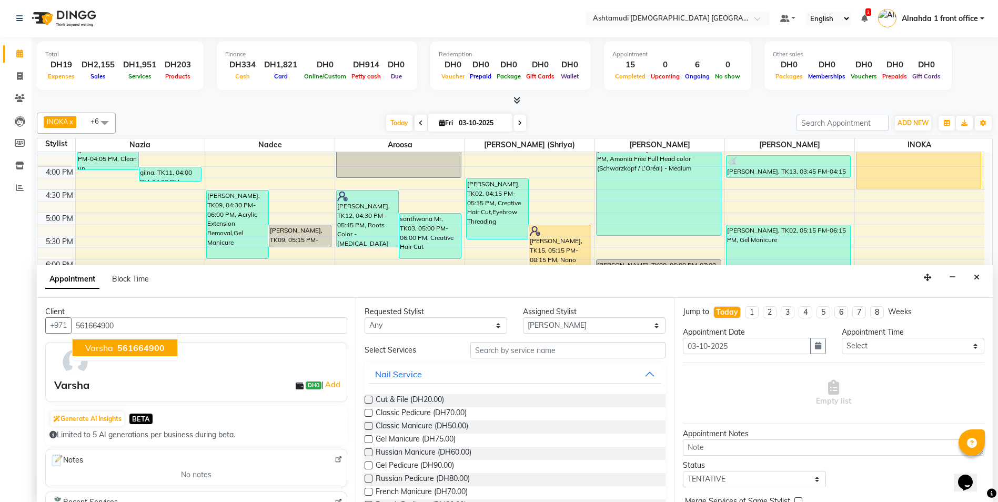
click at [137, 347] on span "561664900" at bounding box center [140, 348] width 47 height 11
type input "561664900"
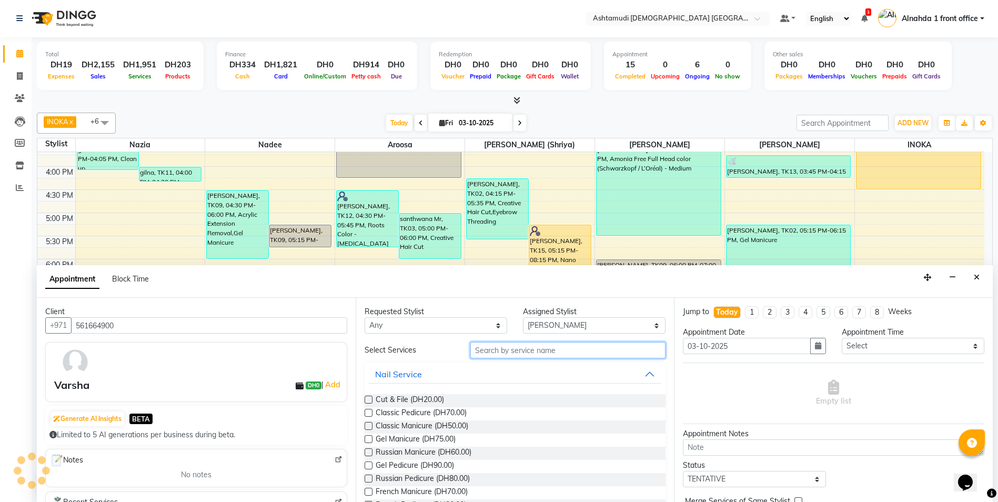
click at [505, 355] on input "text" at bounding box center [568, 350] width 196 height 16
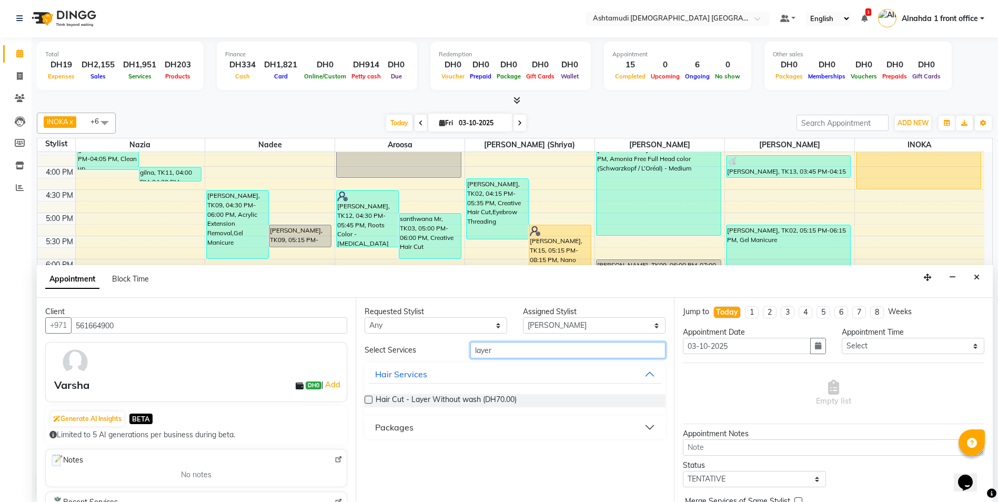
type input "layer"
click at [367, 400] on label at bounding box center [369, 400] width 8 height 8
click at [367, 400] on input "checkbox" at bounding box center [368, 400] width 7 height 7
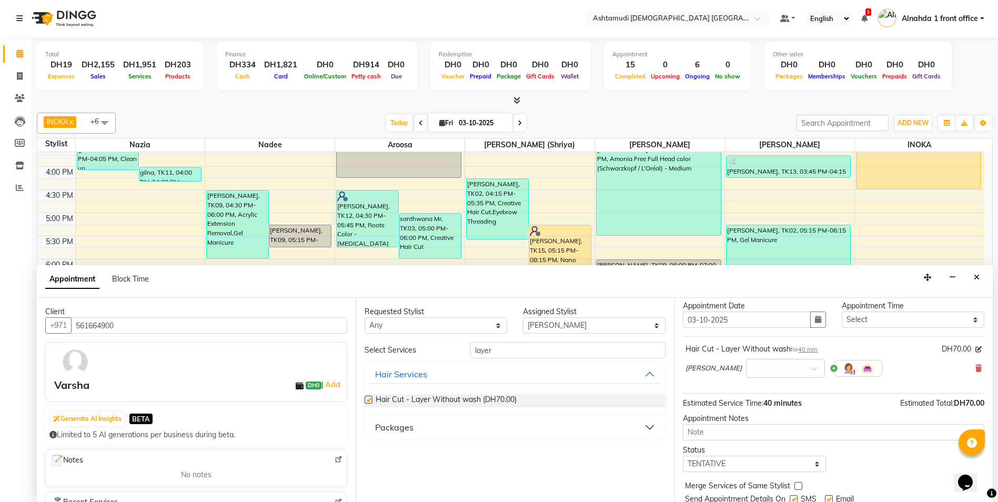
checkbox input "false"
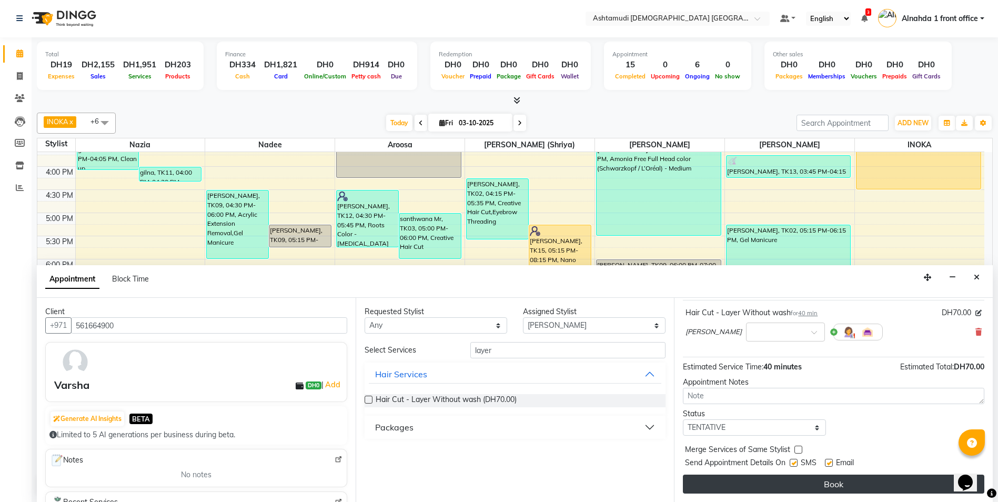
click at [842, 482] on button "Book" at bounding box center [833, 484] width 301 height 19
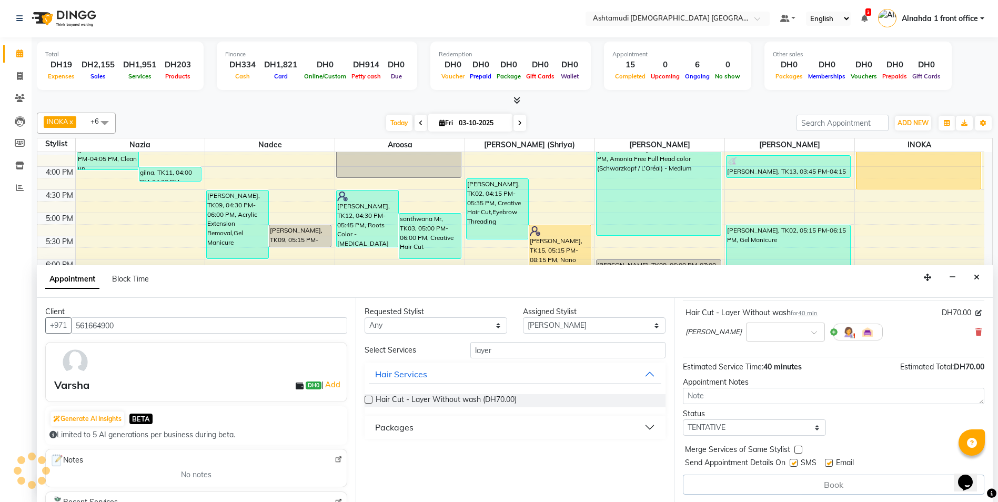
scroll to position [0, 0]
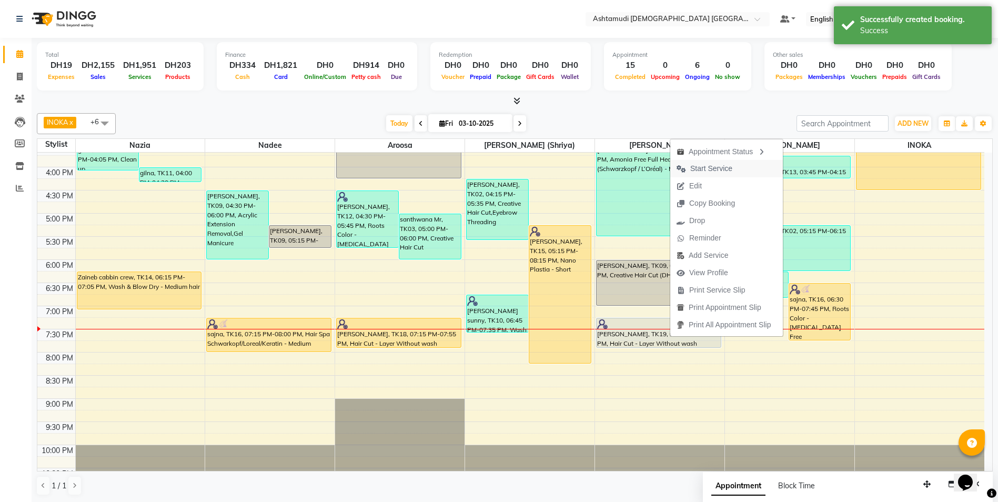
click at [715, 169] on span "Start Service" at bounding box center [711, 168] width 42 height 11
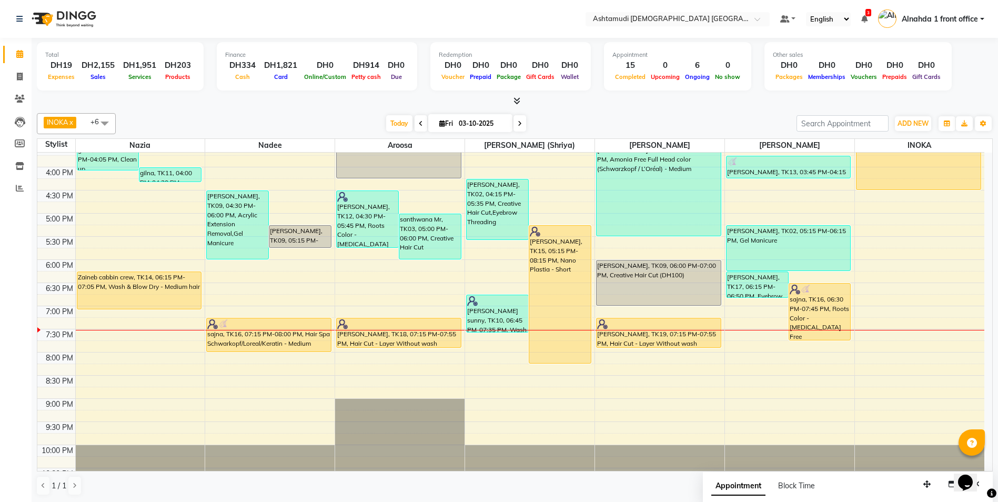
click at [439, 120] on icon at bounding box center [442, 123] width 6 height 7
select select "10"
select select "2025"
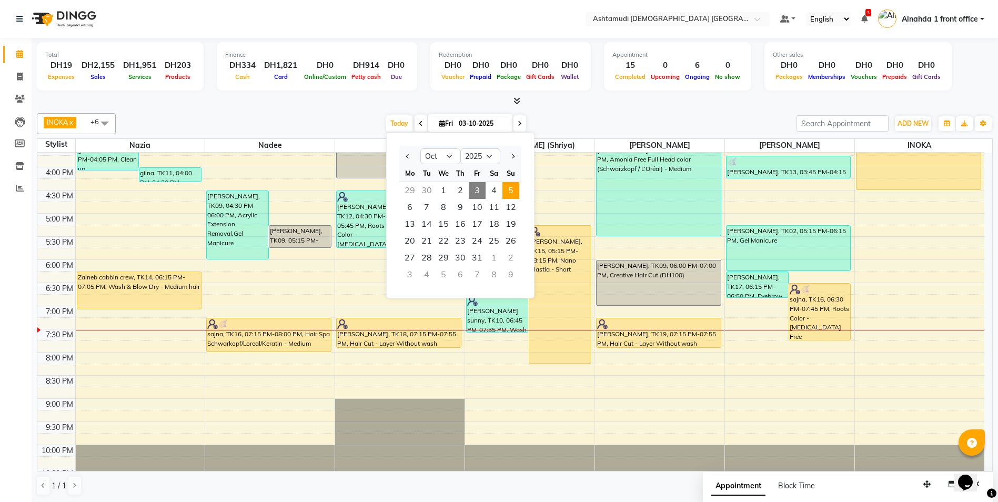
click at [516, 190] on span "5" at bounding box center [510, 190] width 17 height 17
type input "05-10-2025"
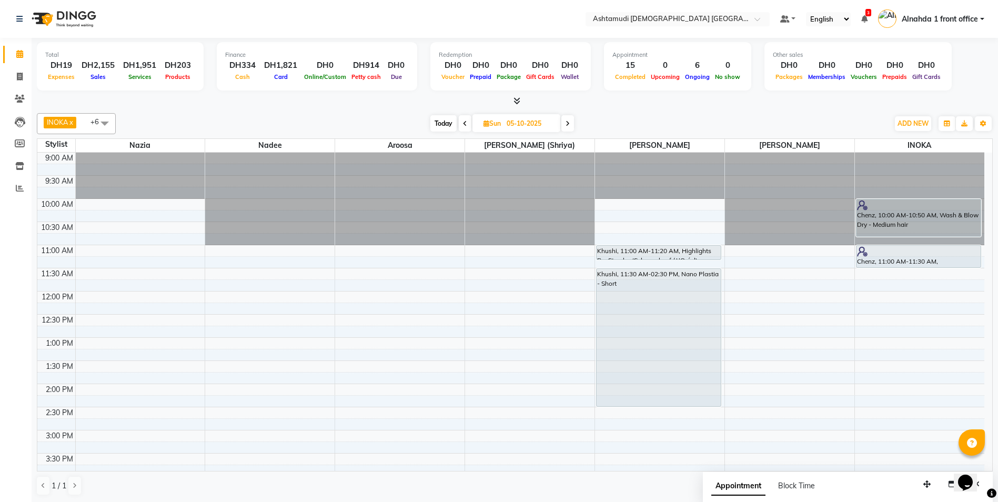
click at [481, 123] on span "Sun" at bounding box center [492, 123] width 23 height 8
select select "10"
select select "2025"
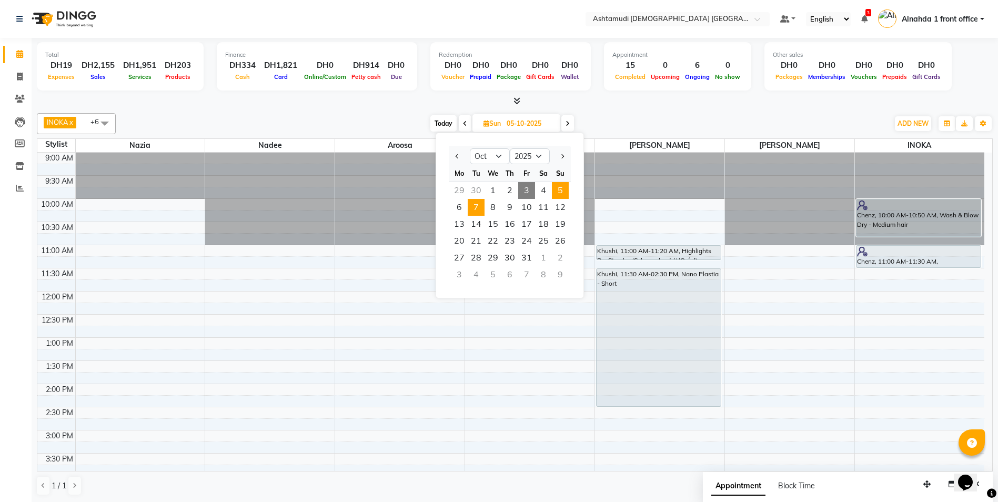
click at [474, 212] on span "7" at bounding box center [476, 207] width 17 height 17
type input "[DATE]"
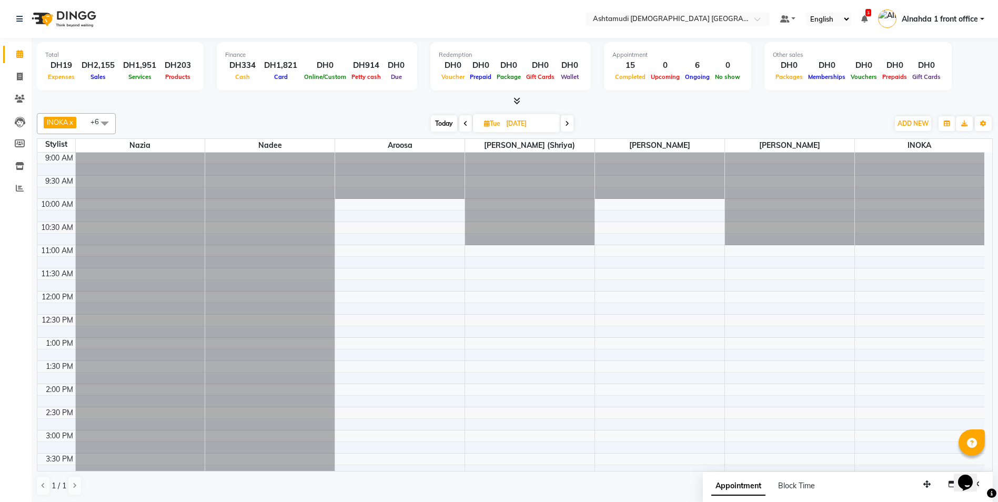
click at [396, 249] on div "9:00 AM 9:30 AM 10:00 AM 10:30 AM 11:00 AM 11:30 AM 12:00 PM 12:30 PM 1:00 PM 1…" at bounding box center [510, 477] width 947 height 648
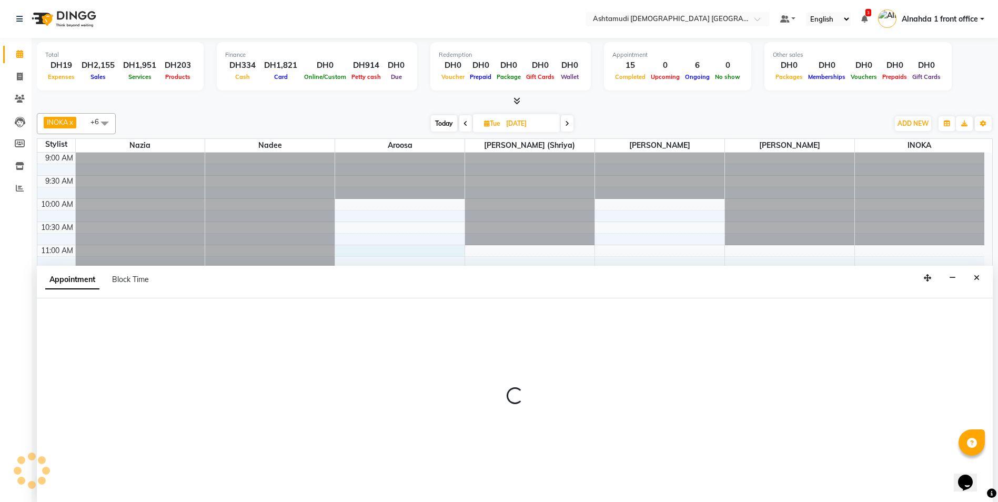
scroll to position [1, 0]
select select "85875"
select select "660"
select select "tentative"
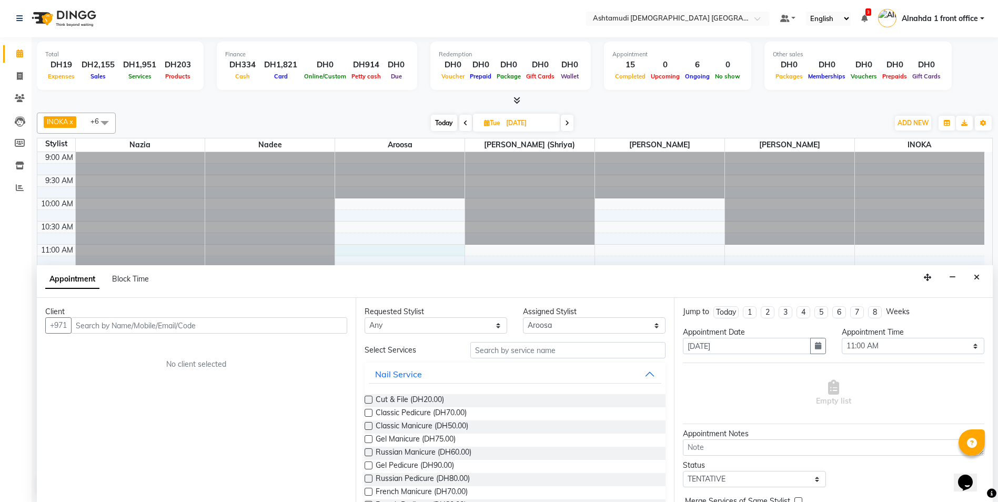
click at [81, 324] on input "text" at bounding box center [209, 325] width 276 height 16
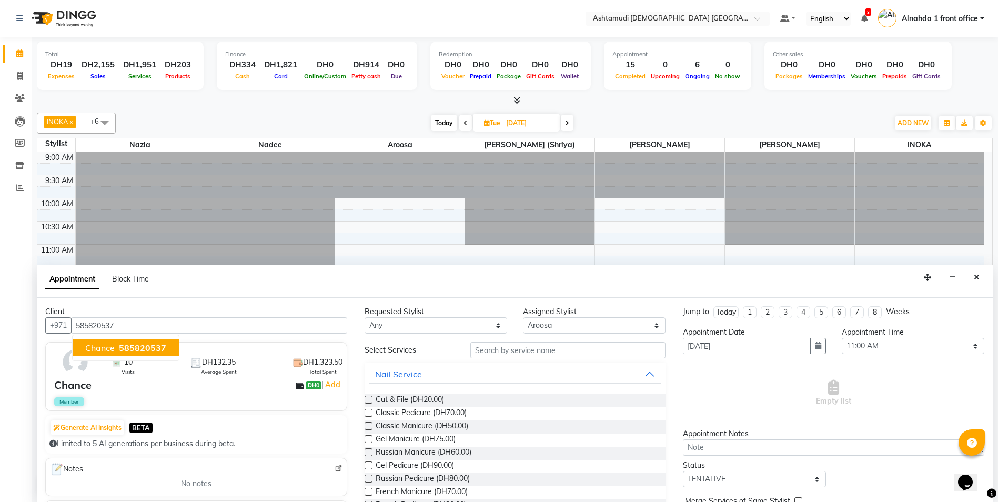
click at [137, 344] on span "585820537" at bounding box center [142, 348] width 47 height 11
type input "585820537"
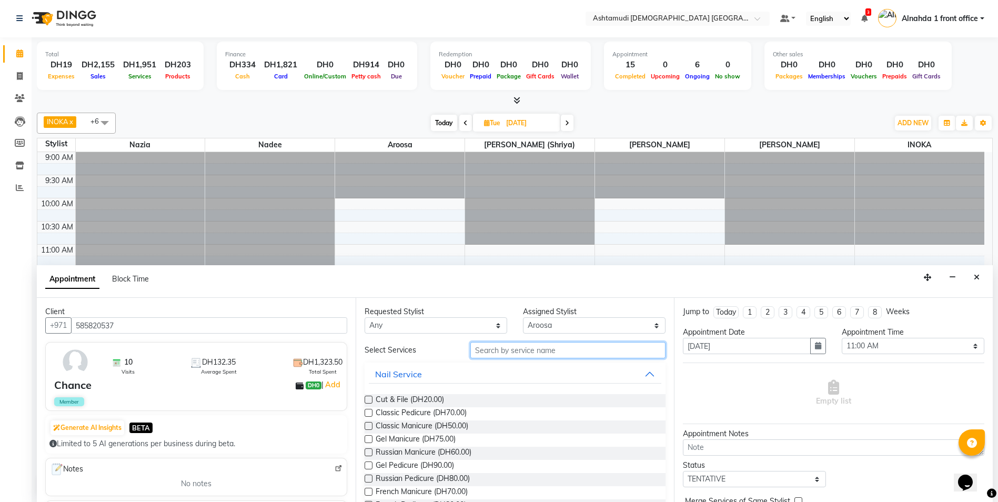
click at [481, 349] on input "text" at bounding box center [568, 350] width 196 height 16
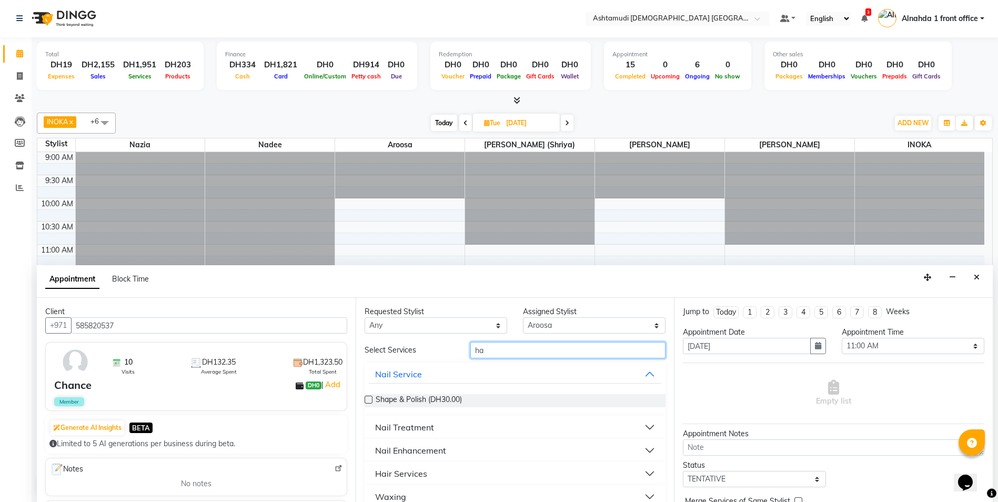
type input "h"
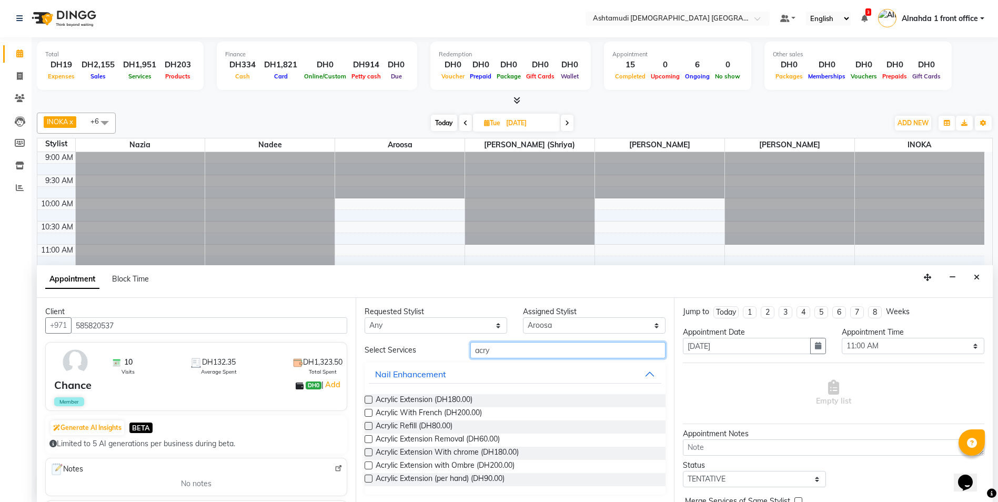
type input "acry"
click at [367, 399] on label at bounding box center [369, 400] width 8 height 8
click at [367, 399] on input "checkbox" at bounding box center [368, 400] width 7 height 7
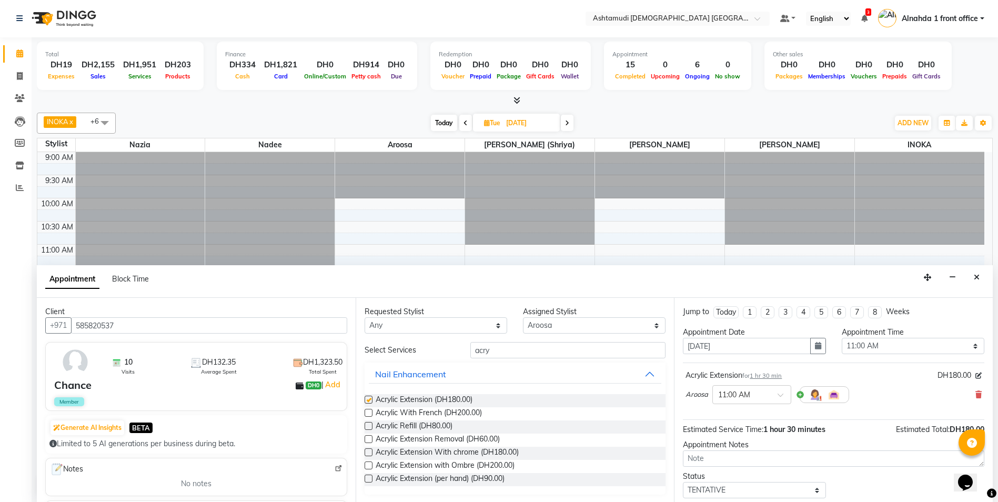
checkbox input "false"
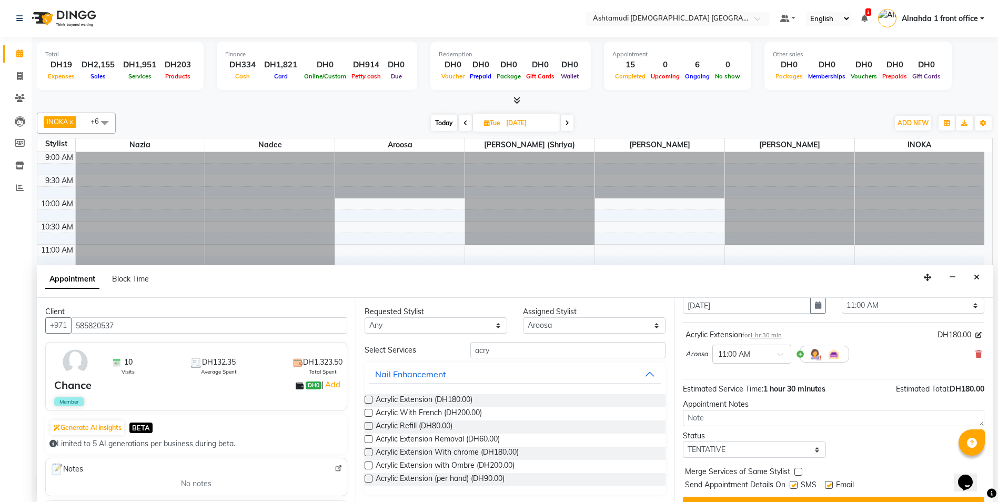
scroll to position [63, 0]
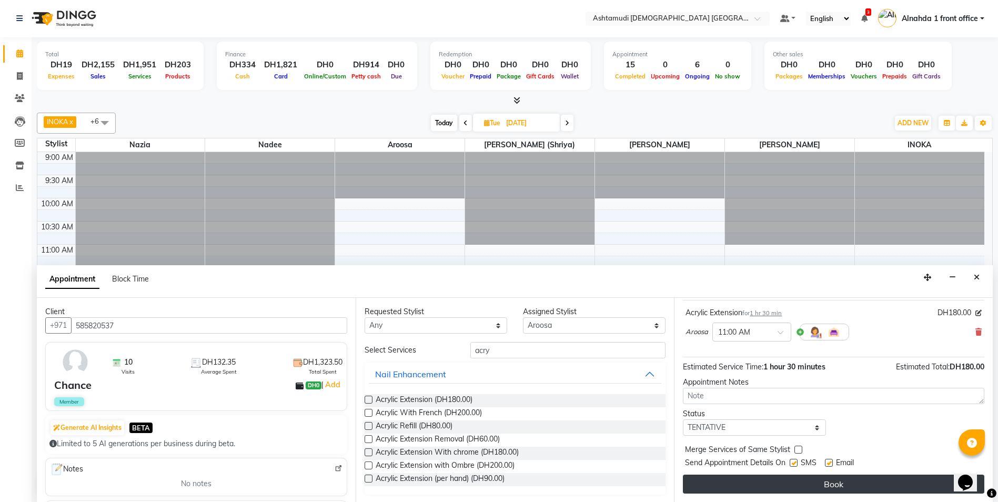
click at [840, 486] on button "Book" at bounding box center [833, 484] width 301 height 19
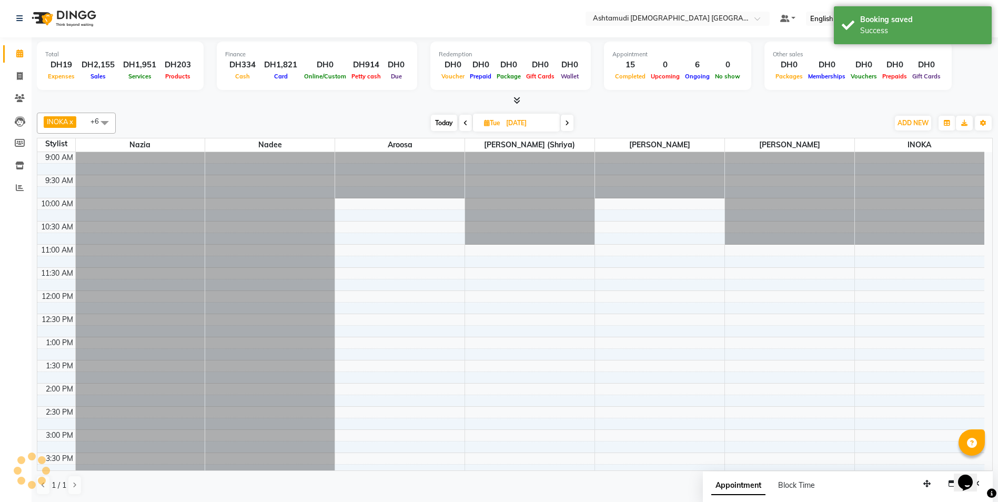
scroll to position [0, 0]
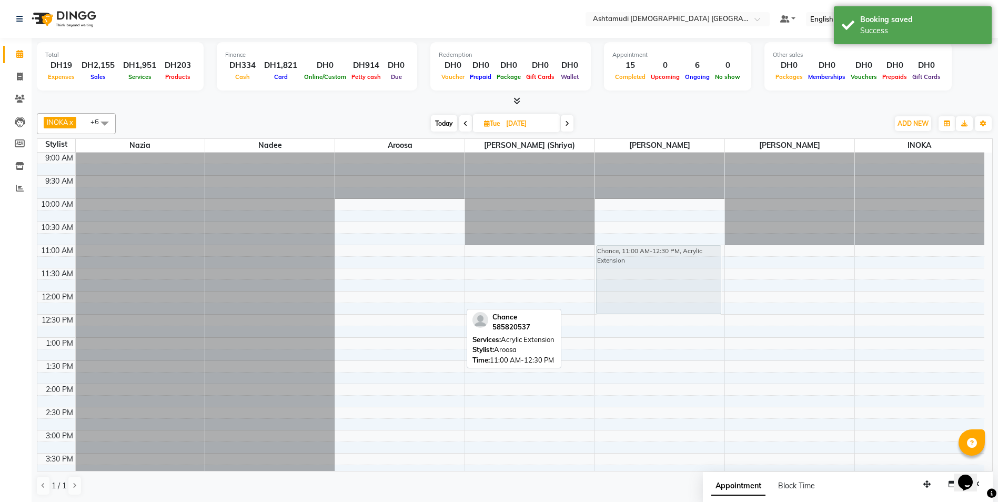
drag, startPoint x: 408, startPoint y: 272, endPoint x: 659, endPoint y: 273, distance: 251.0
click at [659, 273] on tr "Chance, 11:00 AM-12:30 PM, Acrylic Extension Chance, 11:00 AM-12:30 PM, Acrylic…" at bounding box center [510, 477] width 947 height 648
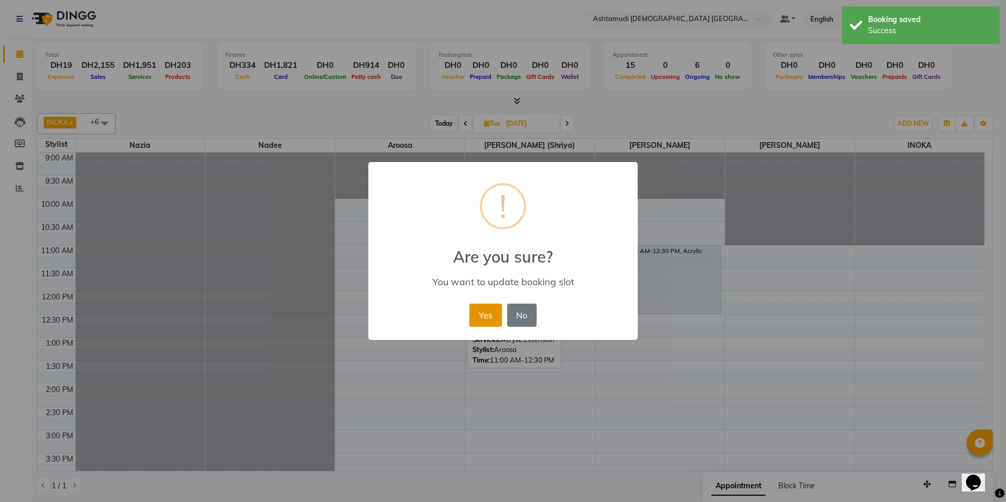
click at [489, 316] on button "Yes" at bounding box center [485, 315] width 32 height 23
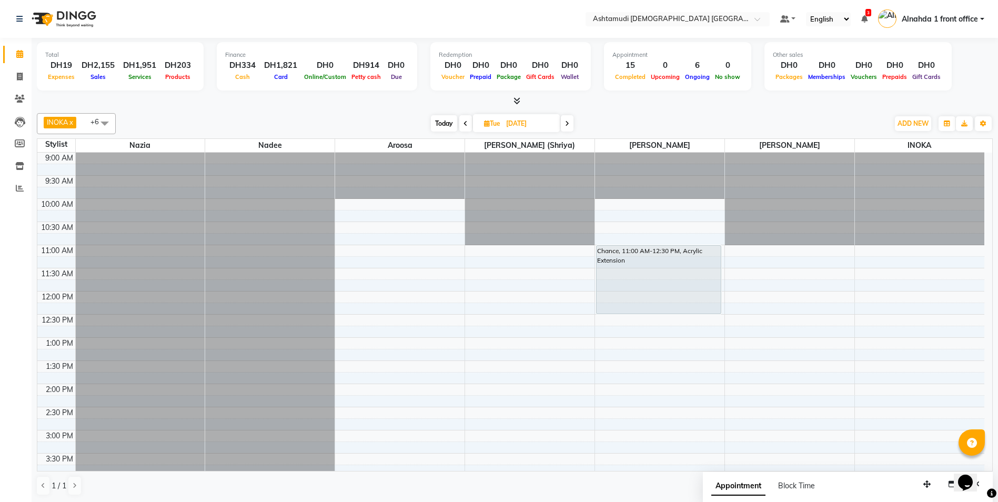
click at [451, 118] on span "Today" at bounding box center [444, 123] width 26 height 16
type input "03-10-2025"
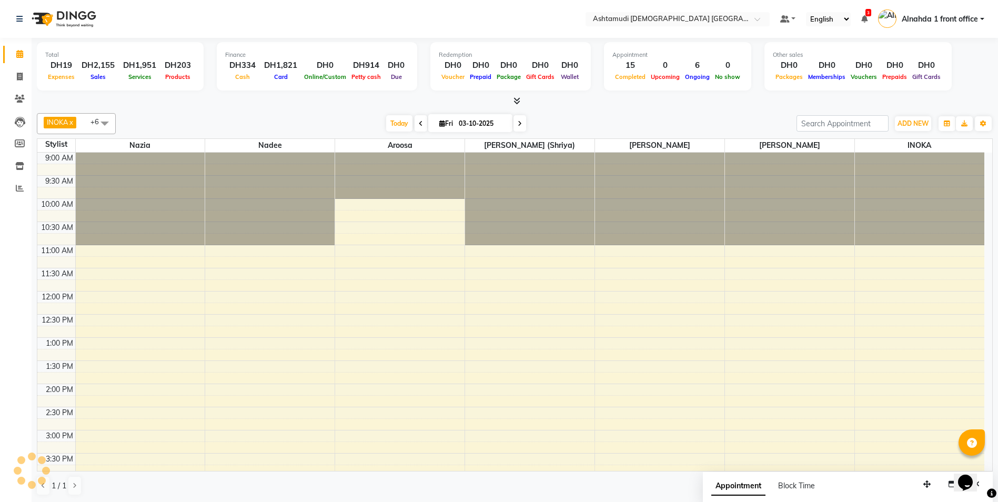
scroll to position [329, 0]
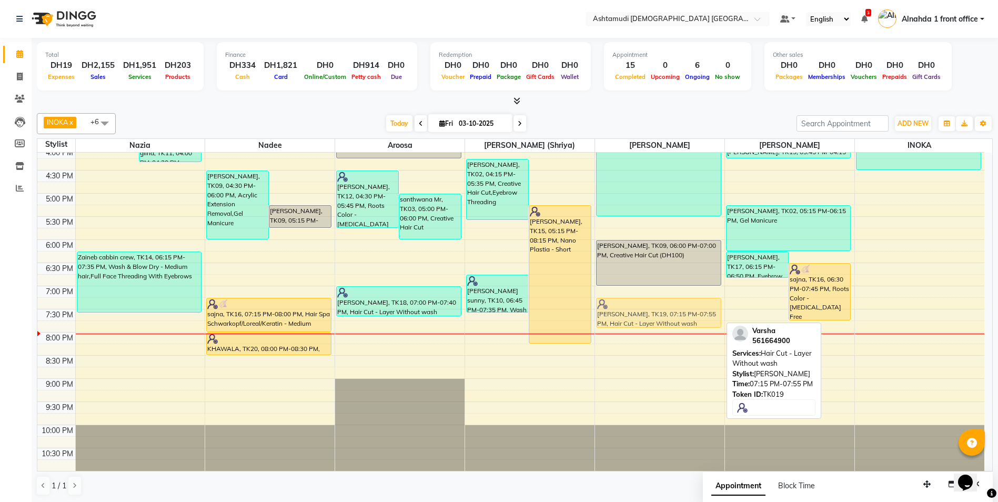
click at [653, 310] on div "[PERSON_NAME], TK05, 12:30 PM-03:30 PM, Nano Plastia - Short [PERSON_NAME], TK0…" at bounding box center [659, 147] width 129 height 648
click at [653, 310] on div "[PERSON_NAME], TK19, 07:15 PM-07:55 PM, Hair Cut - Layer Without wash" at bounding box center [659, 312] width 124 height 29
click at [674, 315] on div "[PERSON_NAME], TK19, 07:15 PM-07:55 PM, Hair Cut - Layer Without wash" at bounding box center [659, 312] width 124 height 29
select select "1"
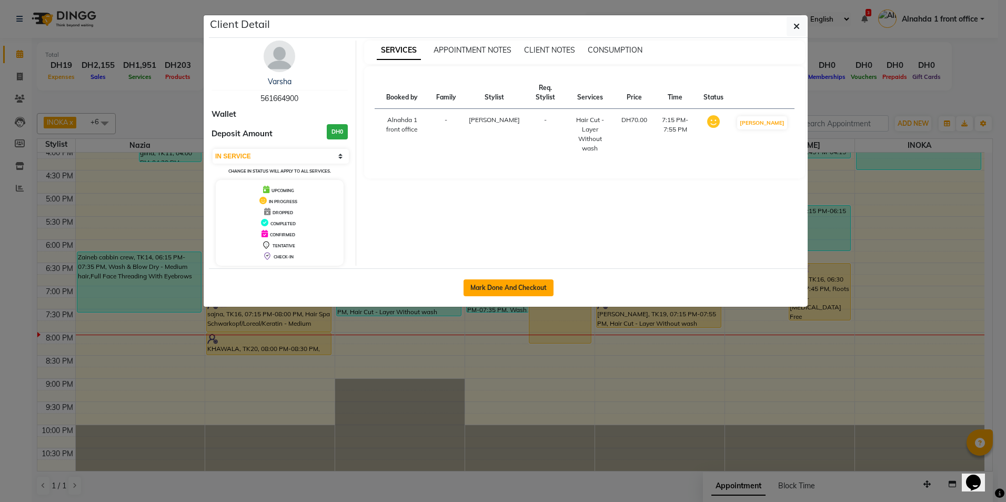
click at [511, 293] on button "Mark Done And Checkout" at bounding box center [509, 287] width 90 height 17
select select "service"
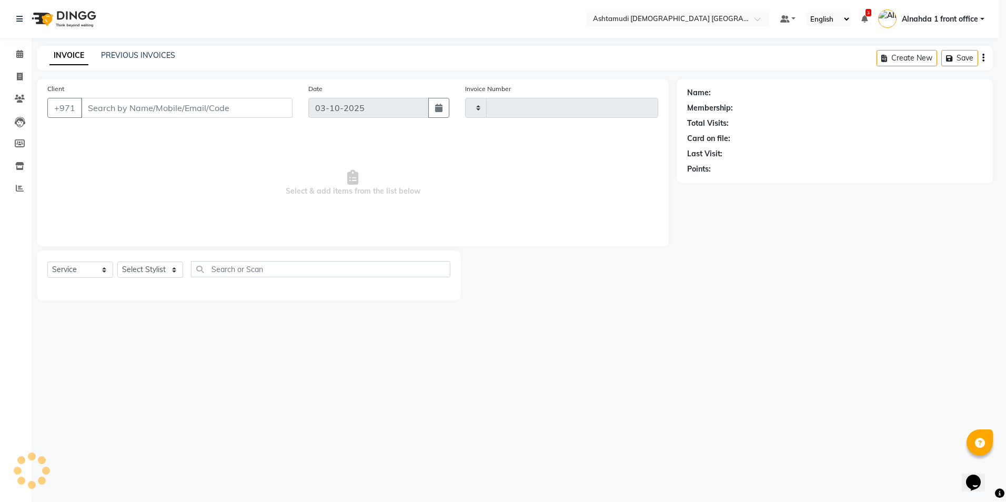
type input "3083"
select select "7242"
type input "561664900"
select select "86673"
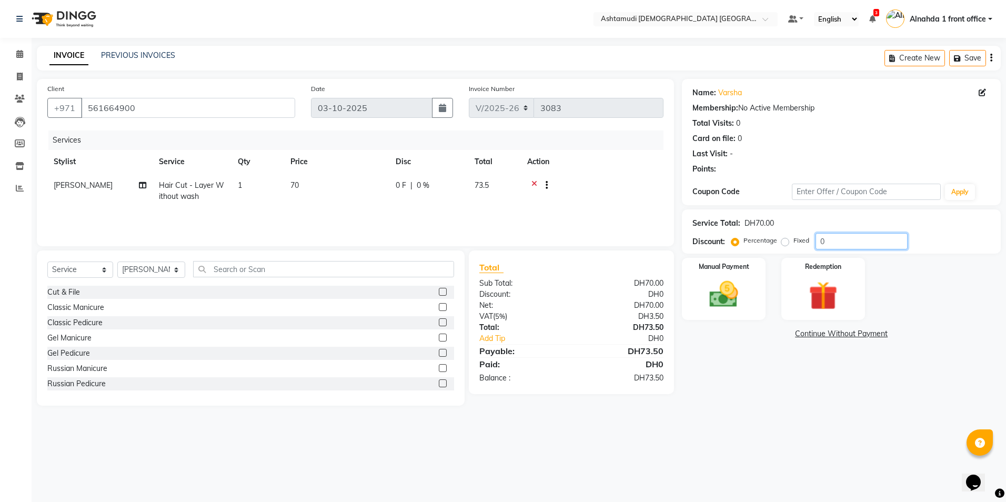
click at [827, 236] on input "0" at bounding box center [861, 241] width 92 height 16
type input "015"
click at [742, 299] on img at bounding box center [723, 294] width 49 height 35
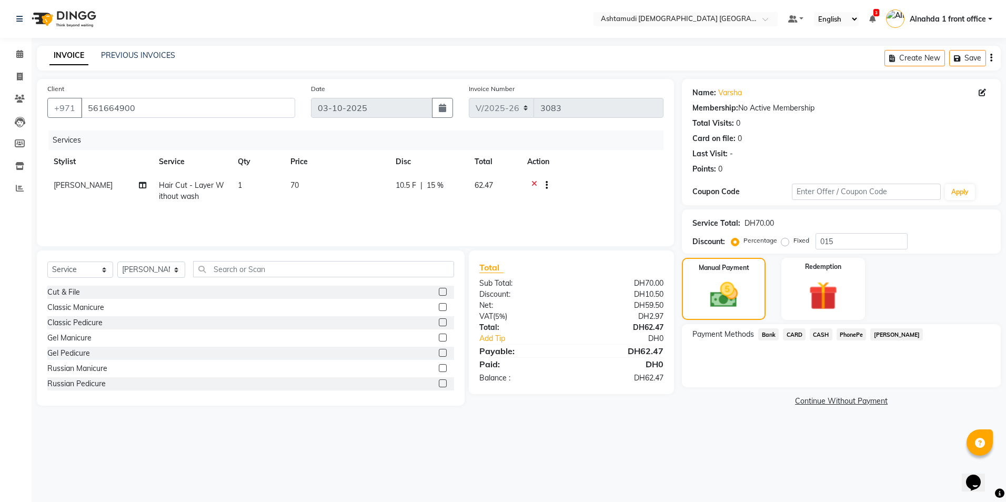
click at [793, 335] on span "CARD" at bounding box center [794, 334] width 23 height 12
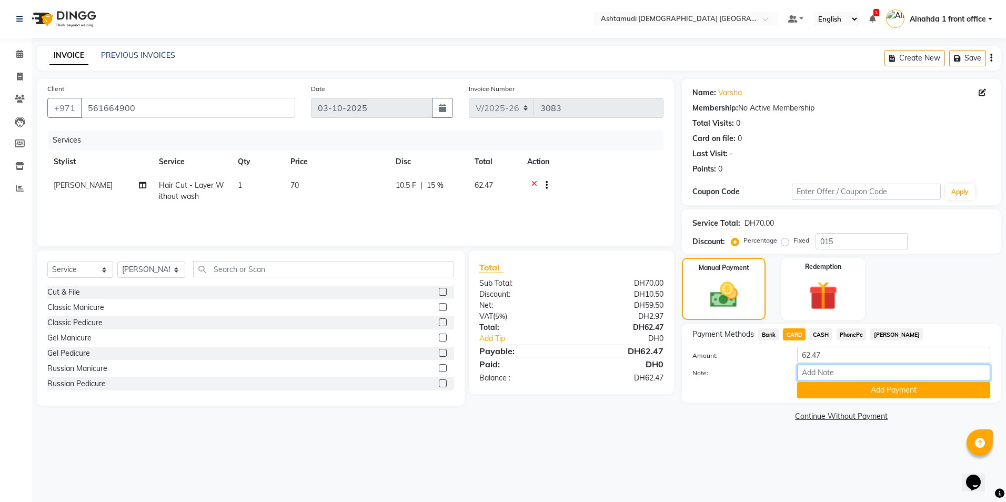
click at [823, 373] on input "Note:" at bounding box center [893, 373] width 193 height 16
type input "presila"
click at [827, 394] on button "Add Payment" at bounding box center [893, 390] width 193 height 16
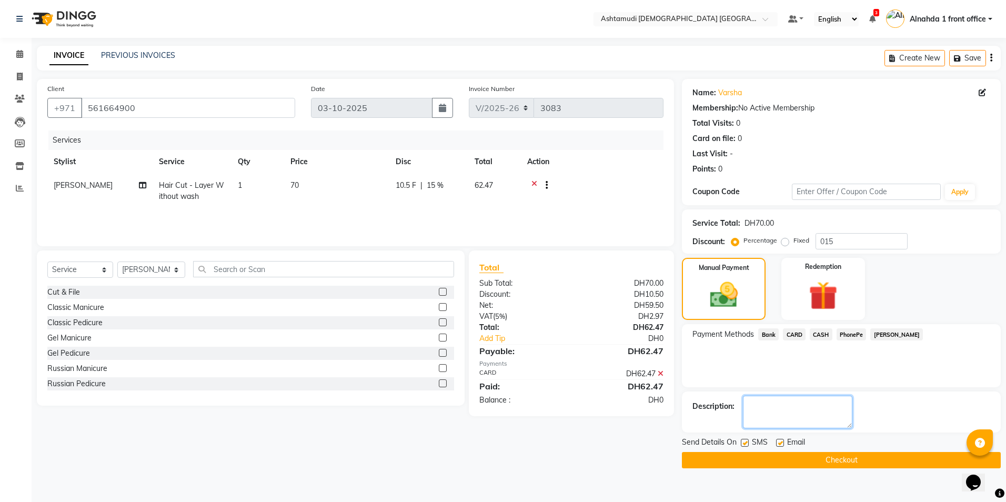
click at [763, 409] on textarea at bounding box center [797, 412] width 109 height 33
type textarea "0001"
click at [807, 462] on button "Checkout" at bounding box center [841, 460] width 319 height 16
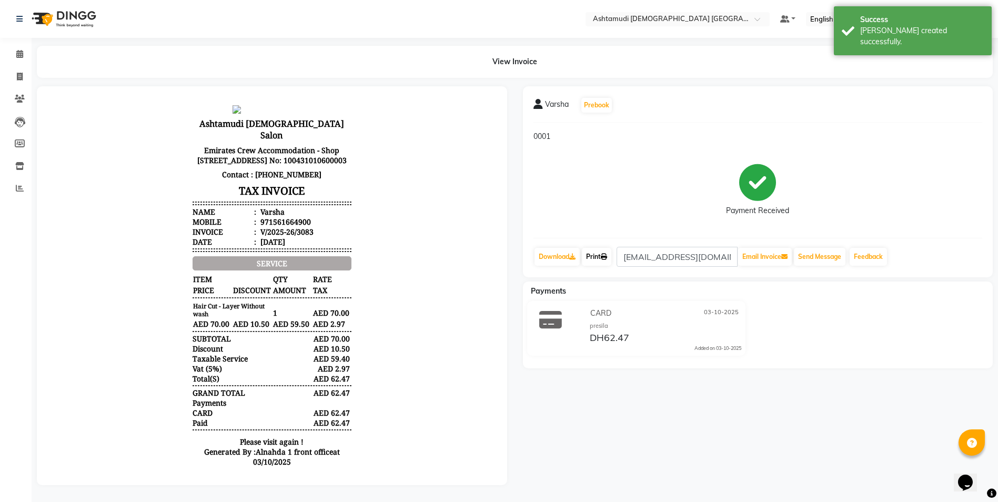
click at [605, 253] on link "Print" at bounding box center [596, 257] width 29 height 18
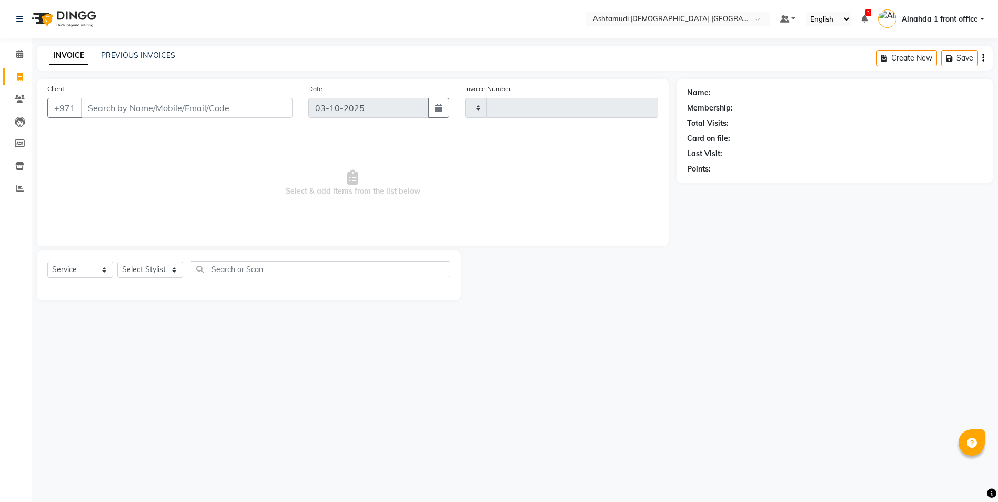
select select "service"
type input "3087"
select select "7242"
click at [164, 267] on select "Select Stylist" at bounding box center [150, 269] width 66 height 16
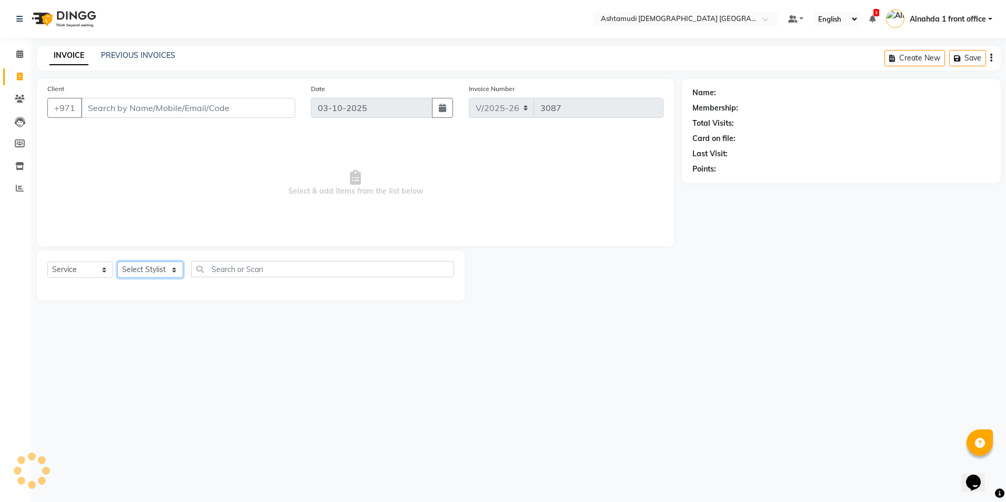
click at [164, 267] on select "Select Stylist" at bounding box center [150, 269] width 66 height 16
click at [164, 269] on select "Select Stylist" at bounding box center [150, 269] width 66 height 16
click at [165, 269] on select "Select Stylist" at bounding box center [150, 269] width 66 height 16
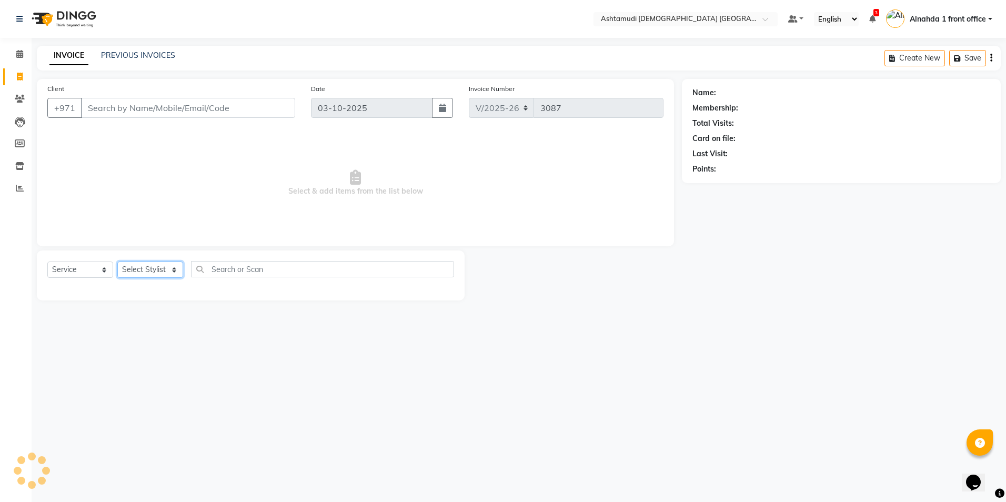
click at [166, 271] on select "Select Stylist" at bounding box center [150, 269] width 66 height 16
click at [167, 271] on select "Select Stylist" at bounding box center [150, 269] width 66 height 16
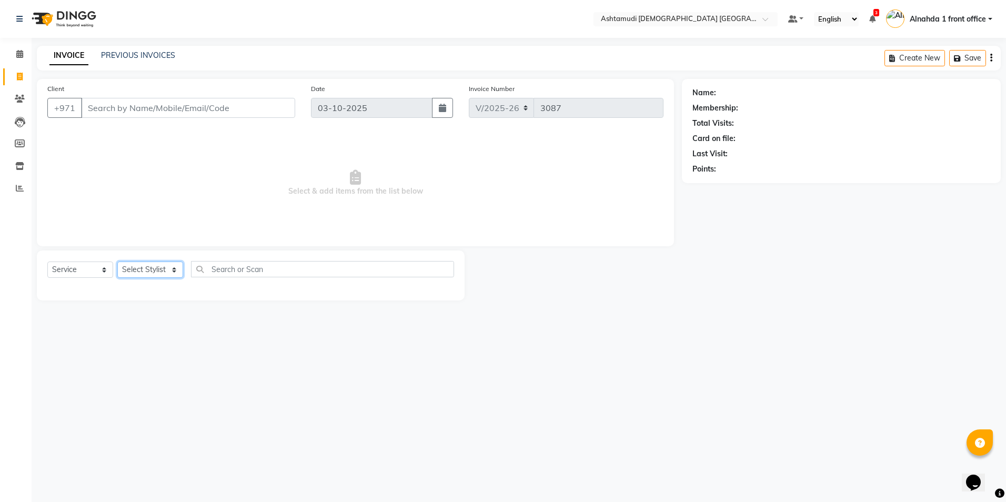
click at [167, 271] on select "Select Stylist" at bounding box center [150, 269] width 66 height 16
click at [167, 271] on select "Select Stylist Alnahda 1 front office [PERSON_NAME] [PERSON_NAME] DINGG TAB USE…" at bounding box center [151, 269] width 68 height 16
click at [167, 270] on select "Select Stylist Alnahda 1 front office [PERSON_NAME] [PERSON_NAME] DINGG TAB USE…" at bounding box center [151, 269] width 68 height 16
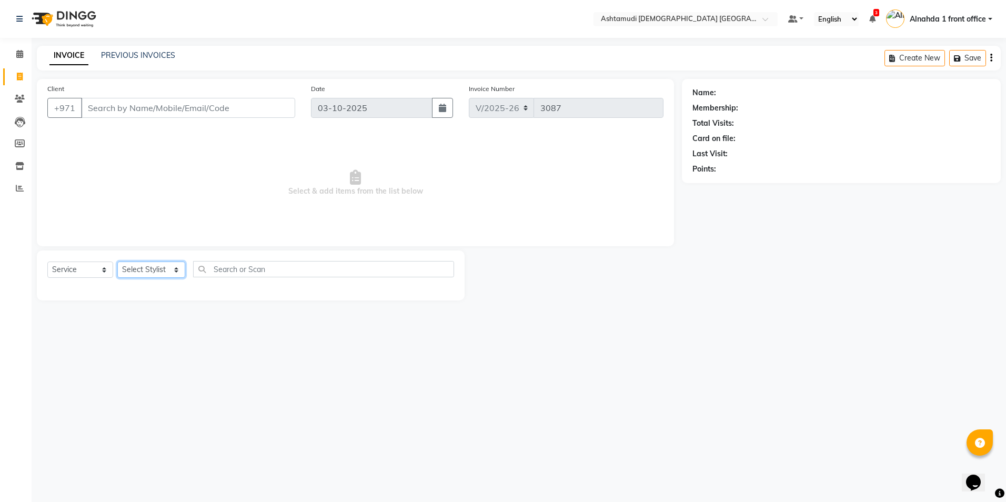
select select "86438"
click at [117, 261] on select "Select Stylist Alnahda 1 front office [PERSON_NAME] [PERSON_NAME] DINGG TAB USE…" at bounding box center [151, 269] width 68 height 16
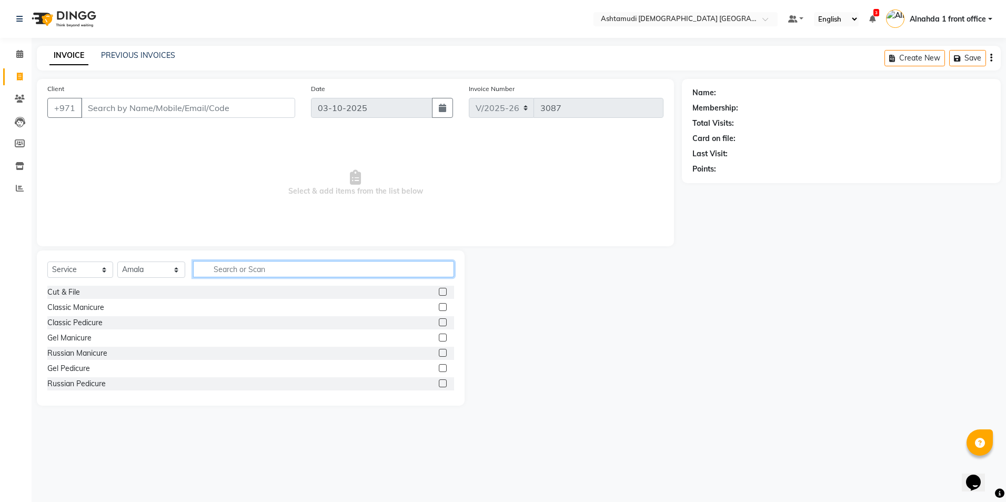
click at [247, 269] on input "text" at bounding box center [323, 269] width 260 height 16
type input "shap"
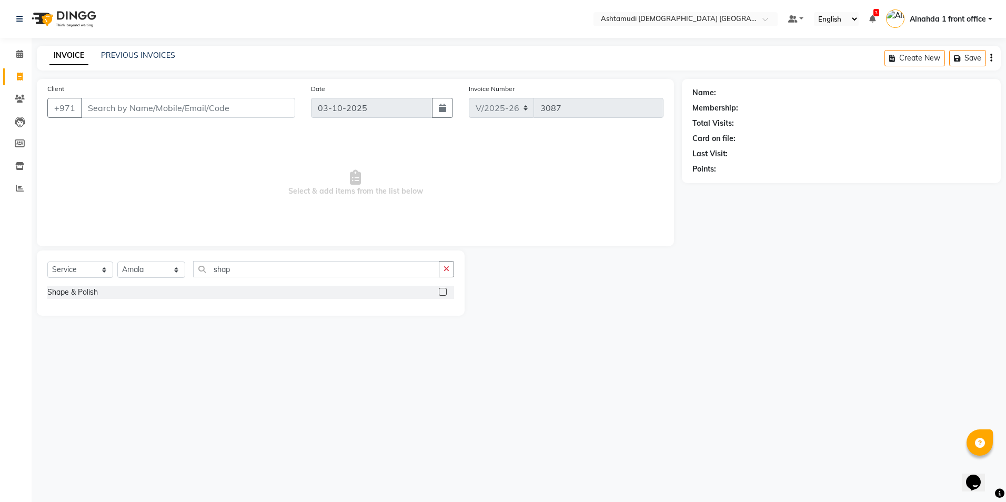
click at [444, 291] on label at bounding box center [443, 292] width 8 height 8
click at [444, 291] on input "checkbox" at bounding box center [442, 292] width 7 height 7
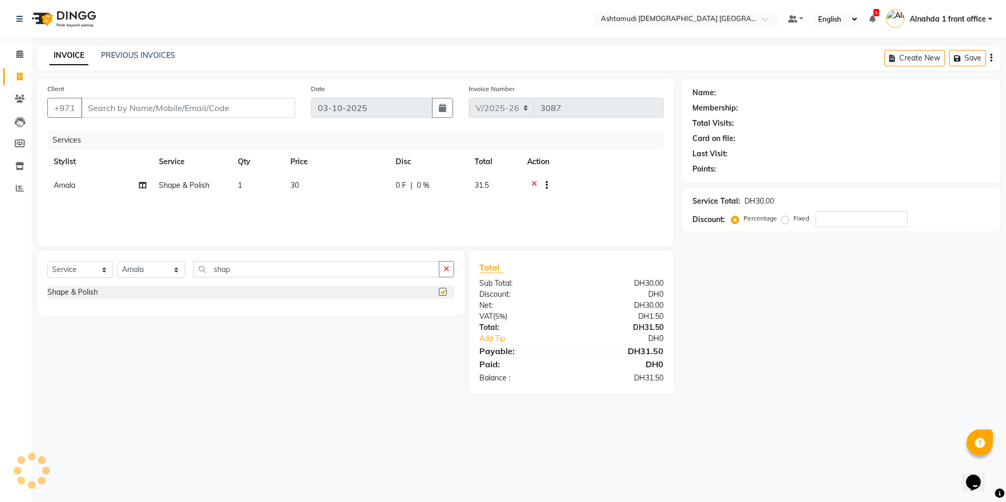
checkbox input "false"
drag, startPoint x: 245, startPoint y: 273, endPoint x: 177, endPoint y: 273, distance: 67.9
click at [182, 274] on div "Select Service Product Membership Package Voucher Prepaid Gift Card Select Styl…" at bounding box center [250, 273] width 407 height 25
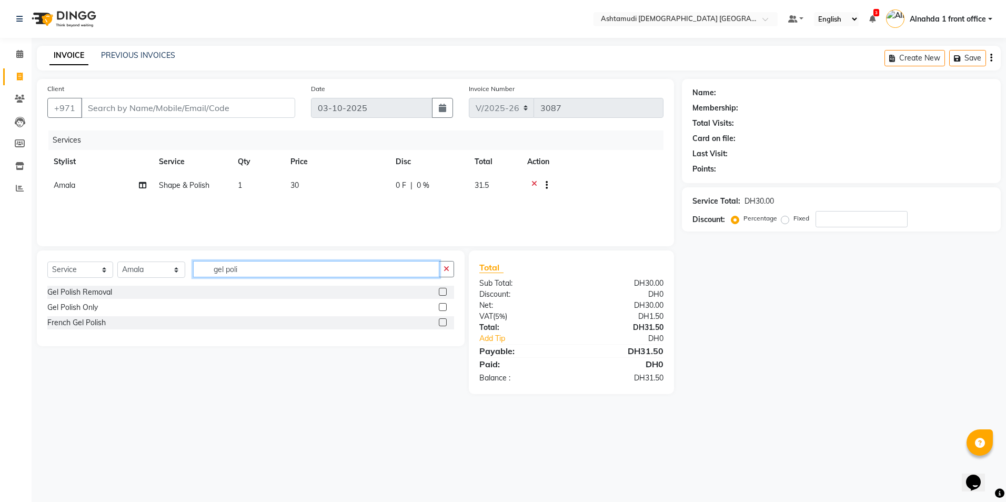
type input "gel poli"
click at [443, 293] on label at bounding box center [443, 292] width 8 height 8
click at [443, 293] on input "checkbox" at bounding box center [442, 292] width 7 height 7
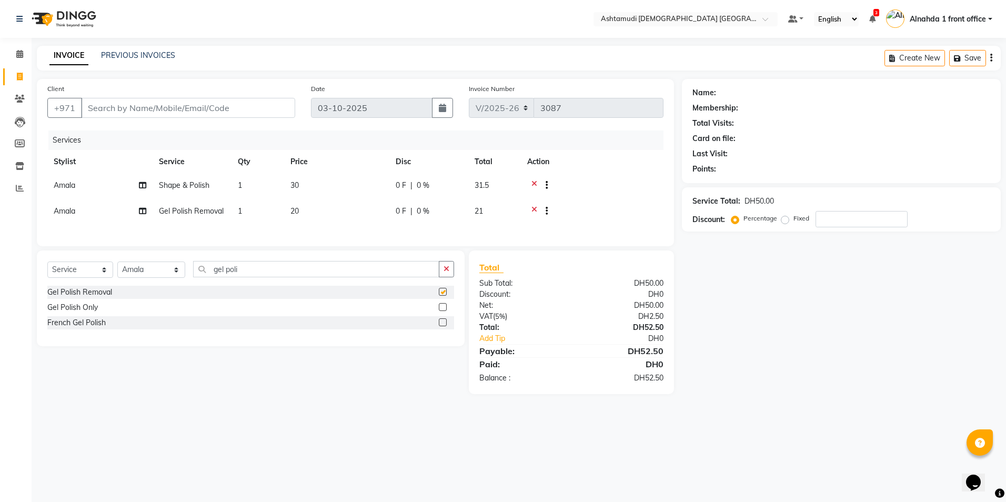
checkbox input "false"
click at [532, 183] on icon at bounding box center [534, 186] width 6 height 13
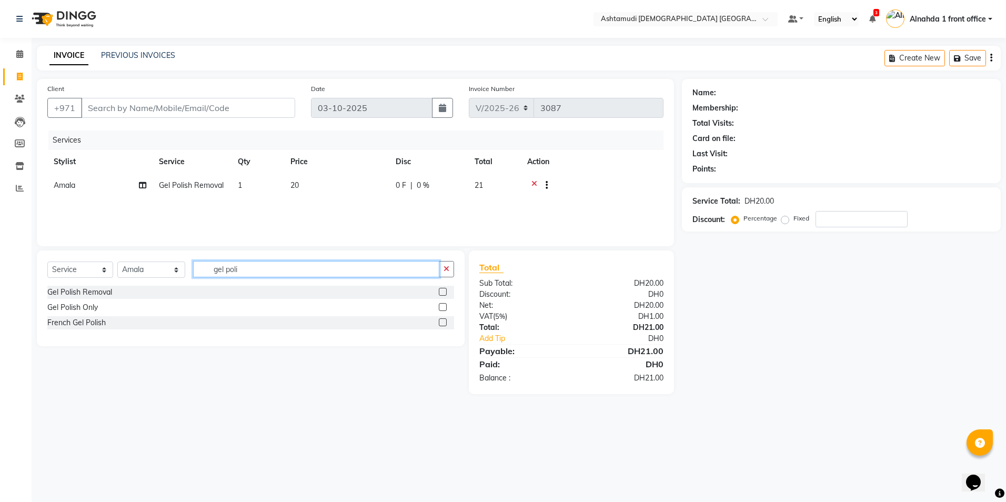
drag, startPoint x: 248, startPoint y: 269, endPoint x: 126, endPoint y: 278, distance: 122.4
click at [146, 277] on div "Select Service Product Membership Package Voucher Prepaid Gift Card Select Styl…" at bounding box center [250, 273] width 407 height 25
click at [532, 184] on icon at bounding box center [534, 186] width 6 height 13
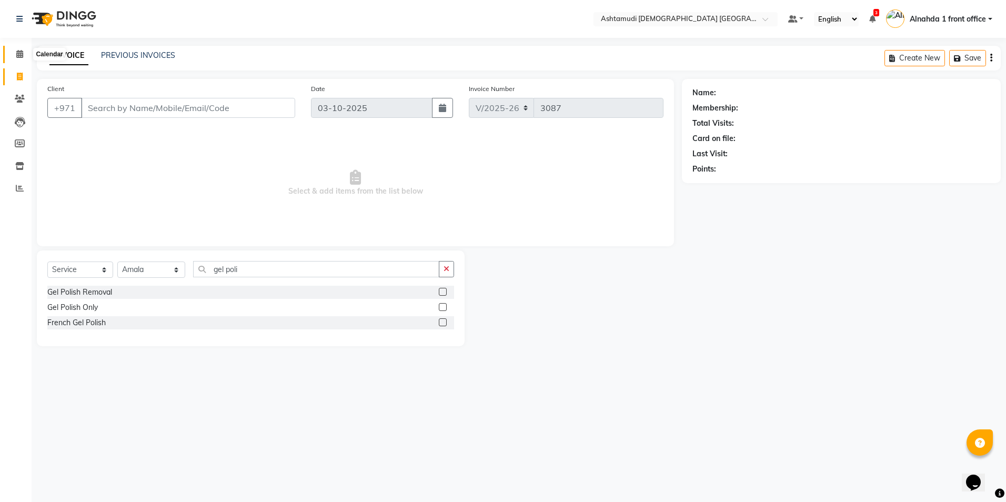
click at [15, 54] on span at bounding box center [20, 54] width 18 height 12
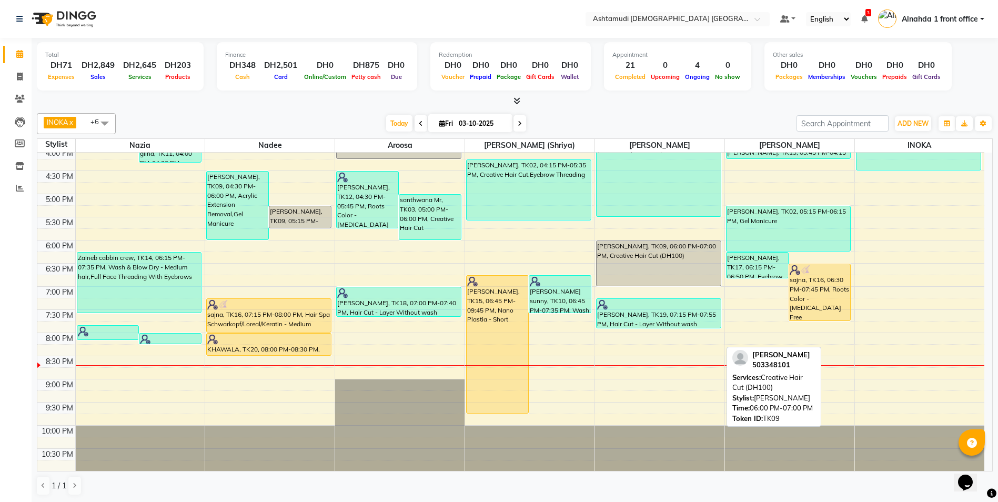
scroll to position [329, 0]
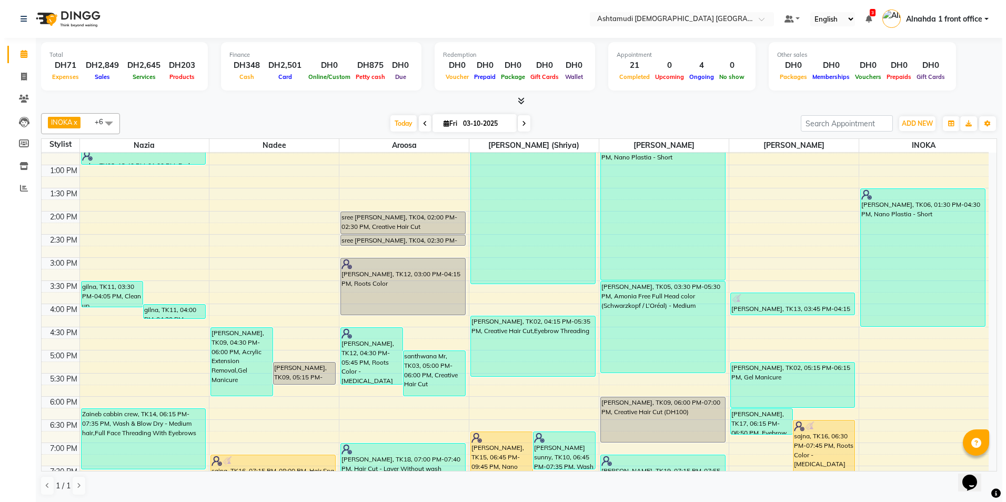
scroll to position [263, 0]
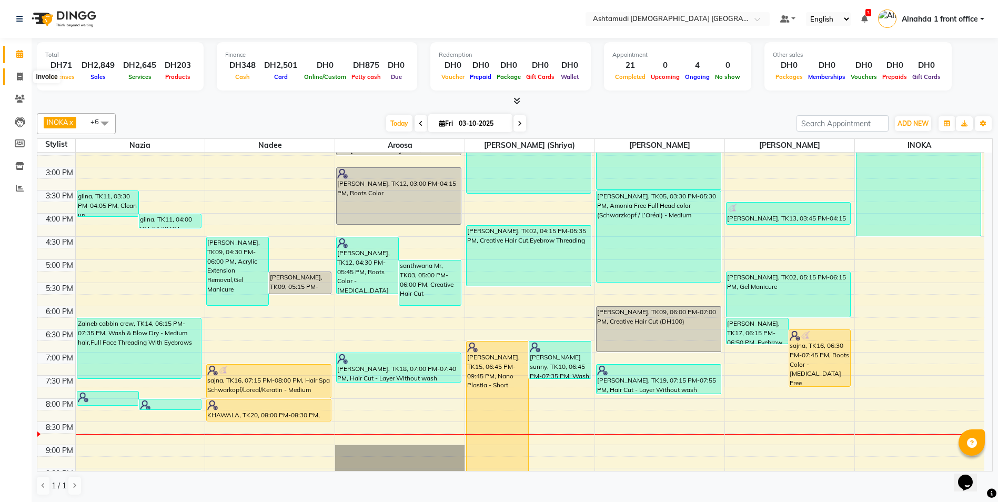
click at [20, 80] on span at bounding box center [20, 77] width 18 height 12
select select "service"
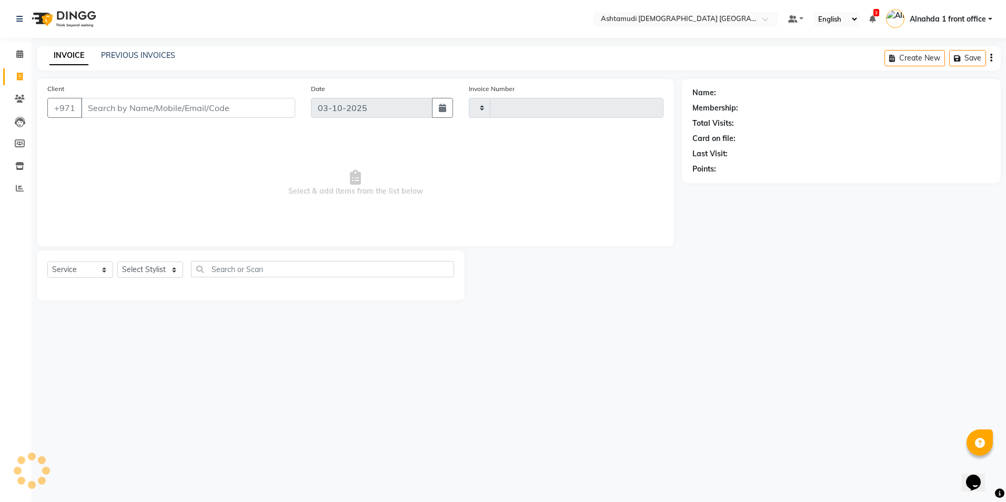
type input "3088"
select select "7242"
click at [172, 265] on select "Select Stylist Alnahda 1 front office [PERSON_NAME] [PERSON_NAME] DINGG TAB USE…" at bounding box center [151, 269] width 68 height 16
select select "86438"
click at [117, 261] on select "Select Stylist Alnahda 1 front office [PERSON_NAME] [PERSON_NAME] DINGG TAB USE…" at bounding box center [151, 269] width 68 height 16
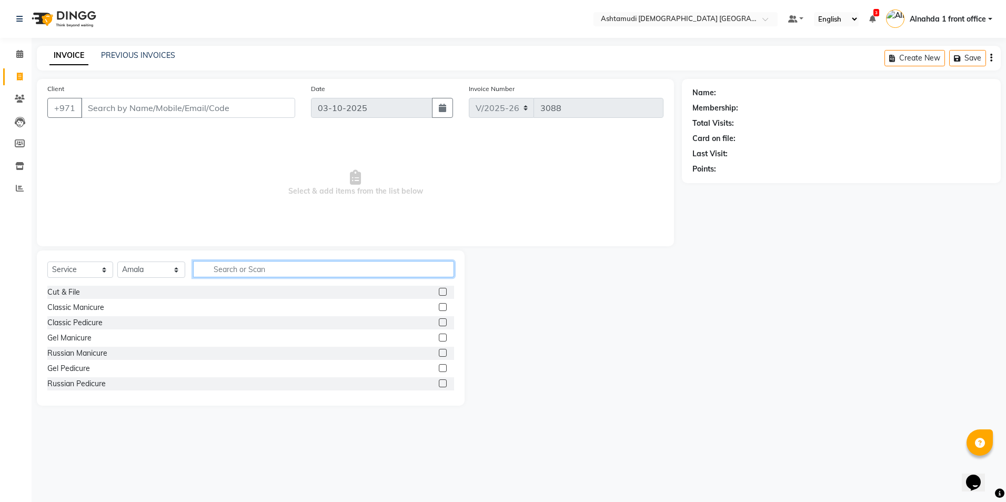
click at [239, 264] on input "text" at bounding box center [323, 269] width 260 height 16
type input "gel"
click at [439, 323] on label at bounding box center [443, 322] width 8 height 8
click at [439, 323] on input "checkbox" at bounding box center [442, 322] width 7 height 7
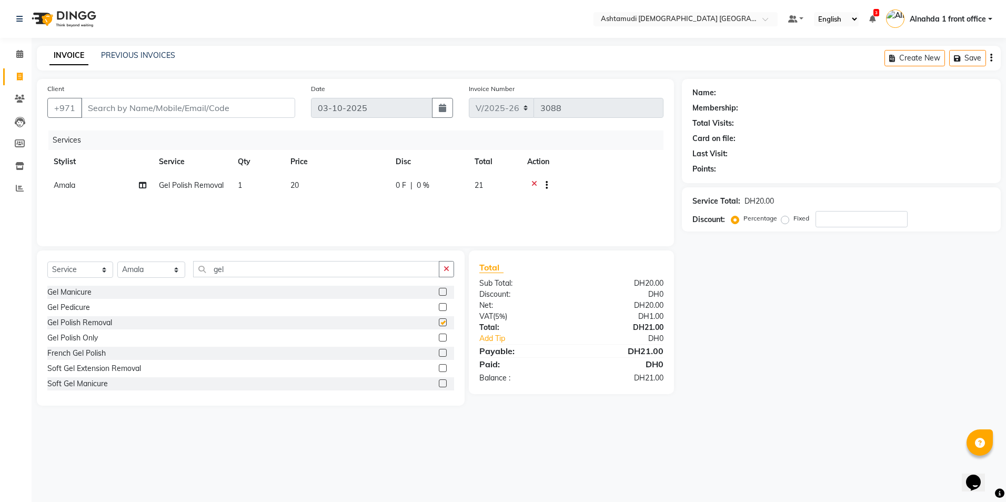
checkbox input "false"
drag, startPoint x: 234, startPoint y: 273, endPoint x: 156, endPoint y: 275, distance: 78.4
click at [156, 275] on div "Select Service Product Membership Package Voucher Prepaid Gift Card Select Styl…" at bounding box center [250, 273] width 407 height 25
click at [439, 292] on label at bounding box center [443, 292] width 8 height 8
click at [439, 292] on input "checkbox" at bounding box center [442, 292] width 7 height 7
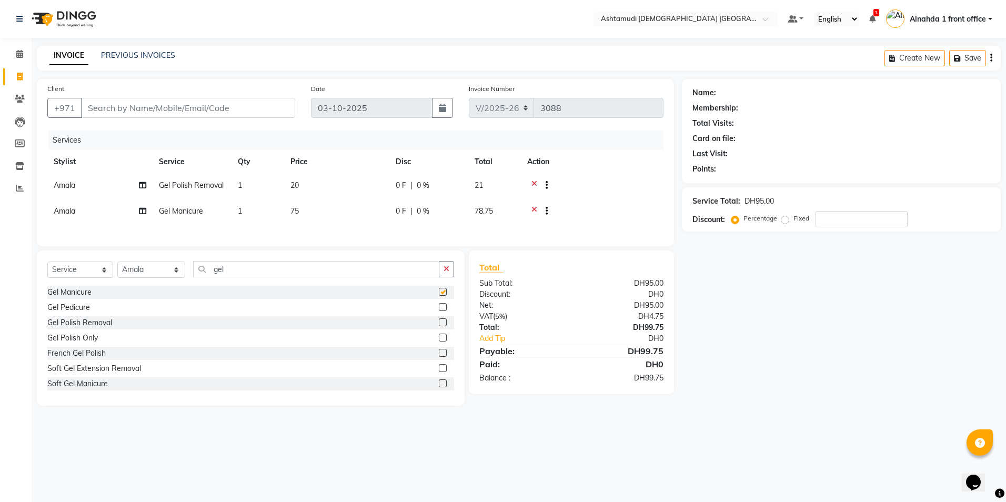
checkbox input "false"
click at [834, 224] on input "number" at bounding box center [861, 219] width 92 height 16
type input "15"
drag, startPoint x: 231, startPoint y: 279, endPoint x: 112, endPoint y: 273, distance: 120.1
click at [112, 273] on div "Select Service Product Membership Package Voucher Prepaid Gift Card Select Styl…" at bounding box center [250, 273] width 407 height 25
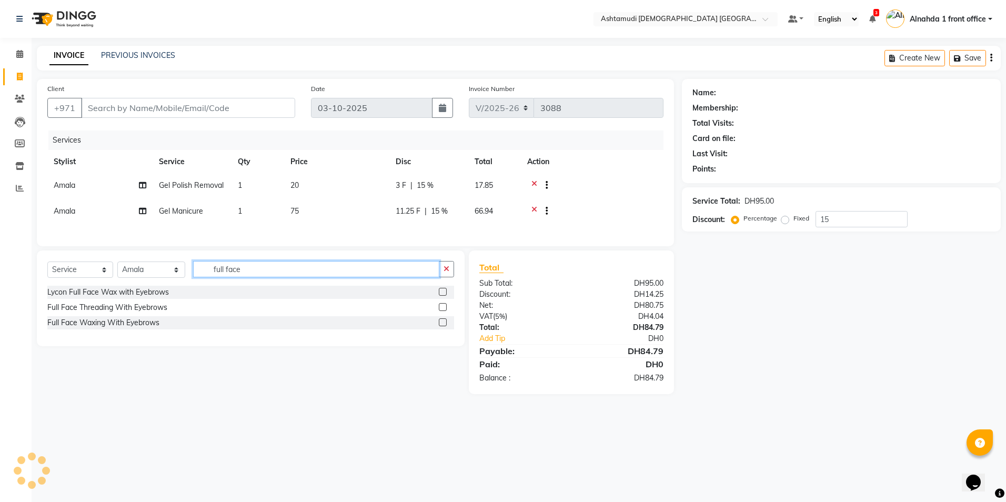
type input "full face"
click at [444, 326] on label at bounding box center [443, 322] width 8 height 8
click at [444, 326] on input "checkbox" at bounding box center [442, 322] width 7 height 7
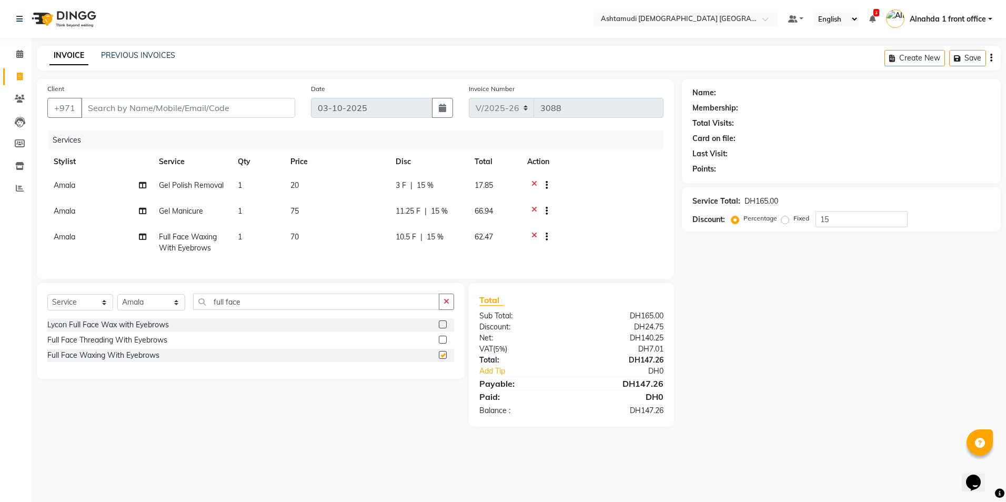
checkbox input "false"
drag, startPoint x: 253, startPoint y: 305, endPoint x: 105, endPoint y: 330, distance: 150.1
click at [105, 330] on div "Select Service Product Membership Package Voucher Prepaid Gift Card Select Styl…" at bounding box center [251, 331] width 428 height 96
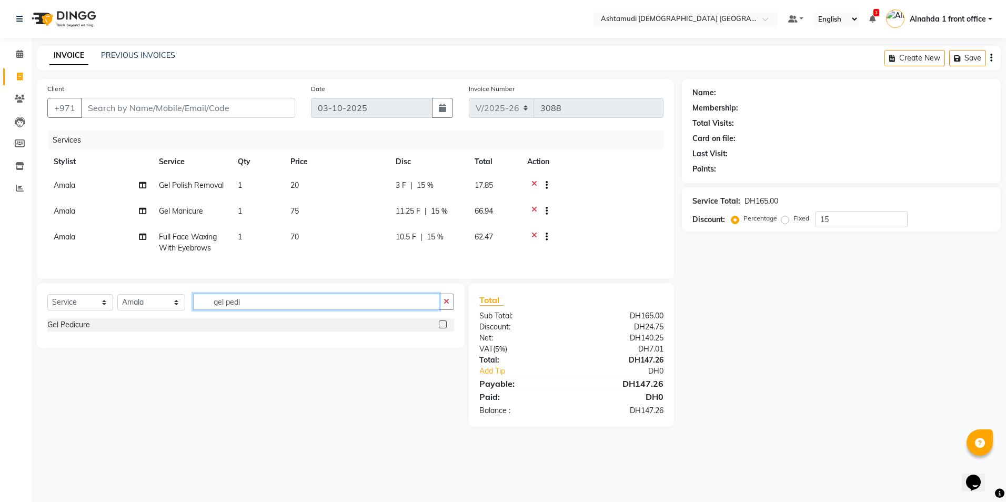
type input "gel pedi"
click at [441, 328] on label at bounding box center [443, 324] width 8 height 8
click at [441, 328] on input "checkbox" at bounding box center [442, 324] width 7 height 7
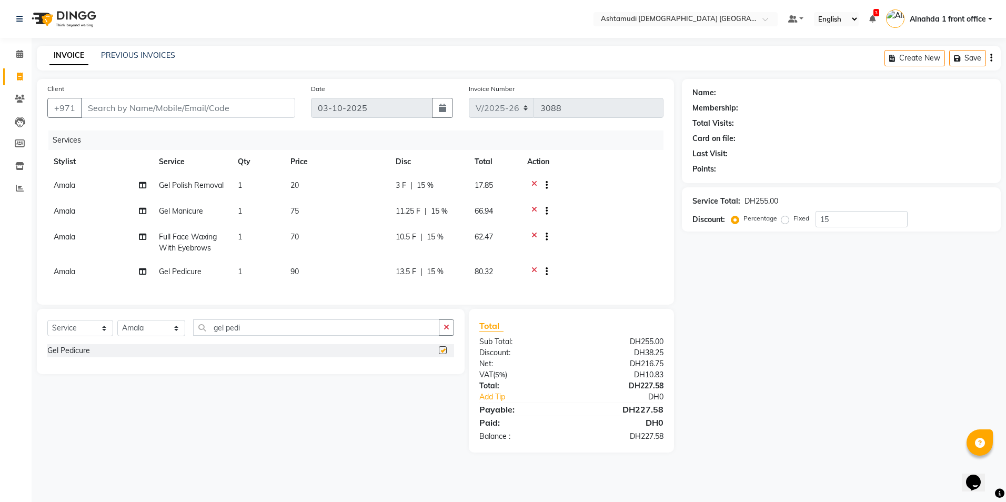
checkbox input "false"
click at [248, 181] on td "1" at bounding box center [257, 187] width 53 height 26
select select "86438"
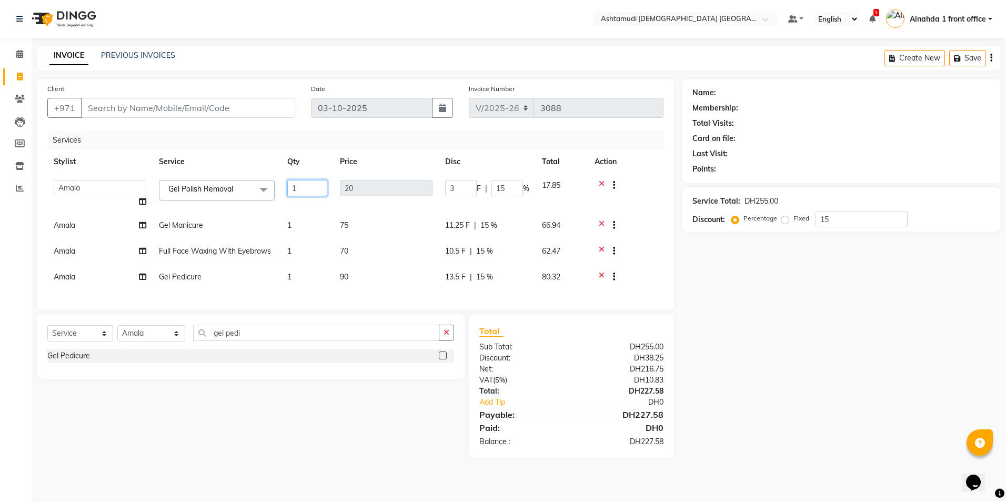
click at [300, 189] on input "1" at bounding box center [307, 188] width 40 height 16
type input "2"
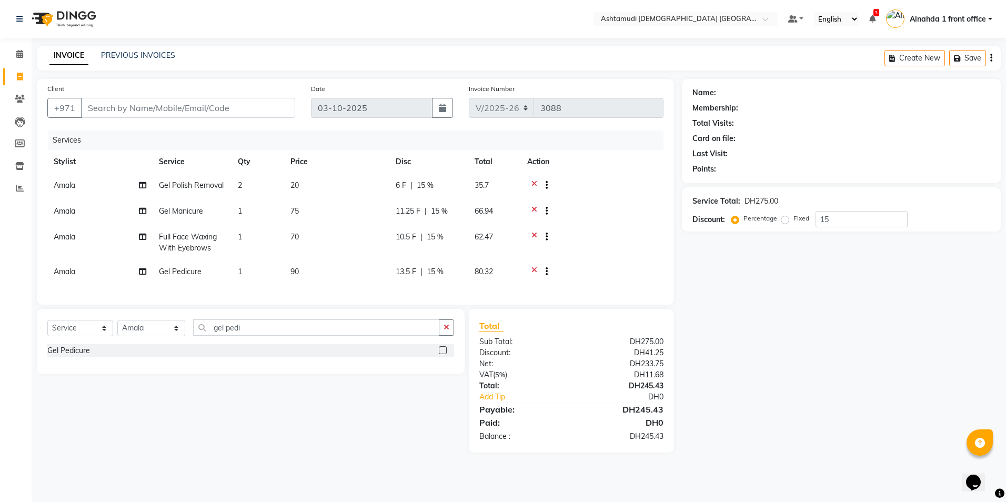
click at [786, 306] on div "Name: Membership: Total Visits: Card on file: Last Visit: Points: Service Total…" at bounding box center [845, 266] width 327 height 374
click at [833, 219] on input "15" at bounding box center [861, 219] width 92 height 16
type input "1"
type input "15"
click at [134, 110] on input "Client" at bounding box center [188, 108] width 214 height 20
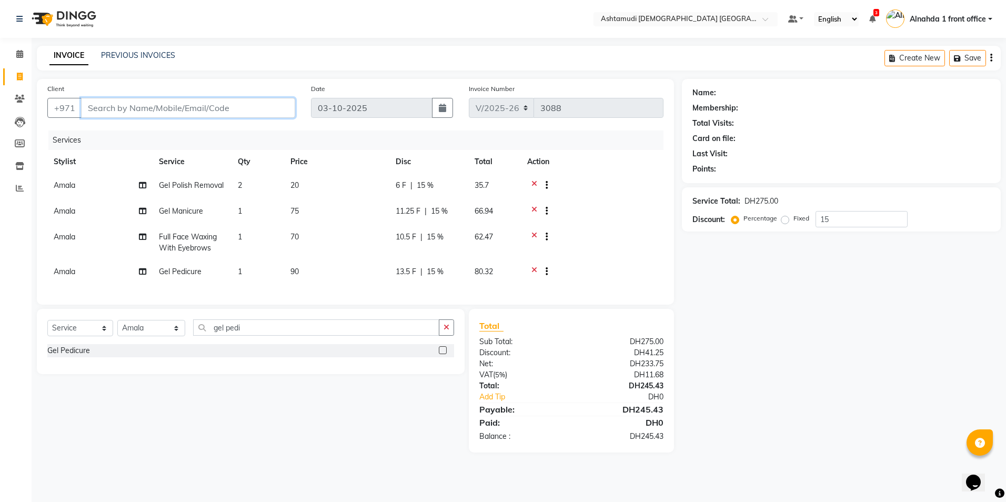
paste input "545875657"
type input "545875657"
type input "0"
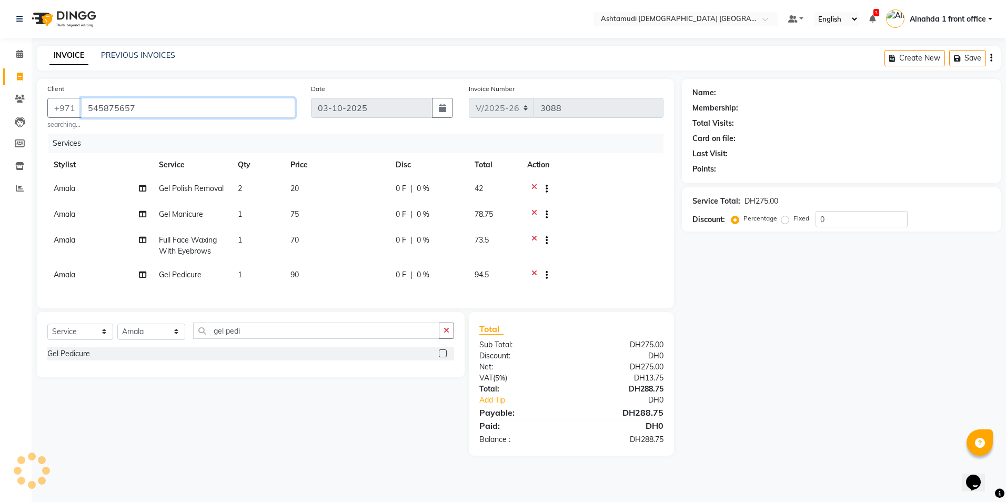
type input "545875657"
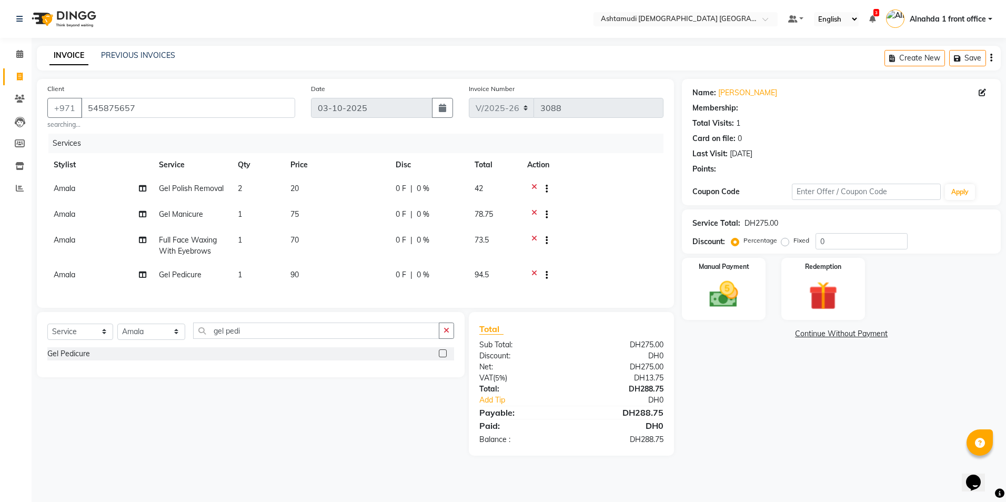
select select "1: Object"
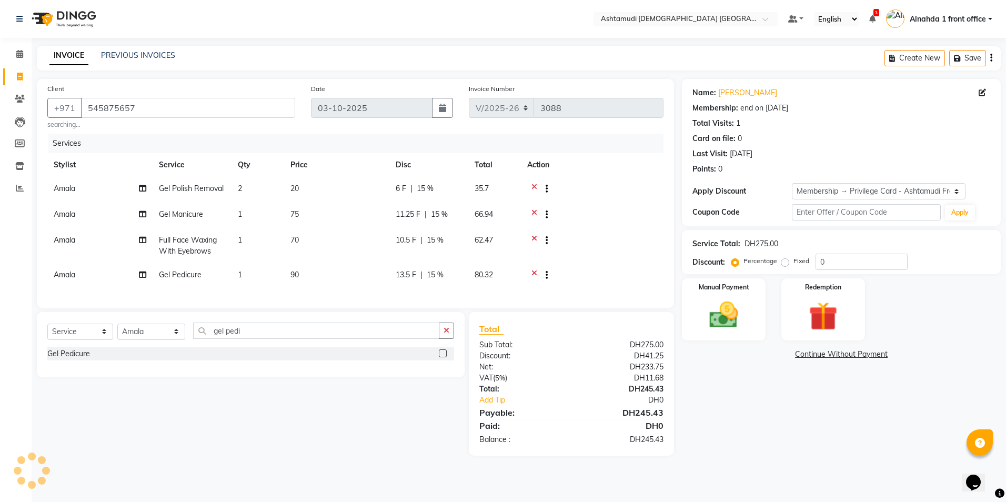
type input "15"
click at [729, 311] on img at bounding box center [723, 315] width 49 height 35
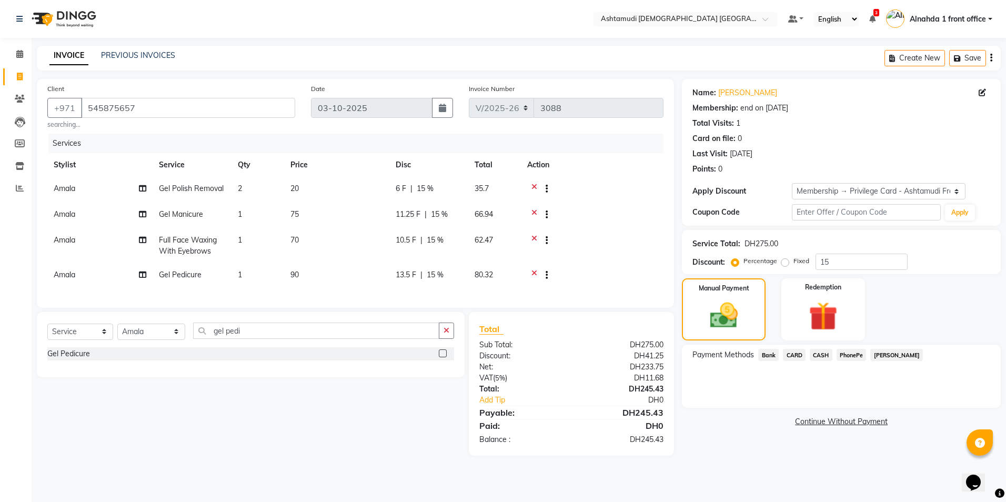
click at [796, 355] on span "CARD" at bounding box center [794, 355] width 23 height 12
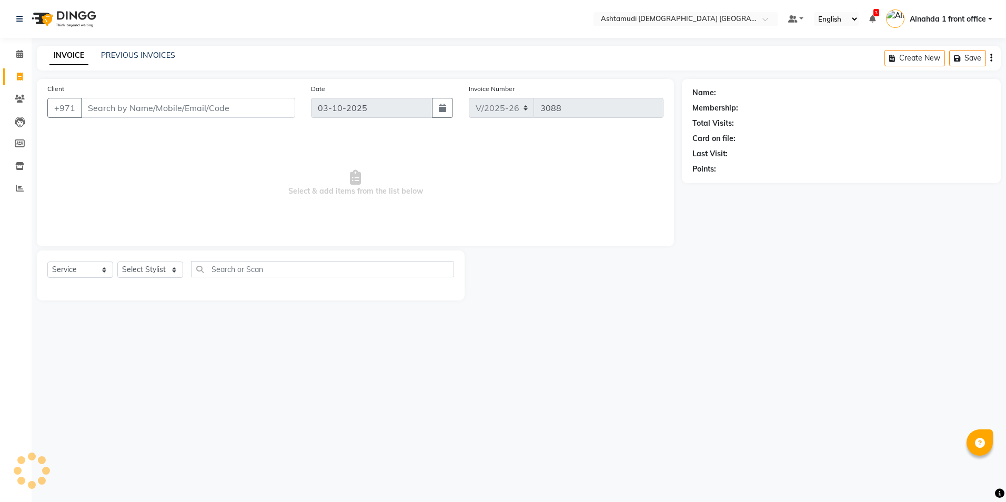
select select "7242"
select select "service"
click at [175, 270] on select "Select Stylist" at bounding box center [150, 269] width 66 height 16
select select "61839"
click at [117, 261] on select "Select Stylist Alnahda 1 front office [PERSON_NAME] [PERSON_NAME] DINGG TAB USE…" at bounding box center [151, 269] width 68 height 16
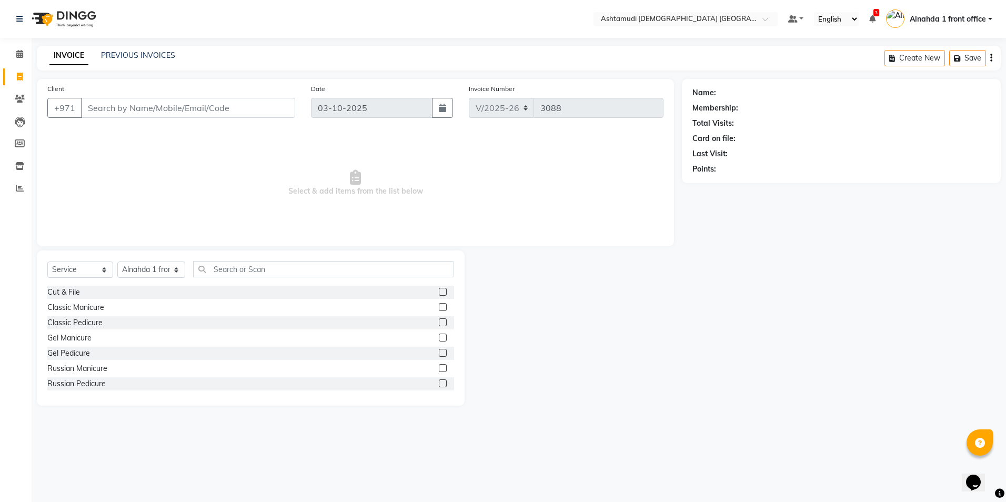
click at [265, 260] on div "Select Service Product Membership Package Voucher Prepaid Gift Card Select Styl…" at bounding box center [251, 327] width 428 height 155
click at [255, 266] on input "text" at bounding box center [323, 269] width 260 height 16
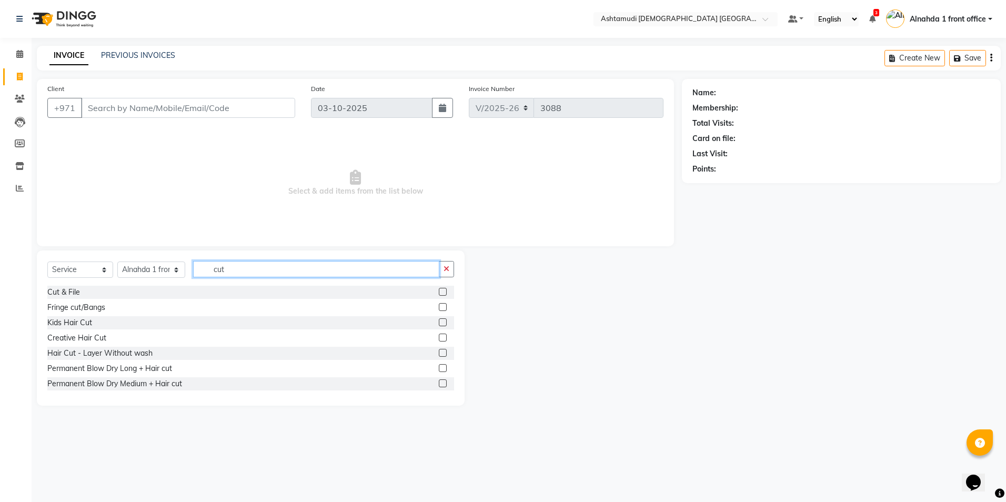
type input "cut"
click at [439, 292] on label at bounding box center [443, 292] width 8 height 8
click at [439, 292] on input "checkbox" at bounding box center [442, 292] width 7 height 7
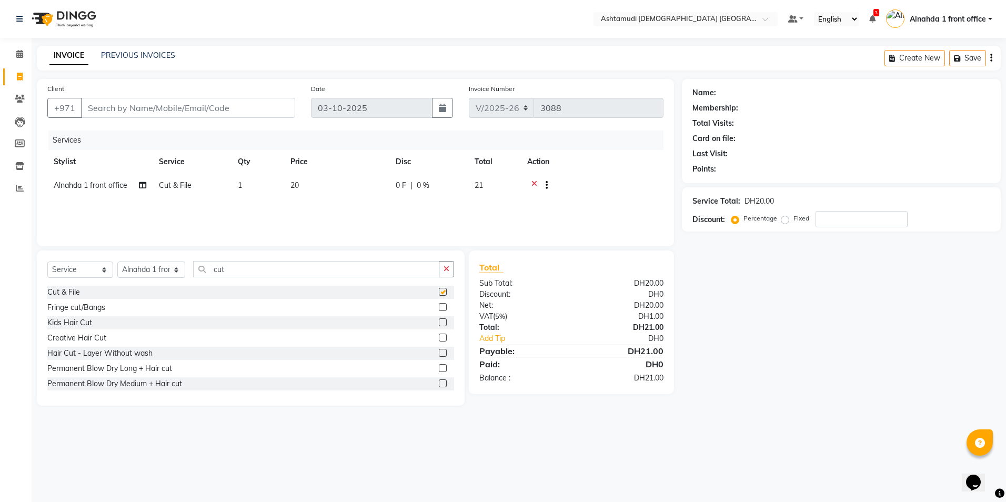
checkbox input "false"
drag, startPoint x: 239, startPoint y: 268, endPoint x: 112, endPoint y: 281, distance: 127.5
click at [71, 290] on div "Select Service Product Membership Package Voucher Prepaid Gift Card Select Styl…" at bounding box center [251, 327] width 428 height 155
type input "f"
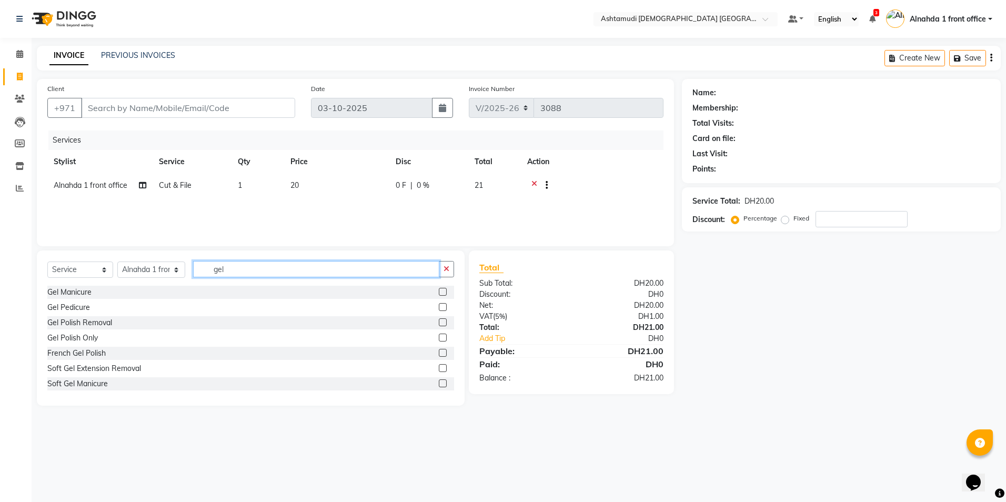
type input "gel"
click at [439, 336] on label at bounding box center [443, 338] width 8 height 8
click at [439, 336] on input "checkbox" at bounding box center [442, 338] width 7 height 7
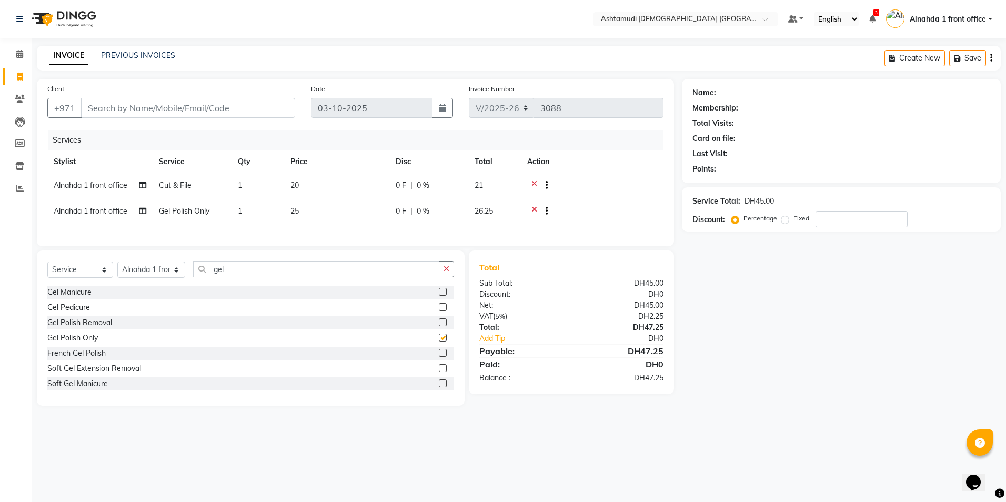
checkbox input "false"
click at [835, 226] on input "number" at bounding box center [861, 219] width 92 height 16
click at [535, 184] on icon at bounding box center [534, 186] width 6 height 13
click at [535, 180] on icon at bounding box center [534, 186] width 6 height 13
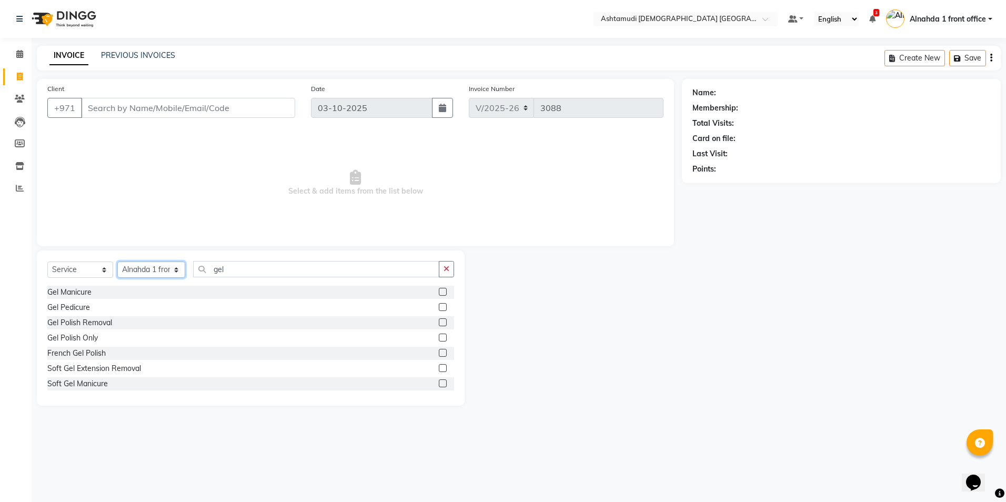
click at [160, 264] on select "Select Stylist Alnahda 1 front office Amala Aroosa Deepika Rani DINGG TAB USER …" at bounding box center [151, 269] width 68 height 16
select select "62799"
click at [117, 261] on select "Select Stylist Alnahda 1 front office Amala Aroosa Deepika Rani DINGG TAB USER …" at bounding box center [151, 269] width 68 height 16
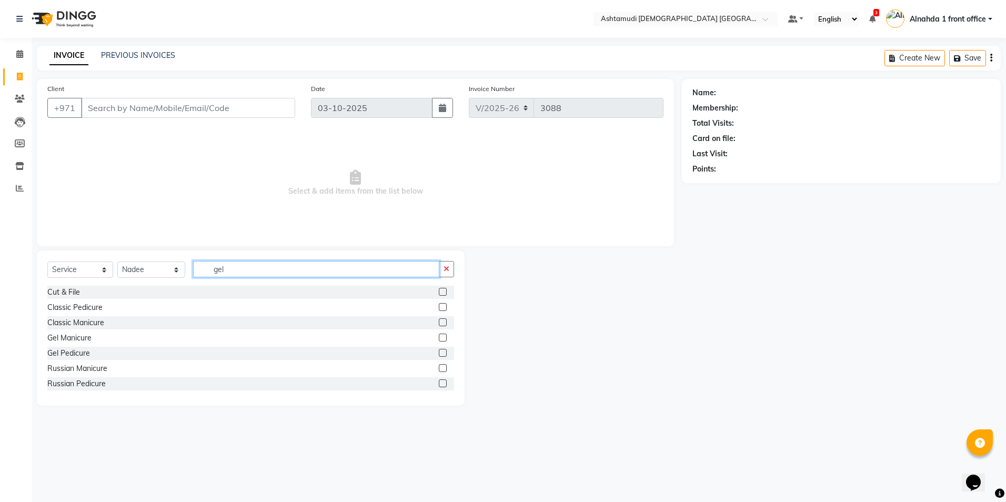
drag, startPoint x: 238, startPoint y: 271, endPoint x: 115, endPoint y: 285, distance: 123.3
click at [115, 285] on div "Select Service Product Membership Package Voucher Prepaid Gift Card Select Styl…" at bounding box center [250, 273] width 407 height 25
type input "eyeb"
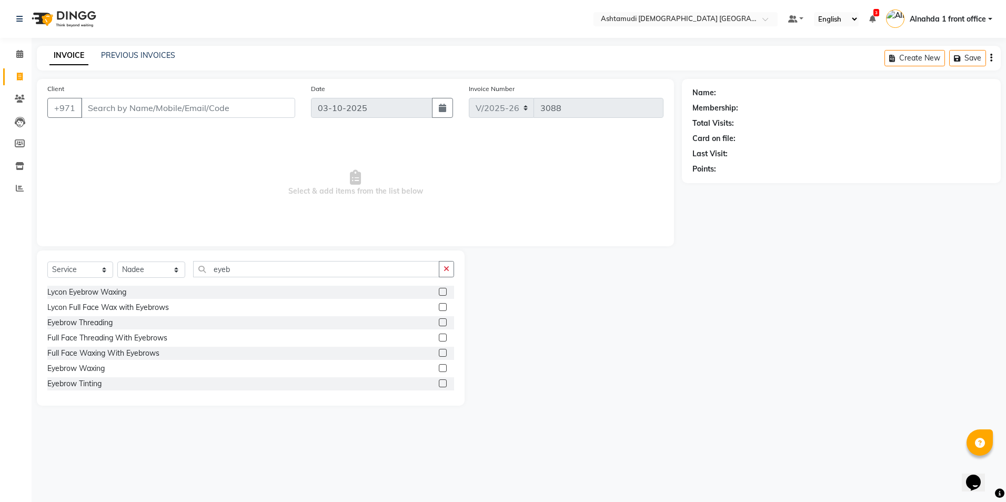
click at [439, 319] on label at bounding box center [443, 322] width 8 height 8
click at [439, 319] on input "checkbox" at bounding box center [442, 322] width 7 height 7
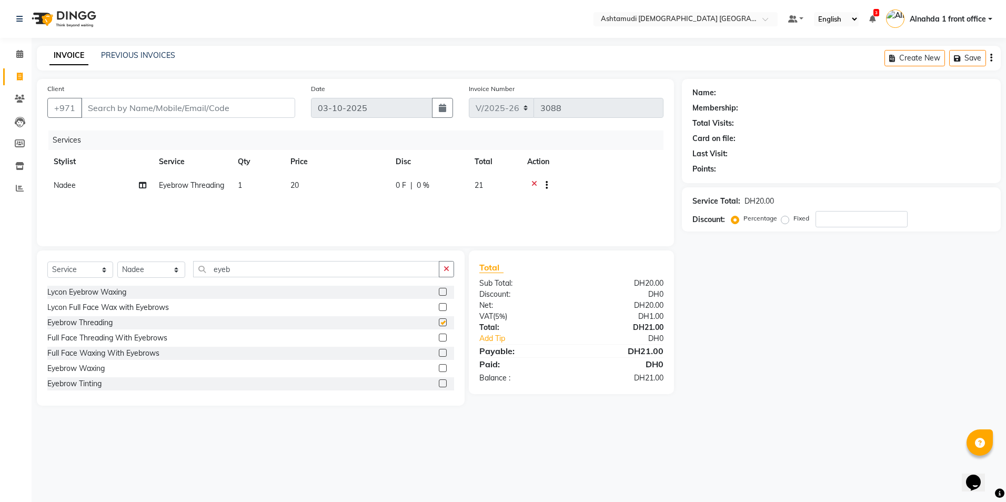
checkbox input "false"
click at [130, 105] on input "Client" at bounding box center [188, 108] width 214 height 20
click at [855, 220] on input "number" at bounding box center [861, 219] width 92 height 16
type input "15"
click at [107, 105] on input "Client" at bounding box center [188, 108] width 214 height 20
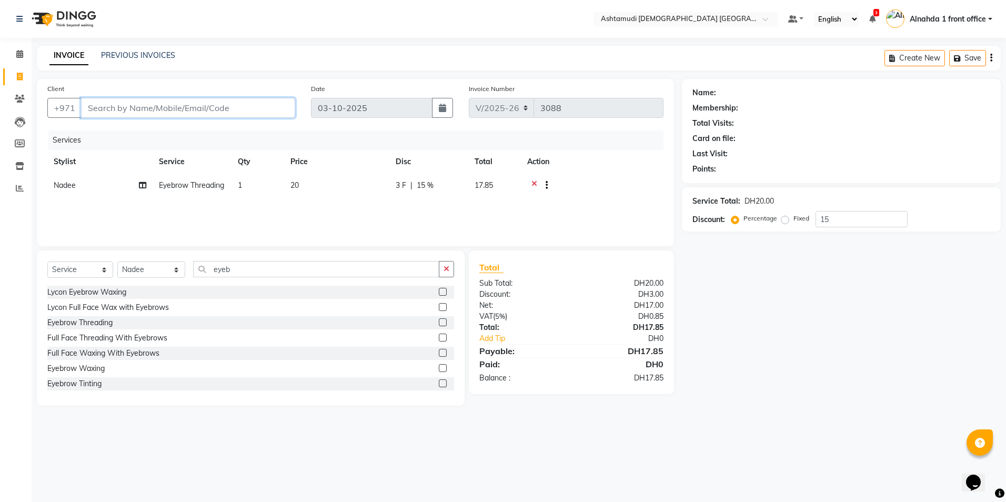
click at [119, 114] on input "Client" at bounding box center [188, 108] width 214 height 20
type input "5"
type input "0"
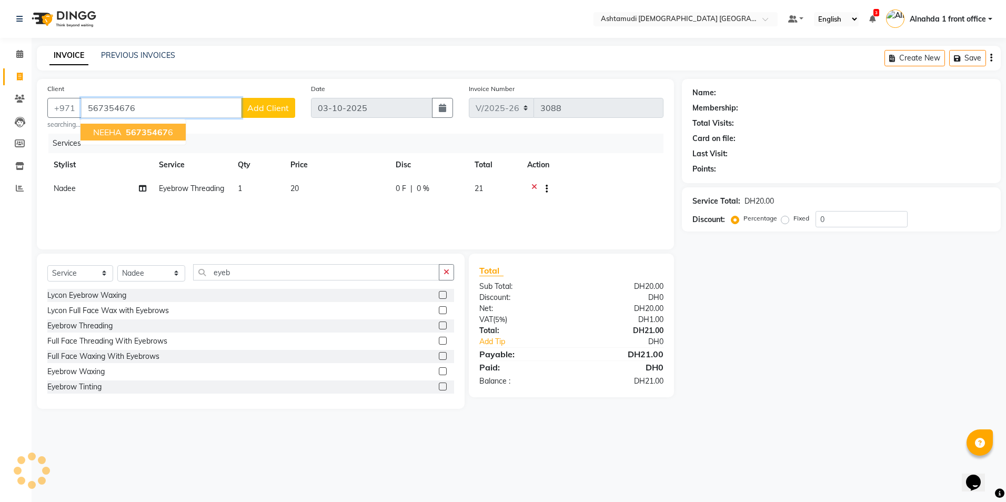
type input "567354676"
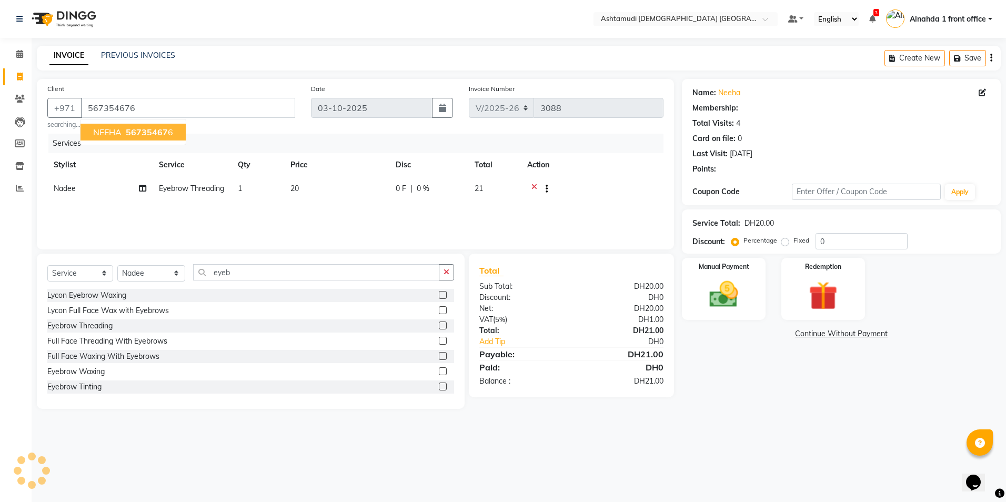
click at [136, 128] on span "56735467" at bounding box center [147, 132] width 42 height 11
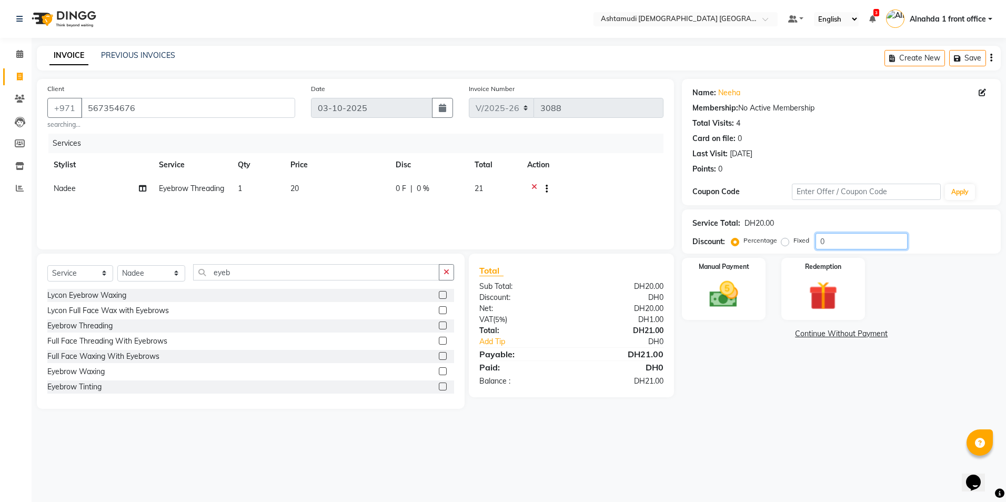
click at [850, 239] on input "0" at bounding box center [861, 241] width 92 height 16
type input "015"
click at [719, 292] on img at bounding box center [723, 294] width 49 height 35
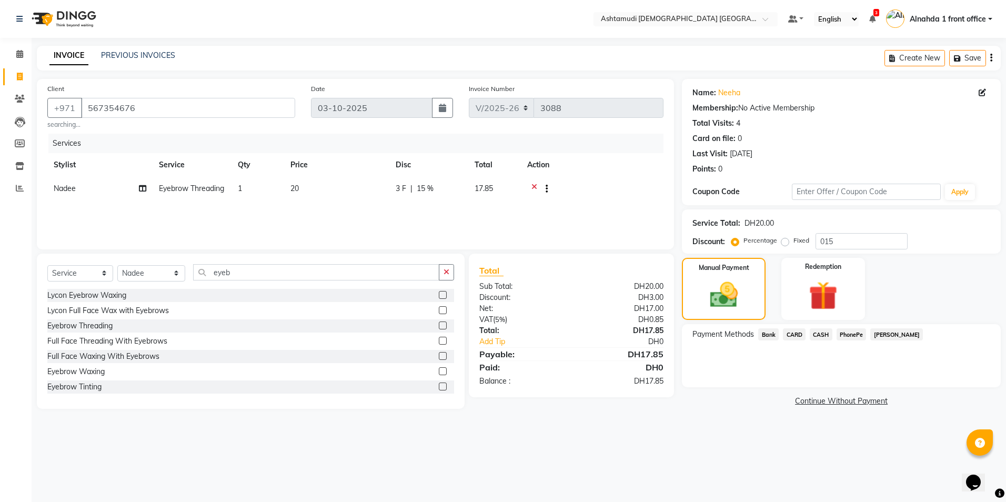
click at [817, 337] on span "CASH" at bounding box center [821, 334] width 23 height 12
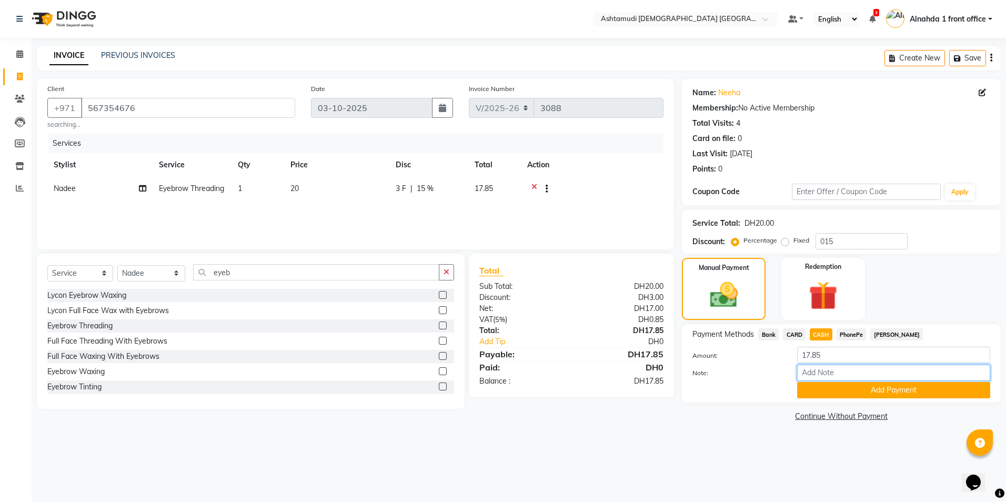
click at [811, 368] on input "Note:" at bounding box center [893, 373] width 193 height 16
type input "presila"
click at [827, 387] on button "Add Payment" at bounding box center [893, 390] width 193 height 16
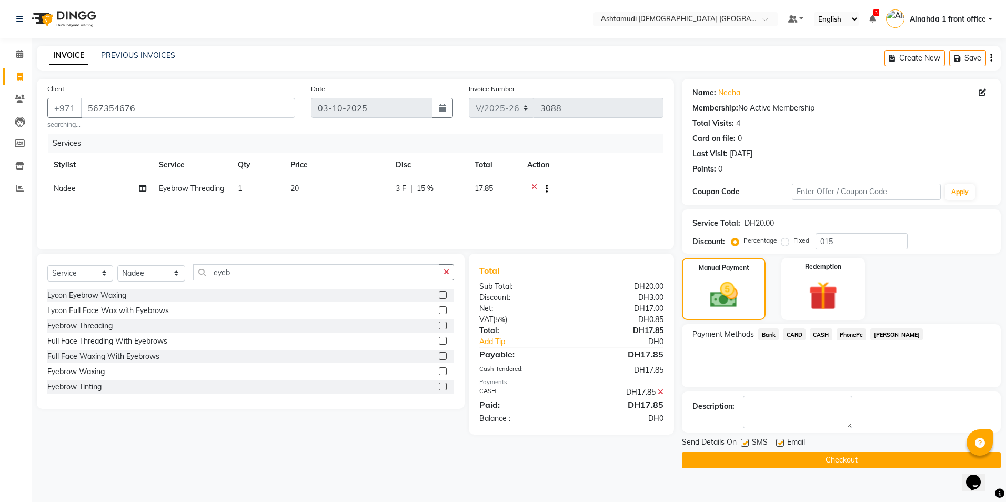
click at [64, 188] on span "Nadee" at bounding box center [65, 188] width 22 height 9
select select "62799"
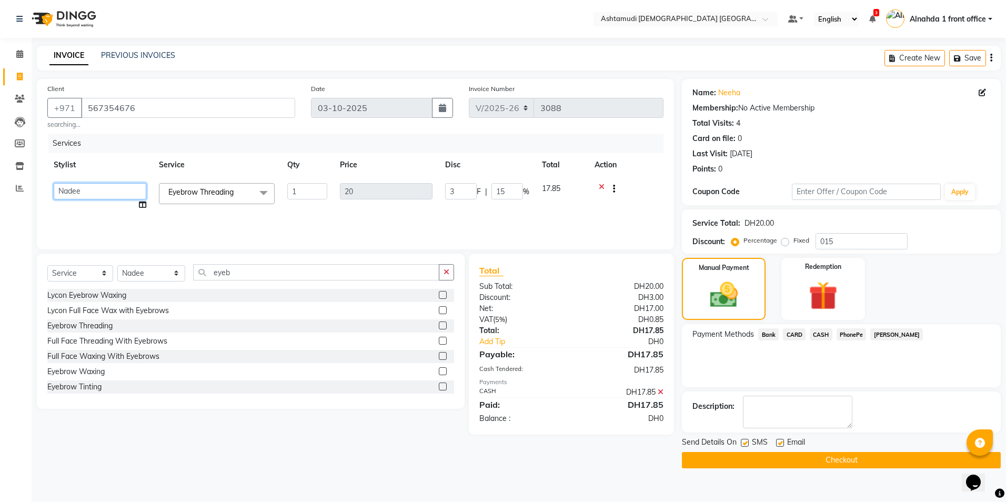
click at [64, 188] on select "Alnahda 1 front office [PERSON_NAME] [PERSON_NAME] DINGG TAB USER Dummy Staff I…" at bounding box center [100, 191] width 93 height 16
select select "61833"
click at [823, 465] on button "Checkout" at bounding box center [841, 460] width 319 height 16
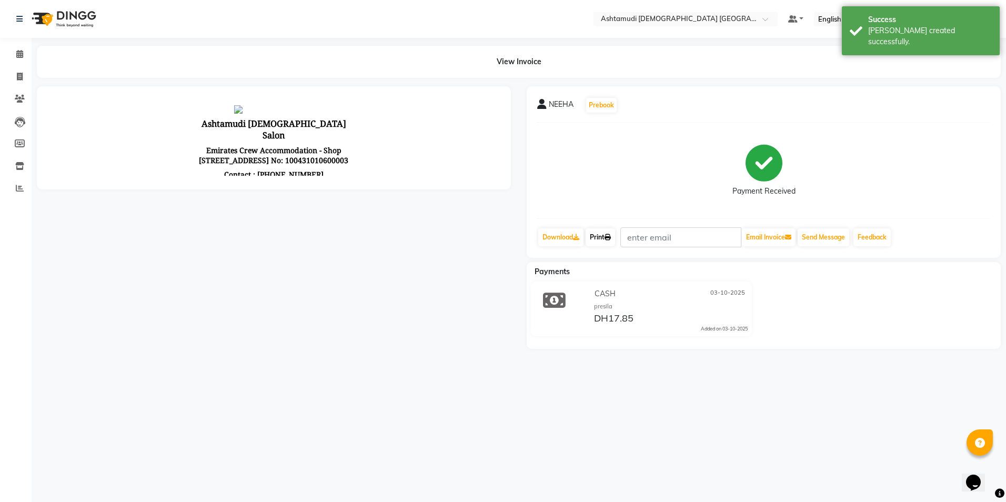
click at [593, 235] on link "Print" at bounding box center [600, 237] width 29 height 18
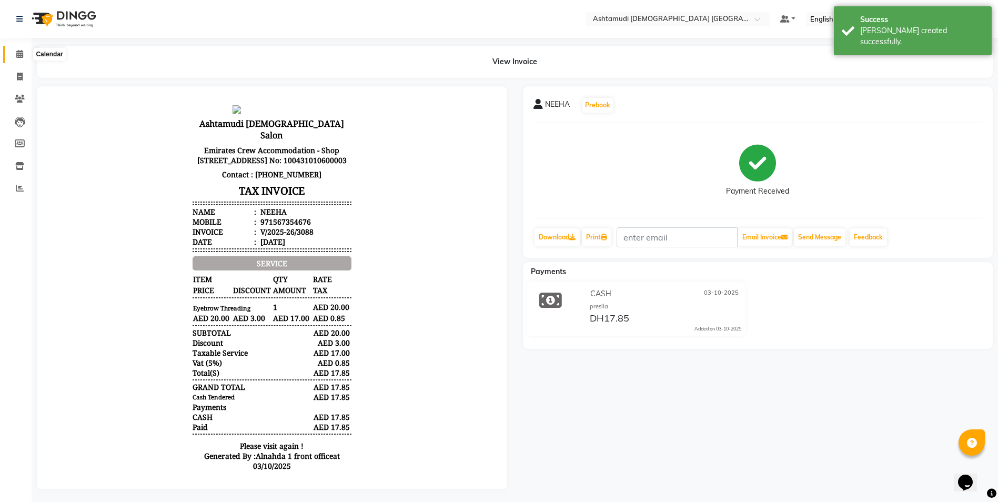
click at [18, 55] on icon at bounding box center [19, 54] width 7 height 8
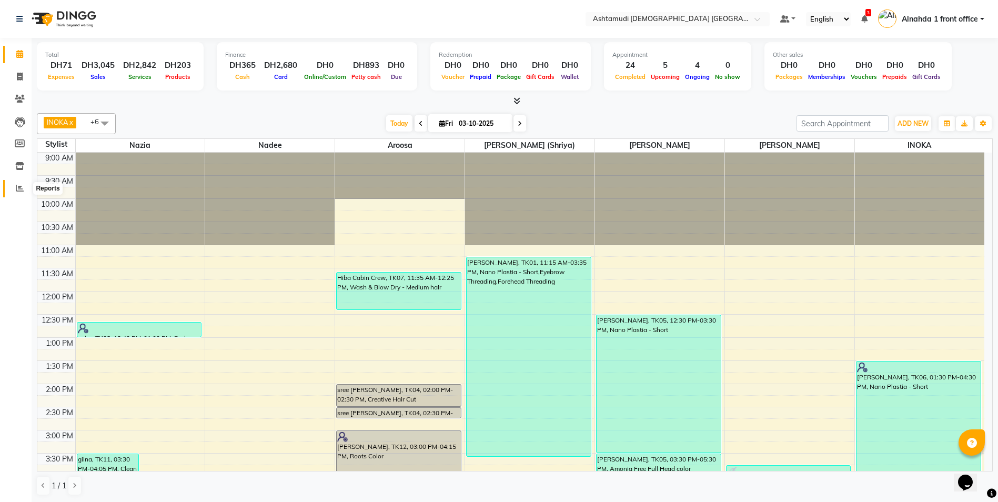
click at [15, 184] on span at bounding box center [20, 189] width 18 height 12
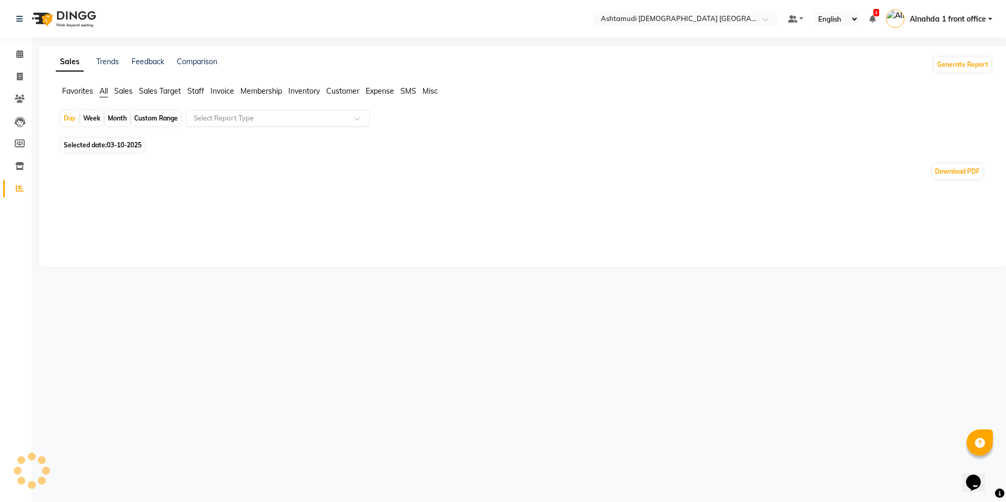
drag, startPoint x: 236, startPoint y: 117, endPoint x: 236, endPoint y: 125, distance: 7.9
click at [236, 117] on input "text" at bounding box center [268, 118] width 152 height 11
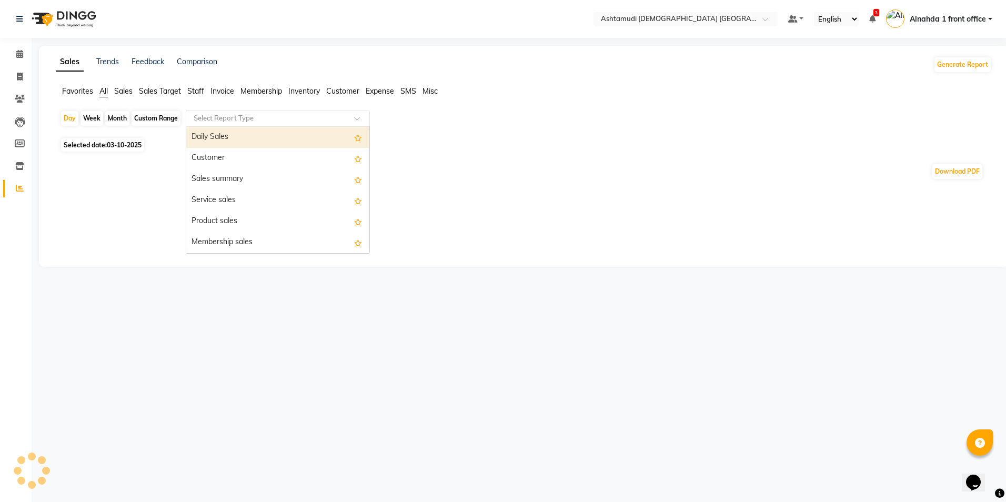
click at [237, 137] on div "Daily Sales" at bounding box center [277, 137] width 183 height 21
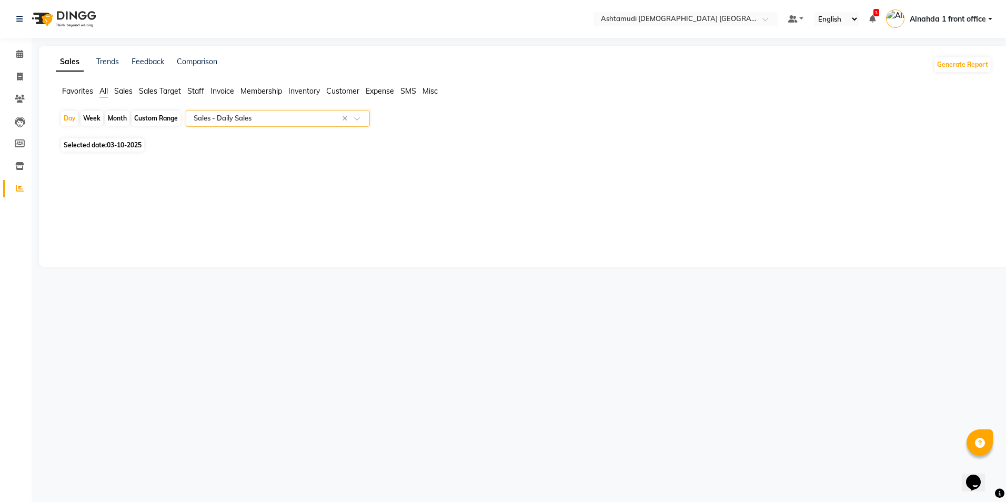
select select "full_report"
select select "csv"
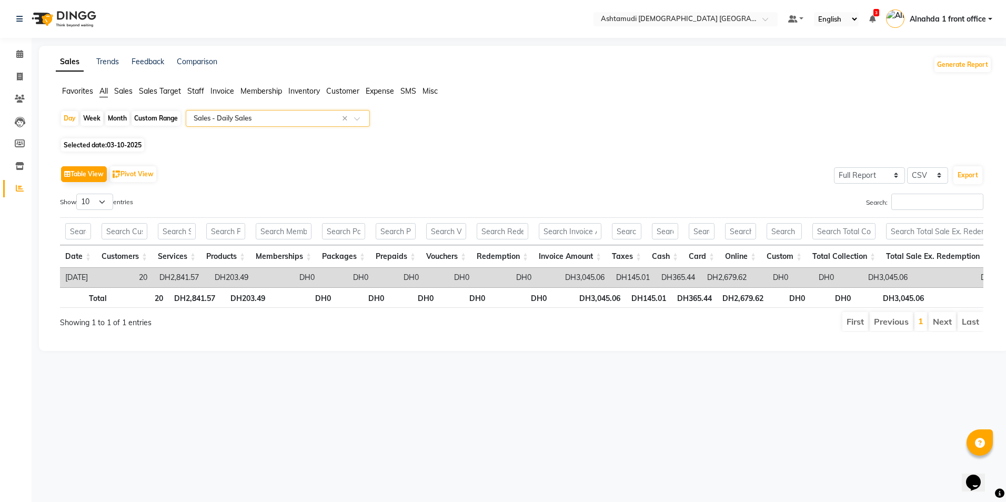
click at [192, 90] on span "Staff" at bounding box center [195, 90] width 17 height 9
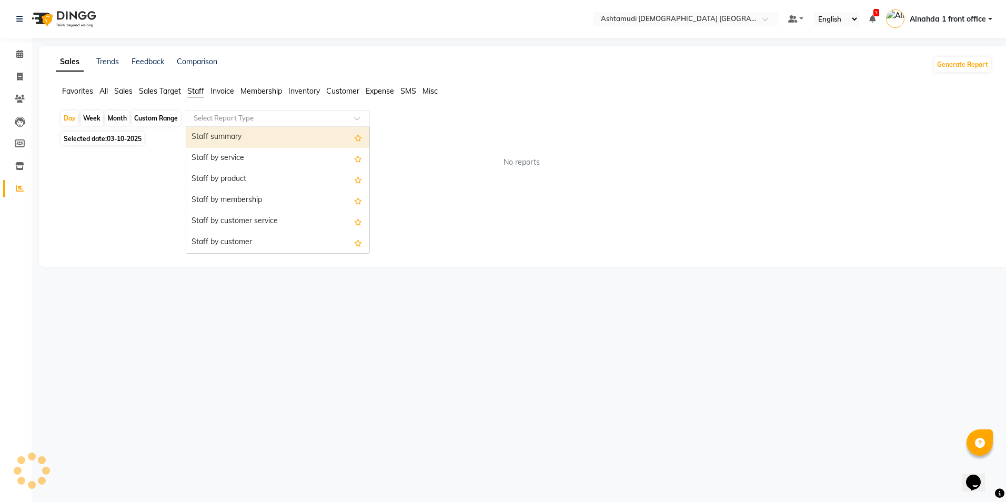
drag, startPoint x: 214, startPoint y: 114, endPoint x: 234, endPoint y: 165, distance: 55.3
click at [215, 114] on input "text" at bounding box center [268, 118] width 152 height 11
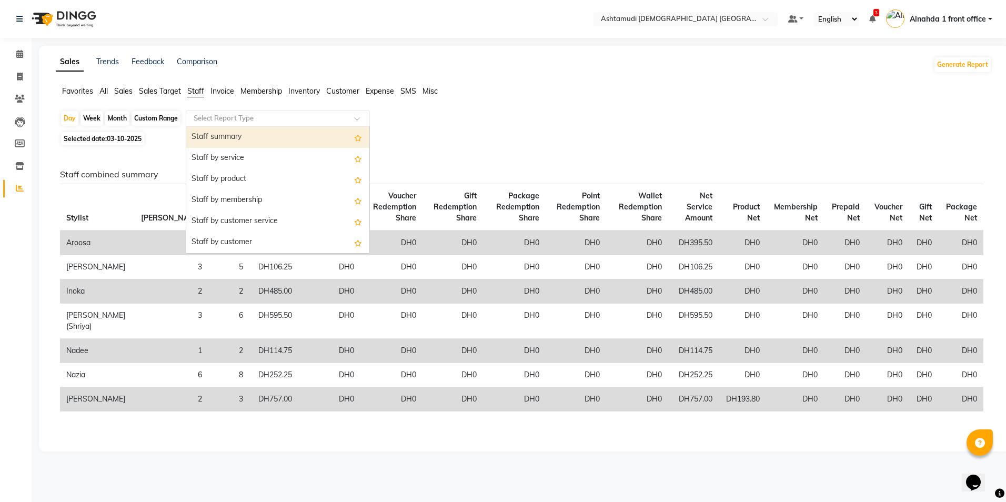
drag, startPoint x: 246, startPoint y: 147, endPoint x: 484, endPoint y: 144, distance: 237.3
click at [247, 149] on div "Staff summary Staff by service Staff by product Staff by membership Staff by cu…" at bounding box center [277, 358] width 183 height 463
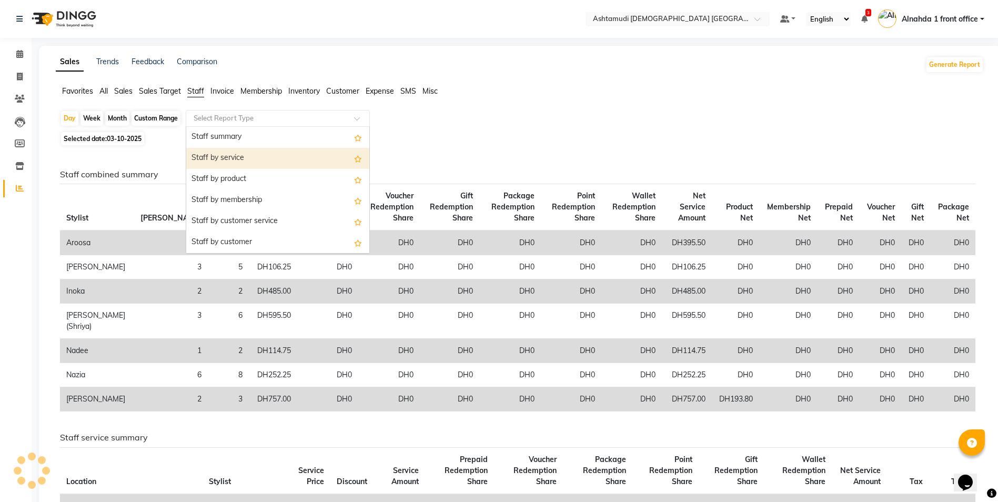
drag, startPoint x: 234, startPoint y: 154, endPoint x: 257, endPoint y: 152, distance: 23.2
click at [234, 154] on div "Staff by service" at bounding box center [277, 158] width 183 height 21
select select "full_report"
select select "csv"
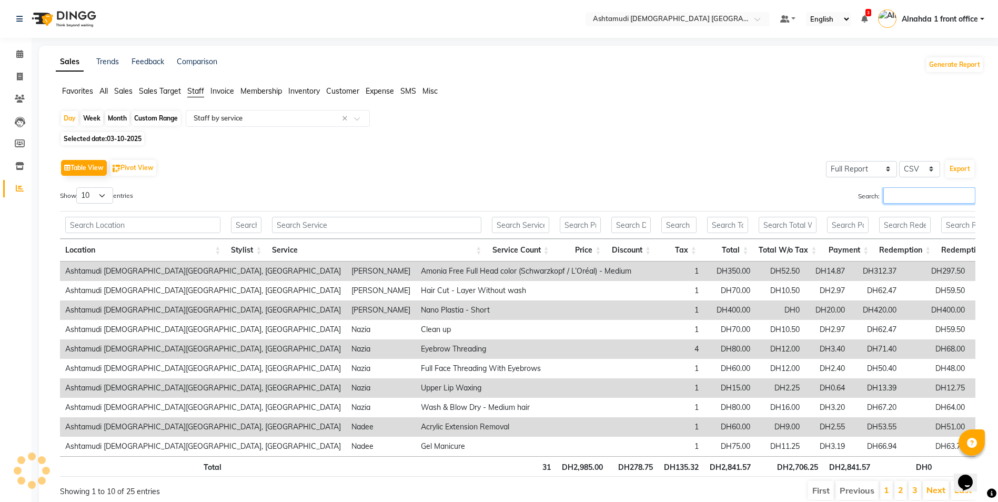
click at [889, 193] on input "Search:" at bounding box center [929, 195] width 92 height 16
click at [911, 195] on input "Search:" at bounding box center [929, 195] width 92 height 16
type input "ar"
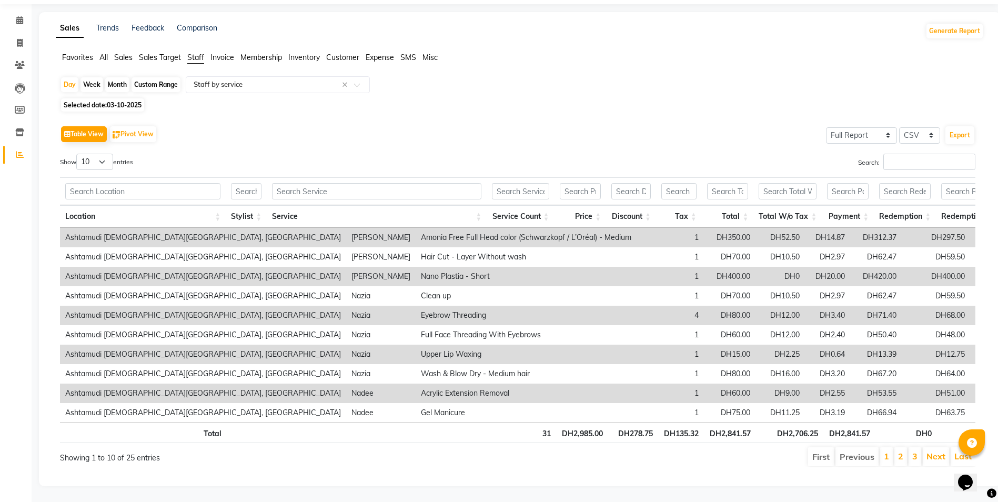
scroll to position [49, 0]
click at [901, 154] on input "Search:" at bounding box center [929, 162] width 92 height 16
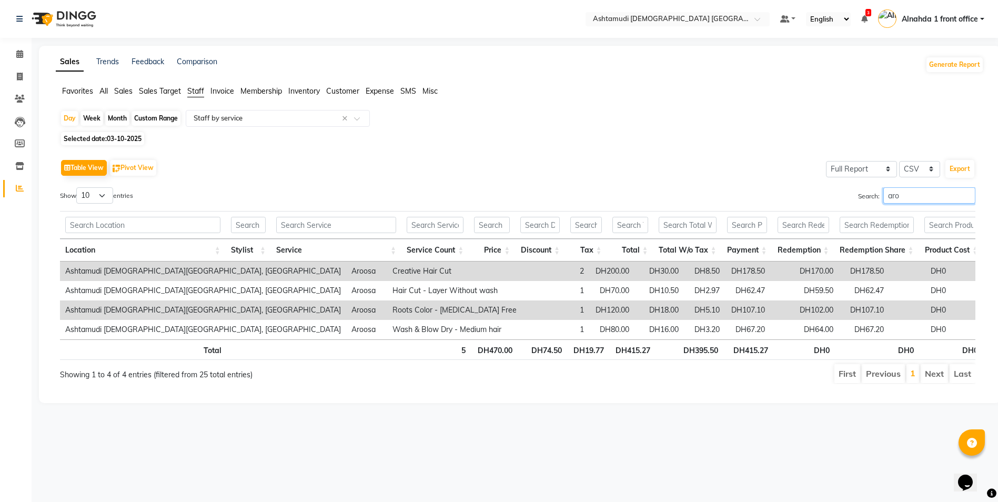
scroll to position [0, 0]
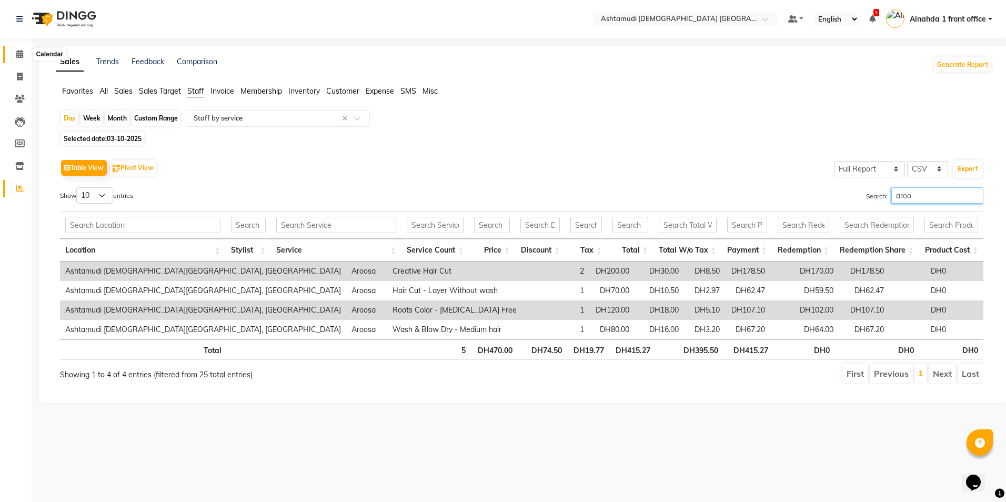
type input "aroo"
click at [18, 55] on icon at bounding box center [19, 54] width 7 height 8
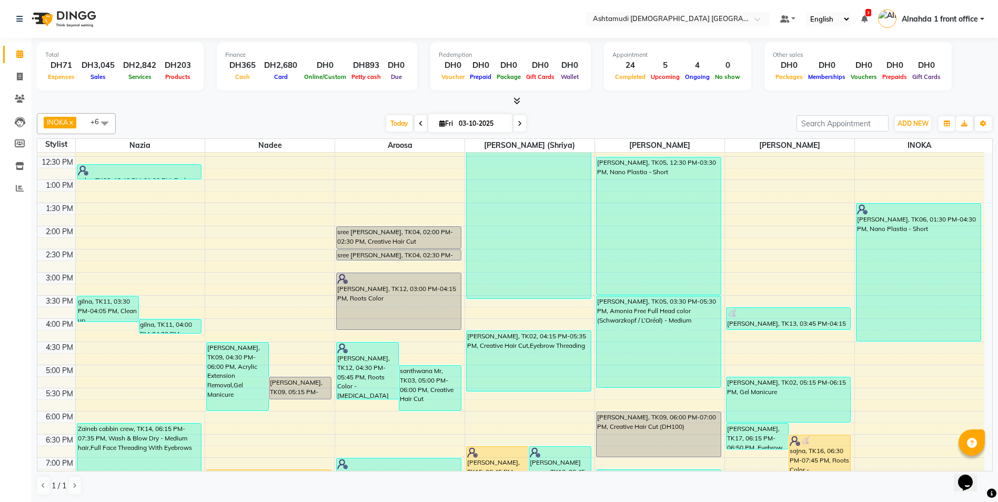
scroll to position [263, 0]
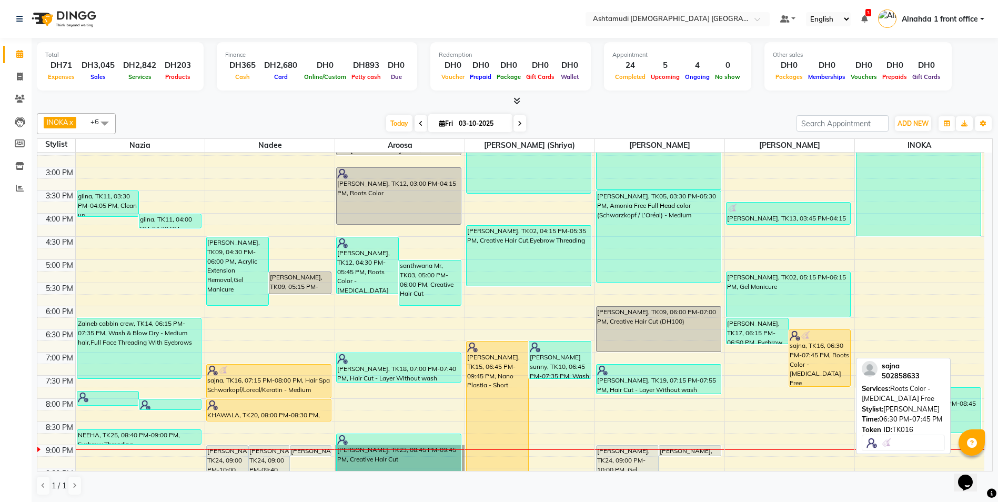
click at [812, 356] on div "sajna, TK16, 06:30 PM-07:45 PM, Roots Color - [MEDICAL_DATA] Free" at bounding box center [820, 358] width 62 height 56
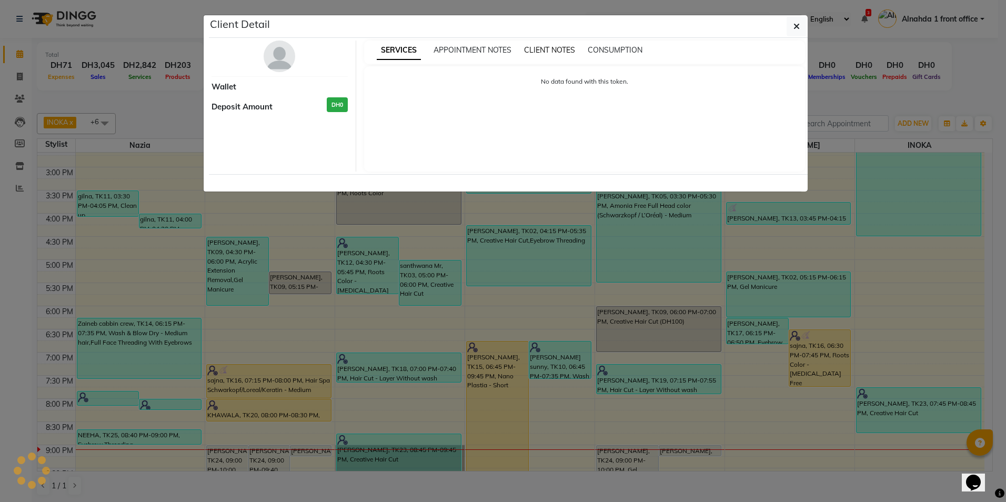
select select "1"
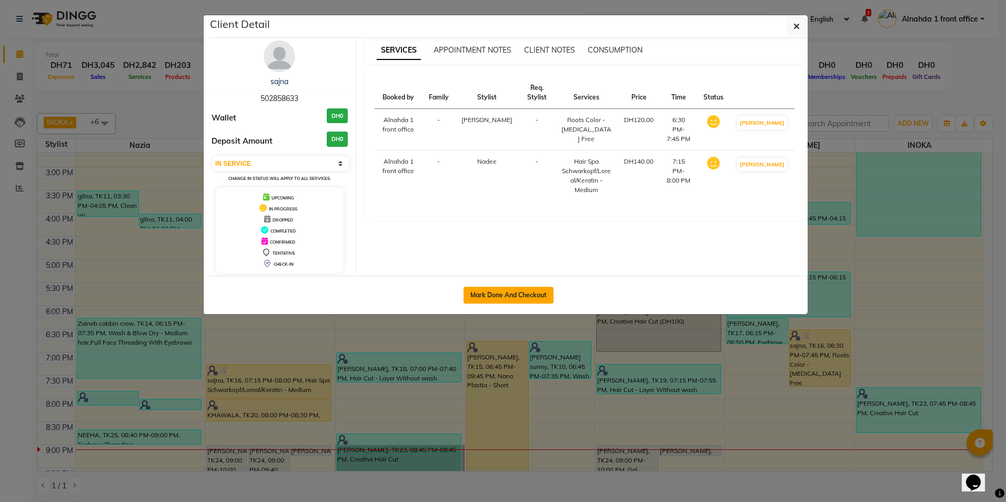
click at [512, 295] on button "Mark Done And Checkout" at bounding box center [509, 295] width 90 height 17
select select "service"
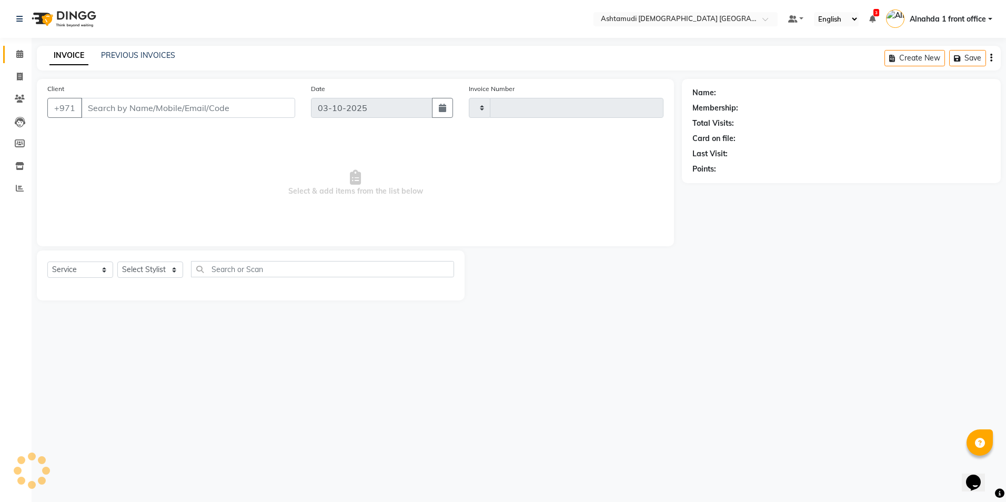
type input "3089"
select select "7242"
type input "502858633"
select select "87615"
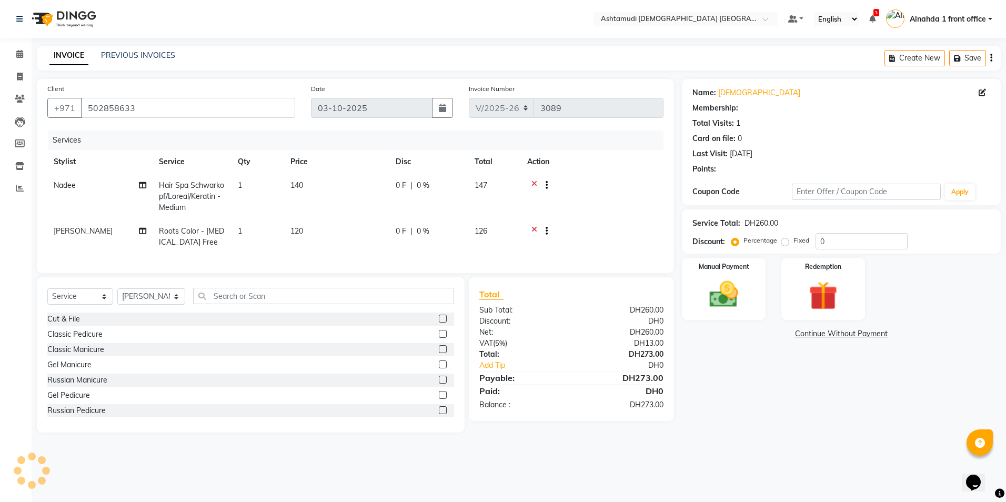
click at [535, 186] on icon at bounding box center [534, 186] width 6 height 13
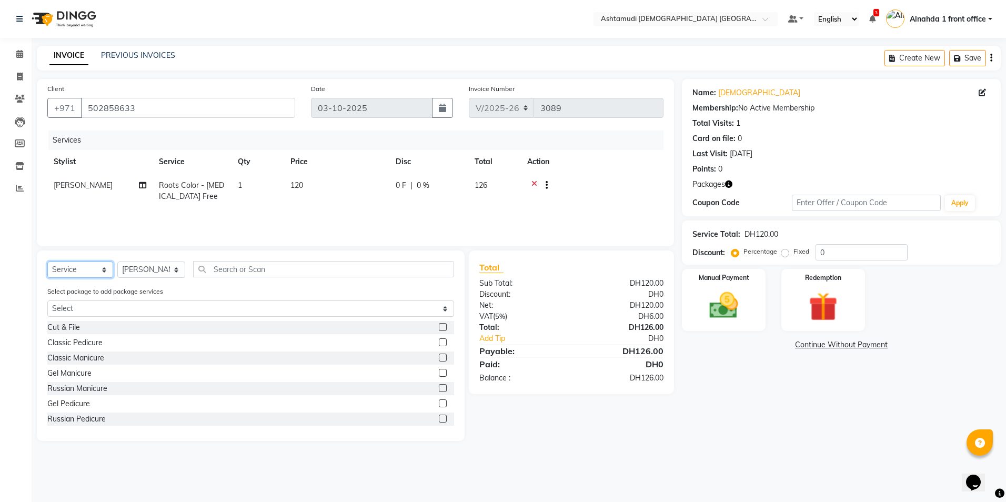
click at [102, 269] on select "Select Service Product Membership Package Voucher Prepaid Gift Card" at bounding box center [80, 269] width 66 height 16
select select "product"
click at [47, 261] on select "Select Service Product Membership Package Voucher Prepaid Gift Card" at bounding box center [80, 269] width 66 height 16
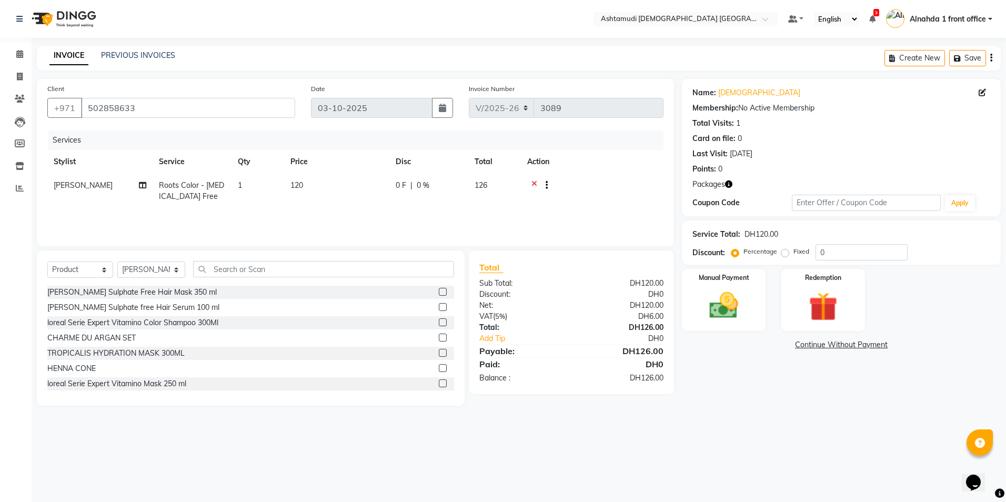
click at [439, 288] on label at bounding box center [443, 292] width 8 height 8
click at [439, 289] on input "checkbox" at bounding box center [442, 292] width 7 height 7
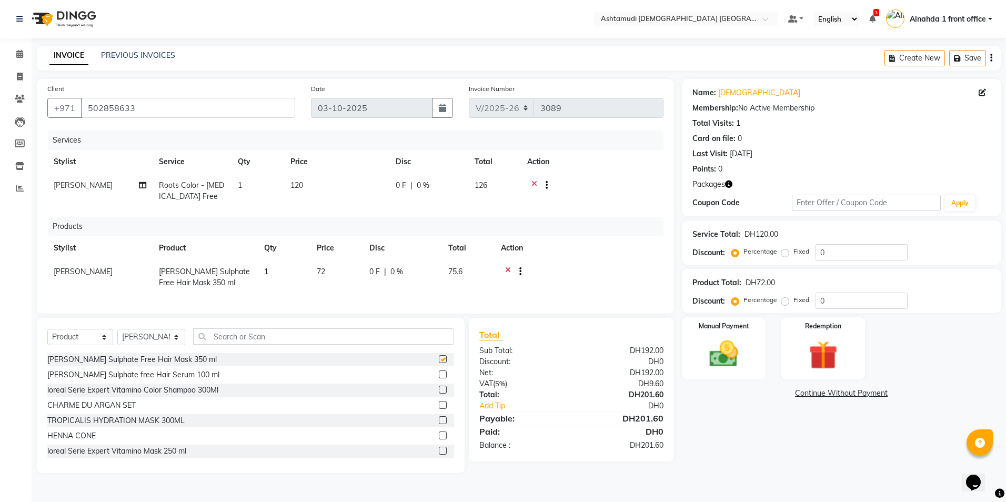
checkbox input "false"
click at [398, 270] on span "0 %" at bounding box center [396, 271] width 13 height 11
select select "87615"
click at [432, 272] on input "0" at bounding box center [432, 274] width 32 height 16
click at [841, 255] on input "0" at bounding box center [861, 252] width 92 height 16
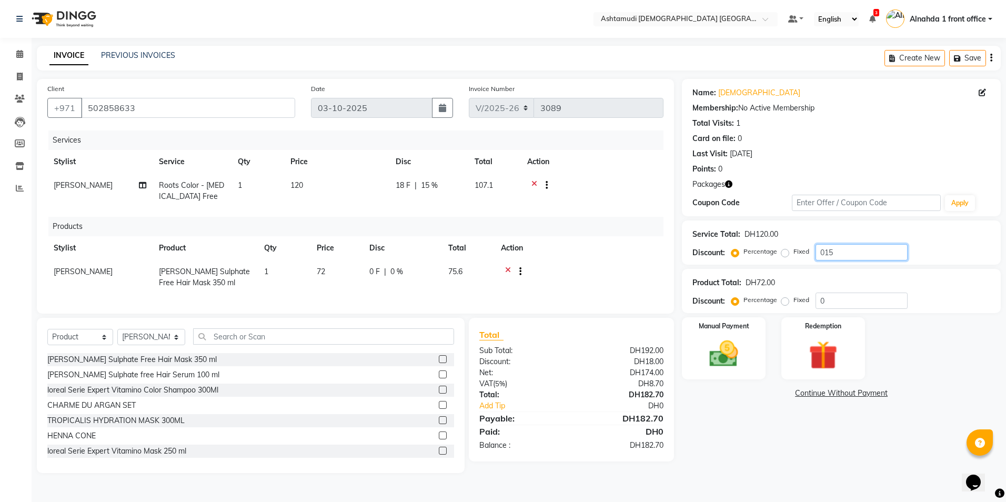
type input "015"
click at [838, 297] on input "0" at bounding box center [861, 301] width 92 height 16
type input "015"
click at [563, 367] on div "Discount:" at bounding box center [521, 361] width 100 height 11
click at [718, 337] on img at bounding box center [723, 354] width 49 height 35
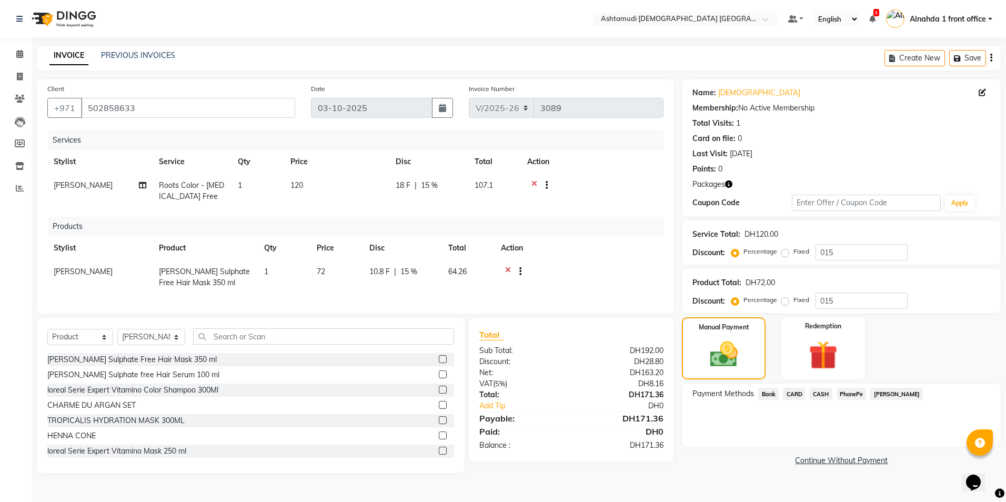
click at [798, 394] on span "CARD" at bounding box center [794, 394] width 23 height 12
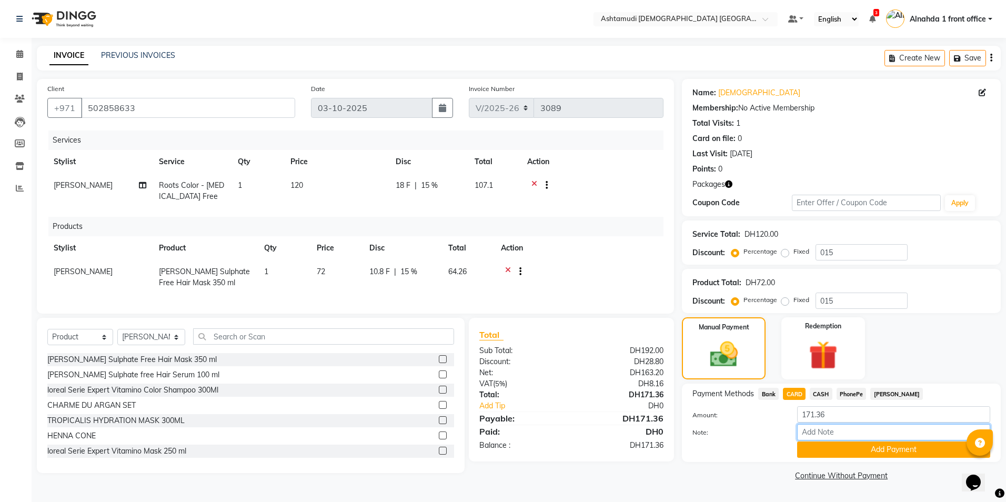
click at [825, 436] on input "Note:" at bounding box center [893, 432] width 193 height 16
type input "presila"
click at [825, 448] on button "Add Payment" at bounding box center [893, 449] width 193 height 16
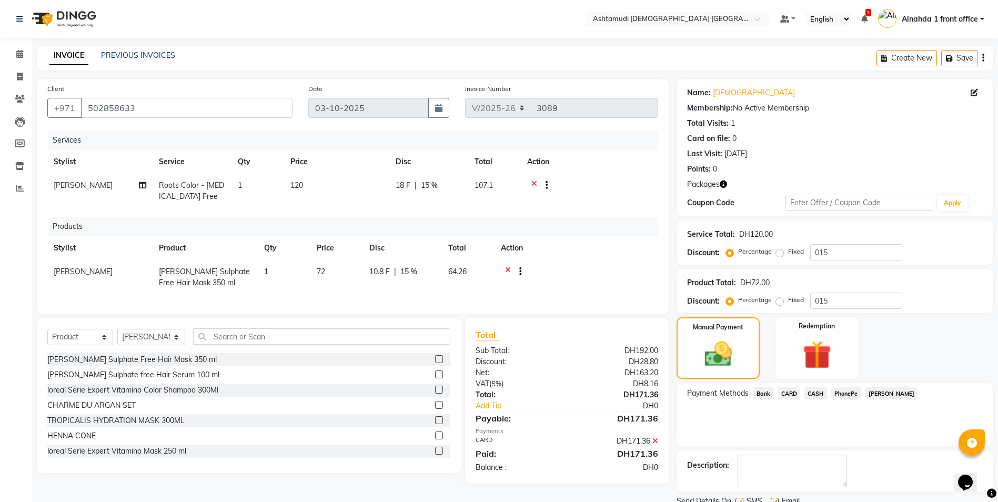
scroll to position [41, 0]
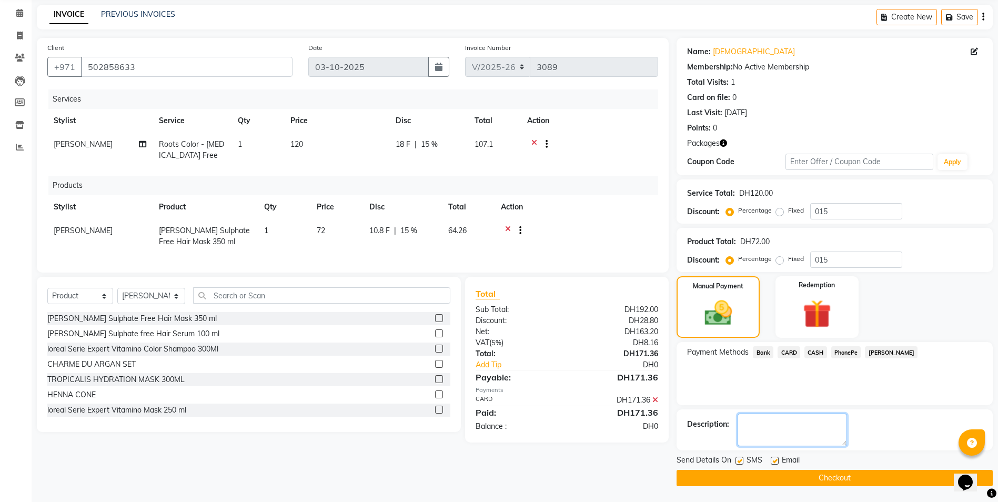
click at [766, 426] on textarea at bounding box center [792, 430] width 109 height 33
type textarea "6603"
click at [786, 477] on button "Checkout" at bounding box center [835, 478] width 316 height 16
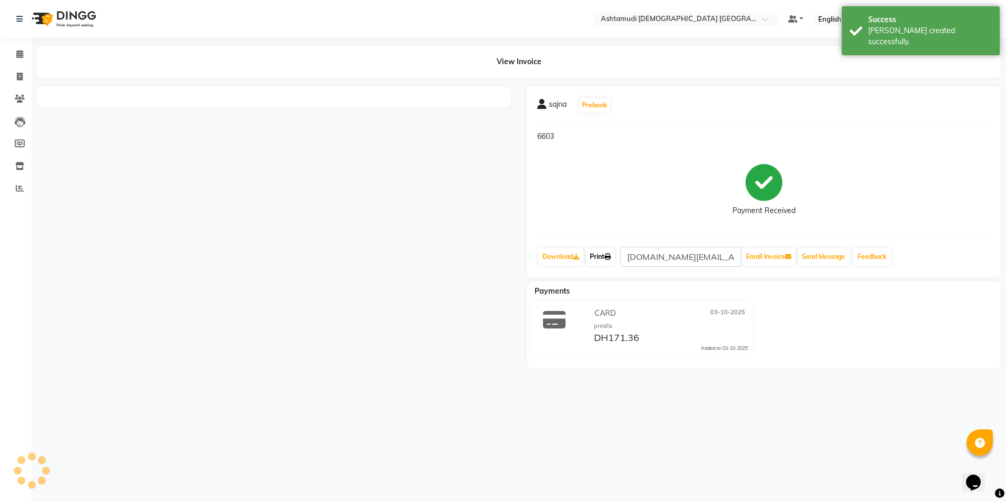
click at [607, 256] on link "Print" at bounding box center [600, 257] width 29 height 18
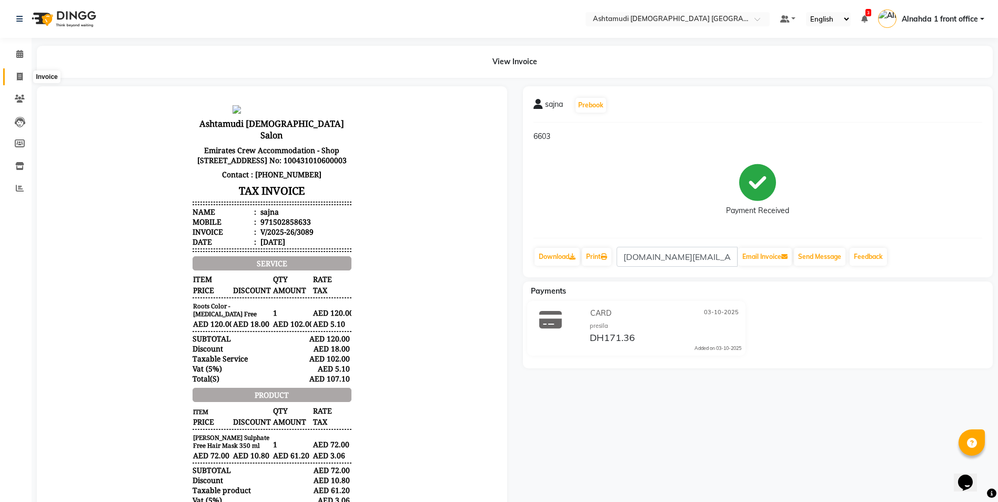
click at [19, 76] on icon at bounding box center [20, 77] width 6 height 8
select select "service"
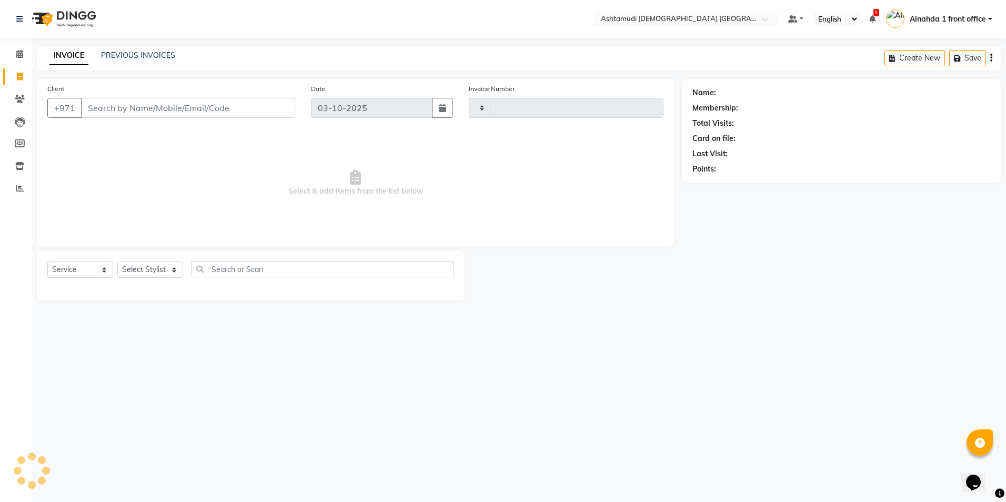
click at [132, 116] on input "Client" at bounding box center [188, 108] width 214 height 20
type input "3090"
select select "7242"
type input "502858633"
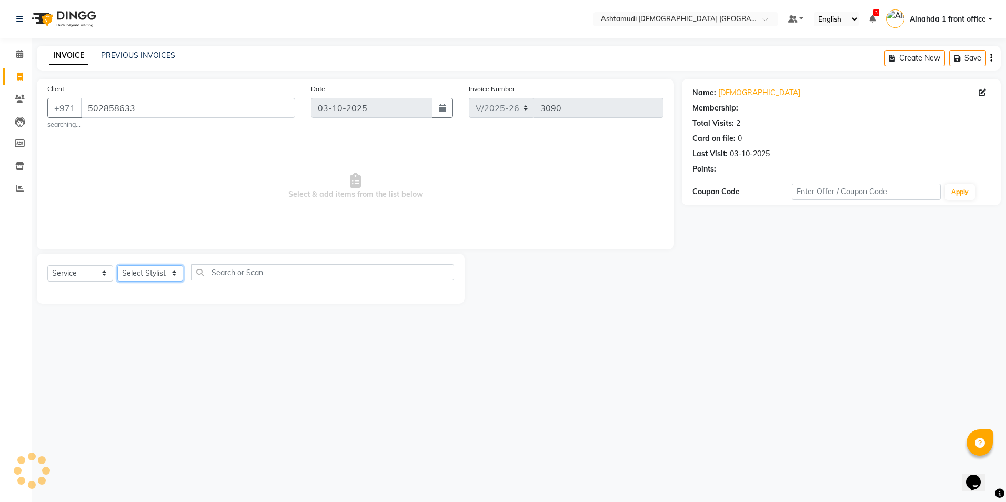
click at [173, 270] on select "Select Stylist" at bounding box center [150, 273] width 66 height 16
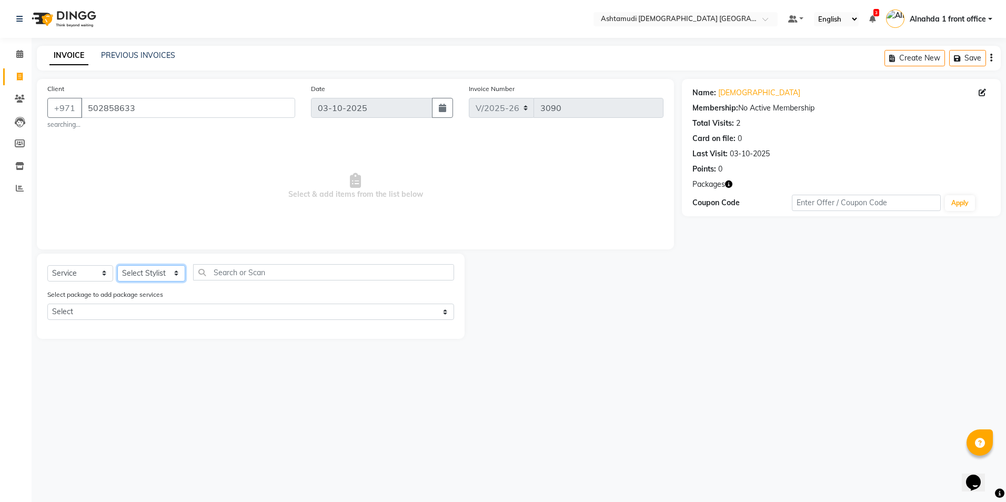
select select "87615"
click at [117, 265] on select "Select Stylist Alnahda 1 front office [PERSON_NAME] [PERSON_NAME] DINGG TAB USE…" at bounding box center [151, 273] width 68 height 16
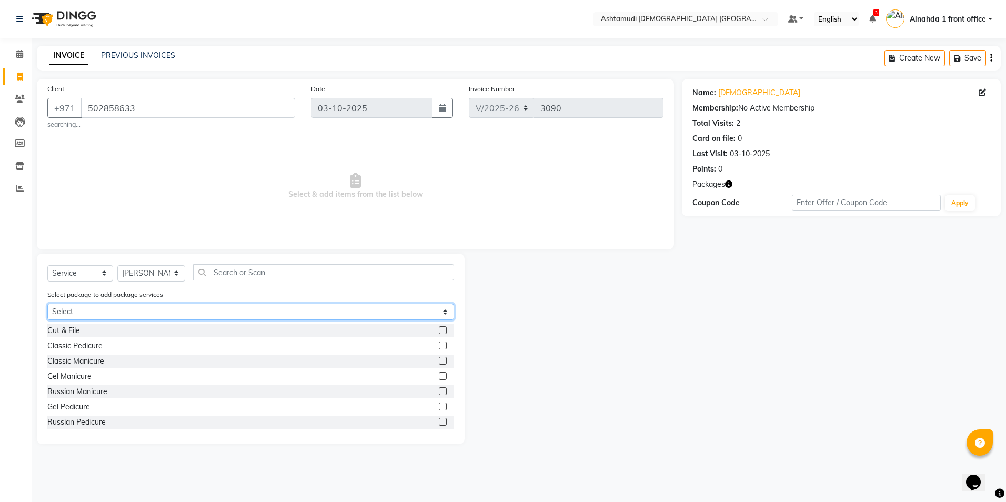
click at [161, 311] on select "Select Royal 200 Pkg Royal 350 Pkg Hydra Bright" at bounding box center [250, 312] width 407 height 16
select select "2: Object"
click at [47, 304] on select "Select Royal 200 Pkg Royal 350 Pkg Hydra Bright" at bounding box center [250, 312] width 407 height 16
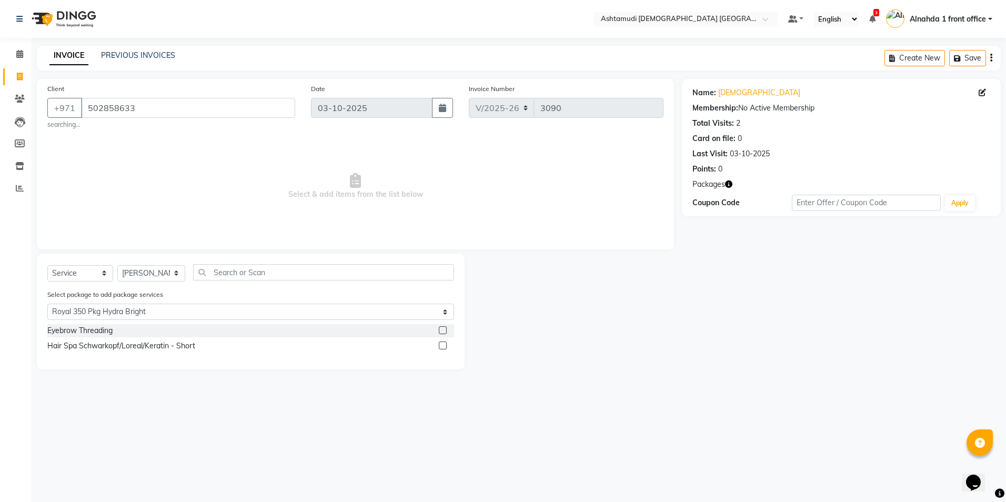
click at [445, 346] on label at bounding box center [443, 345] width 8 height 8
click at [445, 346] on input "checkbox" at bounding box center [442, 346] width 7 height 7
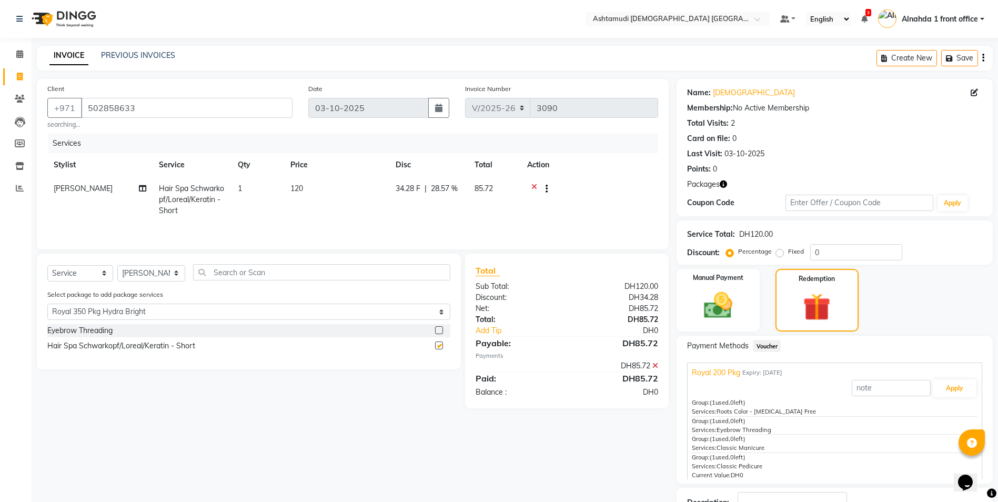
checkbox input "false"
click at [176, 270] on select "Select Stylist Alnahda 1 front office [PERSON_NAME] [PERSON_NAME] DINGG TAB USE…" at bounding box center [151, 273] width 68 height 16
select select "62799"
click at [117, 265] on select "Select Stylist Alnahda 1 front office [PERSON_NAME] [PERSON_NAME] DINGG TAB USE…" at bounding box center [151, 273] width 68 height 16
click at [437, 330] on label at bounding box center [439, 330] width 8 height 8
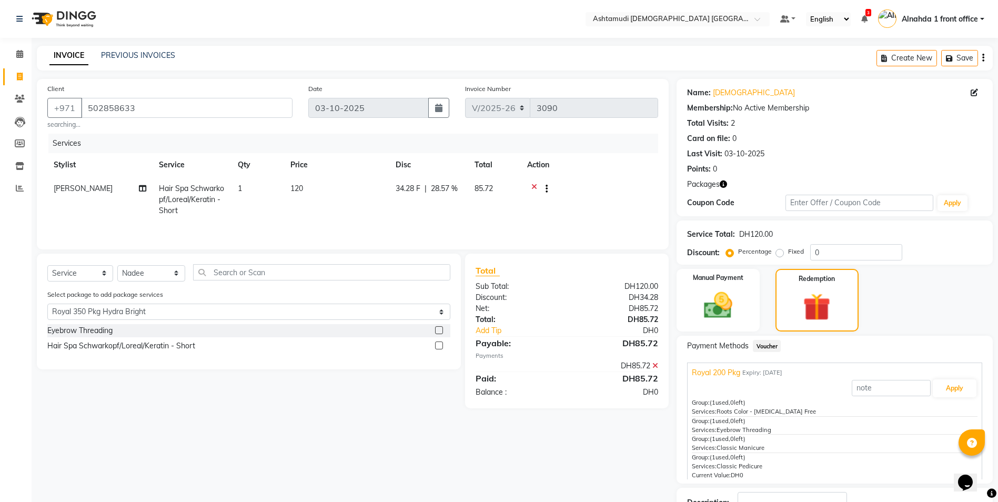
click at [437, 330] on input "checkbox" at bounding box center [438, 330] width 7 height 7
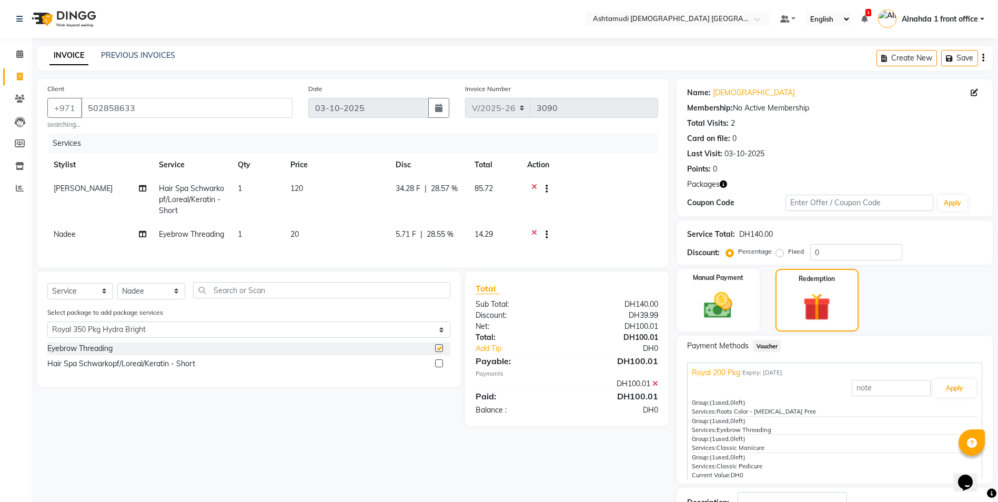
checkbox input "false"
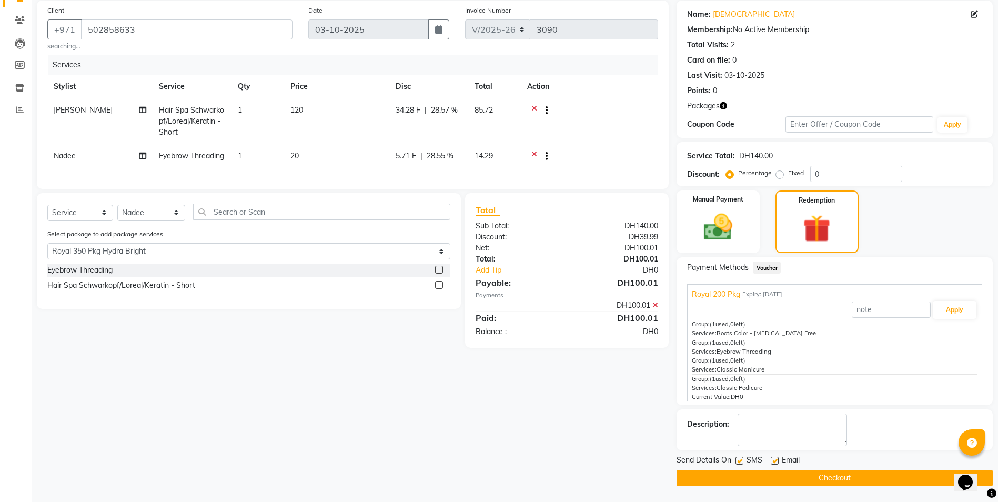
click at [849, 479] on button "Checkout" at bounding box center [835, 478] width 316 height 16
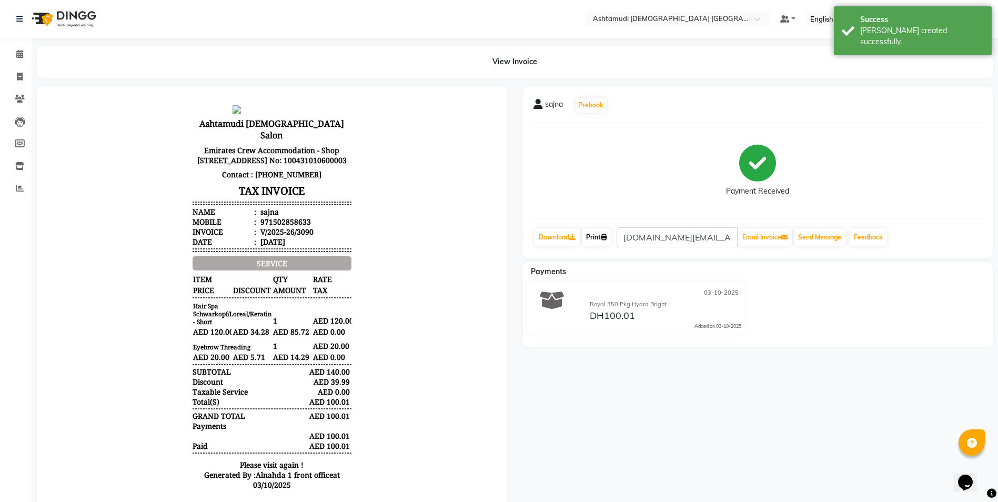
click at [601, 235] on link "Print" at bounding box center [596, 237] width 29 height 18
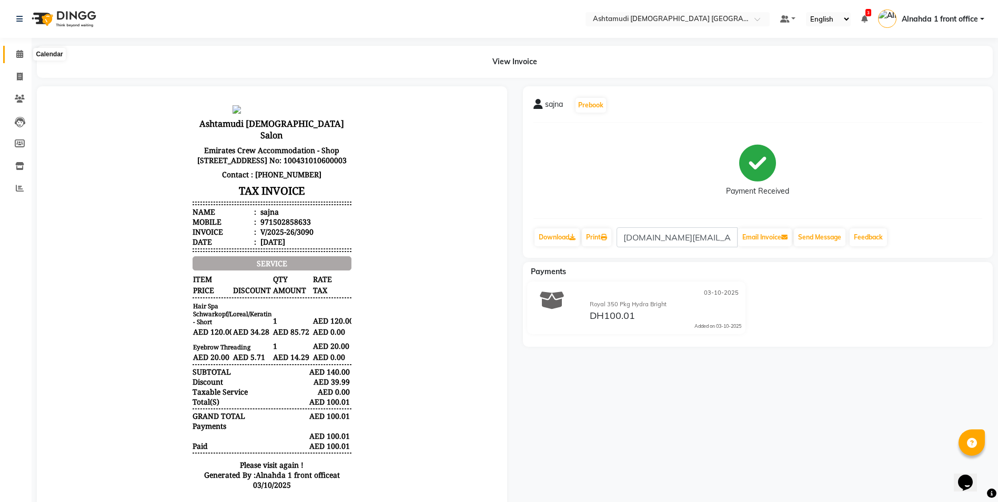
click at [17, 55] on icon at bounding box center [19, 54] width 7 height 8
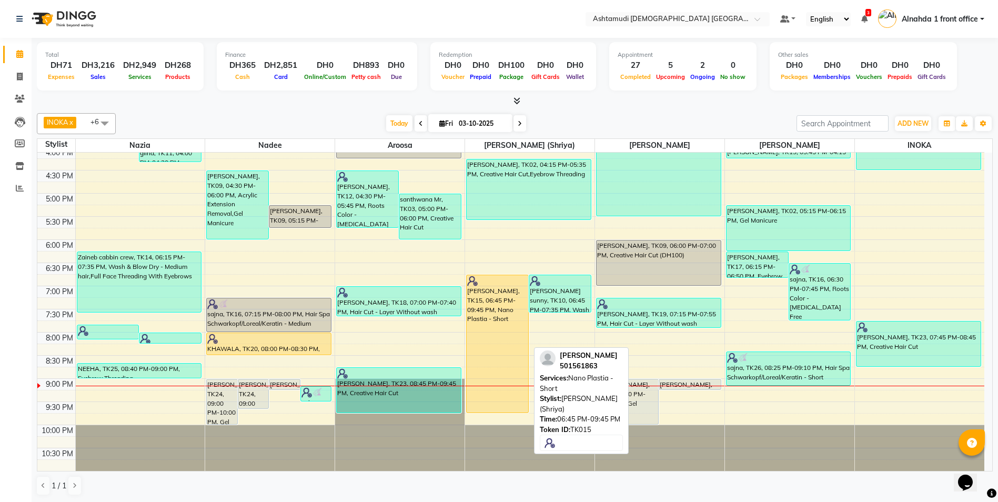
scroll to position [1, 0]
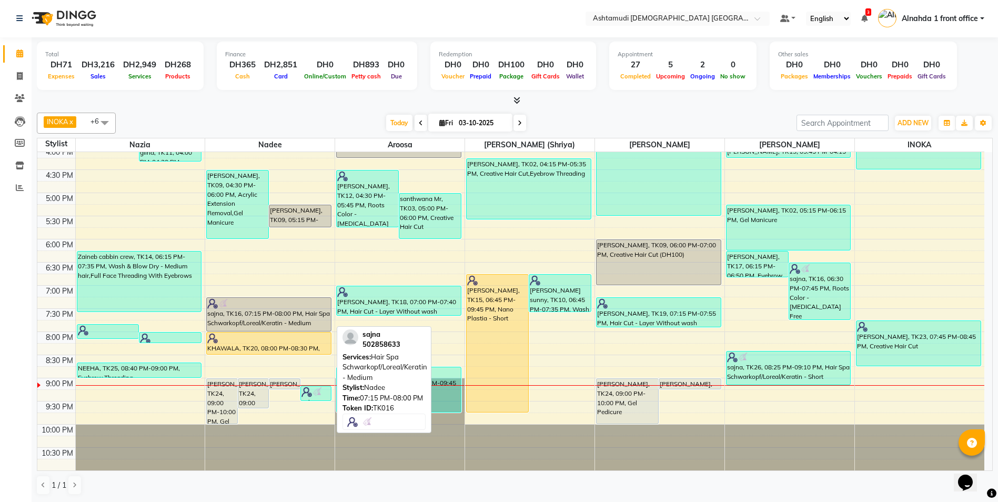
click at [289, 308] on div "sajna, TK16, 07:15 PM-08:00 PM, Hair Spa Schwarkopf/Loreal/Keratin - Medium" at bounding box center [269, 314] width 124 height 33
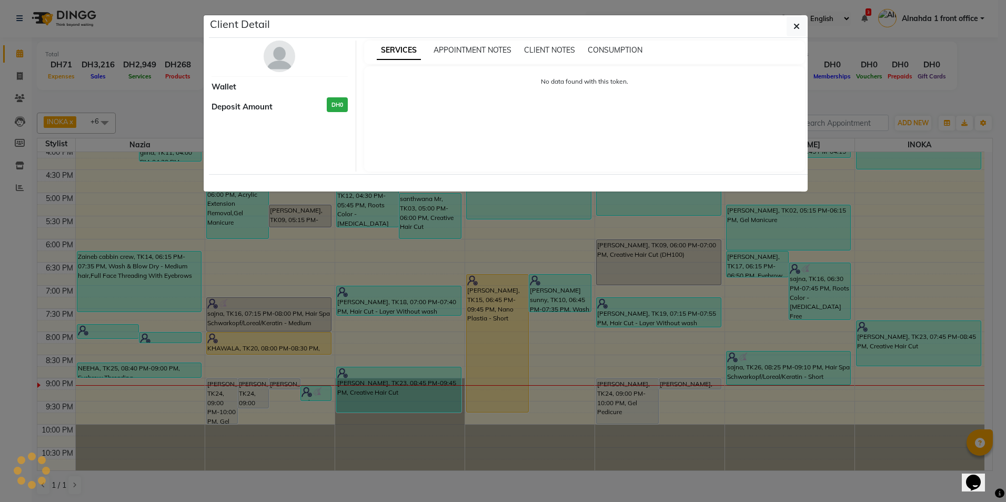
select select "3"
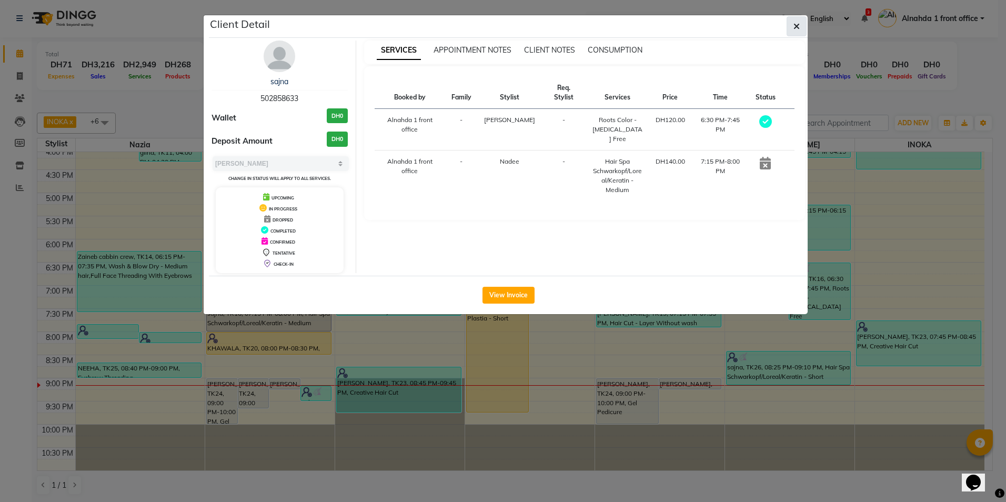
click at [798, 26] on icon "button" at bounding box center [796, 26] width 6 height 8
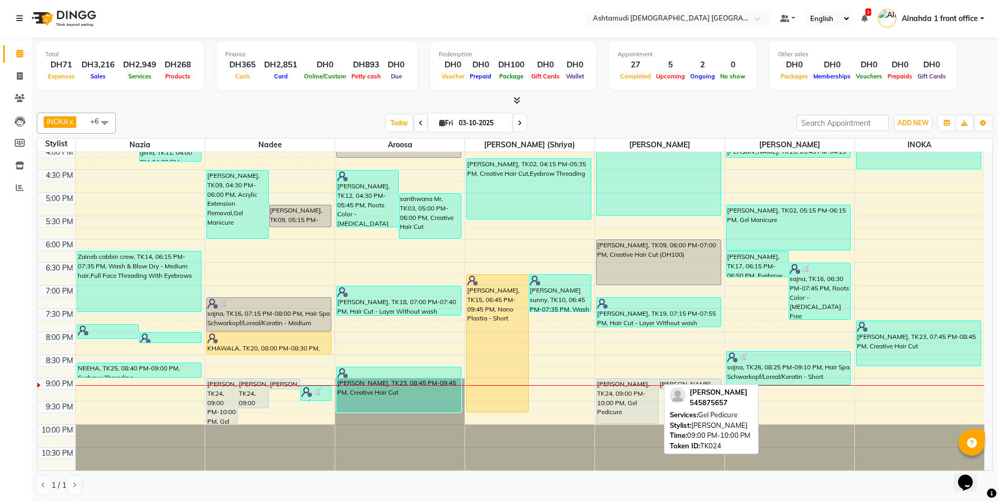
click at [626, 392] on div "[PERSON_NAME], TK24, 09:00 PM-10:00 PM, Gel Pedicure" at bounding box center [628, 401] width 62 height 45
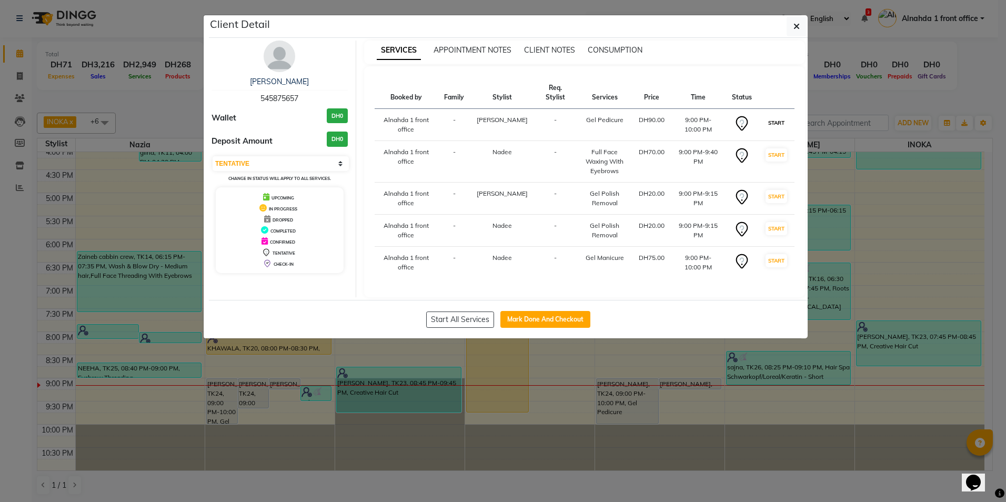
click at [777, 121] on button "START" at bounding box center [777, 122] width 22 height 13
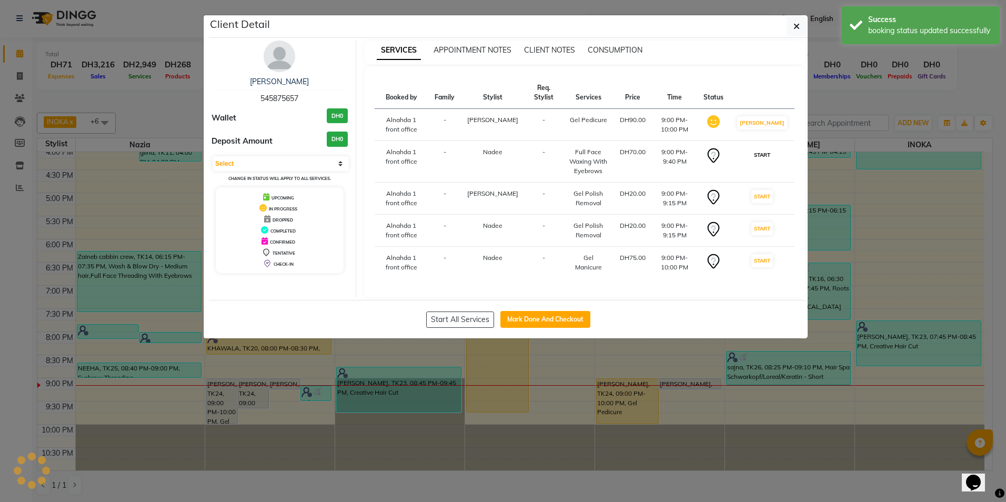
click at [770, 159] on button "START" at bounding box center [762, 154] width 22 height 13
click at [766, 203] on button "START" at bounding box center [762, 196] width 22 height 13
click at [771, 234] on button "START" at bounding box center [762, 228] width 22 height 13
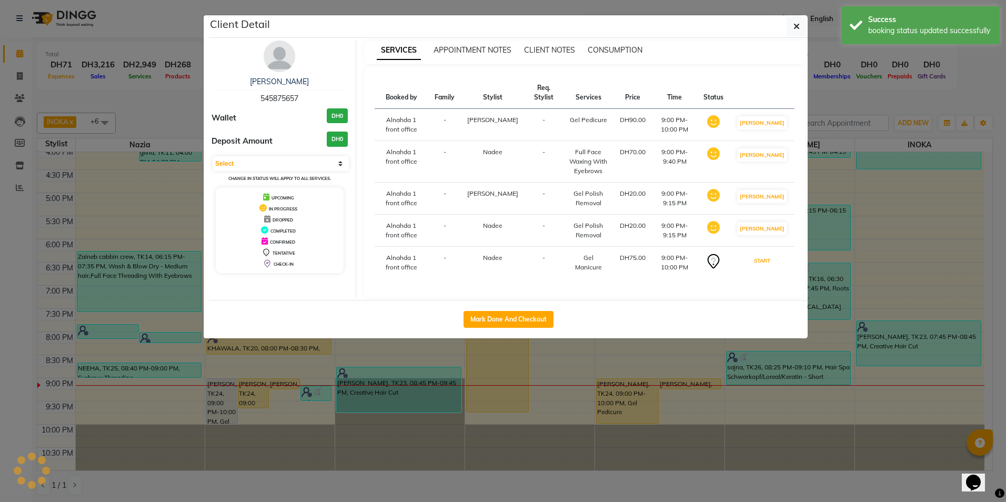
click at [771, 267] on button "START" at bounding box center [762, 260] width 22 height 13
select select "1"
click at [801, 28] on button "button" at bounding box center [797, 26] width 20 height 20
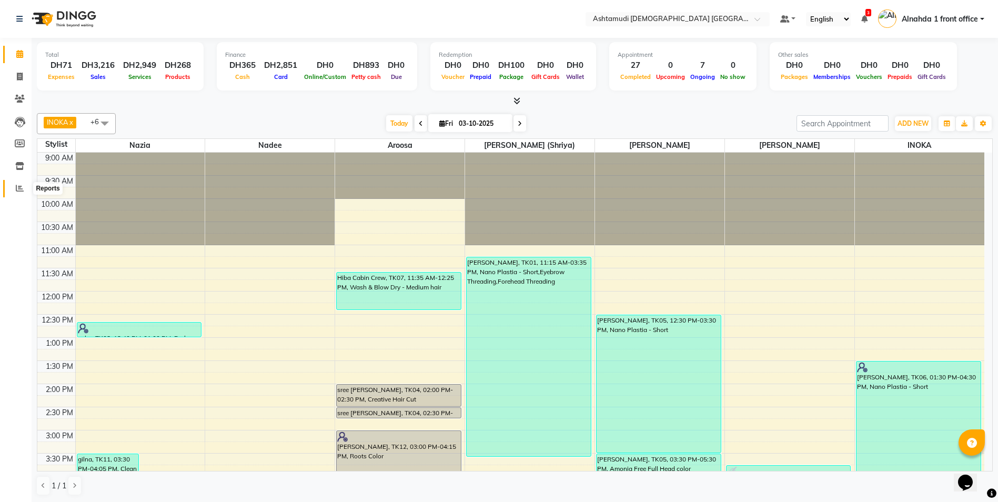
click at [18, 189] on icon at bounding box center [20, 188] width 8 height 8
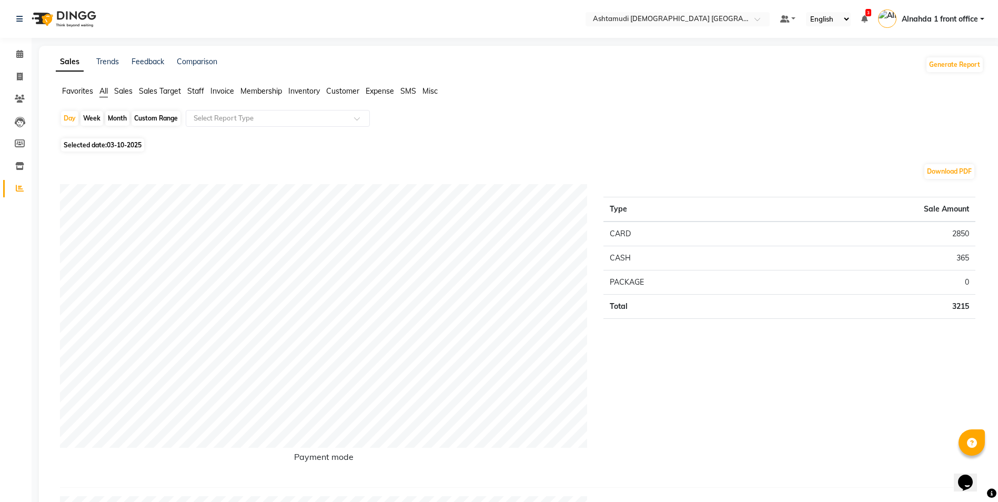
click at [192, 92] on span "Staff" at bounding box center [195, 90] width 17 height 9
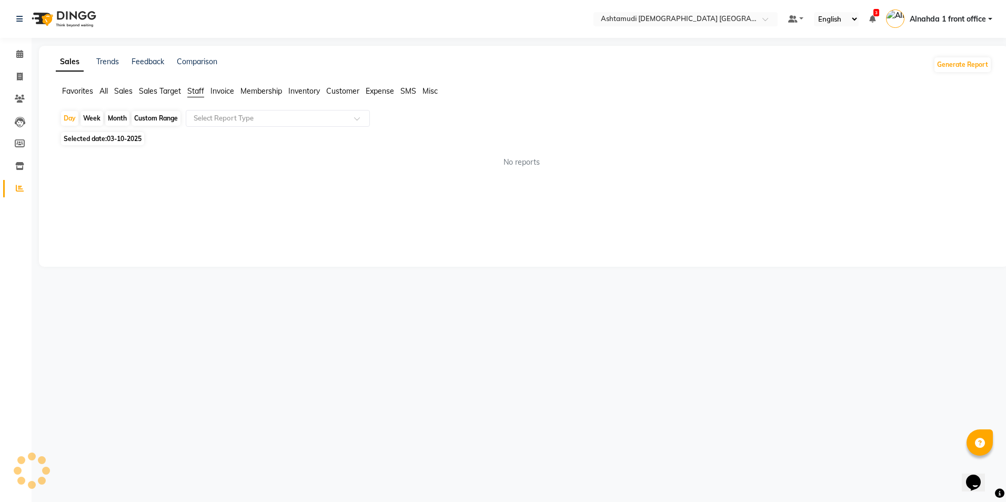
click at [207, 109] on app-reports "Favorites All Sales Sales Target Staff Invoice Membership Inventory Customer Ex…" at bounding box center [523, 131] width 949 height 90
click at [209, 117] on input "text" at bounding box center [268, 118] width 152 height 11
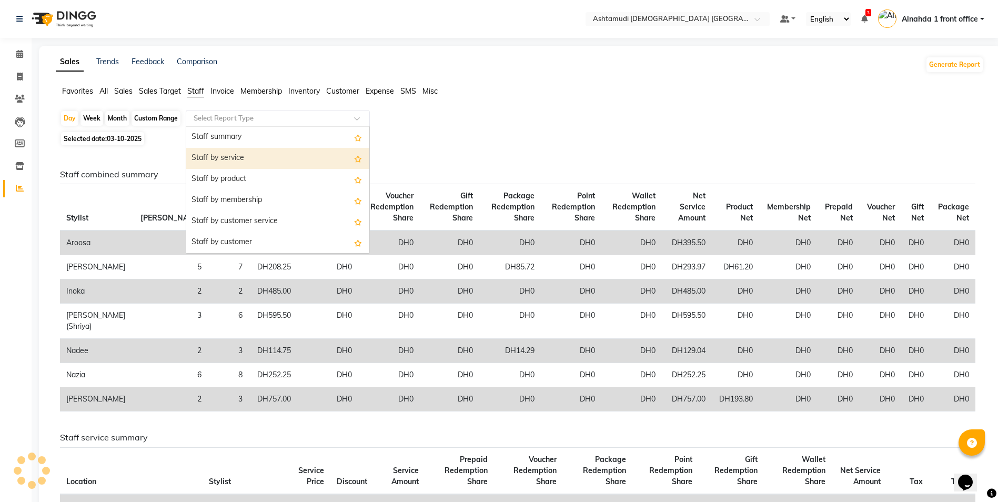
click at [239, 163] on div "Staff by service" at bounding box center [277, 158] width 183 height 21
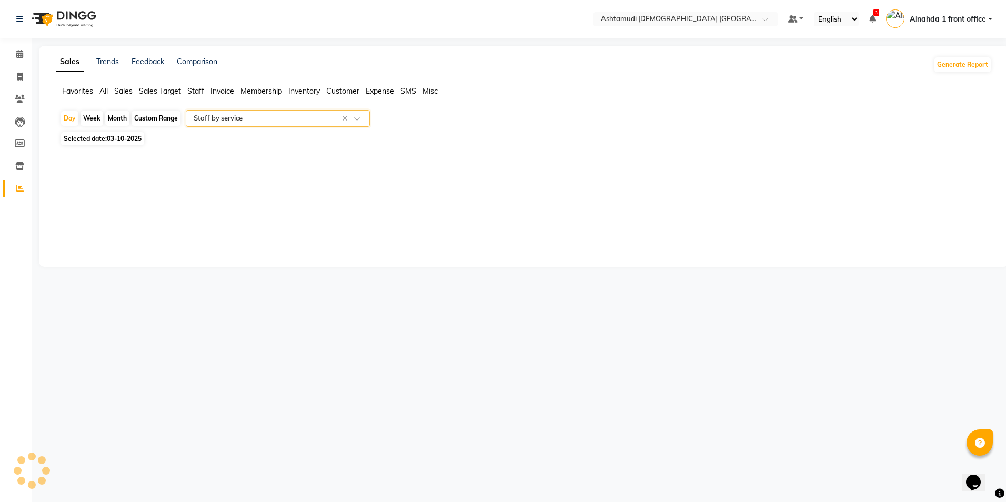
select select "full_report"
select select "csv"
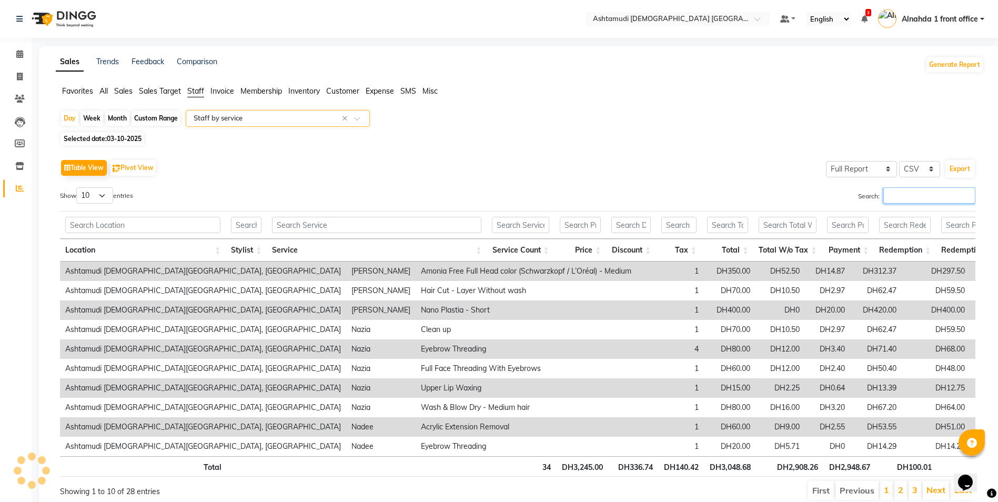
click at [888, 197] on input "Search:" at bounding box center [929, 195] width 92 height 16
click at [886, 197] on input "Search:" at bounding box center [929, 195] width 92 height 16
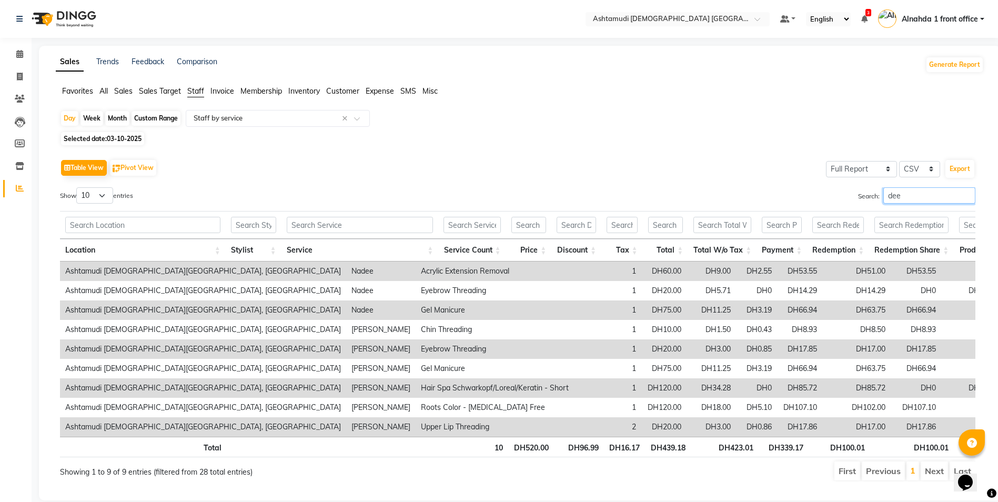
type input "dee"
click at [19, 55] on icon at bounding box center [19, 54] width 7 height 8
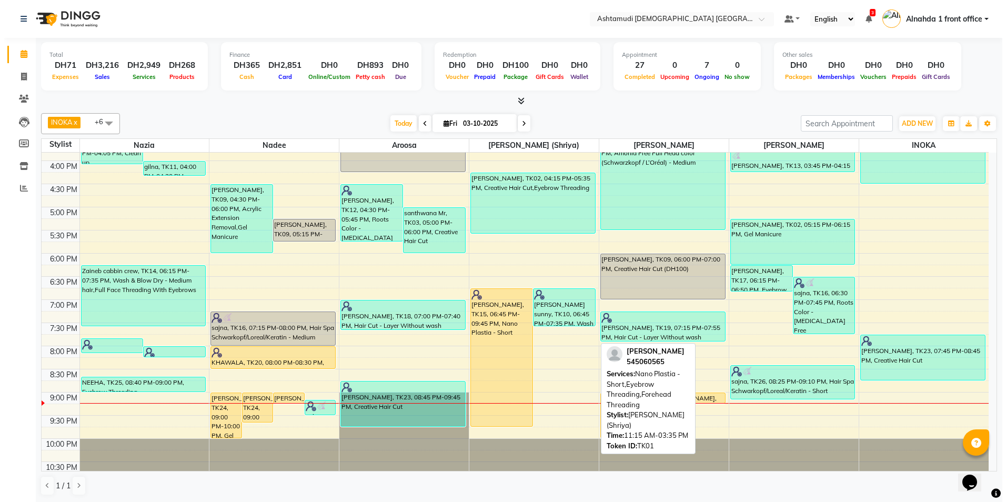
scroll to position [329, 0]
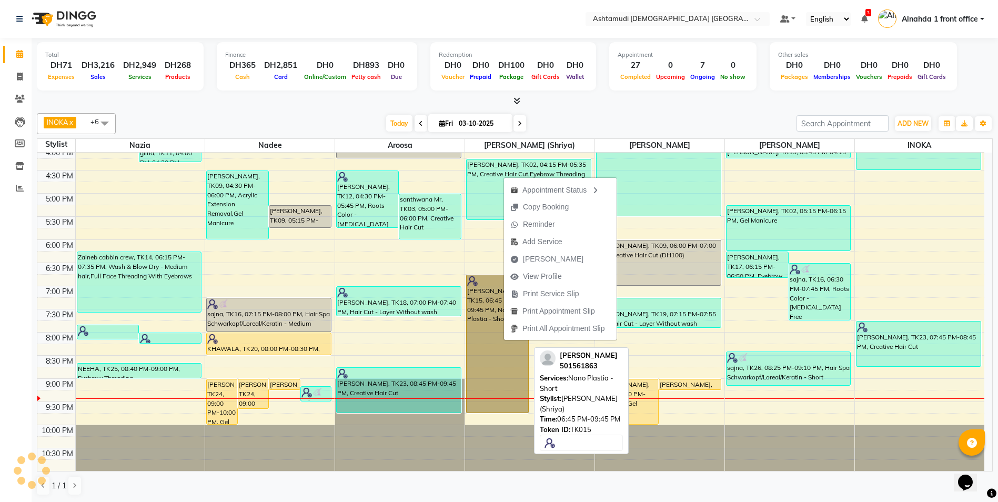
click at [504, 340] on link "[PERSON_NAME], TK15, 06:45 PM-09:45 PM, Nano Plastia - Short" at bounding box center [497, 344] width 63 height 138
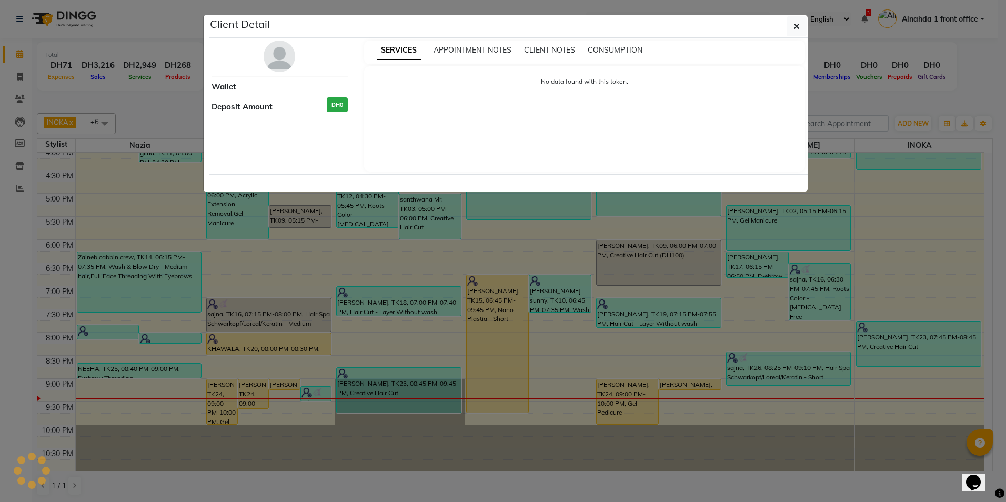
select select "1"
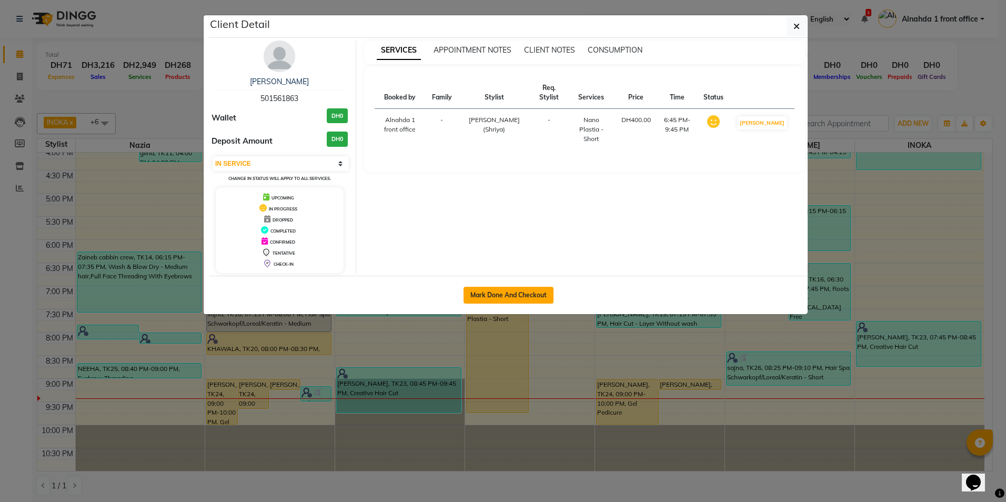
click at [516, 294] on button "Mark Done And Checkout" at bounding box center [509, 295] width 90 height 17
select select "service"
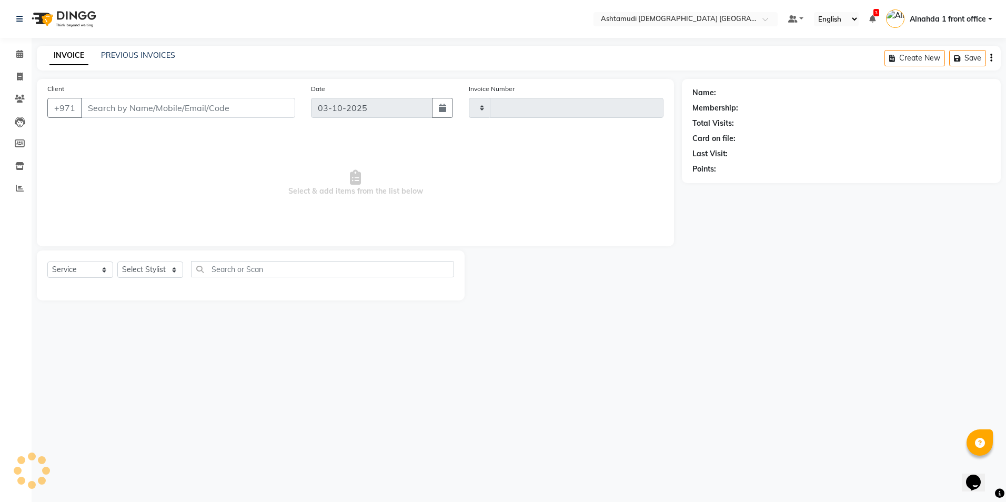
type input "3093"
select select "7242"
type input "501561863"
select select "86641"
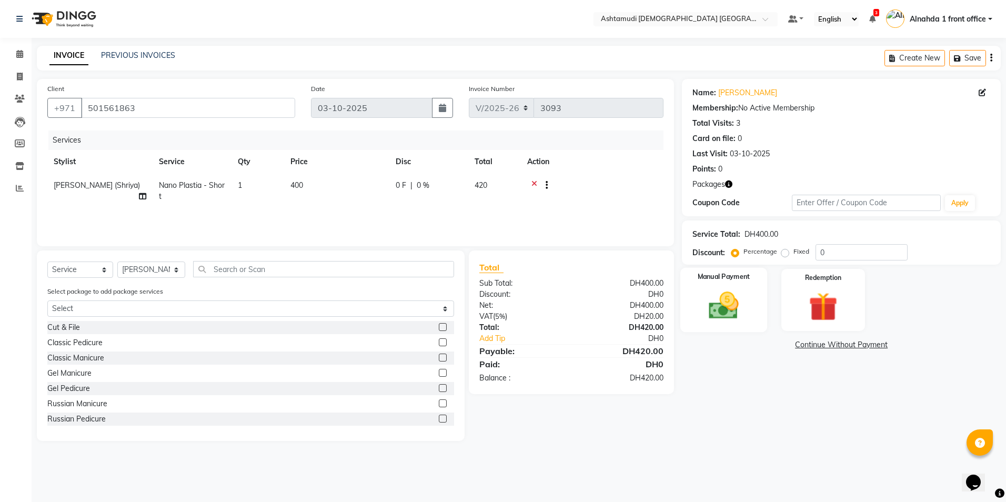
click at [723, 298] on img at bounding box center [723, 305] width 49 height 35
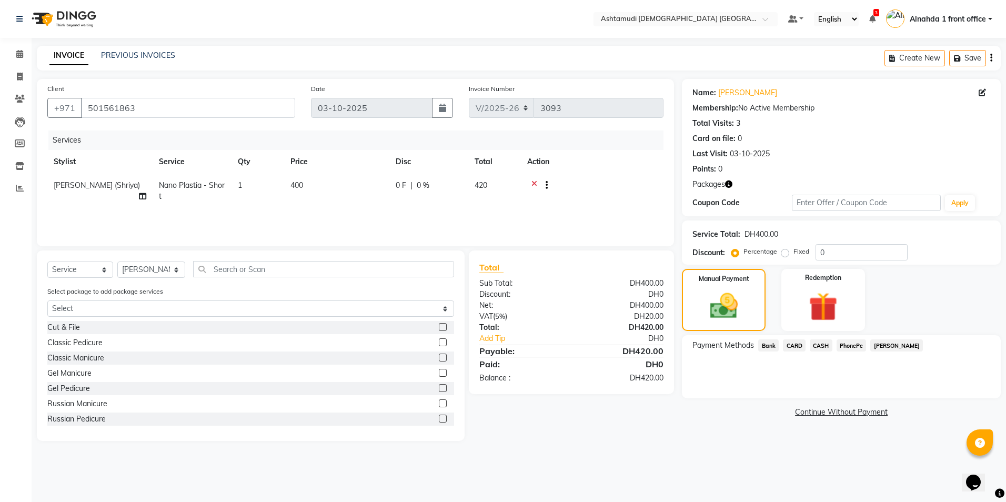
click at [796, 347] on span "CARD" at bounding box center [794, 345] width 23 height 12
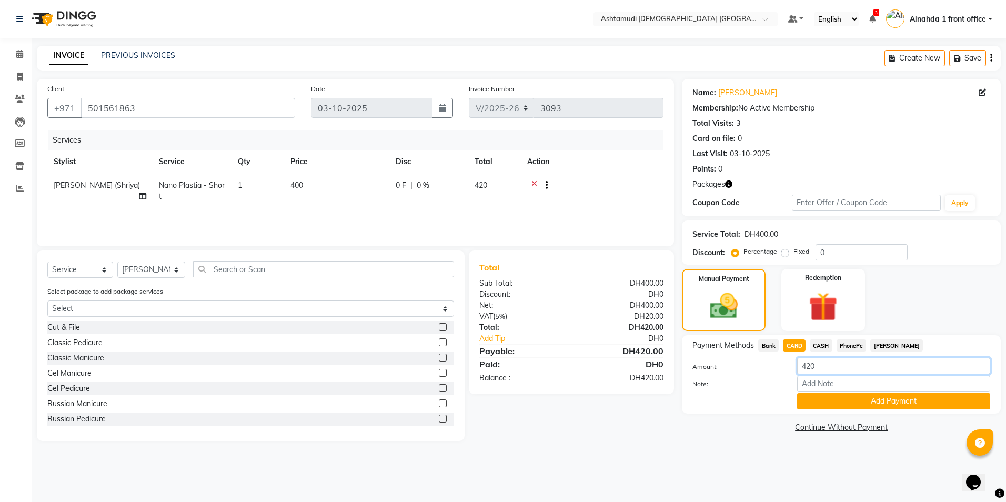
drag, startPoint x: 819, startPoint y: 366, endPoint x: 756, endPoint y: 364, distance: 63.7
click at [766, 366] on div "Amount: 420" at bounding box center [841, 367] width 314 height 18
type input "2"
type input "100"
click at [851, 404] on button "Add Payment" at bounding box center [893, 401] width 193 height 16
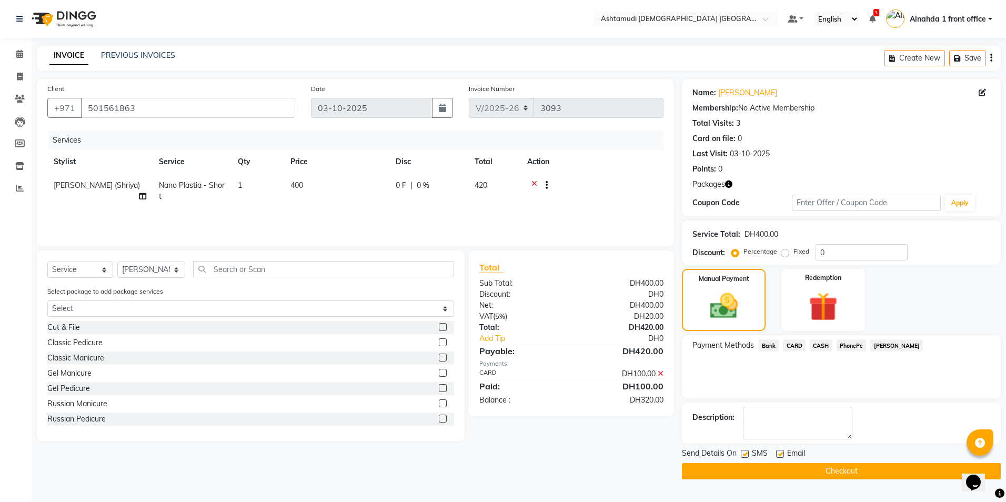
click at [827, 349] on span "CASH" at bounding box center [821, 345] width 23 height 12
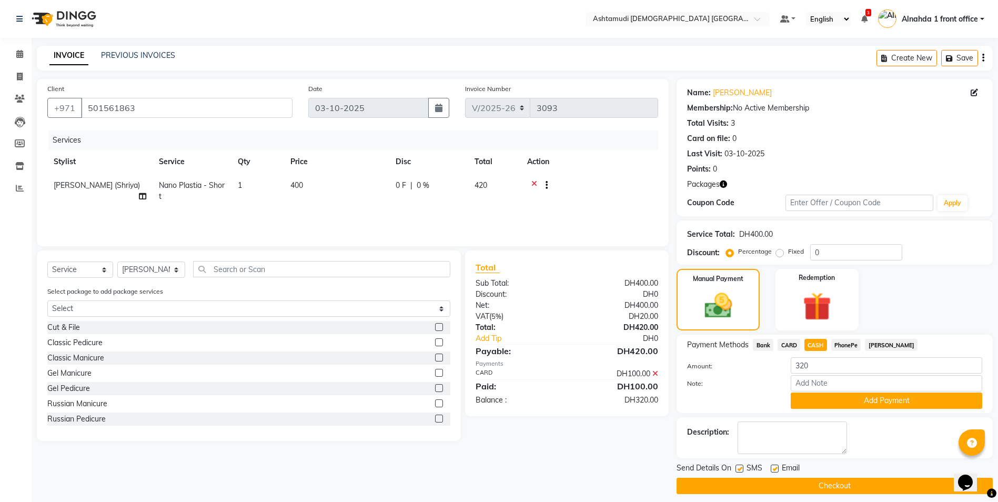
click at [653, 370] on icon at bounding box center [655, 373] width 6 height 7
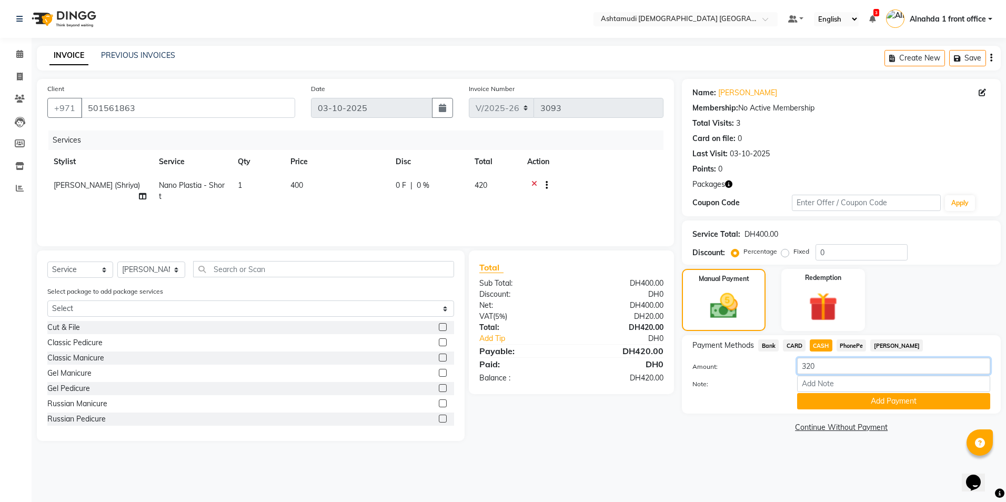
drag, startPoint x: 825, startPoint y: 364, endPoint x: 737, endPoint y: 383, distance: 90.5
click at [750, 367] on div "Amount: 320" at bounding box center [841, 367] width 314 height 18
click at [788, 344] on span "CARD" at bounding box center [794, 345] width 23 height 12
drag, startPoint x: 824, startPoint y: 367, endPoint x: 758, endPoint y: 365, distance: 66.9
click at [758, 365] on div "Amount: 420" at bounding box center [841, 367] width 314 height 18
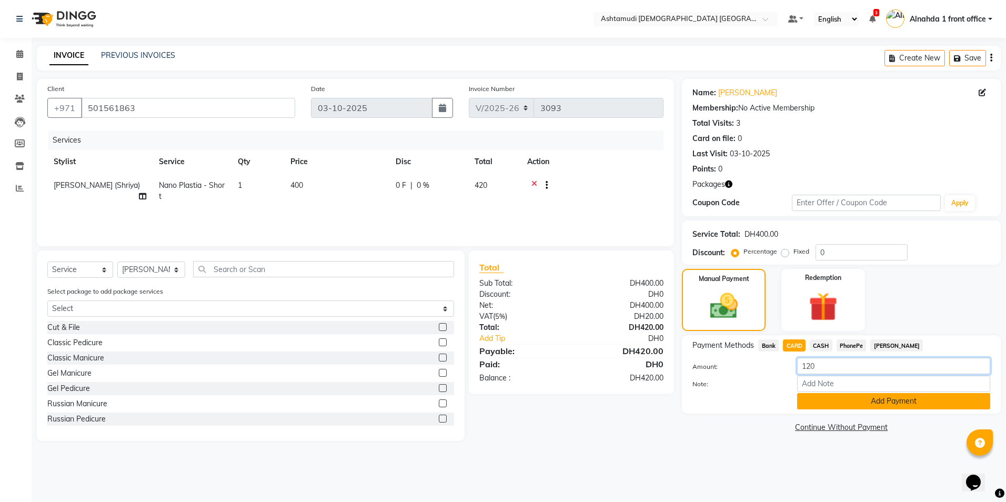
type input "120"
click at [828, 398] on button "Add Payment" at bounding box center [893, 401] width 193 height 16
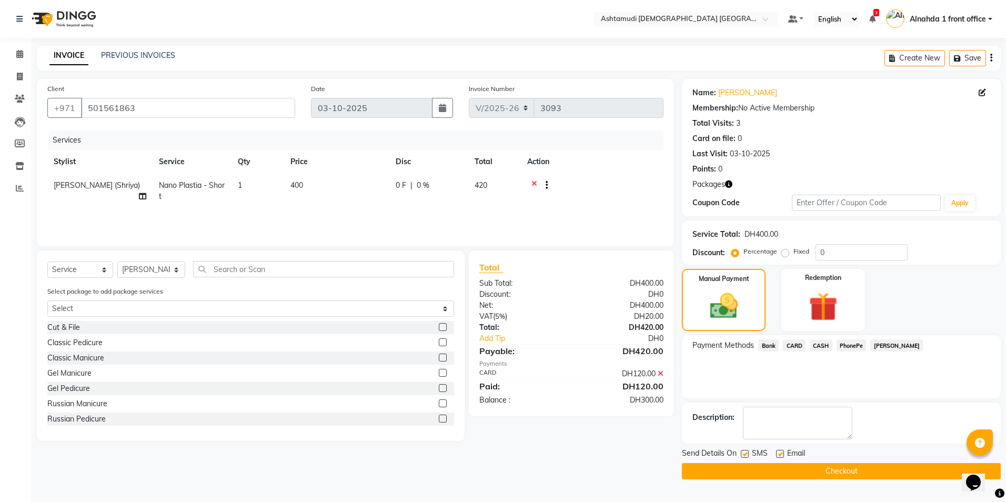
click at [823, 347] on span "CASH" at bounding box center [821, 345] width 23 height 12
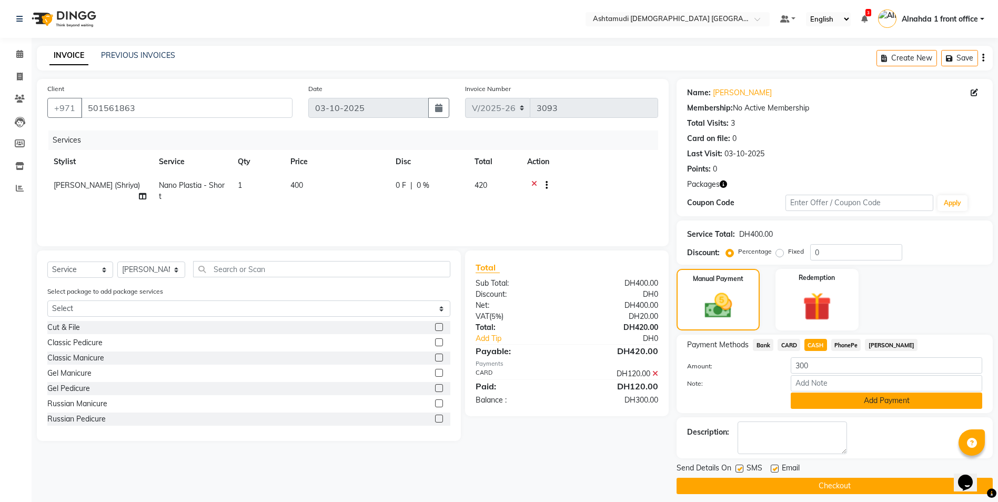
click at [832, 397] on button "Add Payment" at bounding box center [887, 400] width 192 height 16
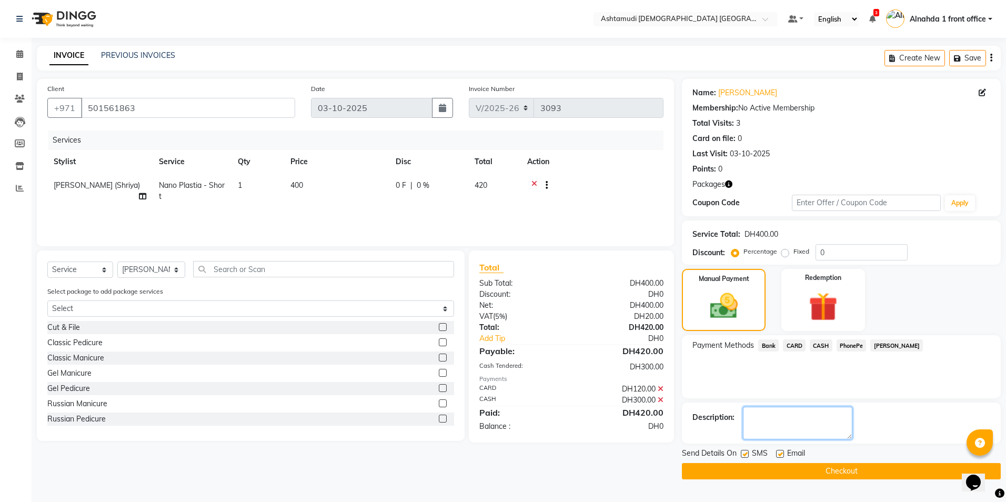
click at [777, 424] on textarea at bounding box center [797, 423] width 109 height 33
type textarea "7617"
click at [776, 467] on button "Checkout" at bounding box center [841, 471] width 319 height 16
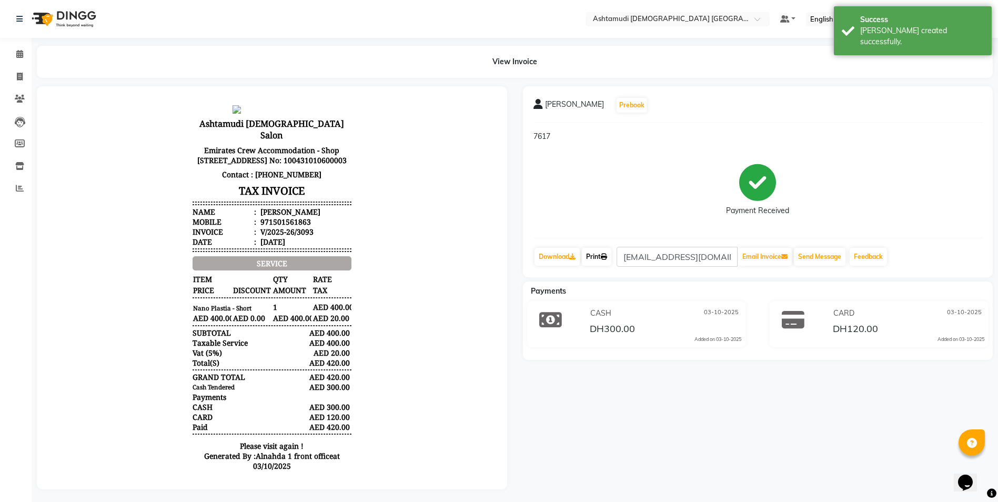
click at [600, 256] on link "Print" at bounding box center [596, 257] width 29 height 18
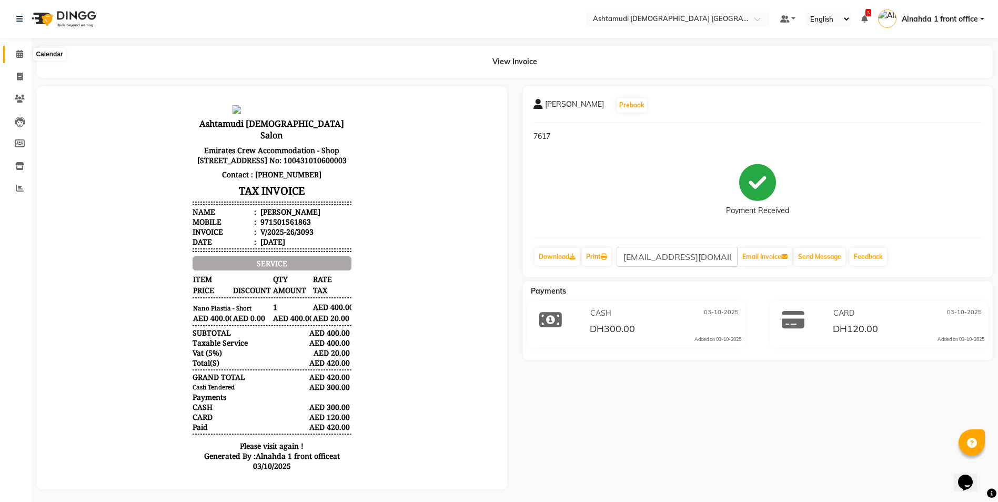
click at [22, 51] on icon at bounding box center [19, 54] width 7 height 8
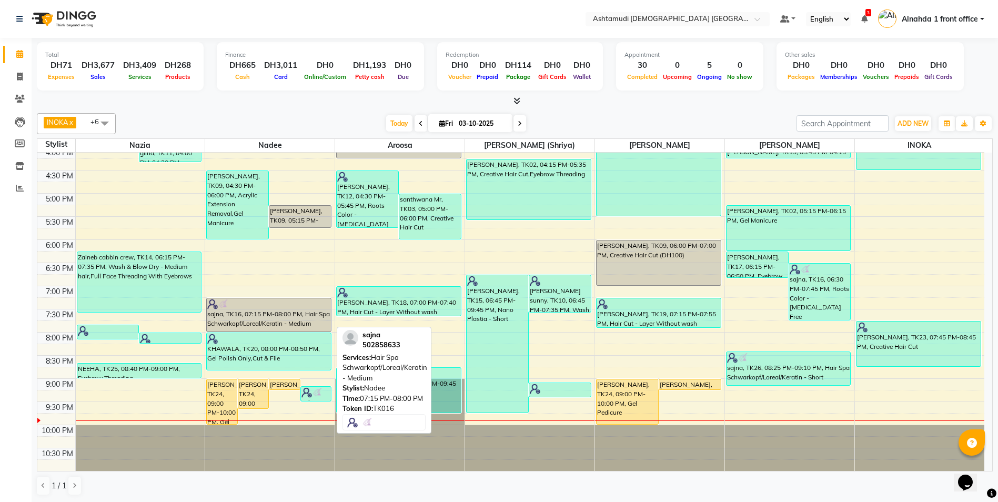
scroll to position [1, 0]
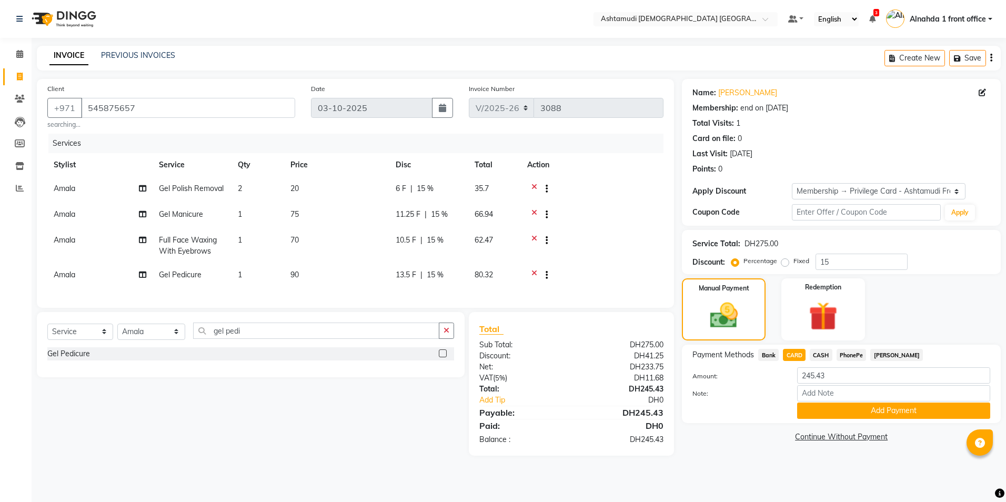
select select "7242"
select select "service"
select select "86438"
select select "1: Object"
click at [813, 392] on input "Note:" at bounding box center [893, 393] width 193 height 16
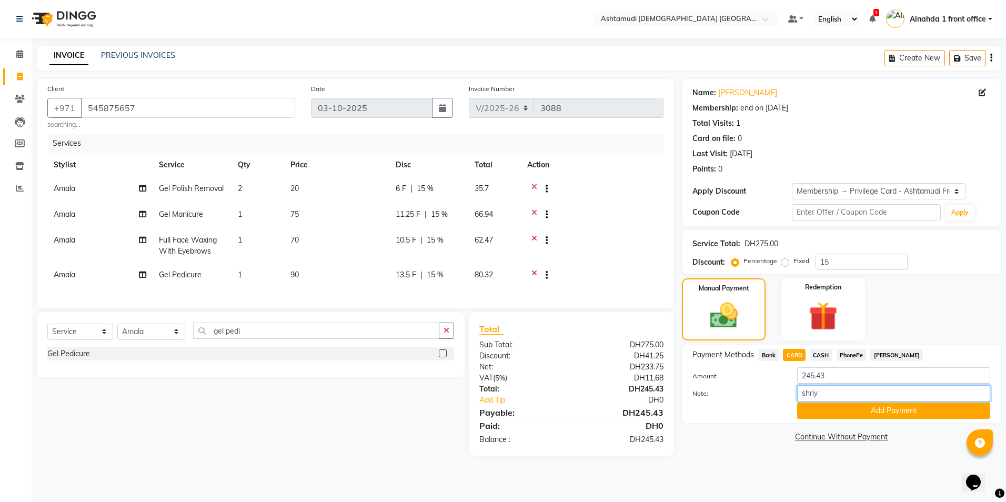
type input "shriya"
click at [60, 187] on span "Amala" at bounding box center [65, 188] width 22 height 9
select select "86438"
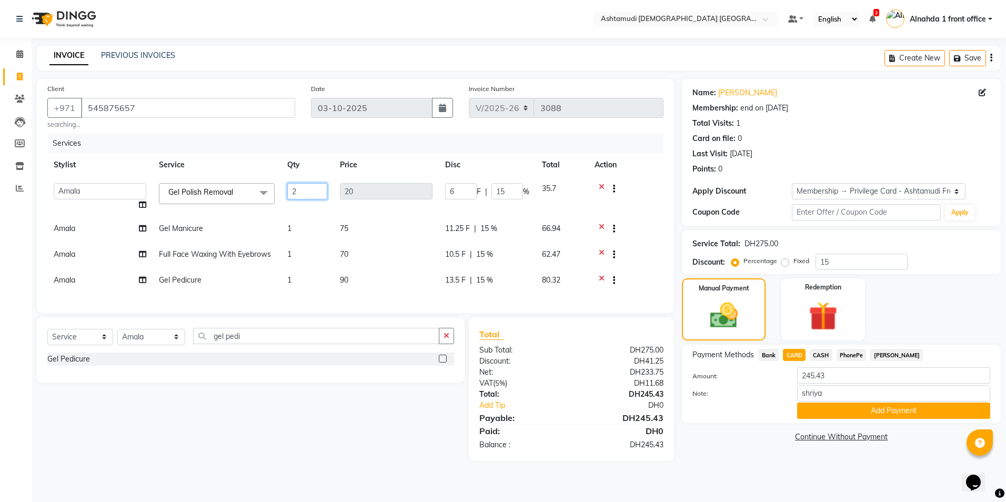
click at [301, 196] on input "2" at bounding box center [307, 191] width 40 height 16
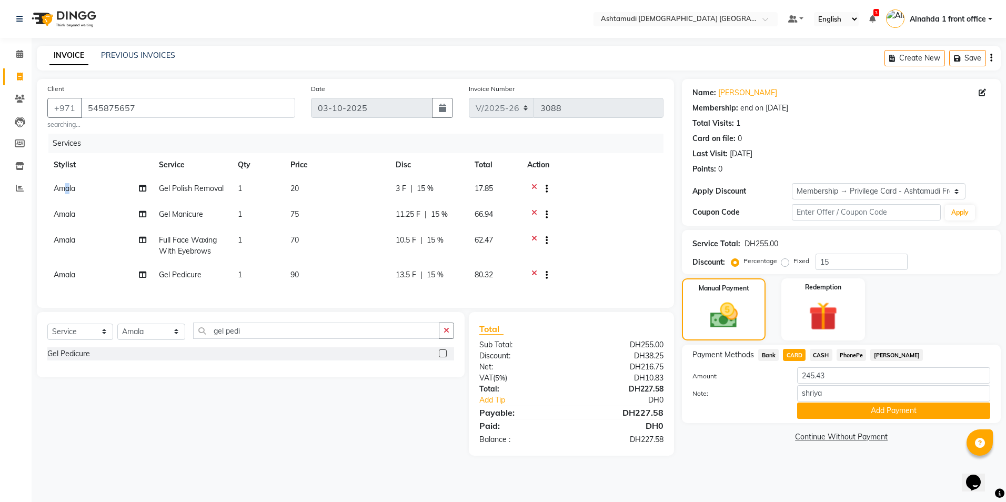
click at [68, 185] on span "Amala" at bounding box center [65, 188] width 22 height 9
select select "86438"
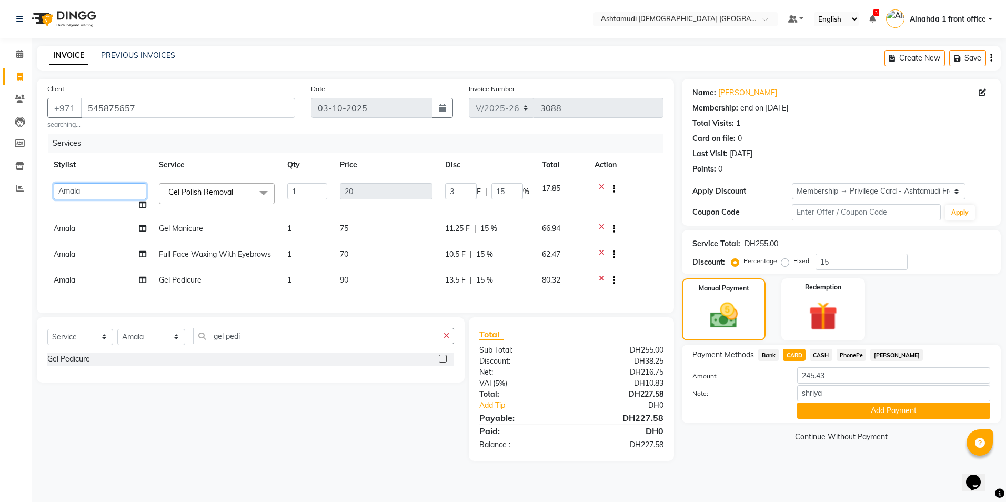
click at [73, 193] on select "Alnahda 1 front office [PERSON_NAME] [PERSON_NAME] DINGG TAB USER Dummy Staff I…" at bounding box center [100, 191] width 93 height 16
select select "86673"
drag, startPoint x: 249, startPoint y: 344, endPoint x: 167, endPoint y: 339, distance: 82.2
click at [166, 347] on div "Select Service Product Membership Package Voucher Prepaid Gift Card Select Styl…" at bounding box center [250, 340] width 407 height 25
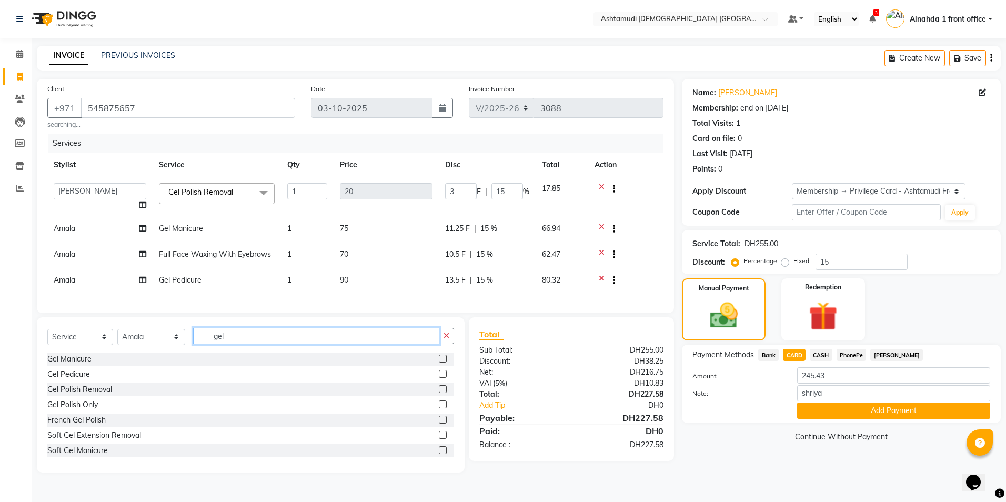
type input "gel"
click at [439, 393] on label at bounding box center [443, 389] width 8 height 8
click at [439, 393] on input "checkbox" at bounding box center [442, 389] width 7 height 7
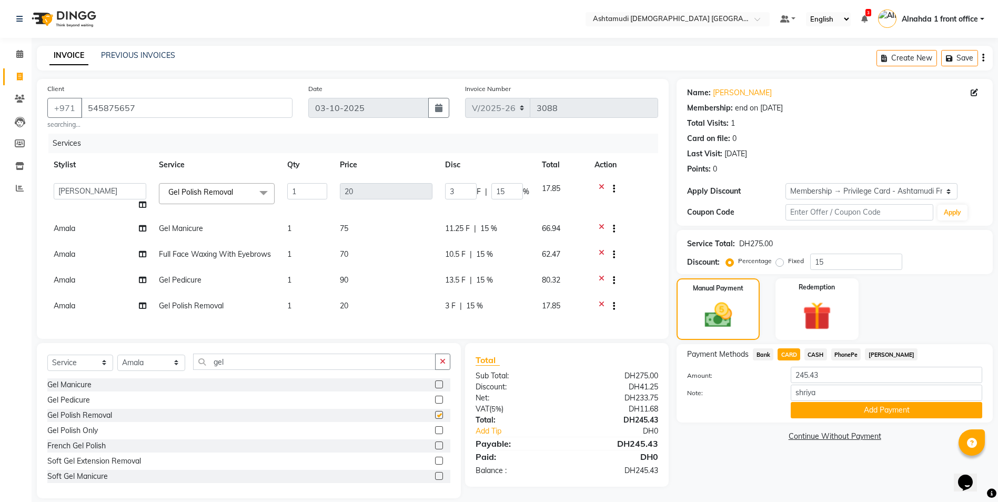
checkbox input "false"
click at [63, 300] on td "Amala" at bounding box center [99, 307] width 105 height 26
select select "86438"
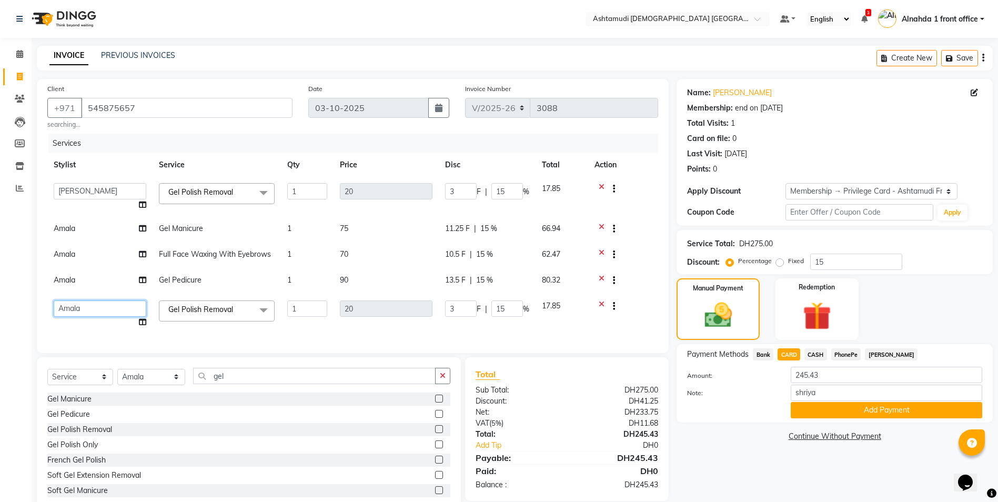
click at [65, 305] on select "Alnahda 1 front office [PERSON_NAME] [PERSON_NAME] DINGG TAB USER Dummy Staff I…" at bounding box center [100, 308] width 93 height 16
select select "62799"
click at [65, 227] on span "Amala" at bounding box center [65, 228] width 22 height 9
select select "86438"
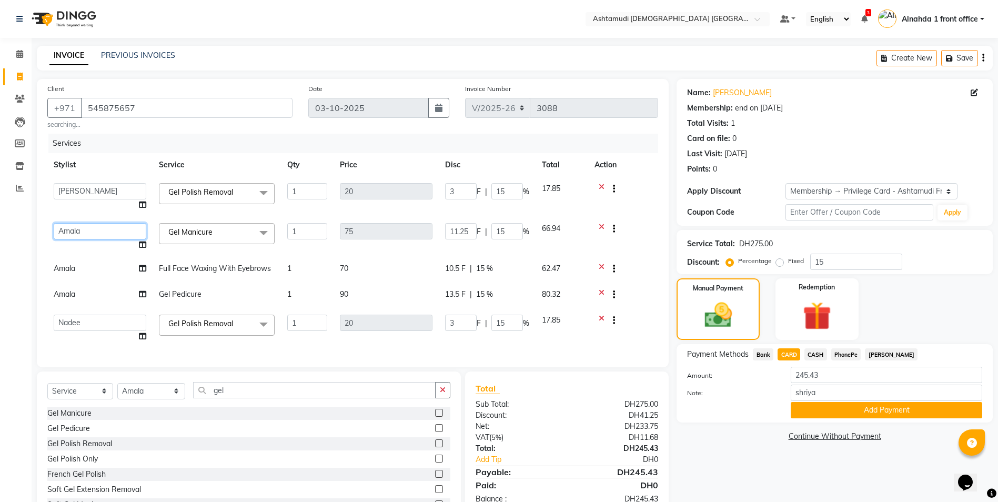
click at [65, 227] on select "Alnahda 1 front office [PERSON_NAME] [PERSON_NAME] DINGG TAB USER Dummy Staff I…" at bounding box center [100, 231] width 93 height 16
select select "62799"
click at [62, 268] on span "Amala" at bounding box center [65, 268] width 22 height 9
select select "86438"
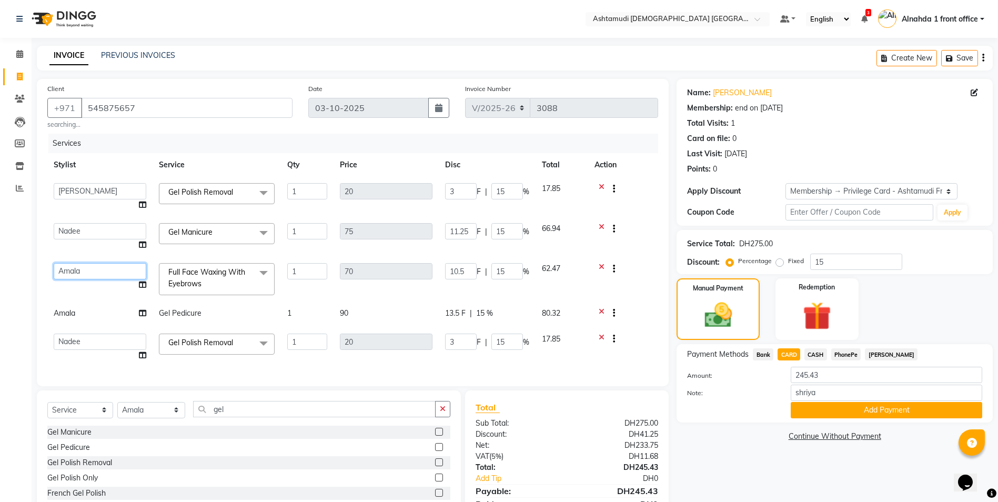
click at [64, 273] on select "Alnahda 1 front office [PERSON_NAME] [PERSON_NAME] DINGG TAB USER Dummy Staff I…" at bounding box center [100, 271] width 93 height 16
select select "87615"
click at [64, 311] on span "Amala" at bounding box center [65, 312] width 22 height 9
select select "86438"
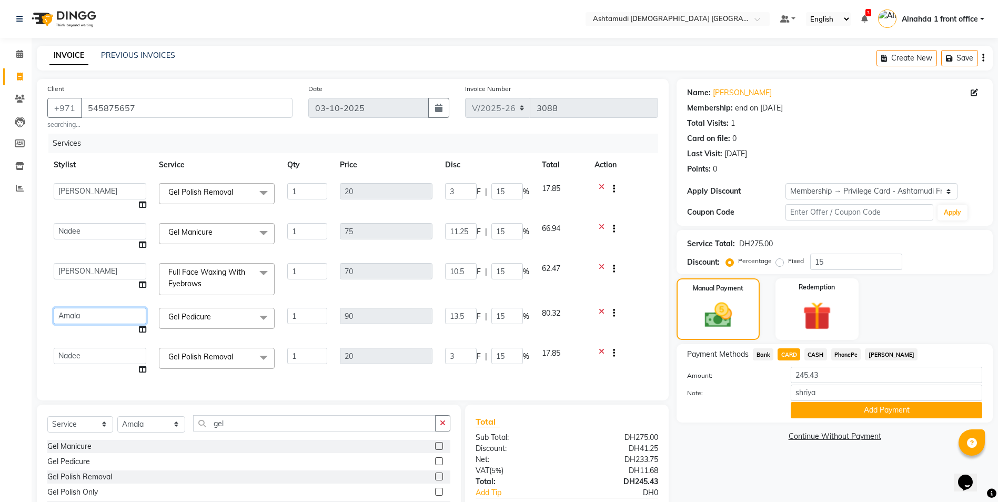
click at [64, 311] on select "Alnahda 1 front office [PERSON_NAME] [PERSON_NAME] DINGG TAB USER Dummy Staff I…" at bounding box center [100, 316] width 93 height 16
select select "86673"
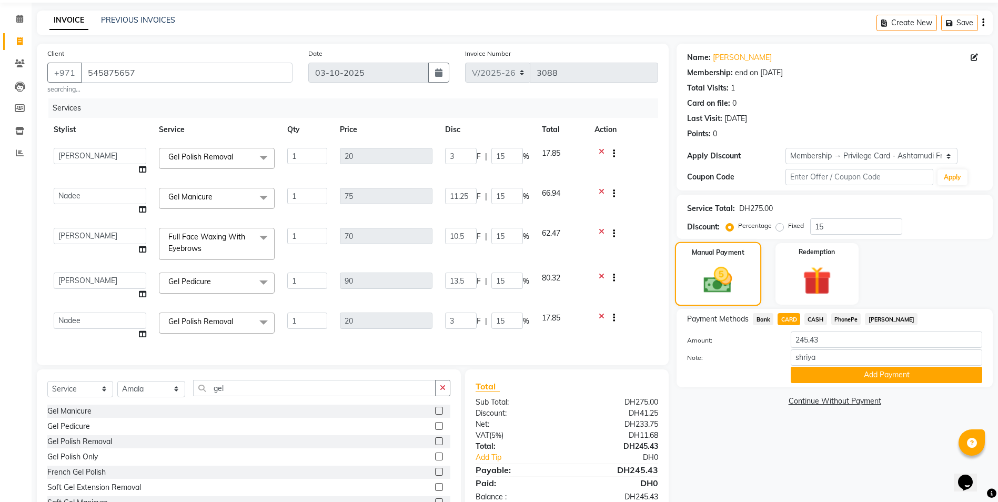
scroll to position [80, 0]
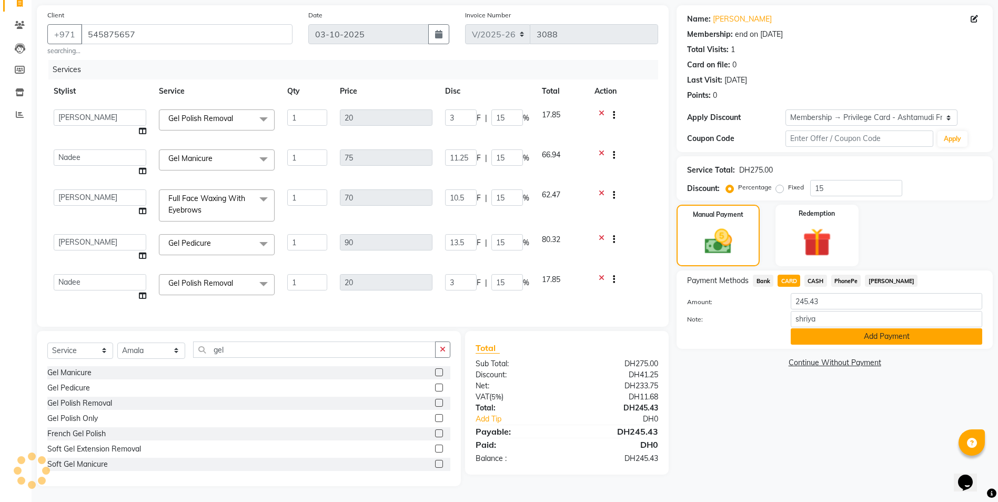
click at [806, 332] on button "Add Payment" at bounding box center [887, 336] width 192 height 16
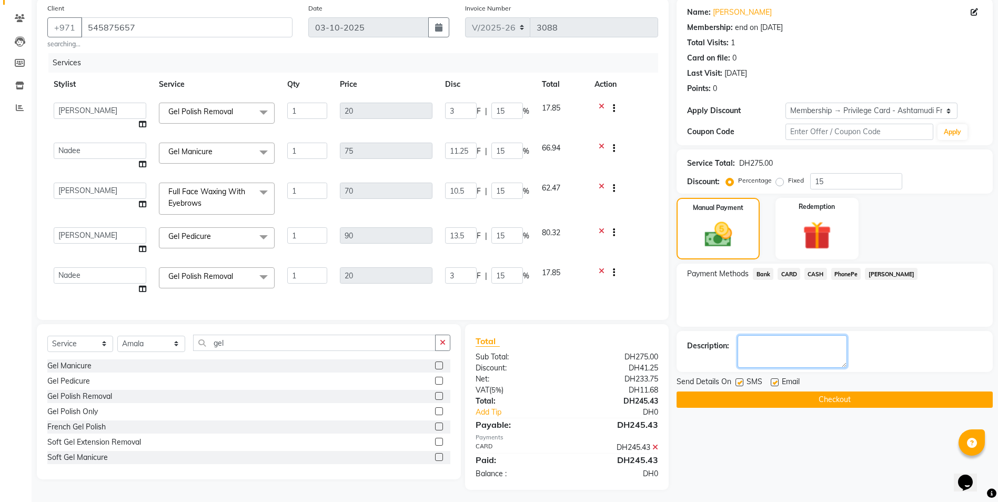
click at [772, 337] on textarea at bounding box center [792, 351] width 109 height 33
type textarea "2581"
click at [790, 396] on button "Checkout" at bounding box center [835, 399] width 316 height 16
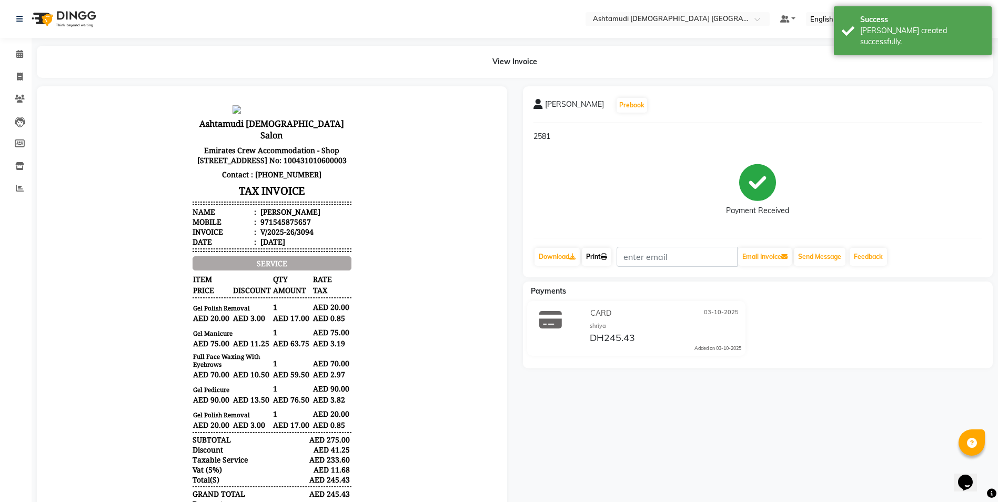
click at [595, 256] on link "Print" at bounding box center [596, 257] width 29 height 18
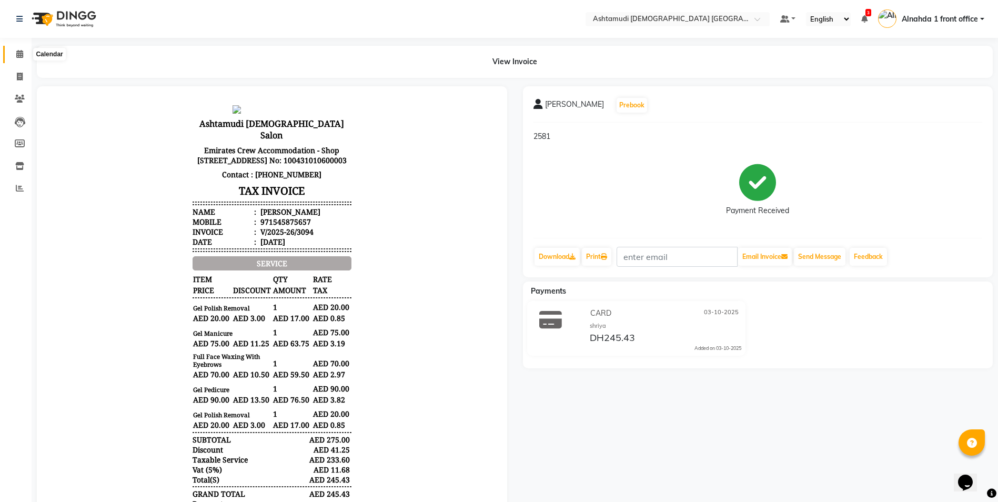
click at [19, 57] on icon at bounding box center [19, 54] width 7 height 8
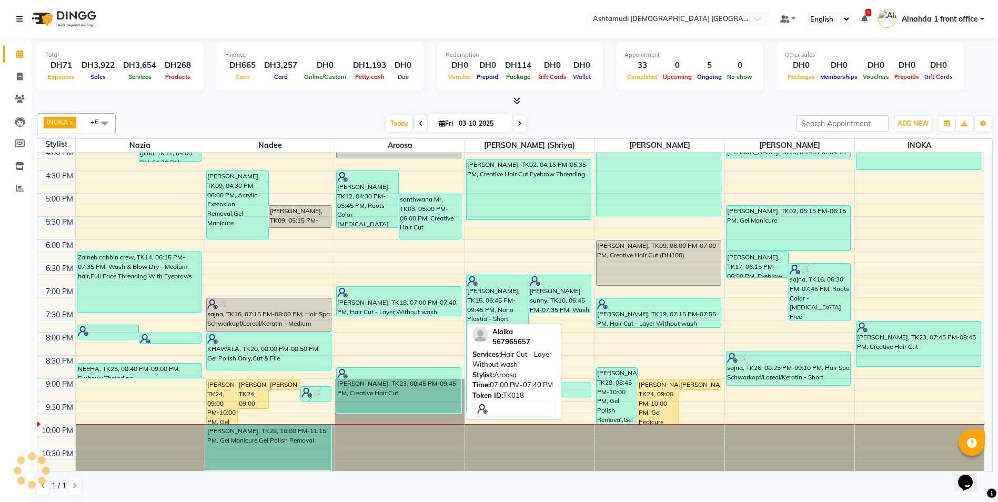
scroll to position [1, 0]
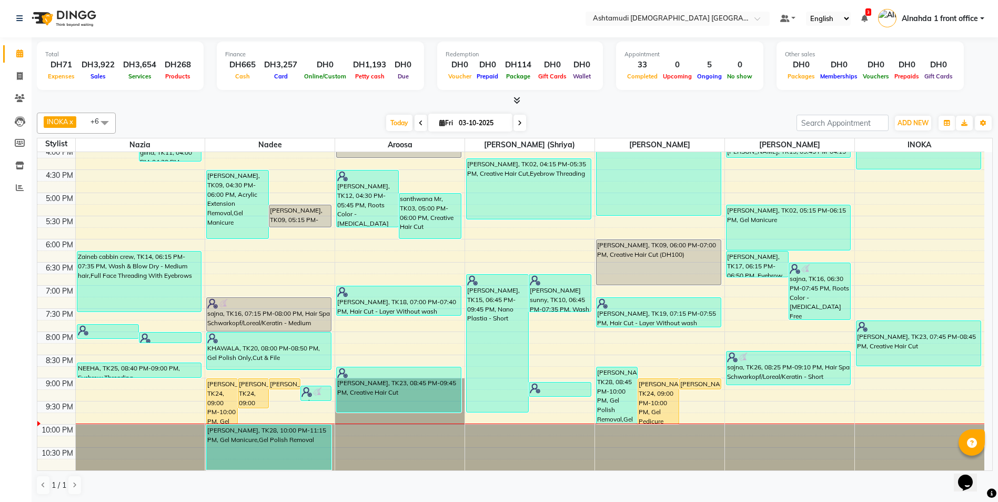
drag, startPoint x: 277, startPoint y: 444, endPoint x: 285, endPoint y: 391, distance: 53.2
click at [285, 391] on div "9:00 AM 9:30 AM 10:00 AM 10:30 AM 11:00 AM 11:30 AM 12:00 PM 12:30 PM 1:00 PM 1…" at bounding box center [510, 147] width 947 height 648
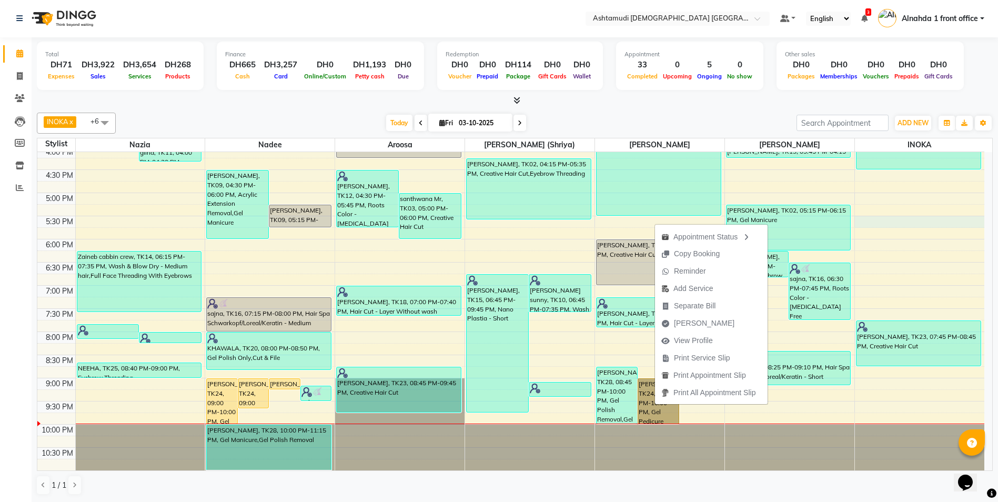
click at [938, 226] on div "9:00 AM 9:30 AM 10:00 AM 10:30 AM 11:00 AM 11:30 AM 12:00 PM 12:30 PM 1:00 PM 1…" at bounding box center [510, 147] width 947 height 648
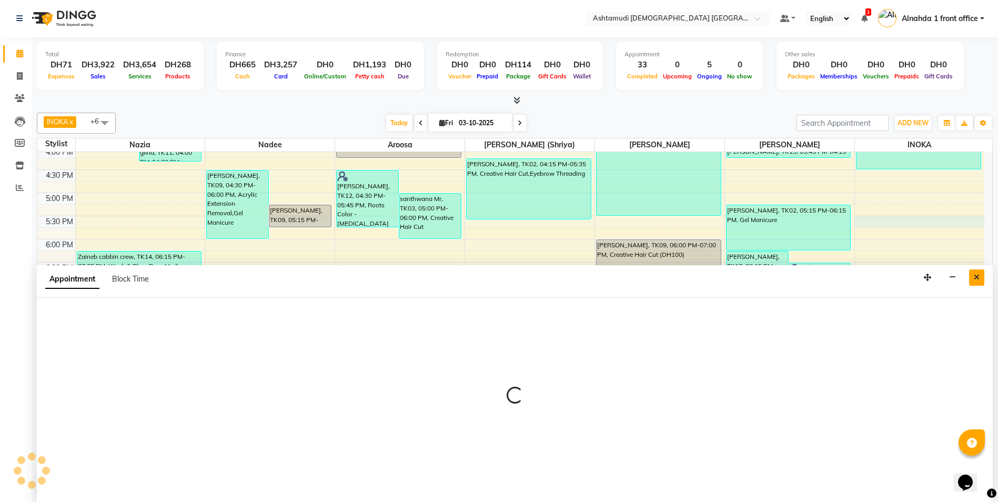
click at [976, 280] on icon "Close" at bounding box center [977, 277] width 6 height 7
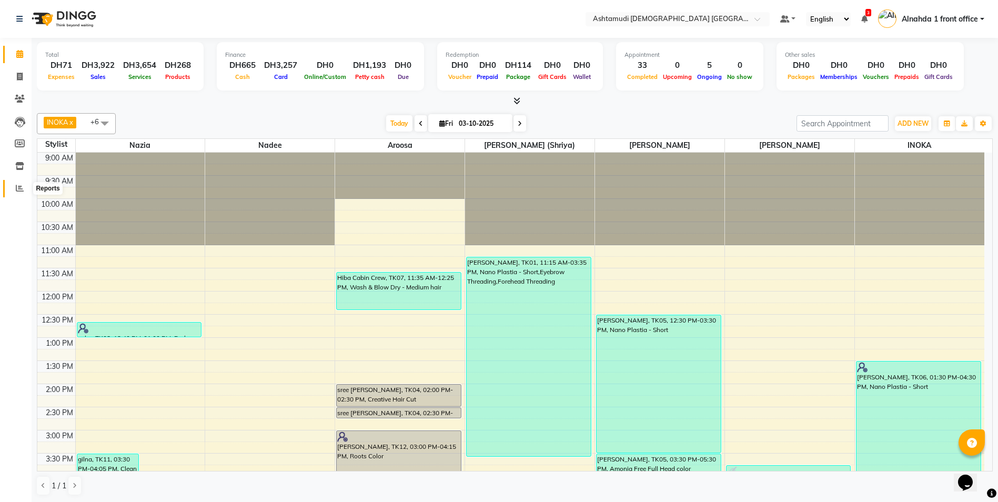
click at [17, 188] on icon at bounding box center [20, 188] width 8 height 8
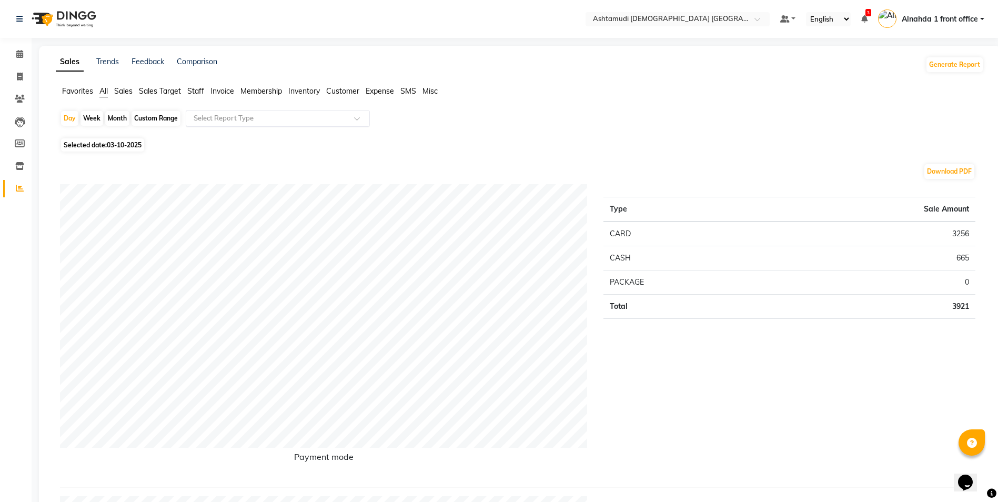
click at [239, 117] on input "text" at bounding box center [268, 118] width 152 height 11
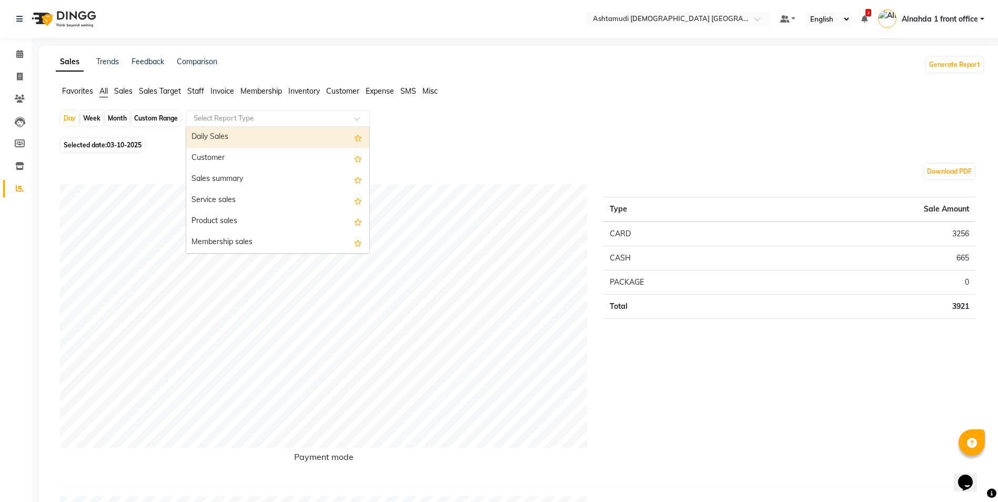
click at [209, 133] on div "Daily Sales" at bounding box center [277, 137] width 183 height 21
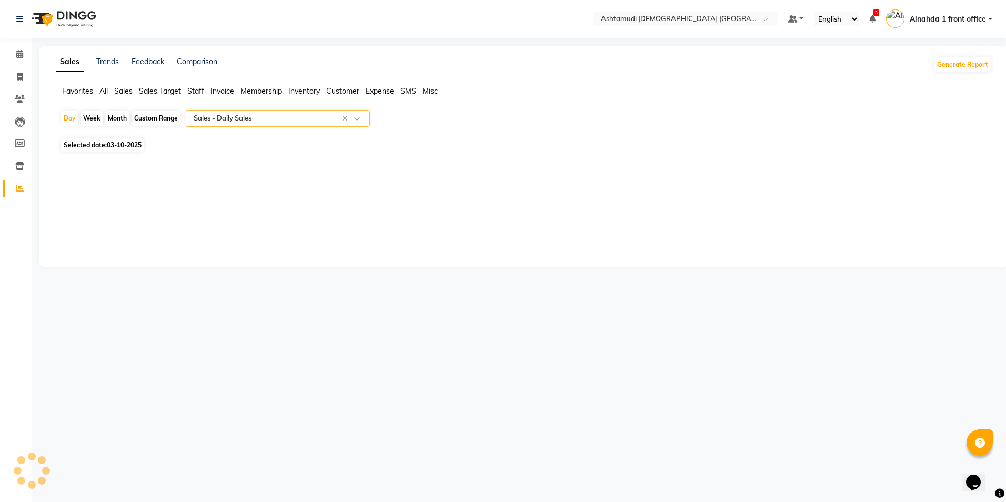
select select "full_report"
select select "csv"
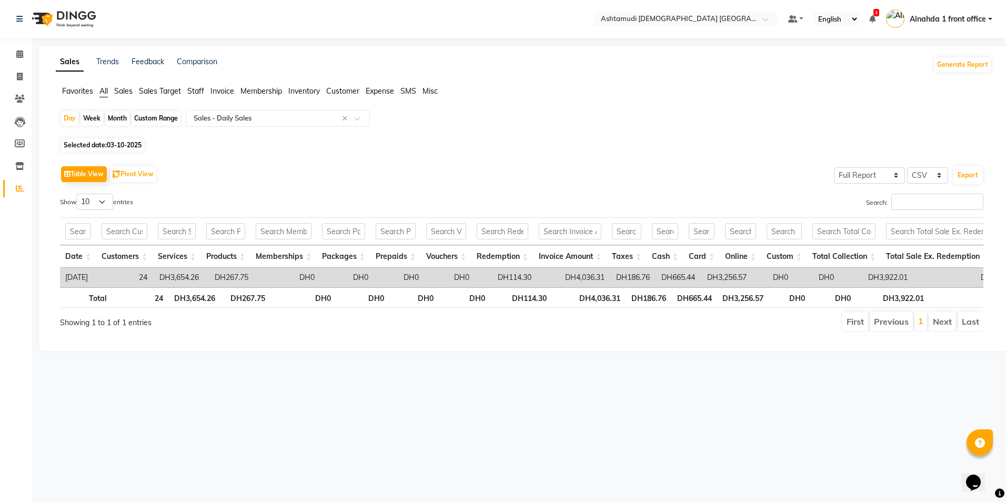
click at [385, 88] on span "Expense" at bounding box center [380, 90] width 28 height 9
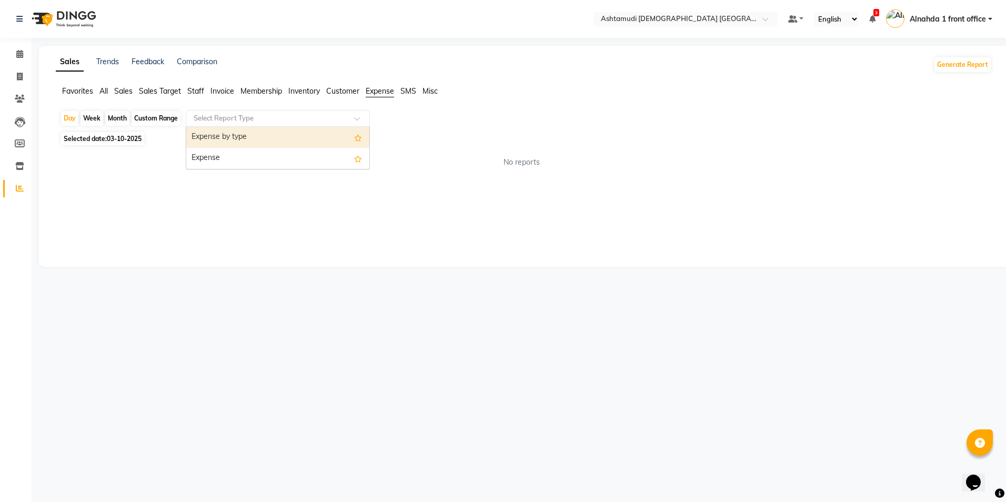
click at [325, 124] on div "Select Report Type" at bounding box center [278, 118] width 184 height 17
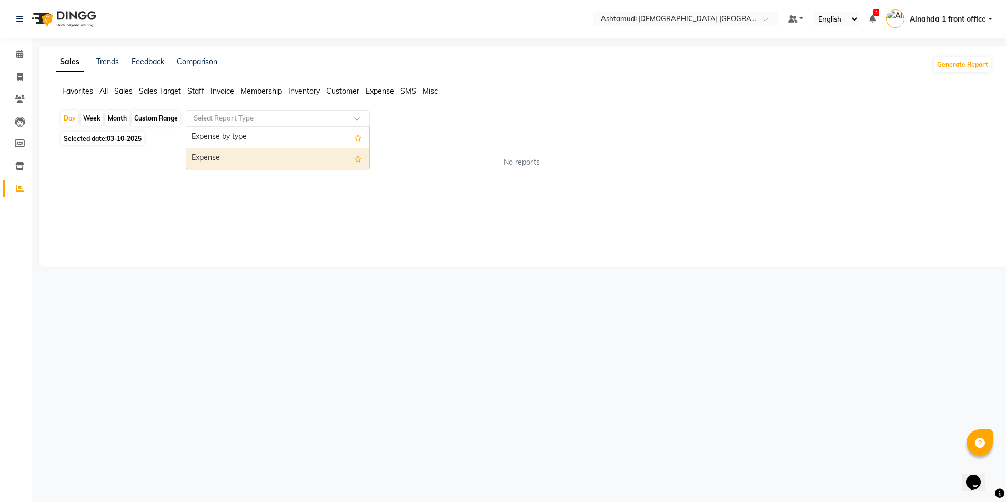
click at [306, 156] on div "Expense" at bounding box center [277, 158] width 183 height 21
select select "full_report"
select select "csv"
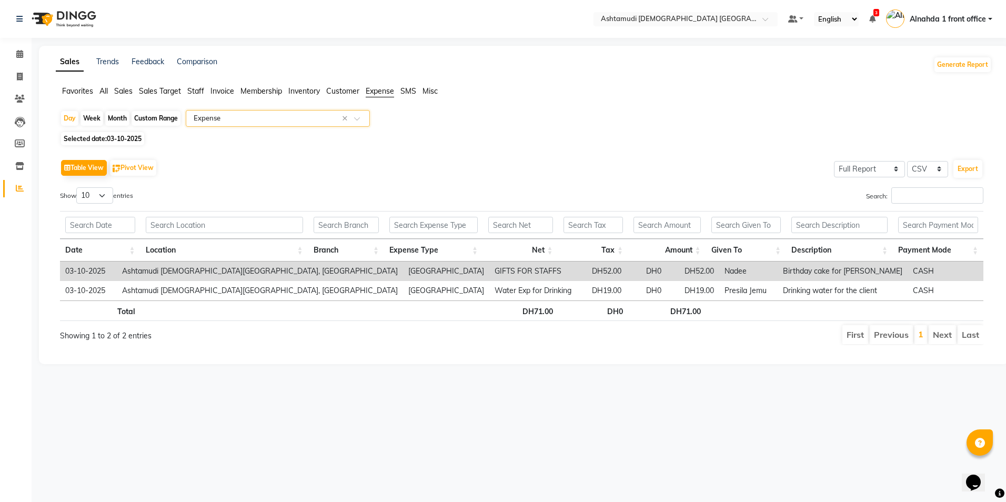
click at [223, 118] on input "text" at bounding box center [268, 118] width 152 height 11
click at [107, 92] on span "All" at bounding box center [103, 90] width 8 height 9
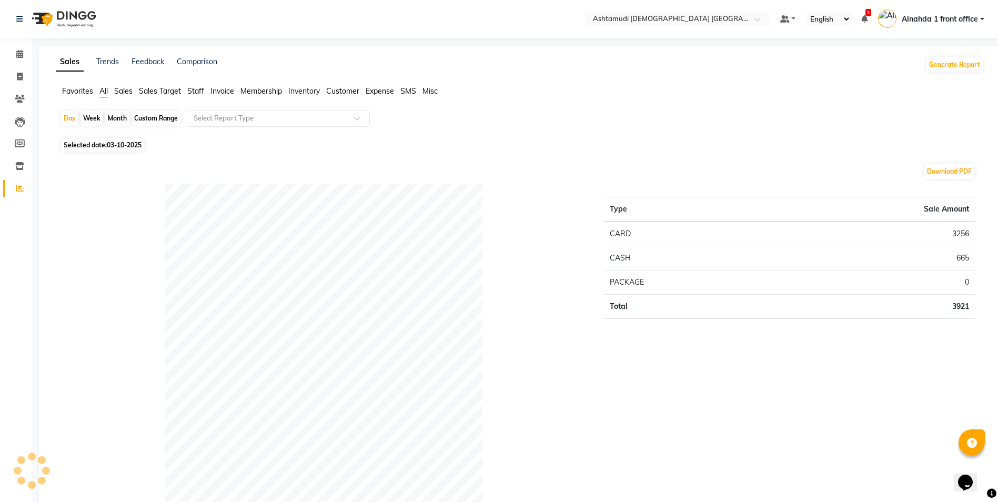
click at [124, 90] on span "Sales" at bounding box center [123, 90] width 18 height 9
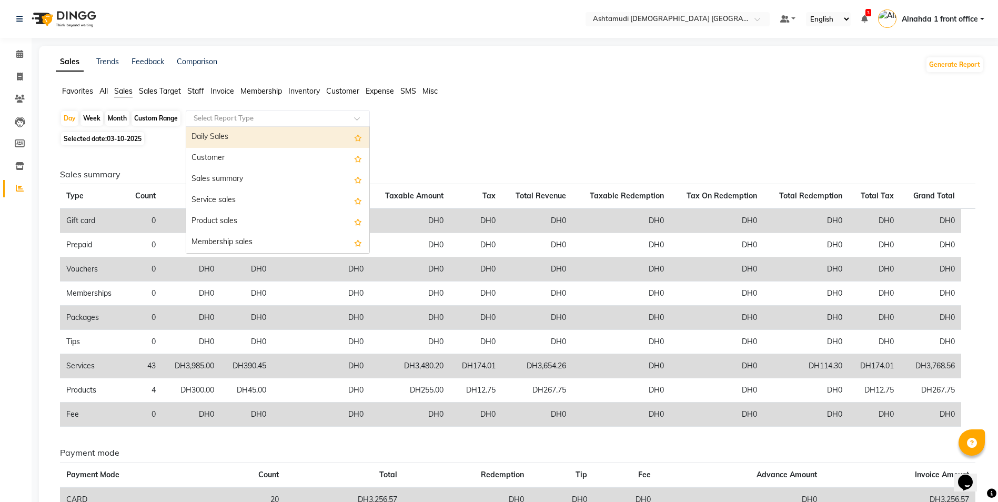
click at [234, 112] on div "Select Report Type" at bounding box center [278, 118] width 184 height 17
click at [224, 138] on div "Daily Sales" at bounding box center [277, 137] width 183 height 21
select select "full_report"
select select "csv"
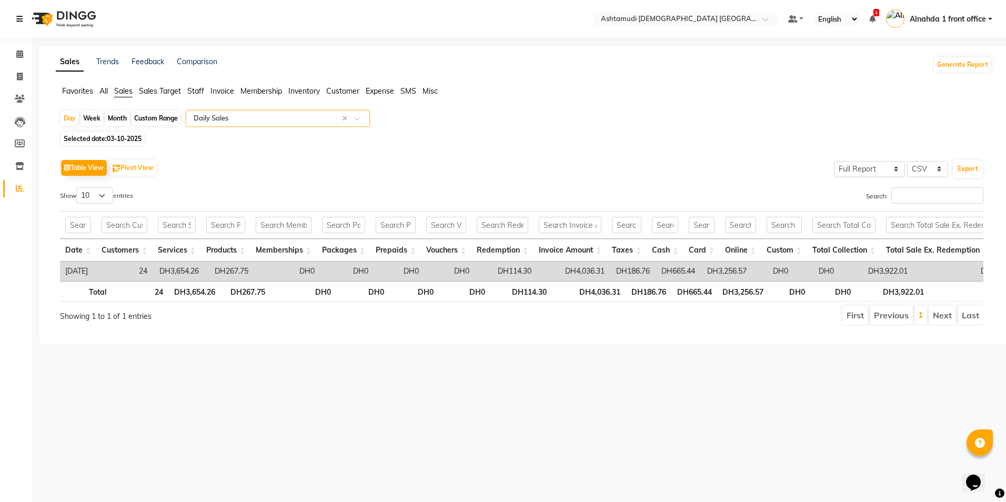
click at [23, 22] on link at bounding box center [21, 18] width 11 height 29
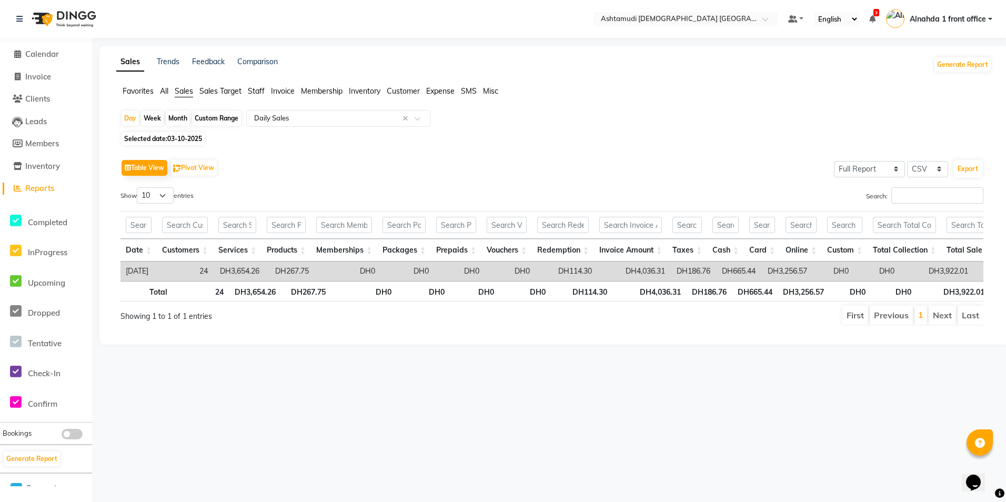
click at [211, 117] on div "Custom Range" at bounding box center [216, 118] width 49 height 15
select select "10"
select select "2025"
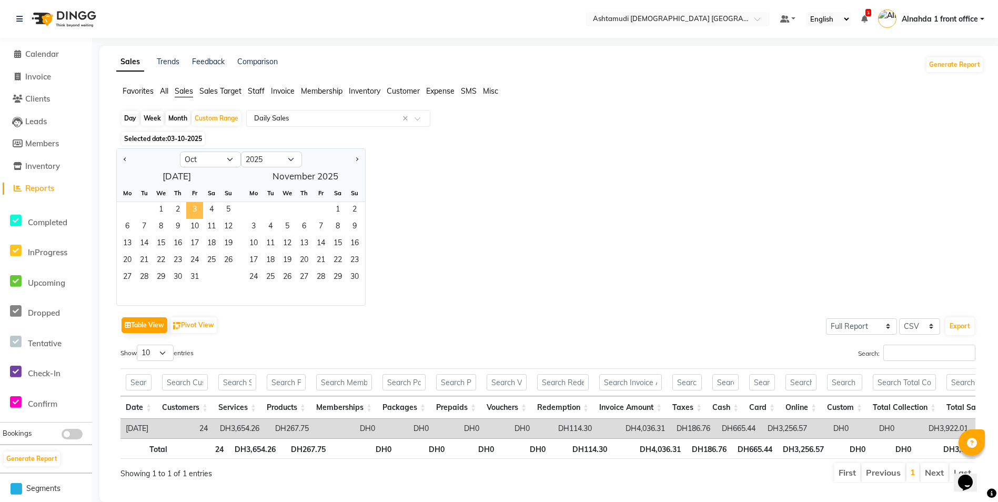
click at [193, 209] on span "3" at bounding box center [194, 210] width 17 height 17
click at [160, 208] on span "1" at bounding box center [161, 210] width 17 height 17
click at [190, 204] on span "3" at bounding box center [194, 210] width 17 height 17
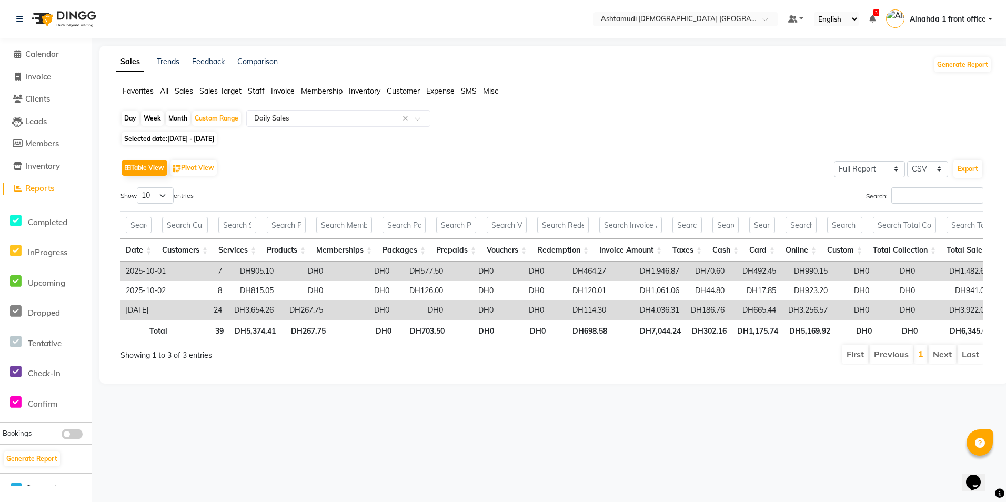
scroll to position [0, 8]
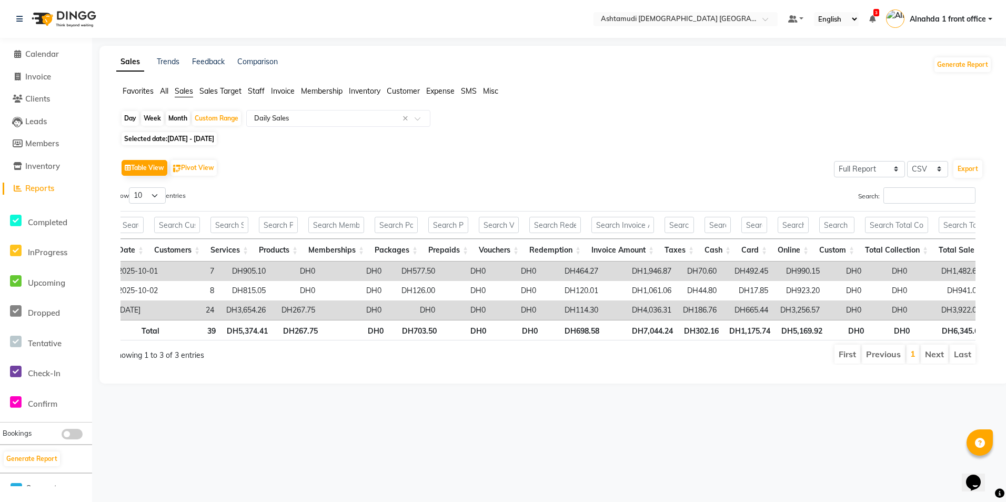
click at [963, 363] on li "Last" at bounding box center [963, 354] width 26 height 19
click at [972, 360] on li "Last" at bounding box center [963, 354] width 26 height 19
drag, startPoint x: 957, startPoint y: 366, endPoint x: 979, endPoint y: 380, distance: 25.5
click at [965, 365] on div "First Previous 1 Next Last" at bounding box center [727, 354] width 512 height 21
drag, startPoint x: 924, startPoint y: 337, endPoint x: 606, endPoint y: 393, distance: 322.7
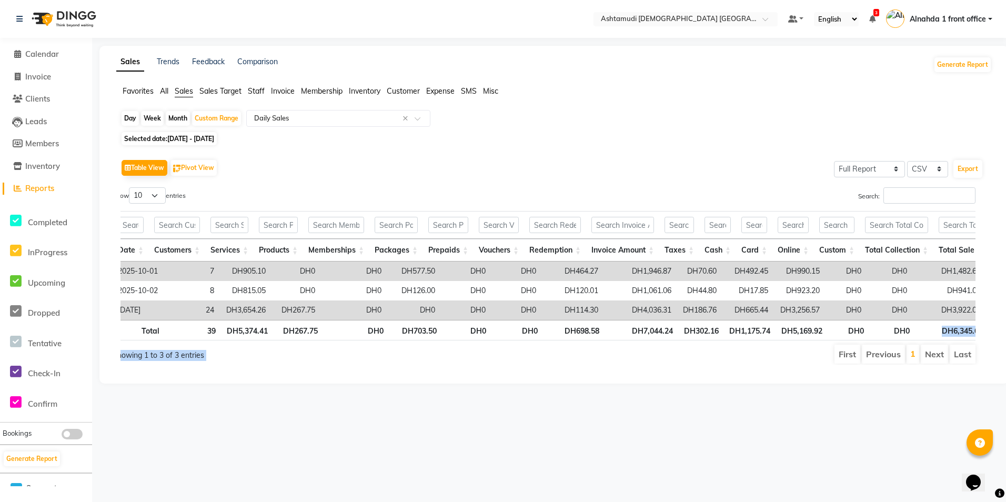
click at [606, 384] on div "Sales Trends Feedback Comparison Generate Report Favorites All Sales Sales Targ…" at bounding box center [553, 215] width 909 height 338
click at [696, 137] on div "Selected date: [DATE] - [DATE]" at bounding box center [555, 138] width 871 height 11
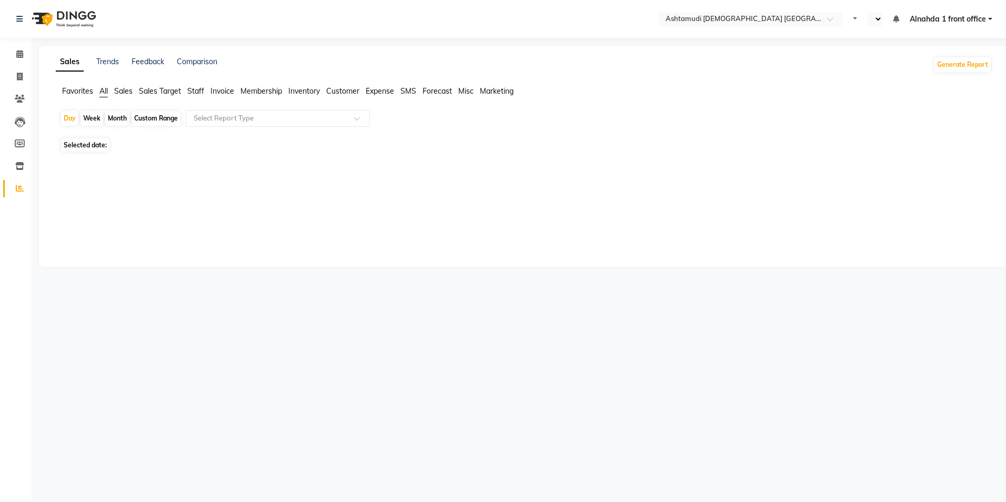
select select "en"
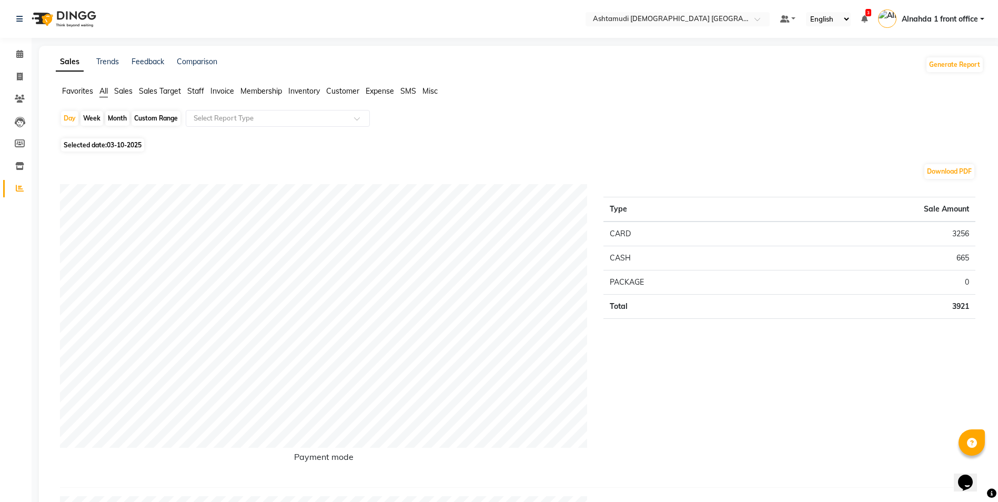
click at [154, 116] on div "Custom Range" at bounding box center [156, 118] width 49 height 15
select select "10"
select select "2025"
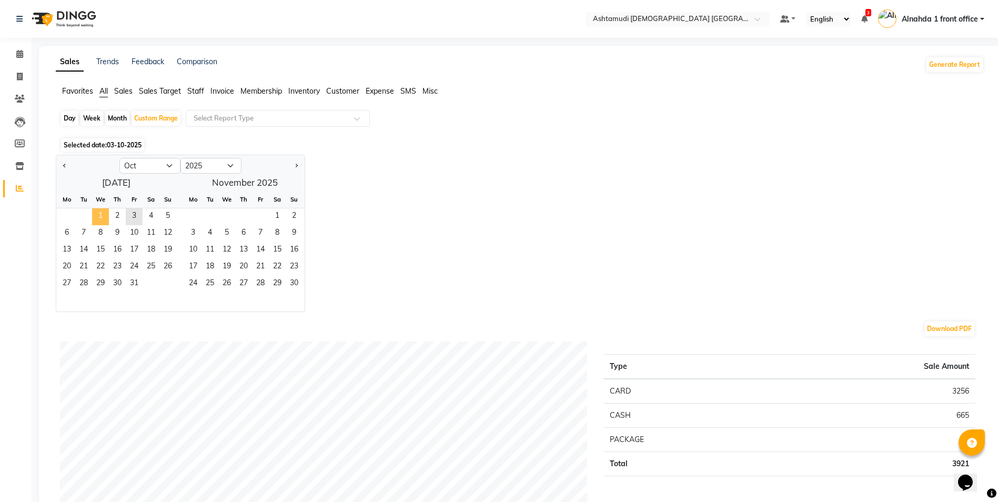
click at [102, 216] on span "1" at bounding box center [100, 216] width 17 height 17
click at [132, 217] on span "3" at bounding box center [134, 216] width 17 height 17
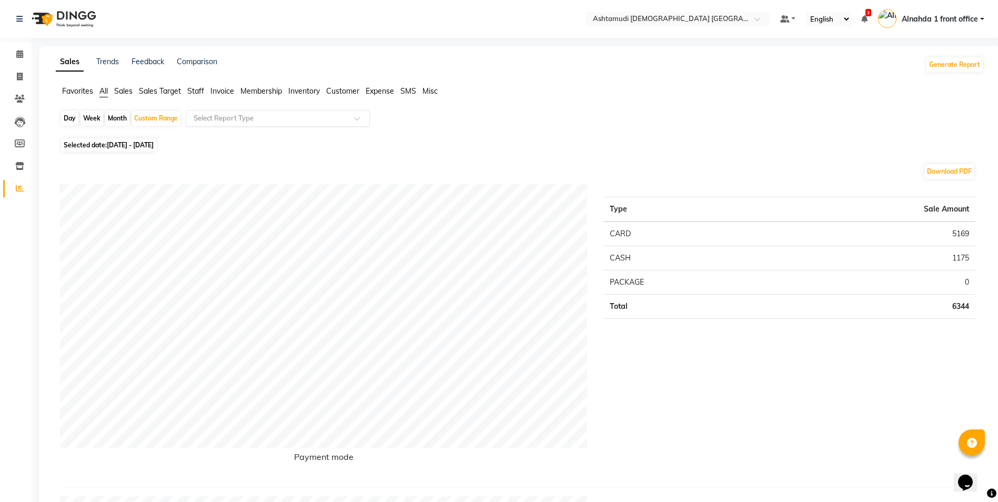
click at [239, 117] on input "text" at bounding box center [268, 118] width 152 height 11
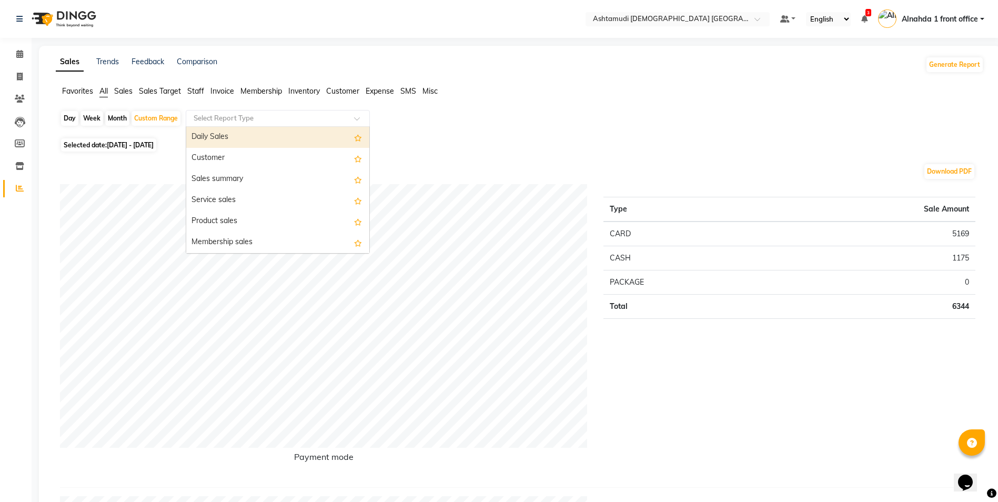
click at [241, 138] on div "Daily Sales" at bounding box center [277, 137] width 183 height 21
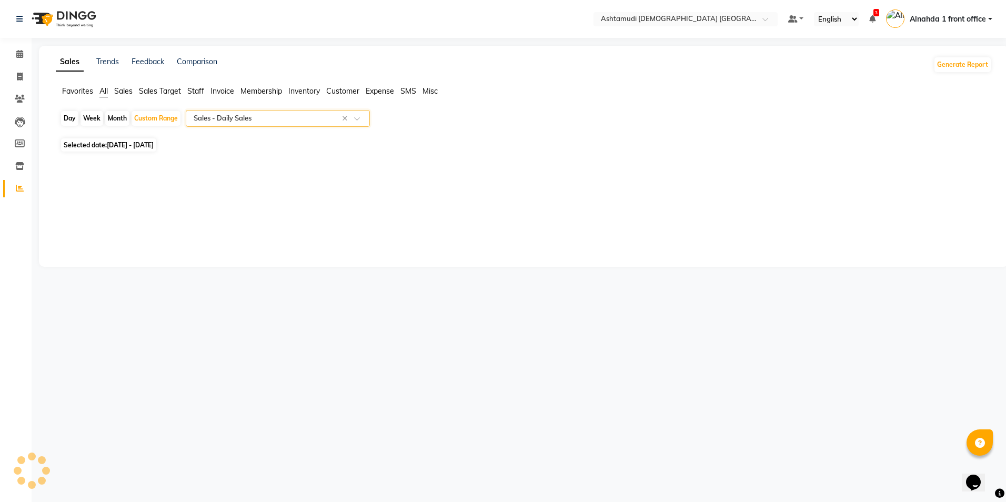
select select "full_report"
select select "csv"
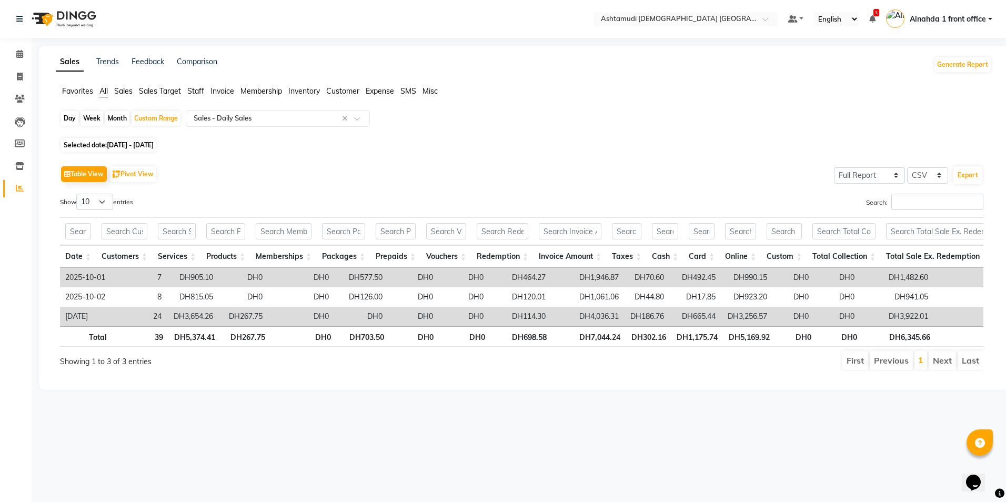
click at [380, 92] on span "Expense" at bounding box center [380, 90] width 28 height 9
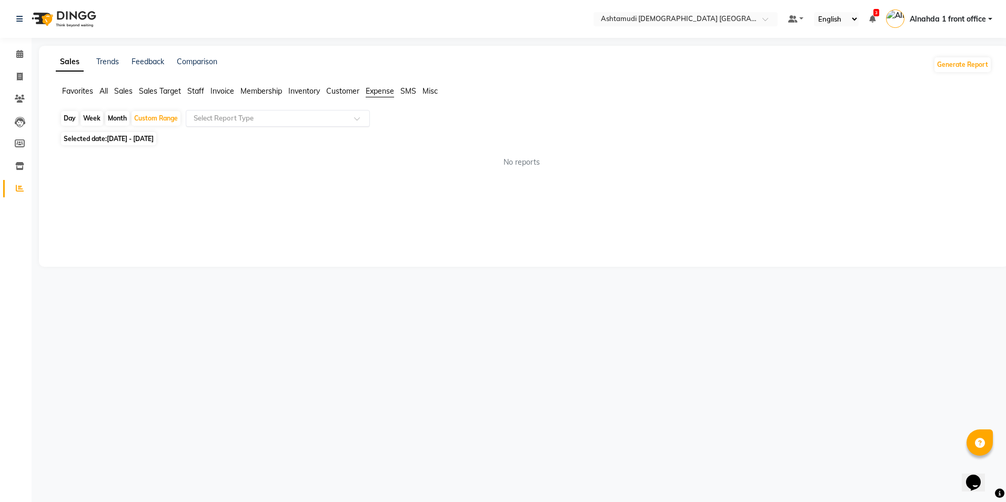
click at [256, 116] on input "text" at bounding box center [268, 118] width 152 height 11
click at [262, 158] on div "Expense" at bounding box center [277, 158] width 183 height 21
select select "full_report"
select select "csv"
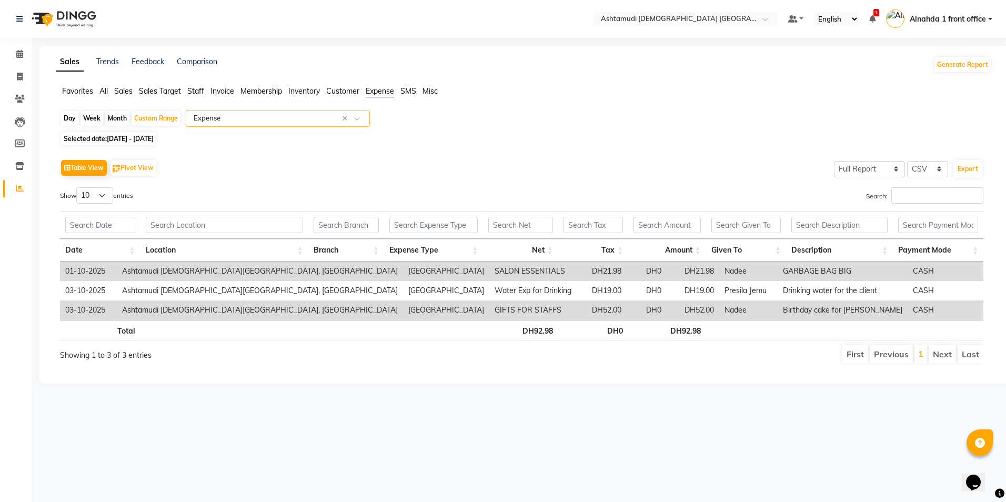
click at [107, 92] on span "All" at bounding box center [103, 90] width 8 height 9
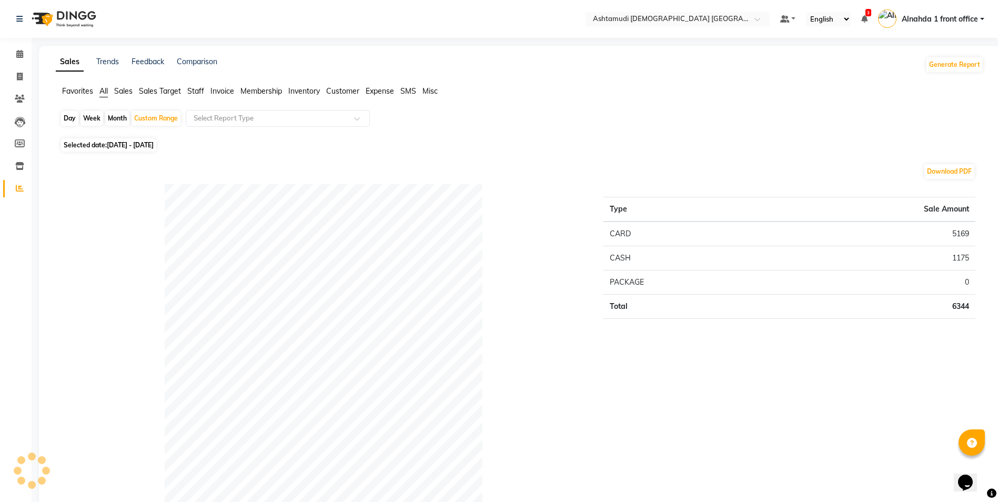
click at [120, 88] on span "Sales" at bounding box center [123, 90] width 18 height 9
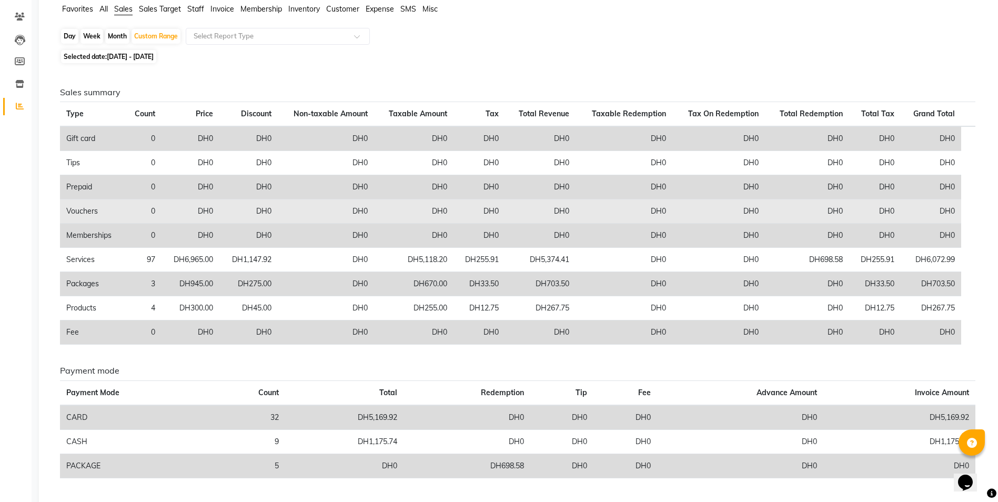
scroll to position [105, 0]
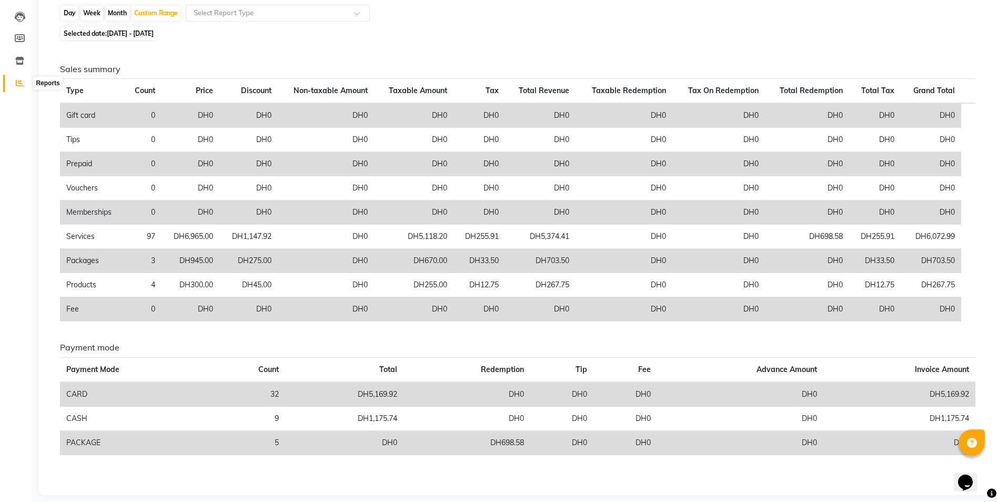
click at [19, 83] on icon at bounding box center [20, 83] width 8 height 8
click at [22, 16] on icon at bounding box center [20, 17] width 11 height 11
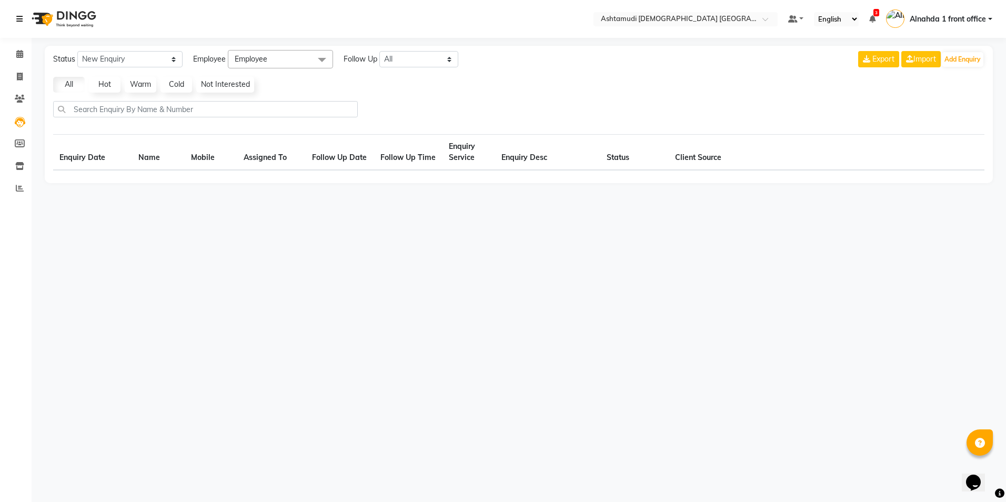
click at [24, 18] on link at bounding box center [21, 18] width 11 height 29
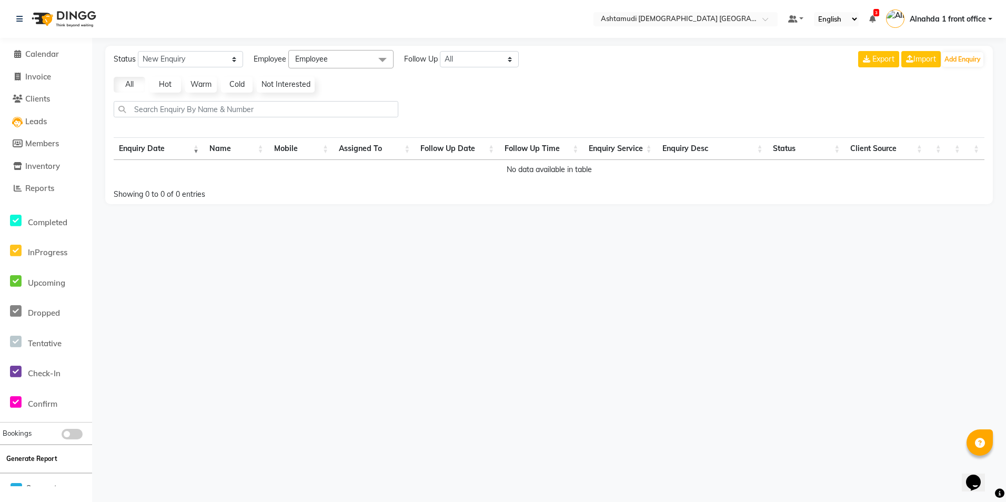
click at [43, 453] on button "Generate Report" at bounding box center [32, 458] width 56 height 15
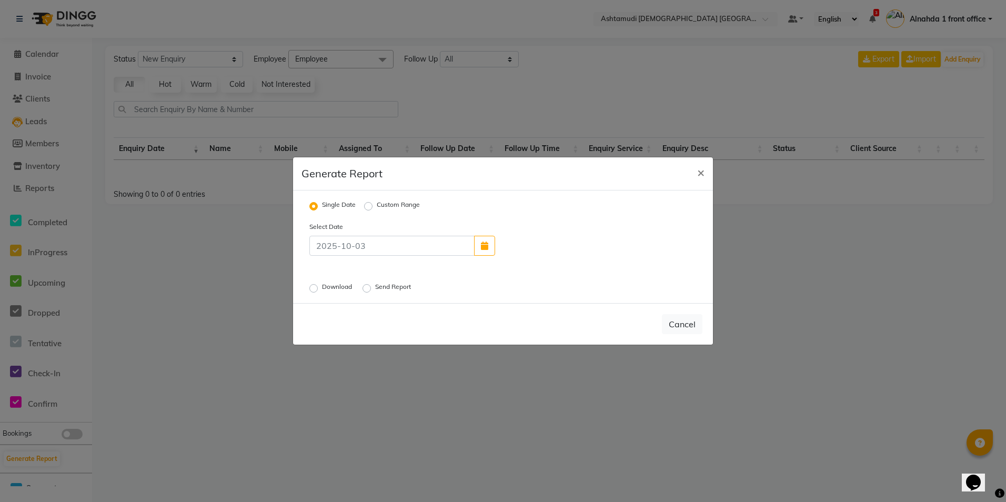
click at [322, 287] on label "Download" at bounding box center [338, 288] width 32 height 13
click at [315, 287] on input "Download" at bounding box center [314, 288] width 7 height 7
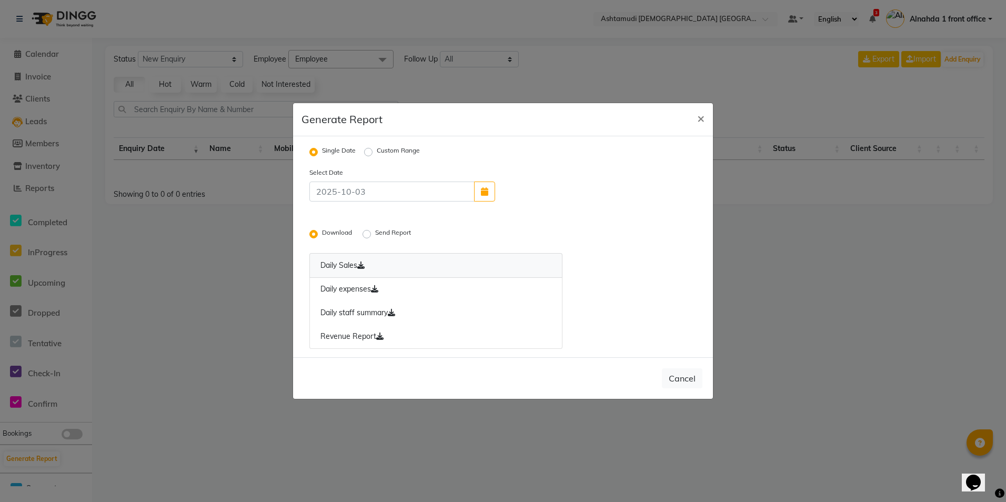
click at [345, 260] on link "Daily Sales" at bounding box center [435, 265] width 253 height 25
click at [344, 334] on link "Revenue Report" at bounding box center [435, 337] width 253 height 24
drag, startPoint x: 344, startPoint y: 334, endPoint x: 323, endPoint y: 314, distance: 29.0
click at [323, 314] on link "Daily staff summary" at bounding box center [435, 313] width 253 height 24
click at [706, 122] on button "×" at bounding box center [701, 117] width 24 height 29
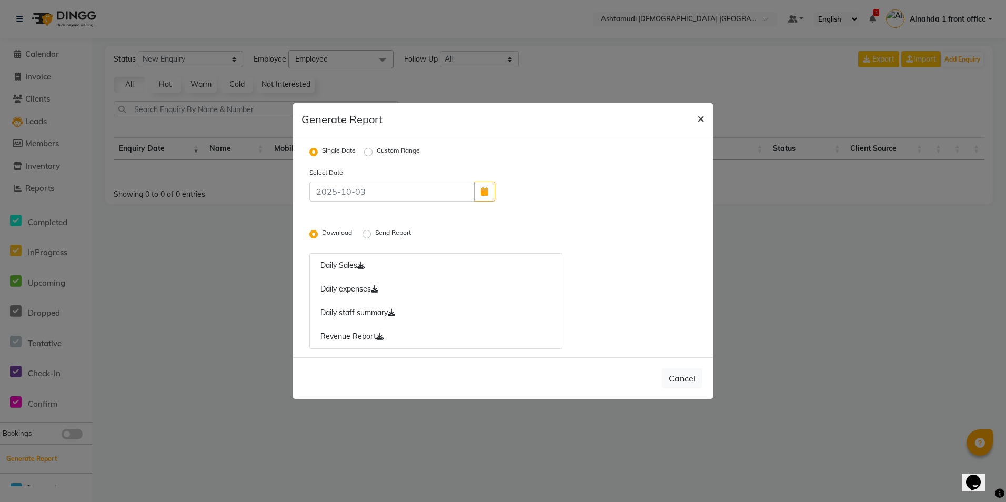
radio input "false"
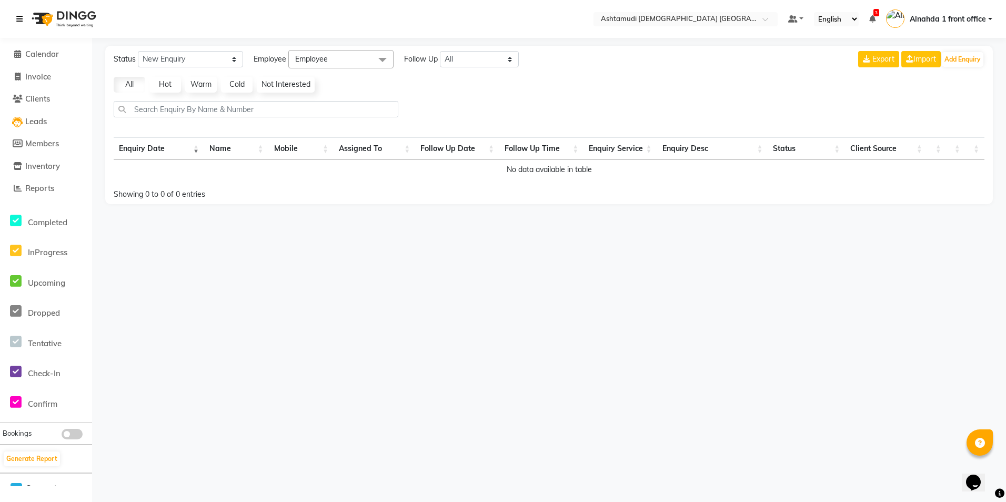
click at [23, 18] on icon at bounding box center [19, 18] width 6 height 7
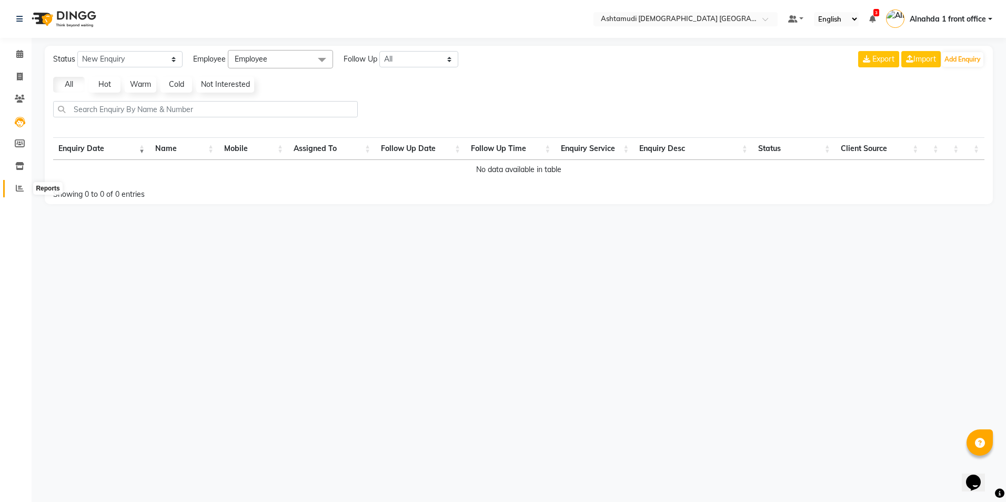
click at [24, 184] on span at bounding box center [20, 189] width 18 height 12
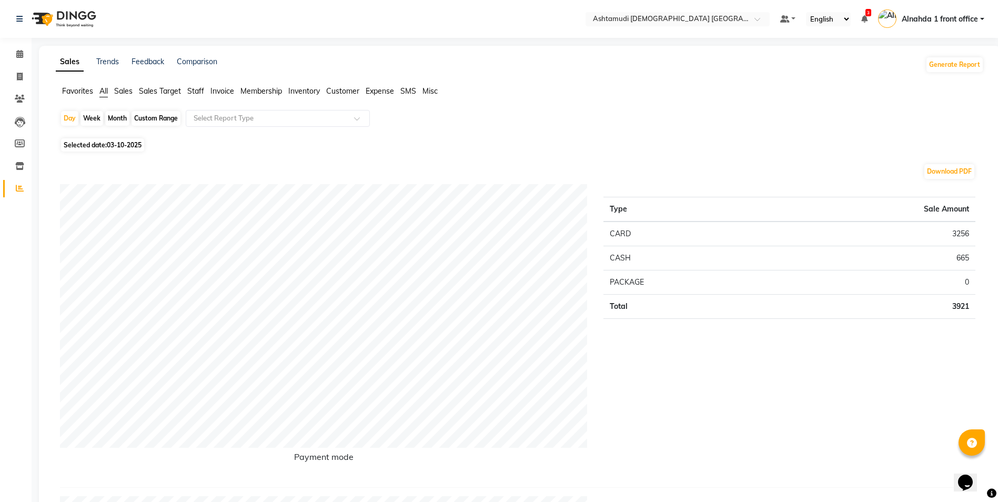
click at [346, 88] on span "Customer" at bounding box center [342, 90] width 33 height 9
click at [304, 123] on input "text" at bounding box center [268, 118] width 152 height 11
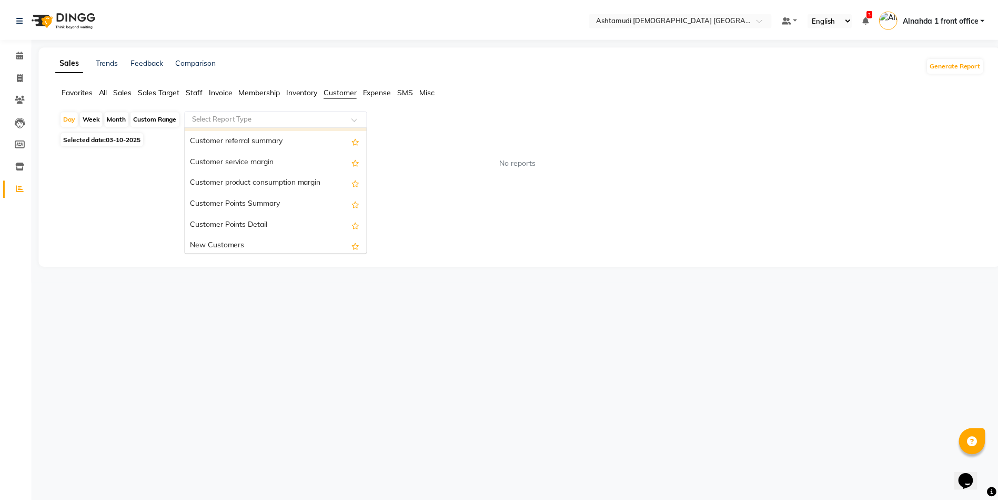
scroll to position [84, 0]
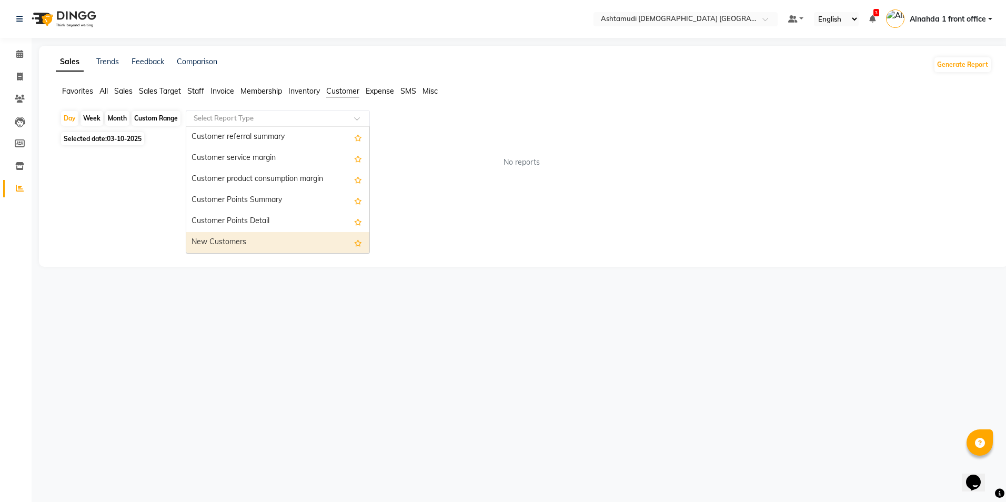
click at [296, 246] on div "New Customers" at bounding box center [277, 242] width 183 height 21
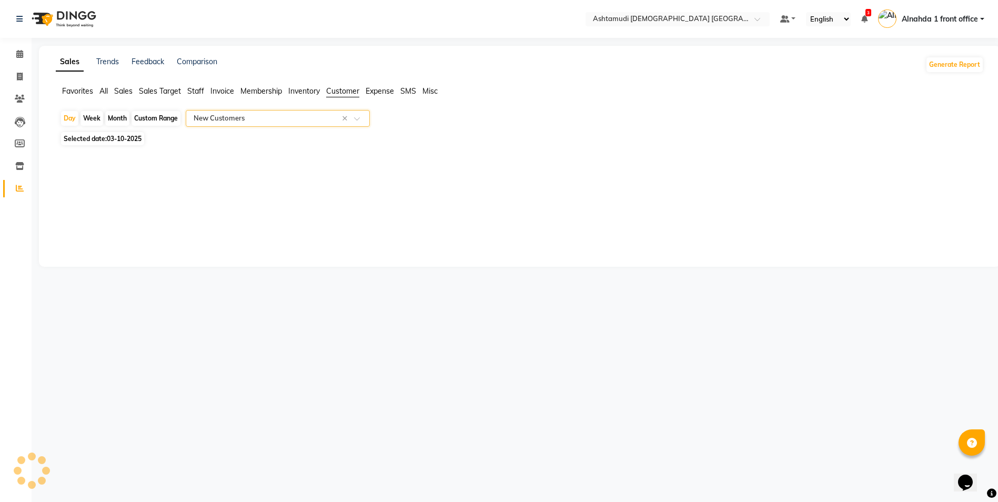
select select "full_report"
select select "csv"
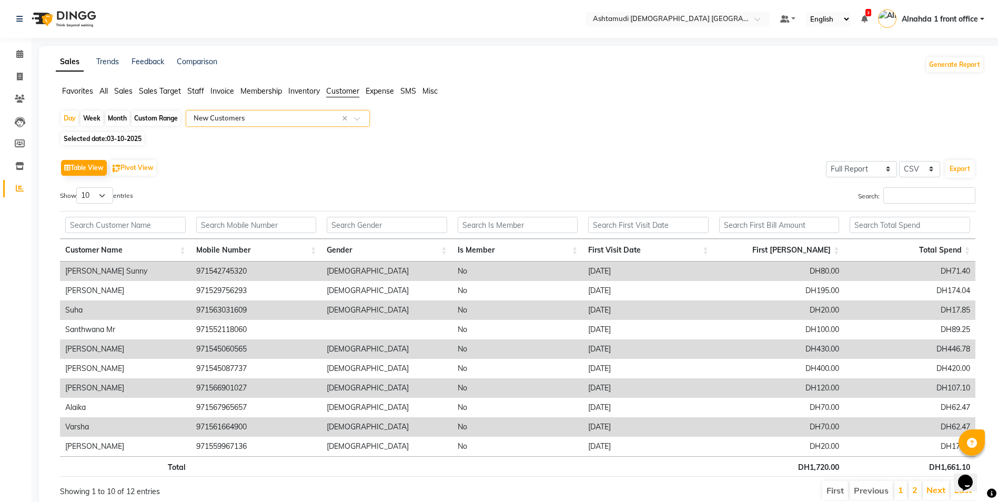
scroll to position [42, 0]
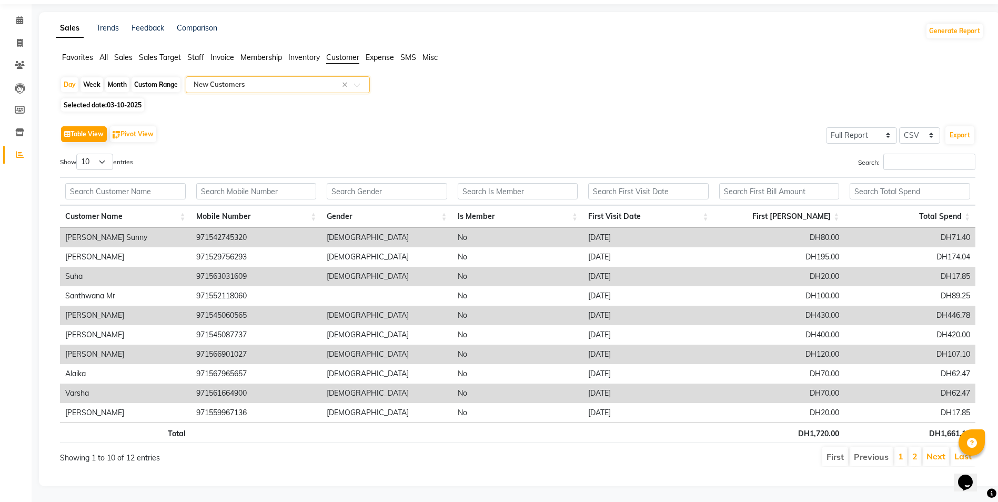
click at [224, 79] on input "text" at bounding box center [268, 84] width 152 height 11
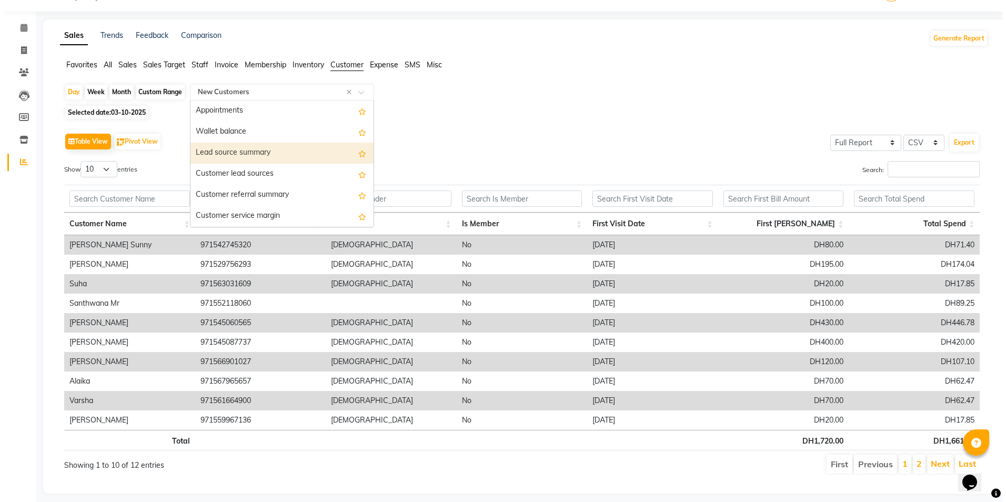
scroll to position [0, 0]
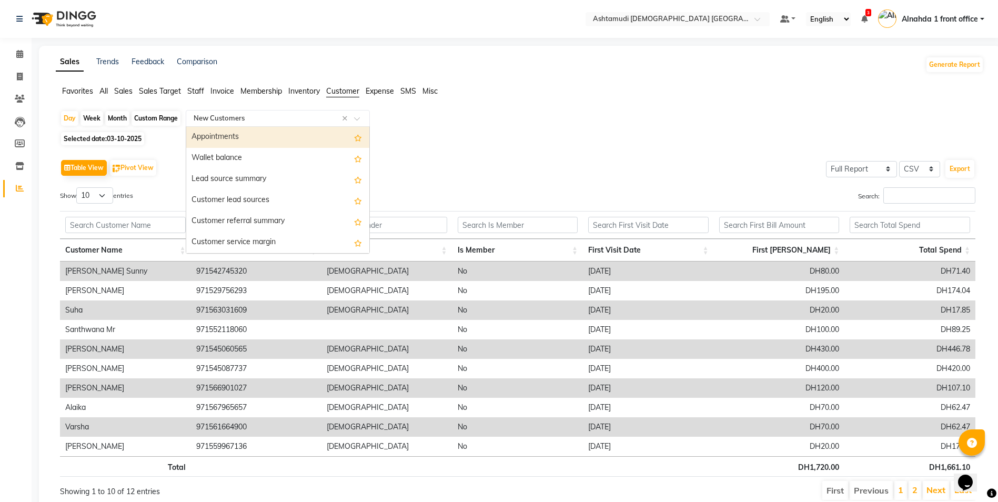
click at [119, 96] on li "Sales" at bounding box center [123, 91] width 18 height 11
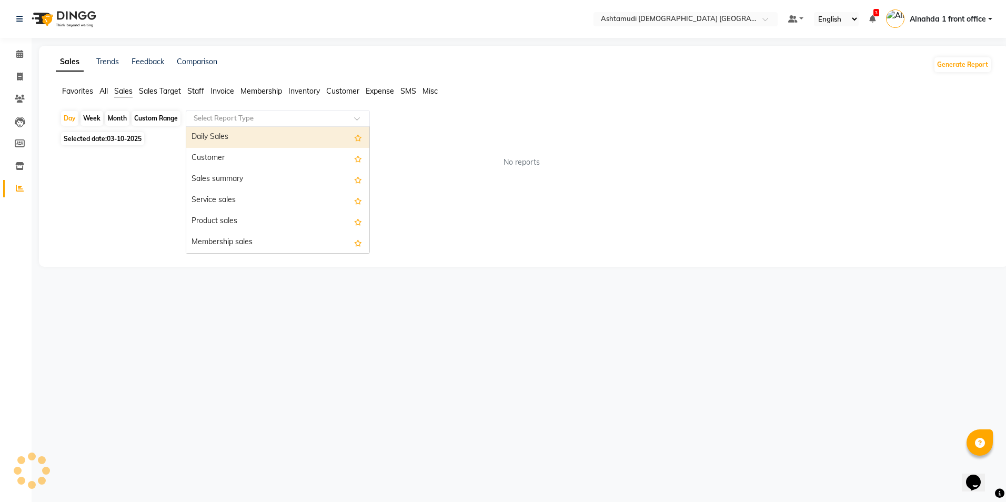
click at [214, 117] on input "text" at bounding box center [268, 118] width 152 height 11
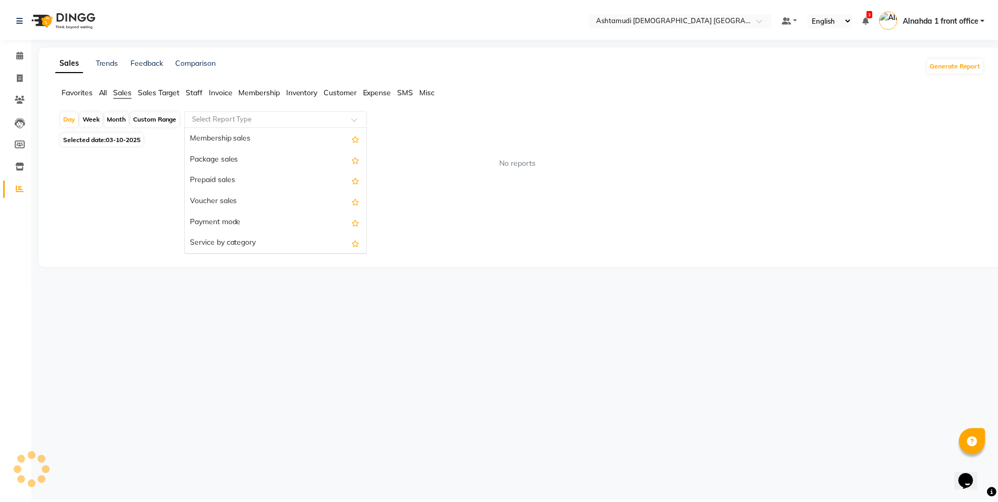
scroll to position [105, 0]
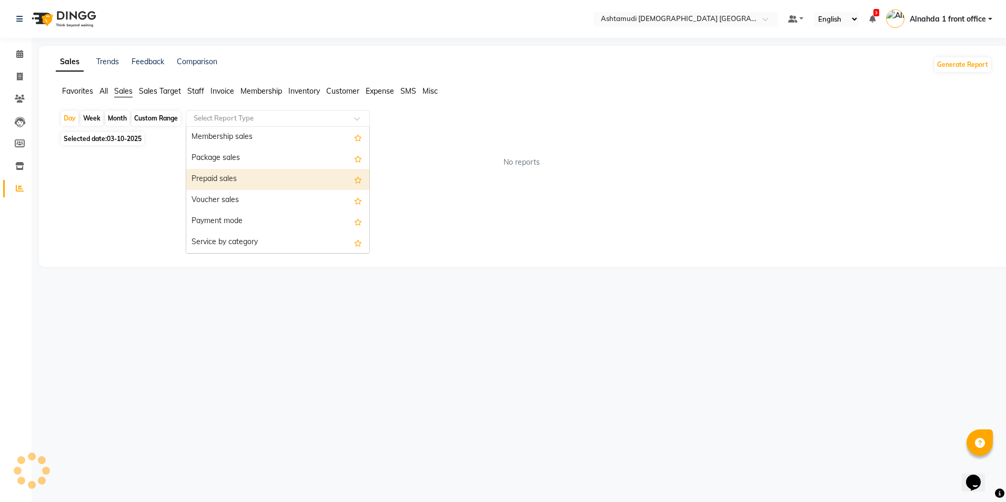
click at [227, 159] on div "Package sales" at bounding box center [277, 158] width 183 height 21
select select "full_report"
select select "csv"
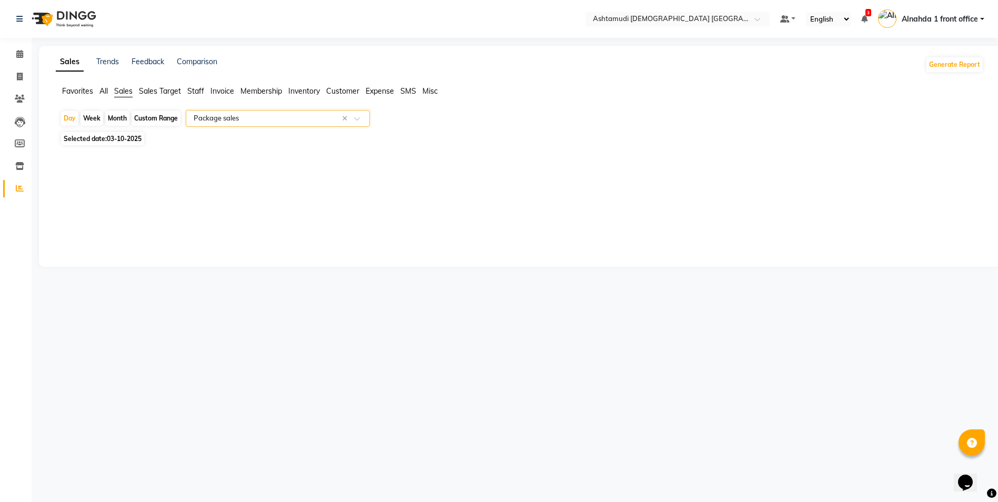
scroll to position [0, 0]
click at [102, 91] on span "All" at bounding box center [103, 90] width 8 height 9
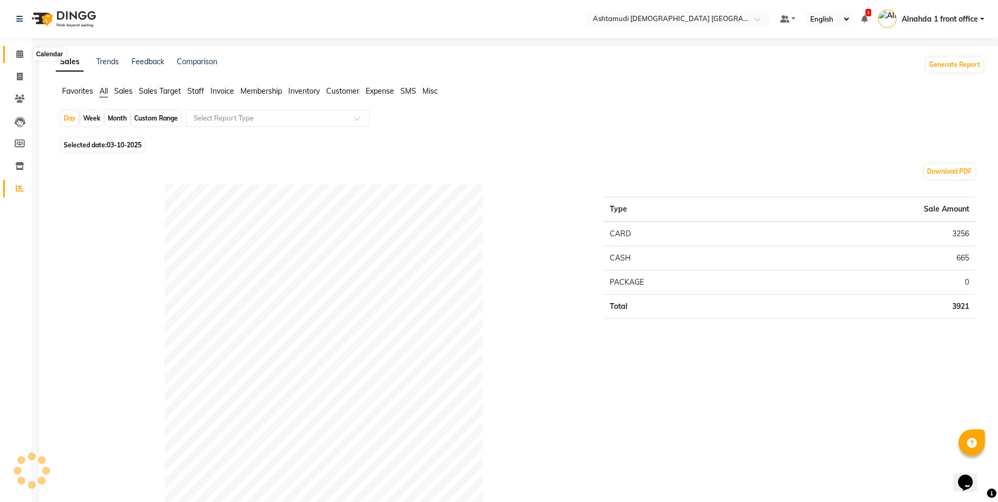
click at [21, 55] on icon at bounding box center [19, 54] width 7 height 8
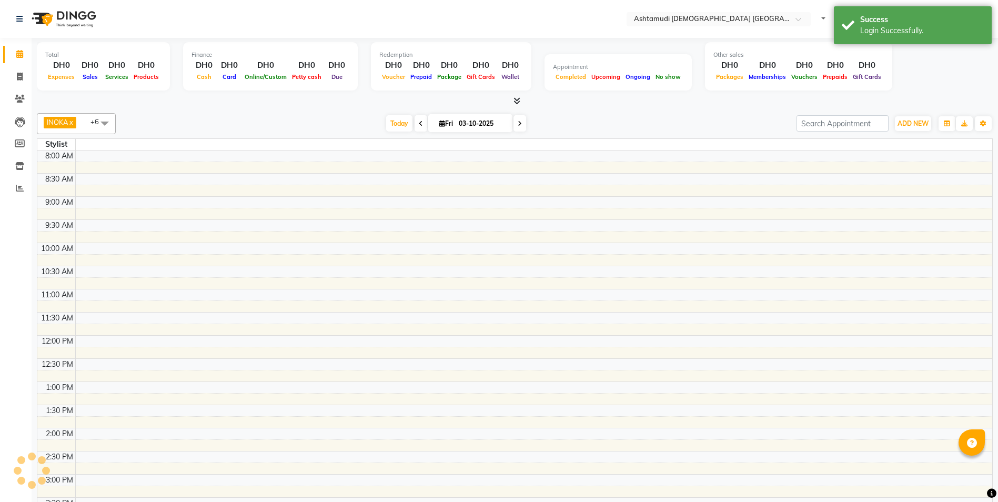
select select "en"
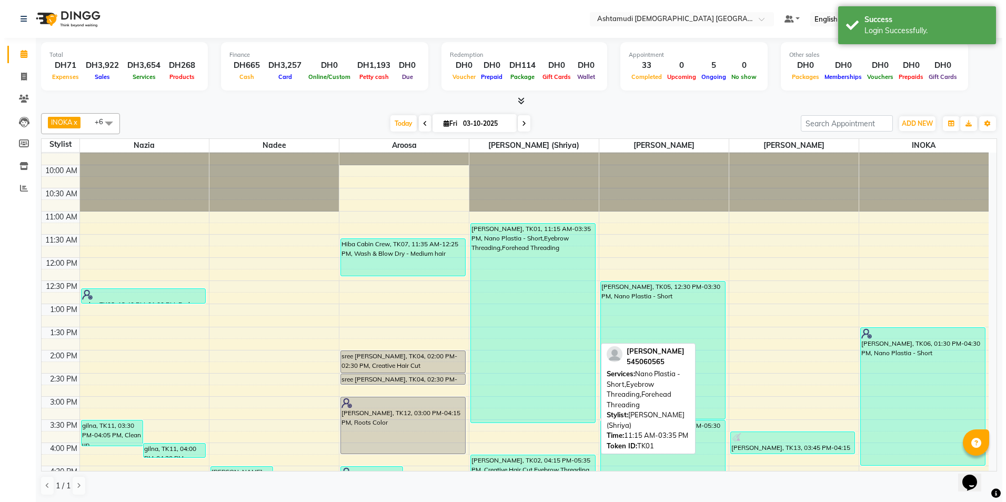
scroll to position [53, 0]
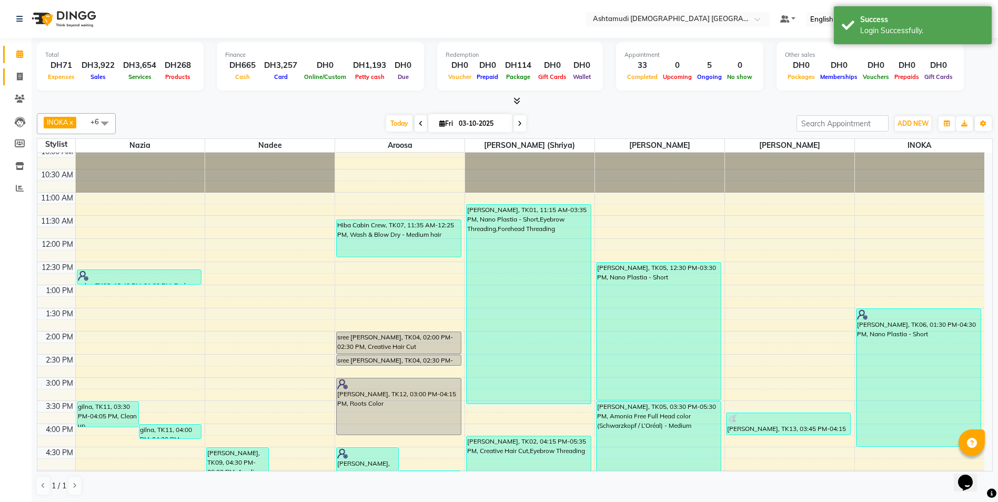
click at [17, 70] on link "Invoice" at bounding box center [15, 76] width 25 height 17
select select "service"
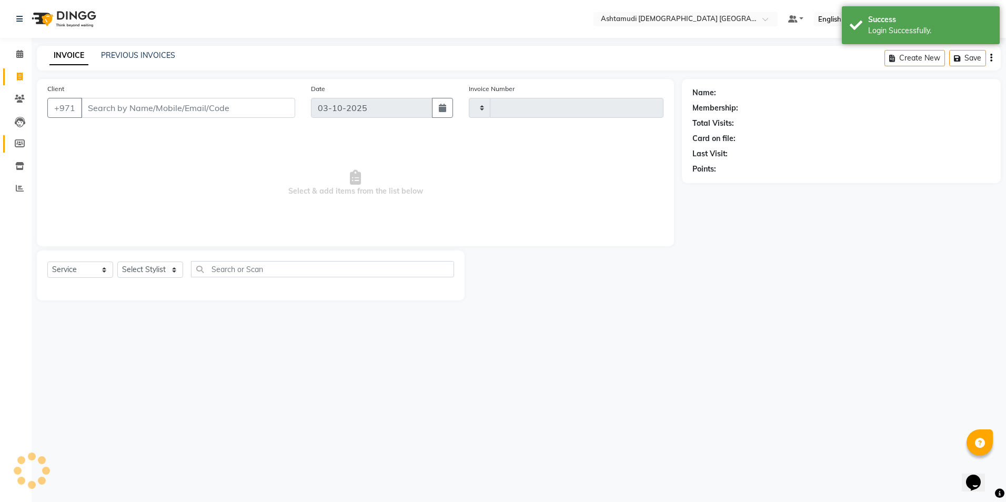
type input "3095"
select select "7242"
click at [172, 272] on select "Select Stylist" at bounding box center [150, 269] width 66 height 16
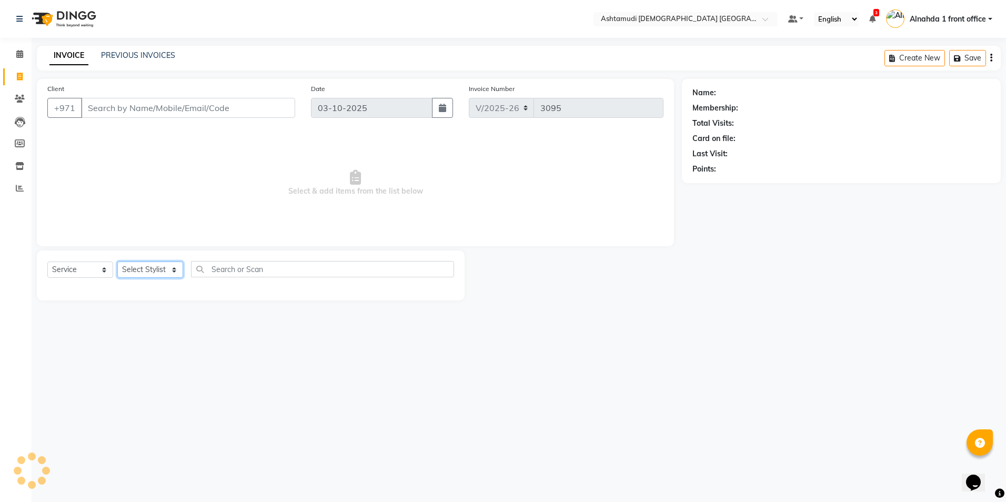
click at [172, 272] on select "Select Stylist" at bounding box center [150, 269] width 66 height 16
click at [172, 271] on select "Select Stylist" at bounding box center [150, 269] width 66 height 16
click at [172, 271] on select "Select Stylist Alnahda 1 front office [PERSON_NAME] [PERSON_NAME] DINGG TAB USE…" at bounding box center [151, 269] width 68 height 16
drag, startPoint x: 167, startPoint y: 274, endPoint x: 173, endPoint y: 268, distance: 8.2
click at [169, 271] on select "Select Stylist Alnahda 1 front office [PERSON_NAME] [PERSON_NAME] DINGG TAB USE…" at bounding box center [151, 269] width 68 height 16
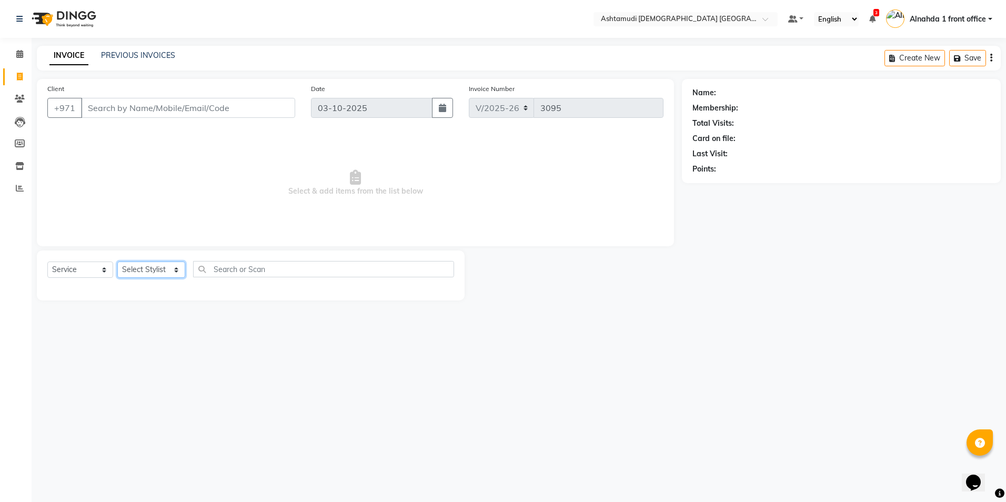
select select "86438"
click at [117, 261] on select "Select Stylist Alnahda 1 front office [PERSON_NAME] [PERSON_NAME] DINGG TAB USE…" at bounding box center [151, 269] width 68 height 16
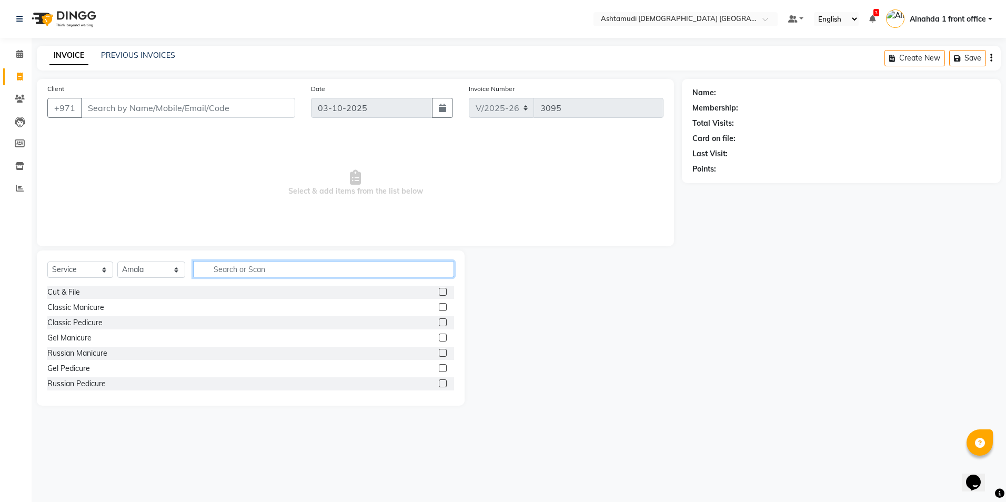
click at [214, 268] on input "text" at bounding box center [323, 269] width 260 height 16
click at [106, 267] on select "Select Service Product Membership Package Voucher Prepaid Gift Card" at bounding box center [80, 269] width 66 height 16
select select "product"
click at [47, 261] on select "Select Service Product Membership Package Voucher Prepaid Gift Card" at bounding box center [80, 269] width 66 height 16
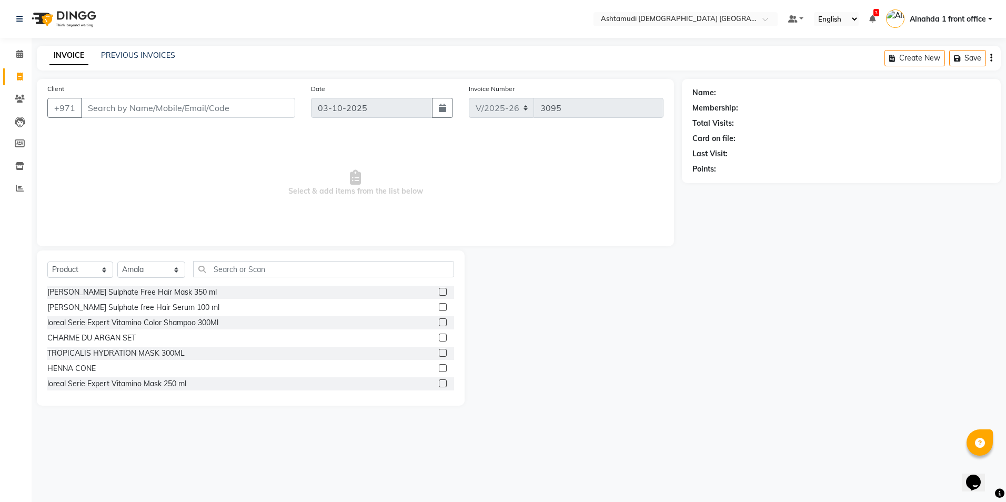
click at [439, 293] on label at bounding box center [443, 292] width 8 height 8
click at [439, 293] on input "checkbox" at bounding box center [442, 292] width 7 height 7
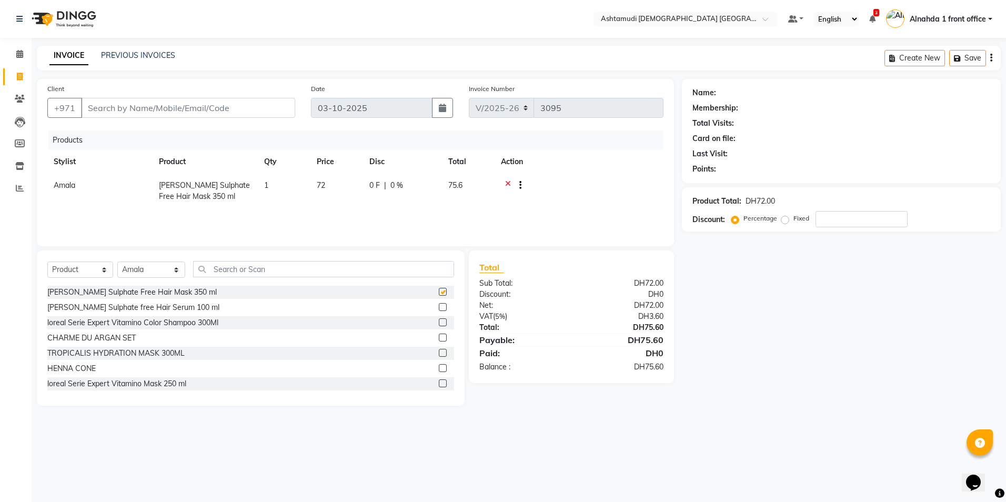
checkbox input "false"
click at [439, 309] on label at bounding box center [443, 307] width 8 height 8
click at [439, 309] on input "checkbox" at bounding box center [442, 307] width 7 height 7
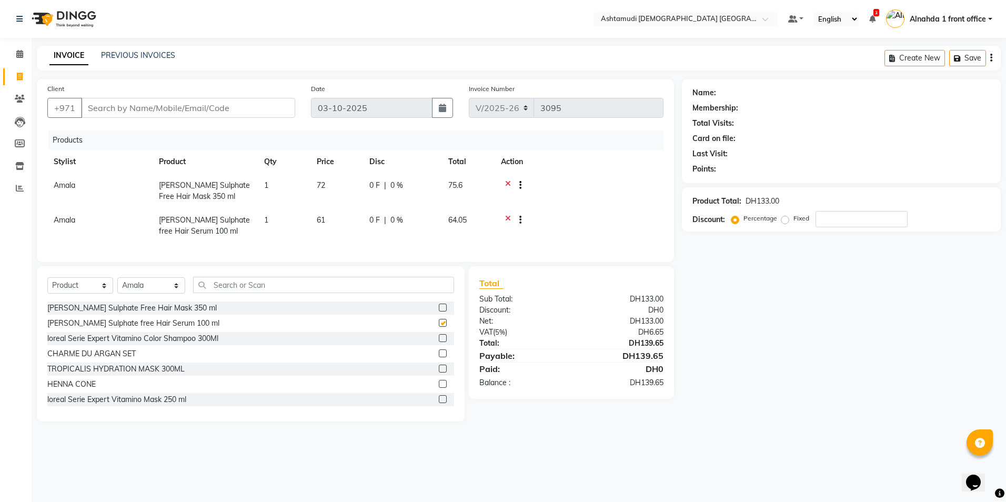
checkbox input "false"
click at [252, 293] on input "text" at bounding box center [323, 285] width 260 height 16
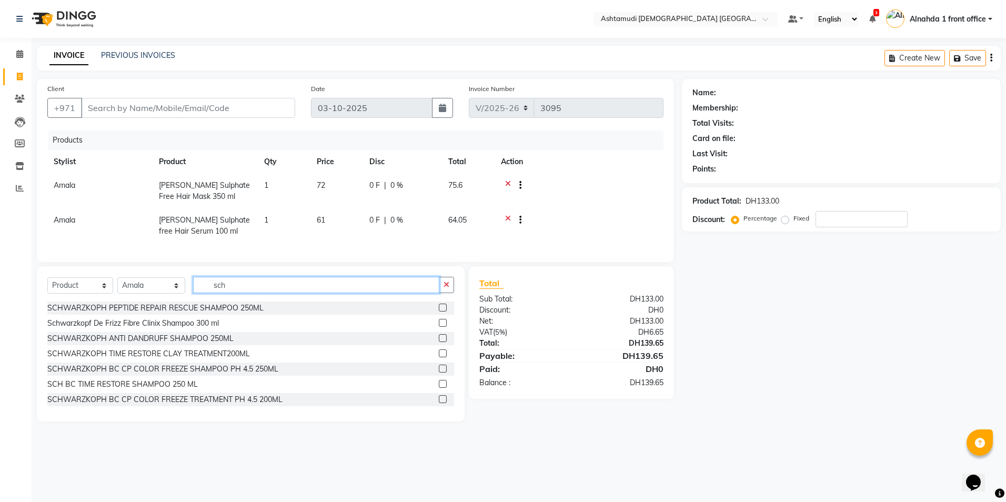
type input "sch"
click at [439, 342] on label at bounding box center [443, 338] width 8 height 8
click at [439, 342] on input "checkbox" at bounding box center [442, 338] width 7 height 7
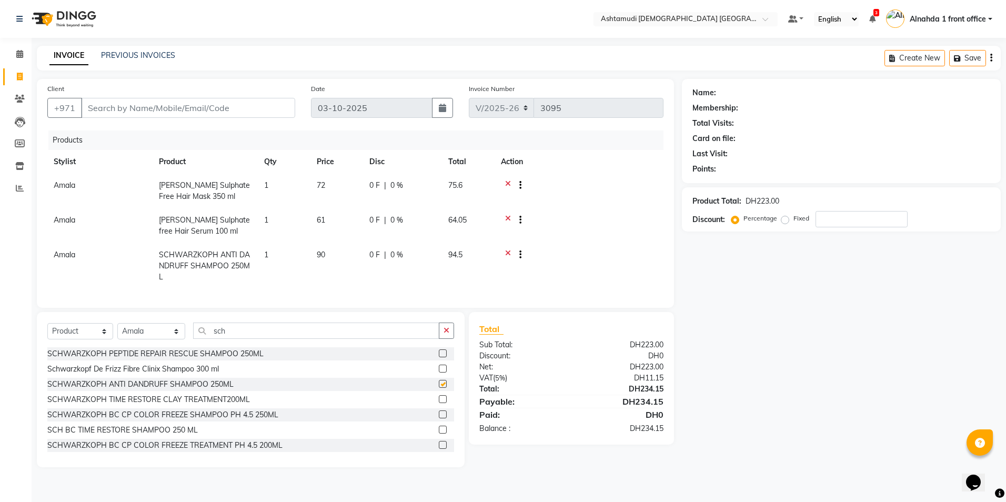
checkbox input "false"
click at [854, 224] on input "number" at bounding box center [861, 219] width 92 height 16
type input "15"
click at [406, 249] on td "13.5 F | 15 %" at bounding box center [402, 266] width 79 height 46
select select "86438"
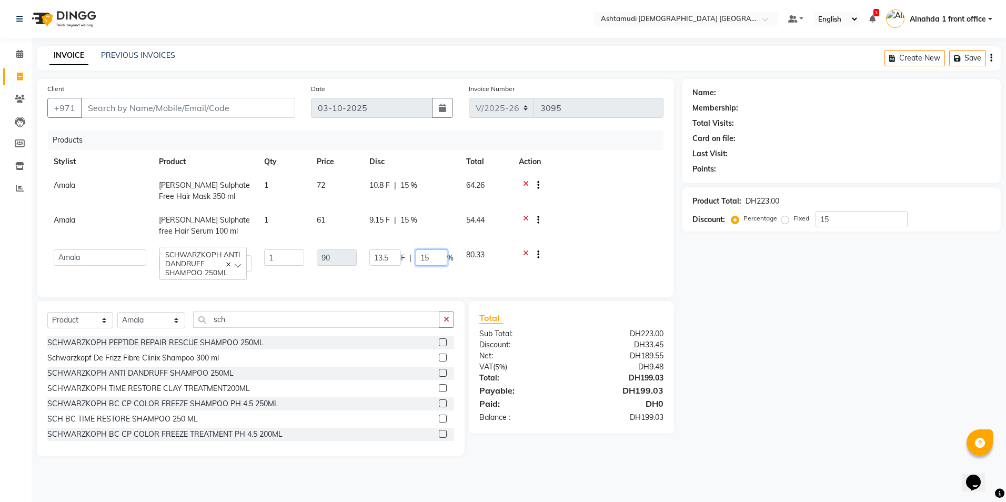
click at [440, 260] on input "15" at bounding box center [432, 257] width 32 height 16
type input "1"
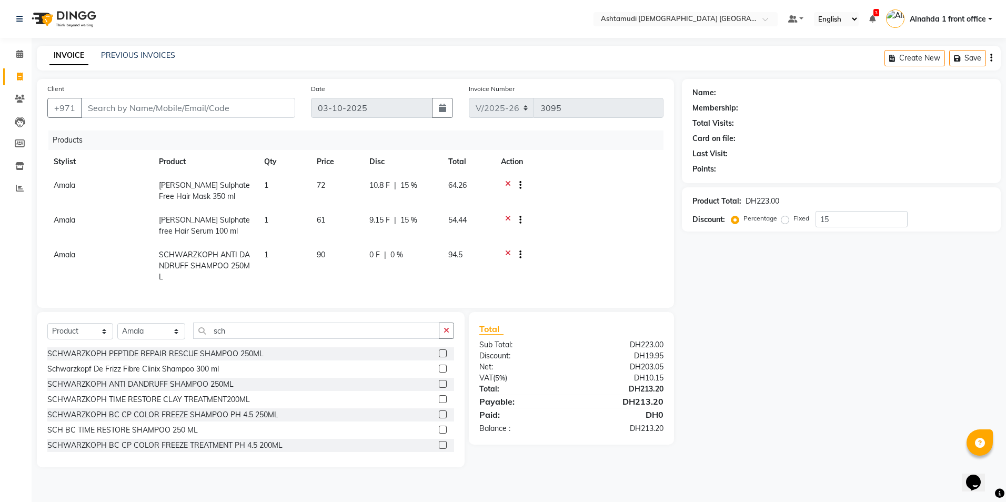
click at [828, 319] on div "Name: Membership: Total Visits: Card on file: Last Visit: Points: Product Total…" at bounding box center [845, 273] width 327 height 388
